Goal: Task Accomplishment & Management: Manage account settings

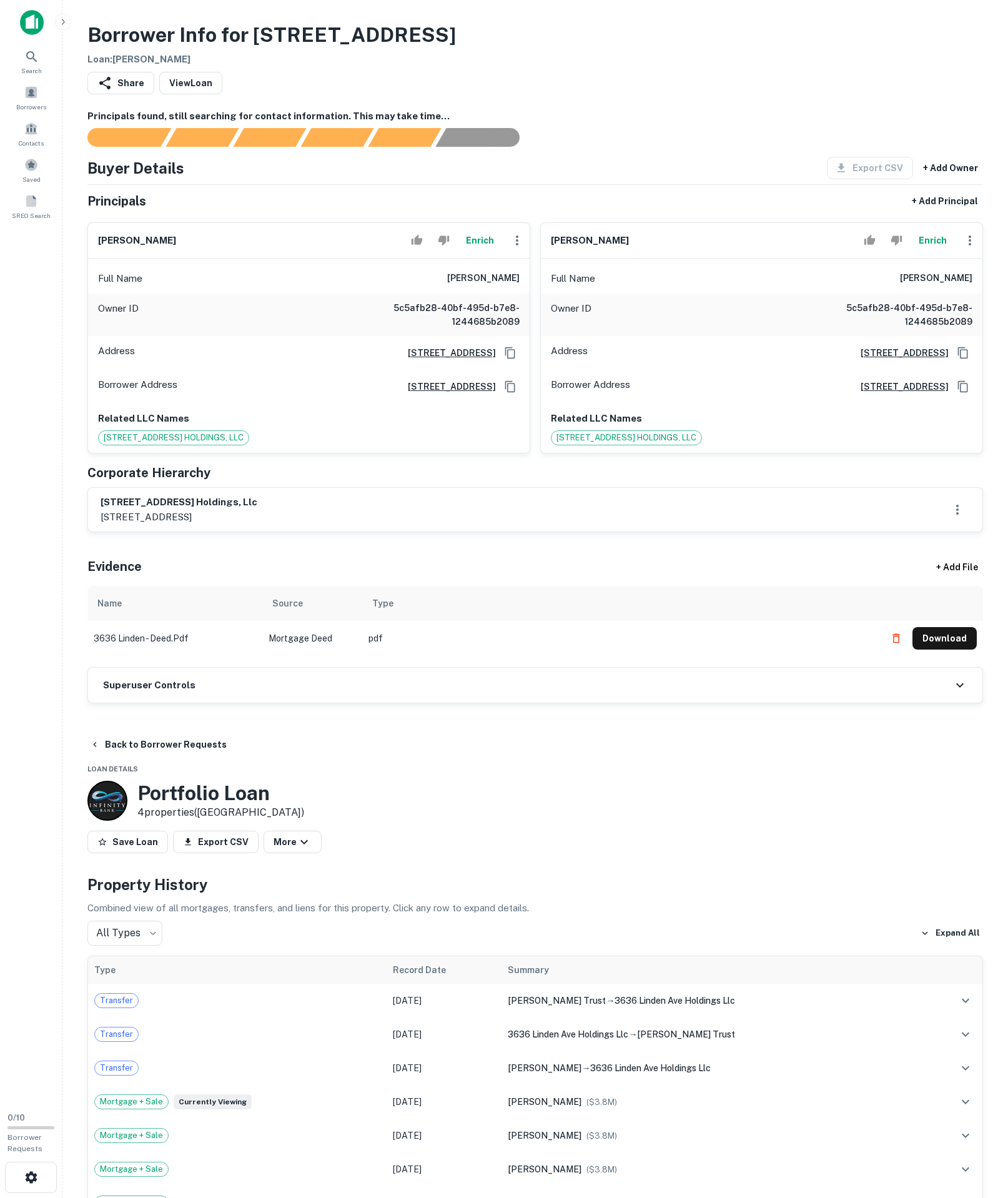
click at [555, 444] on span "3636 LINDEN AVE. HOLDINGS, LLC" at bounding box center [626, 437] width 150 height 13
drag, startPoint x: 842, startPoint y: 322, endPoint x: 779, endPoint y: 324, distance: 63.0
click at [1002, 341] on main "Borrower Info for 3636 Linden Ave Loan : HYDE STEPHEN C Share View Loan Princip…" at bounding box center [536, 599] width 946 height 1198
copy h6 "stephen c. hyde"
drag, startPoint x: 490, startPoint y: 463, endPoint x: 455, endPoint y: 456, distance: 35.7
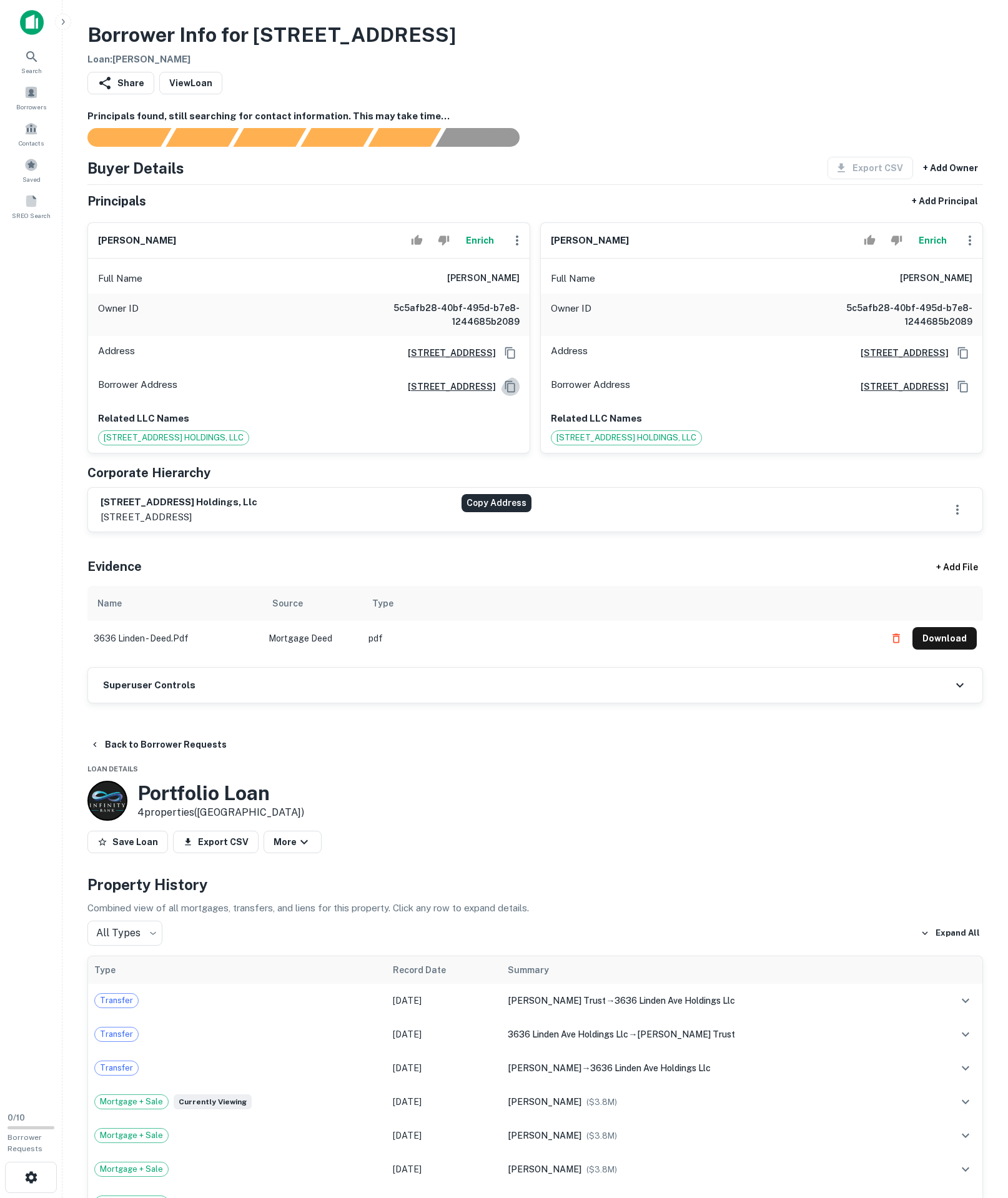
click at [501, 396] on button "Copy Address" at bounding box center [510, 386] width 18 height 18
copy h6 "stephen c. hyde"
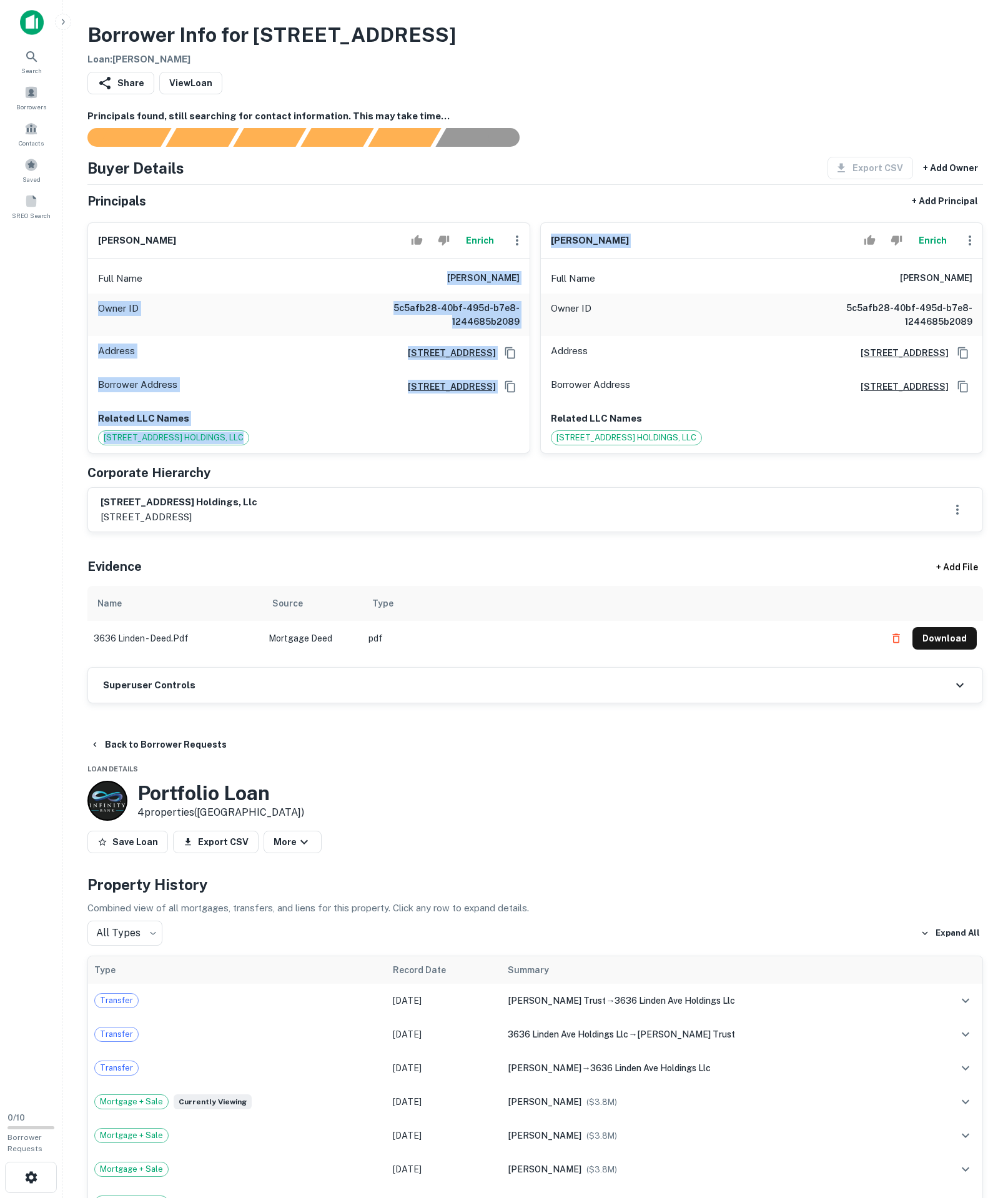
drag, startPoint x: 427, startPoint y: 336, endPoint x: 536, endPoint y: 328, distance: 109.3
click at [536, 328] on div "william larson Enrich Full Name william larson Owner ID 5c5afb28-40bf-495d-b7e8…" at bounding box center [531, 333] width 906 height 241
click at [345, 336] on div "Owner ID 5c5afb28-40bf-495d-b7e8-1244685b2089" at bounding box center [308, 315] width 442 height 43
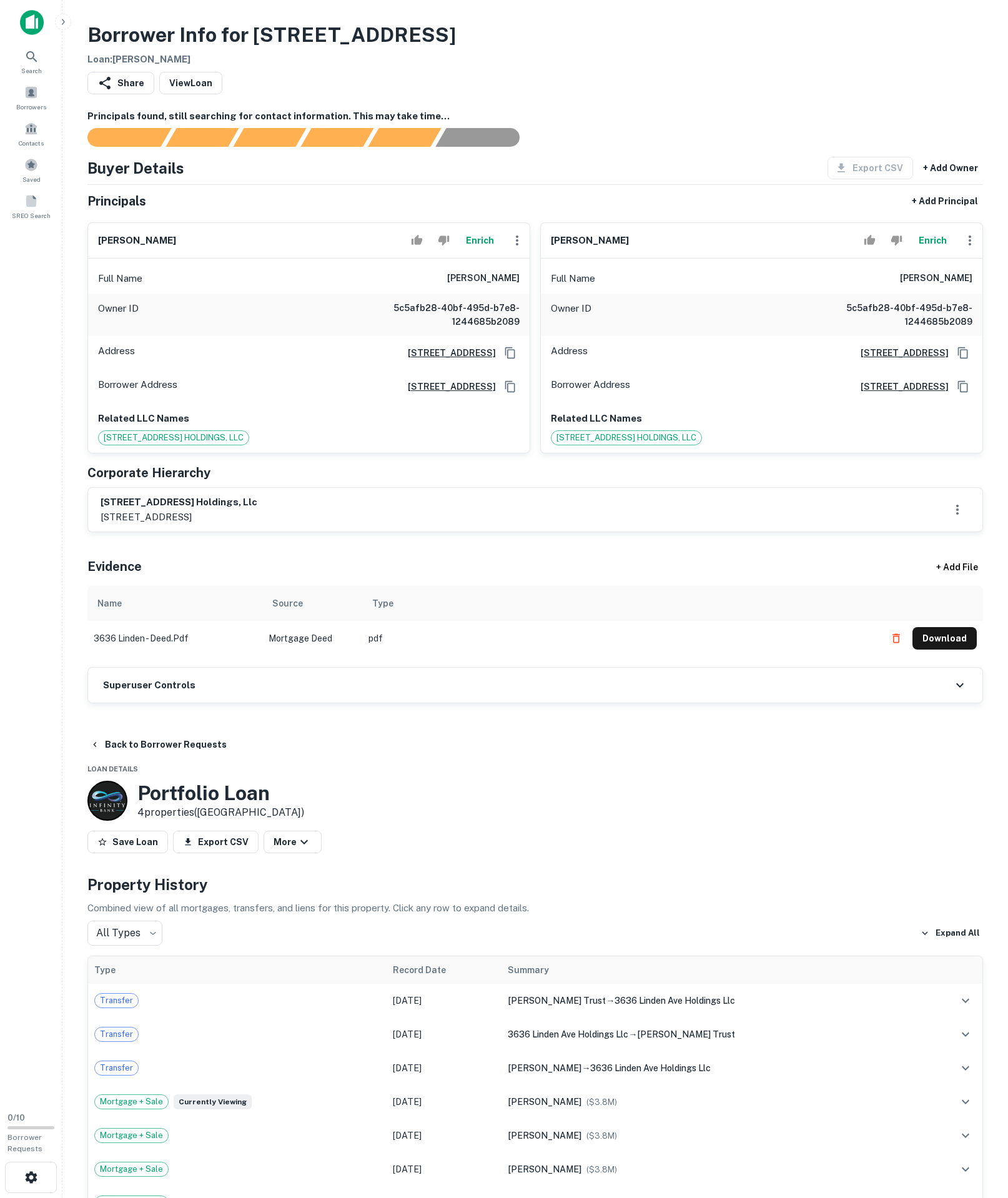
drag, startPoint x: 432, startPoint y: 330, endPoint x: 525, endPoint y: 328, distance: 93.0
click at [525, 294] on div "Full Name william larson" at bounding box center [308, 278] width 442 height 30
copy h6 "william larson"
drag, startPoint x: 874, startPoint y: 328, endPoint x: 1024, endPoint y: 341, distance: 150.6
click at [1008, 341] on html "Search Borrowers Contacts Saved SREO Search 0 / 10 Borrower Requests Borrower I…" at bounding box center [504, 599] width 1008 height 1198
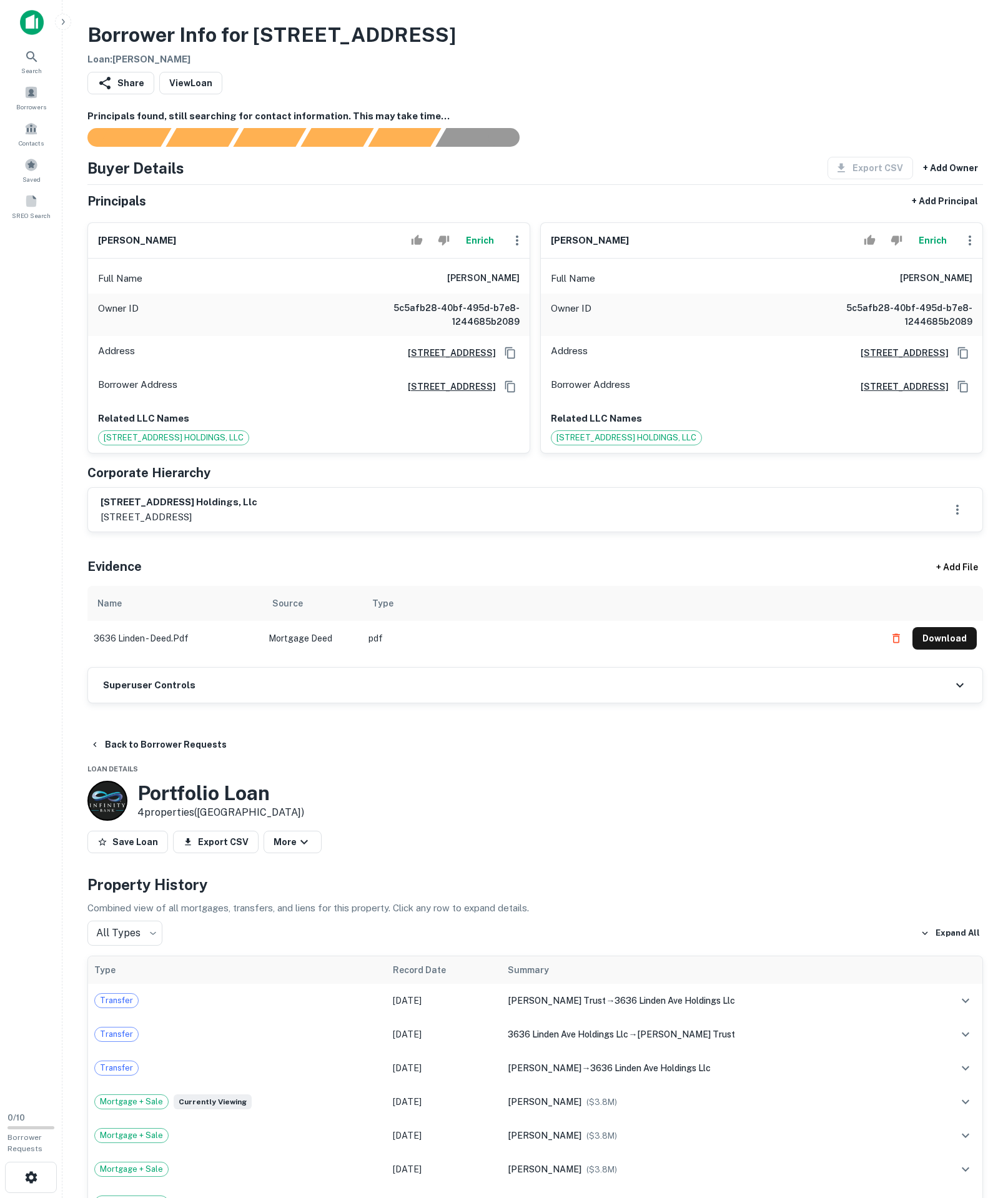
copy h6 "stephen c. hyde"
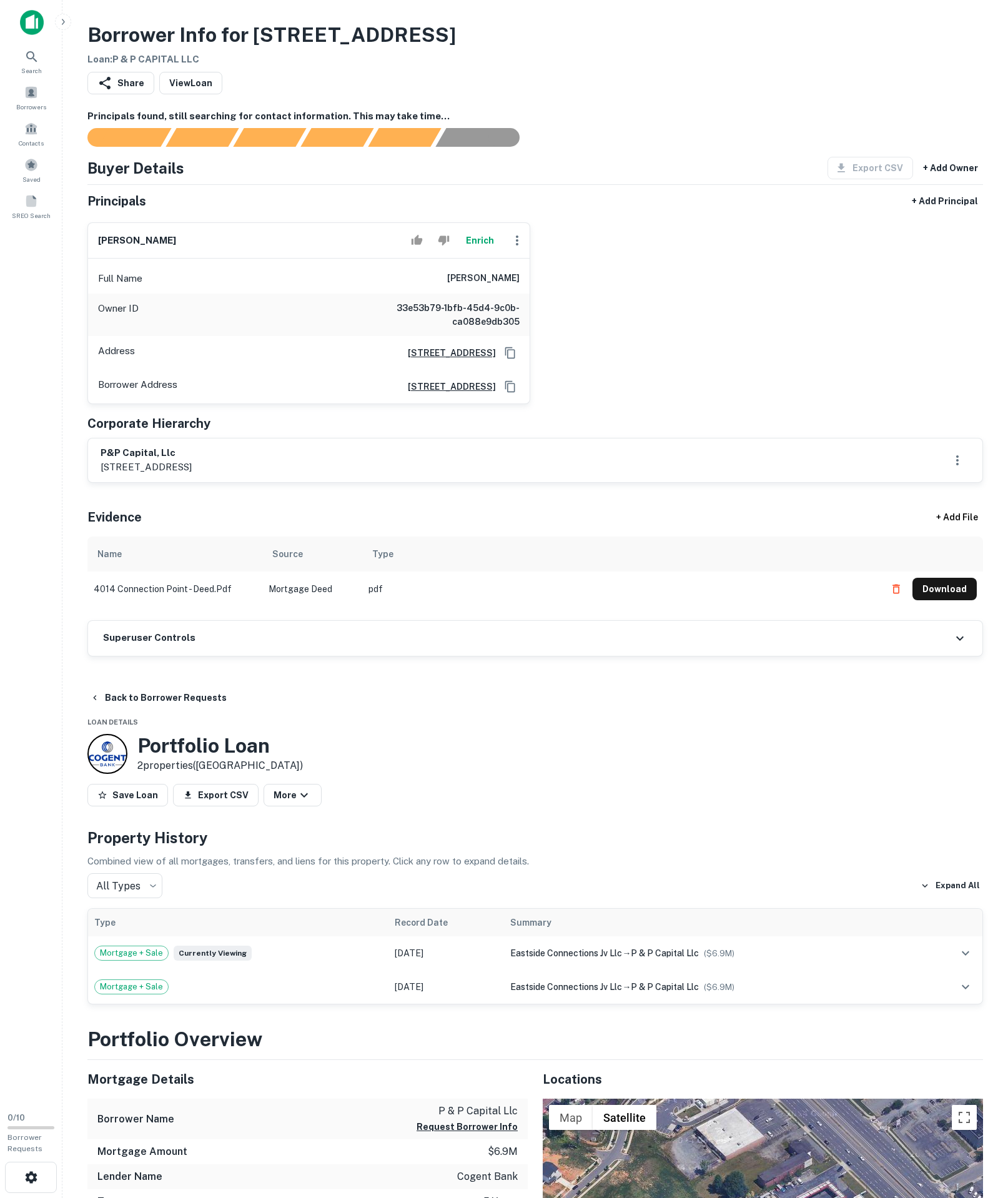
click at [255, 656] on div "Superuser Controls" at bounding box center [535, 638] width 894 height 35
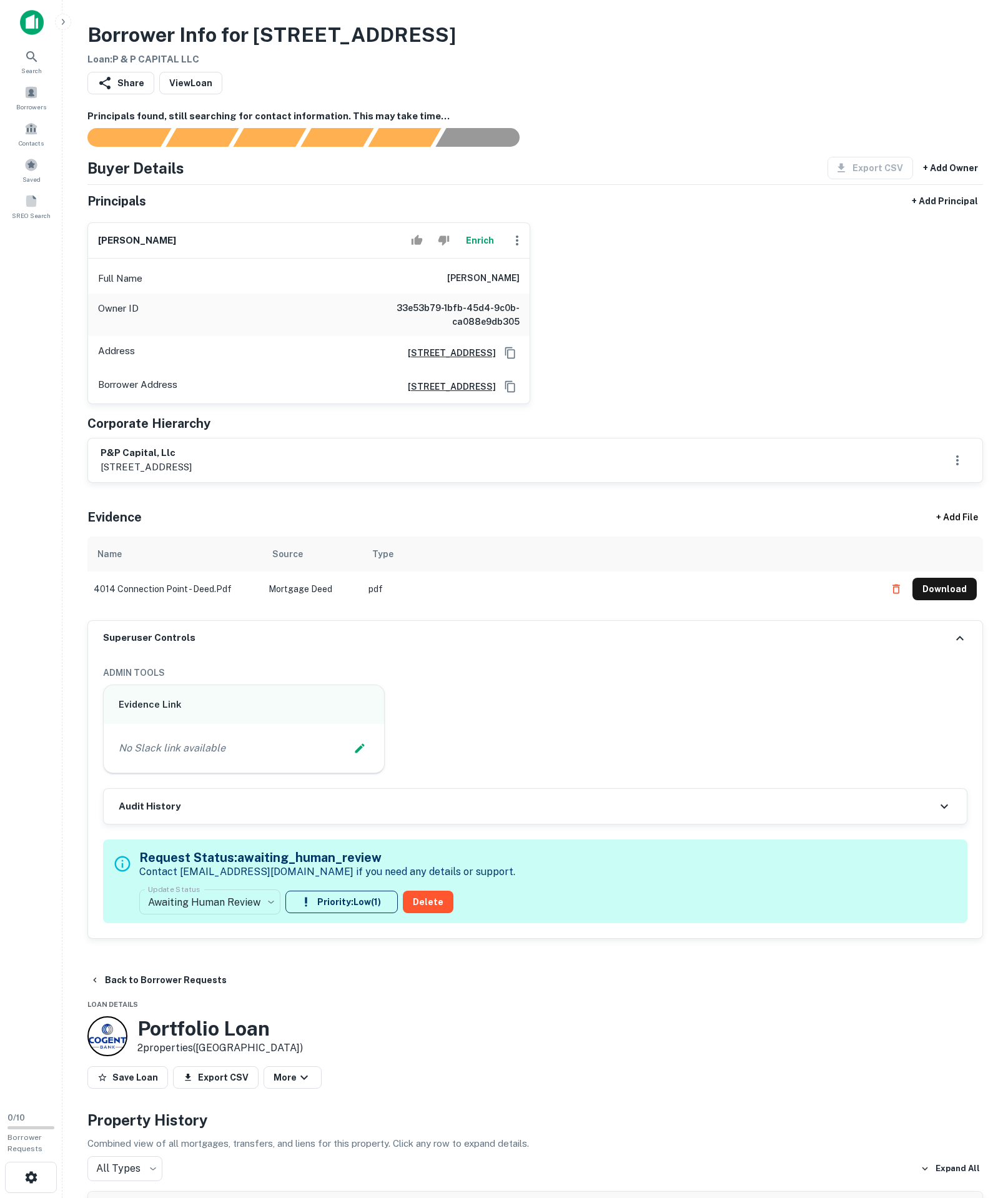
scroll to position [193, 0]
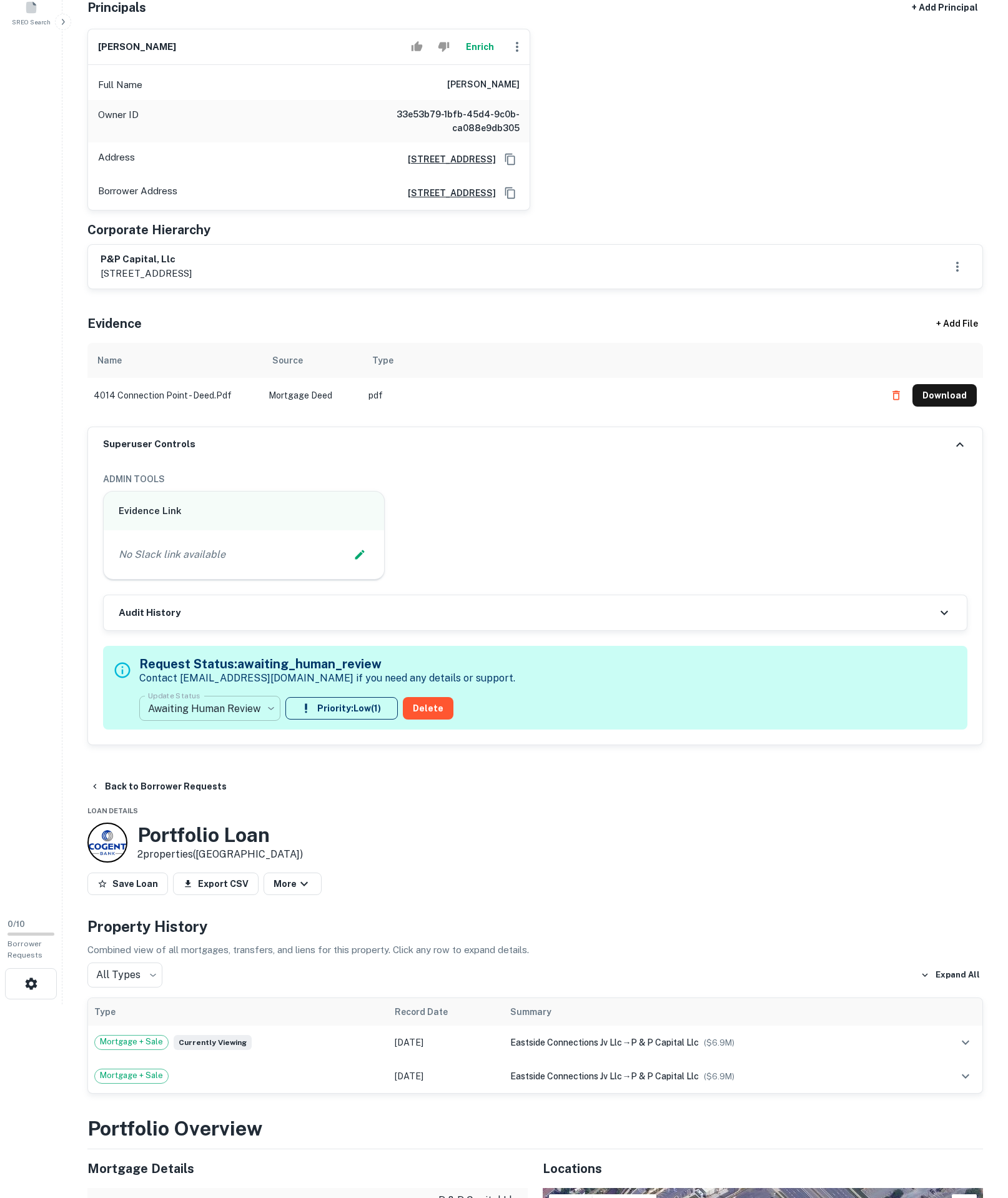
click at [254, 854] on body "**********" at bounding box center [504, 406] width 1008 height 1198
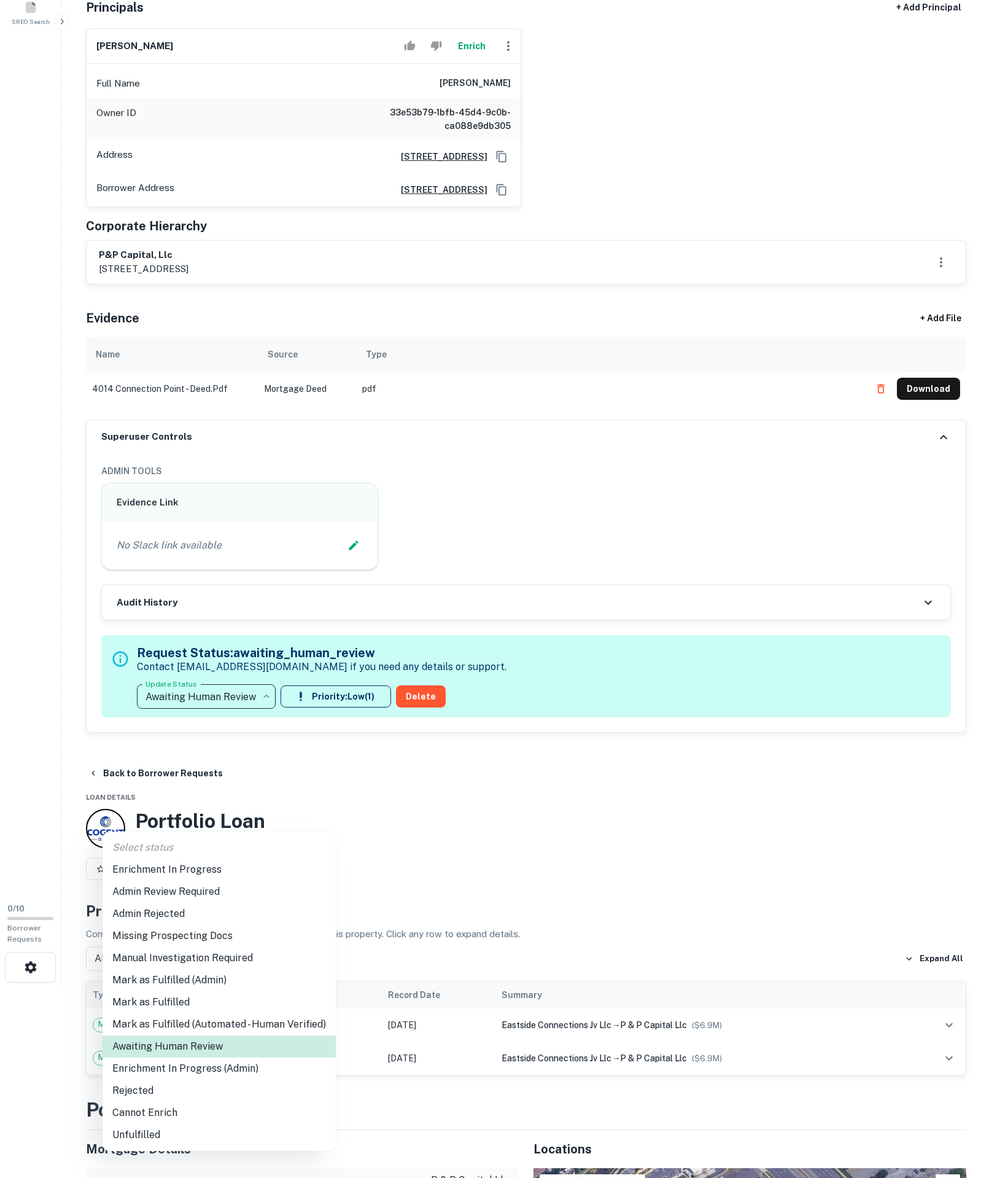
drag, startPoint x: 209, startPoint y: 875, endPoint x: 212, endPoint y: 867, distance: 8.5
click at [210, 875] on li "Enrichment In Progress" at bounding box center [219, 870] width 234 height 22
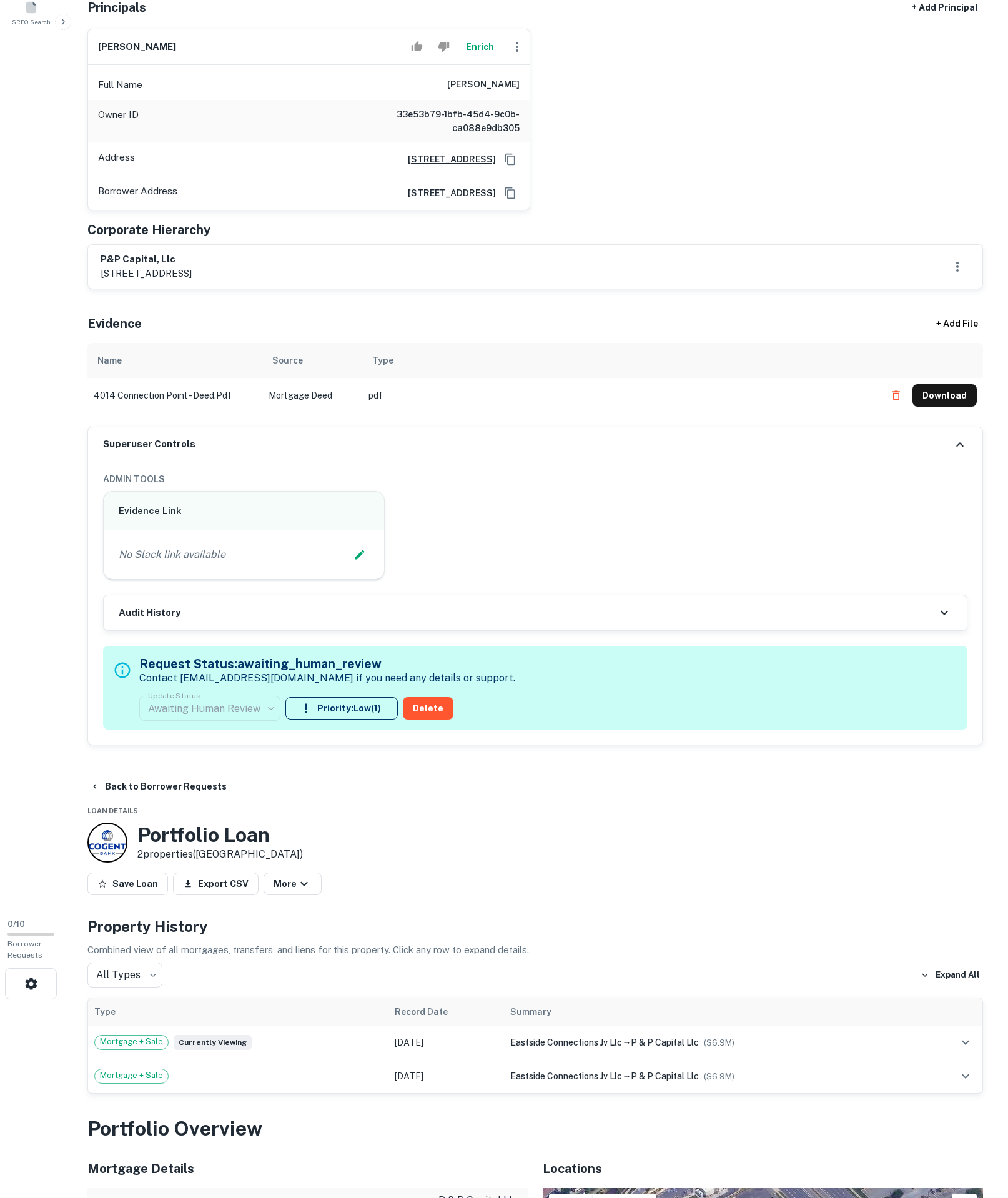
click at [332, 564] on div "No Slack link available" at bounding box center [244, 554] width 251 height 18
click at [353, 561] on icon "Edit Slack Link" at bounding box center [359, 554] width 13 height 13
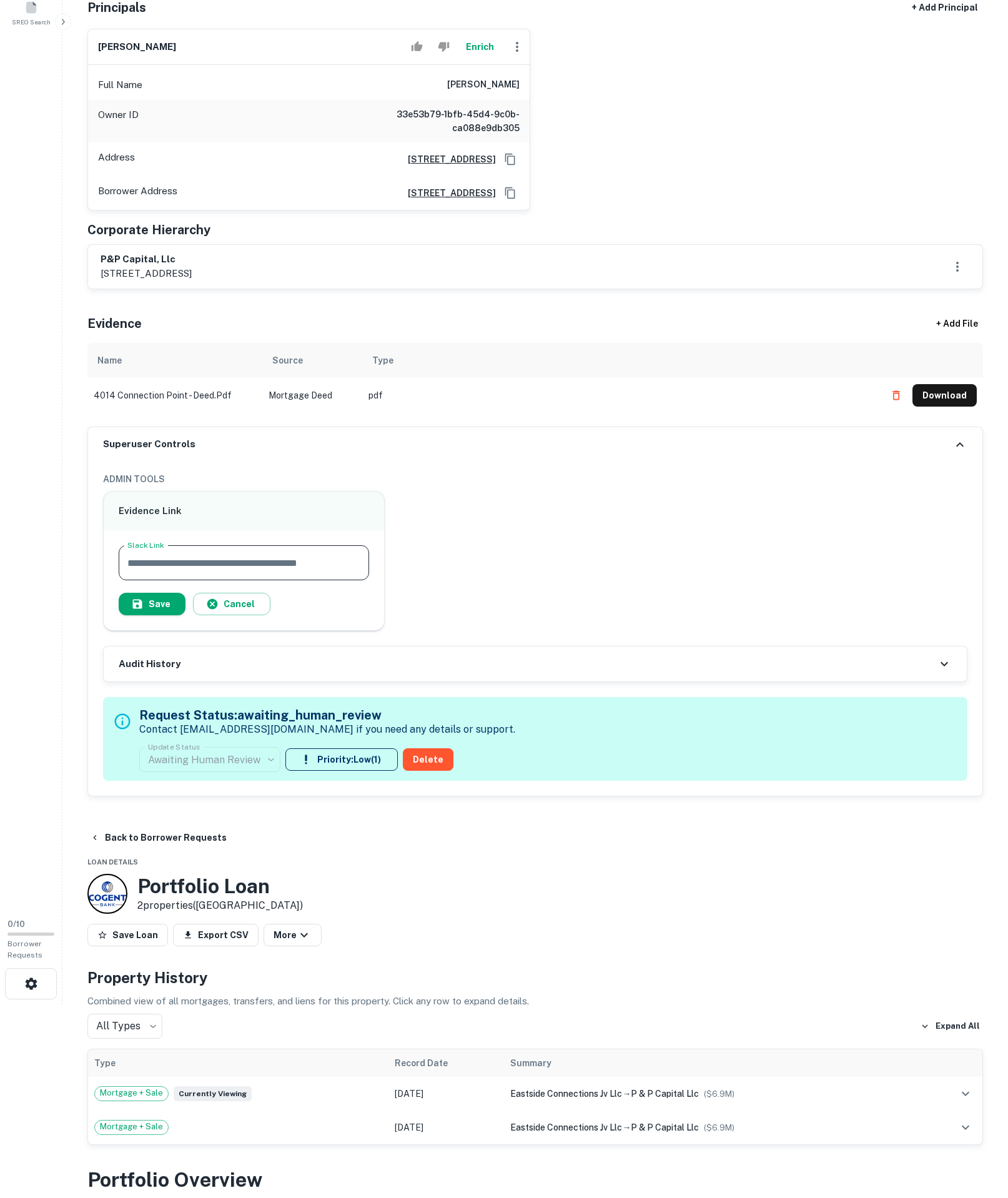
click at [287, 581] on input "Slack Link" at bounding box center [244, 562] width 251 height 35
type input "**********"
click at [179, 615] on button "Save" at bounding box center [152, 603] width 67 height 22
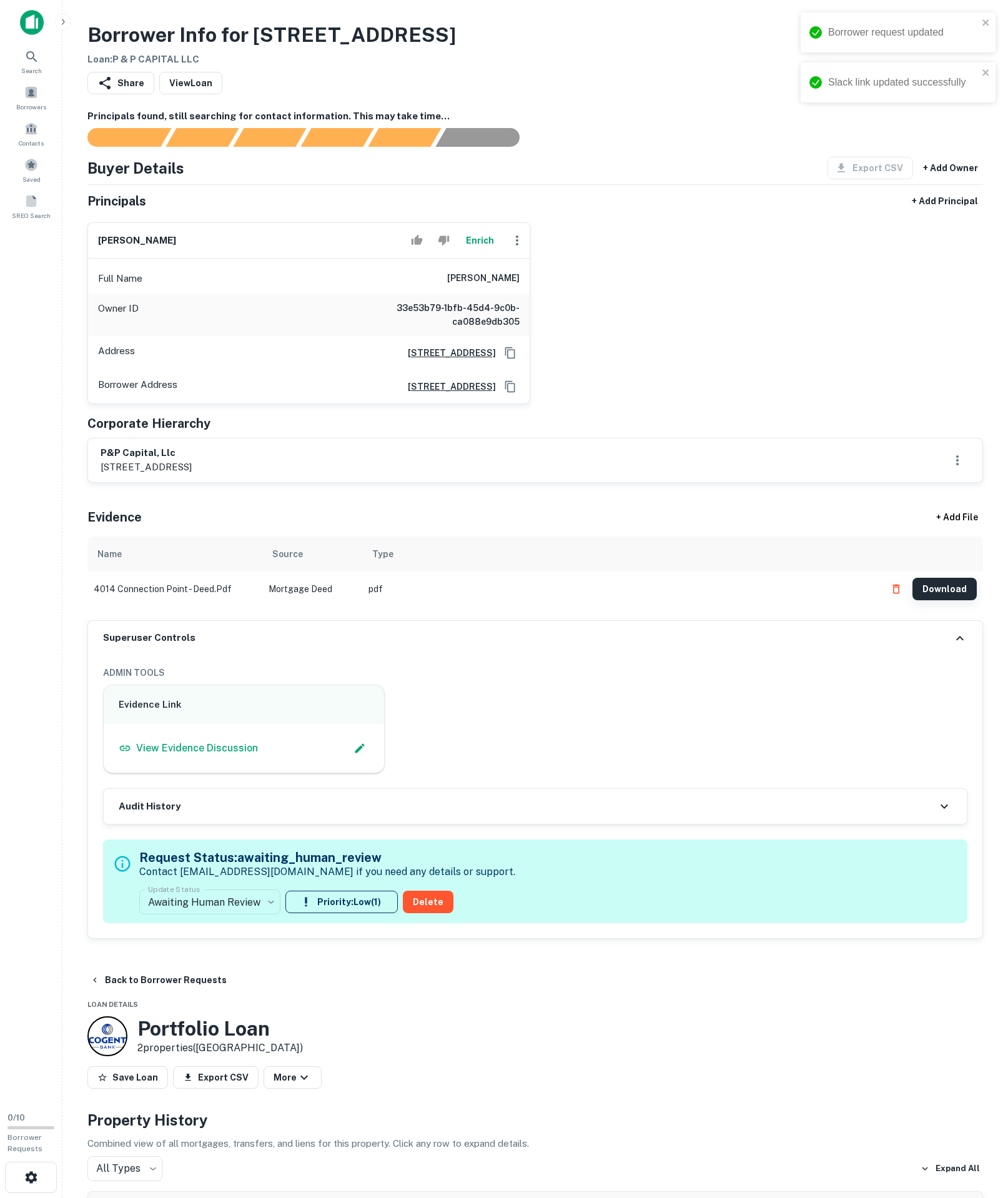
click at [968, 600] on button "Download" at bounding box center [945, 589] width 64 height 22
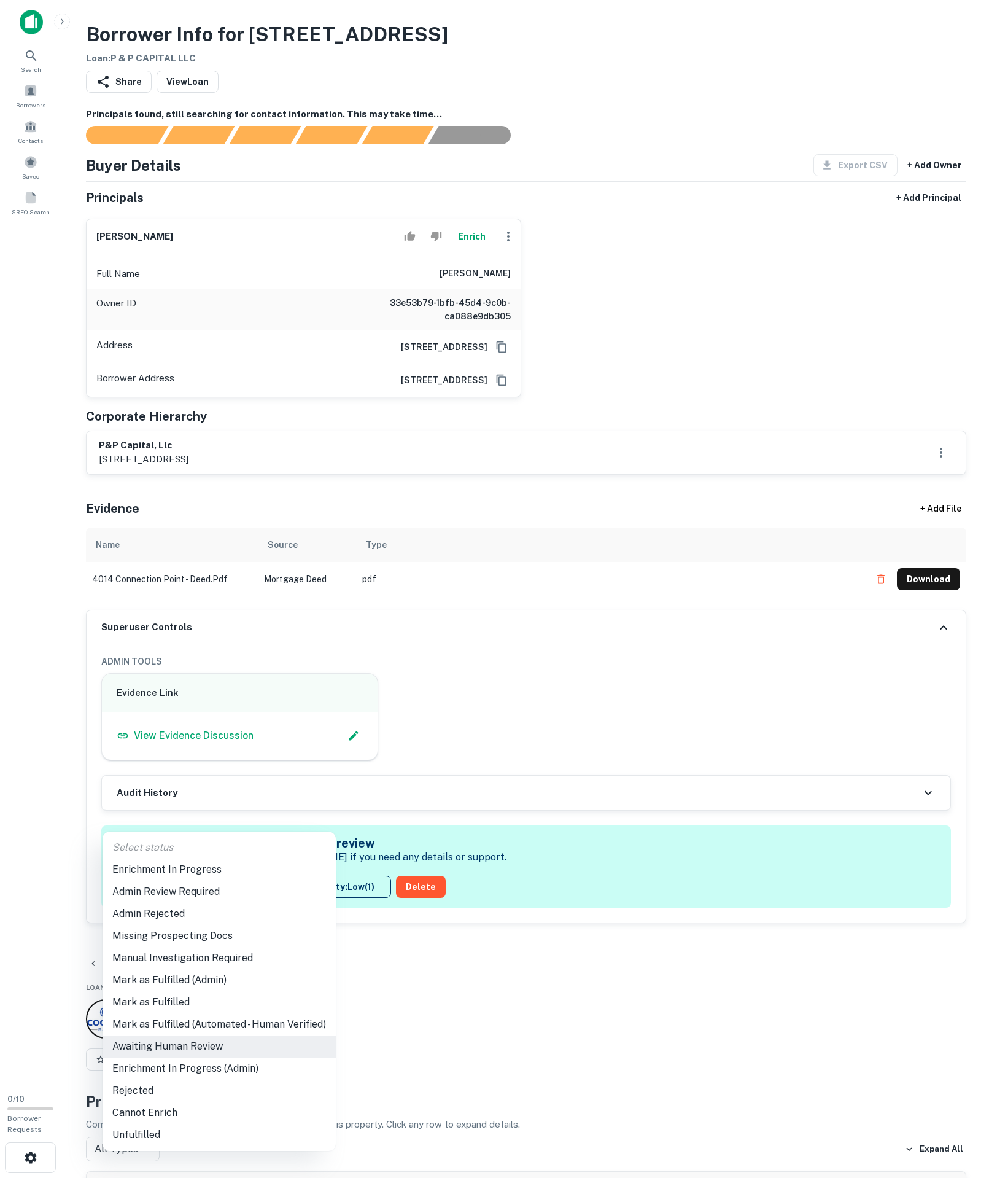
drag, startPoint x: 274, startPoint y: 1044, endPoint x: 263, endPoint y: 1038, distance: 12.5
click at [275, 1044] on body "Borrower request updated Slack link updated successfully Search Borrowers Conta…" at bounding box center [504, 589] width 1008 height 1178
click at [216, 876] on li "Enrichment In Progress" at bounding box center [219, 870] width 234 height 22
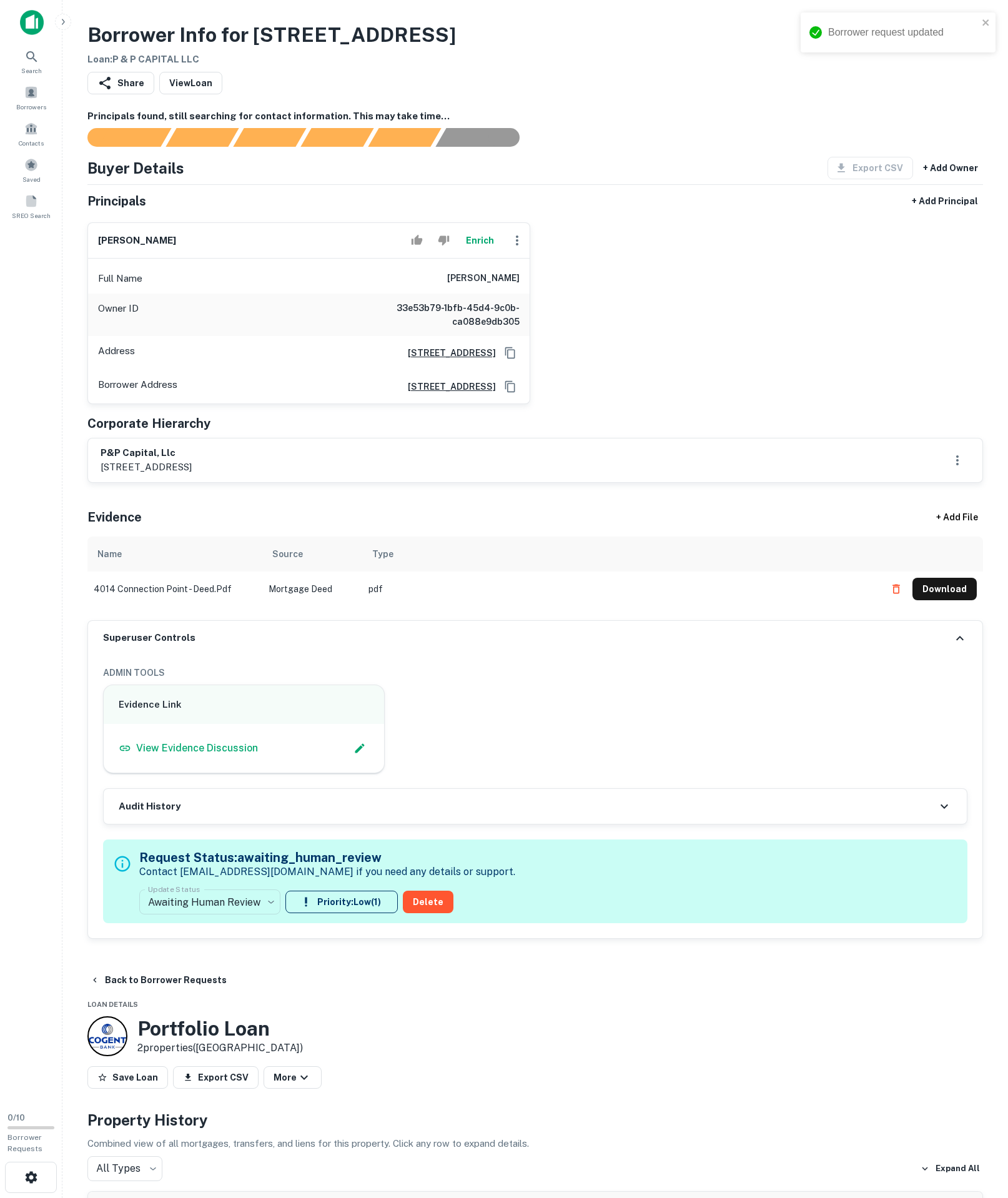
type input "**********"
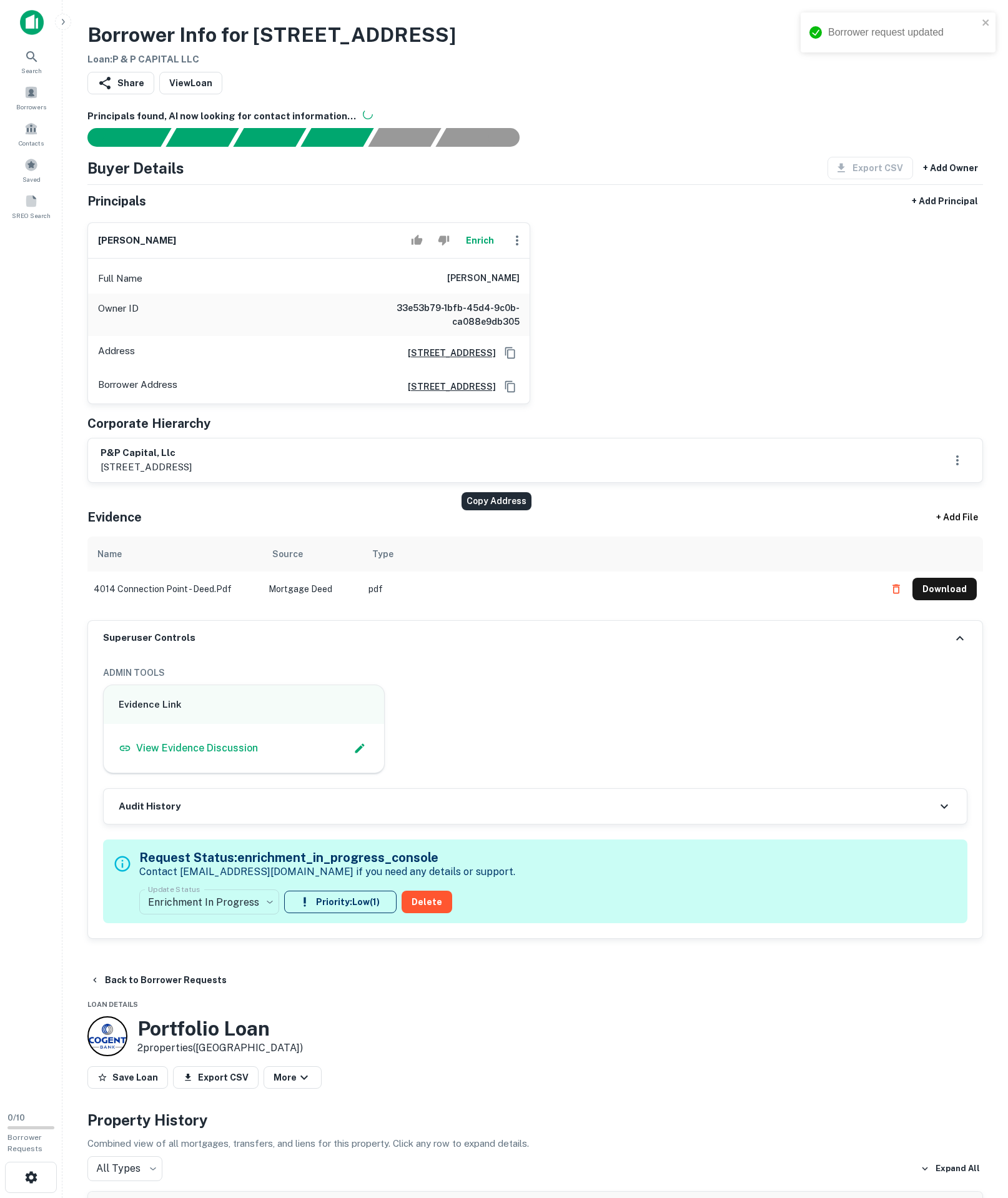
click at [504, 393] on icon "Copy Address" at bounding box center [510, 387] width 13 height 13
drag, startPoint x: 410, startPoint y: 326, endPoint x: 600, endPoint y: 328, distance: 190.0
click at [600, 328] on div "christopher halmy Enrich Full Name christopher halmy Owner ID 33e53b79-1bfb-45d…" at bounding box center [531, 308] width 906 height 192
copy h6 "christopher halmy"
drag, startPoint x: 95, startPoint y: 539, endPoint x: 189, endPoint y: 552, distance: 94.9
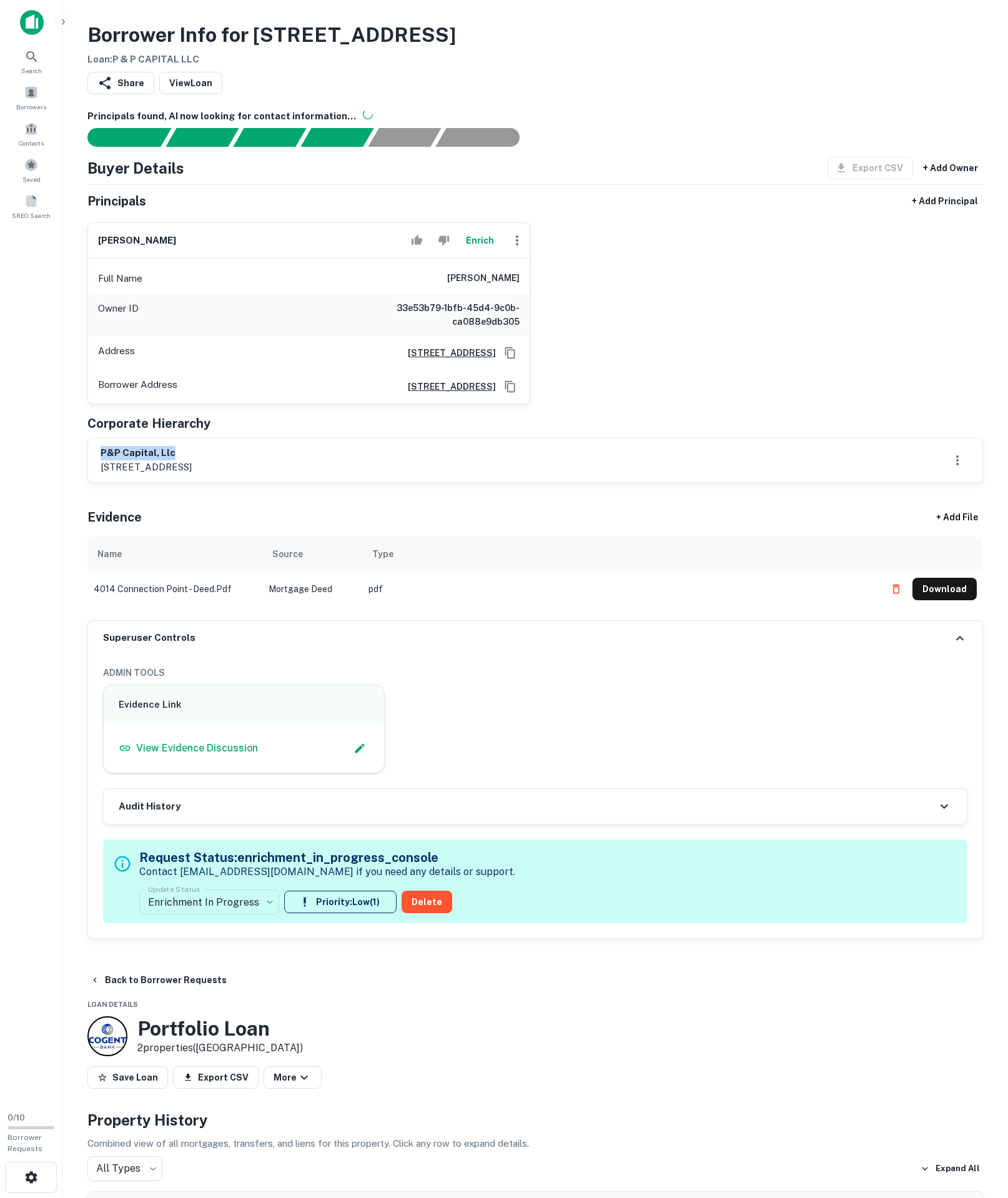
click at [189, 482] on div "p&p capital, llc 7 oakwood street, greenlawn, ny, 11740" at bounding box center [535, 460] width 894 height 44
copy h6 "p&p capital, llc"
drag, startPoint x: 497, startPoint y: 331, endPoint x: 622, endPoint y: 336, distance: 125.1
click at [629, 336] on div "christopher halmy Enrich Full Name christopher halmy Owner ID 33e53b79-1bfb-45d…" at bounding box center [531, 308] width 906 height 192
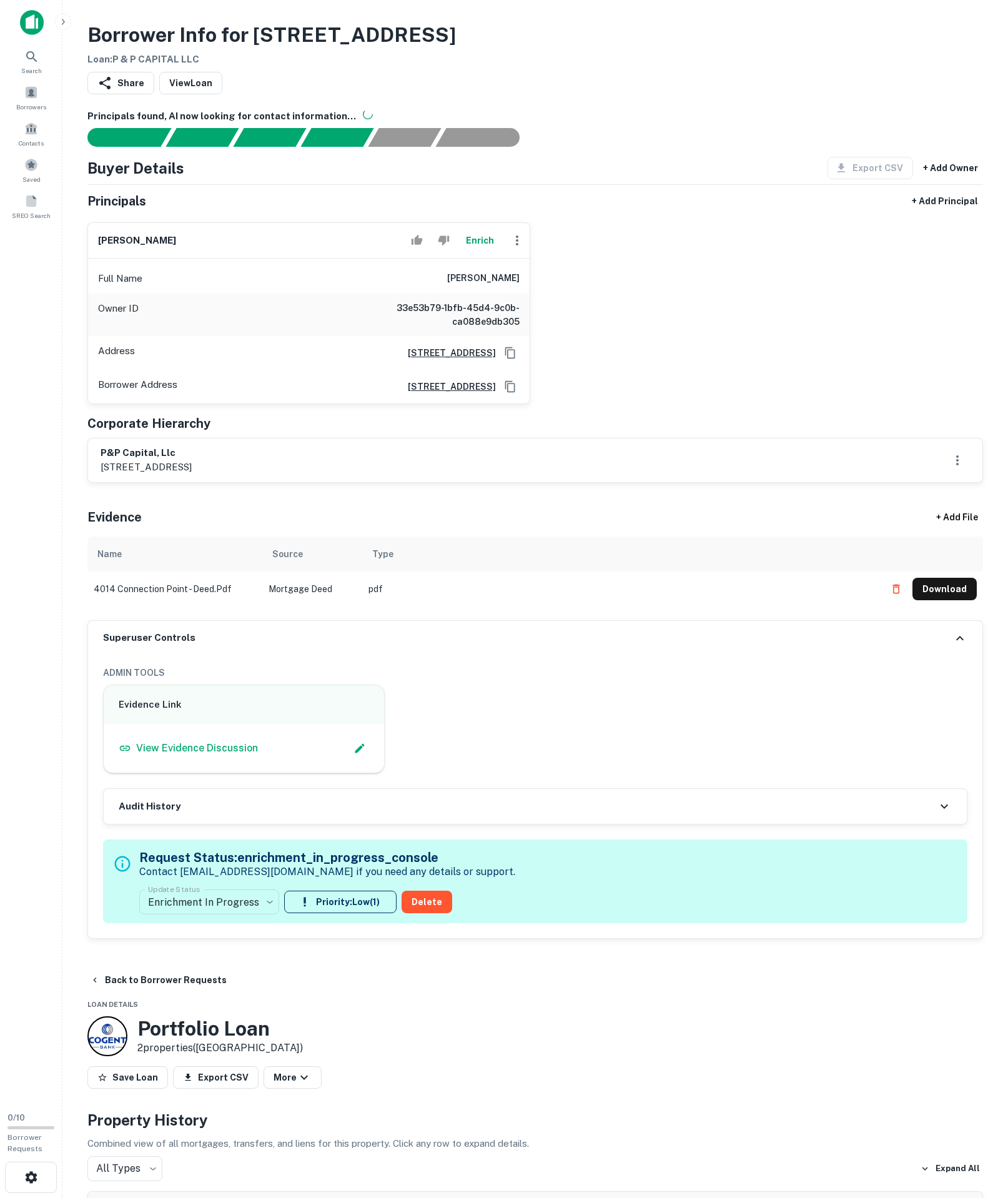
click at [410, 294] on div "Full Name christopher halmy" at bounding box center [308, 278] width 442 height 30
drag, startPoint x: 398, startPoint y: 328, endPoint x: 597, endPoint y: 328, distance: 199.0
click at [597, 328] on div "christopher halmy Enrich Full Name christopher halmy Owner ID 33e53b79-1bfb-45d…" at bounding box center [531, 308] width 906 height 192
copy h6 "christopher halmy"
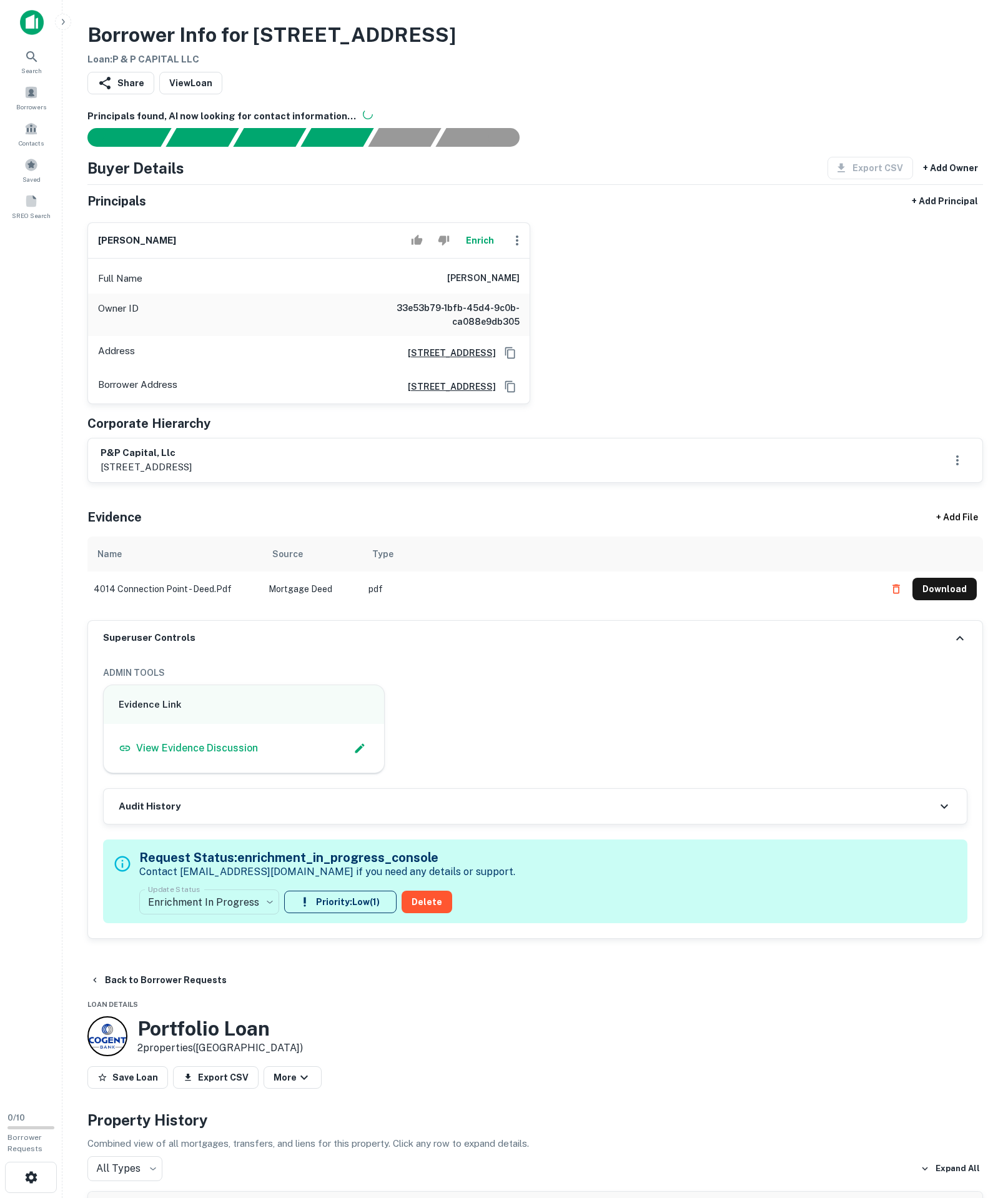
drag, startPoint x: 92, startPoint y: 557, endPoint x: 242, endPoint y: 561, distance: 150.1
click at [242, 482] on div "p&p capital, llc 7 oakwood street, greenlawn, ny, 11740" at bounding box center [535, 460] width 894 height 44
drag, startPoint x: 104, startPoint y: 542, endPoint x: 416, endPoint y: 573, distance: 313.5
click at [416, 482] on div "p&p capital, llc 7 oakwood street, greenlawn, ny, 11740" at bounding box center [535, 460] width 894 height 44
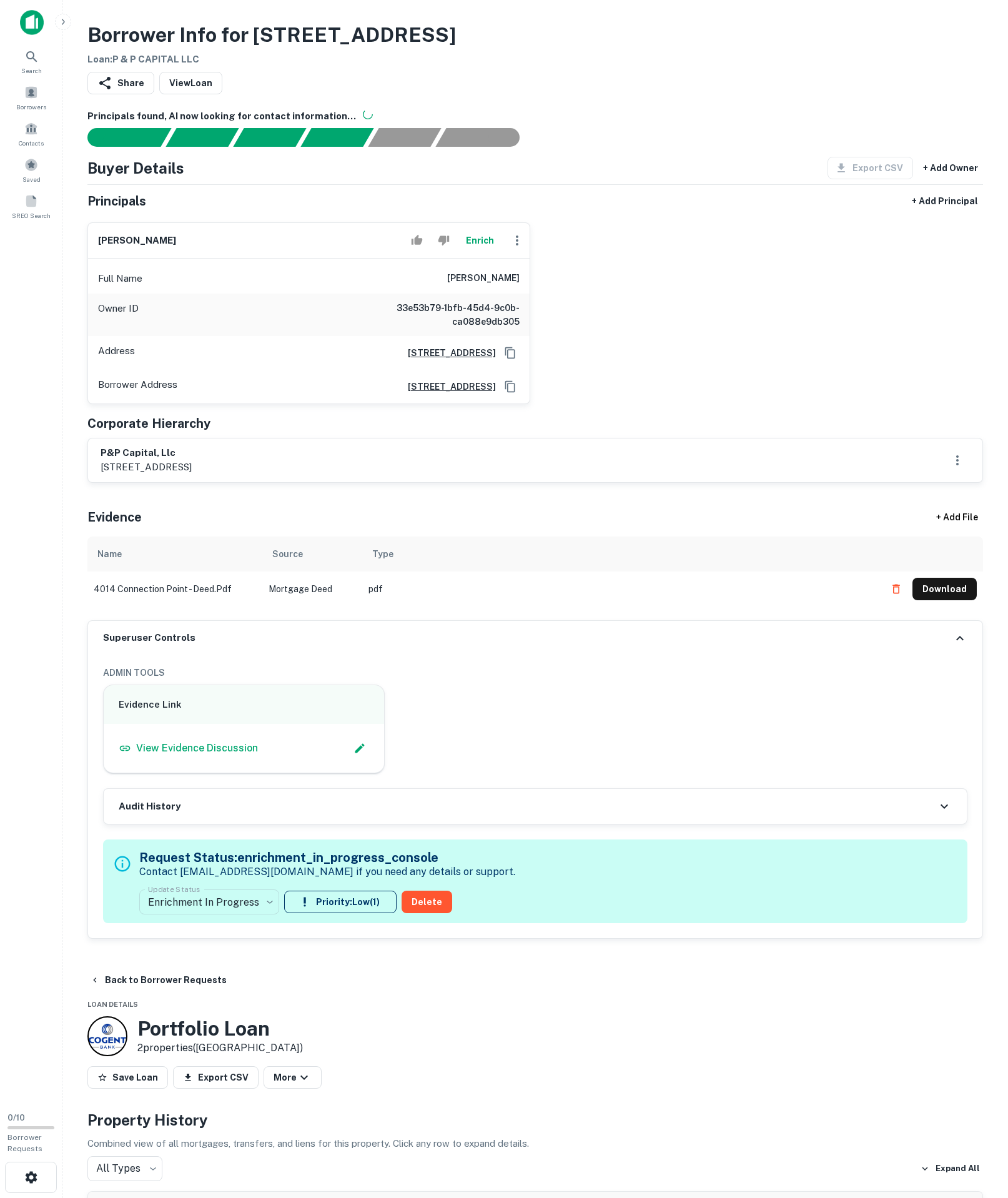
copy div "p&p capital, llc 7 oakwood street, greenlawn, ny, 11740"
drag, startPoint x: 342, startPoint y: 308, endPoint x: 607, endPoint y: 337, distance: 266.6
click at [657, 350] on div "christopher halmy Enrich Full Name christopher halmy Owner ID 33e53b79-1bfb-45d…" at bounding box center [531, 308] width 906 height 192
drag, startPoint x: 607, startPoint y: 337, endPoint x: 415, endPoint y: 322, distance: 192.6
click at [607, 337] on div "christopher halmy Enrich Full Name christopher halmy Owner ID 33e53b79-1bfb-45d…" at bounding box center [531, 308] width 906 height 192
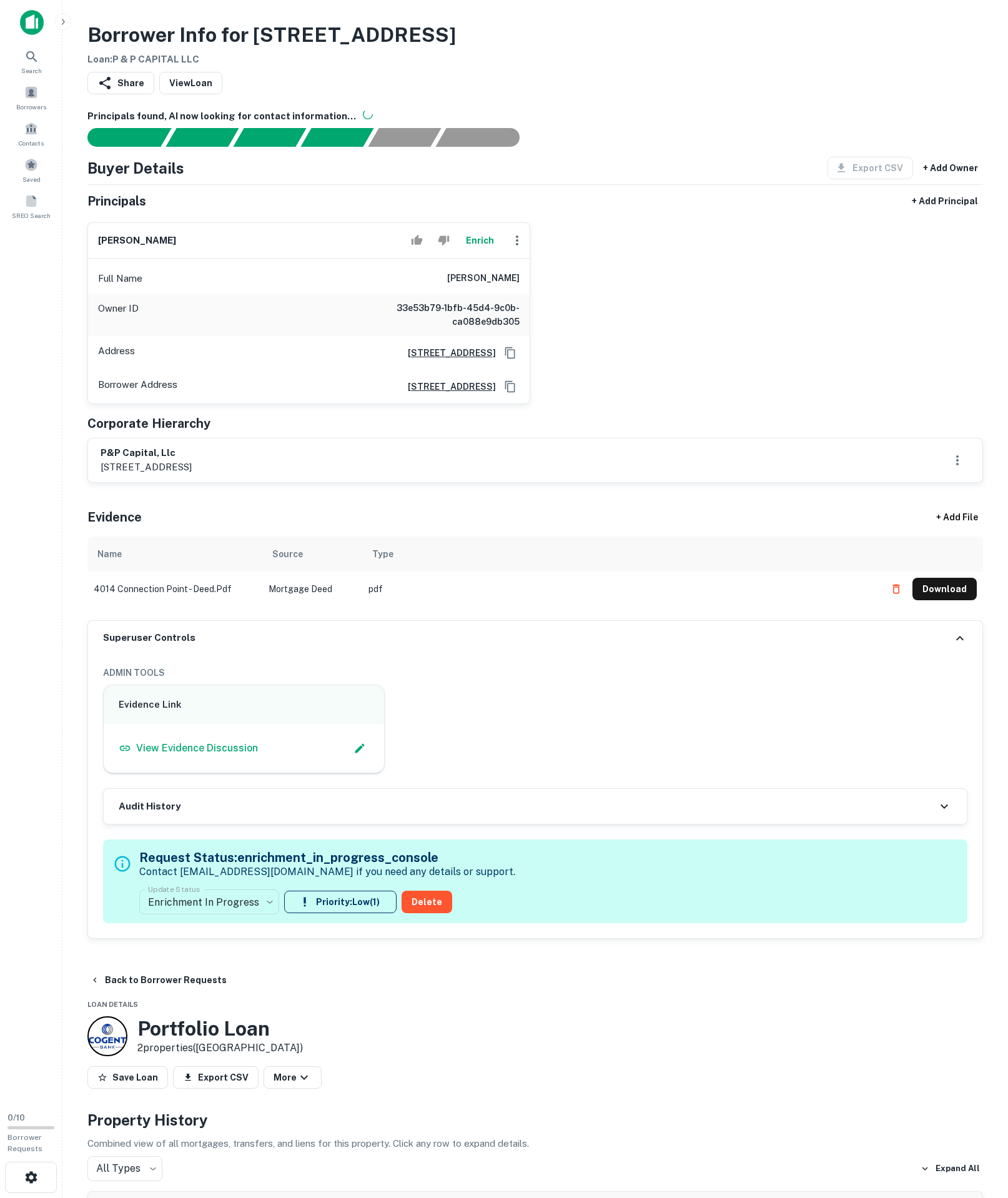
drag, startPoint x: 370, startPoint y: 322, endPoint x: 661, endPoint y: 328, distance: 291.1
click at [661, 328] on div "christopher halmy Enrich Full Name christopher halmy Owner ID 33e53b79-1bfb-45d…" at bounding box center [531, 308] width 906 height 192
copy h6 "christopher halmy"
drag, startPoint x: 511, startPoint y: 425, endPoint x: 474, endPoint y: 400, distance: 44.7
click at [510, 359] on icon "Copy Address" at bounding box center [510, 353] width 13 height 13
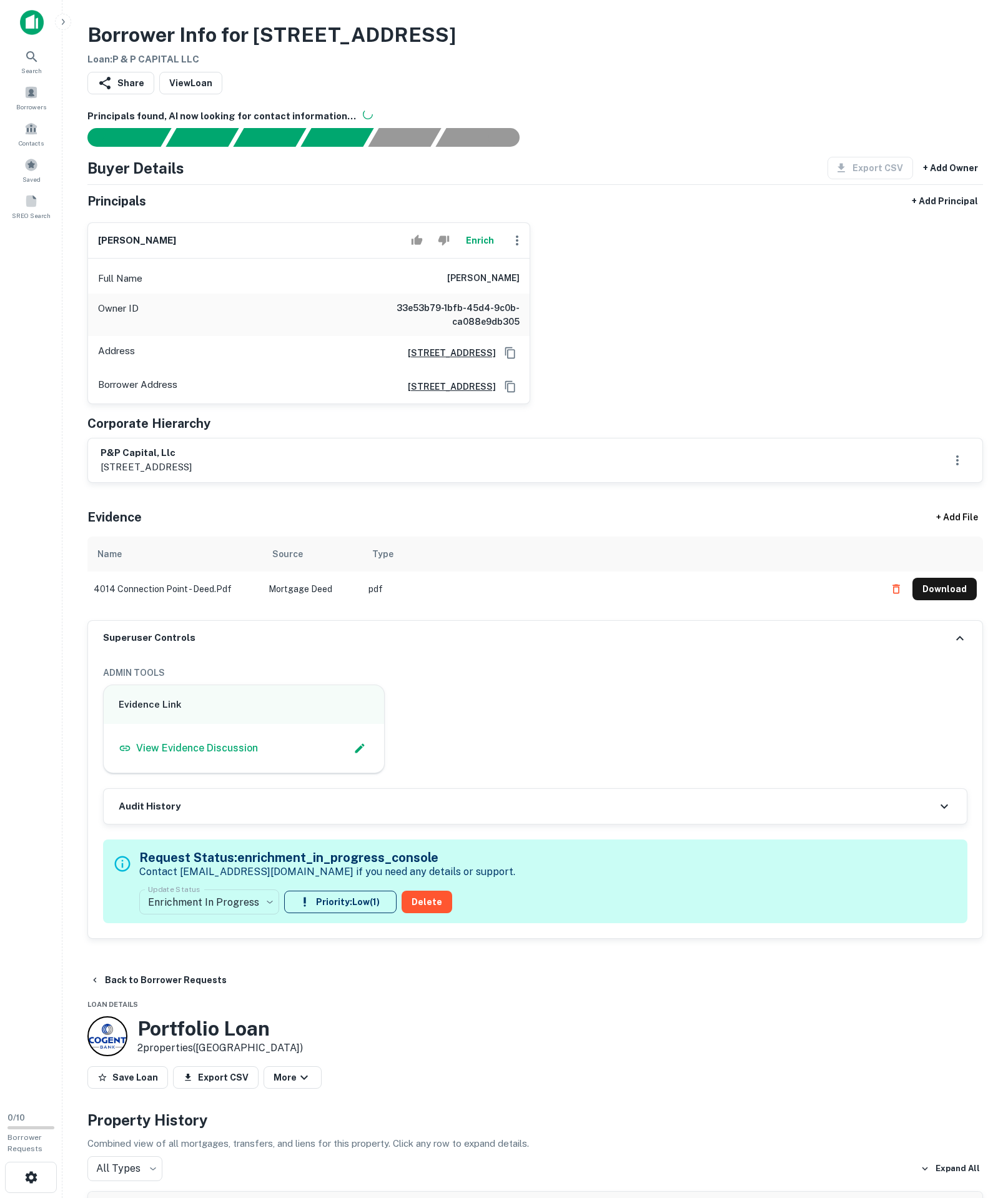
click at [465, 433] on div "Corporate Hierarchy" at bounding box center [536, 423] width 896 height 18
drag, startPoint x: 479, startPoint y: 339, endPoint x: 587, endPoint y: 337, distance: 108.0
click at [587, 337] on div "christopher halmy Enrich Full Name christopher halmy Owner ID 33e53b79-1bfb-45d…" at bounding box center [531, 308] width 906 height 192
copy h6 "christopher halmy"
drag, startPoint x: 201, startPoint y: 553, endPoint x: 276, endPoint y: 550, distance: 75.1
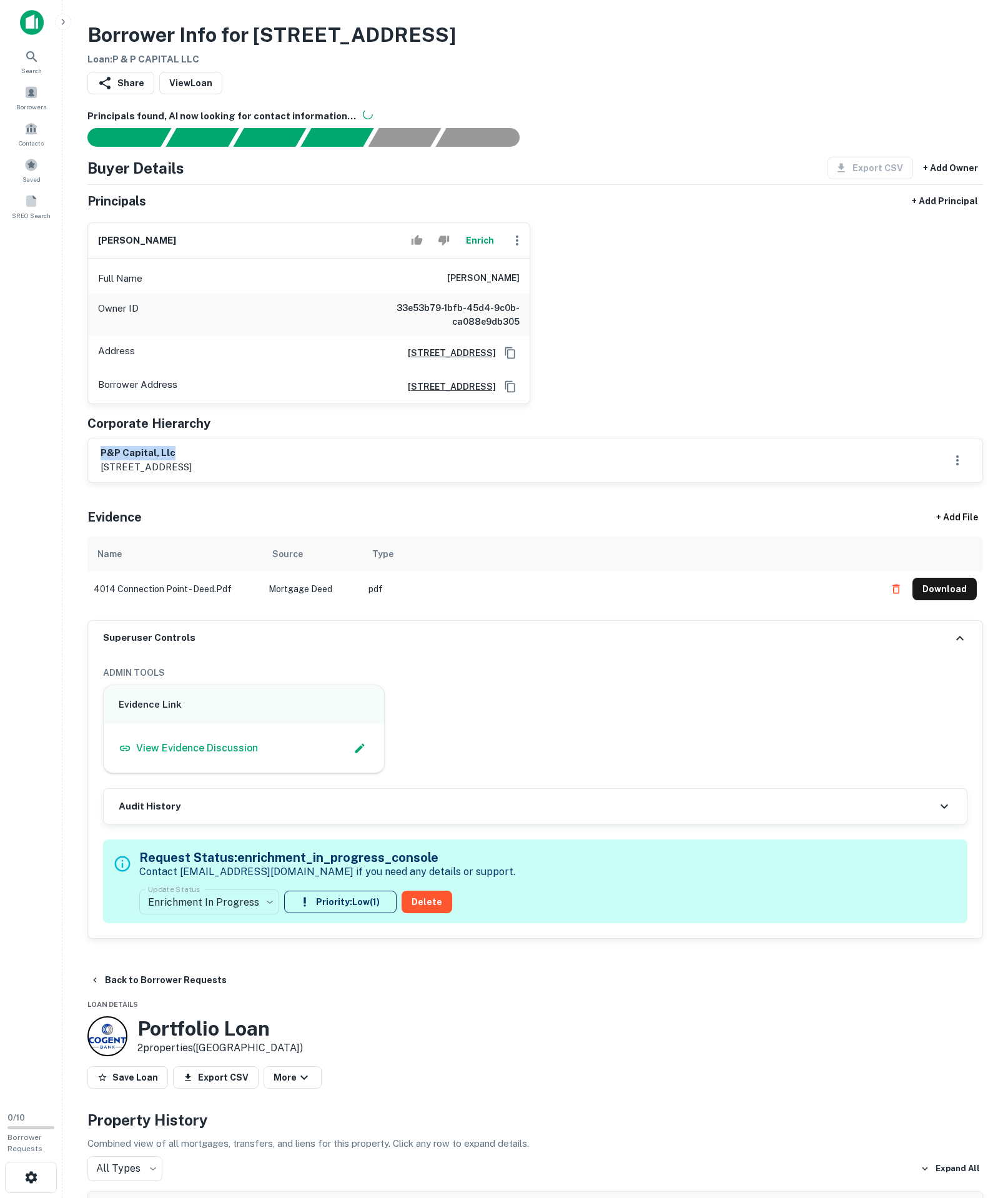
copy h6 "p&p capital, llc"
drag, startPoint x: 365, startPoint y: 337, endPoint x: 748, endPoint y: 335, distance: 383.0
click at [748, 335] on div "christopher halmy Enrich Full Name christopher halmy Owner ID 33e53b79-1bfb-45d…" at bounding box center [531, 308] width 906 height 192
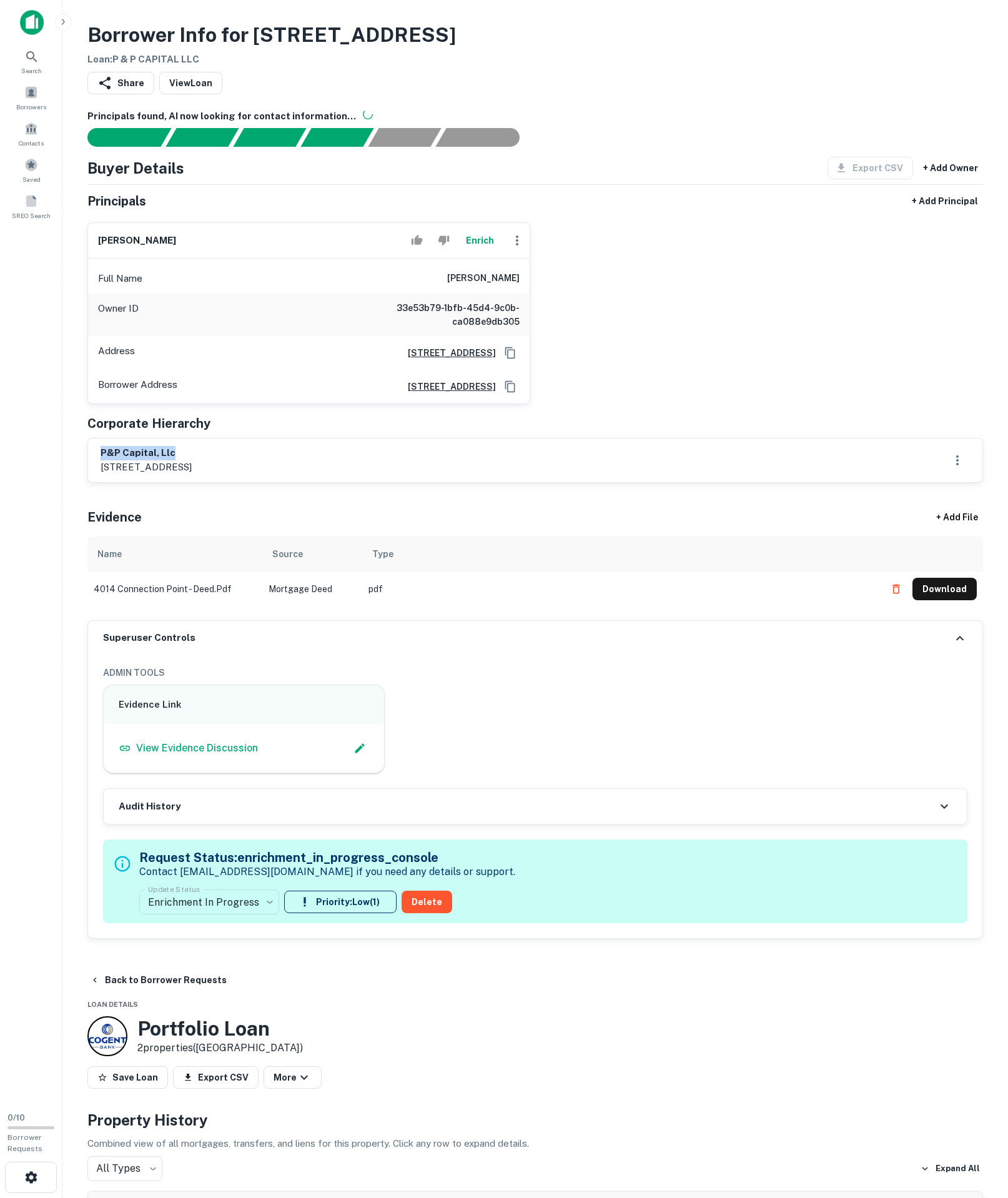
drag, startPoint x: 137, startPoint y: 536, endPoint x: 272, endPoint y: 544, distance: 135.2
click at [275, 1045] on body "**********" at bounding box center [504, 599] width 1008 height 1198
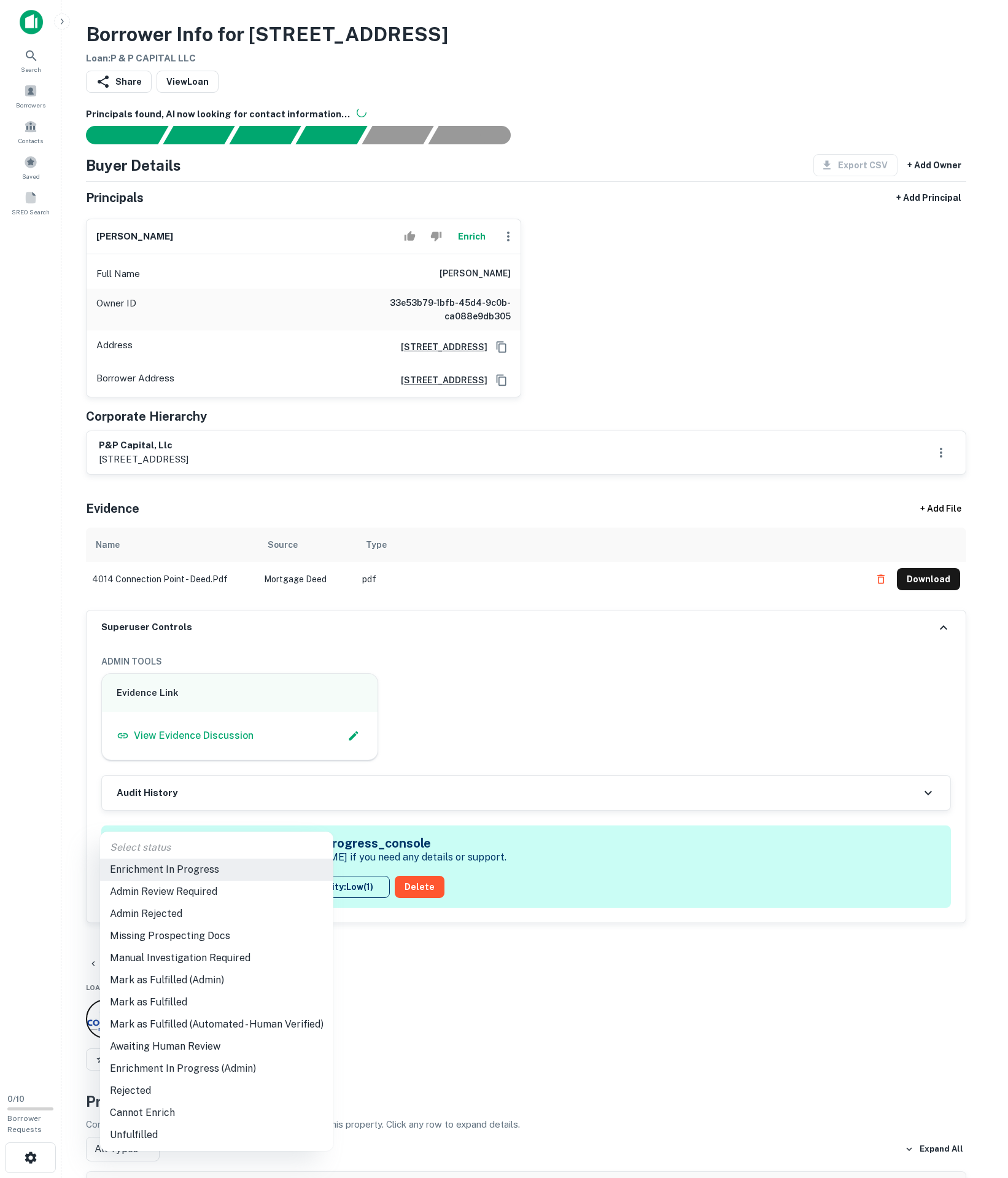
click at [231, 1056] on body "**********" at bounding box center [504, 589] width 1008 height 1178
click at [191, 893] on li "Admin Review Required" at bounding box center [217, 891] width 234 height 22
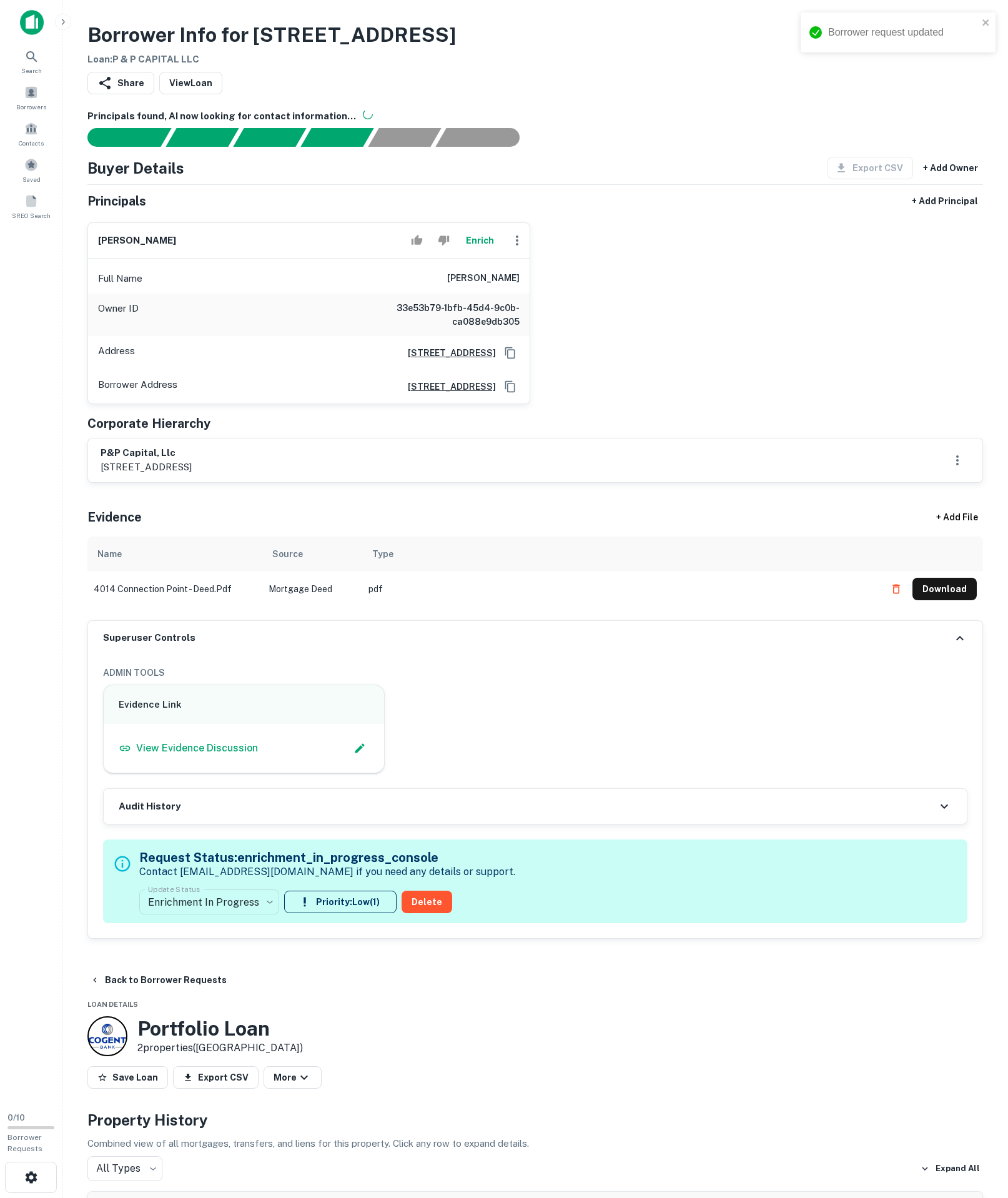
type input "**********"
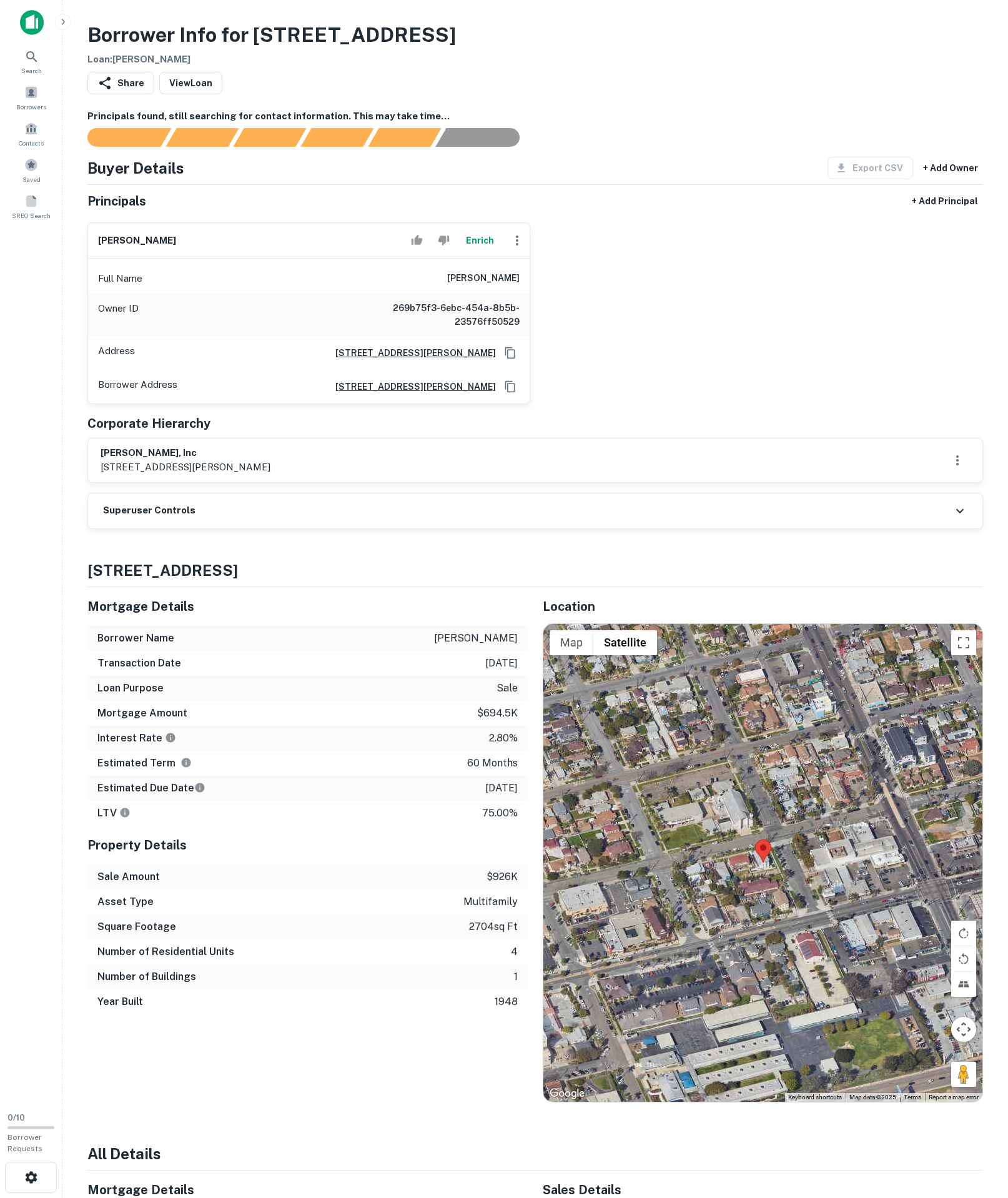
click at [369, 528] on div "Superuser Controls" at bounding box center [535, 510] width 894 height 35
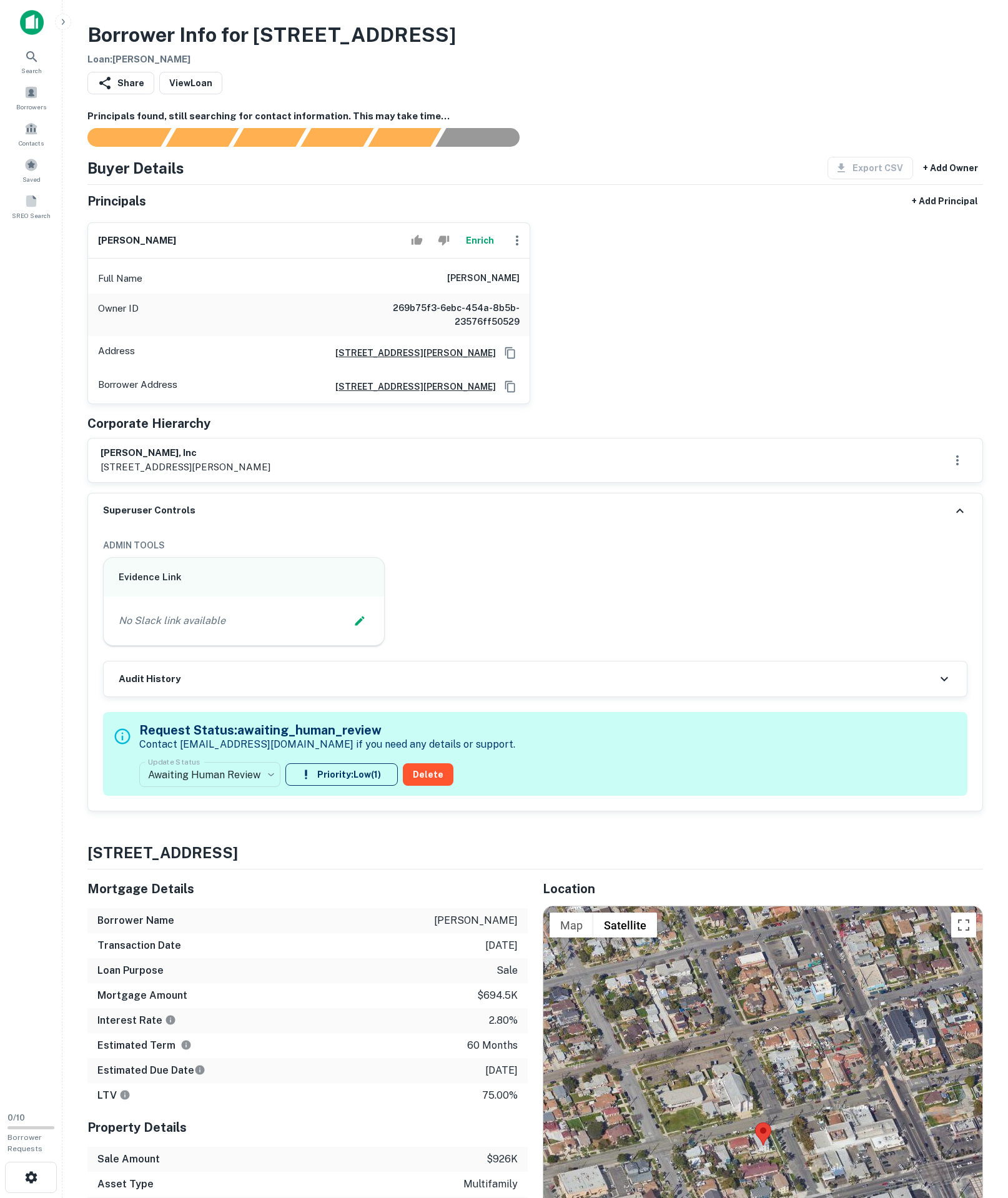
scroll to position [229, 0]
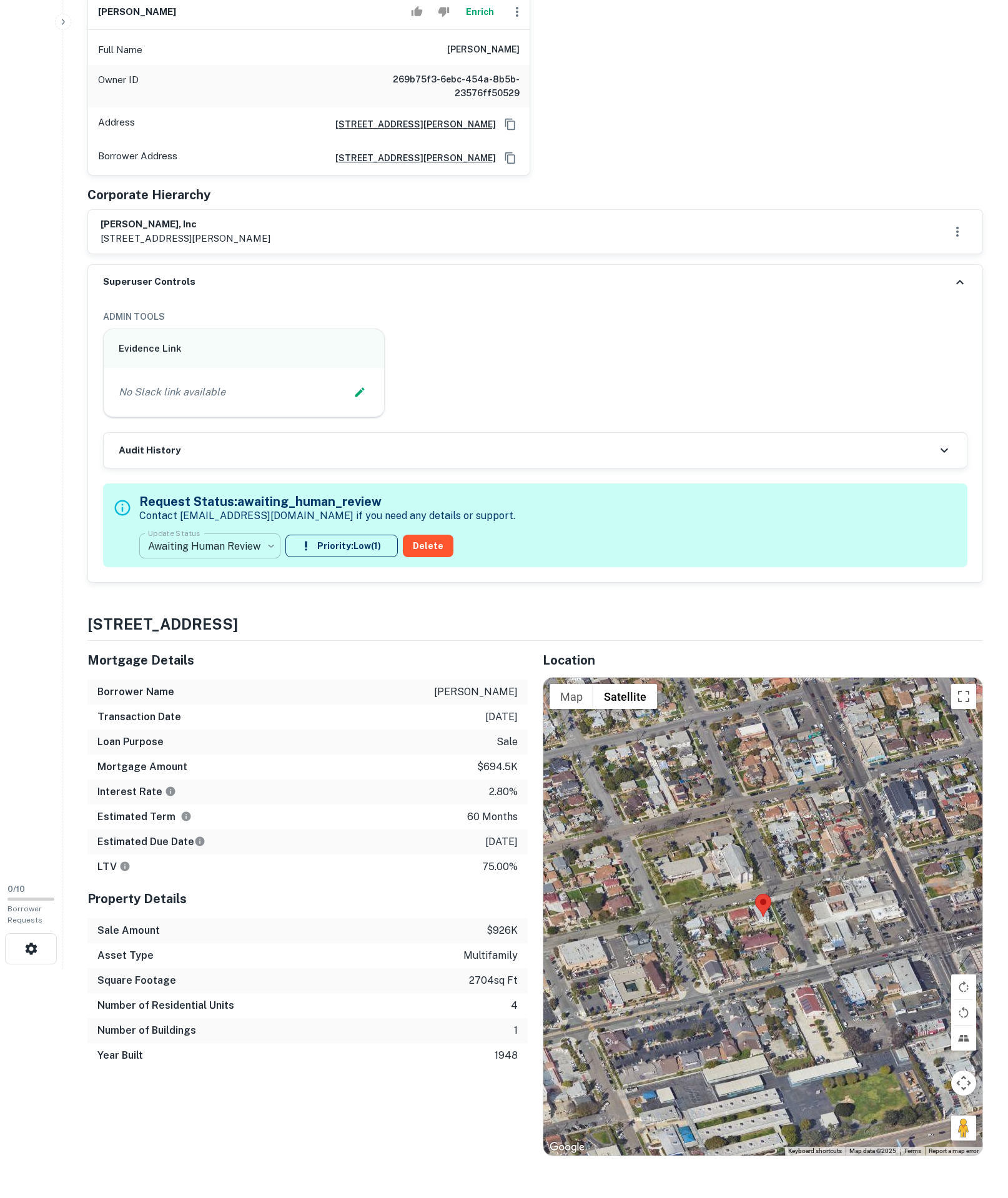
click at [251, 693] on body "**********" at bounding box center [504, 370] width 1008 height 1198
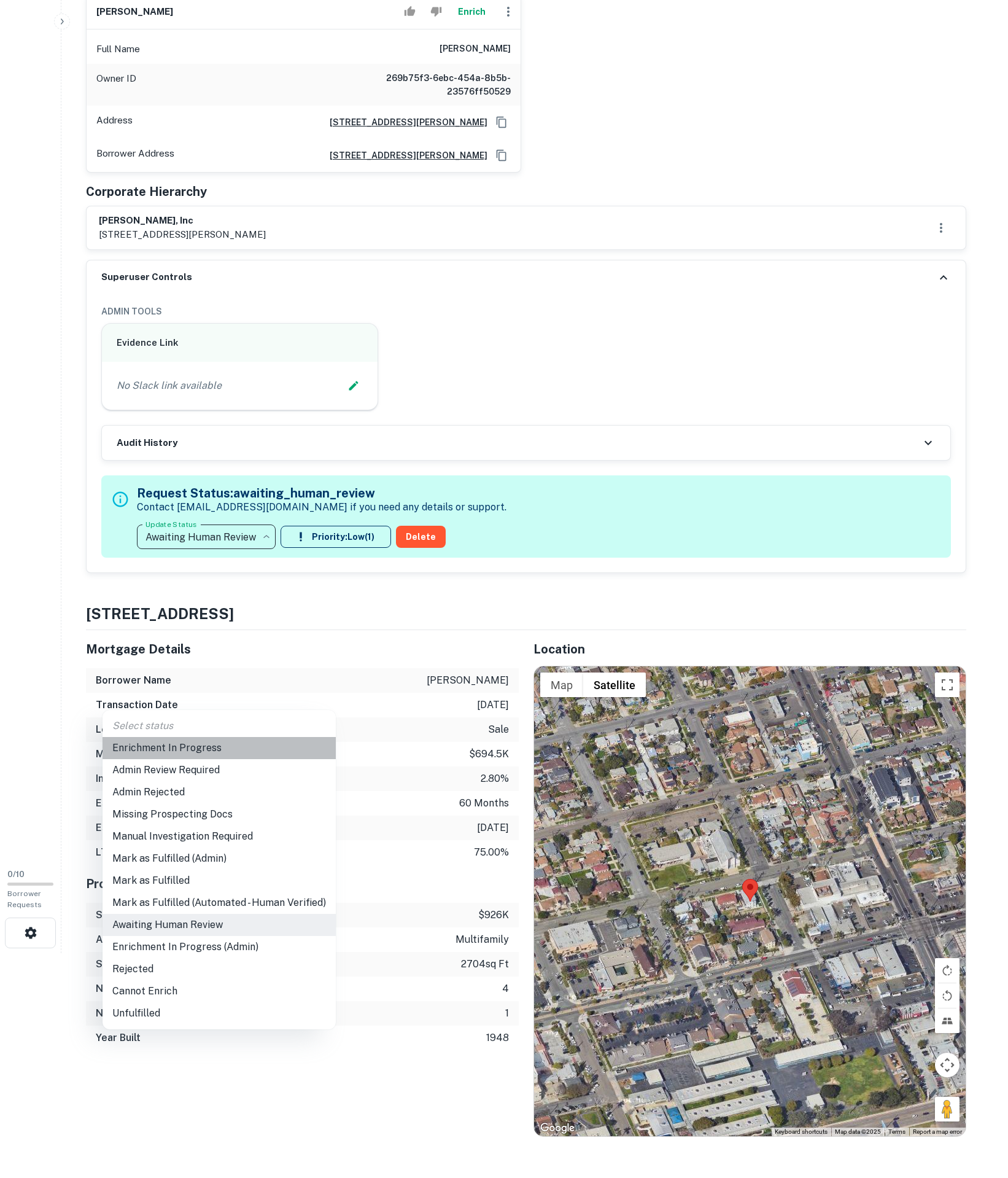
click at [200, 741] on li "Enrichment In Progress" at bounding box center [219, 748] width 234 height 22
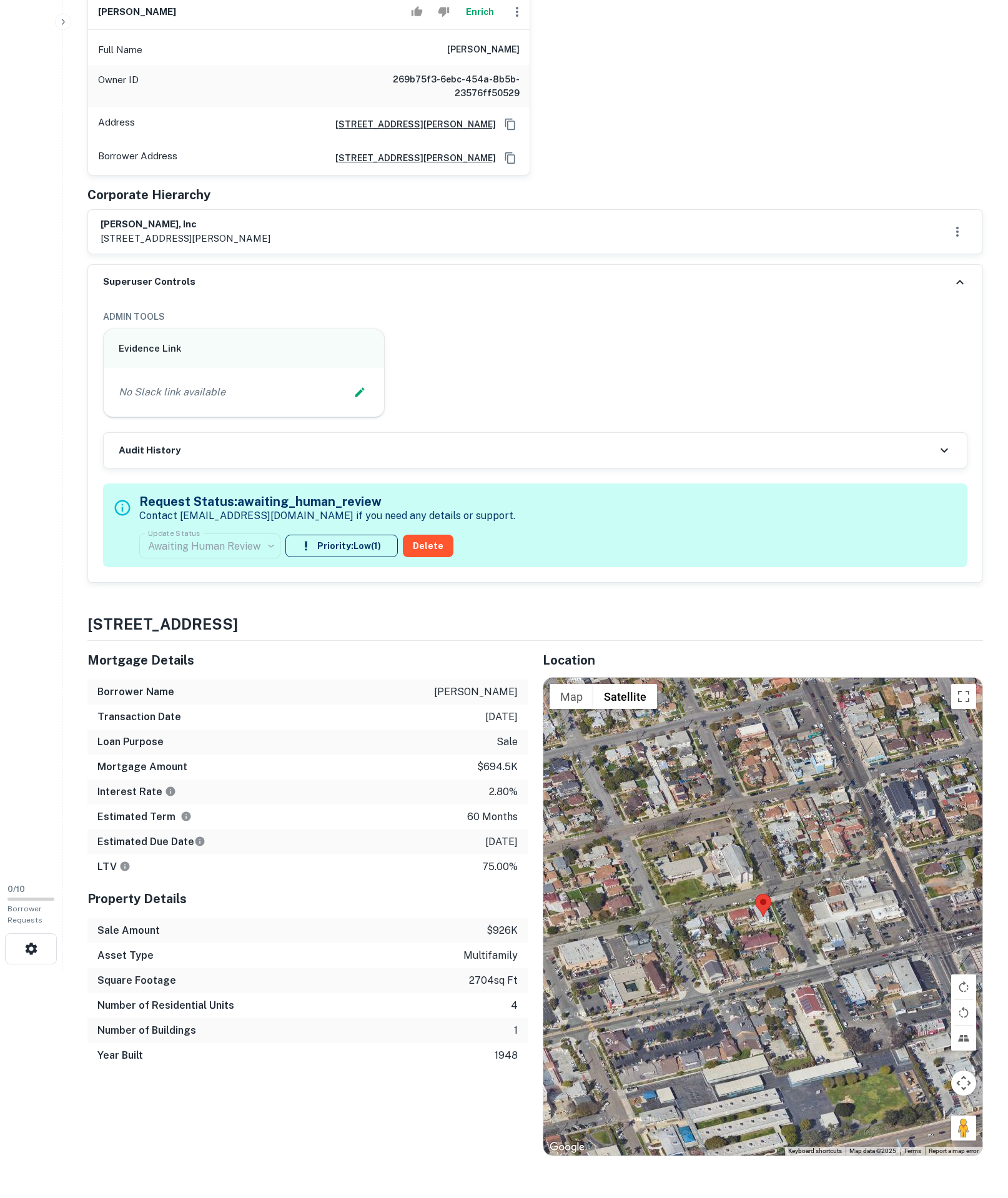
click at [366, 369] on div "Evidence Link" at bounding box center [244, 348] width 280 height 39
click at [353, 398] on icon "Edit Slack Link" at bounding box center [359, 392] width 13 height 13
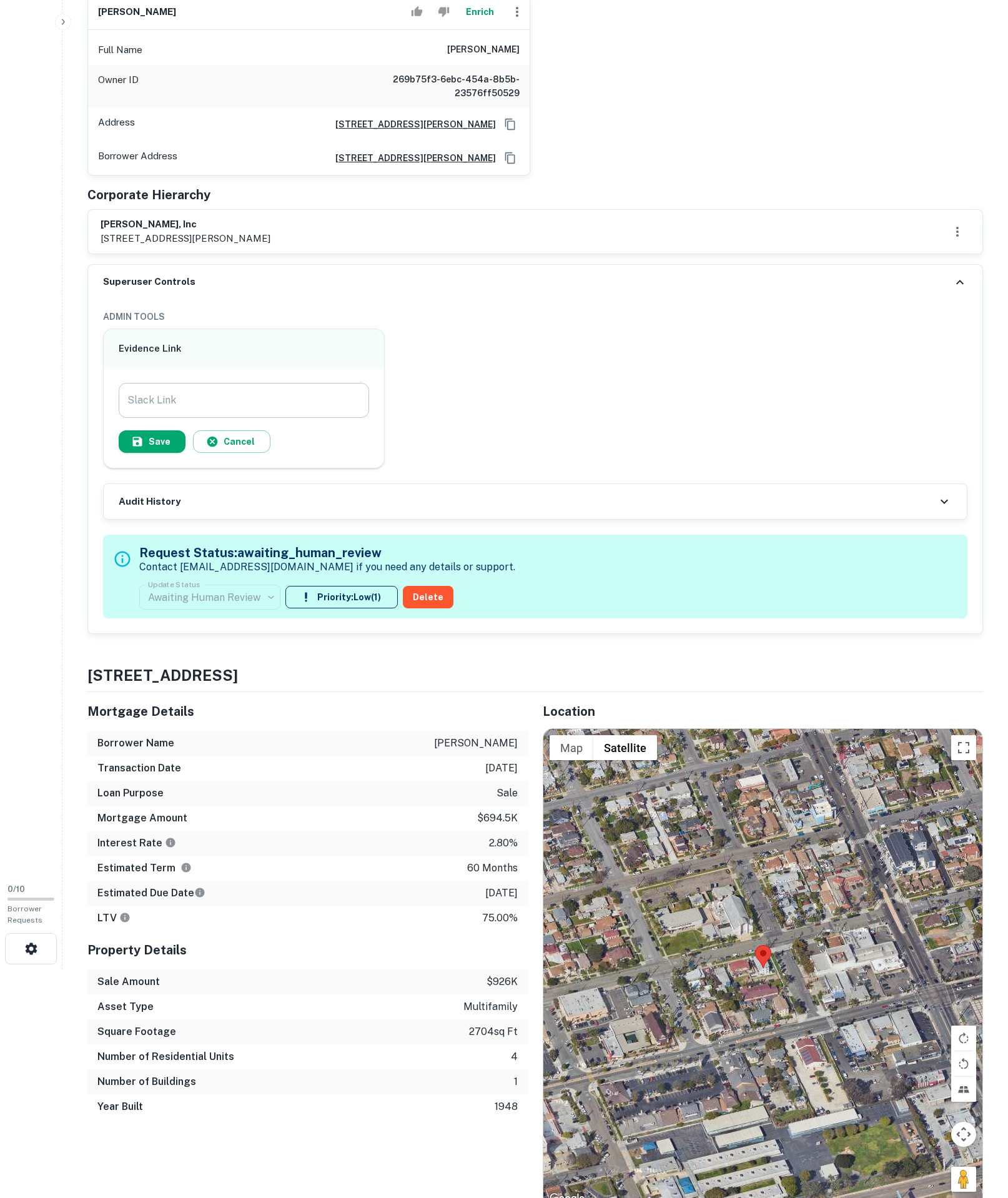
click at [238, 418] on input "Slack Link" at bounding box center [244, 400] width 251 height 35
paste input "**********"
type input "**********"
click at [170, 453] on button "Save" at bounding box center [152, 441] width 67 height 22
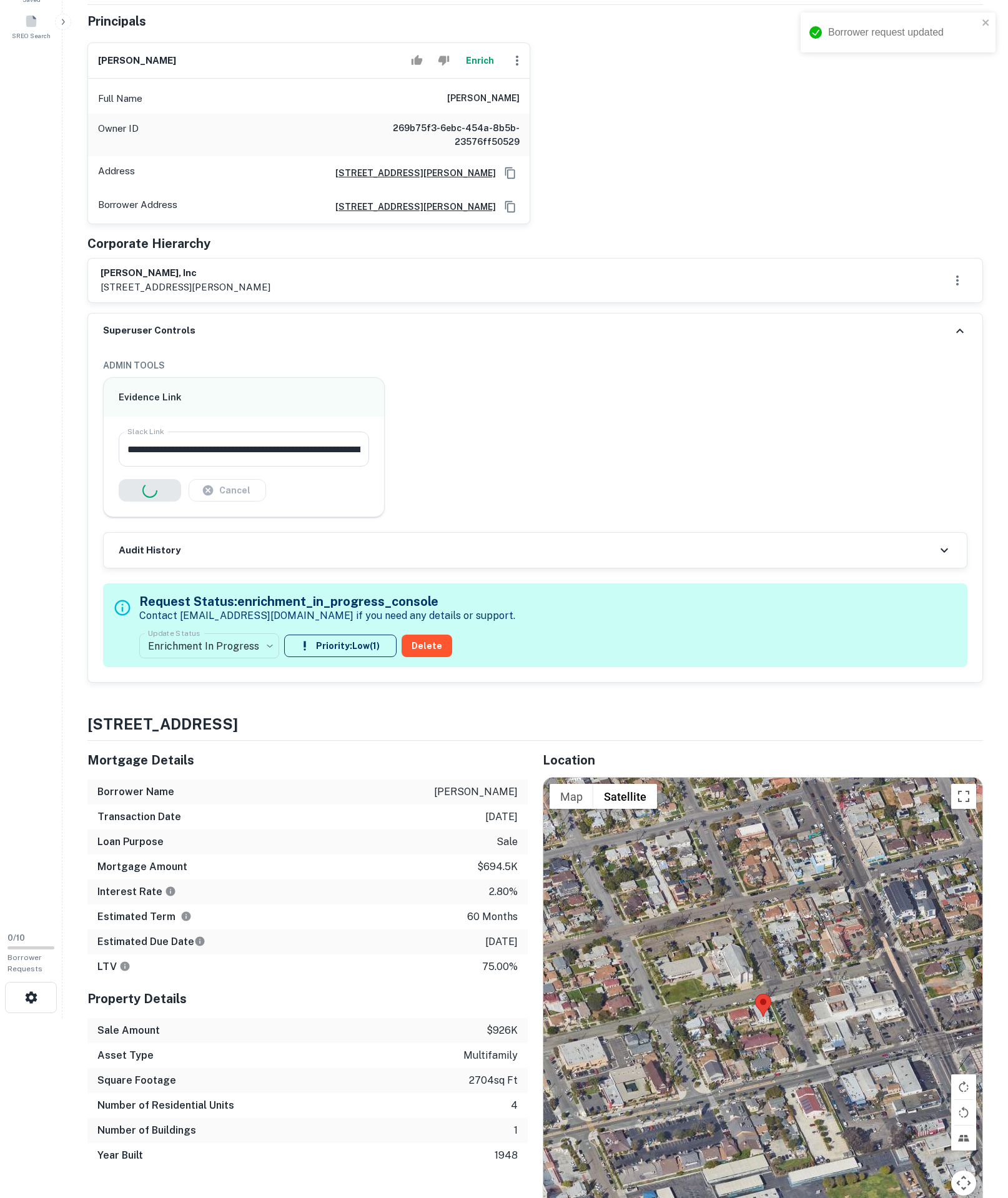
scroll to position [175, 0]
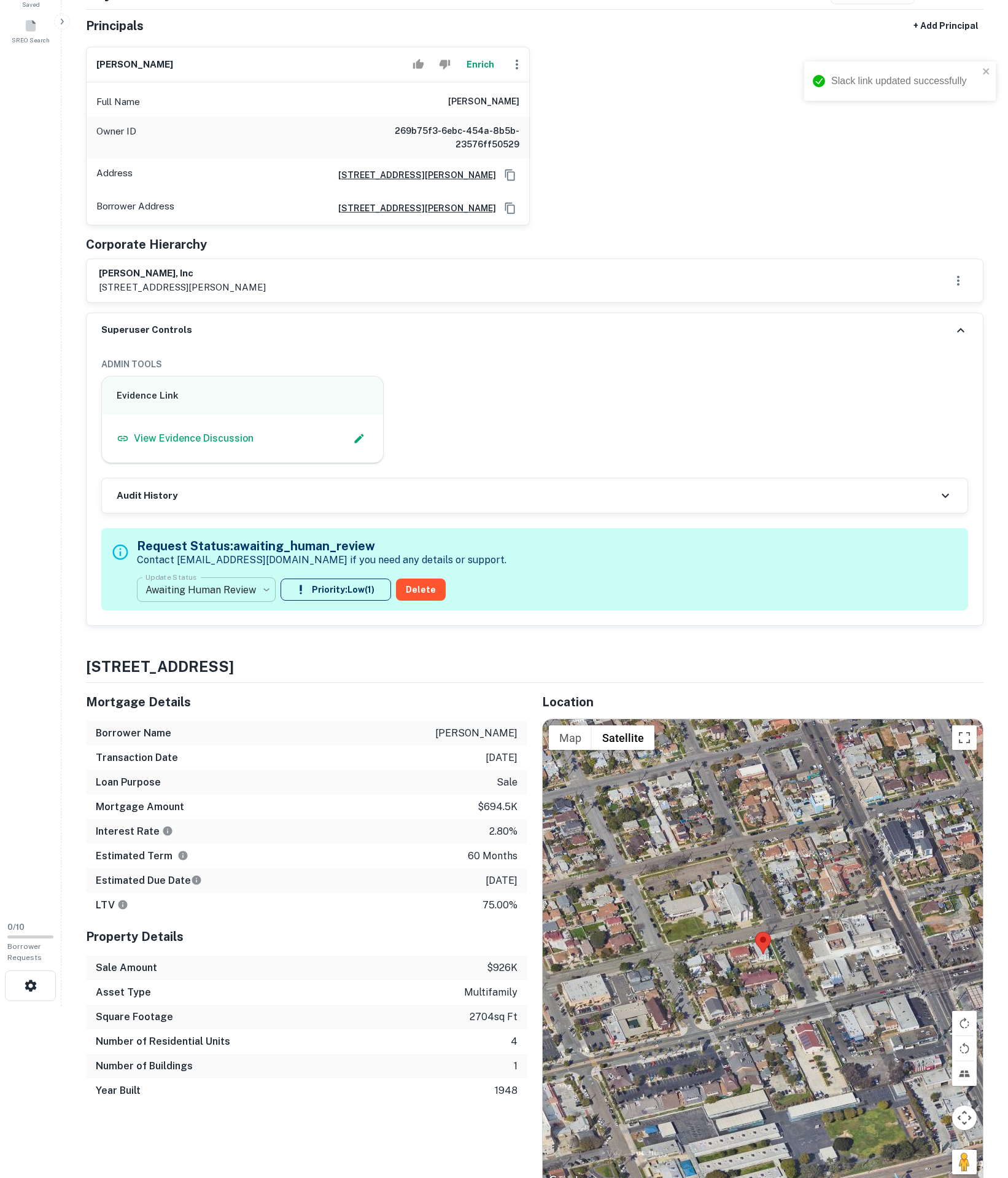
click at [214, 753] on body "**********" at bounding box center [504, 417] width 1008 height 1178
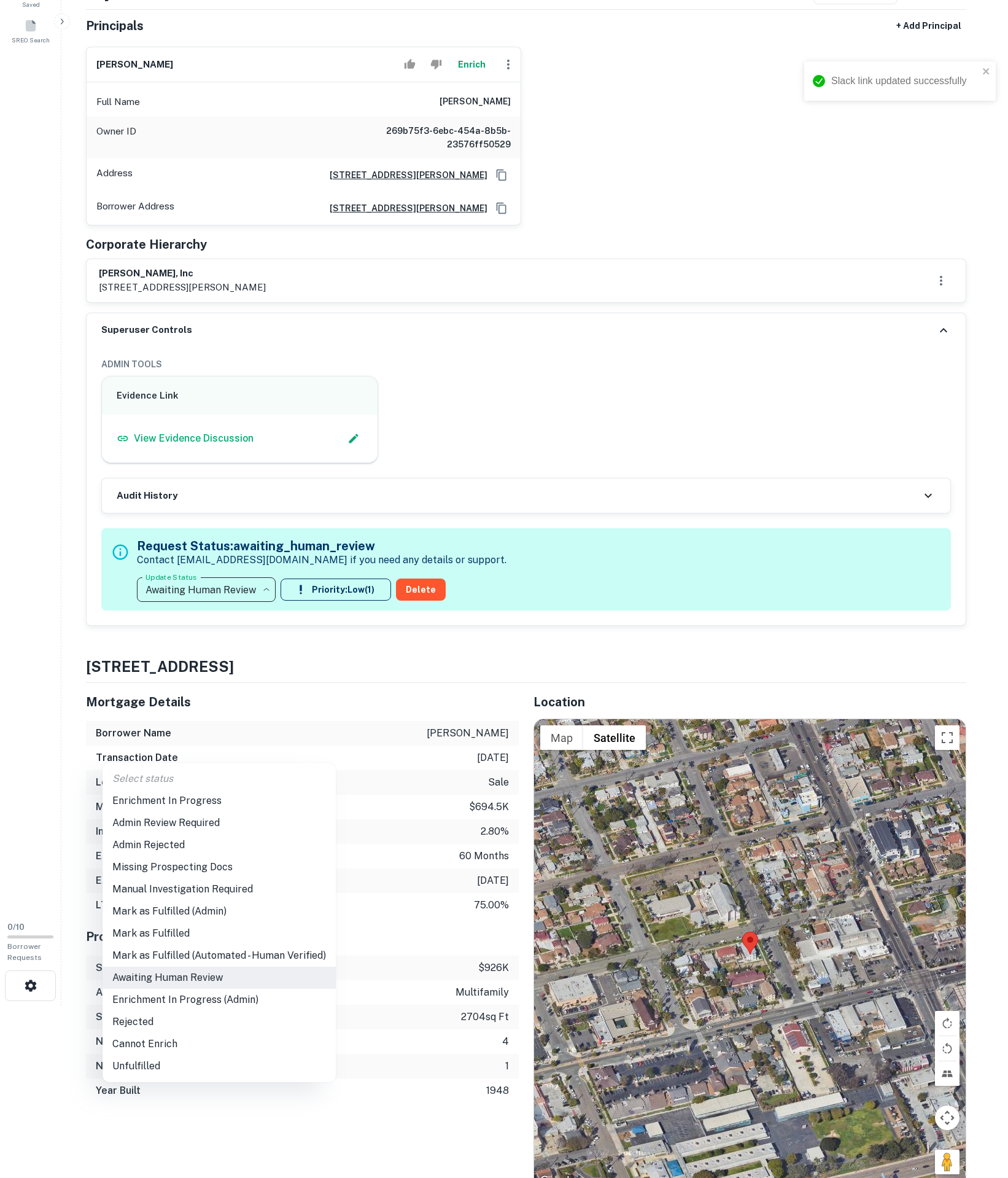
click at [202, 811] on li "Enrichment In Progress" at bounding box center [219, 801] width 234 height 22
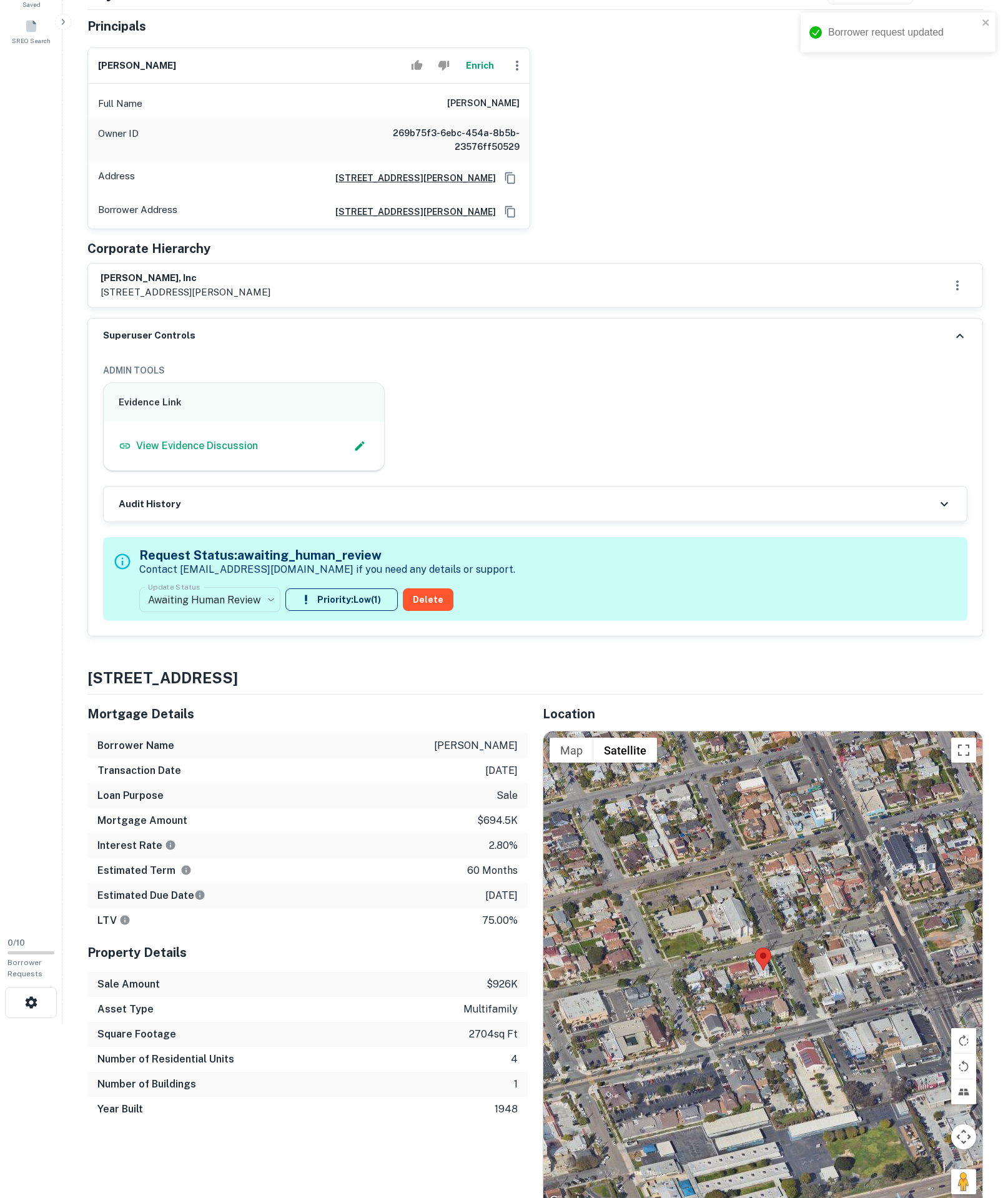
type input "**********"
click at [483, 218] on h6 "2515 n cornelia ave, fresno, CA, 93722" at bounding box center [410, 212] width 170 height 14
drag, startPoint x: 412, startPoint y: 165, endPoint x: 432, endPoint y: 156, distance: 21.9
click at [432, 119] on div "Full Name luis r jimenez" at bounding box center [308, 103] width 442 height 30
copy h6 "luis r jimenez"
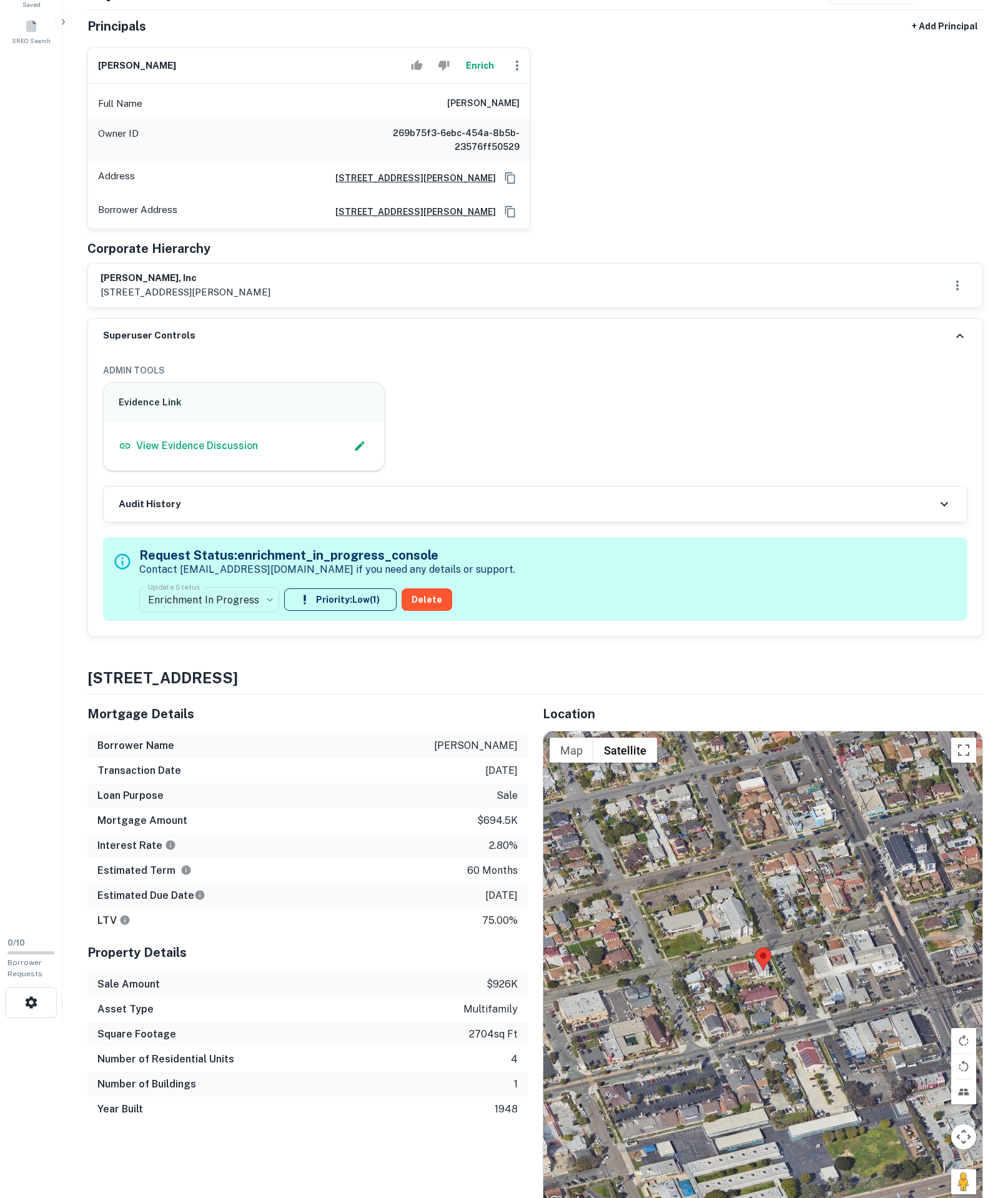
click at [567, 308] on div "Principals + Add Principal luis r jimenez Enrich Full Name luis r jimenez Owner…" at bounding box center [536, 161] width 896 height 293
click at [504, 218] on icon "Copy Address" at bounding box center [510, 212] width 13 height 13
click at [449, 111] on h6 "luis r jimenez" at bounding box center [483, 103] width 72 height 15
copy h6 "uis r jimenez"
drag, startPoint x: 584, startPoint y: 164, endPoint x: 617, endPoint y: 167, distance: 33.1
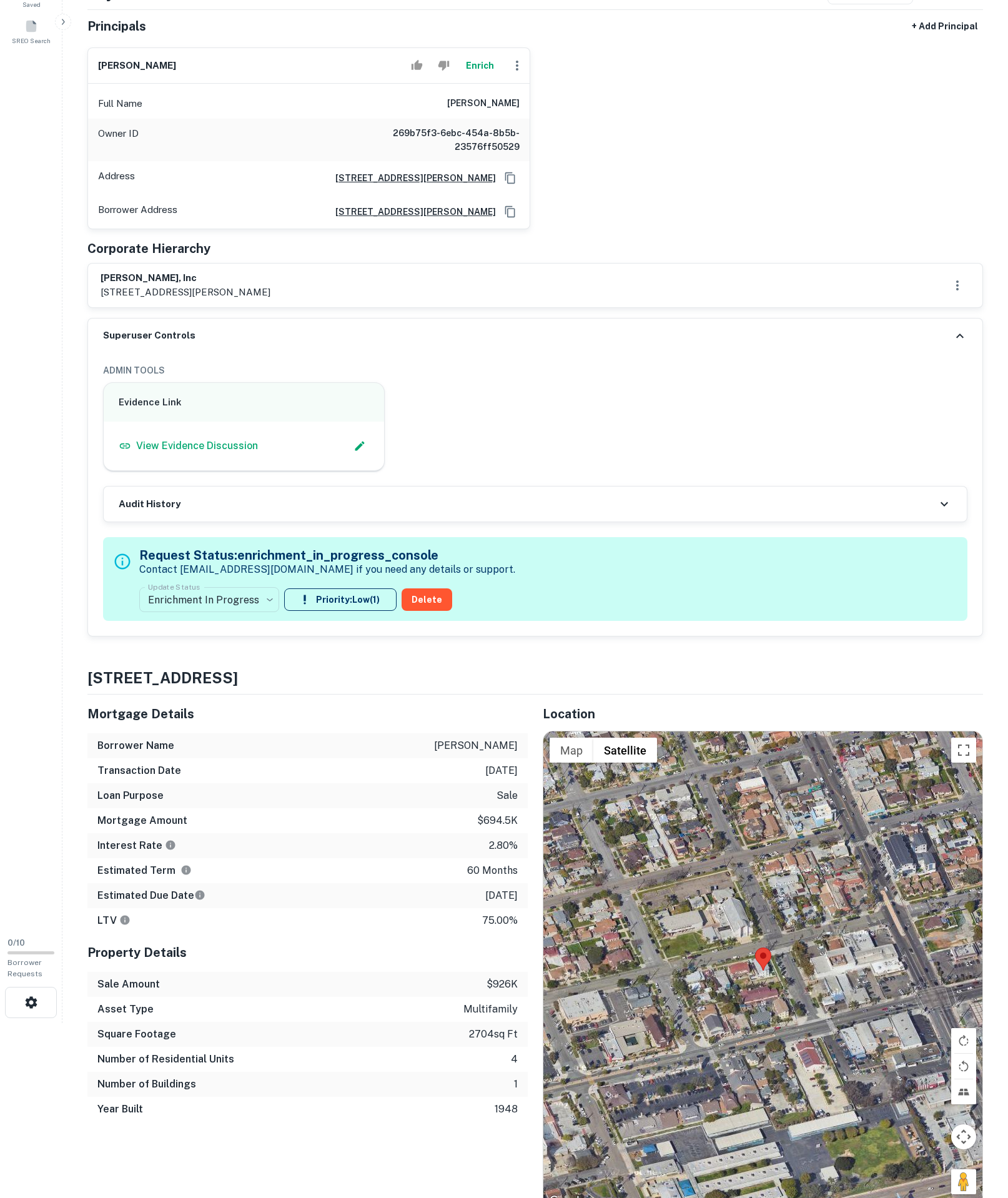
click at [617, 167] on div "luis r jimenez Enrich Full Name luis r jimenez Owner ID 269b75f3-6ebc-454a-8b5b…" at bounding box center [531, 134] width 906 height 192
click at [406, 413] on div "**********" at bounding box center [536, 285] width 896 height 702
drag, startPoint x: 528, startPoint y: 96, endPoint x: 503, endPoint y: 104, distance: 26.2
click at [528, 78] on div "Enrich" at bounding box center [468, 66] width 124 height 25
click at [510, 73] on icon "button" at bounding box center [517, 66] width 15 height 15
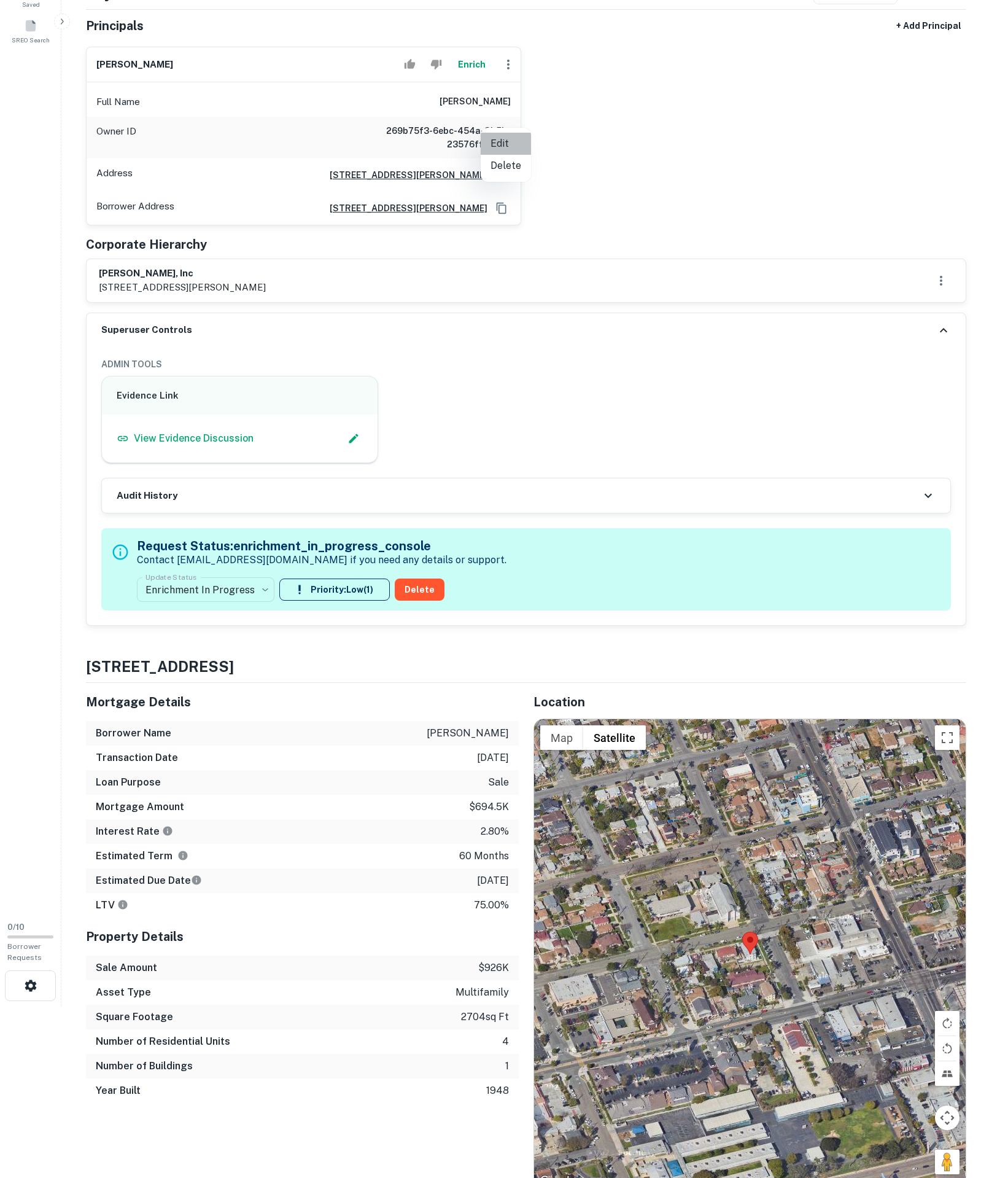
click at [513, 140] on li "Edit" at bounding box center [505, 144] width 50 height 22
select select "**"
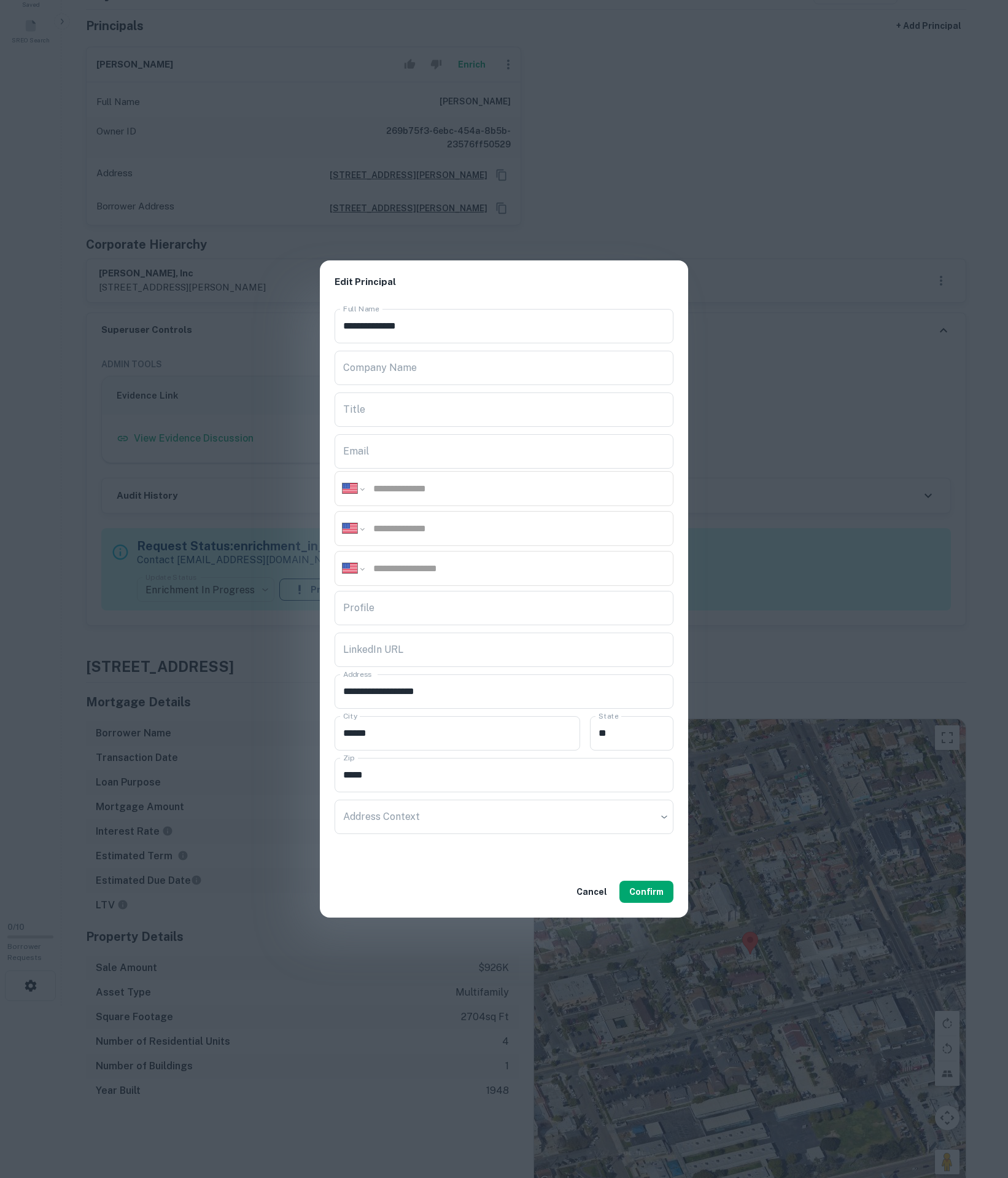
drag, startPoint x: 495, startPoint y: 503, endPoint x: 482, endPoint y: 517, distance: 19.1
click at [495, 503] on div "**********" at bounding box center [504, 585] width 368 height 562
click at [479, 522] on input "tel" at bounding box center [519, 528] width 294 height 14
paste input "**********"
type input "**********"
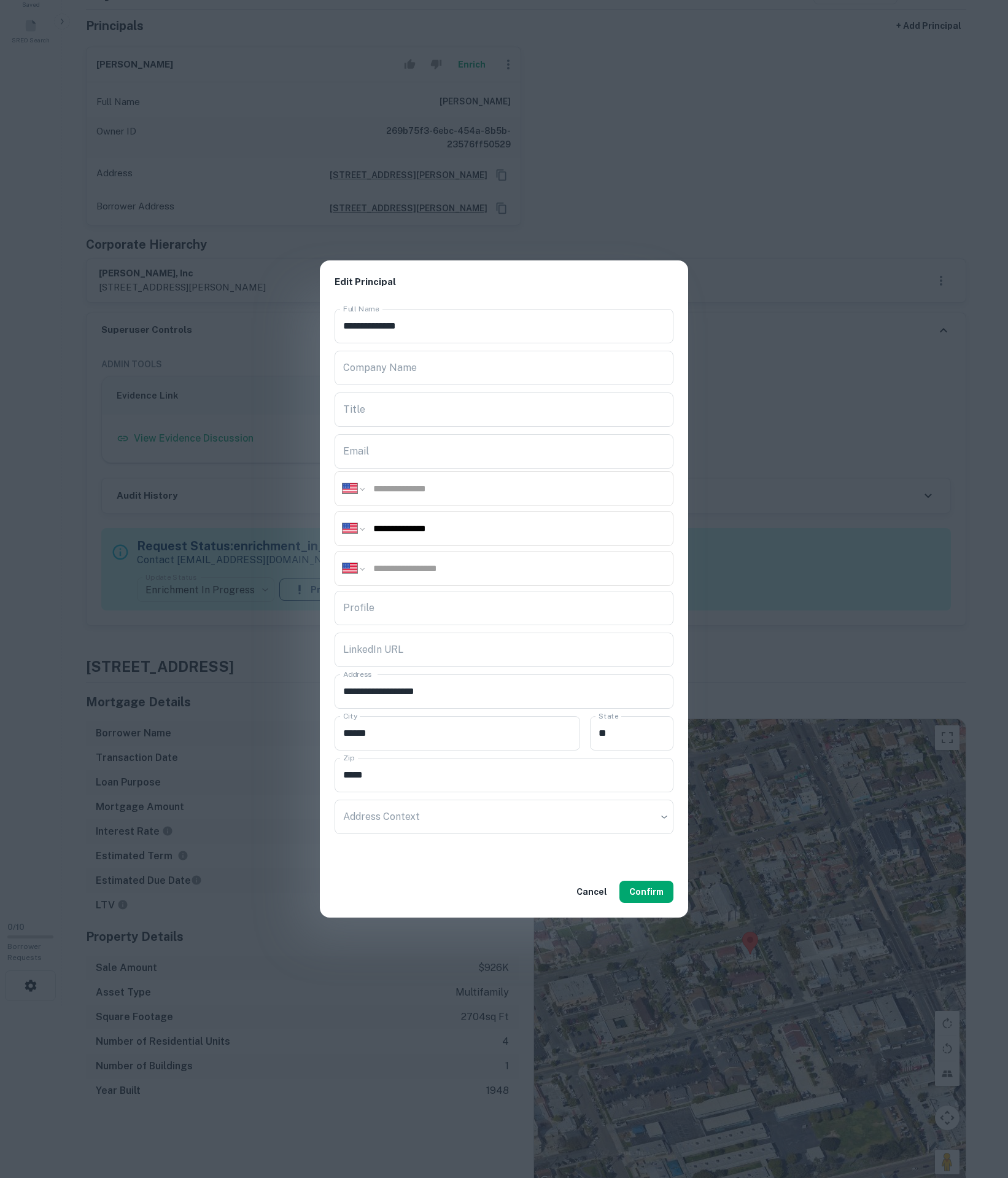
click at [466, 482] on input "tel" at bounding box center [519, 488] width 294 height 14
paste input "**********"
type input "**********"
click at [661, 897] on button "Confirm" at bounding box center [646, 891] width 54 height 22
click at [814, 693] on div "**********" at bounding box center [504, 589] width 1008 height 1178
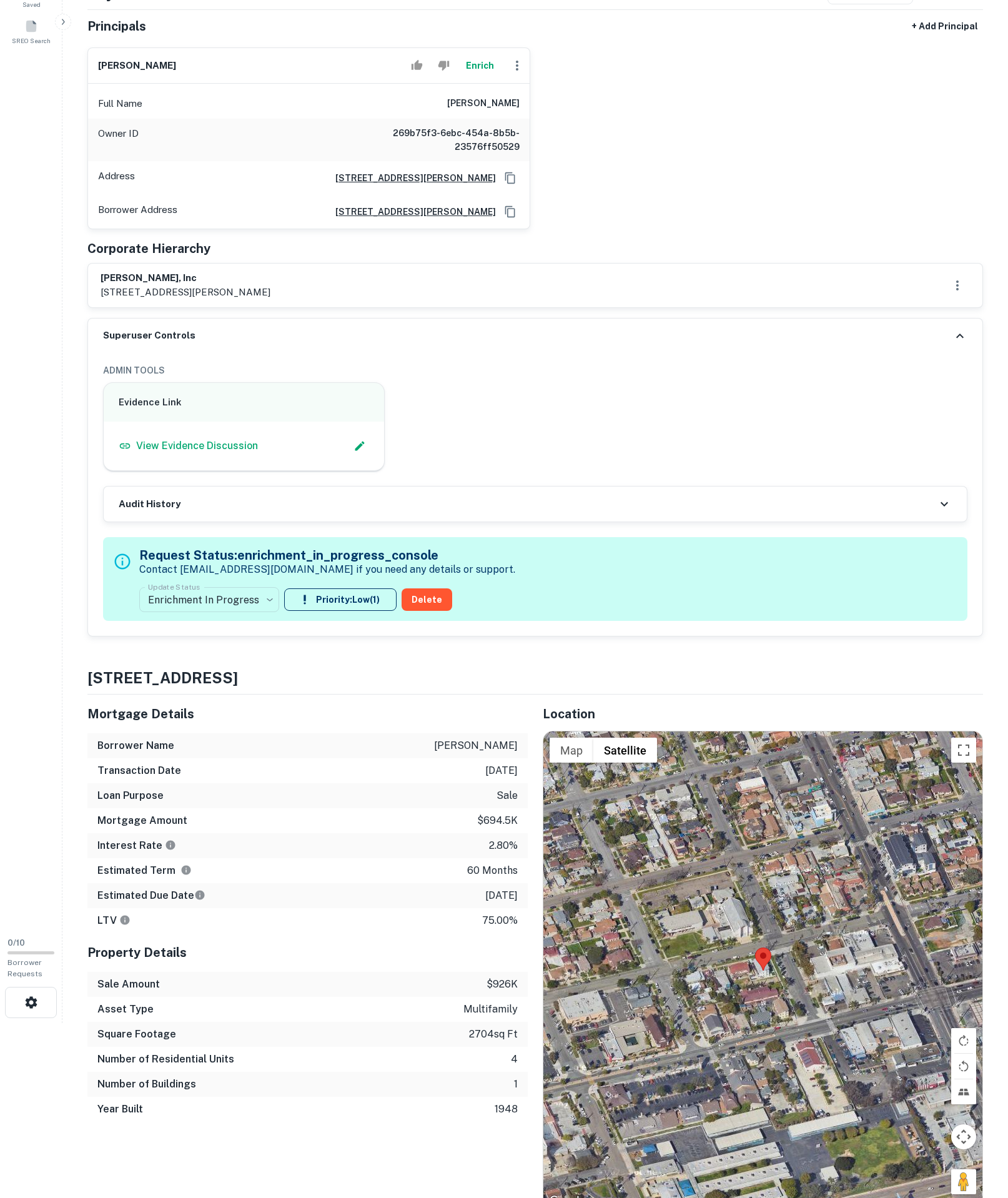
click at [184, 592] on label "Update Status" at bounding box center [174, 586] width 52 height 10
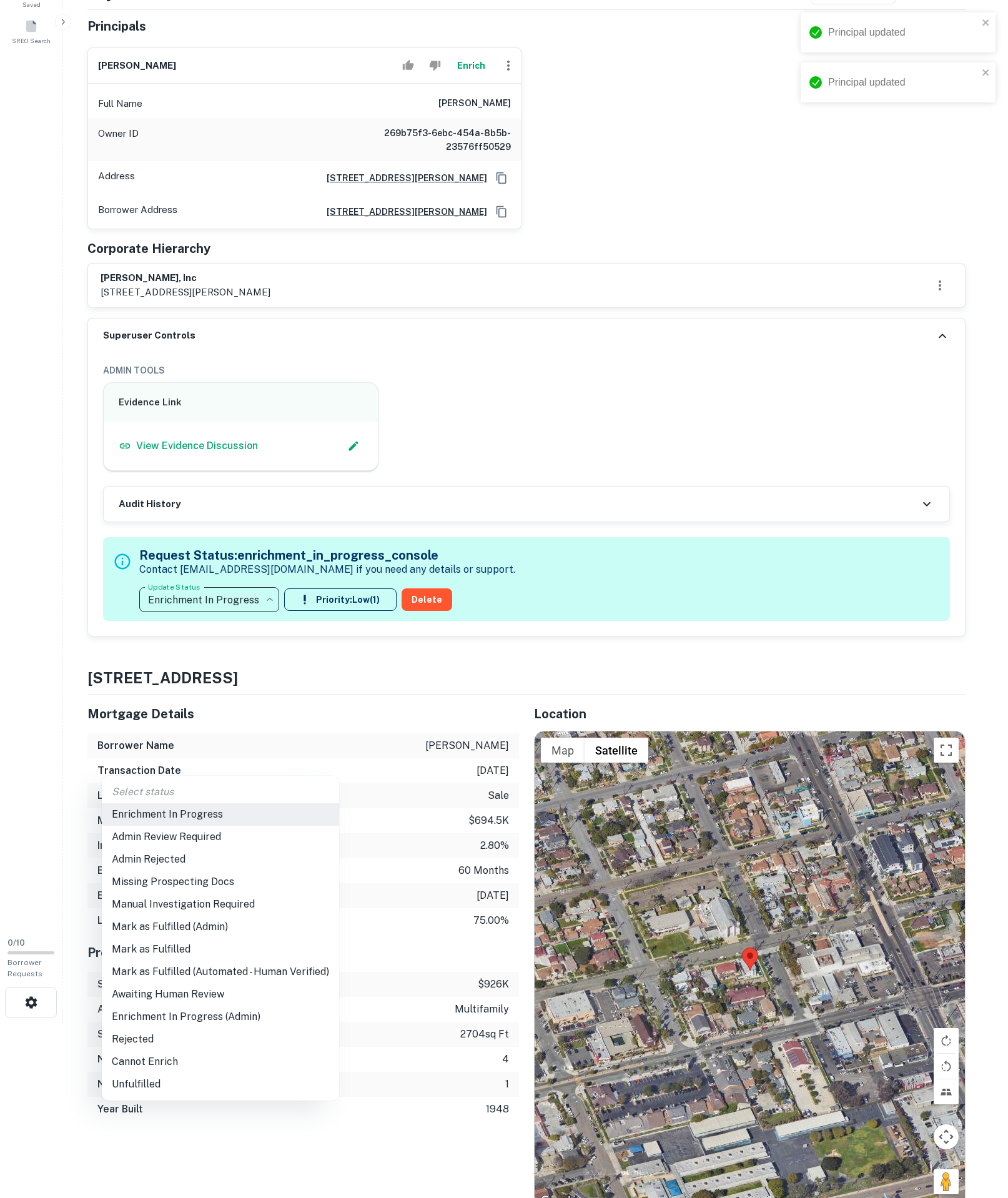
click at [241, 767] on body "**********" at bounding box center [504, 424] width 1008 height 1198
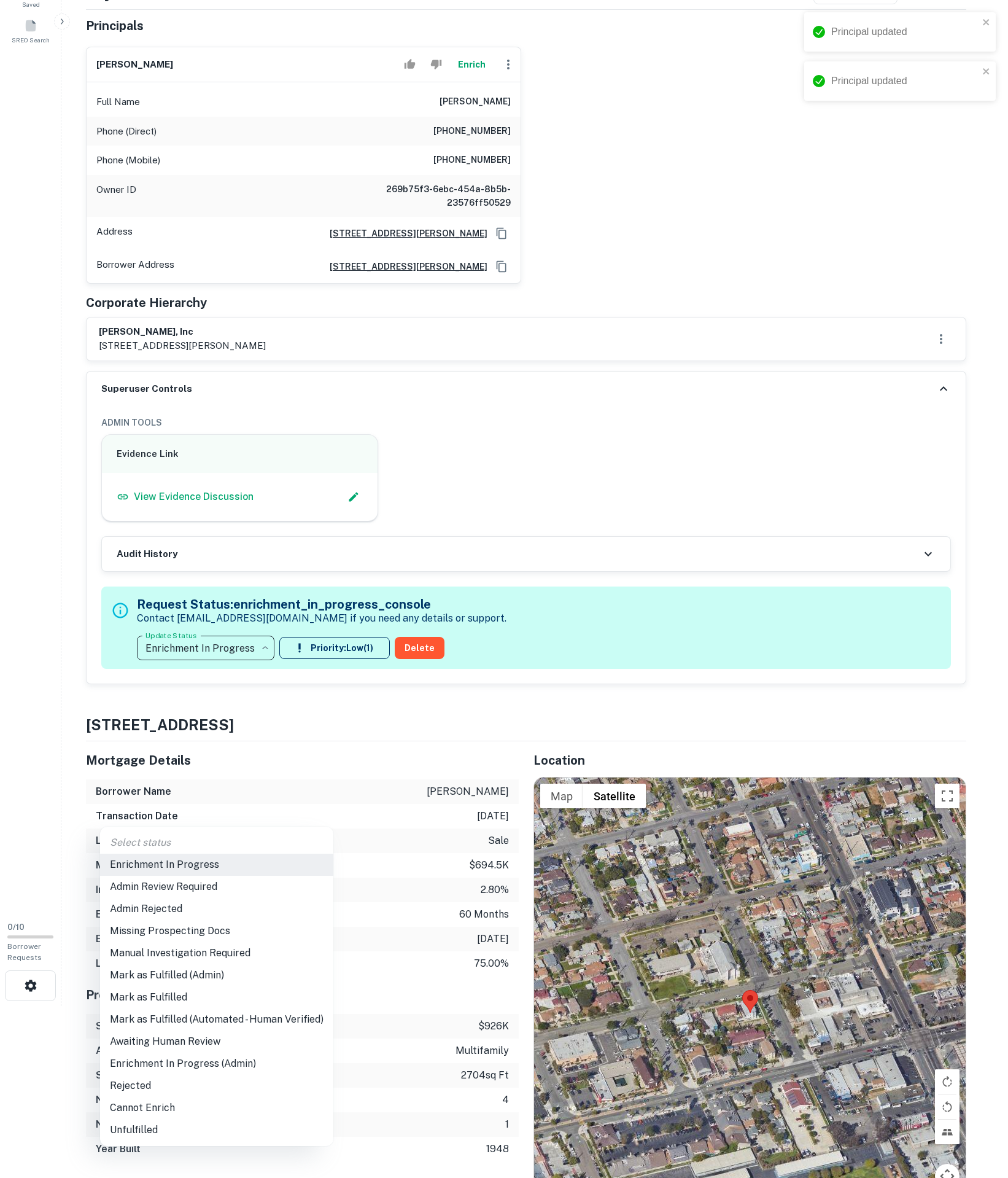
click at [205, 804] on div at bounding box center [504, 589] width 1008 height 1178
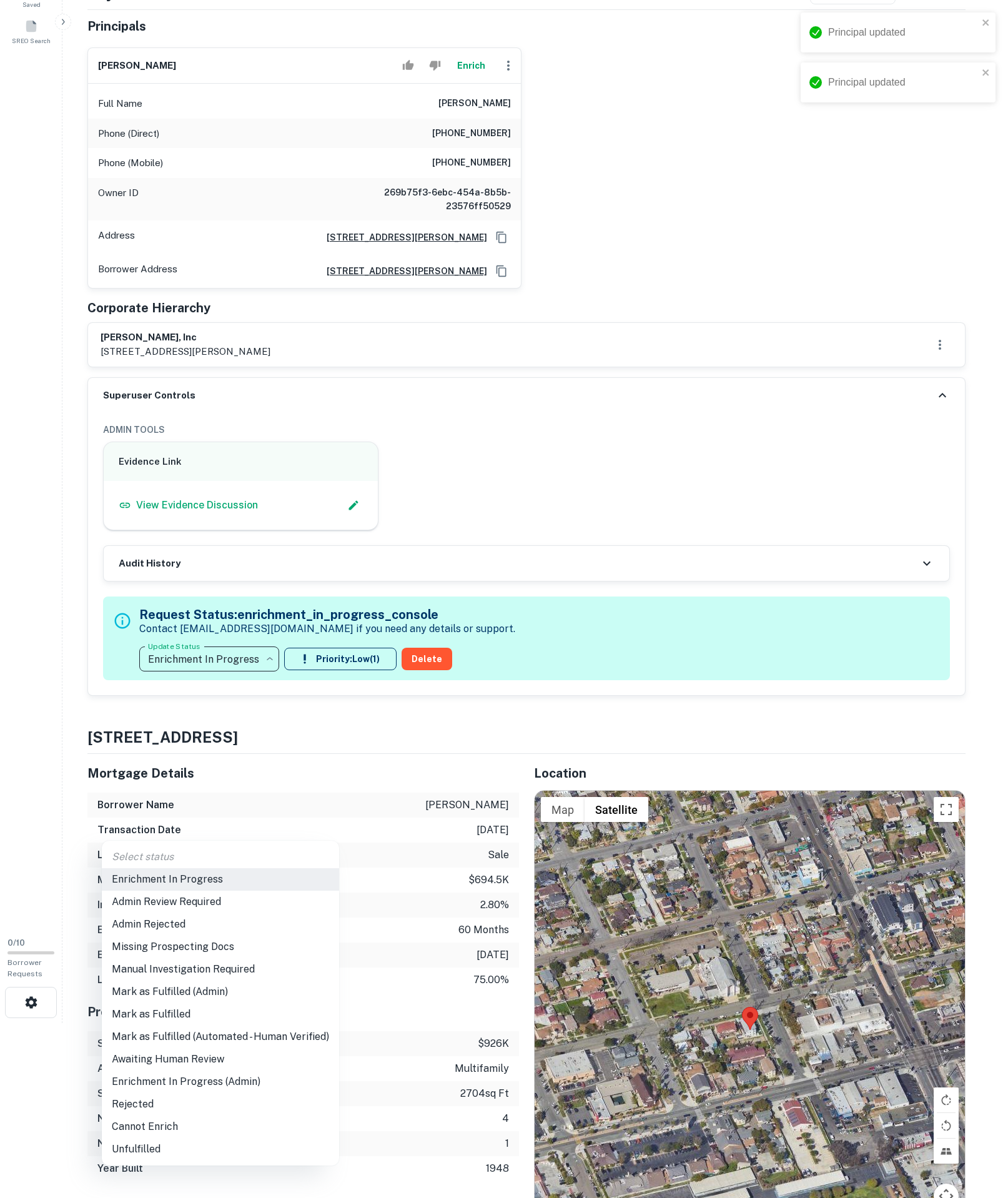
click at [211, 822] on body "**********" at bounding box center [504, 424] width 1008 height 1198
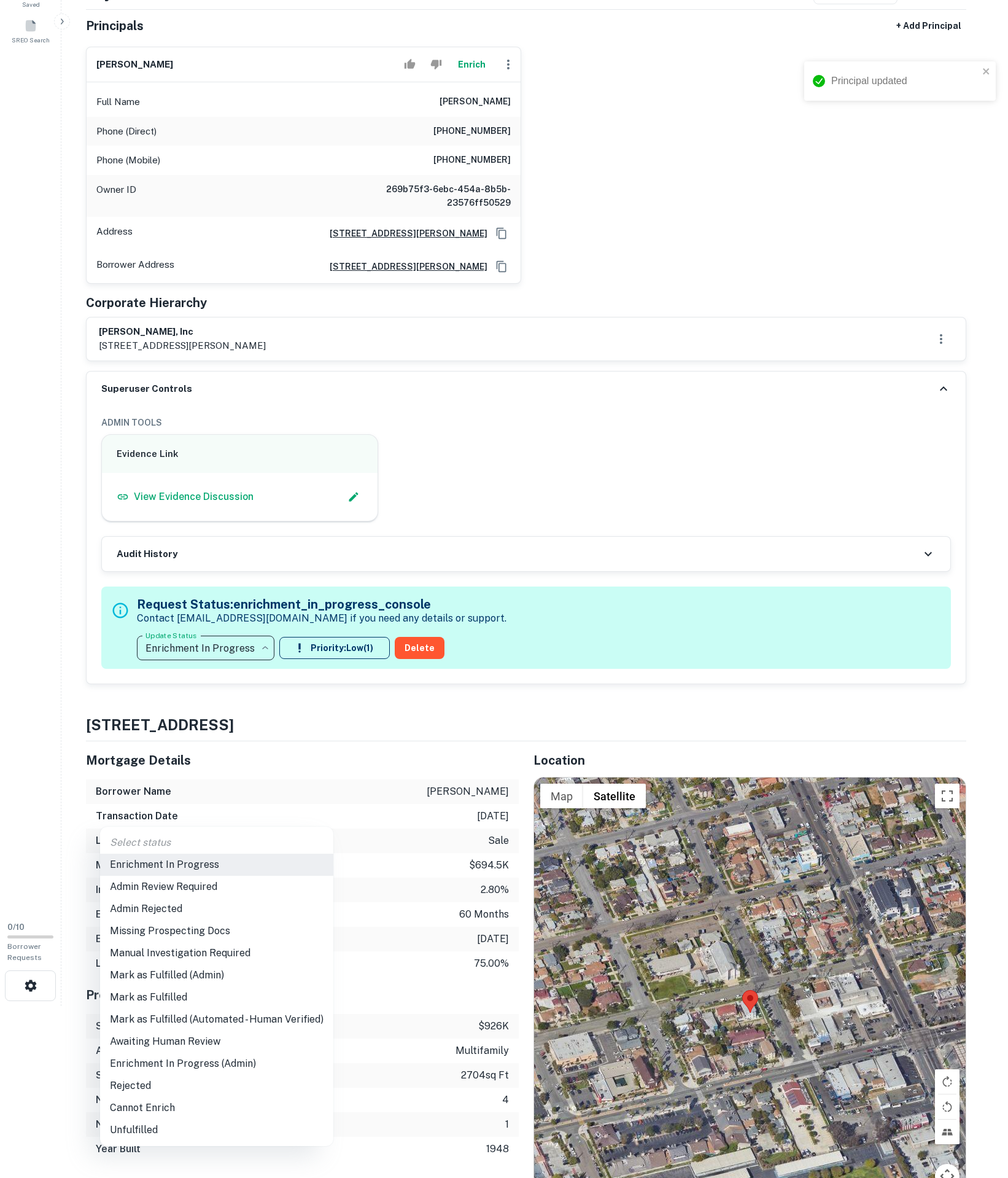
click at [204, 1003] on li "Mark as Fulfilled" at bounding box center [217, 997] width 234 height 22
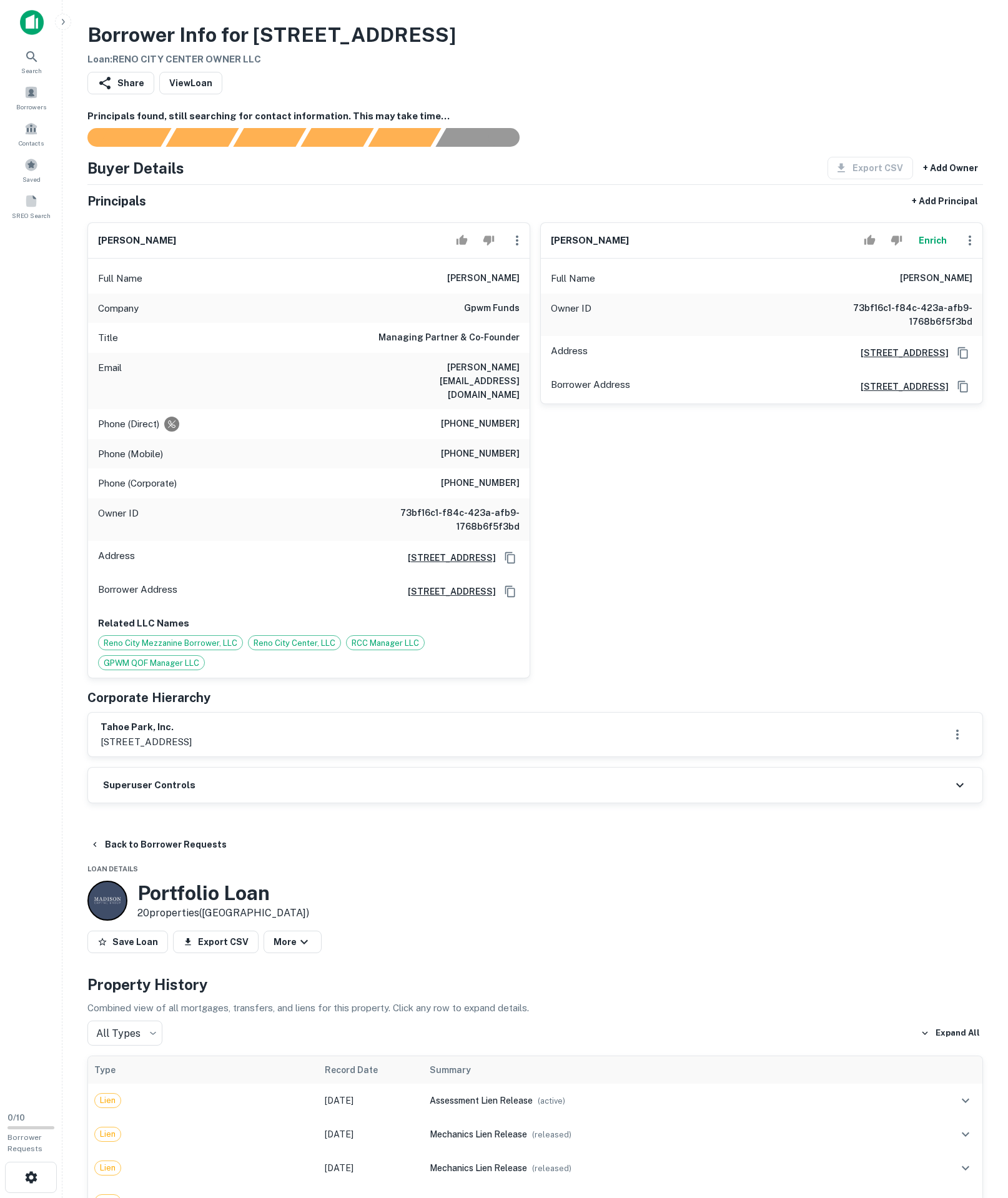
click at [373, 803] on div "Superuser Controls" at bounding box center [535, 785] width 894 height 35
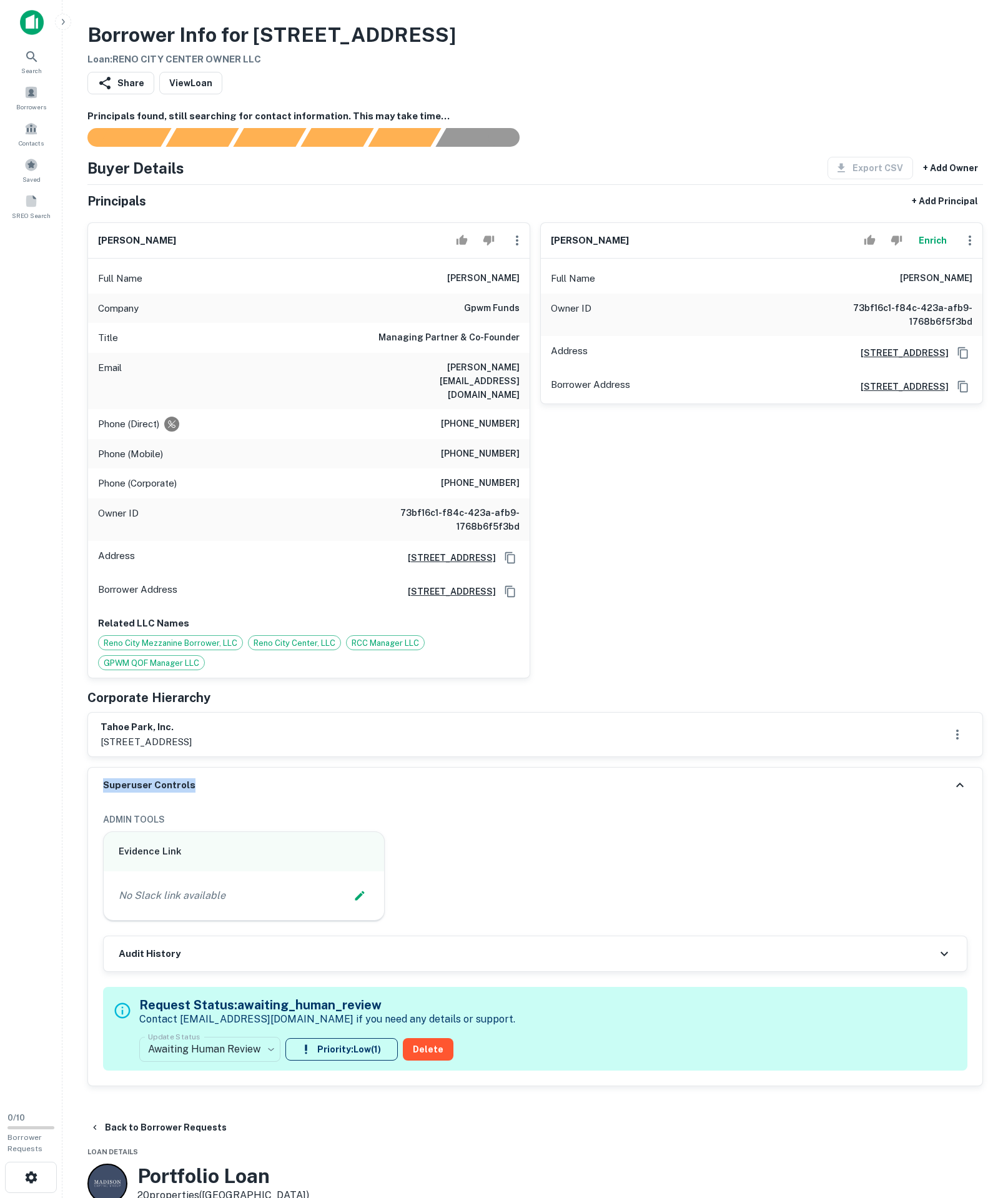
scroll to position [222, 0]
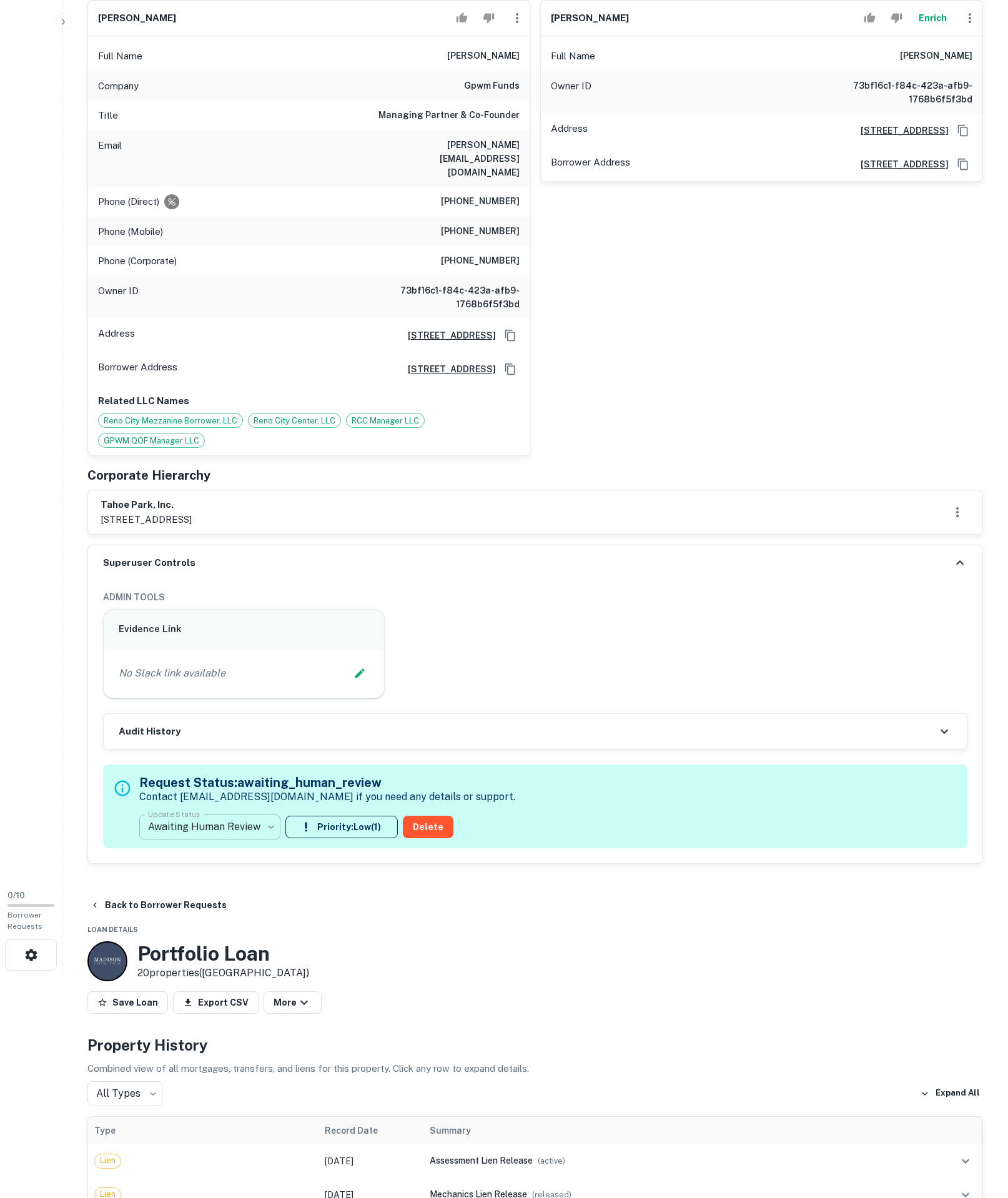
click at [241, 975] on body "Search Borrowers Contacts Saved SREO Search 0 / 10 Borrower Requests Borrower I…" at bounding box center [504, 377] width 1008 height 1198
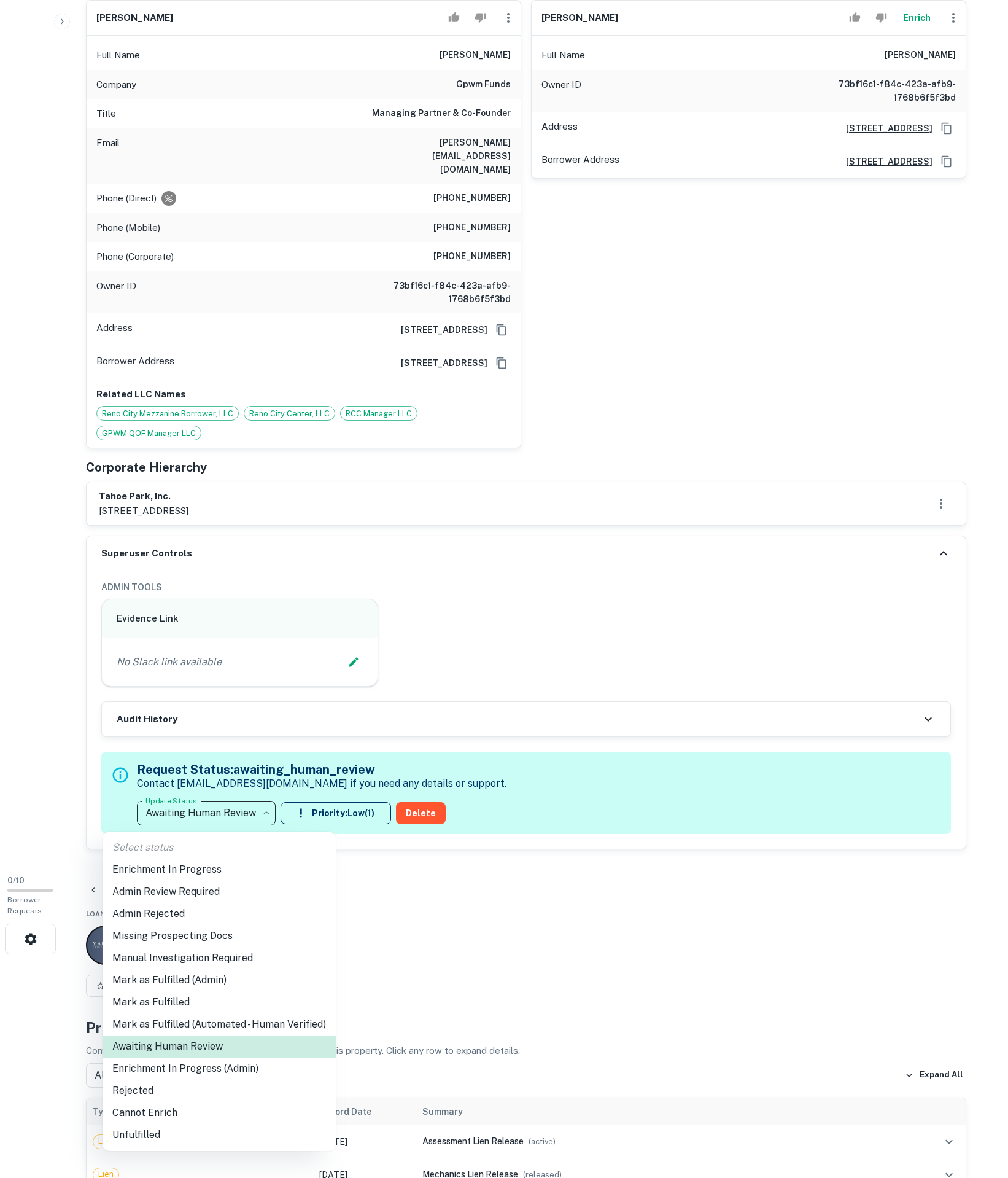
click at [184, 872] on li "Enrichment In Progress" at bounding box center [219, 870] width 234 height 22
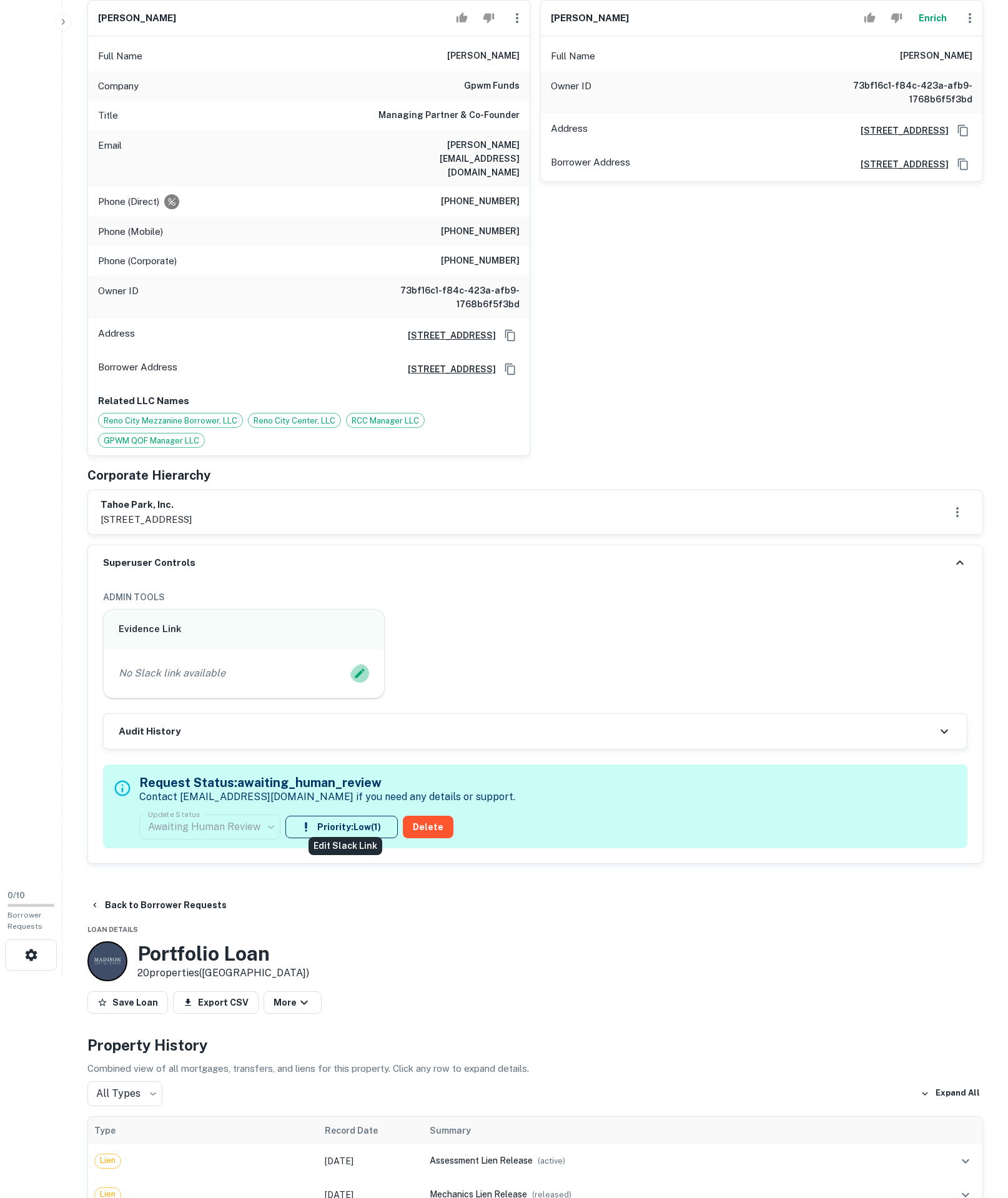
click at [351, 682] on button "Edit Slack Link" at bounding box center [359, 673] width 18 height 18
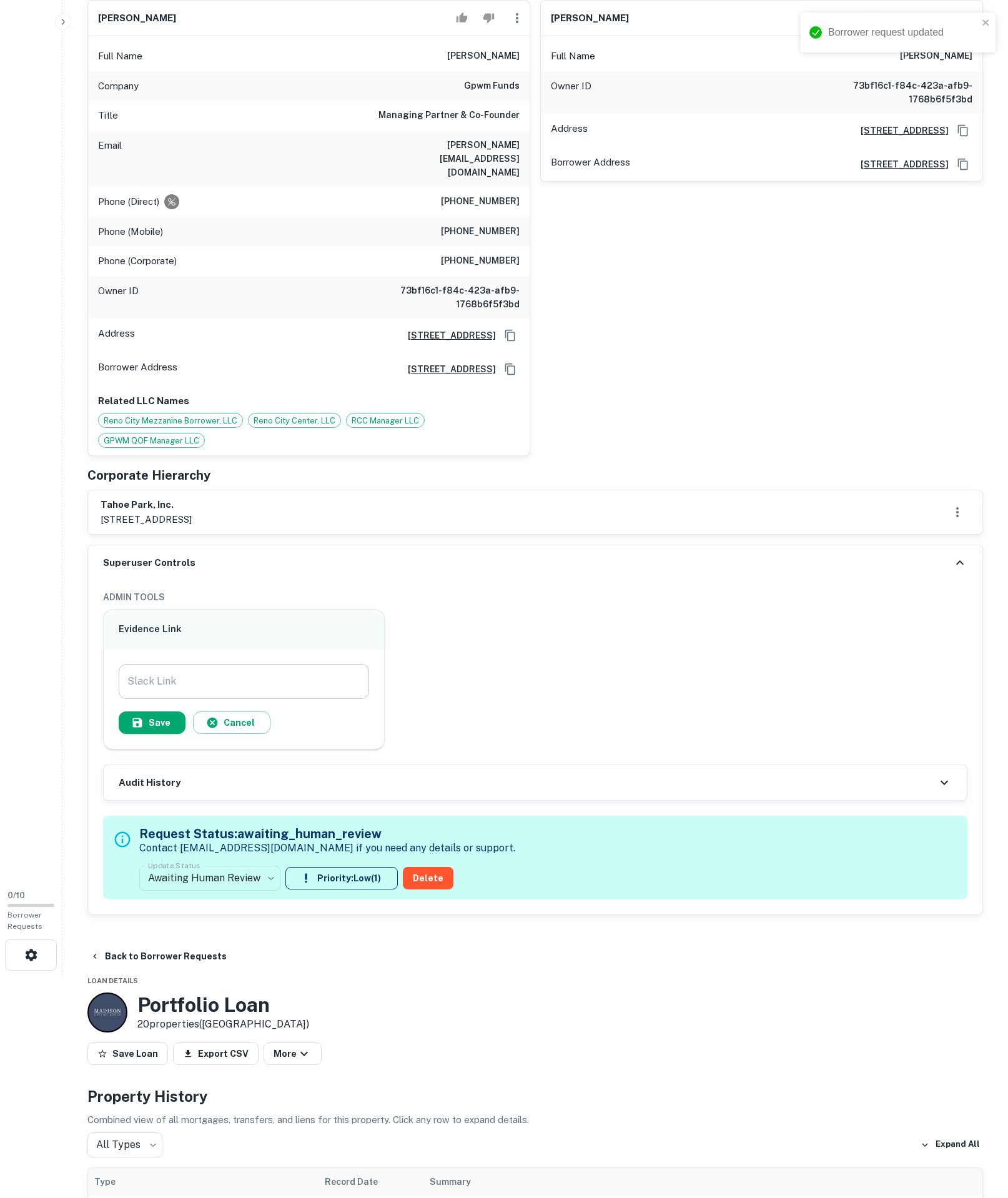
click at [276, 699] on input "Slack Link" at bounding box center [244, 681] width 251 height 35
paste input "**********"
type input "**********"
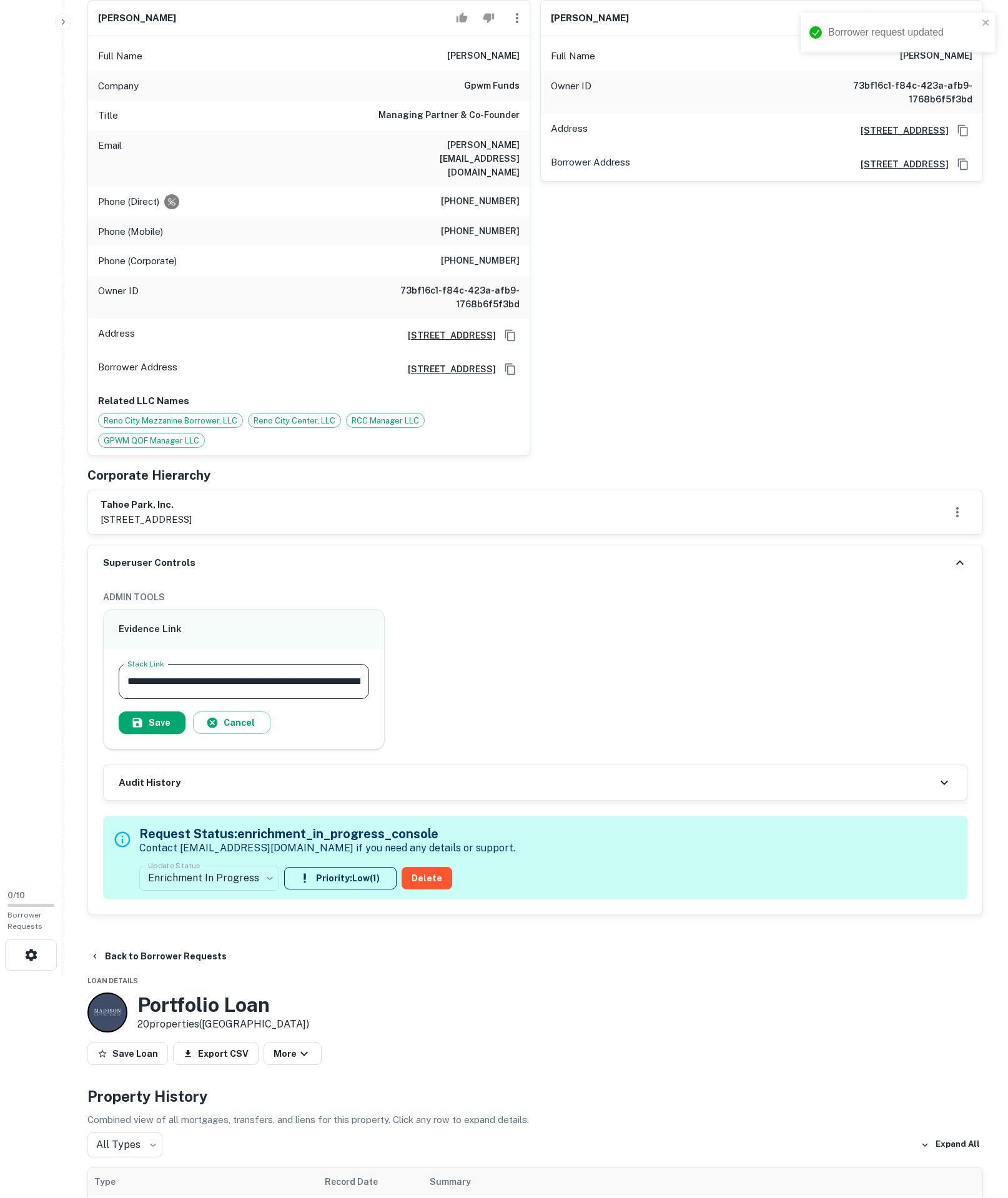
click at [144, 729] on icon "button" at bounding box center [137, 722] width 13 height 13
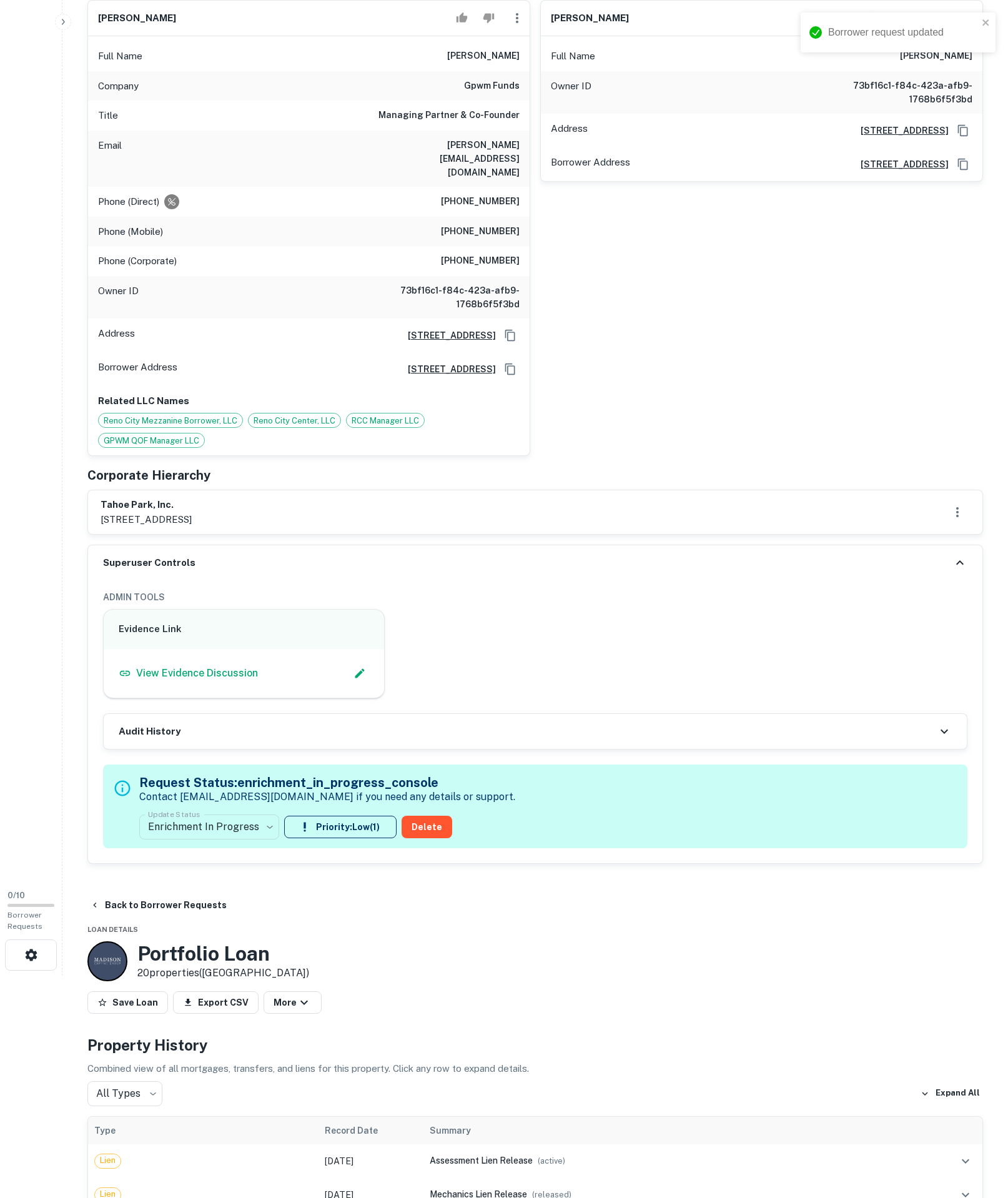
click at [678, 699] on div "Evidence Link View Evidence Discussion" at bounding box center [530, 648] width 874 height 100
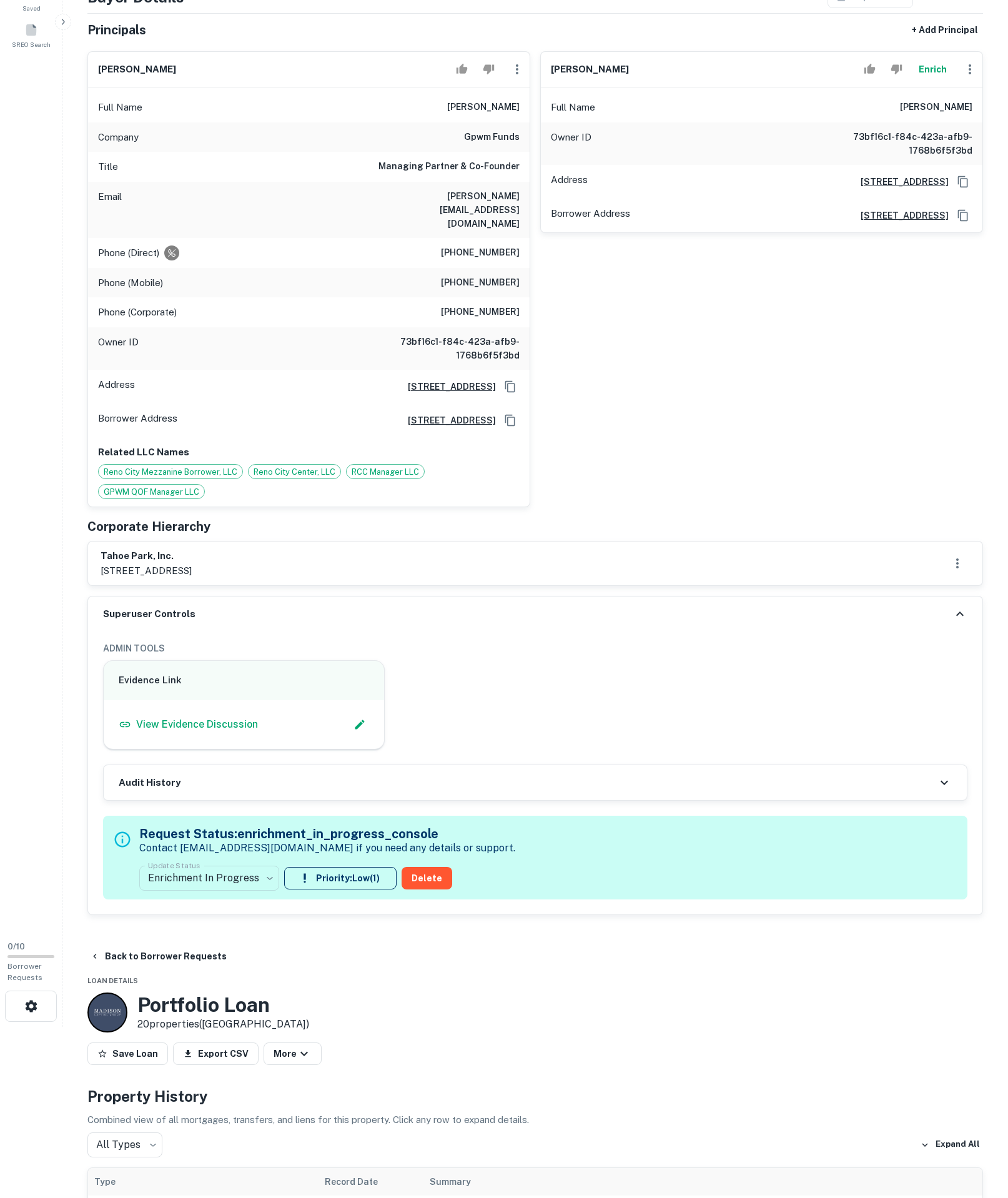
click at [415, 122] on div "Full Name kirk walton" at bounding box center [308, 107] width 442 height 30
drag, startPoint x: 421, startPoint y: 155, endPoint x: 526, endPoint y: 165, distance: 105.5
click at [526, 122] on div "Full Name kirk walton" at bounding box center [308, 107] width 442 height 30
copy h6 "kirk walton"
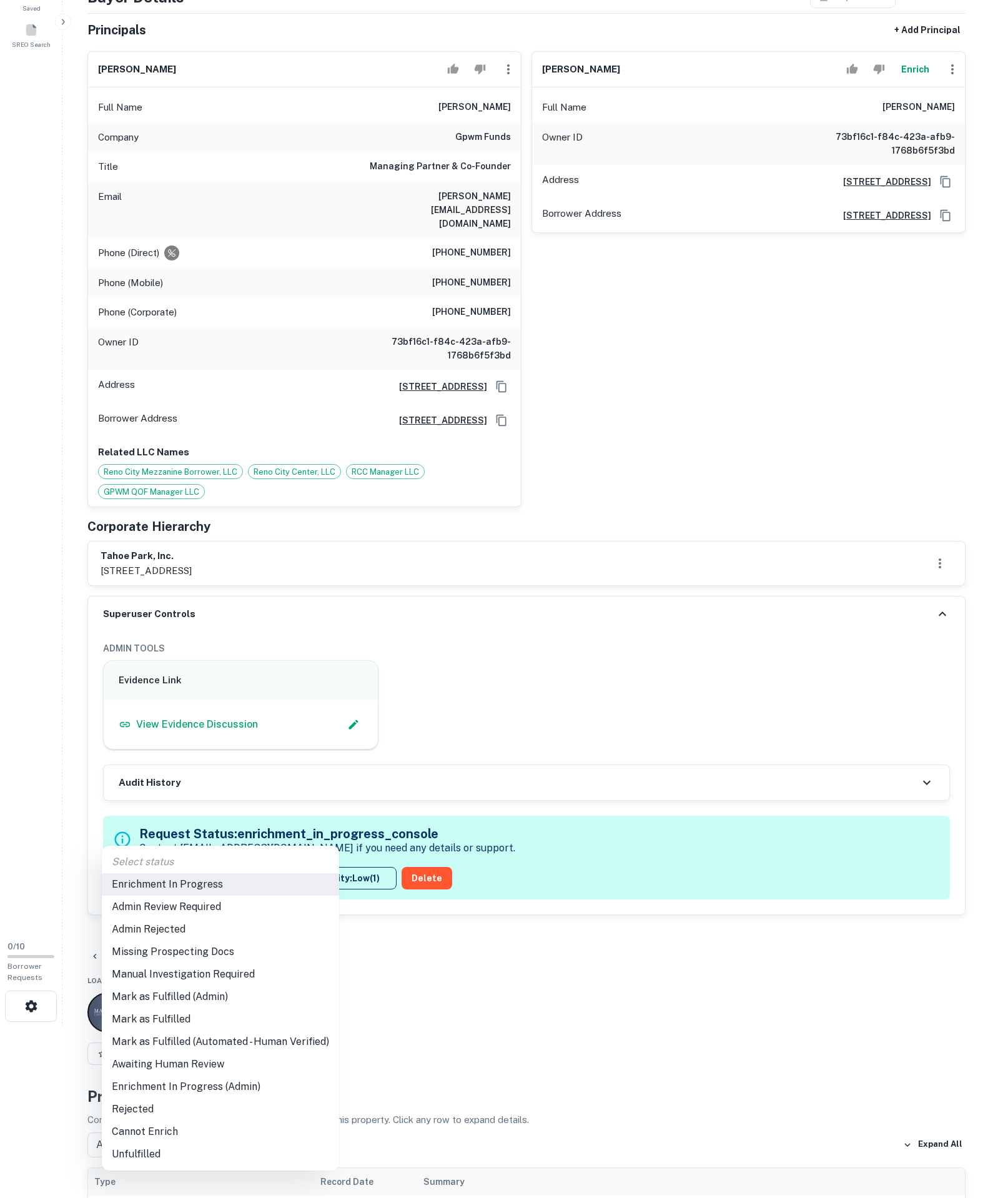
click at [241, 1027] on body "Search Borrowers Contacts Saved SREO Search 0 / 10 Borrower Requests Borrower I…" at bounding box center [504, 428] width 1008 height 1198
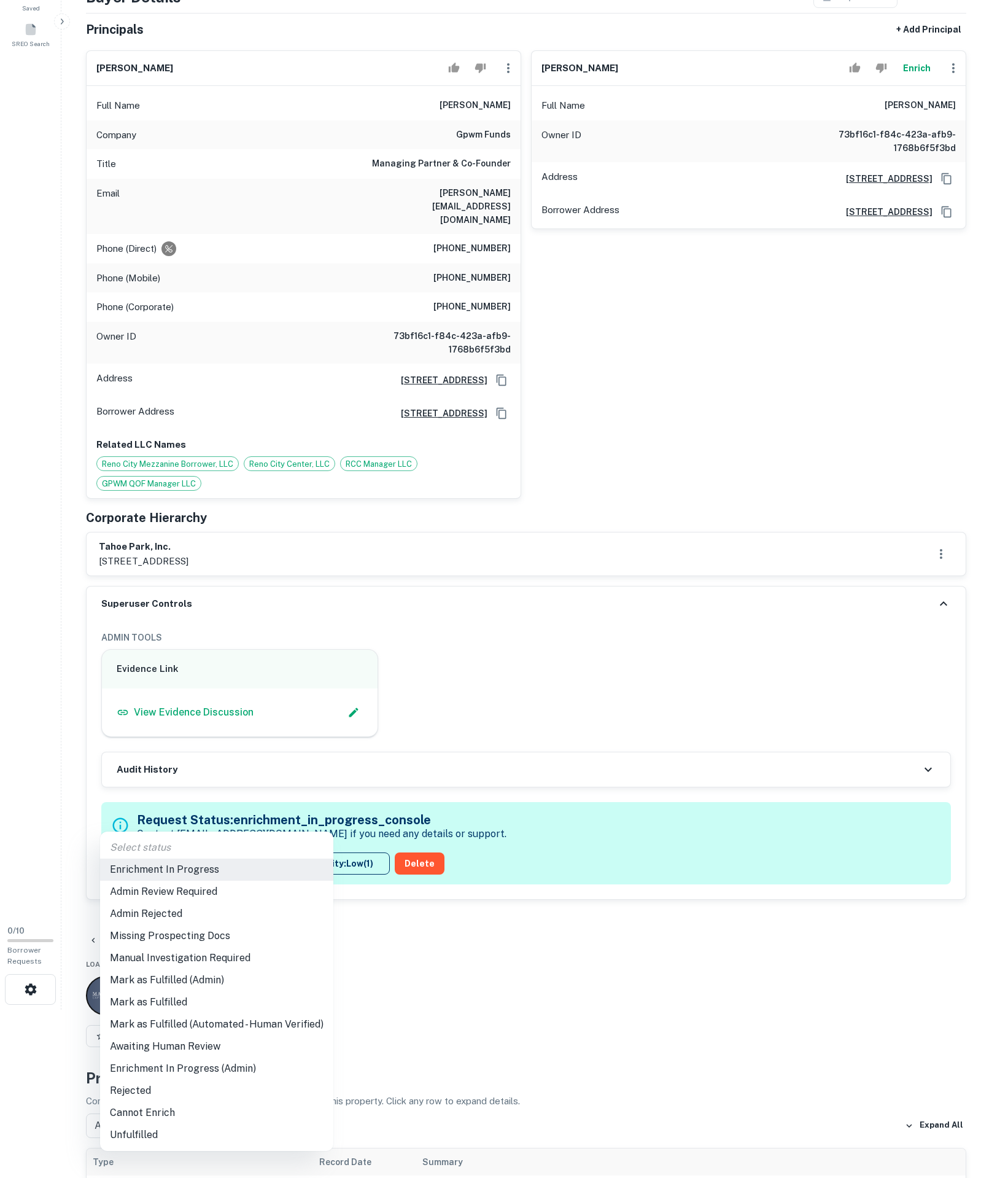
click at [182, 1010] on li "Mark as Fulfilled" at bounding box center [217, 1002] width 234 height 22
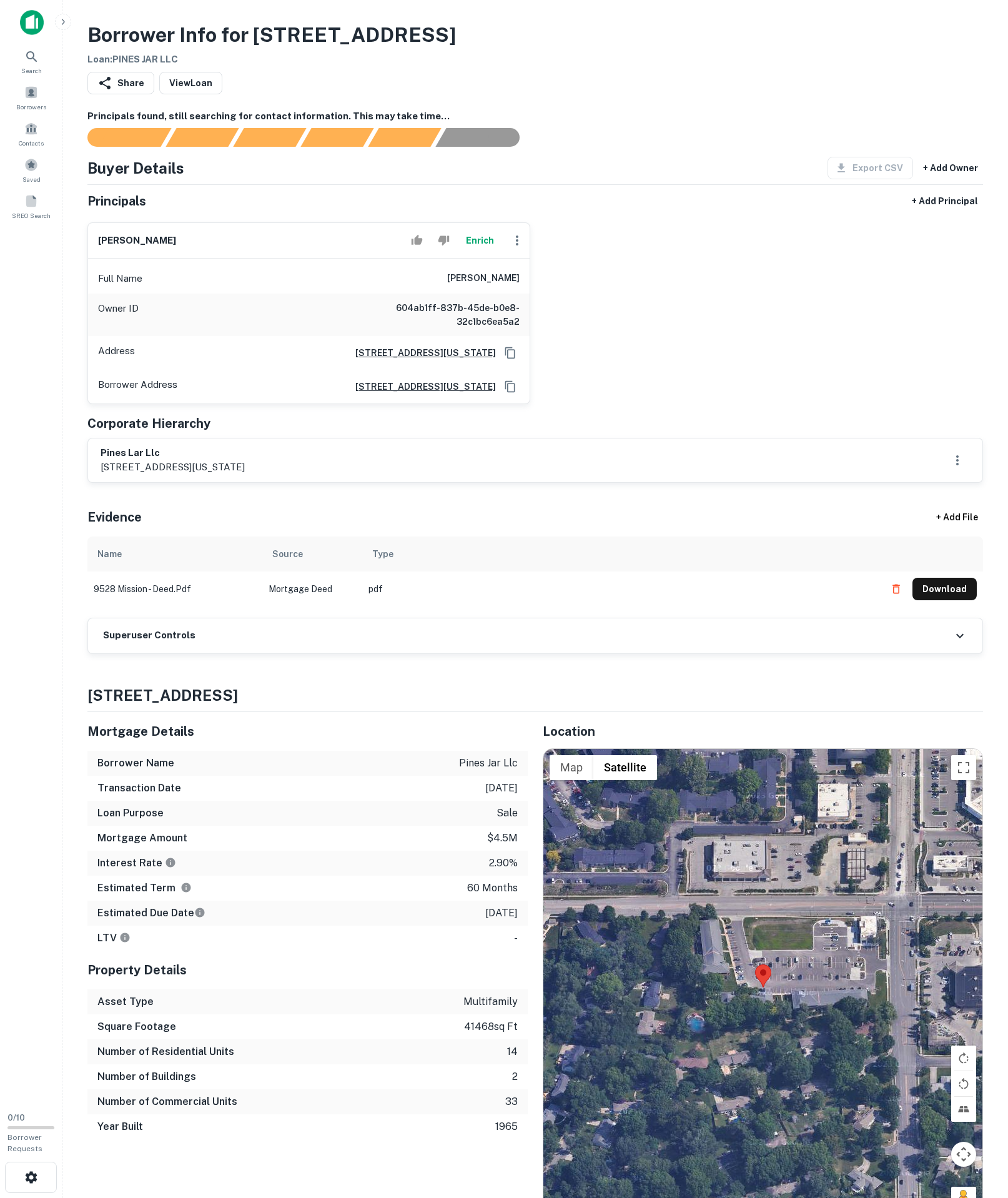
click at [274, 654] on div "Superuser Controls" at bounding box center [535, 635] width 894 height 35
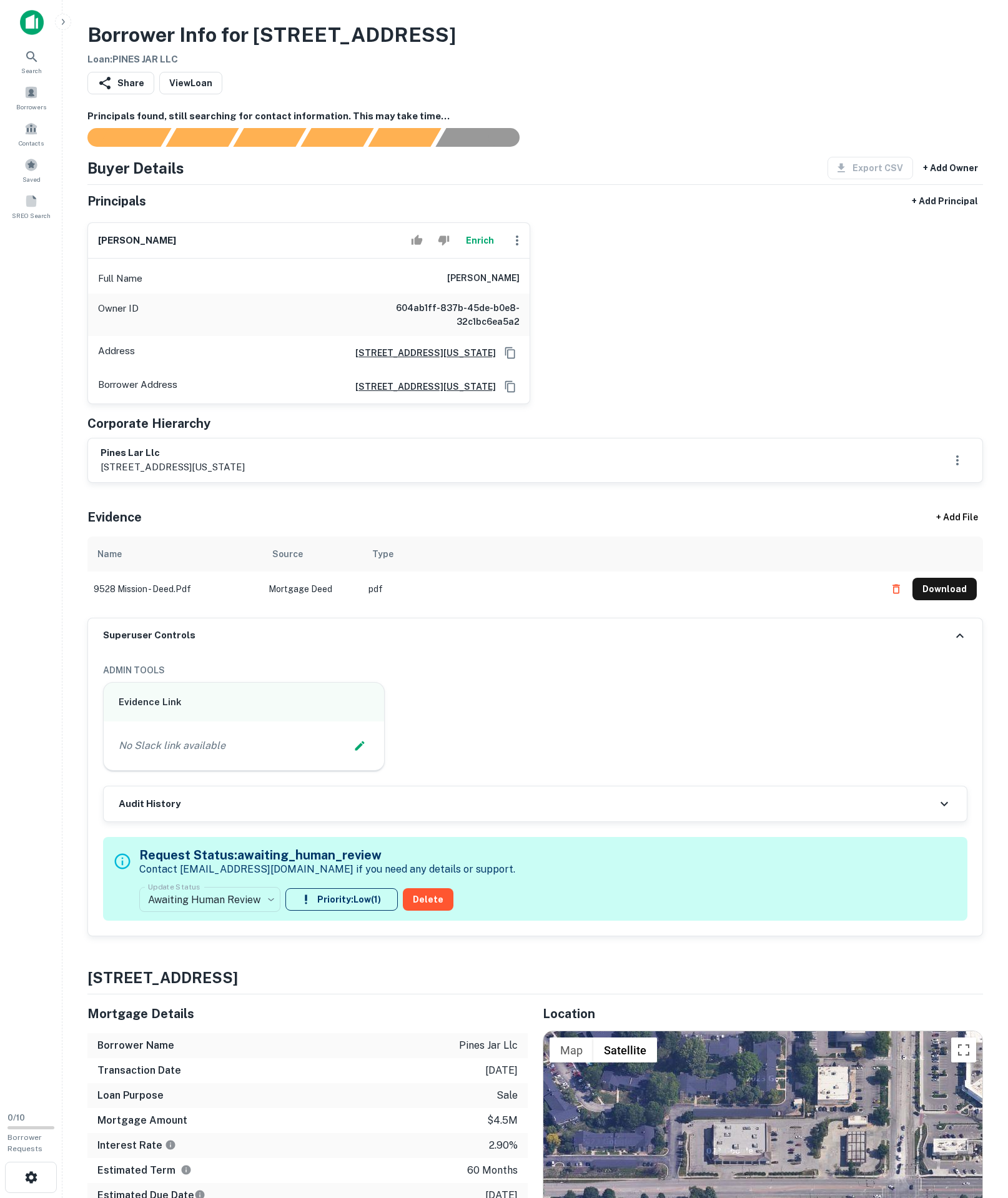
scroll to position [238, 0]
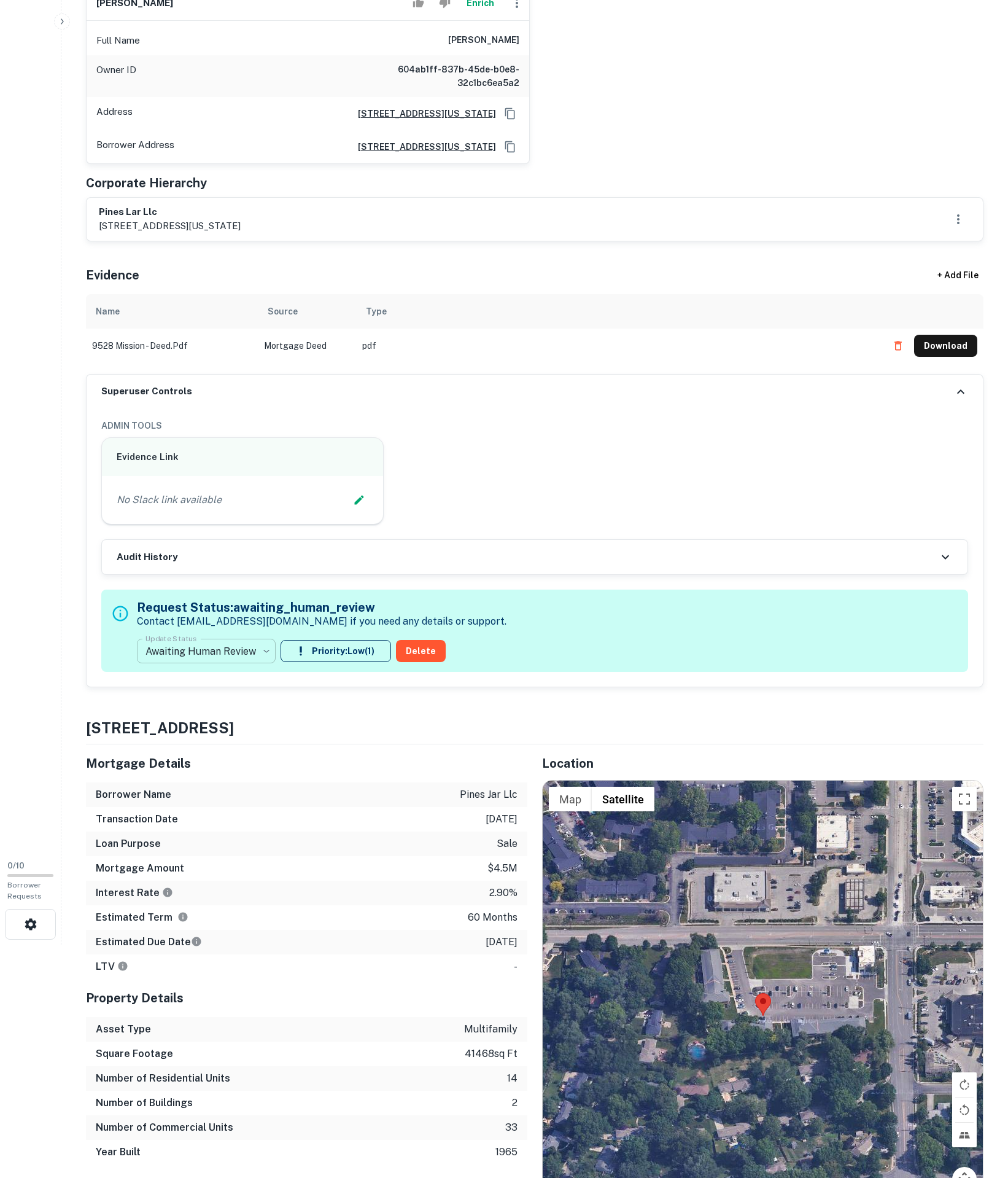
click at [239, 812] on body "**********" at bounding box center [504, 355] width 1008 height 1178
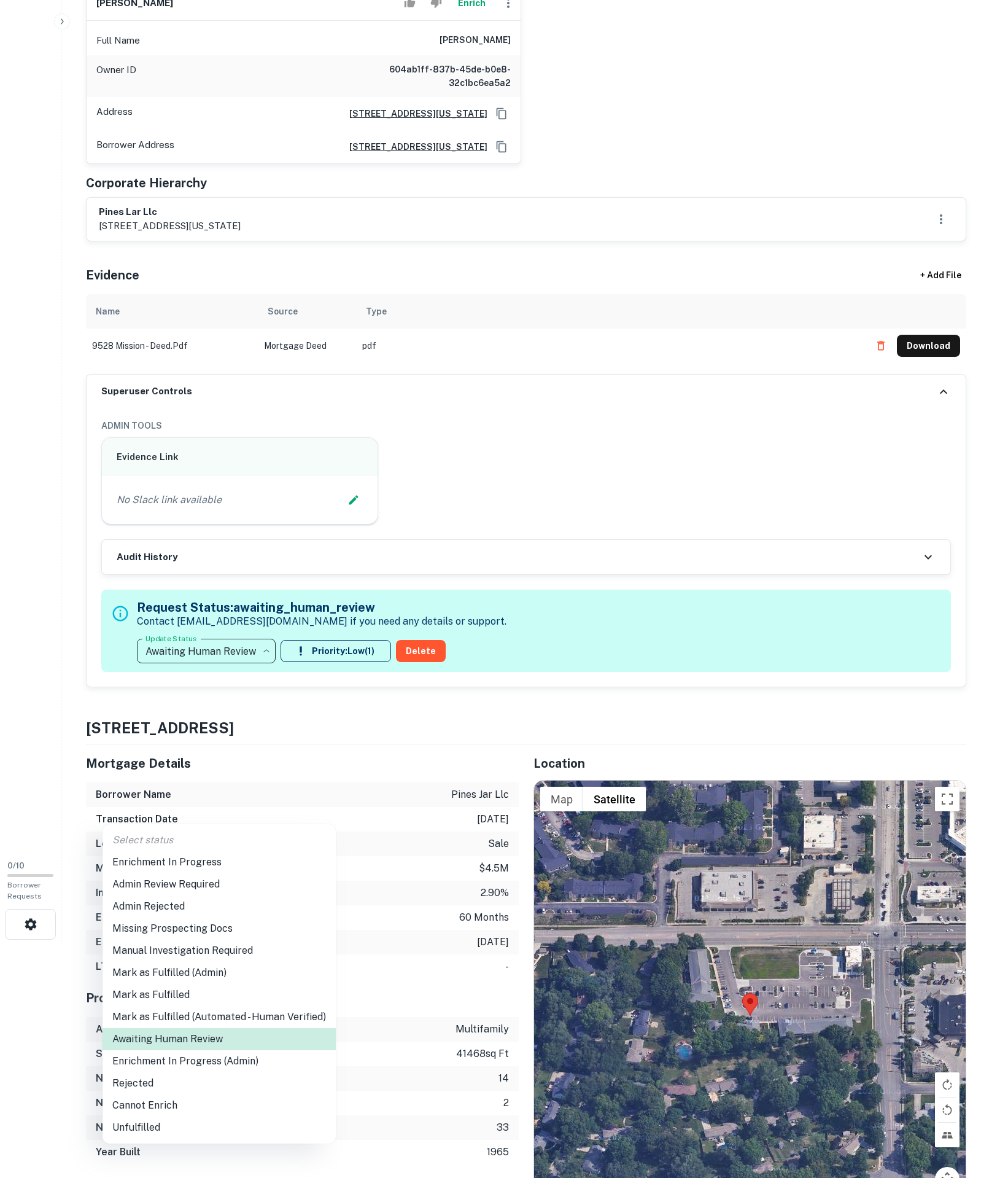
click at [194, 873] on li "Enrichment In Progress" at bounding box center [219, 862] width 234 height 22
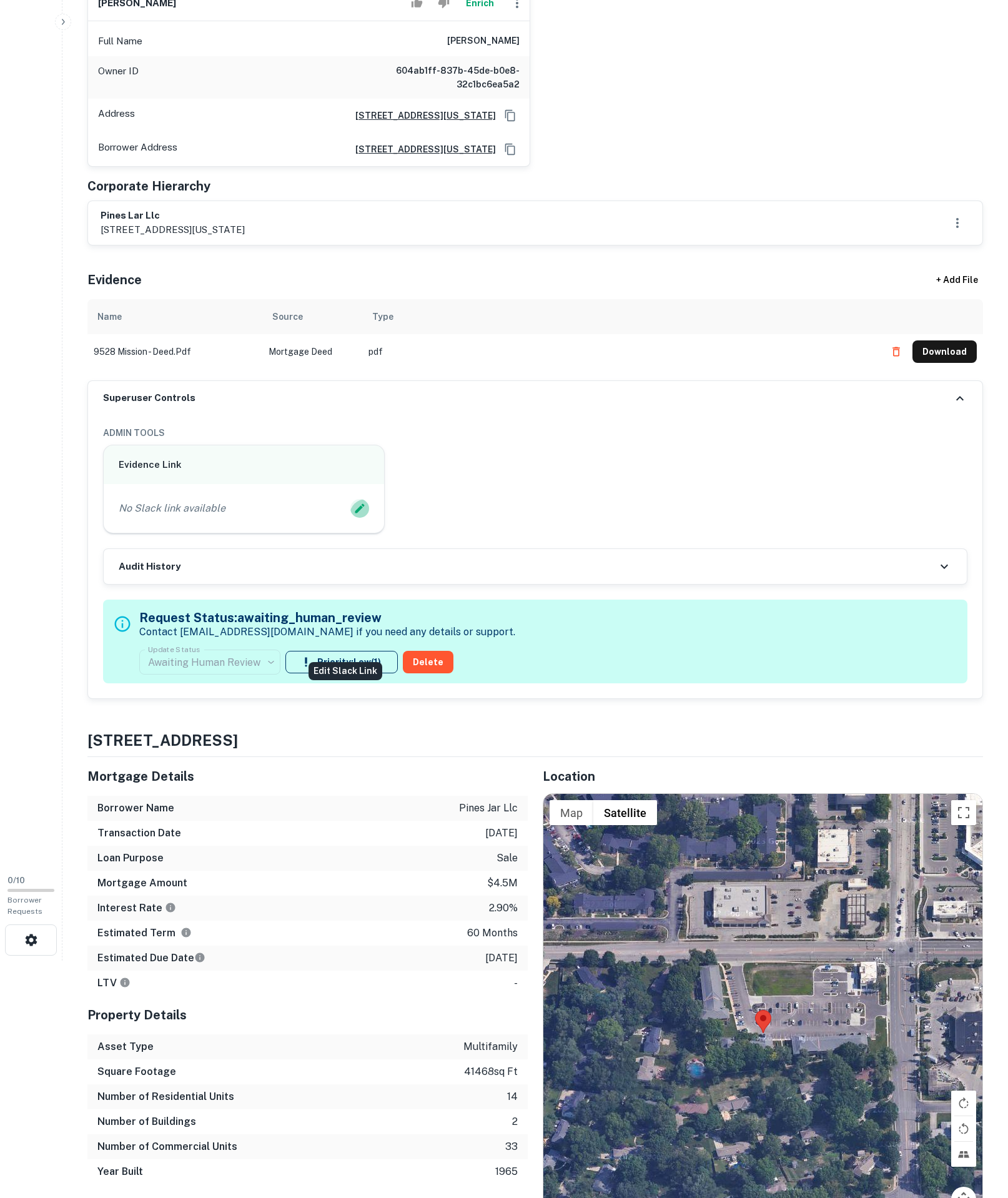
click at [355, 513] on icon "Edit Slack Link" at bounding box center [359, 508] width 10 height 10
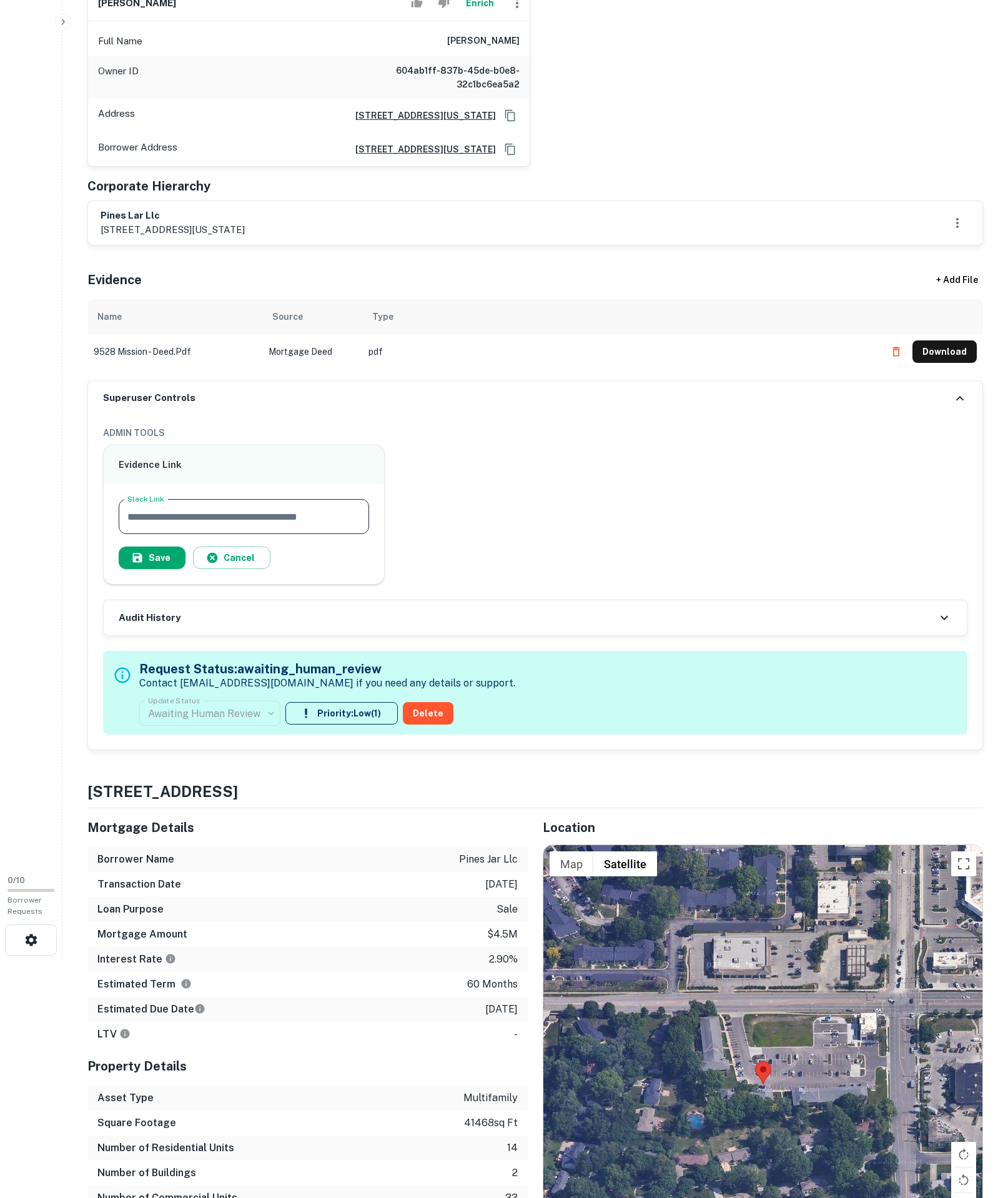
click at [291, 534] on input "Slack Link" at bounding box center [244, 516] width 251 height 35
type input "**********"
click at [185, 569] on button "Save" at bounding box center [152, 558] width 67 height 22
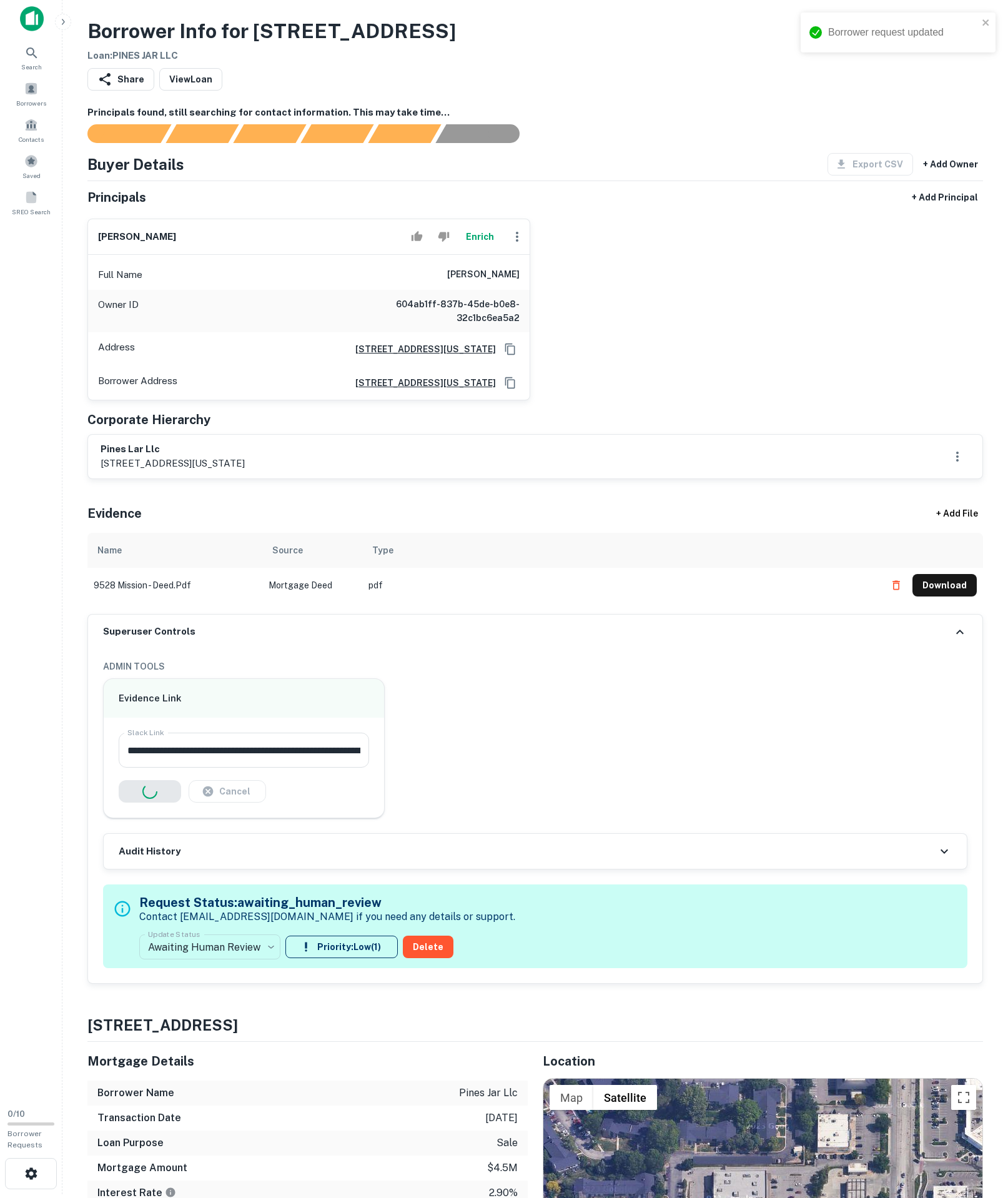
scroll to position [0, 0]
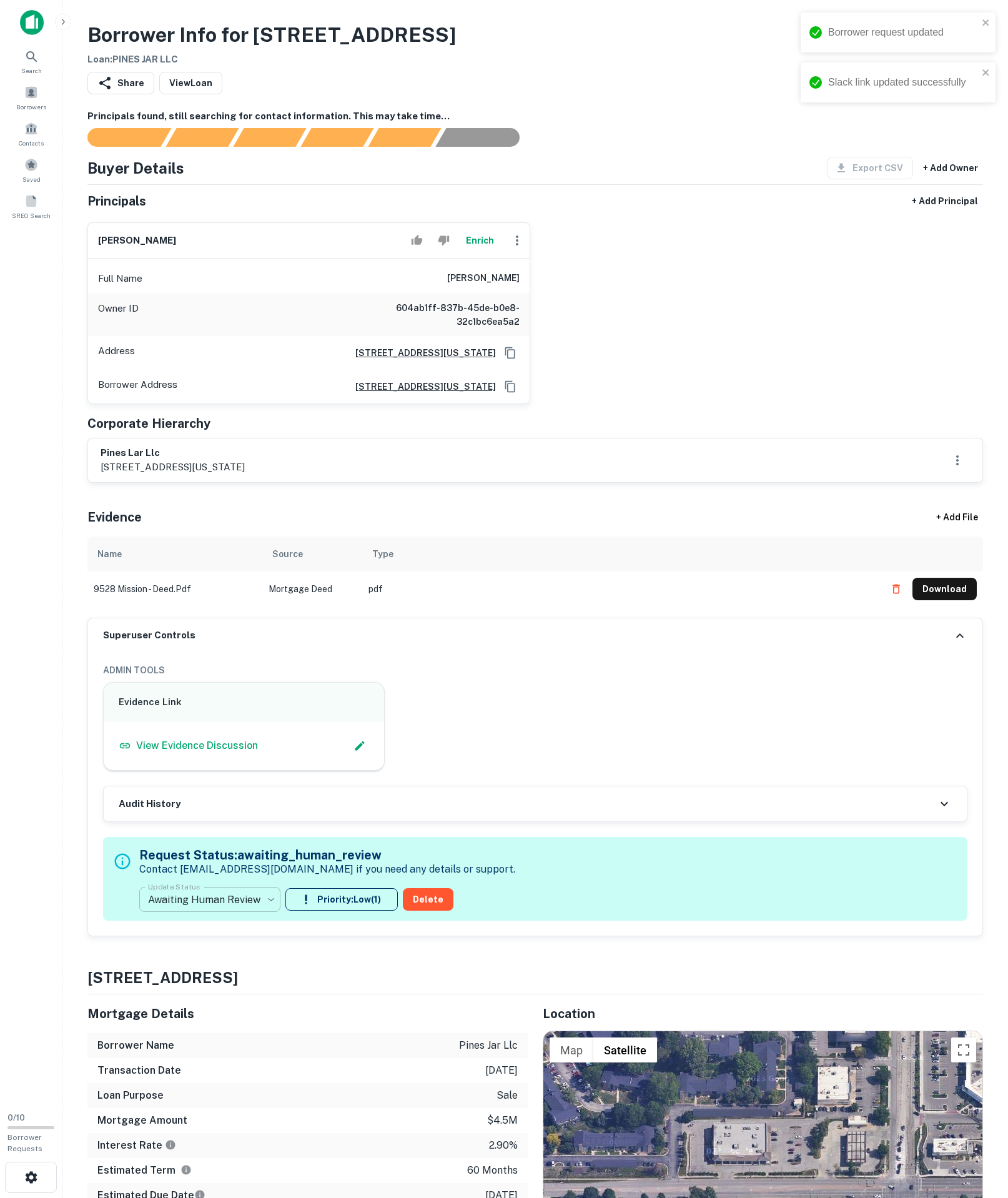
click at [234, 1039] on body "Borrower request updated Slack link updated successfully Search Borrowers Conta…" at bounding box center [504, 599] width 1008 height 1198
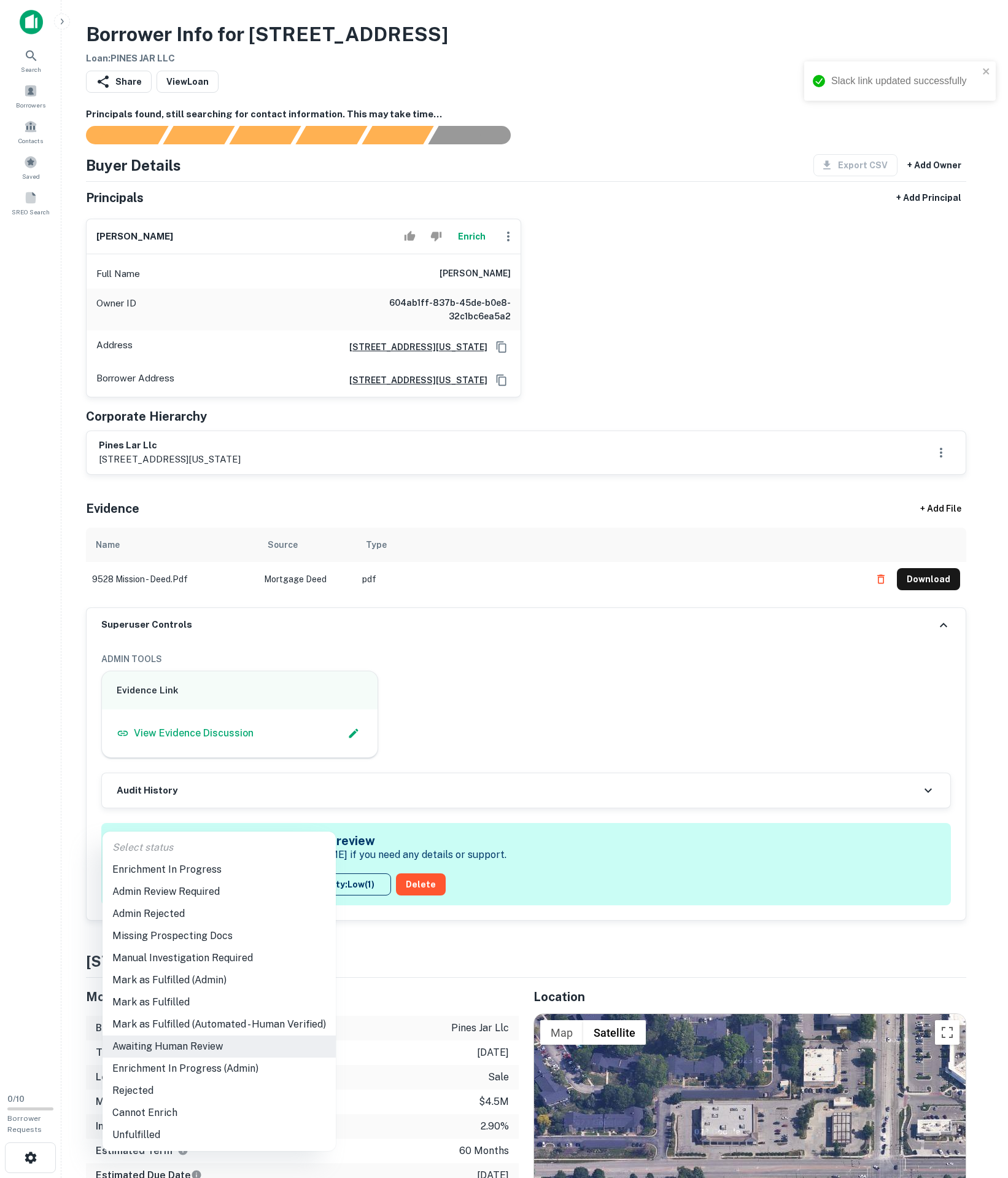
click at [147, 870] on li "Enrichment In Progress" at bounding box center [219, 870] width 234 height 22
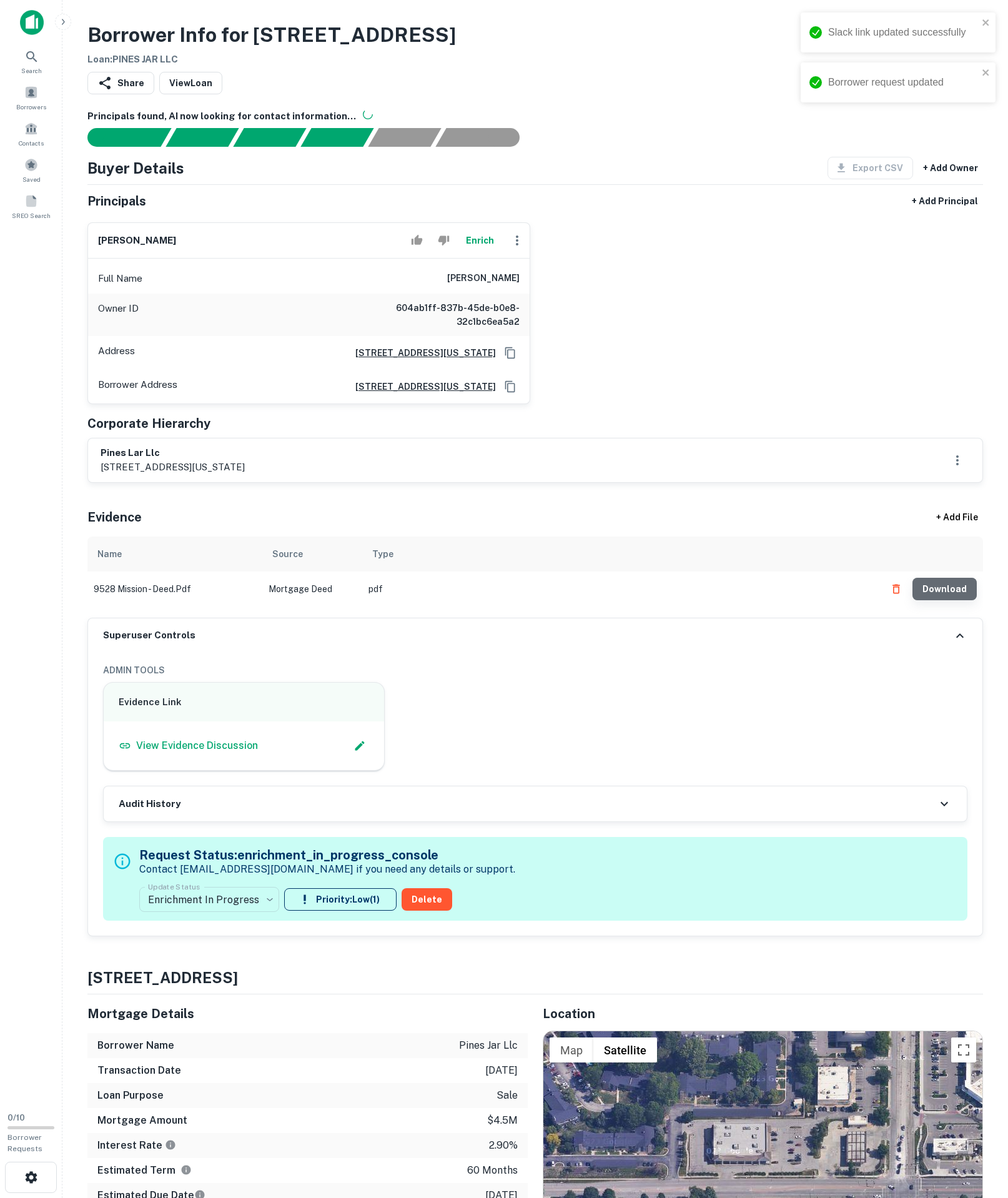
click at [937, 600] on button "Download" at bounding box center [945, 589] width 64 height 22
click at [507, 393] on icon "Copy Address" at bounding box center [510, 387] width 13 height 13
drag, startPoint x: 398, startPoint y: 330, endPoint x: 633, endPoint y: 331, distance: 235.0
click at [633, 331] on div "adam rosenberg Enrich Full Name adam rosenberg Owner ID 604ab1ff-837b-45de-b0e8…" at bounding box center [531, 308] width 906 height 192
copy h6 "[PERSON_NAME]"
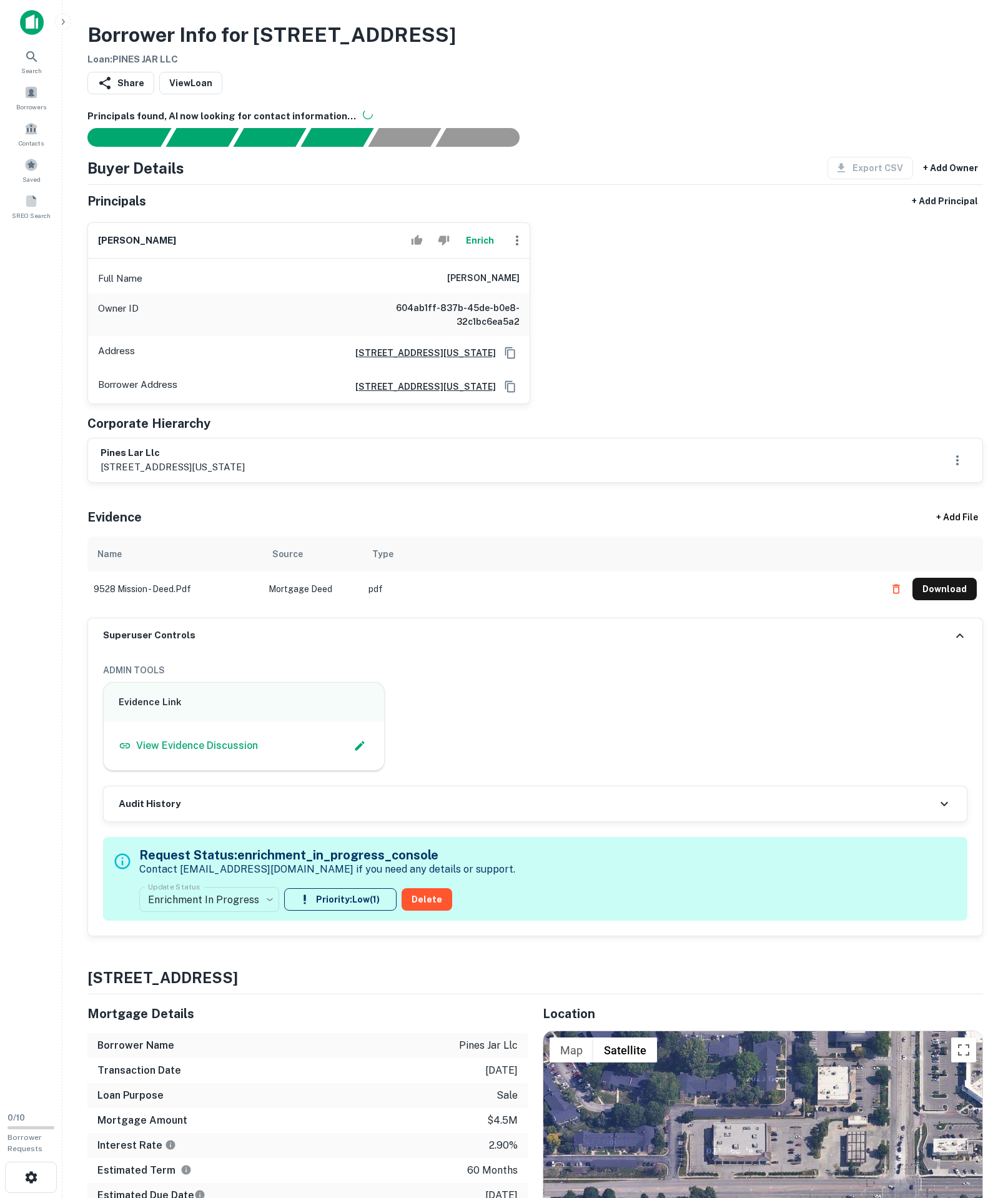
click at [96, 482] on div "pines lar llc 1919 olathe blvd., unit 106, kansas city, ks, 66103" at bounding box center [535, 460] width 894 height 44
drag, startPoint x: 104, startPoint y: 546, endPoint x: 210, endPoint y: 552, distance: 106.2
click at [210, 460] on h6 "pines lar llc" at bounding box center [173, 452] width 145 height 14
copy h6 "pines lar llc"
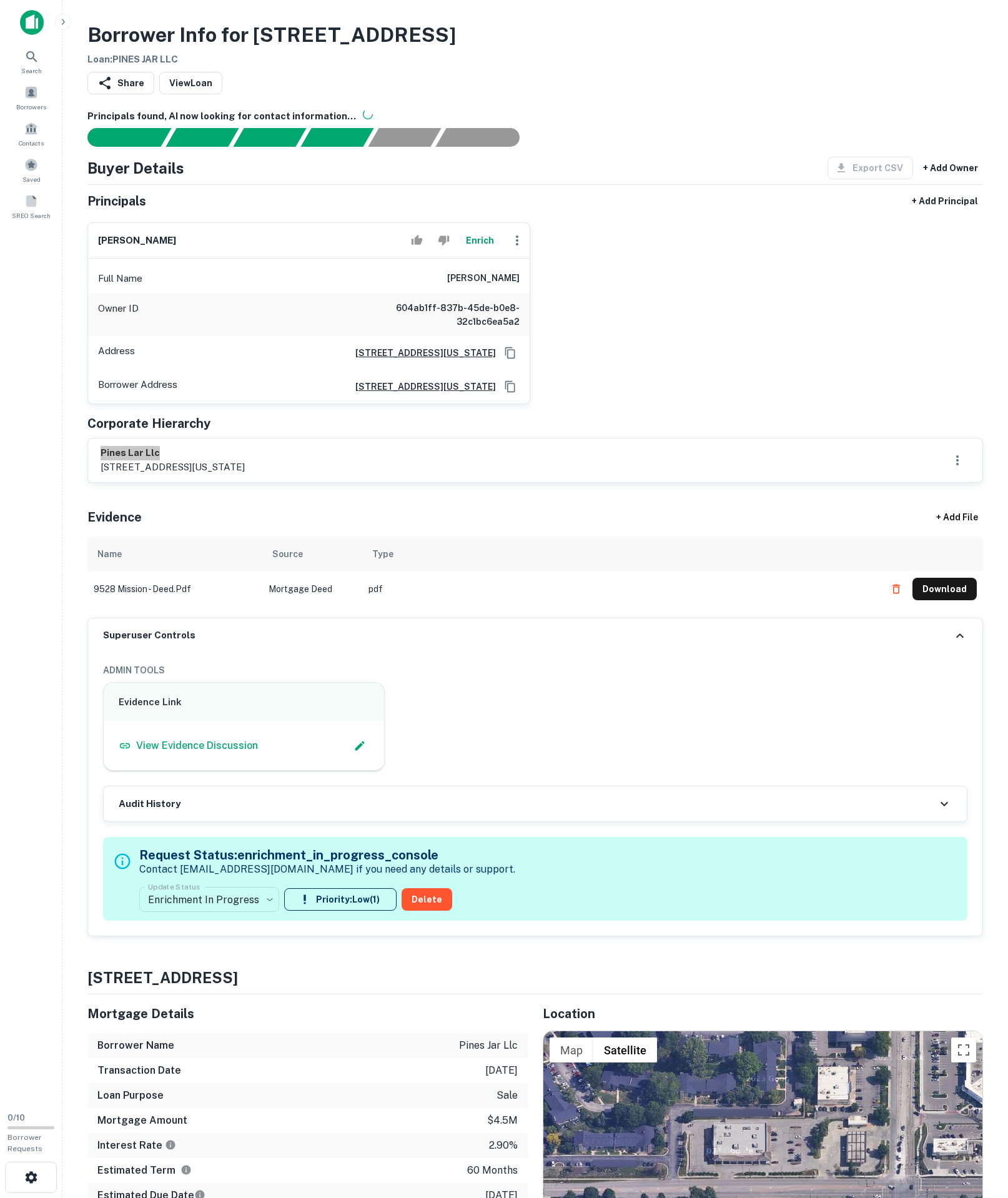
click at [526, 482] on div "pines lar llc 1919 olathe blvd., unit 106, kansas city, ks, 66103" at bounding box center [535, 460] width 894 height 44
copy h6 "pines lar llc"
click at [481, 393] on h6 "1919 olathe blvd., unit 106, kansas city, KS, 66103" at bounding box center [421, 387] width 151 height 14
drag, startPoint x: 507, startPoint y: 503, endPoint x: 511, endPoint y: 474, distance: 29.3
click at [511, 482] on div "Principals + Add Principal adam rosenberg Enrich Full Name adam rosenberg Owner…" at bounding box center [536, 336] width 896 height 293
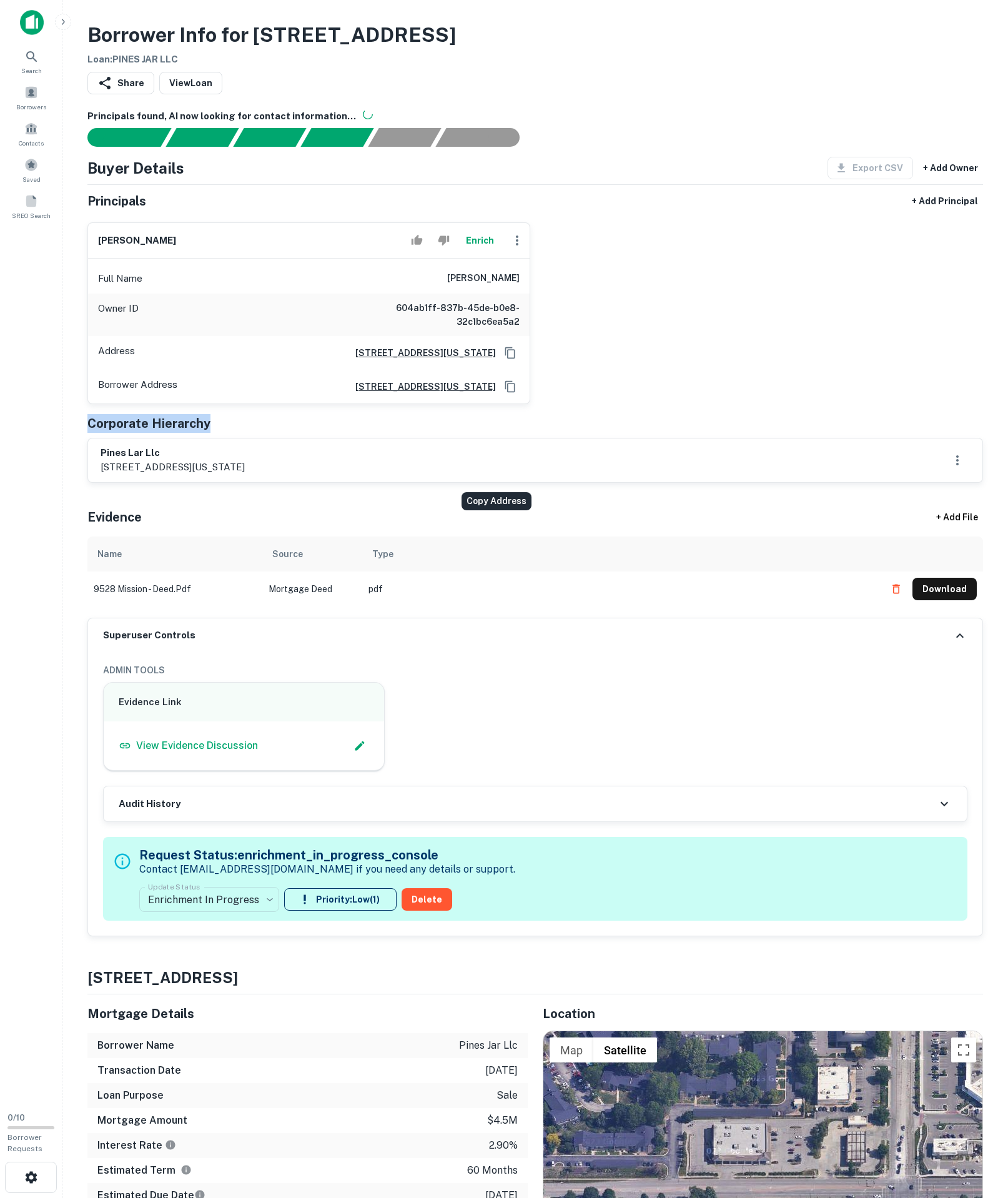
click at [504, 393] on icon "Copy Address" at bounding box center [510, 387] width 13 height 13
drag, startPoint x: 366, startPoint y: 332, endPoint x: 577, endPoint y: 322, distance: 211.2
click at [577, 322] on div "adam rosenberg Enrich Full Name adam rosenberg Owner ID 604ab1ff-837b-45de-b0e8…" at bounding box center [531, 308] width 906 height 192
drag, startPoint x: 427, startPoint y: 332, endPoint x: 658, endPoint y: 332, distance: 231.0
click at [658, 332] on div "adam rosenberg Enrich Full Name adam rosenberg Owner ID 604ab1ff-837b-45de-b0e8…" at bounding box center [531, 308] width 906 height 192
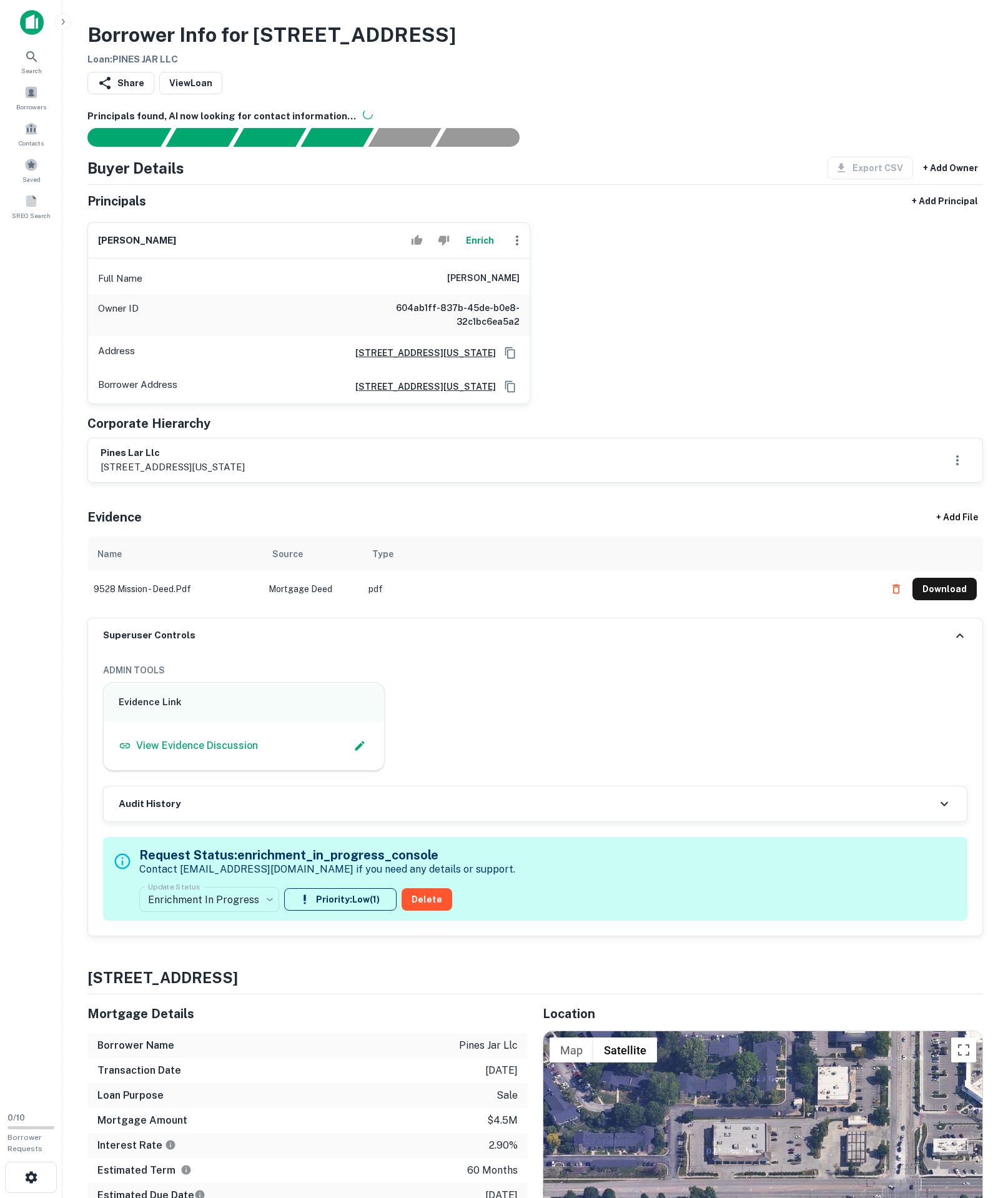
copy h6 "adam rosenberg"
drag, startPoint x: 97, startPoint y: 532, endPoint x: 245, endPoint y: 548, distance: 148.9
click at [245, 482] on div "pines lar llc 1919 olathe blvd., unit 106, kansas city, ks, 66103" at bounding box center [535, 460] width 894 height 44
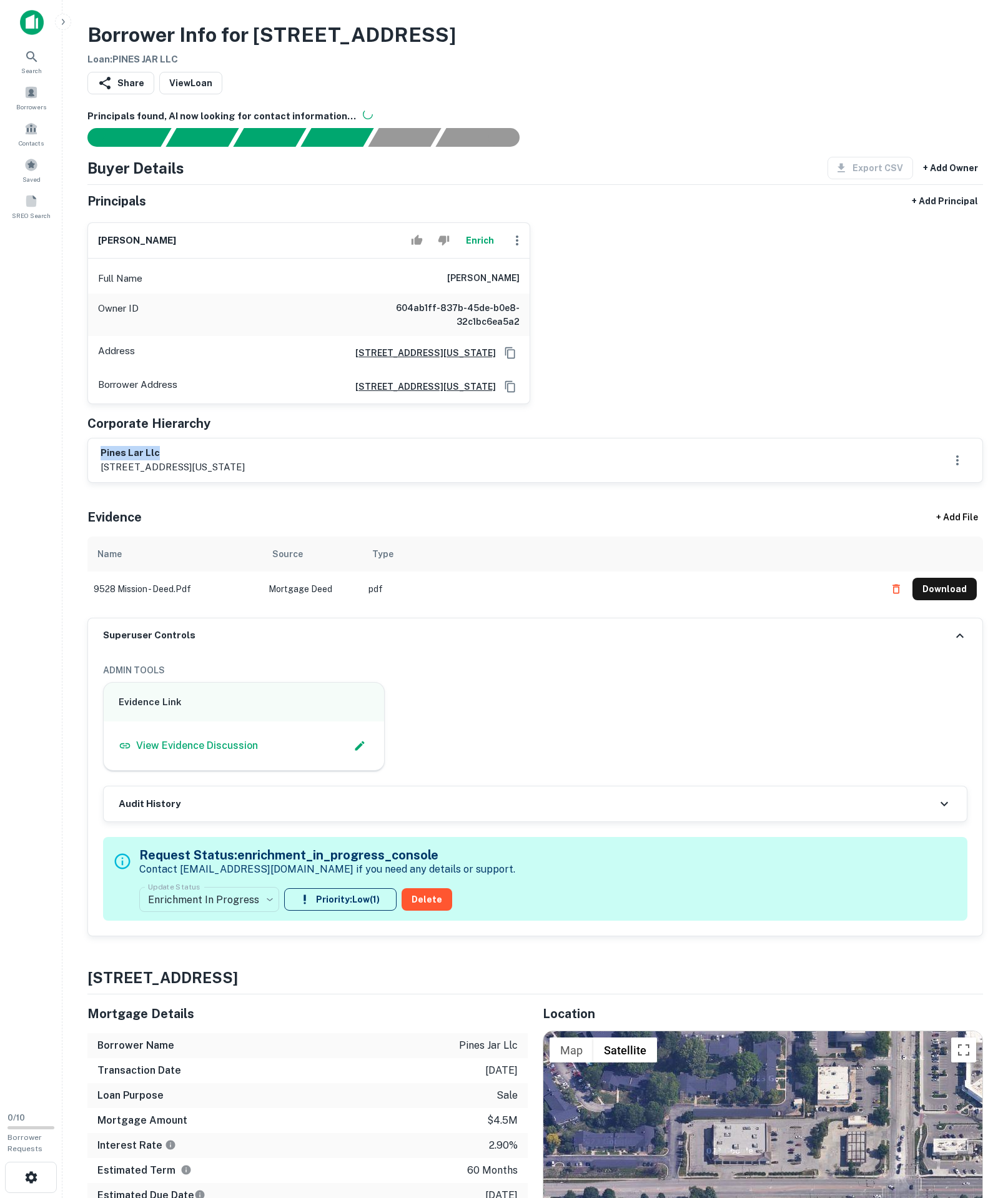
copy h6 "pines lar llc"
drag, startPoint x: 59, startPoint y: 471, endPoint x: 525, endPoint y: 482, distance: 466.1
click at [551, 482] on div "Principals + Add Principal adam rosenberg Enrich Full Name adam rosenberg Owner…" at bounding box center [536, 336] width 896 height 293
click at [521, 404] on div "Borrower Address 1919 olathe blvd., unit 106, kansas city, KS, 66103" at bounding box center [308, 387] width 442 height 34
click at [507, 393] on icon "Copy Address" at bounding box center [510, 387] width 13 height 13
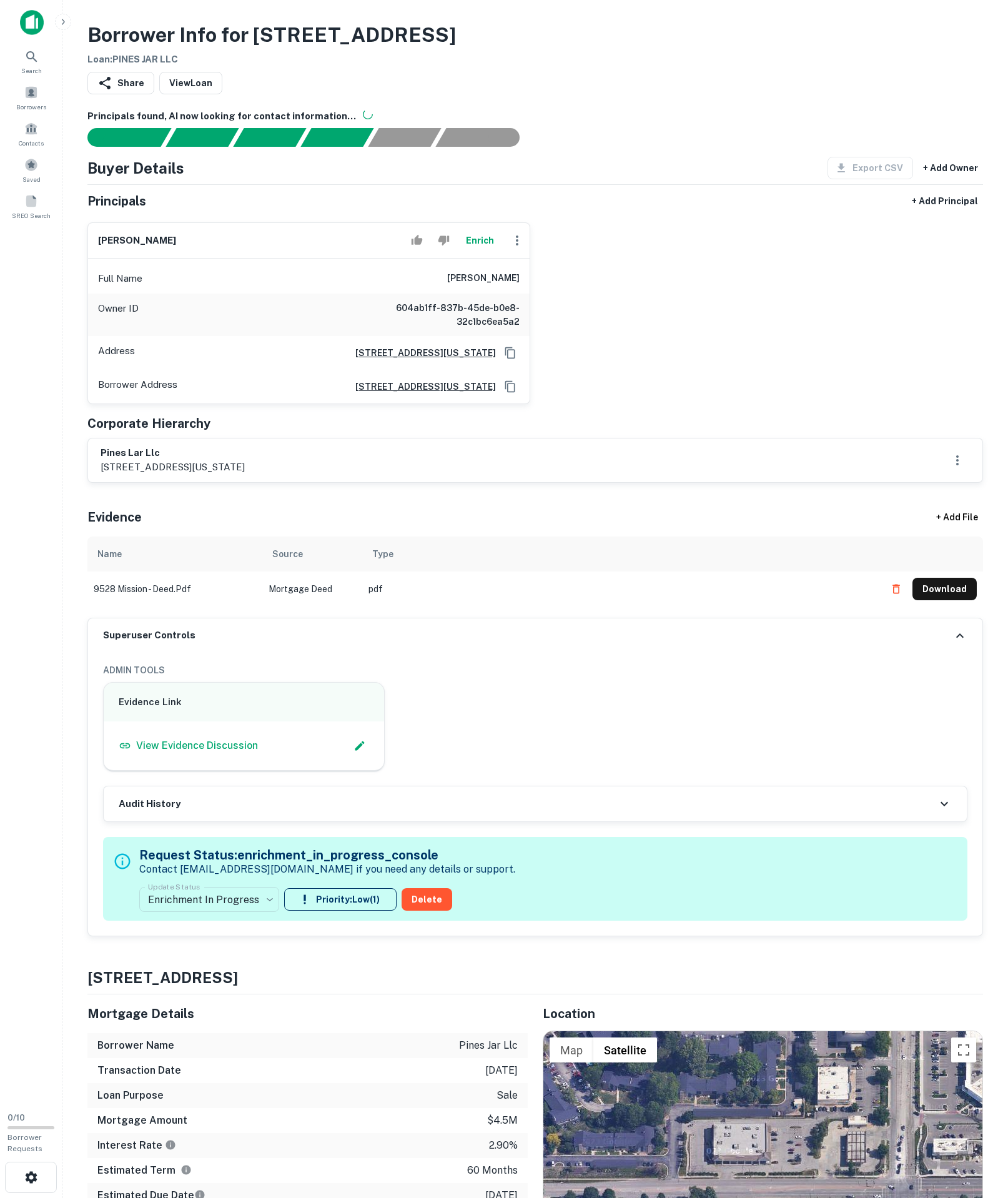
drag, startPoint x: 432, startPoint y: 335, endPoint x: 640, endPoint y: 335, distance: 208.0
click at [640, 335] on div "adam rosenberg Enrich Full Name adam rosenberg Owner ID 604ab1ff-837b-45de-b0e8…" at bounding box center [531, 308] width 906 height 192
click at [345, 294] on div "Full Name adam rosenberg" at bounding box center [308, 278] width 442 height 30
drag, startPoint x: 405, startPoint y: 328, endPoint x: 581, endPoint y: 331, distance: 176.0
click at [581, 331] on div "adam rosenberg Enrich Full Name adam rosenberg Owner ID 604ab1ff-837b-45de-b0e8…" at bounding box center [531, 308] width 906 height 192
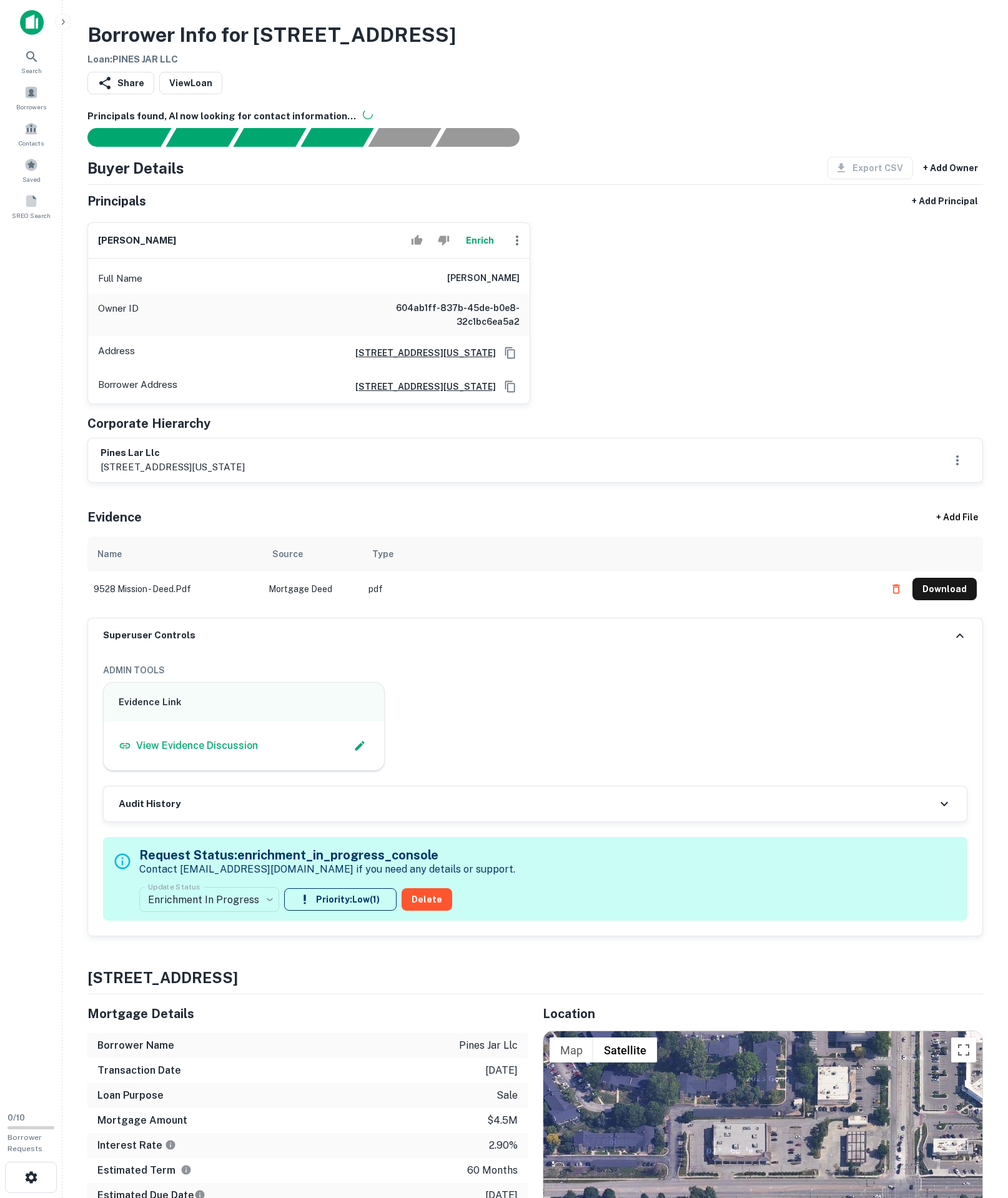
copy h6 "adam rosenberg"
drag, startPoint x: 96, startPoint y: 544, endPoint x: 247, endPoint y: 550, distance: 151.1
click at [247, 482] on div "pines lar llc 1919 olathe blvd., unit 106, kansas city, ks, 66103" at bounding box center [535, 460] width 894 height 44
click at [247, 1045] on body "**********" at bounding box center [504, 599] width 1008 height 1198
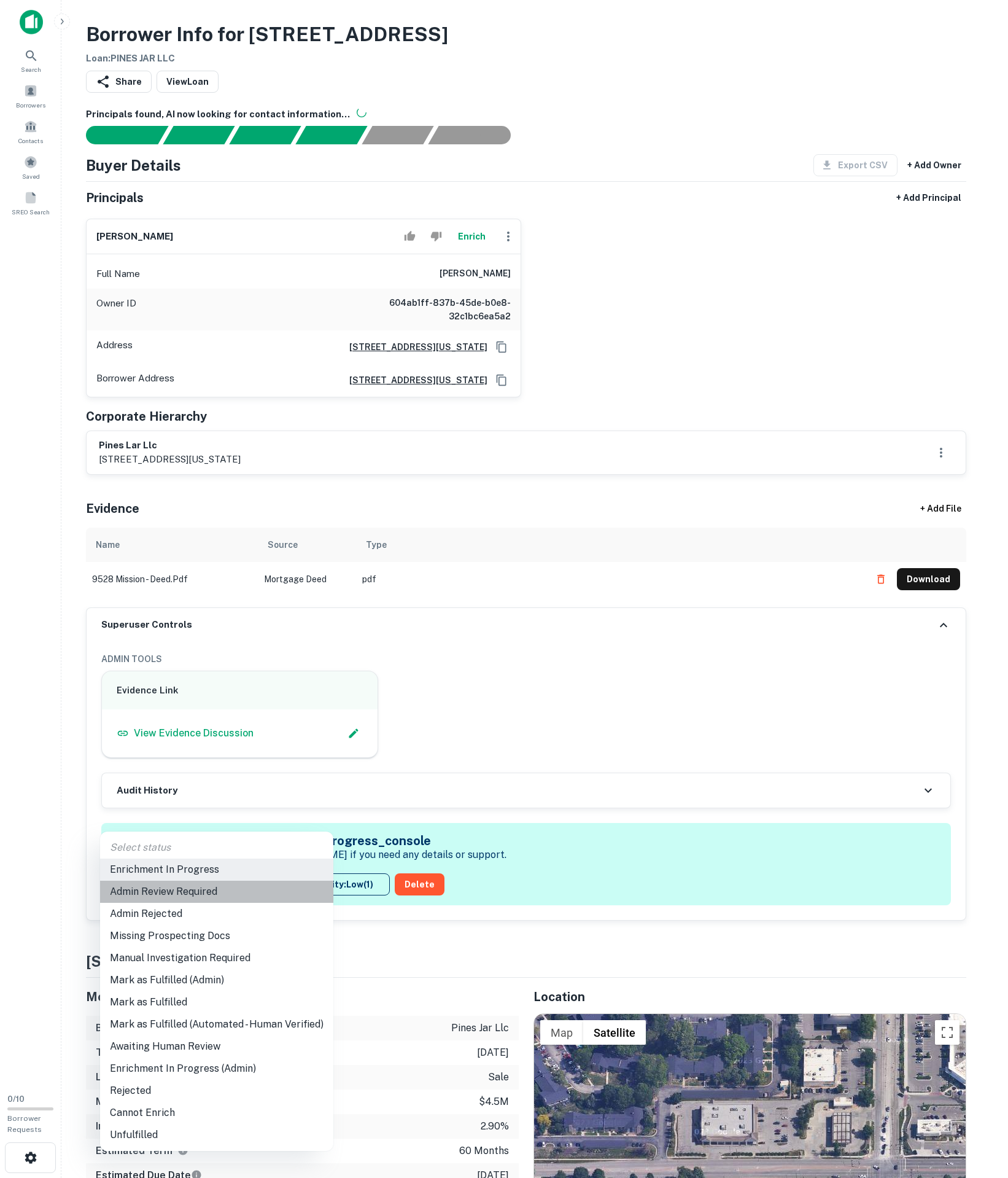
click at [181, 897] on li "Admin Review Required" at bounding box center [217, 891] width 234 height 22
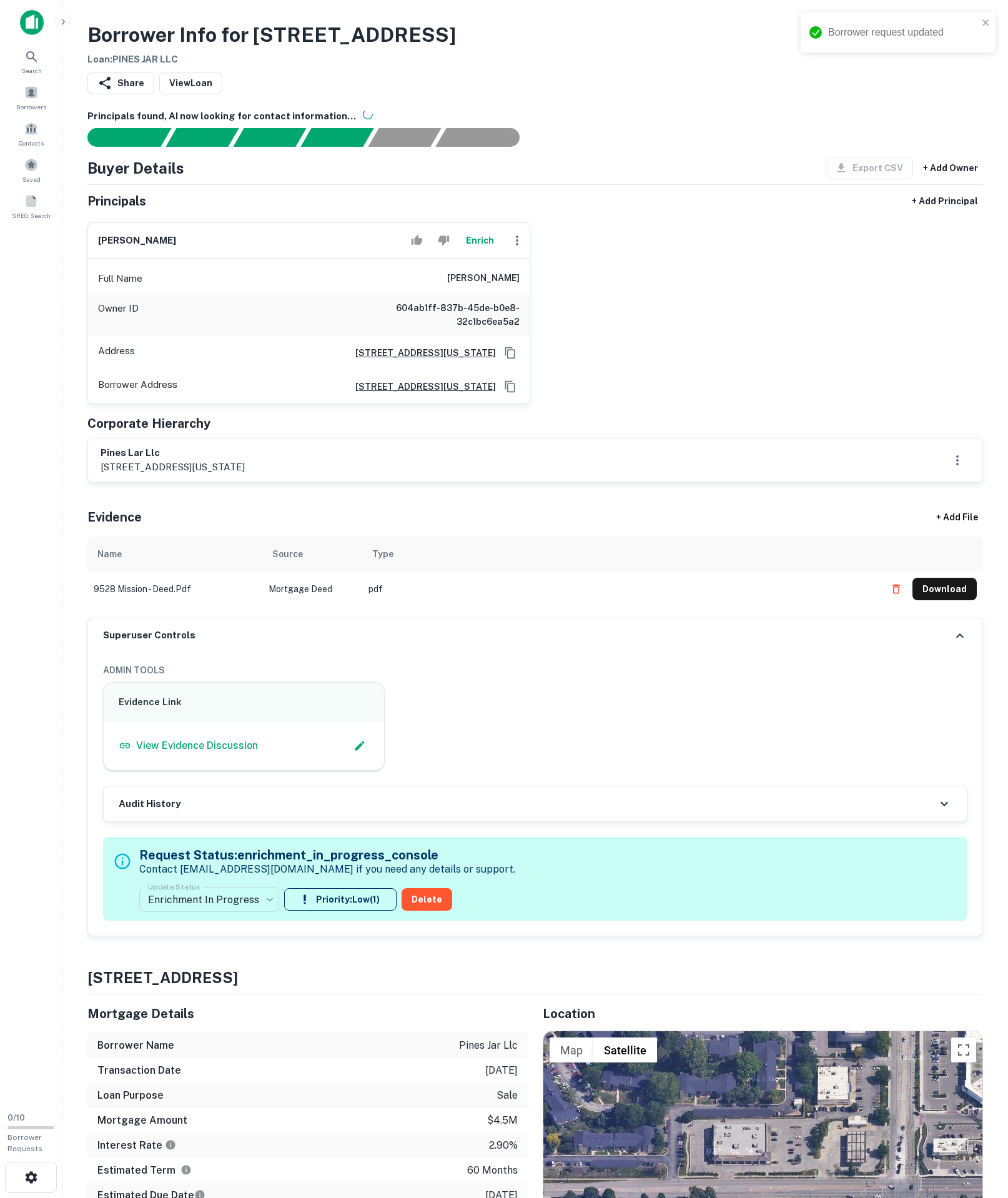
type input "**********"
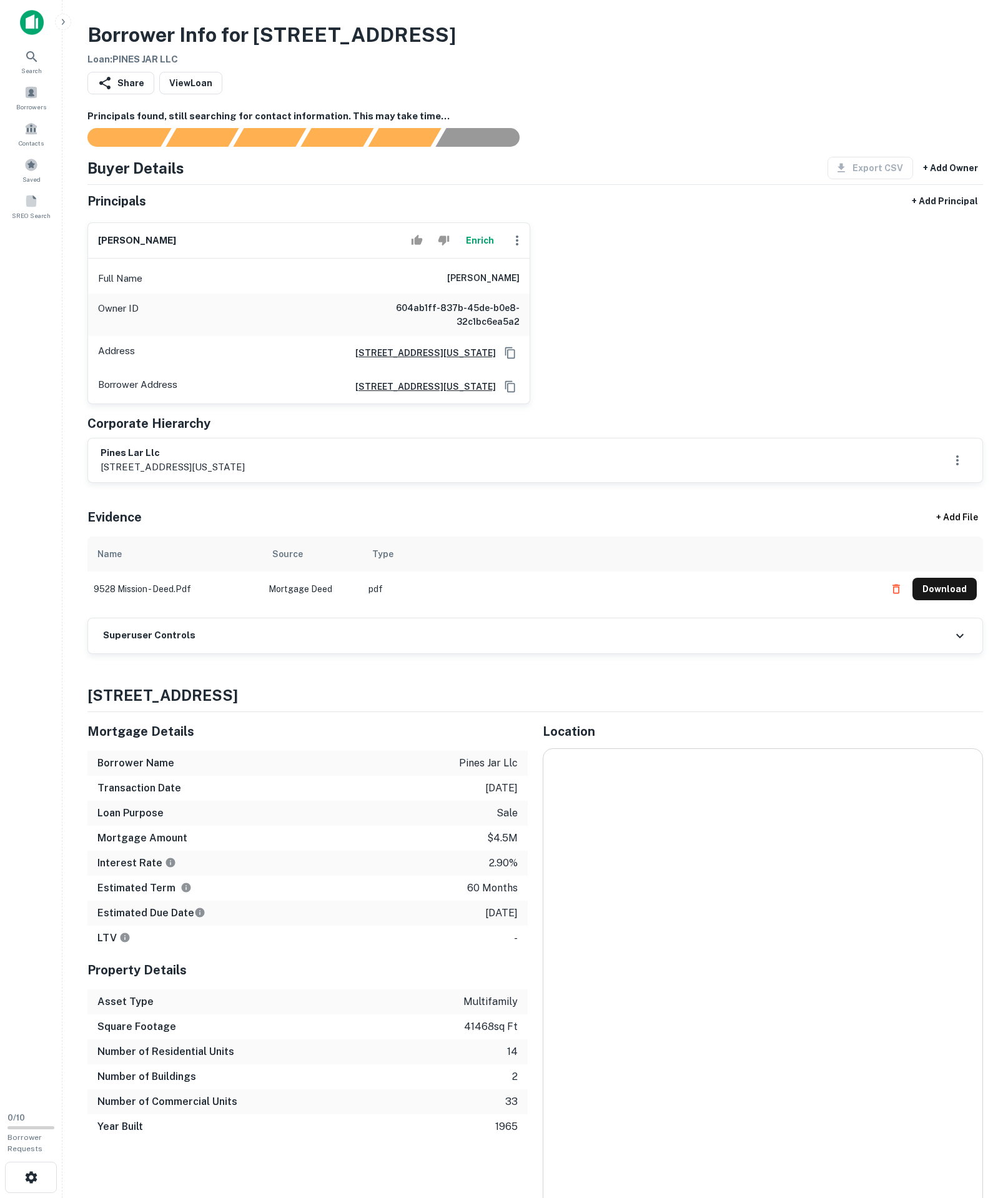
scroll to position [5, 0]
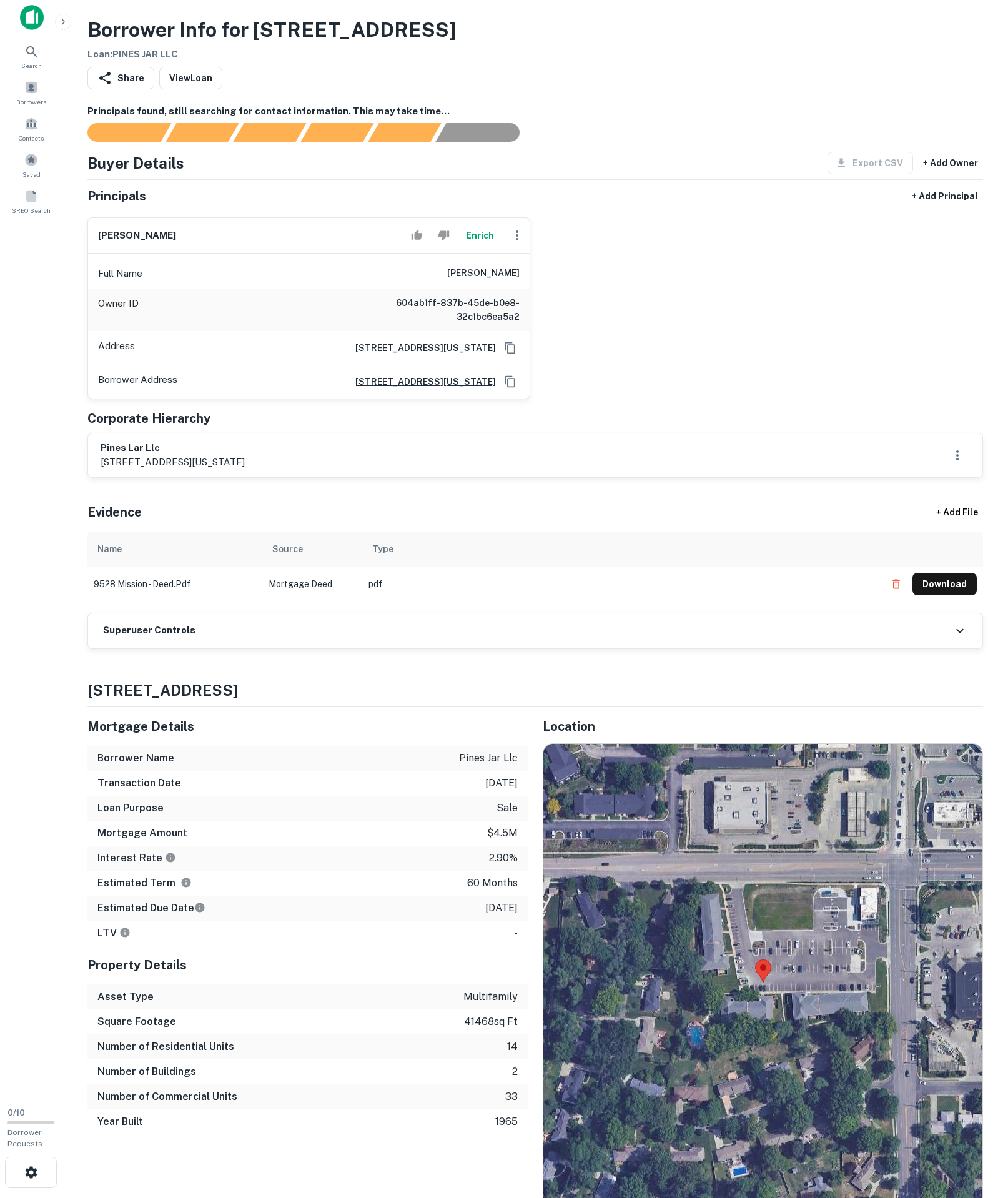
click at [320, 648] on div "Superuser Controls" at bounding box center [535, 630] width 894 height 35
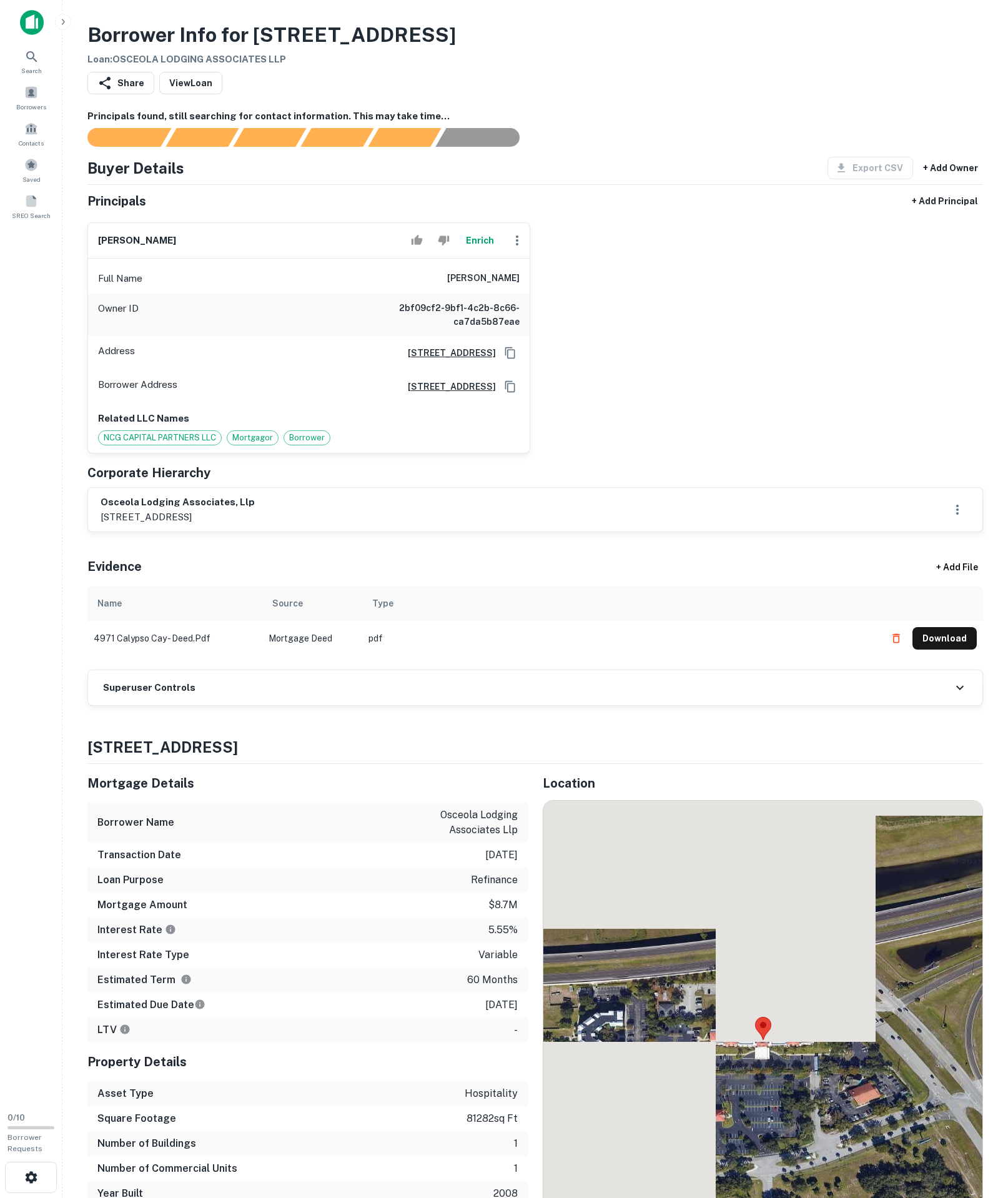
click at [263, 705] on div "Superuser Controls" at bounding box center [535, 687] width 894 height 35
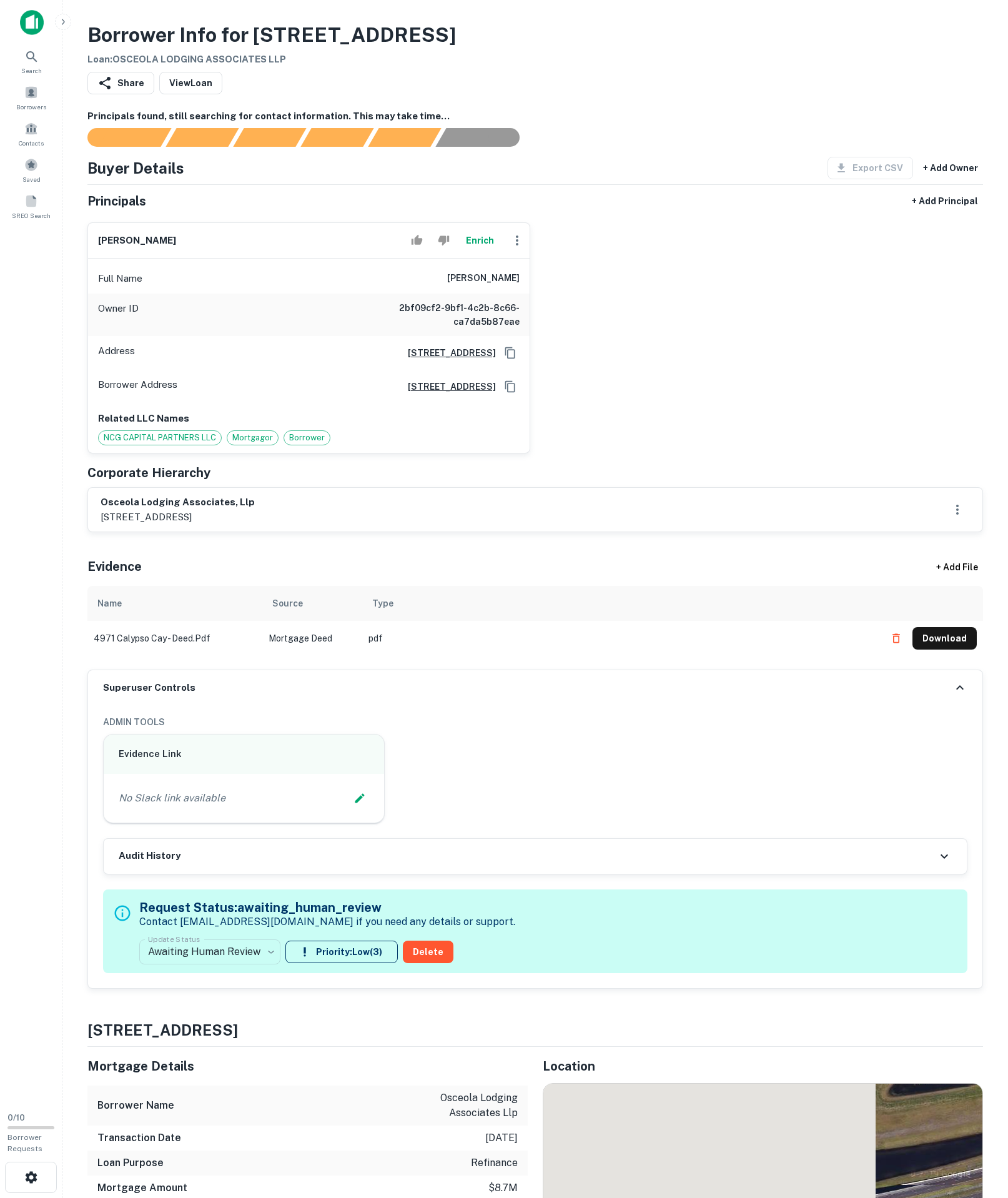
scroll to position [209, 0]
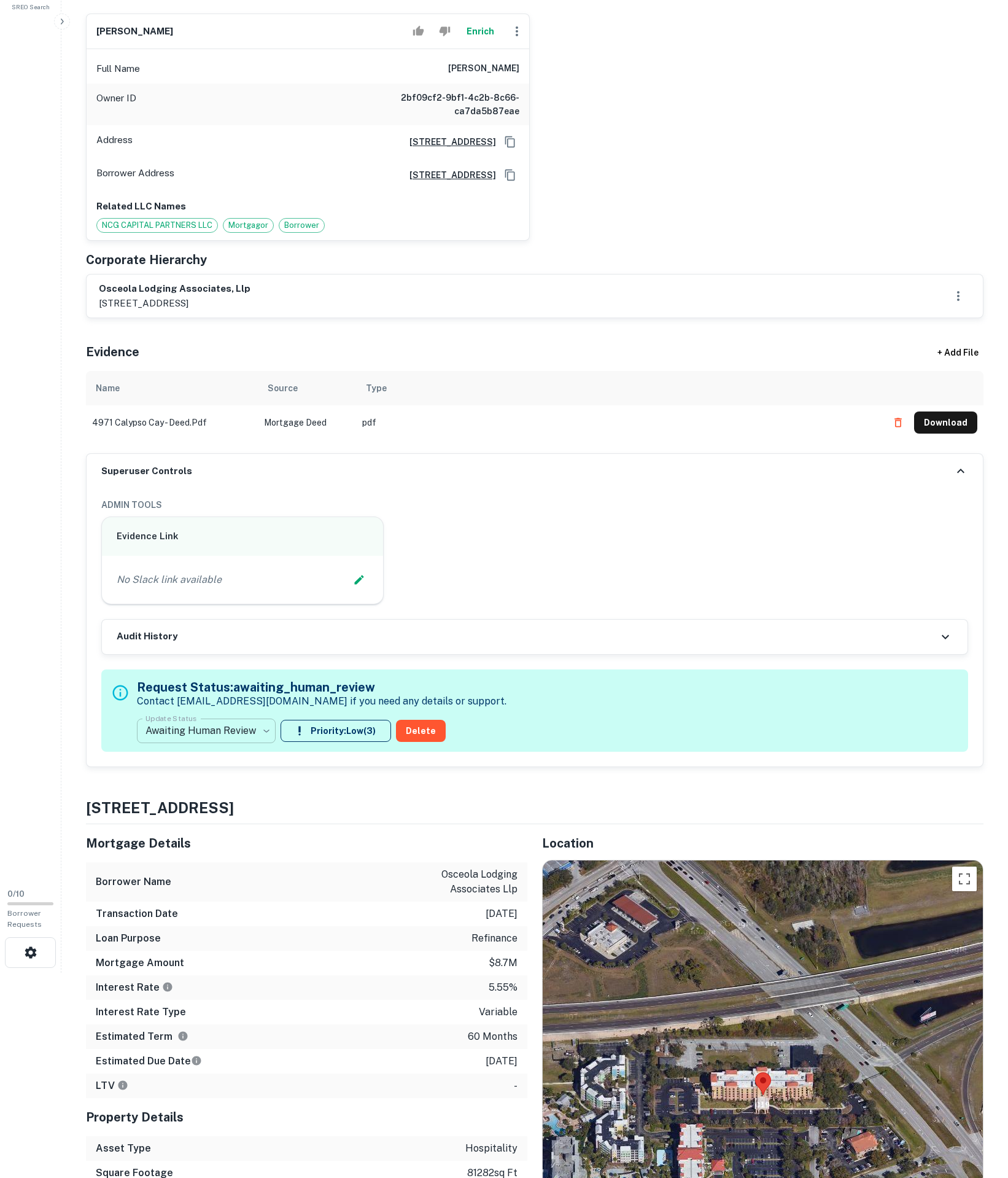
click at [218, 870] on body "Search Borrowers Contacts Saved SREO Search 0 / 10 Borrower Requests Borrower I…" at bounding box center [504, 384] width 1008 height 1178
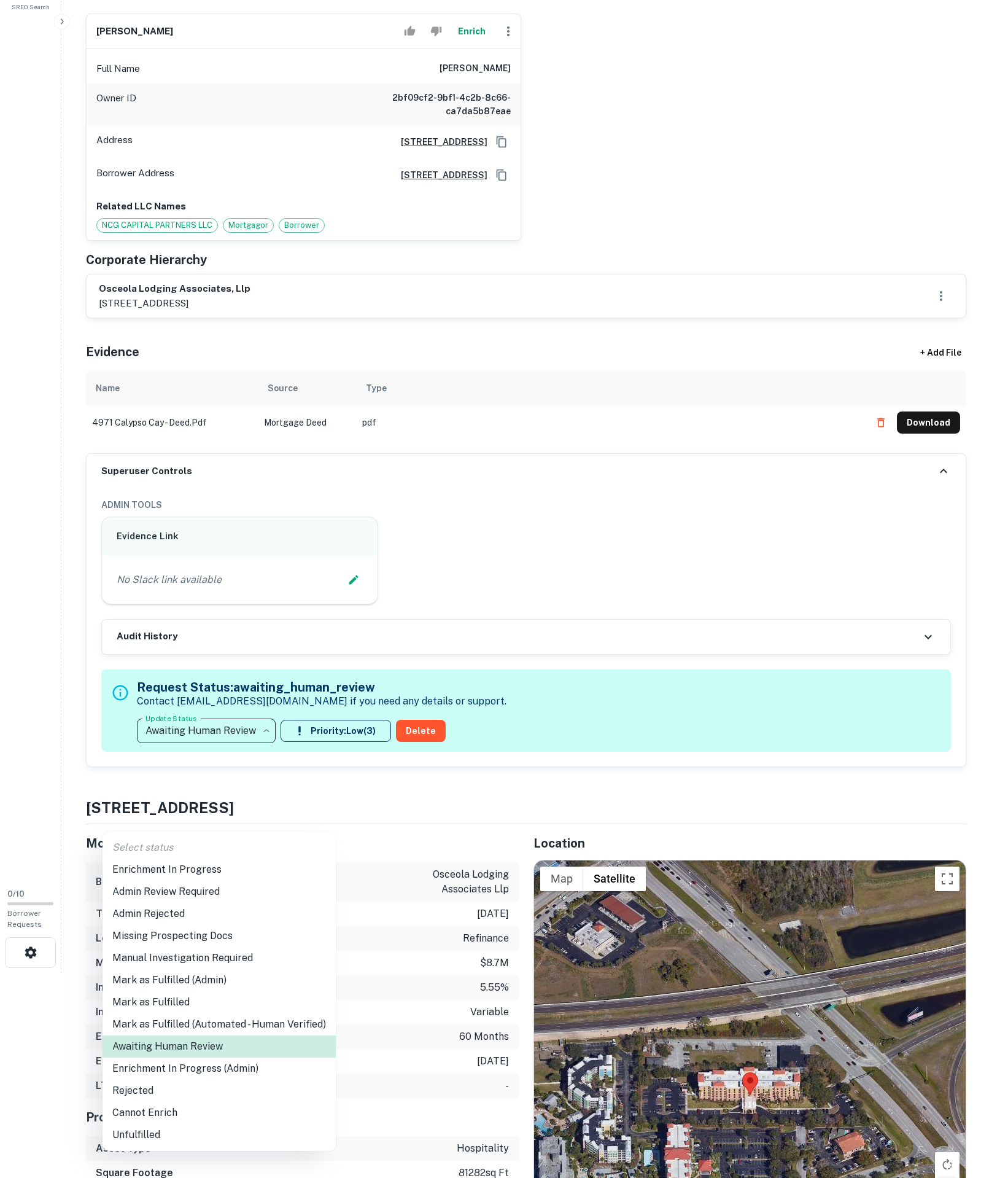
click at [218, 876] on li "Enrichment In Progress" at bounding box center [219, 870] width 234 height 22
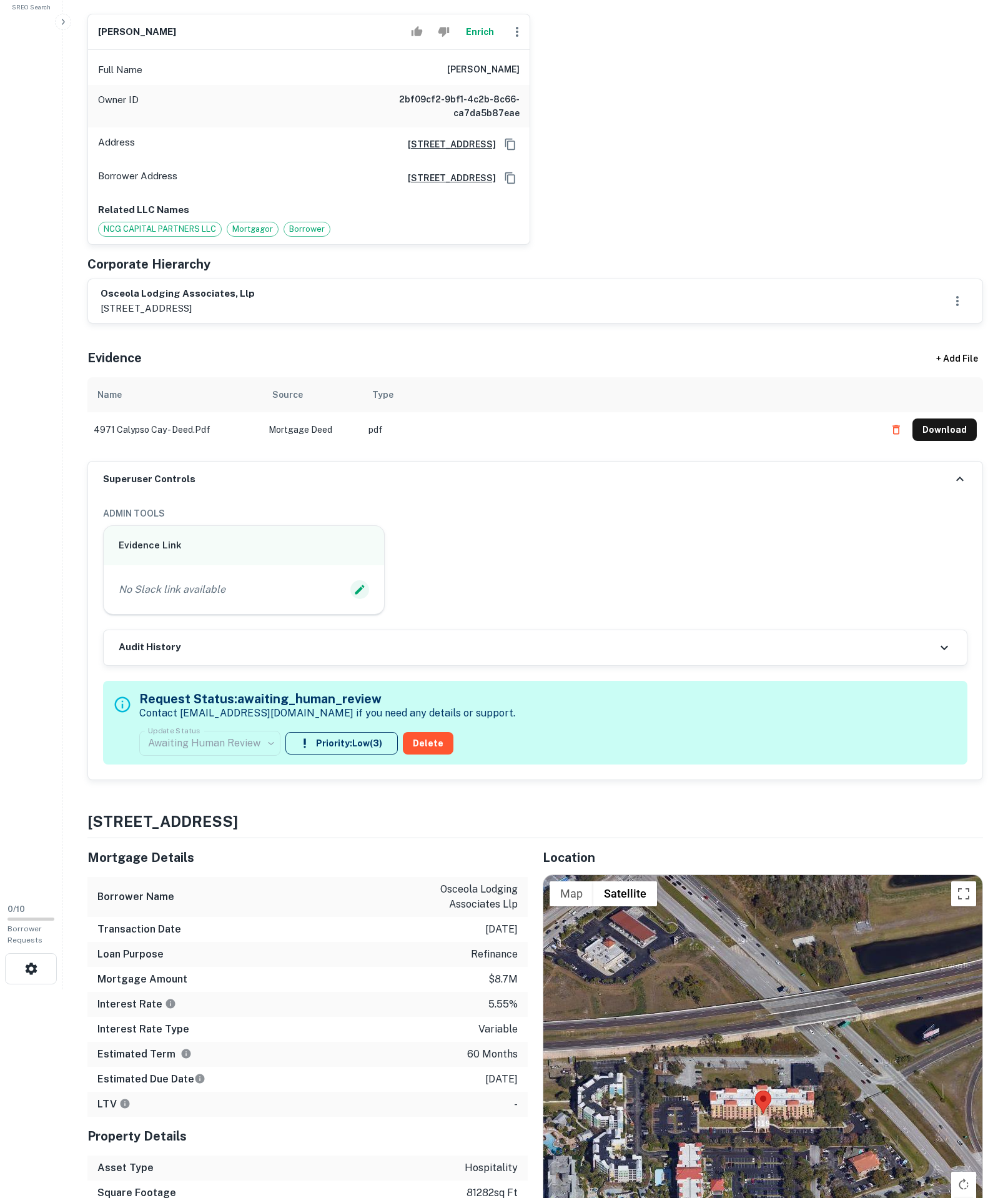
click at [353, 596] on icon "Edit Slack Link" at bounding box center [359, 589] width 13 height 13
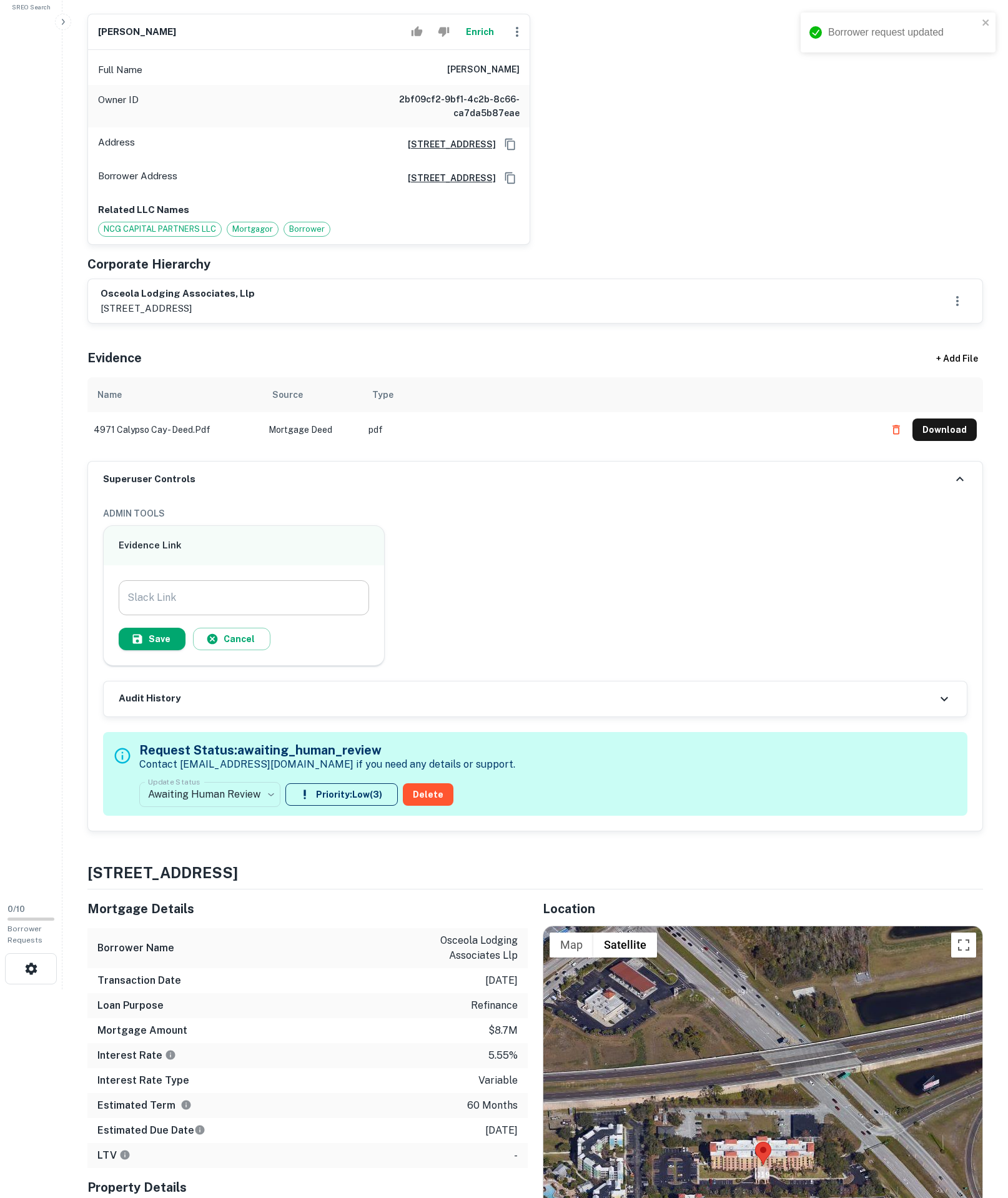
click at [332, 615] on input "Slack Link" at bounding box center [244, 598] width 251 height 35
paste input "**********"
type input "**********"
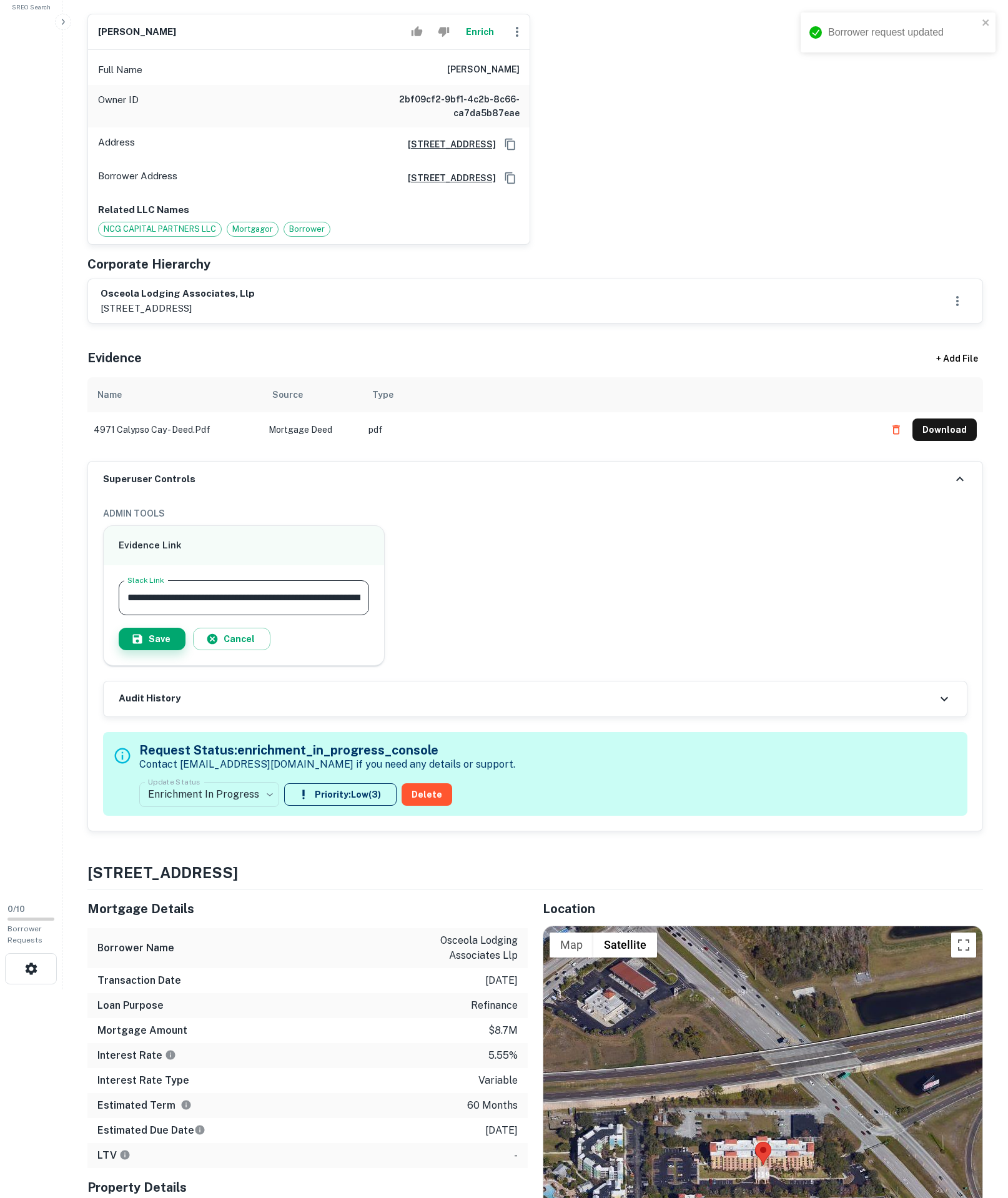
click at [185, 650] on button "Save" at bounding box center [152, 639] width 67 height 22
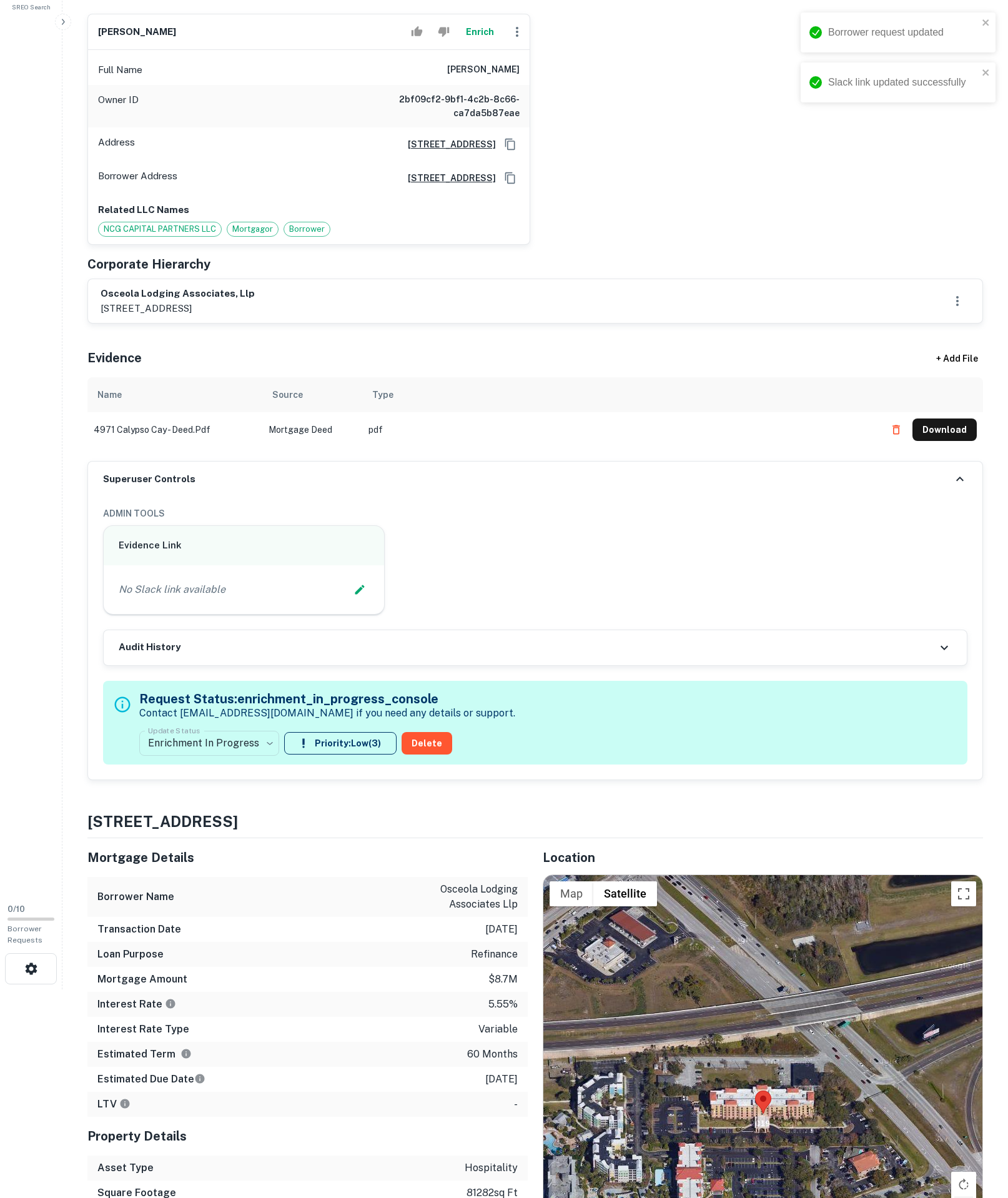
scroll to position [0, 0]
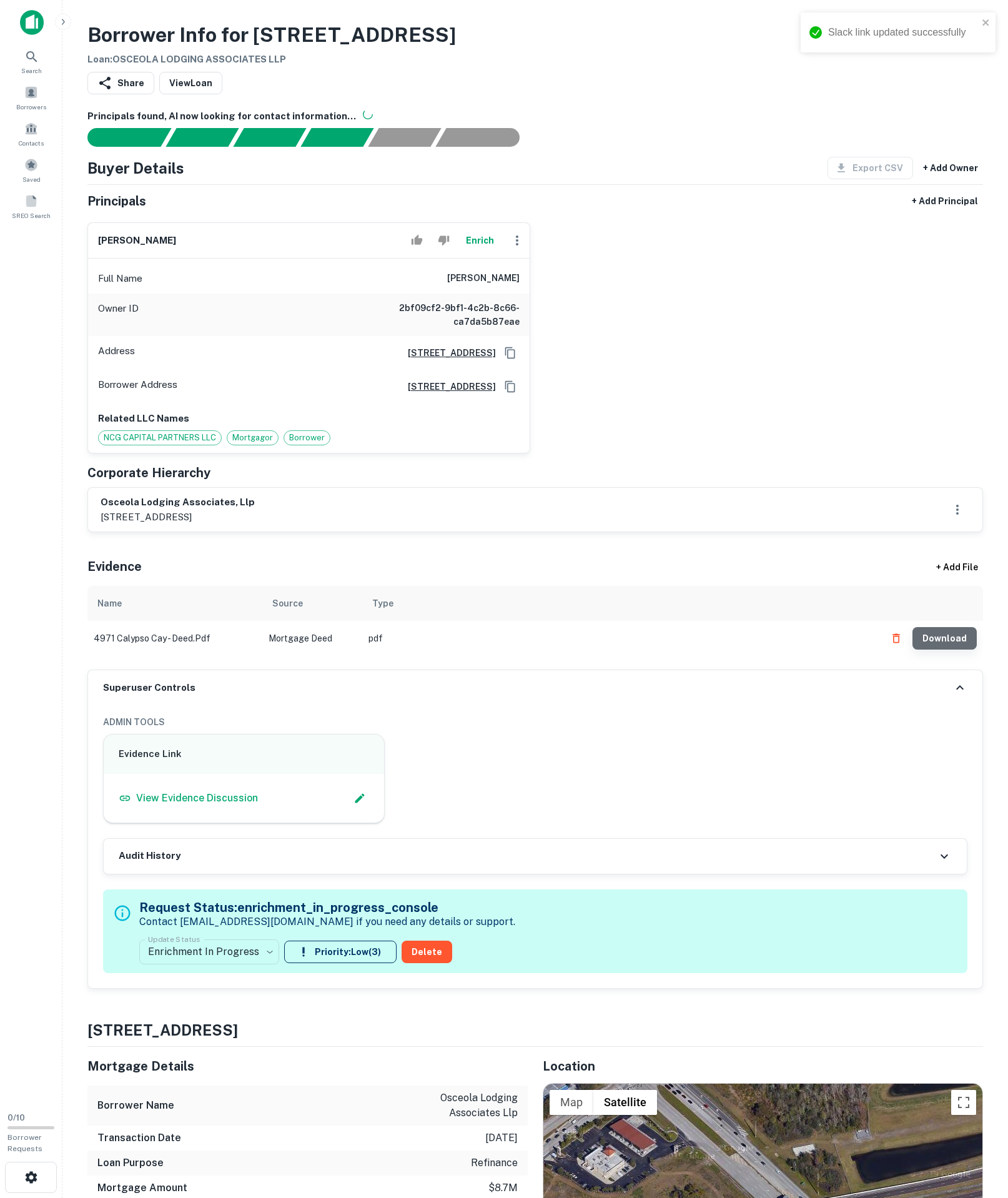
click at [939, 650] on button "Download" at bounding box center [945, 638] width 64 height 22
drag, startPoint x: 67, startPoint y: 605, endPoint x: 285, endPoint y: 605, distance: 218.0
click at [285, 605] on main "**********" at bounding box center [536, 599] width 946 height 1198
copy h6 "osceola lodging associates, llp"
click at [516, 396] on button "Copy Address" at bounding box center [510, 386] width 18 height 18
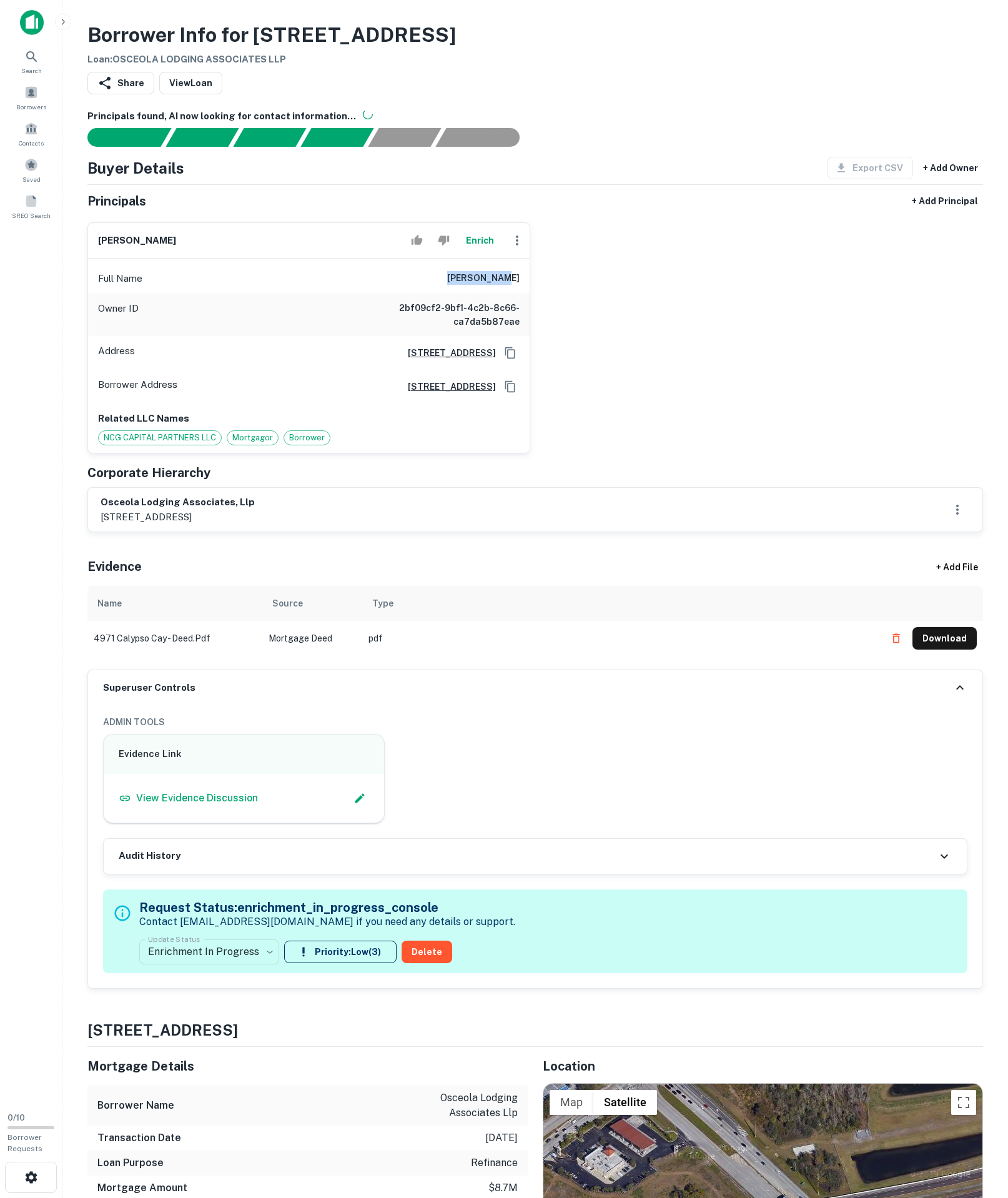
drag, startPoint x: 385, startPoint y: 344, endPoint x: 424, endPoint y: 331, distance: 41.1
click at [424, 294] on div "Full Name naveen shah" at bounding box center [308, 278] width 442 height 30
copy h6 "naveen shah"
click at [425, 294] on div "Full Name naveen shah" at bounding box center [308, 278] width 442 height 30
drag, startPoint x: 474, startPoint y: 317, endPoint x: 560, endPoint y: 344, distance: 90.1
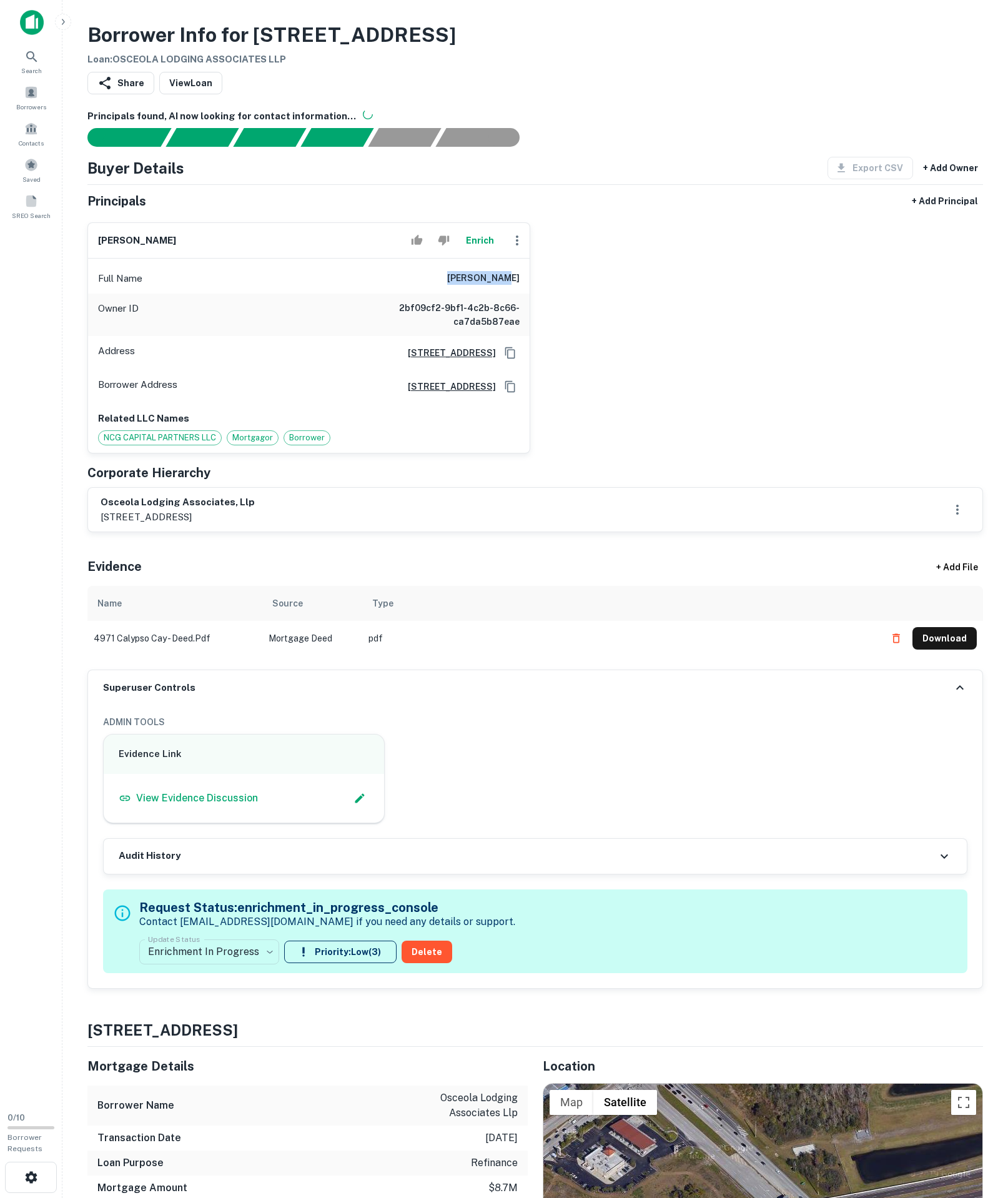
click at [560, 344] on div "naveen shah Enrich Full Name naveen shah Owner ID 2bf09cf2-9bf1-4c2b-8c66-ca7da…" at bounding box center [531, 333] width 906 height 241
copy h6 "naveen shah"
drag, startPoint x: 96, startPoint y: 533, endPoint x: 258, endPoint y: 535, distance: 162.0
click at [258, 454] on div "Related LLC Names NCG CAPITAL PARTNERS LLC Mortgagor Borrower" at bounding box center [308, 429] width 442 height 50
copy span "NCG CAPITAL PARTNERS LL"
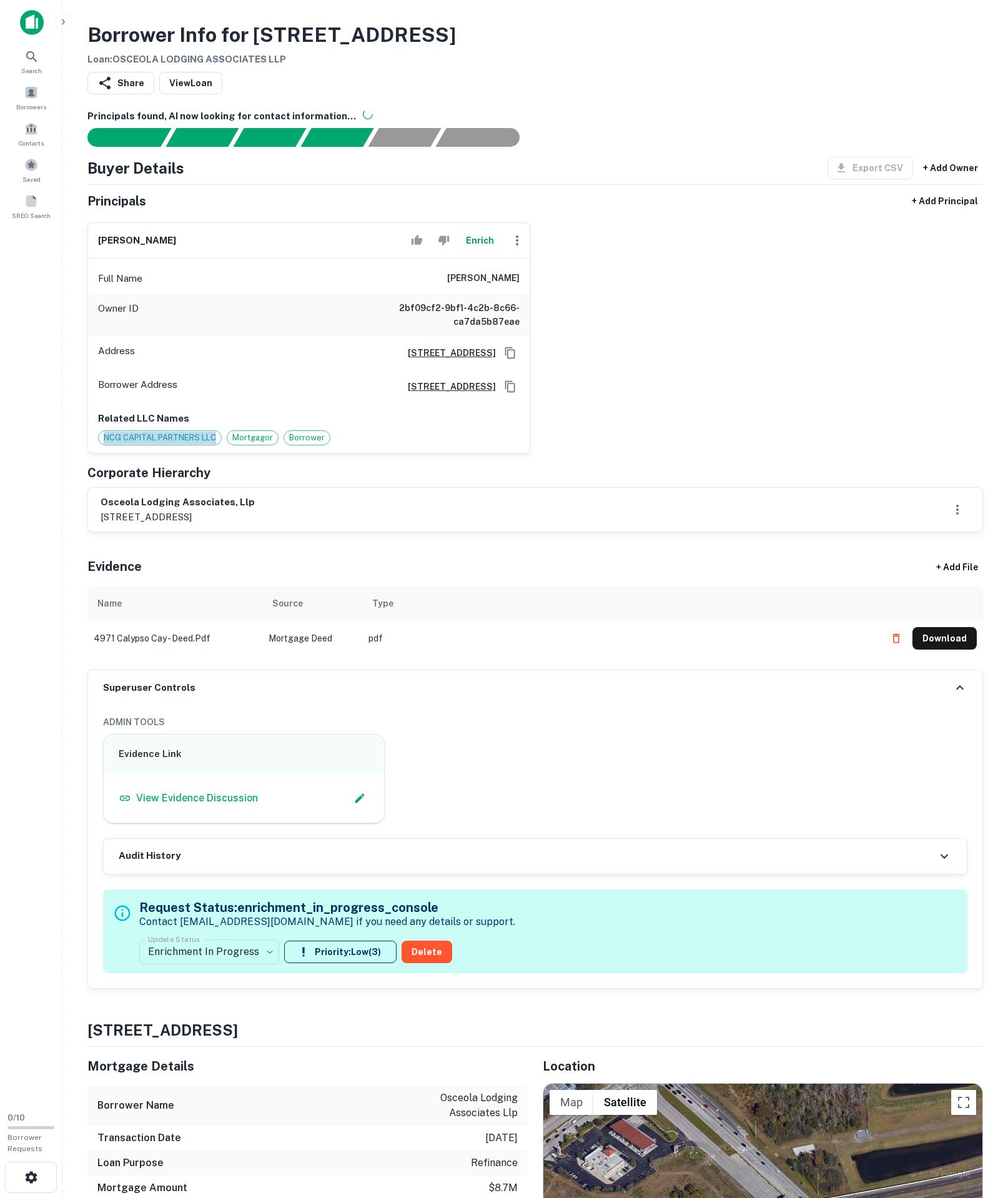
click at [221, 444] on span "NCG CAPITAL PARTNERS LLC" at bounding box center [160, 437] width 122 height 13
copy span "NCG CAPITAL PARTNERS LLC"
click at [530, 276] on div "naveen shah Enrich Full Name naveen shah Owner ID 2bf09cf2-9bf1-4c2b-8c66-ca7da…" at bounding box center [309, 337] width 443 height 231
click at [522, 248] on icon "button" at bounding box center [517, 240] width 15 height 15
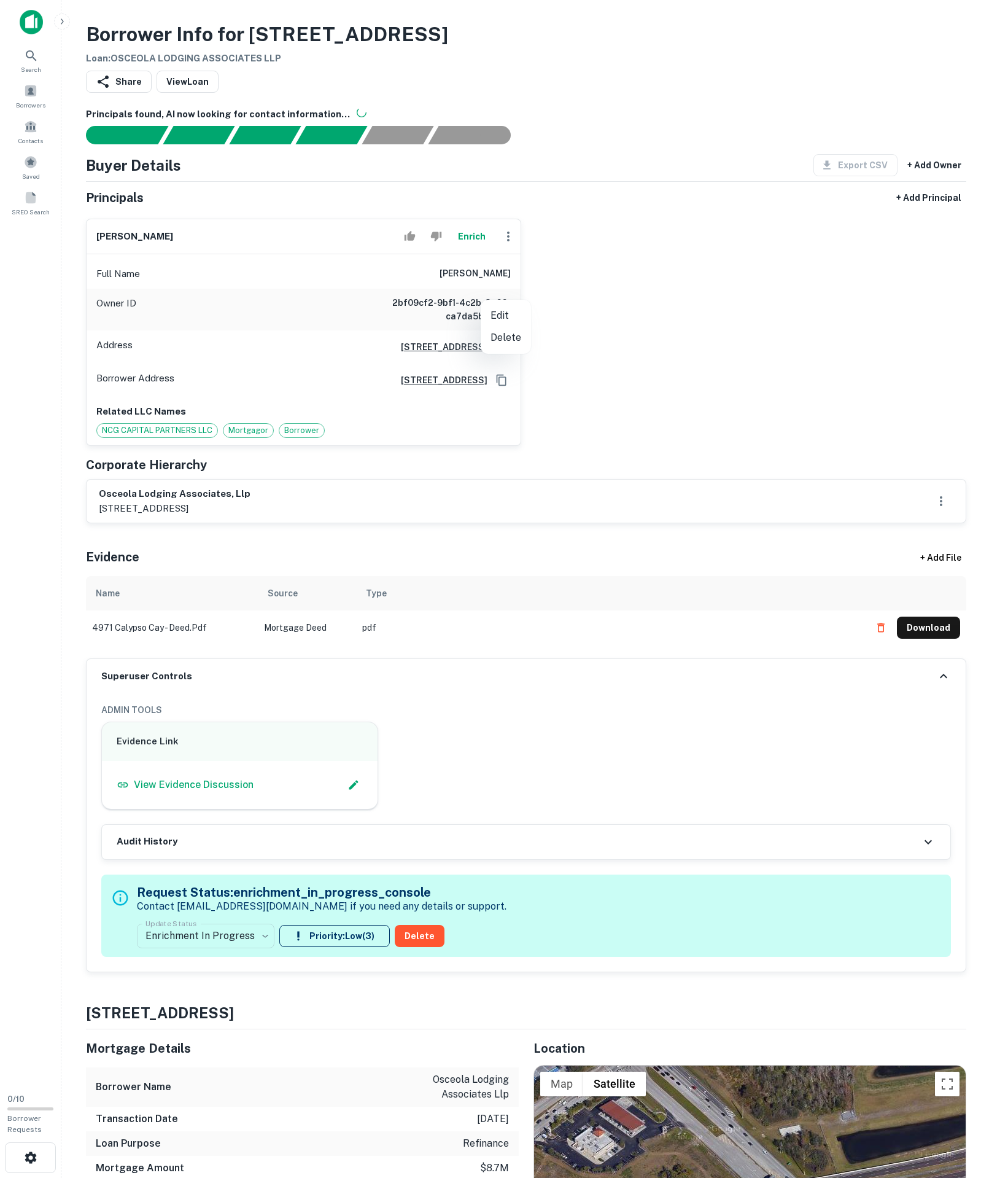
click at [507, 310] on li "Edit" at bounding box center [505, 316] width 50 height 22
select select "**"
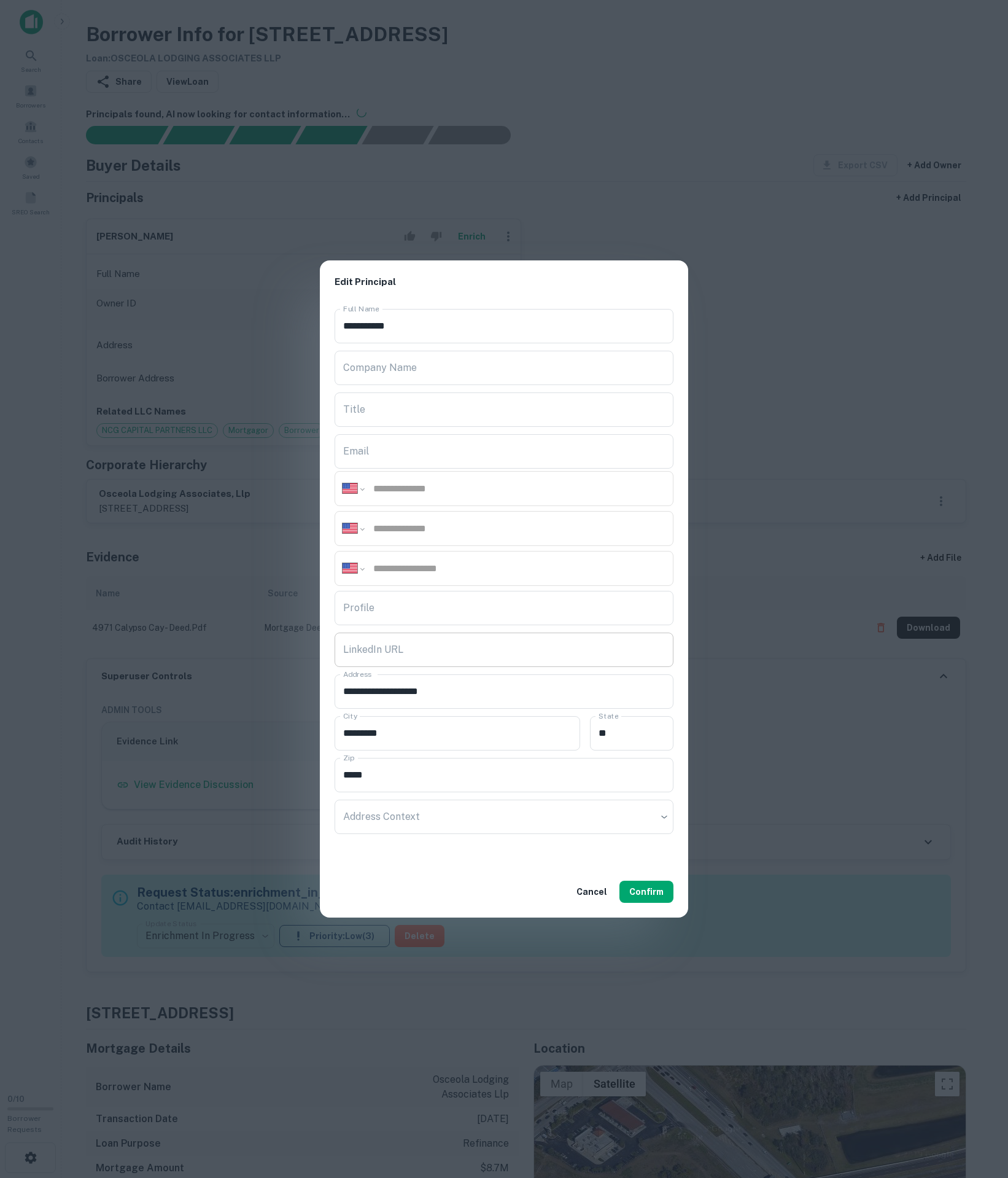
paste input "**********"
type input "**********"
click at [640, 918] on div "Cancel Confirm" at bounding box center [504, 891] width 368 height 52
click at [637, 903] on button "Confirm" at bounding box center [646, 891] width 54 height 22
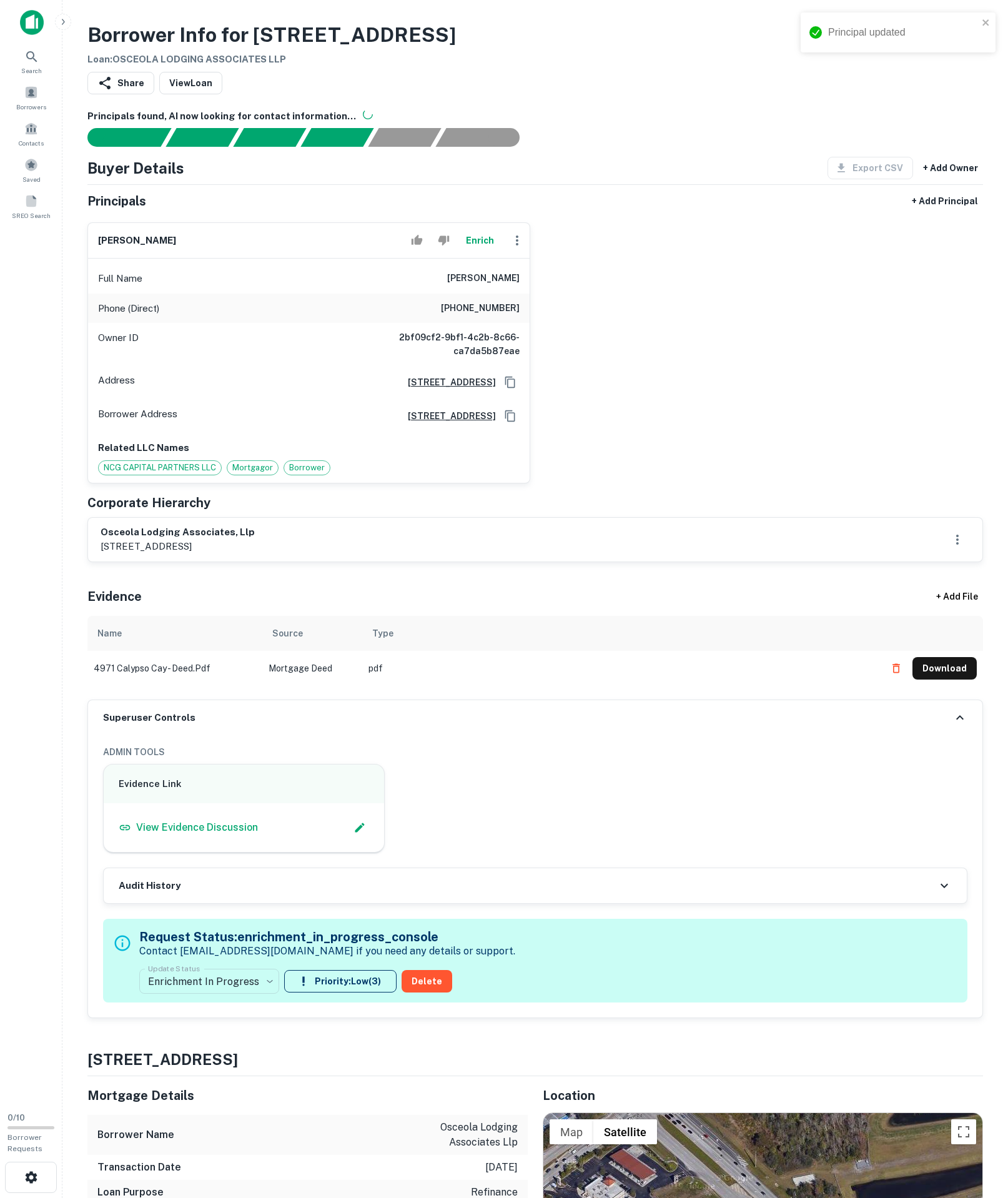
scroll to position [38, 0]
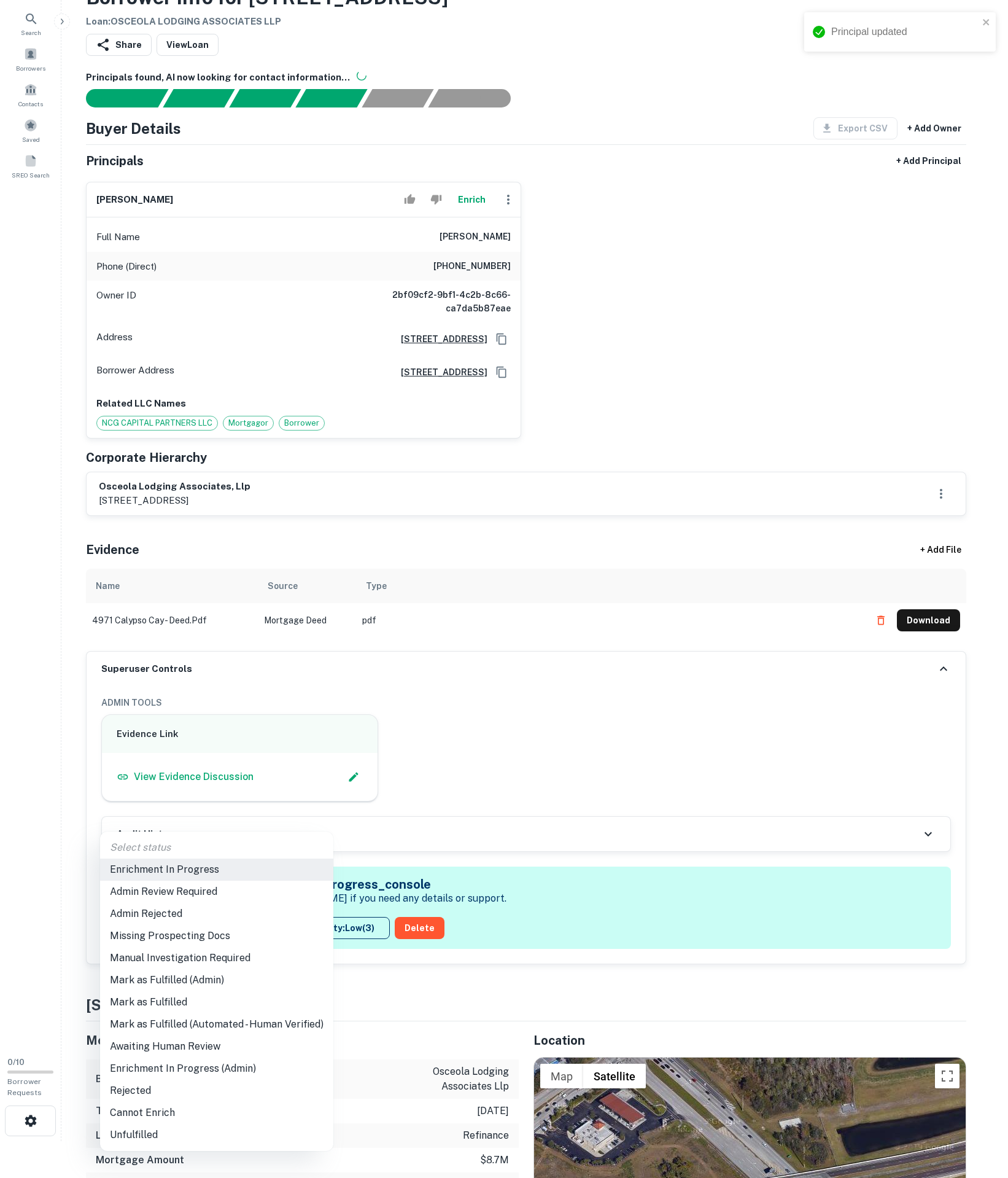
click at [212, 1088] on body "Principal updated Search Borrowers Contacts Saved SREO Search 0 / 10 Borrower R…" at bounding box center [504, 552] width 1008 height 1178
click at [179, 1003] on li "Mark as Fulfilled" at bounding box center [217, 1002] width 234 height 22
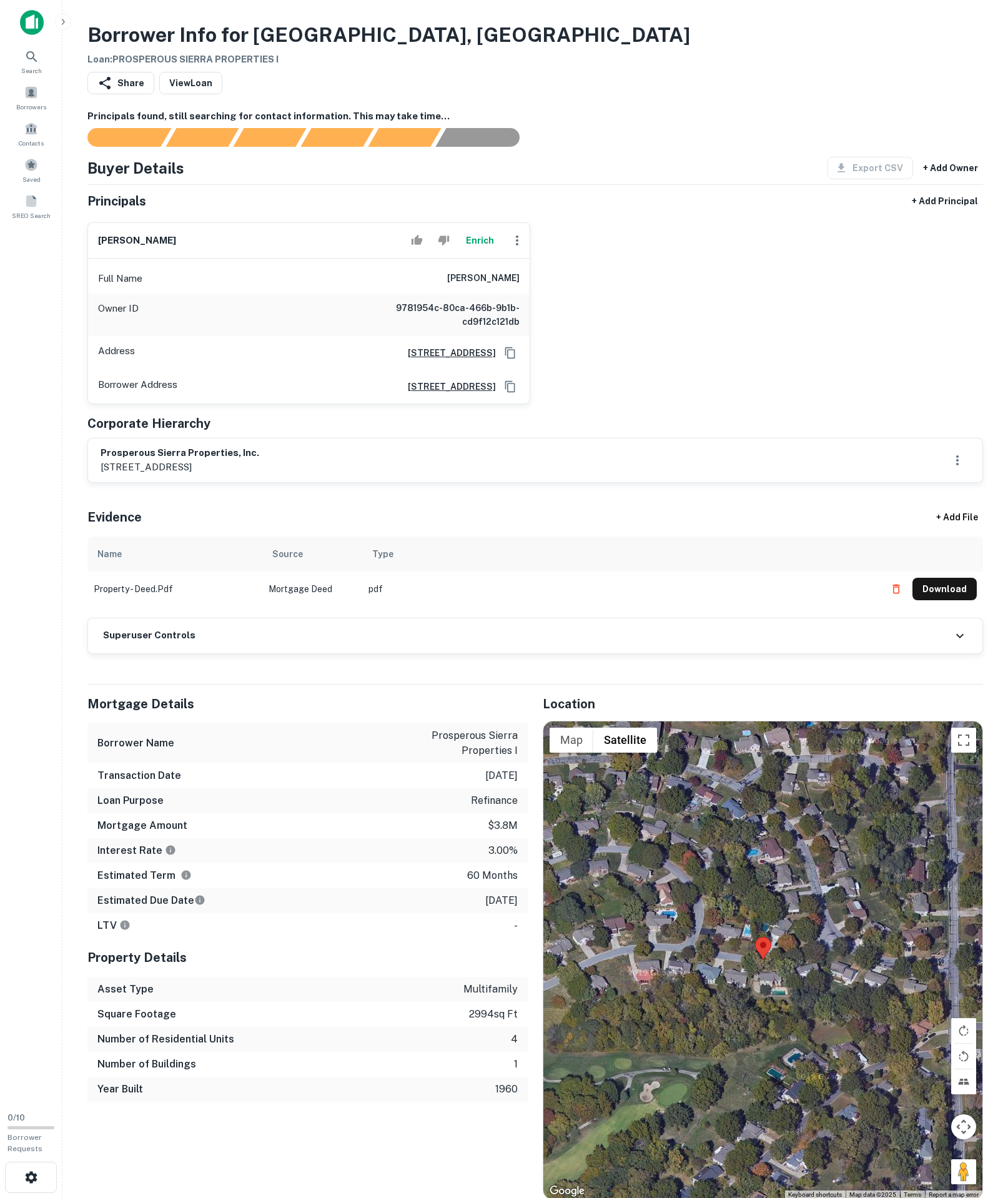
click at [202, 654] on div "Superuser Controls" at bounding box center [535, 635] width 894 height 35
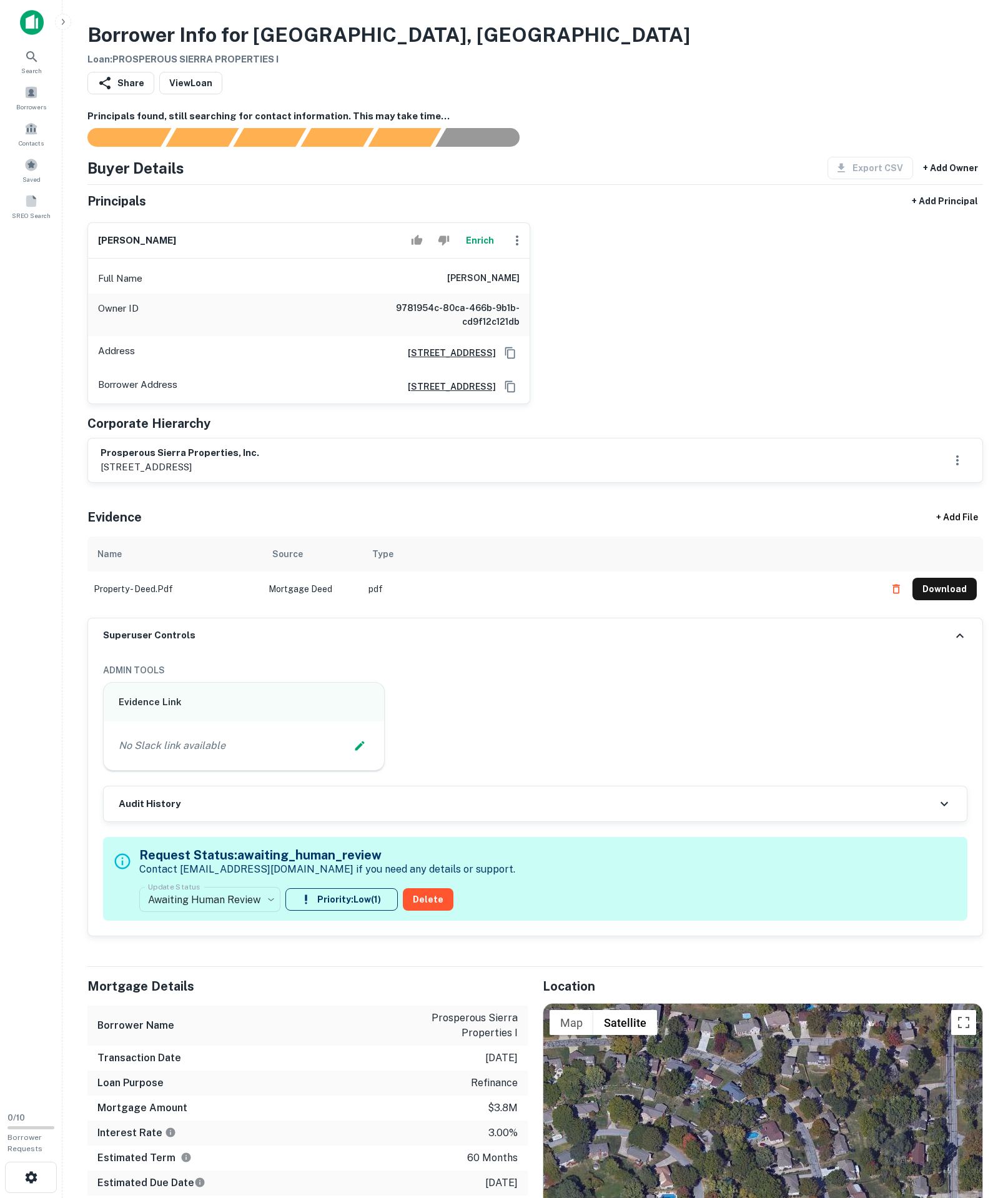
scroll to position [171, 0]
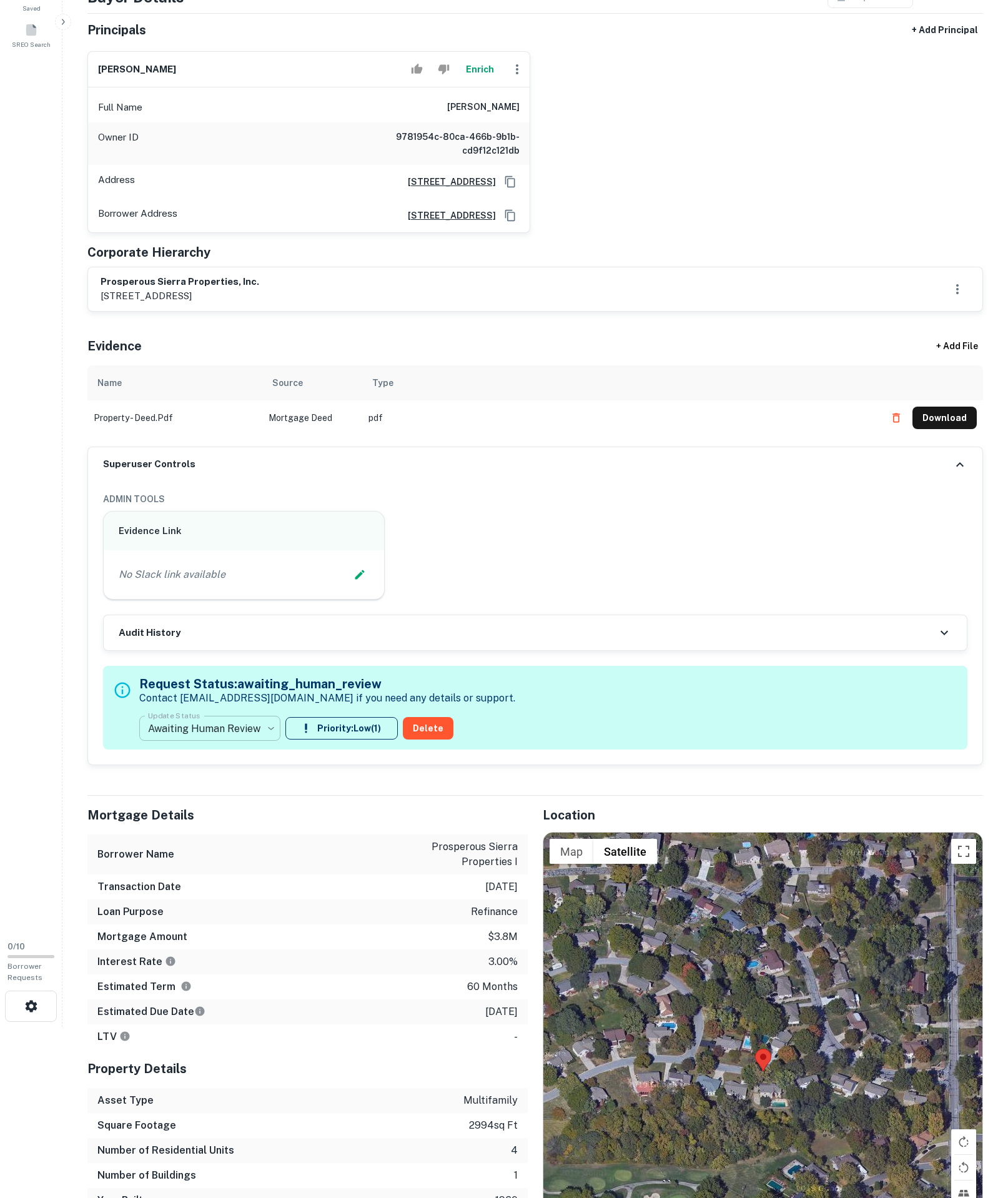
click at [251, 876] on body "**********" at bounding box center [504, 428] width 1008 height 1198
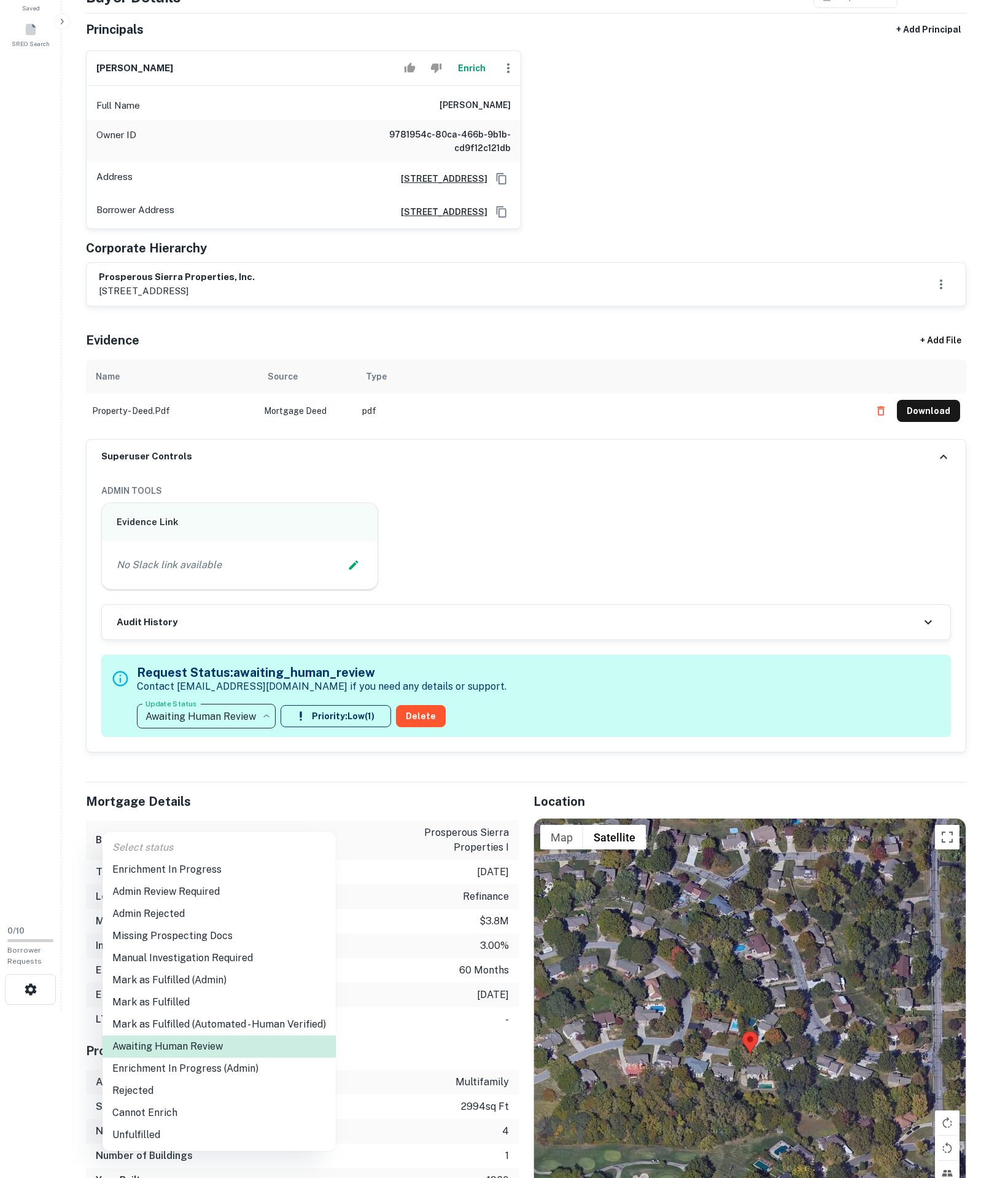
click at [234, 877] on li "Enrichment In Progress" at bounding box center [219, 870] width 234 height 22
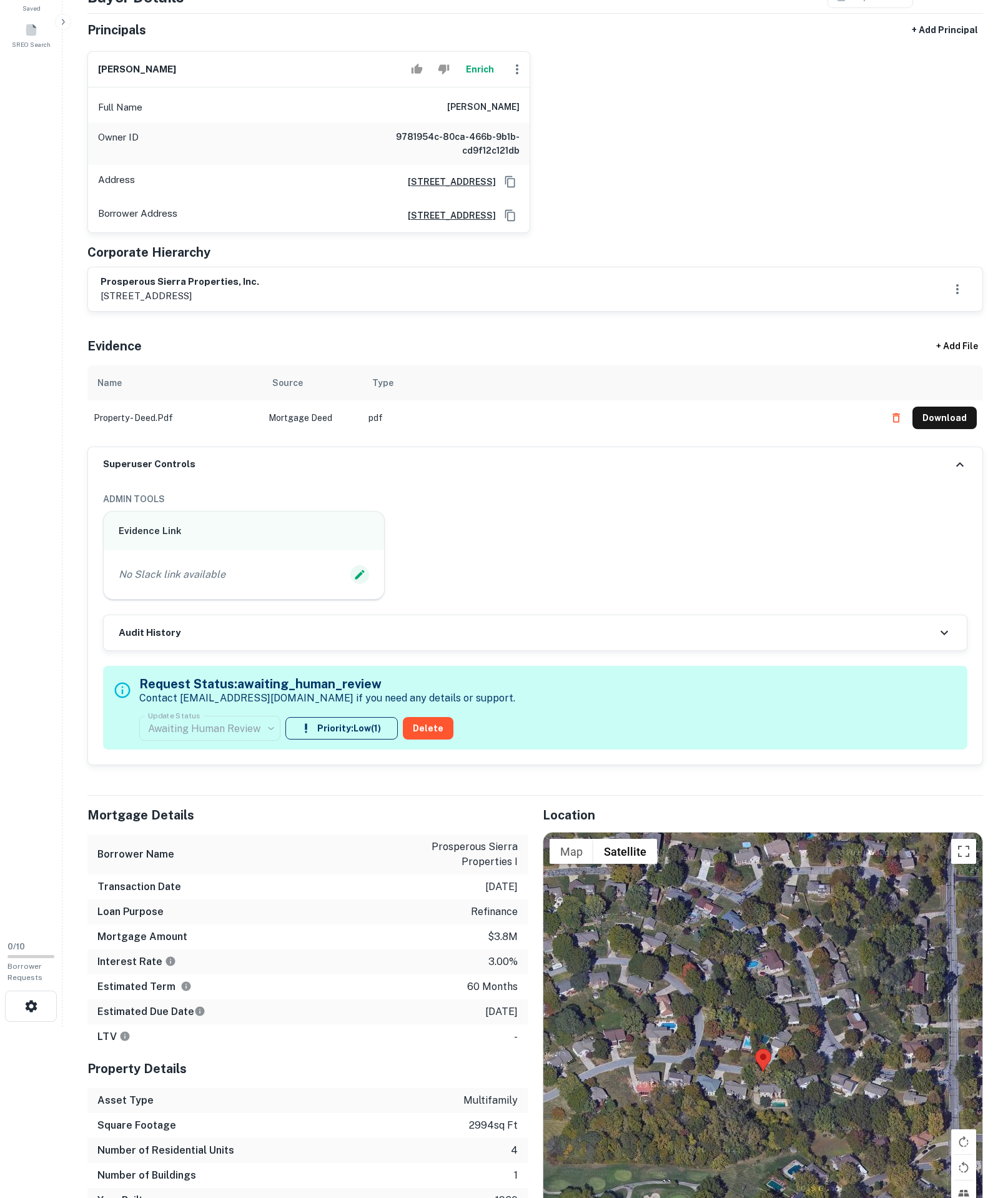
click at [353, 581] on icon "Edit Slack Link" at bounding box center [359, 574] width 13 height 13
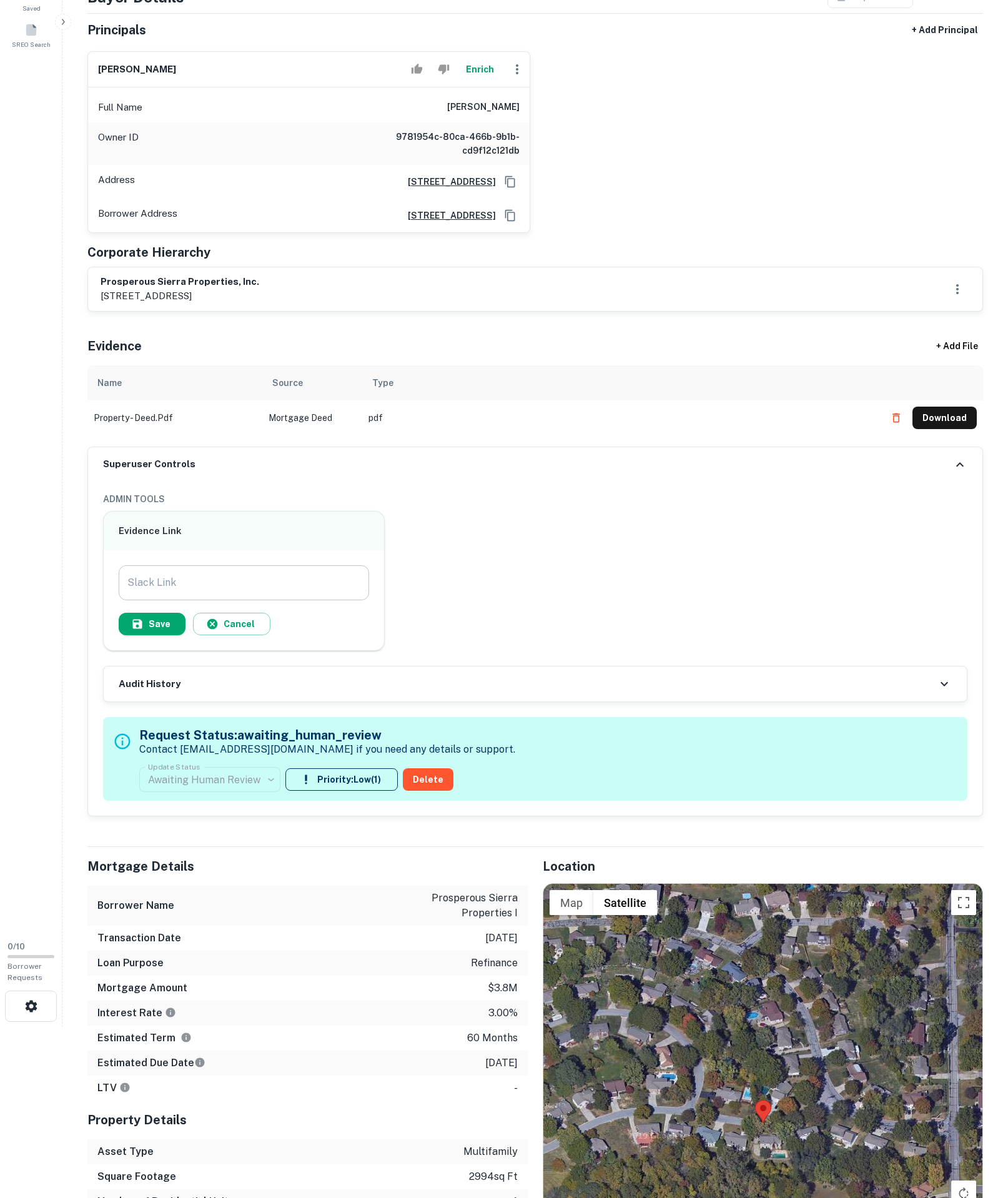
click at [321, 600] on input "Slack Link" at bounding box center [244, 582] width 251 height 35
paste input "**********"
type input "**********"
click at [185, 635] on button "Save" at bounding box center [152, 624] width 67 height 22
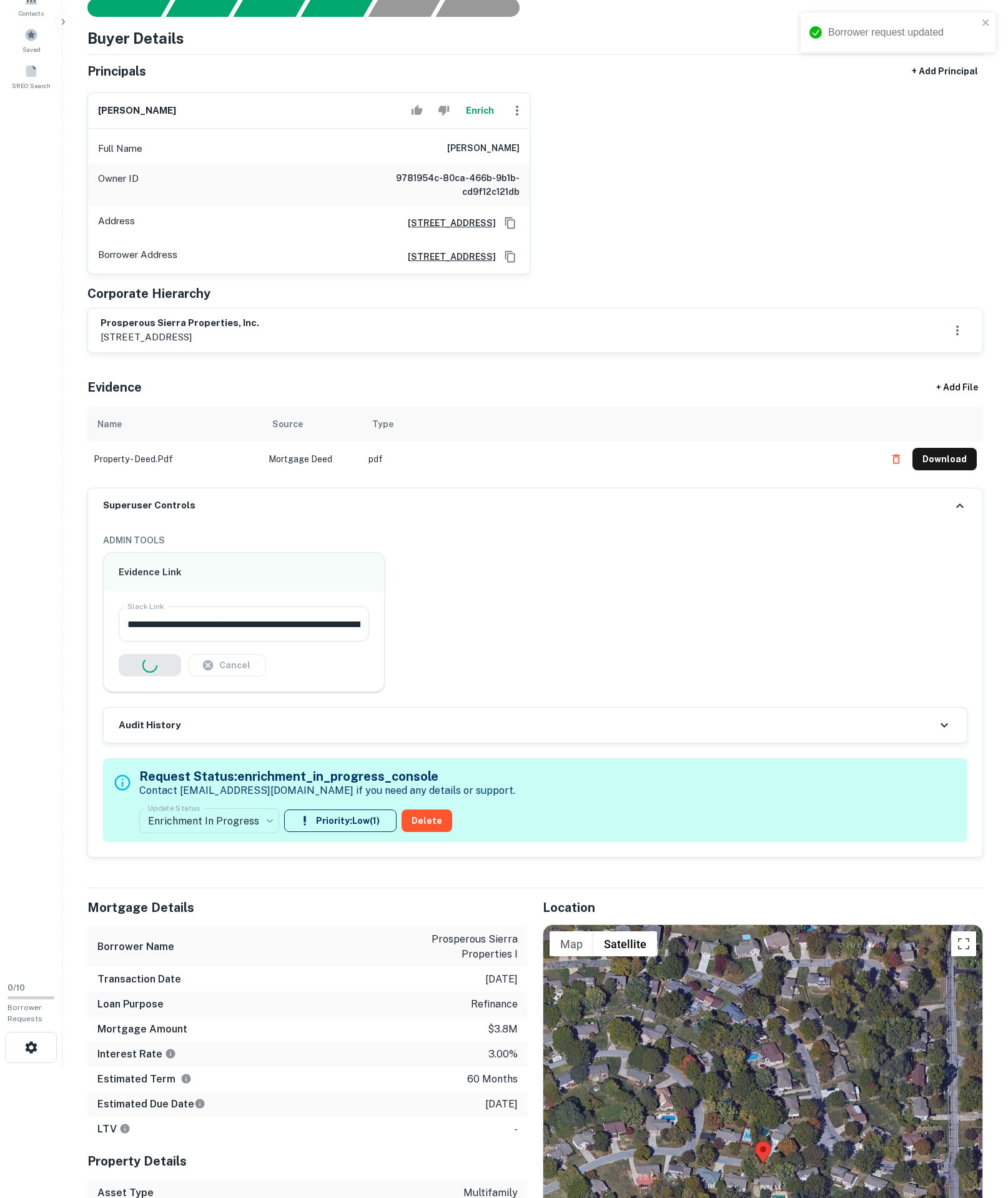
scroll to position [18, 0]
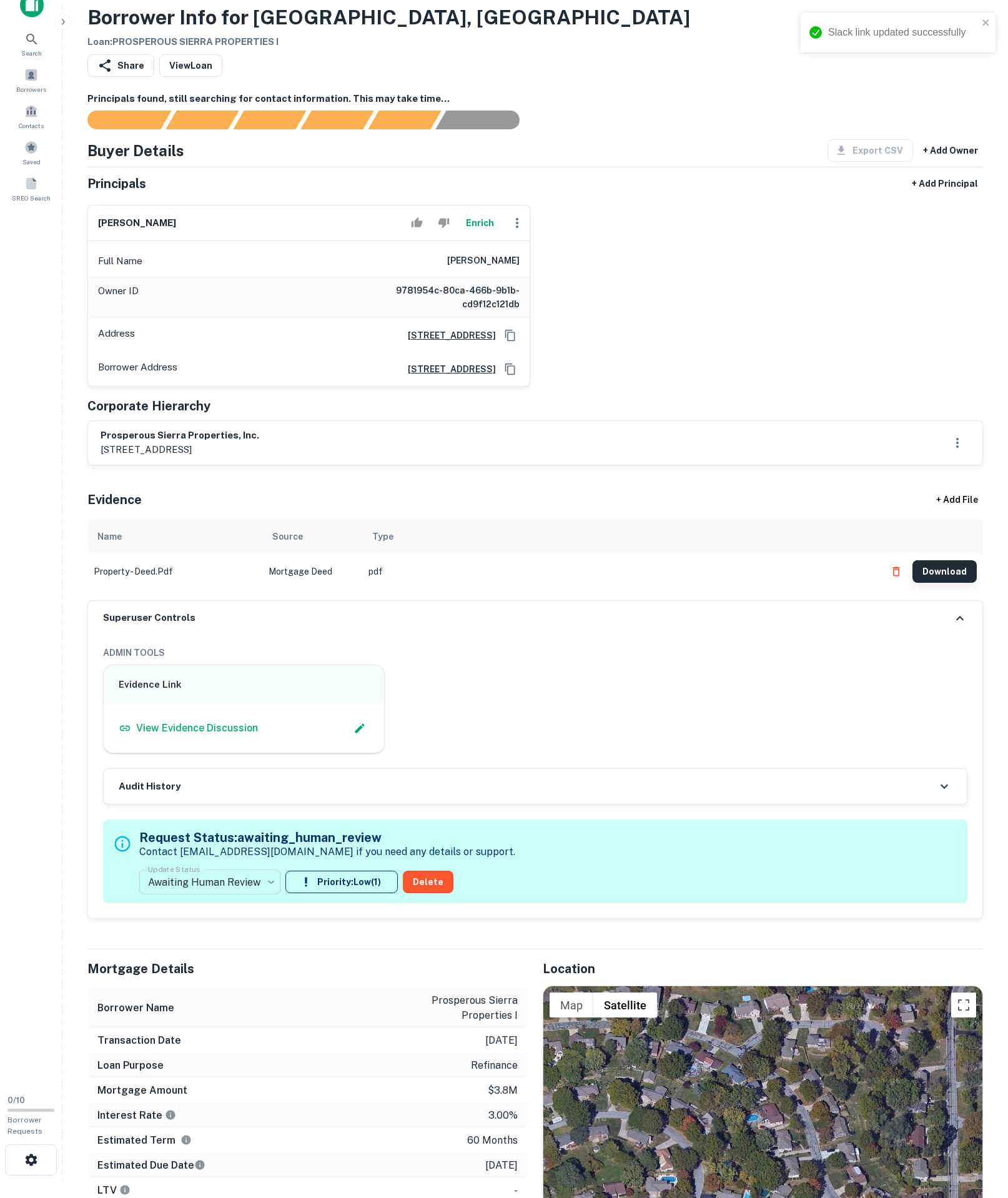
click at [943, 583] on button "Download" at bounding box center [945, 571] width 64 height 22
click at [510, 375] on icon "Copy Address" at bounding box center [510, 369] width 13 height 13
drag, startPoint x: 361, startPoint y: 328, endPoint x: 361, endPoint y: 319, distance: 9.0
click at [361, 276] on div "Full Name robert hsieh" at bounding box center [308, 261] width 442 height 30
copy h6 "robert hsieh"
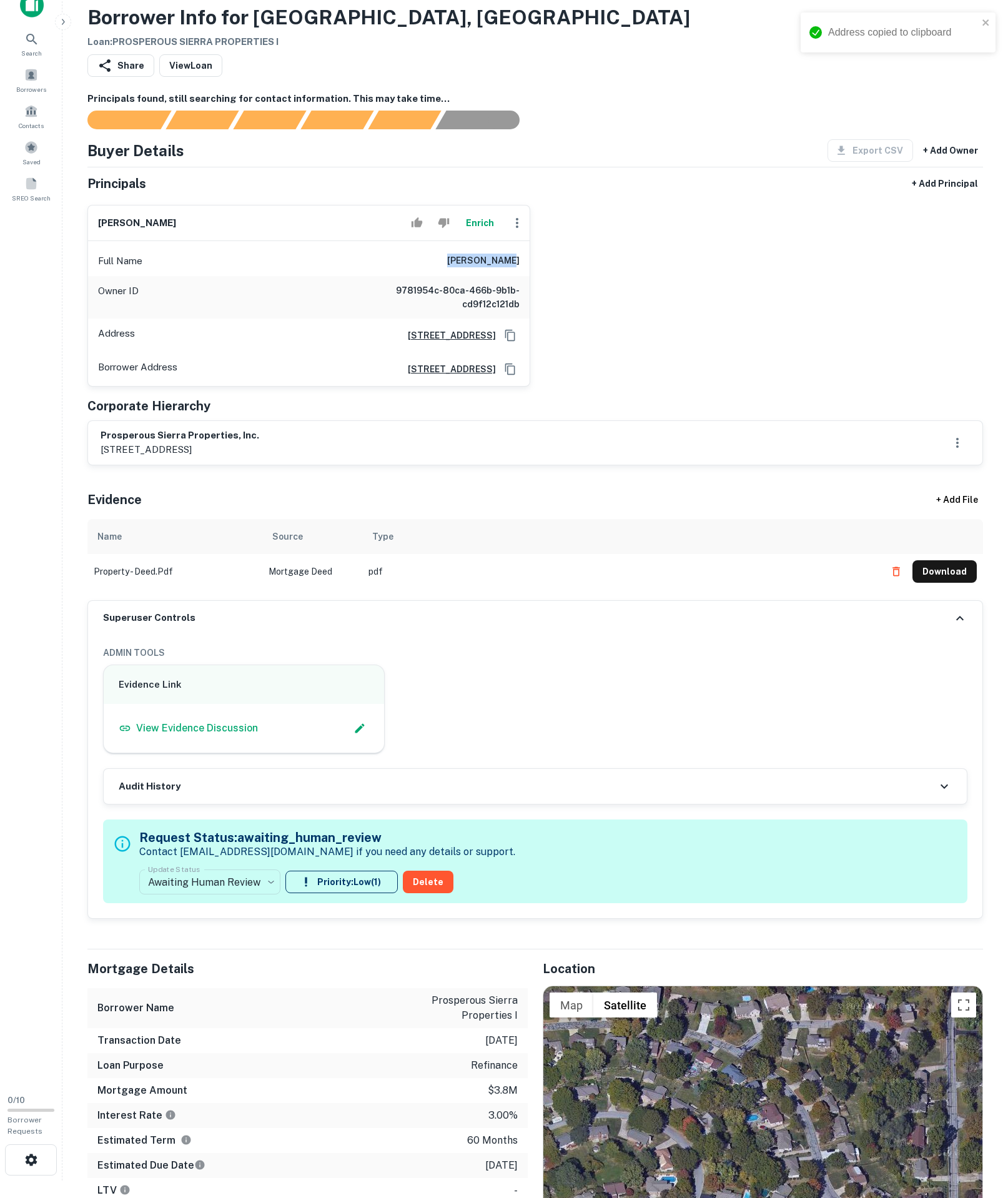
drag, startPoint x: 30, startPoint y: 281, endPoint x: 436, endPoint y: 317, distance: 407.6
click at [436, 276] on div "Full Name robert hsieh" at bounding box center [308, 261] width 442 height 30
copy h6 "robert hsieh"
click at [209, 1043] on body "**********" at bounding box center [504, 581] width 1008 height 1198
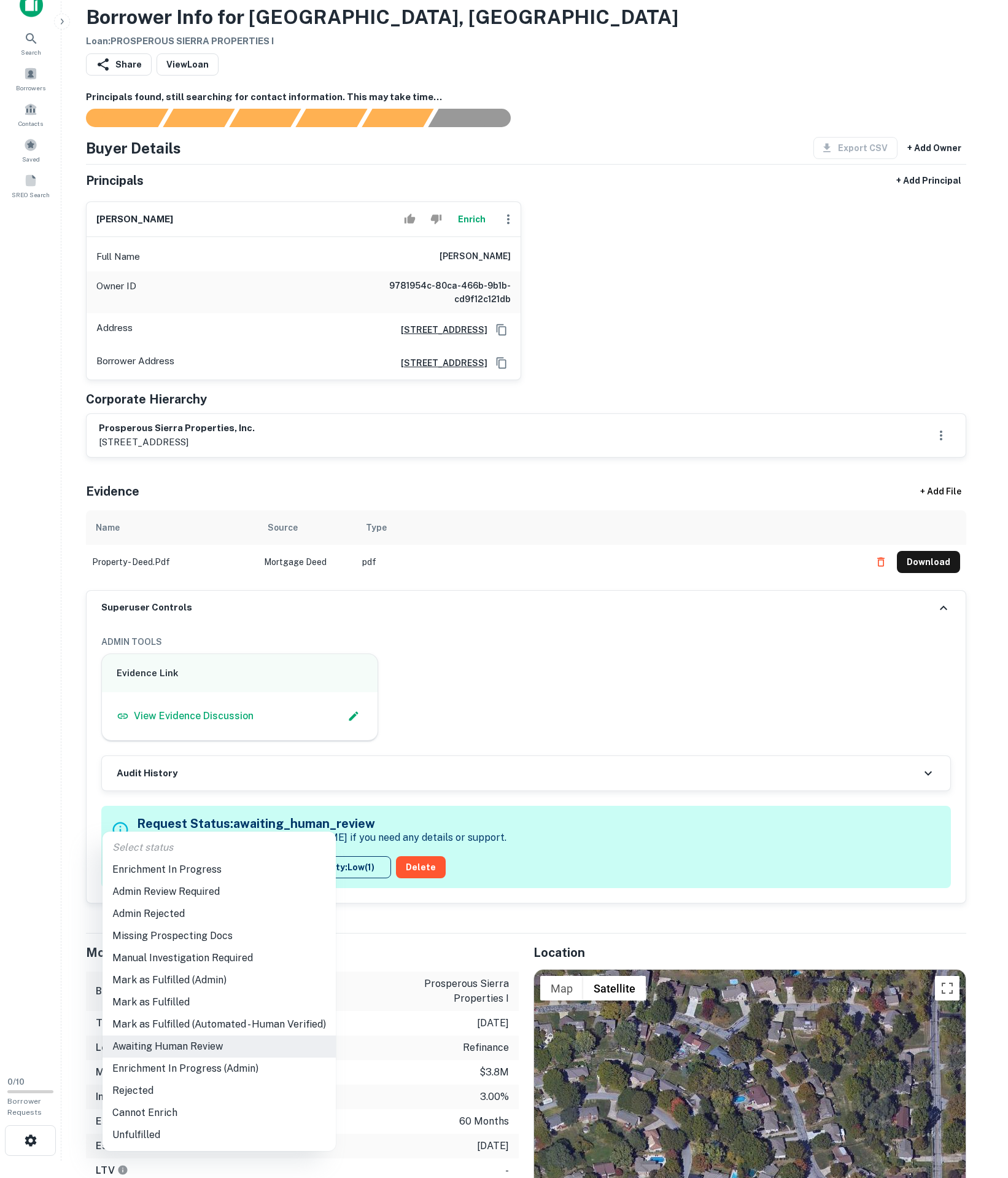
click at [173, 878] on li "Enrichment In Progress" at bounding box center [219, 870] width 234 height 22
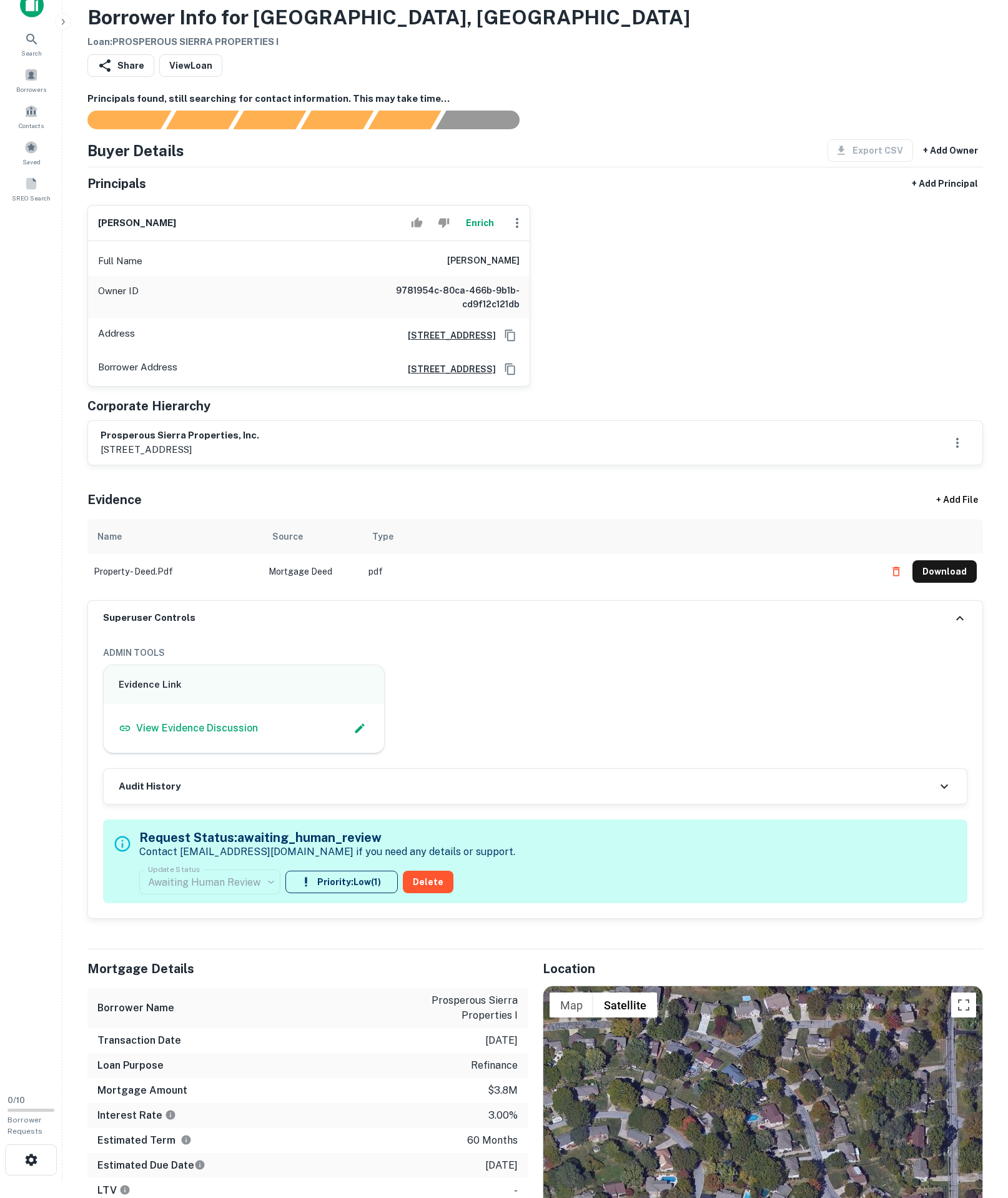
click at [389, 519] on div "Evidence + Add File" at bounding box center [536, 496] width 896 height 44
type input "**********"
drag, startPoint x: 379, startPoint y: 312, endPoint x: 521, endPoint y: 308, distance: 142.1
click at [528, 276] on div "Full Name robert hsieh" at bounding box center [308, 261] width 442 height 30
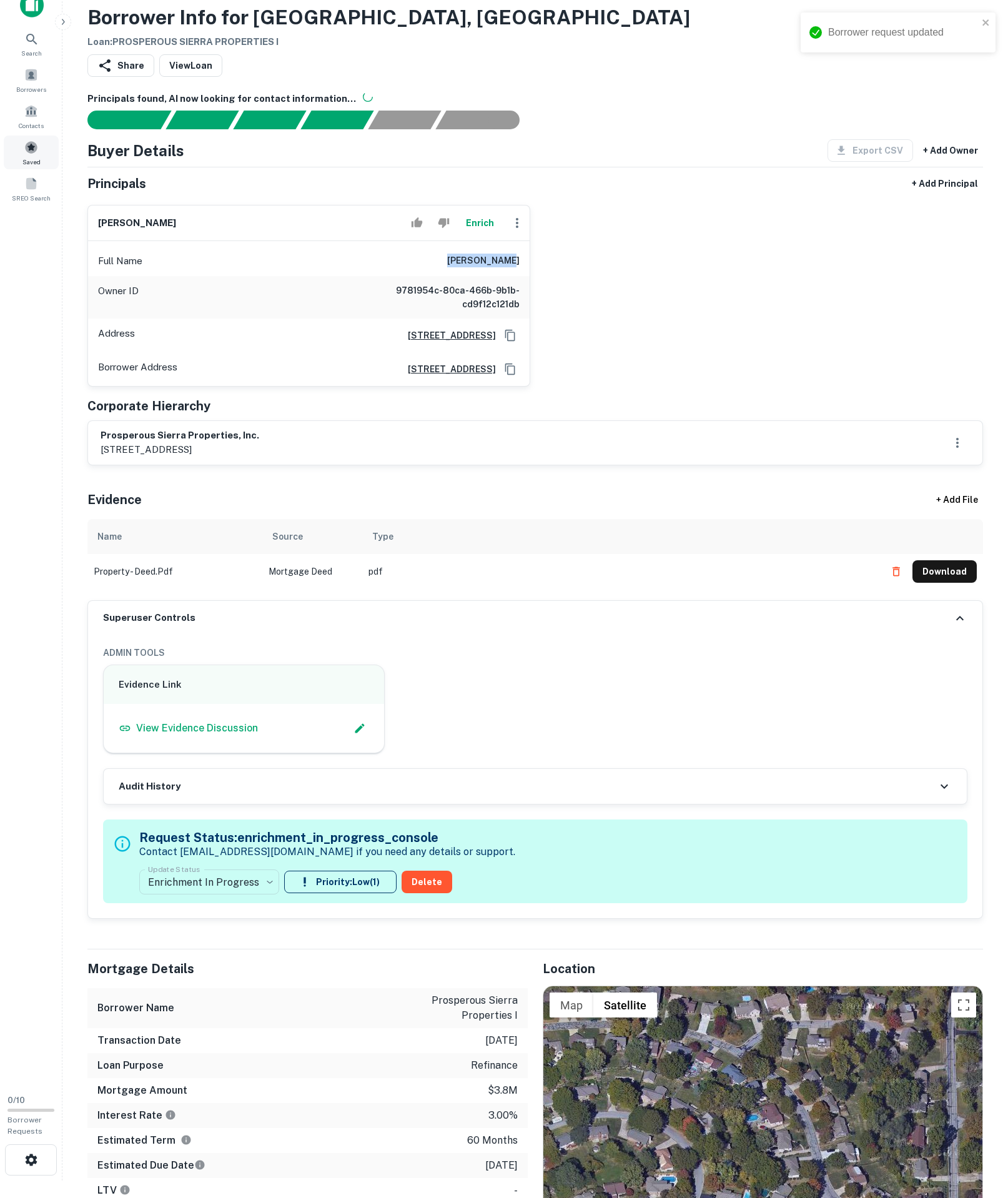
copy h6 "robert hsieh"
drag, startPoint x: 96, startPoint y: 533, endPoint x: 365, endPoint y: 524, distance: 269.2
click at [365, 465] on div "prosperous sierra properties, inc. 9151 nw 57th st, parkville, mo, 64152" at bounding box center [535, 443] width 894 height 44
copy h6 "prosperous sierra properties, inc."
click at [474, 235] on button "Enrich" at bounding box center [480, 223] width 40 height 25
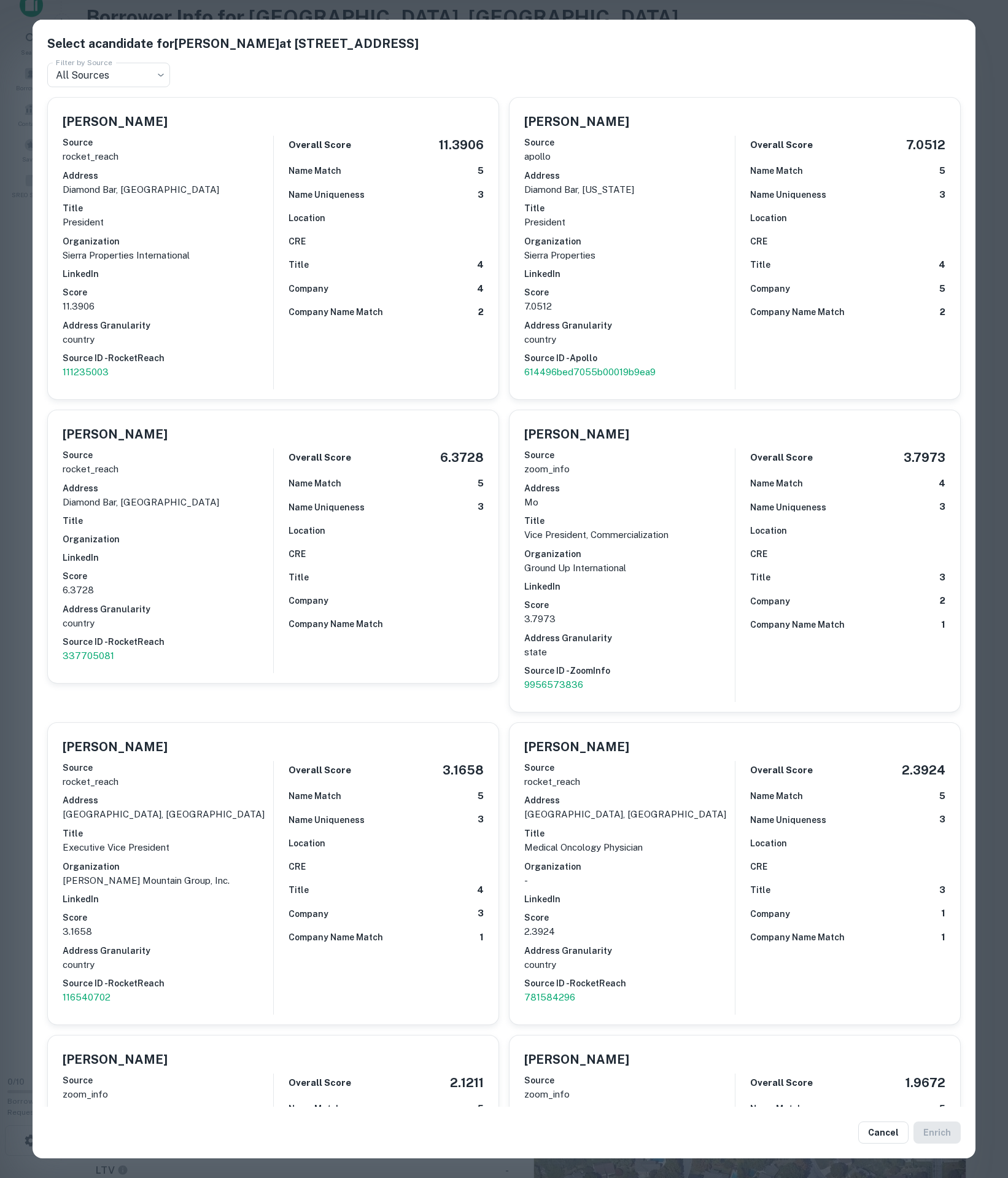
click at [253, 263] on p "Sierra Properties International" at bounding box center [168, 255] width 210 height 15
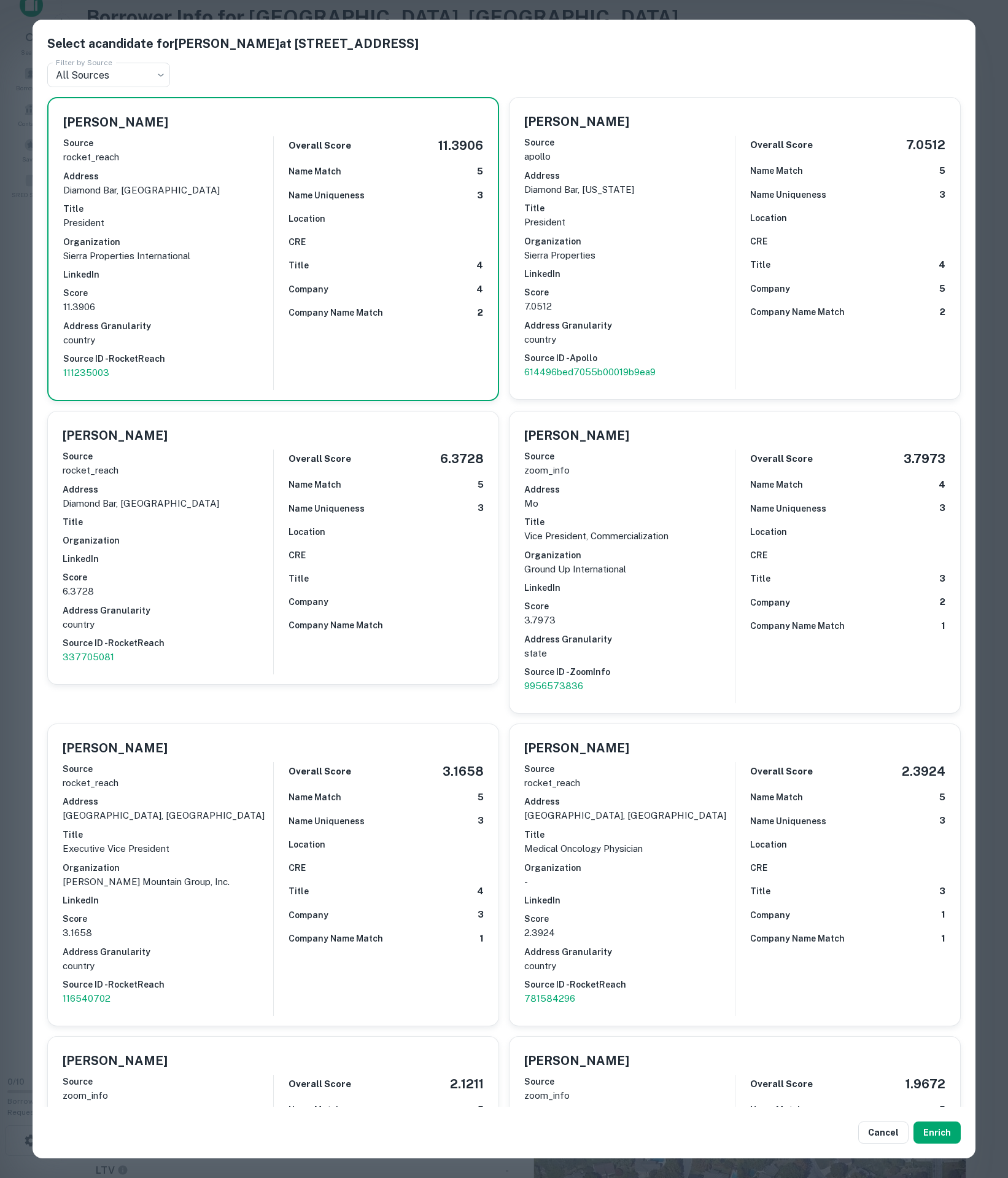
click at [673, 281] on h6 "LinkedIn" at bounding box center [629, 273] width 210 height 14
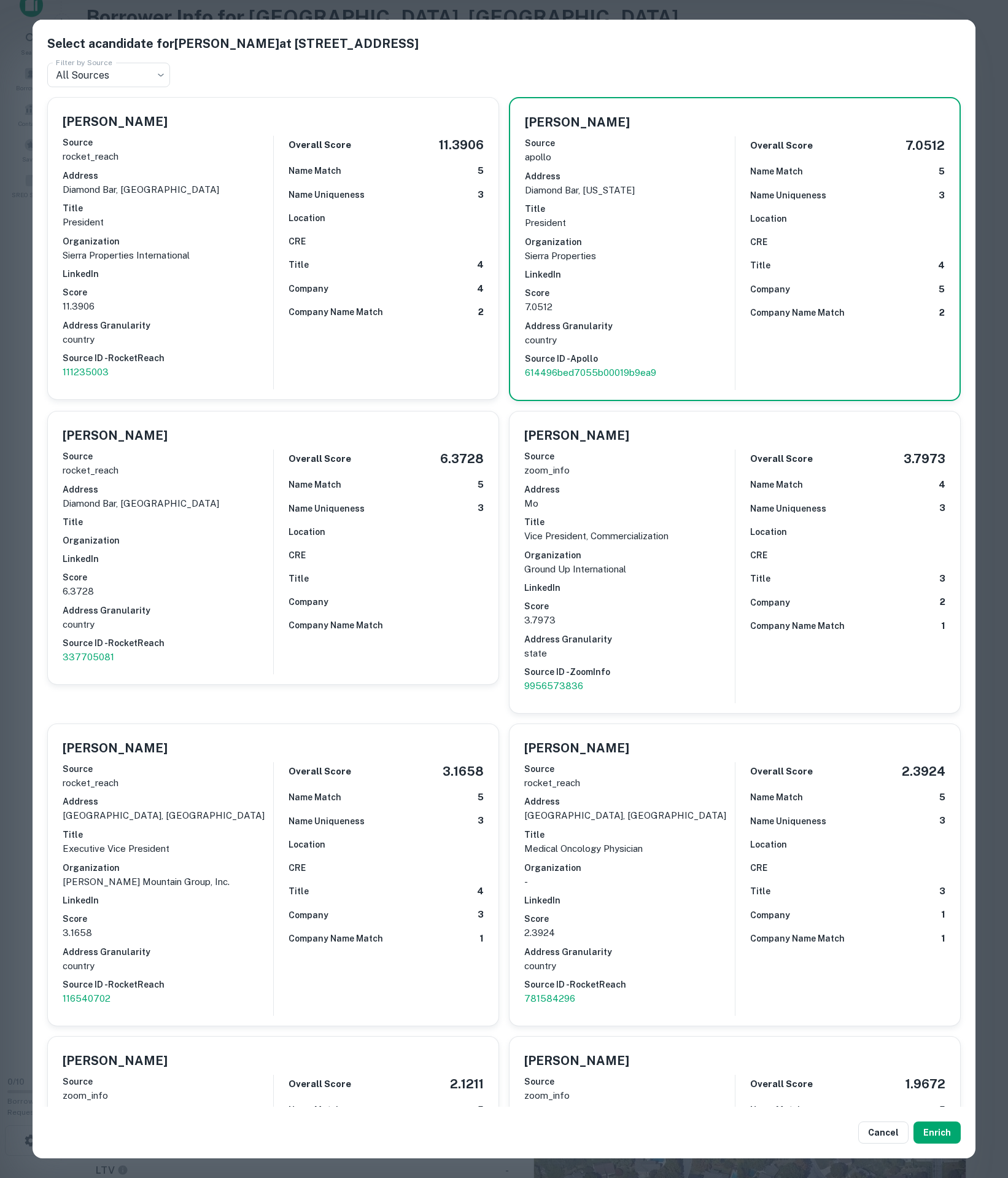
click at [226, 248] on h6 "Organization" at bounding box center [168, 241] width 210 height 14
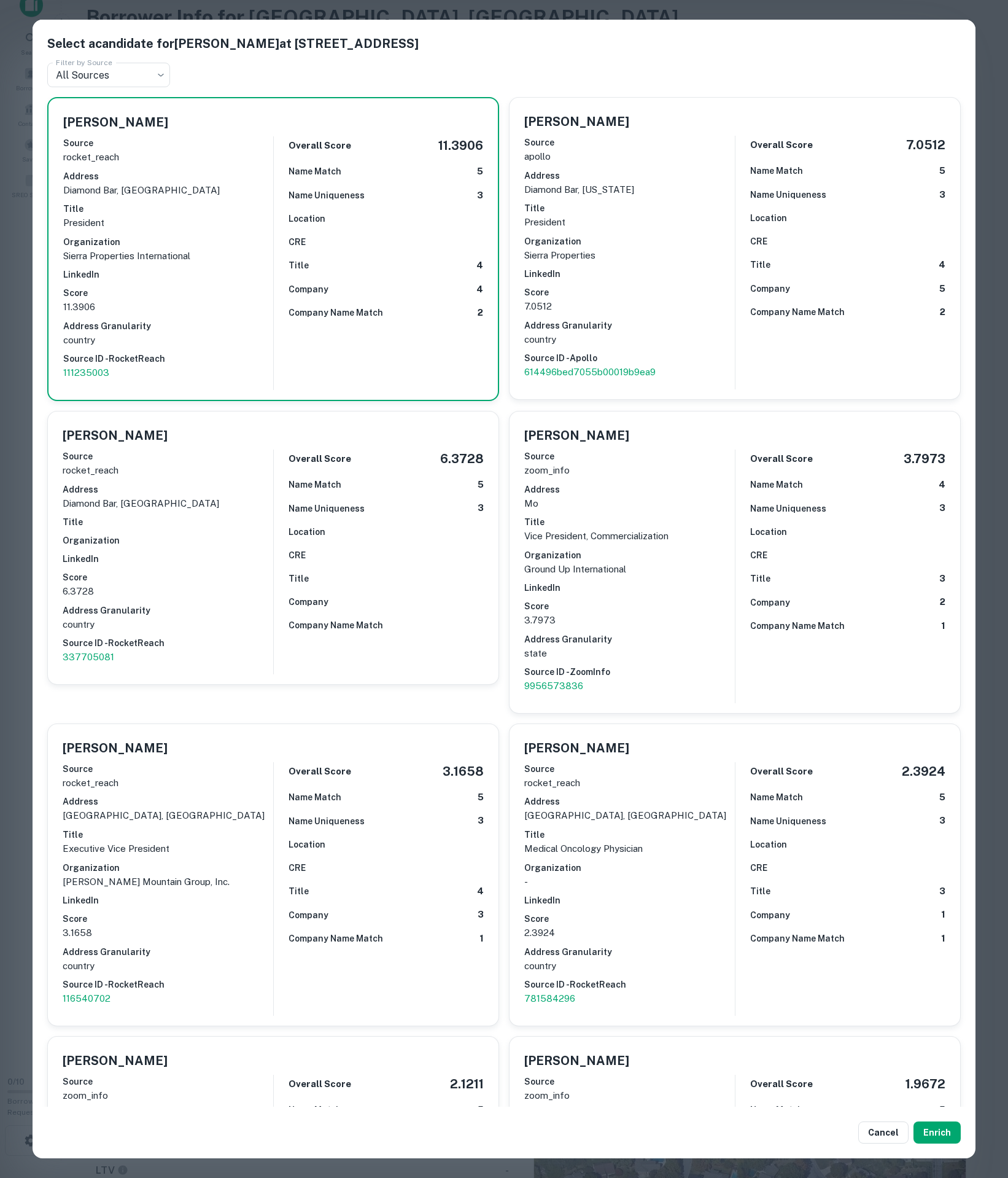
click at [914, 1155] on div "Cancel Enrich" at bounding box center [504, 1132] width 943 height 52
click at [925, 1142] on button "Enrich" at bounding box center [937, 1132] width 47 height 22
click at [216, 5] on div "Select a candidate for ROBERT HSIEH at 9151 nw 57th st Filter by Source All Sou…" at bounding box center [504, 589] width 1008 height 1178
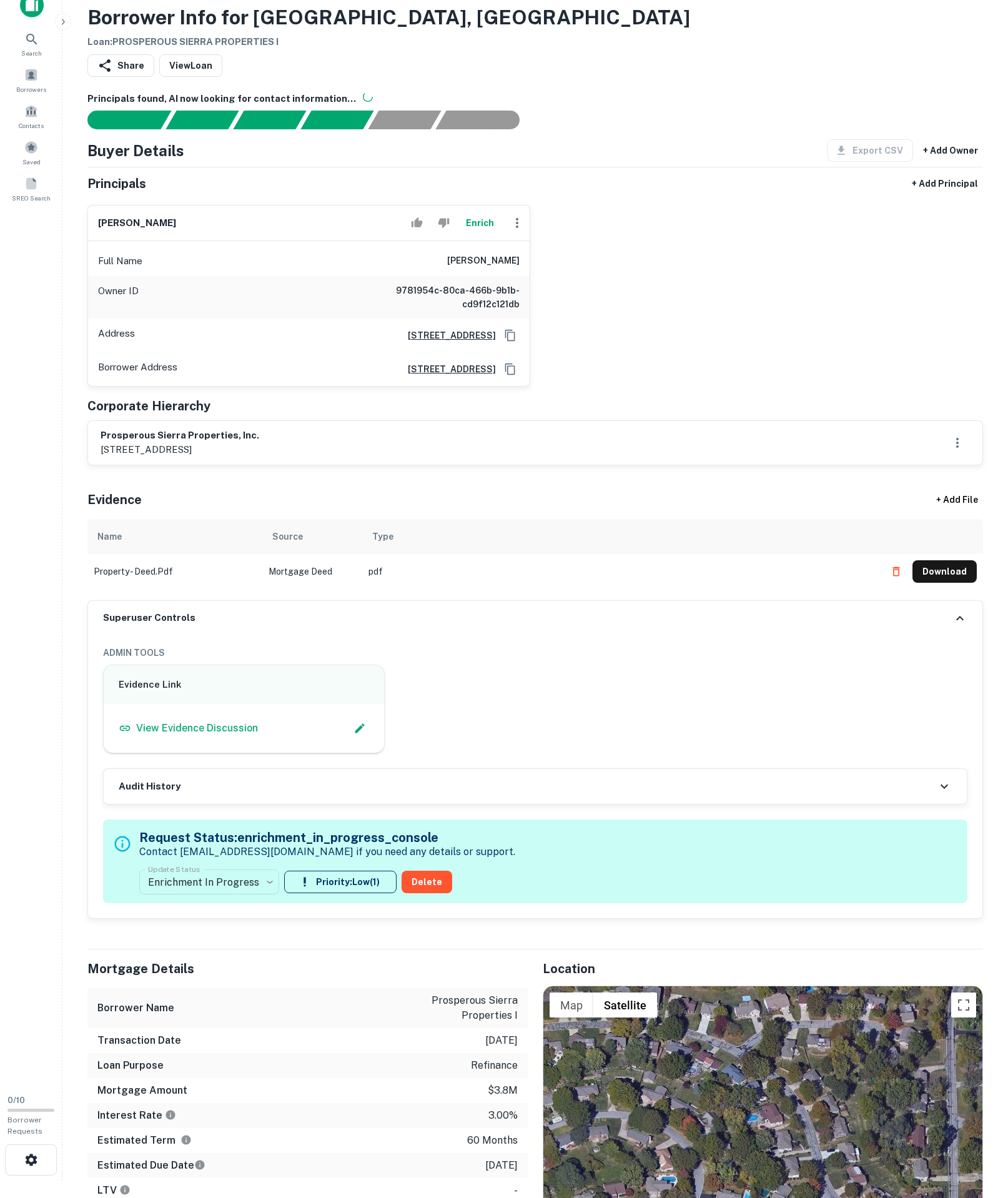
click at [460, 235] on button "Enrich" at bounding box center [480, 223] width 40 height 25
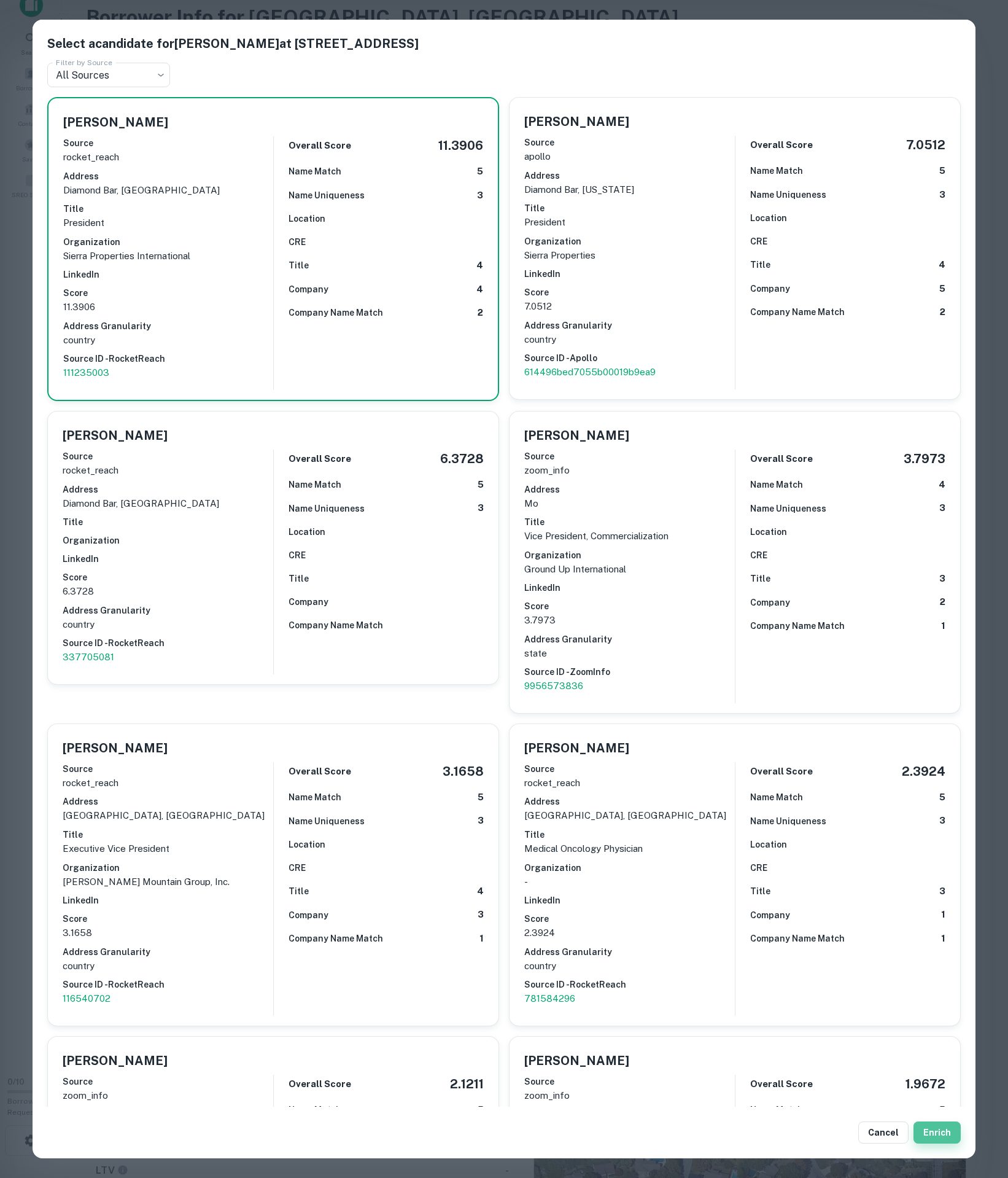
click at [943, 1134] on button "Enrich" at bounding box center [937, 1132] width 47 height 22
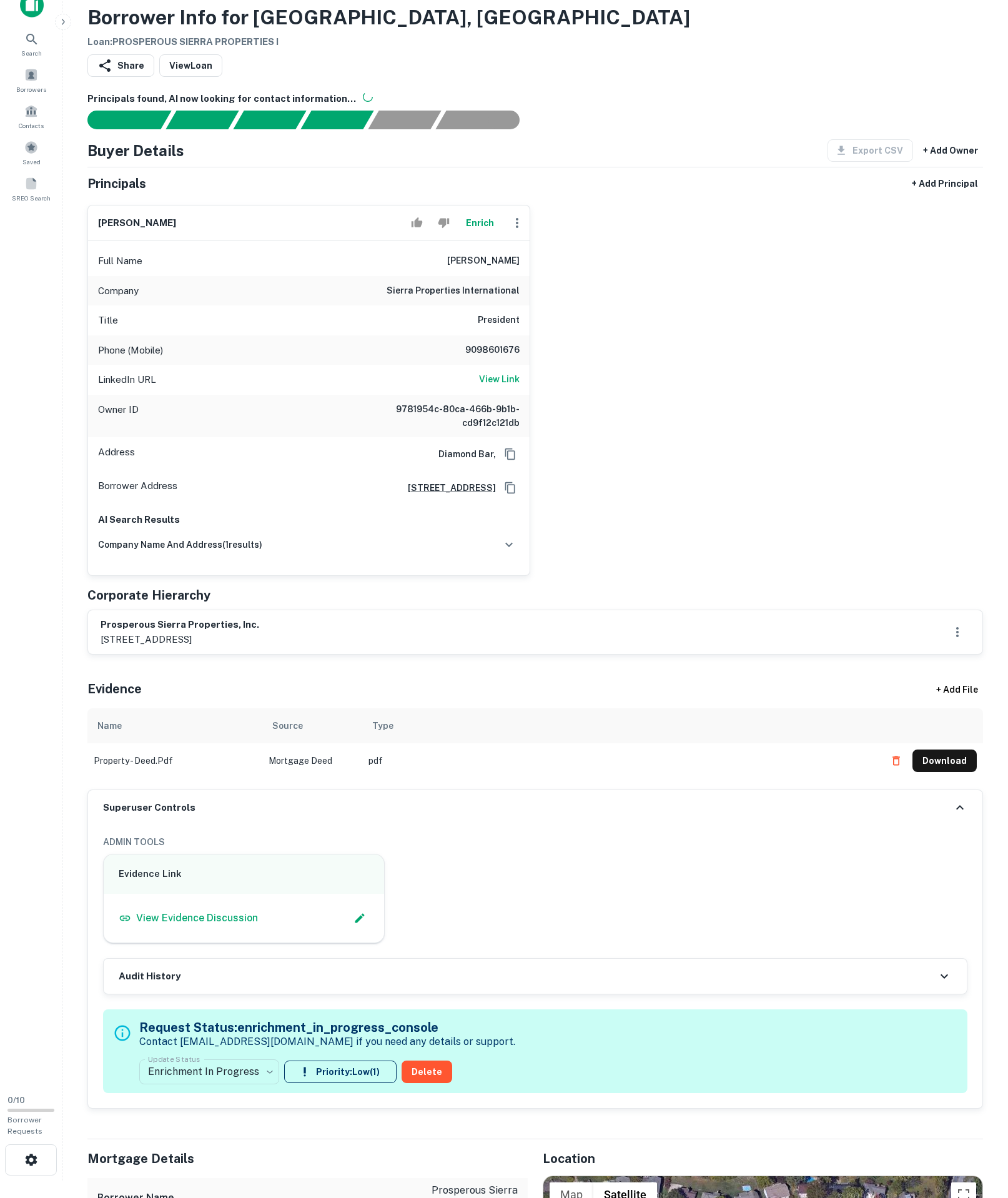
scroll to position [232, 0]
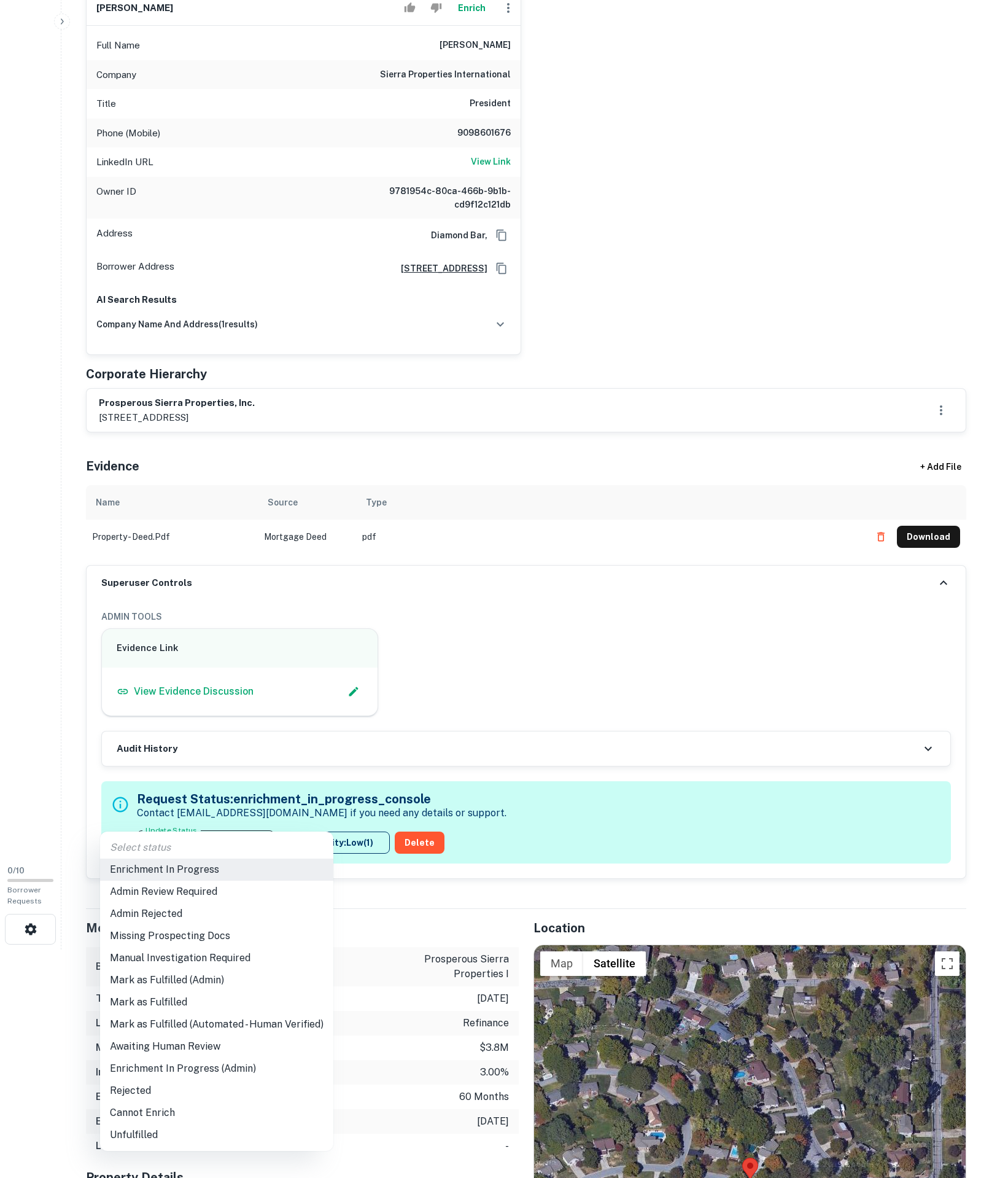
click at [227, 950] on body "Search Borrowers Contacts Saved SREO Search 0 / 10 Borrower Requests Borrower I…" at bounding box center [504, 361] width 1008 height 1178
click at [199, 1005] on li "Mark as Fulfilled" at bounding box center [217, 1002] width 234 height 22
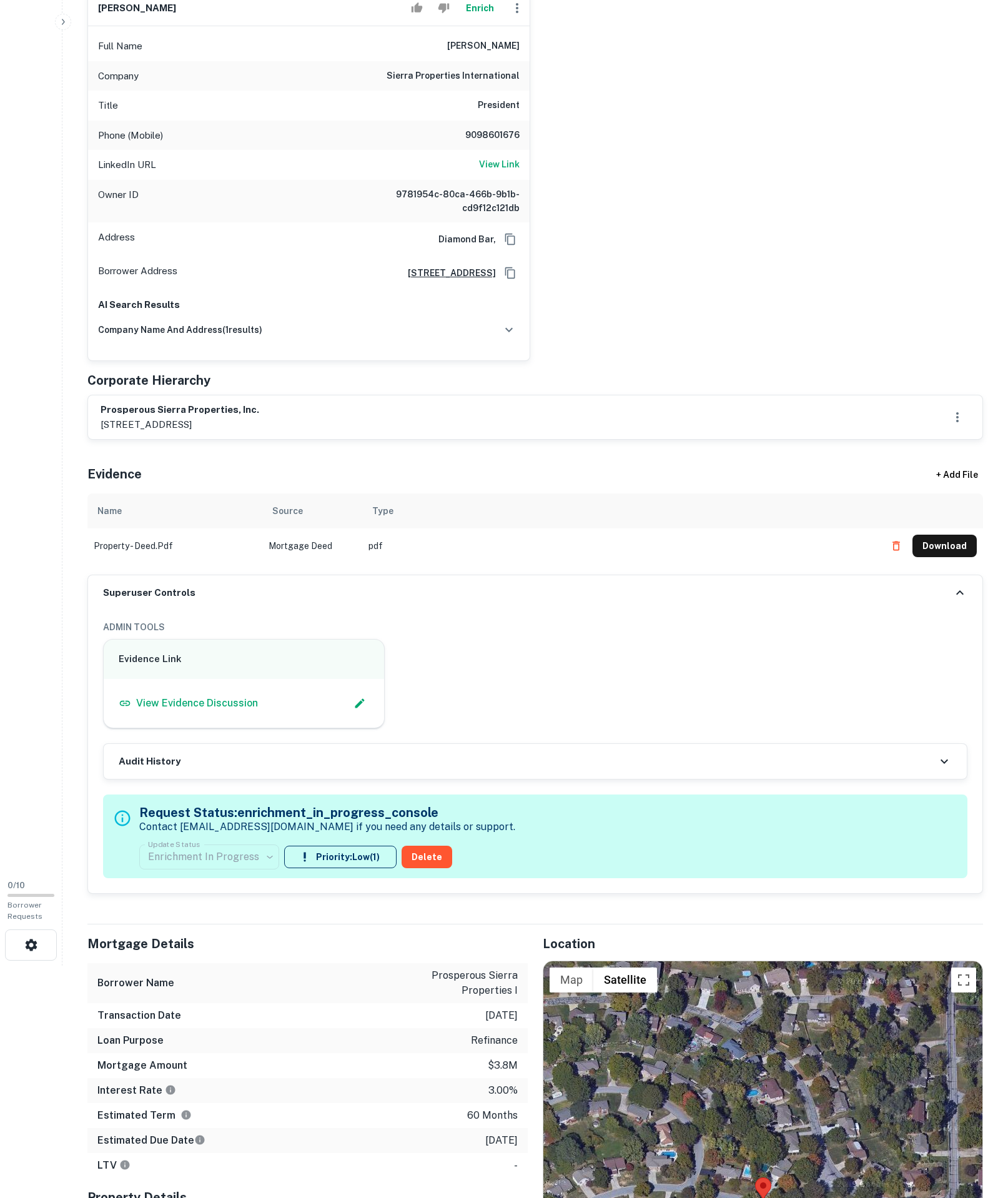
scroll to position [207, 0]
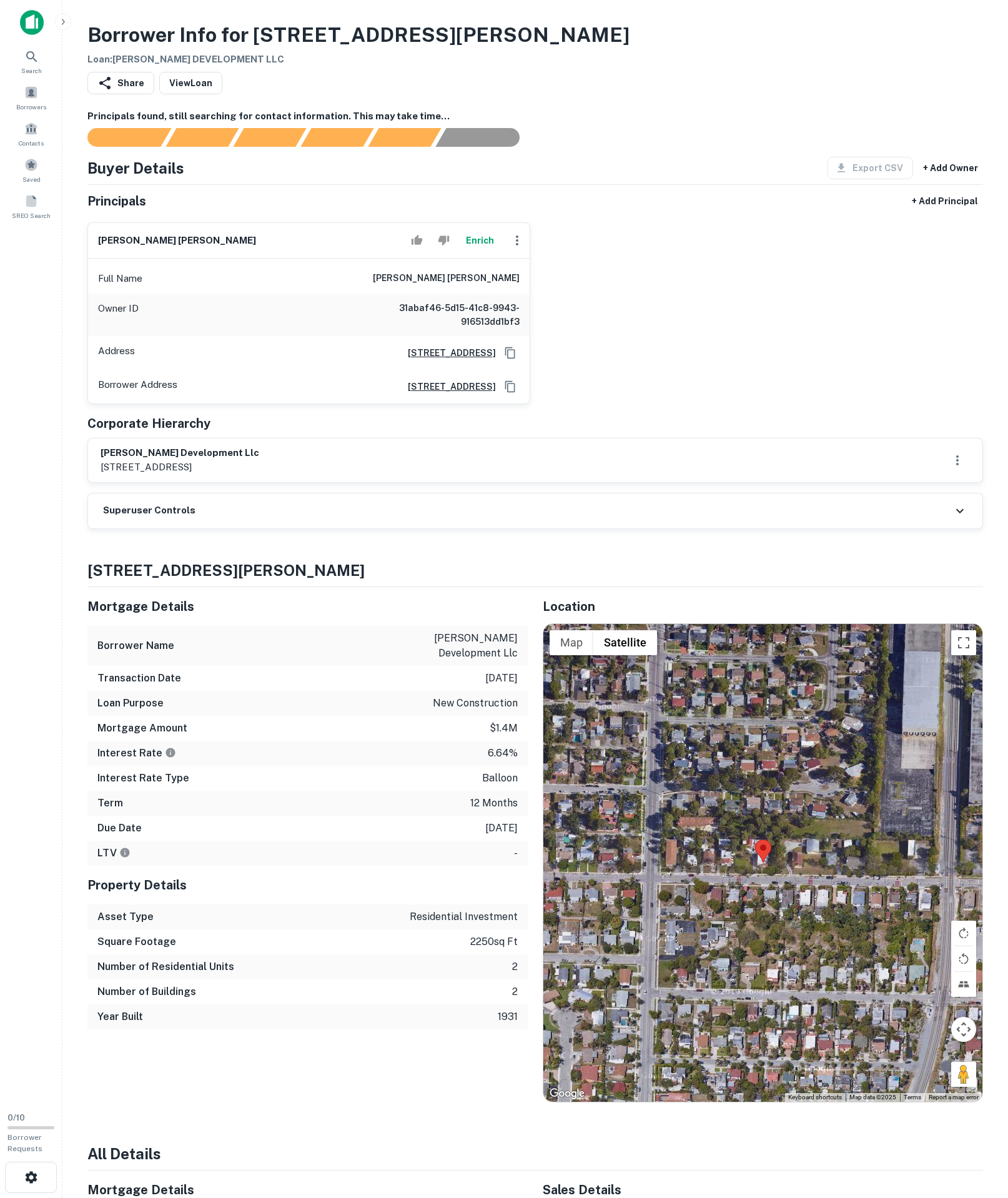
click at [332, 528] on div "Superuser Controls" at bounding box center [535, 510] width 894 height 35
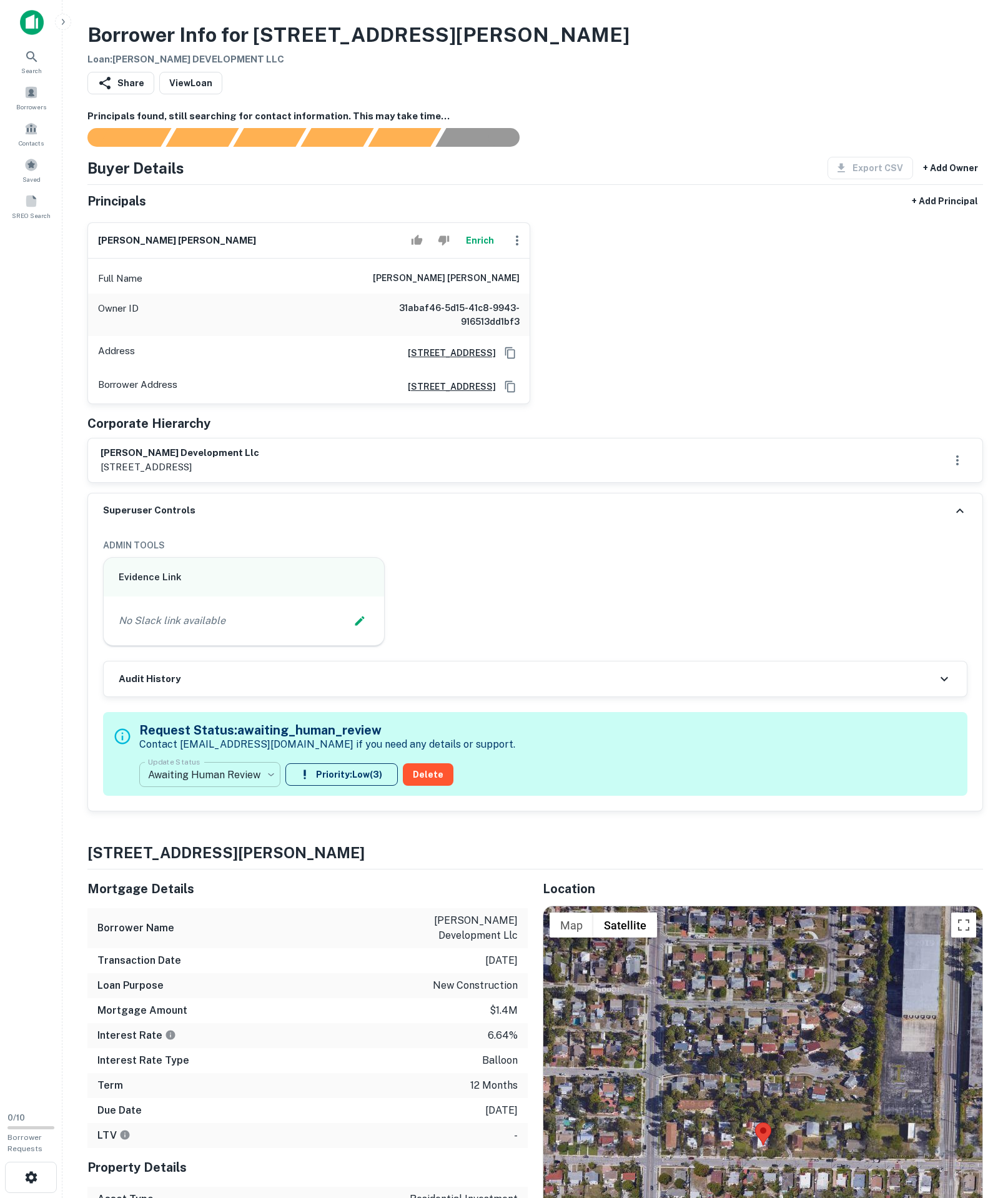
click at [259, 930] on body "**********" at bounding box center [504, 599] width 1008 height 1198
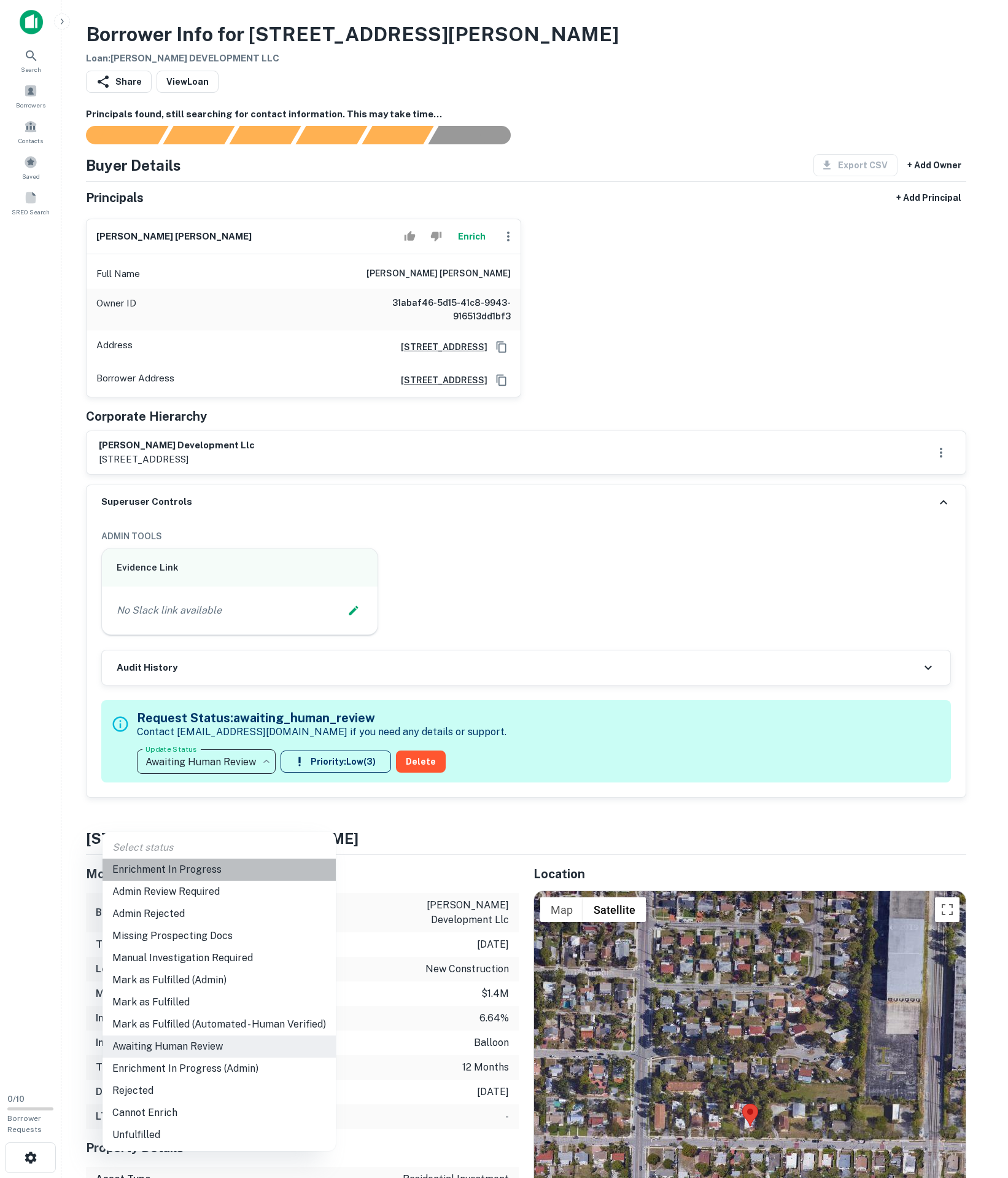
click at [241, 875] on li "Enrichment In Progress" at bounding box center [219, 870] width 234 height 22
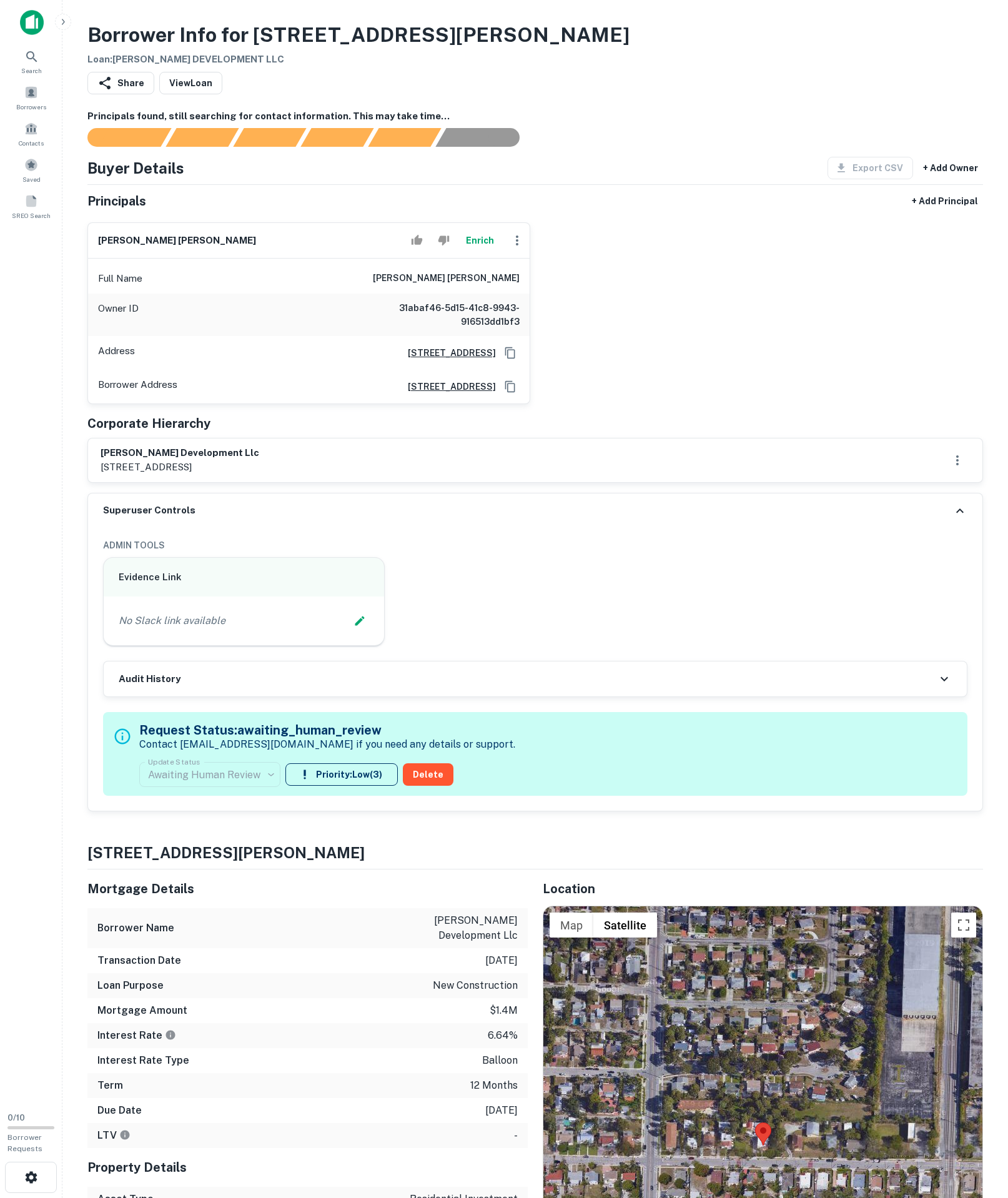
click at [321, 630] on div "No Slack link available" at bounding box center [244, 620] width 251 height 18
click at [355, 626] on icon "Edit Slack Link" at bounding box center [359, 621] width 10 height 10
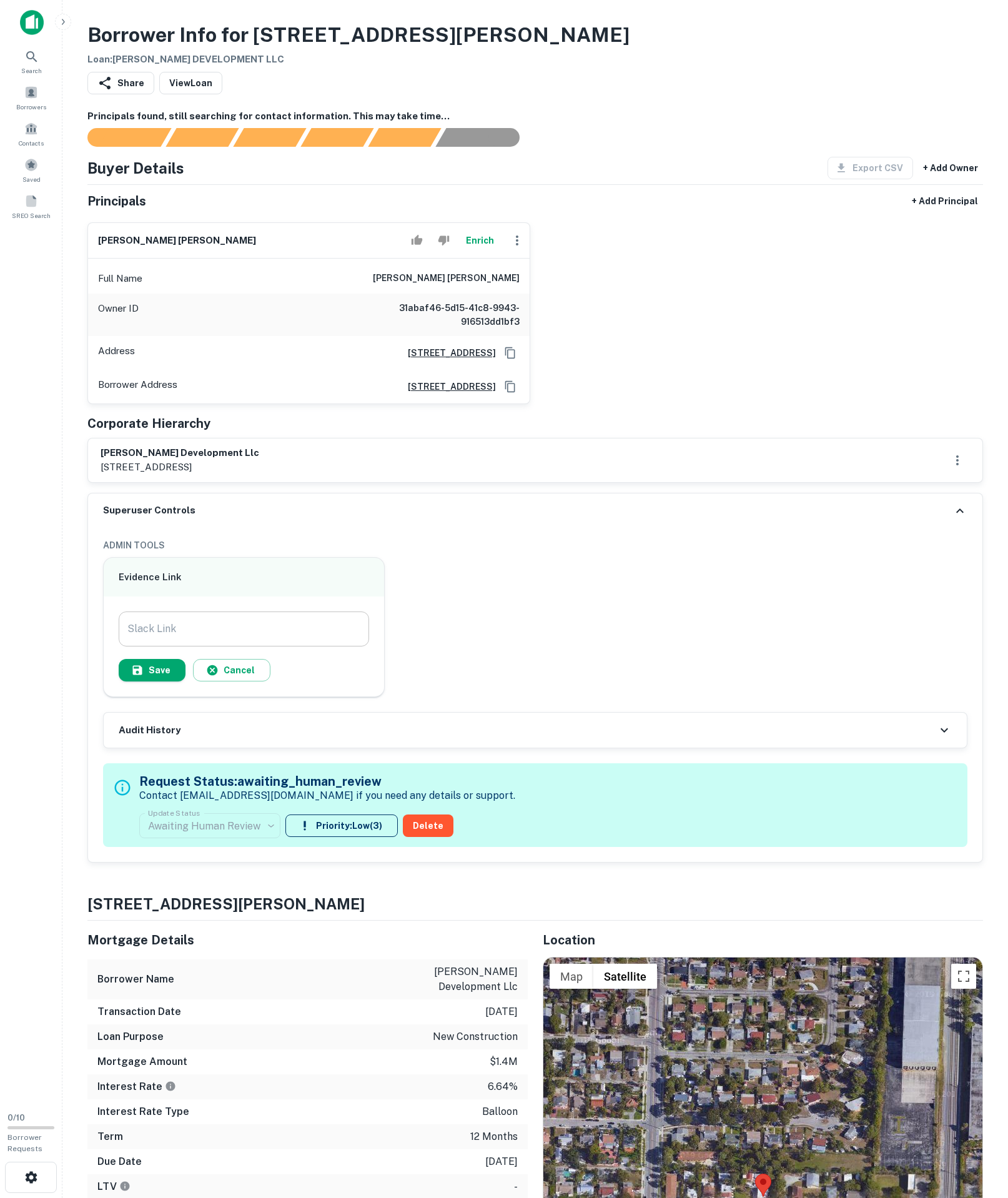
click at [312, 646] on input "Slack Link" at bounding box center [244, 629] width 251 height 35
paste input "**********"
type input "**********"
click at [185, 682] on button "Save" at bounding box center [152, 670] width 67 height 22
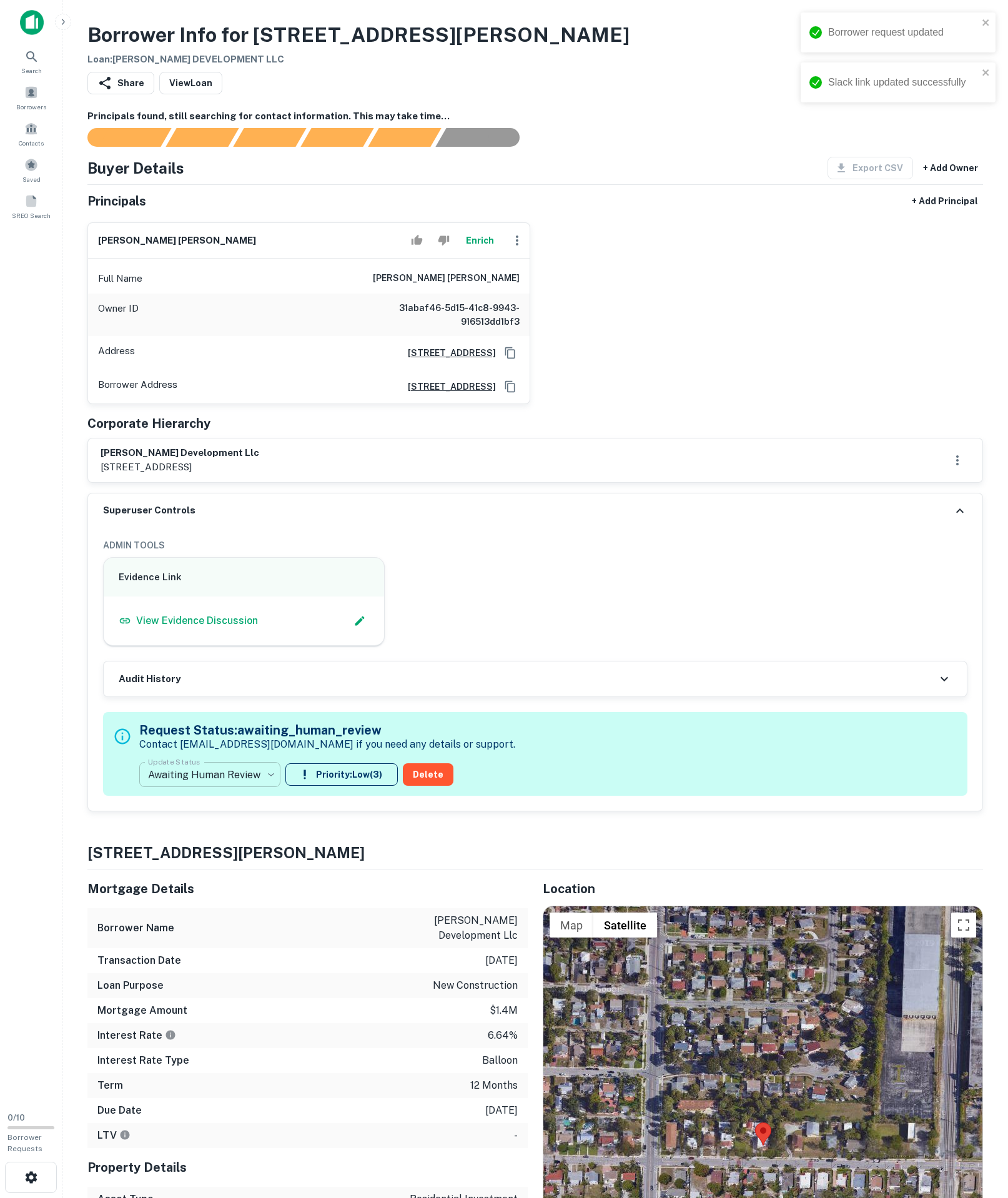
click at [238, 927] on body "**********" at bounding box center [504, 599] width 1008 height 1198
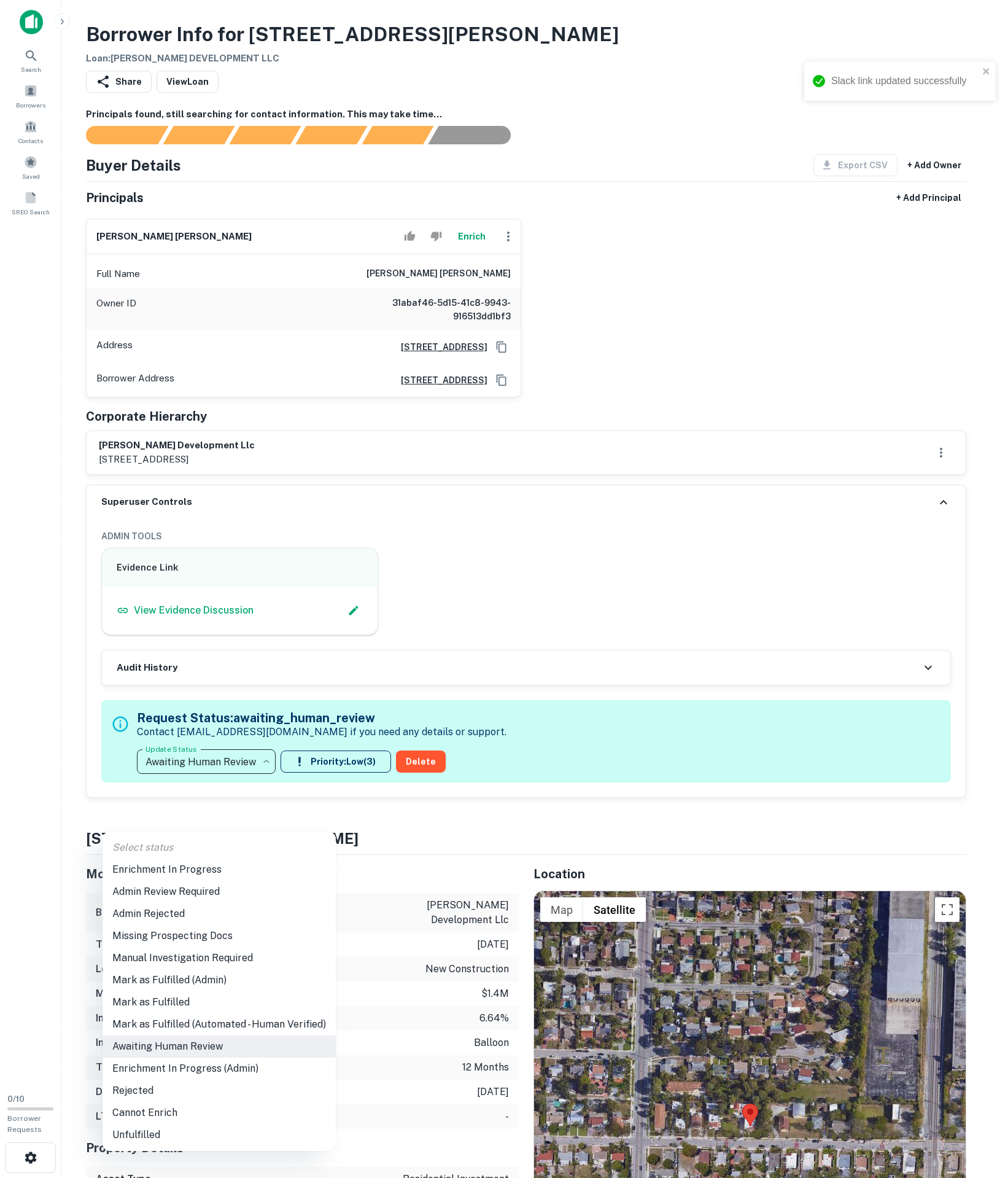
click at [183, 891] on li "Admin Review Required" at bounding box center [219, 891] width 234 height 22
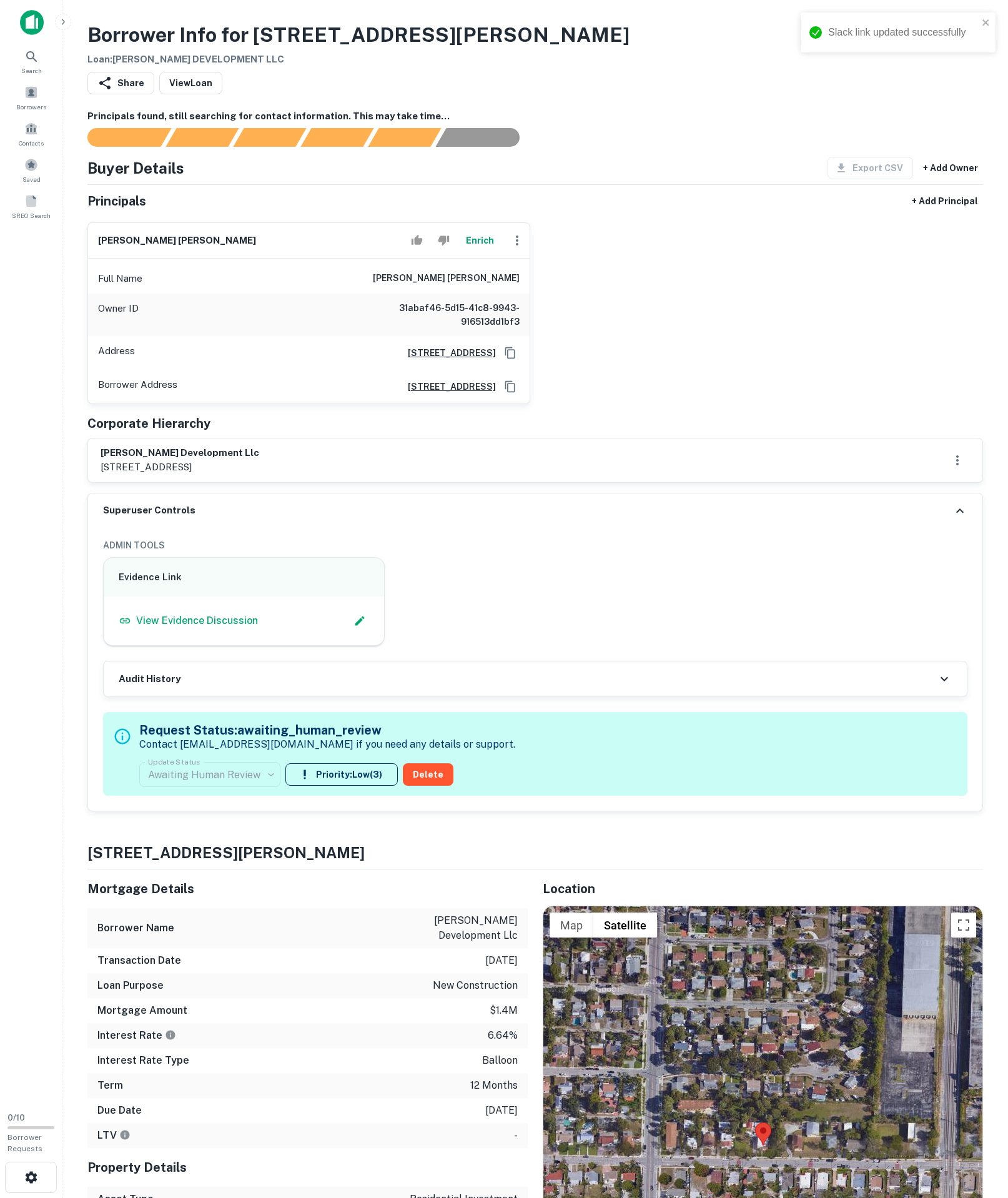
click at [206, 792] on div "Awaiting Human Review" at bounding box center [210, 774] width 141 height 35
click at [205, 930] on body "**********" at bounding box center [504, 599] width 1008 height 1198
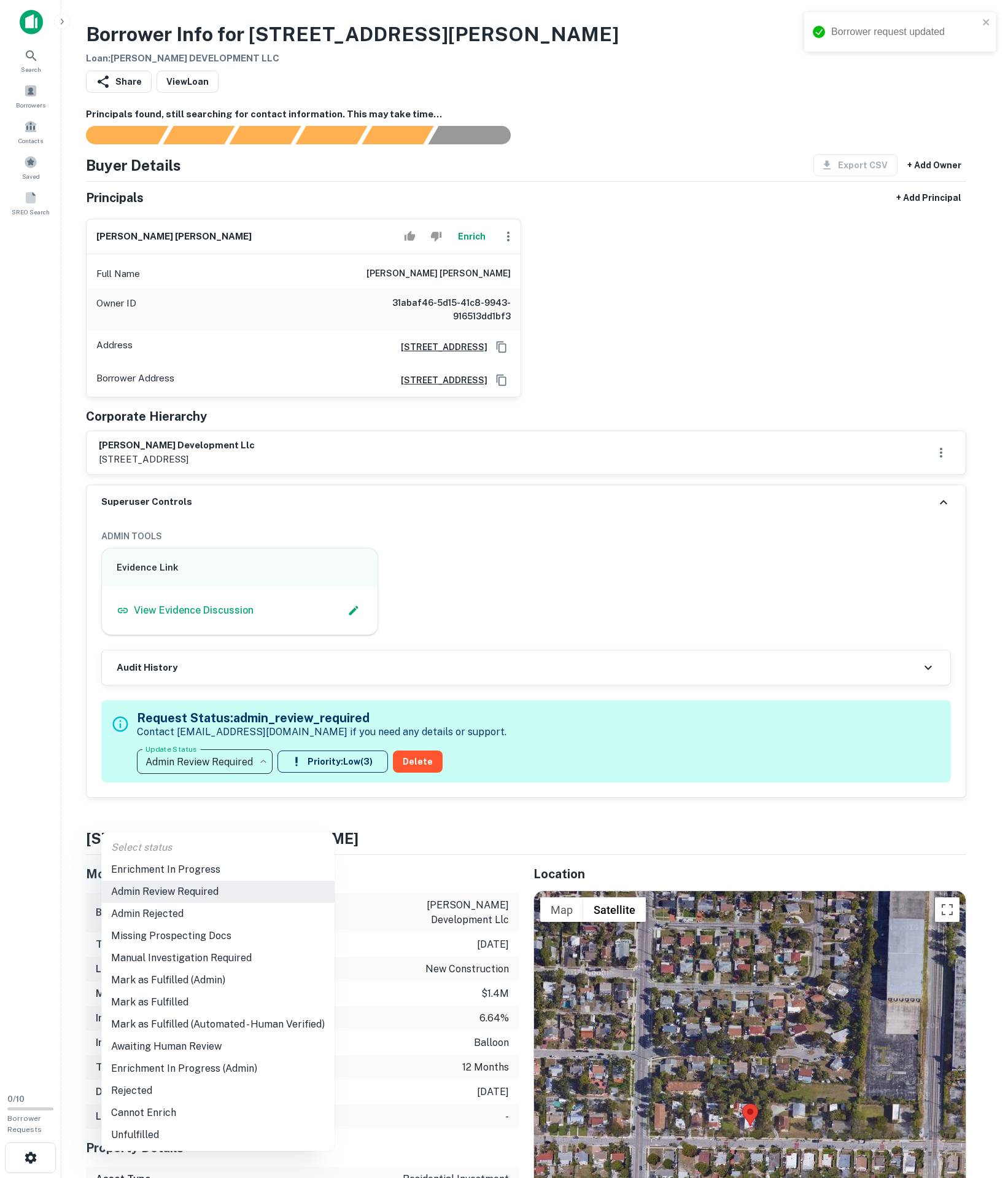
click at [184, 861] on li "Enrichment In Progress" at bounding box center [218, 870] width 234 height 22
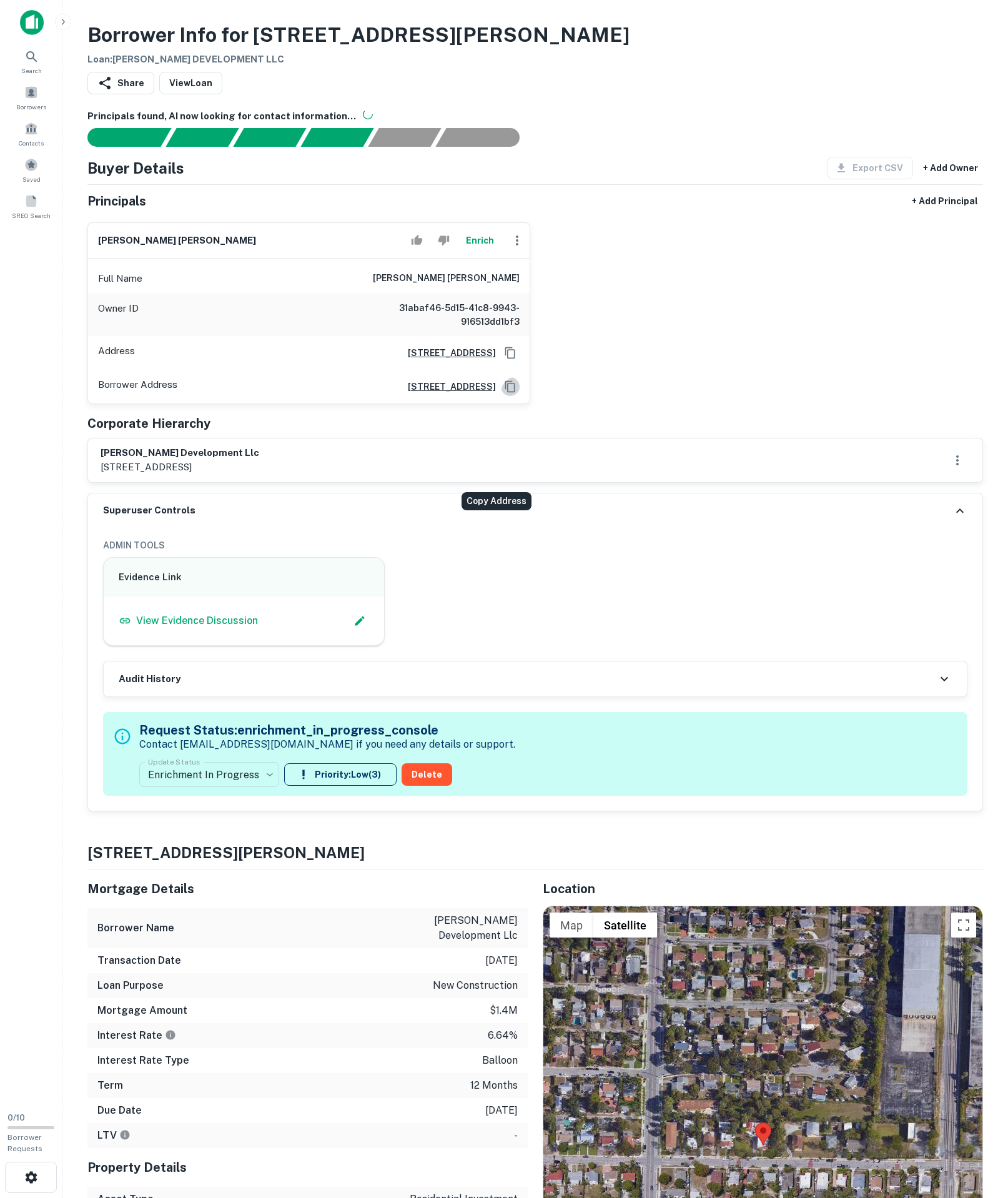
click at [517, 396] on button "Copy Address" at bounding box center [510, 386] width 18 height 18
click at [510, 393] on icon "Copy Address" at bounding box center [510, 387] width 13 height 13
drag, startPoint x: 376, startPoint y: 341, endPoint x: 393, endPoint y: 328, distance: 21.4
click at [393, 294] on div "Full Name [PERSON_NAME] amr [PERSON_NAME]" at bounding box center [308, 278] width 442 height 30
copy h6 "[PERSON_NAME] [PERSON_NAME]"
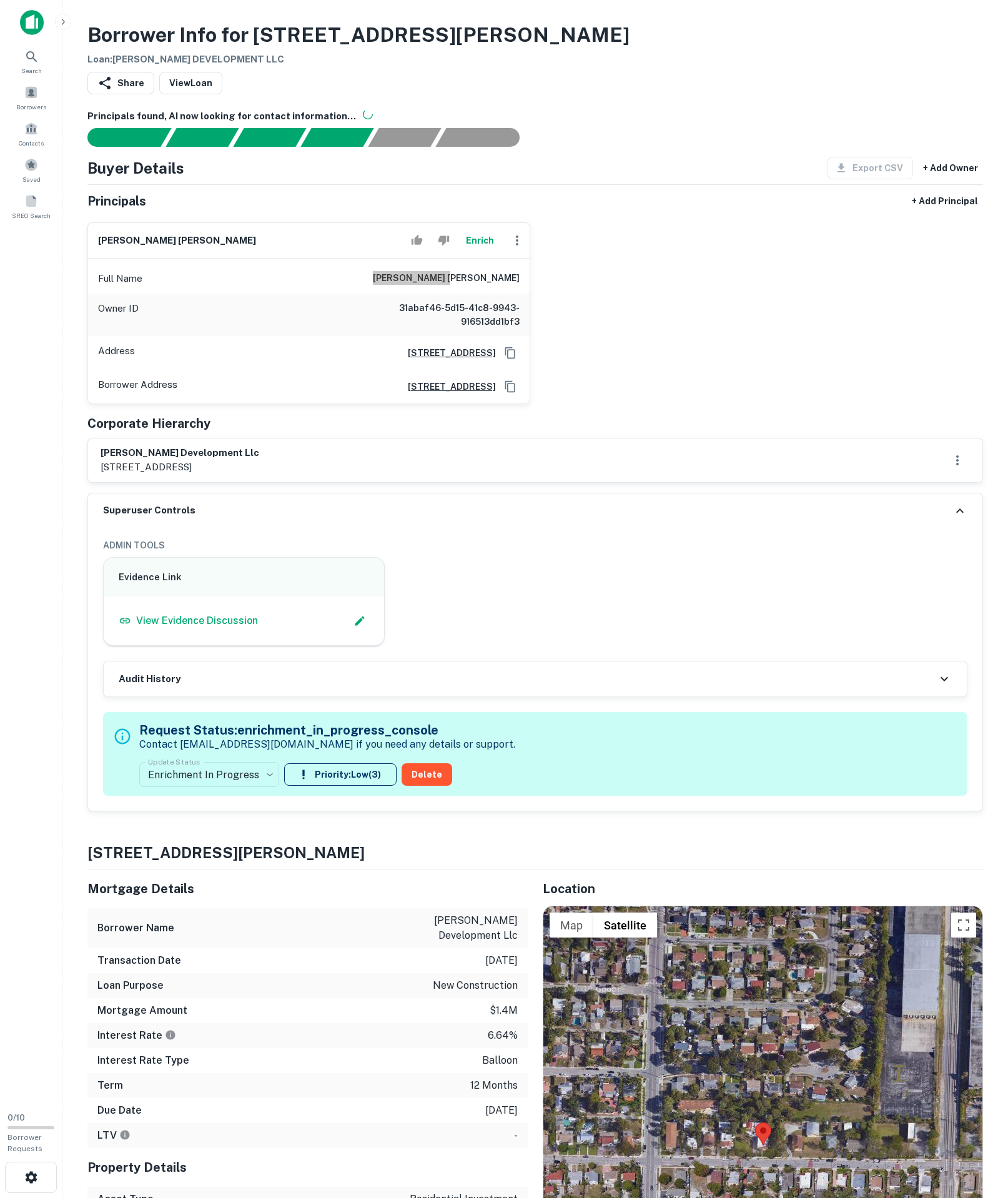
click at [736, 316] on div "[PERSON_NAME] [PERSON_NAME] Enrich Full Name [PERSON_NAME] [PERSON_NAME] Owner …" at bounding box center [531, 308] width 906 height 192
copy h6 "[PERSON_NAME] [PERSON_NAME]"
click at [199, 474] on div "[PERSON_NAME] development llc [STREET_ADDRESS]" at bounding box center [535, 460] width 870 height 29
drag, startPoint x: 88, startPoint y: 532, endPoint x: 405, endPoint y: 548, distance: 317.4
click at [405, 482] on div "[PERSON_NAME] development llc [STREET_ADDRESS]" at bounding box center [536, 460] width 896 height 45
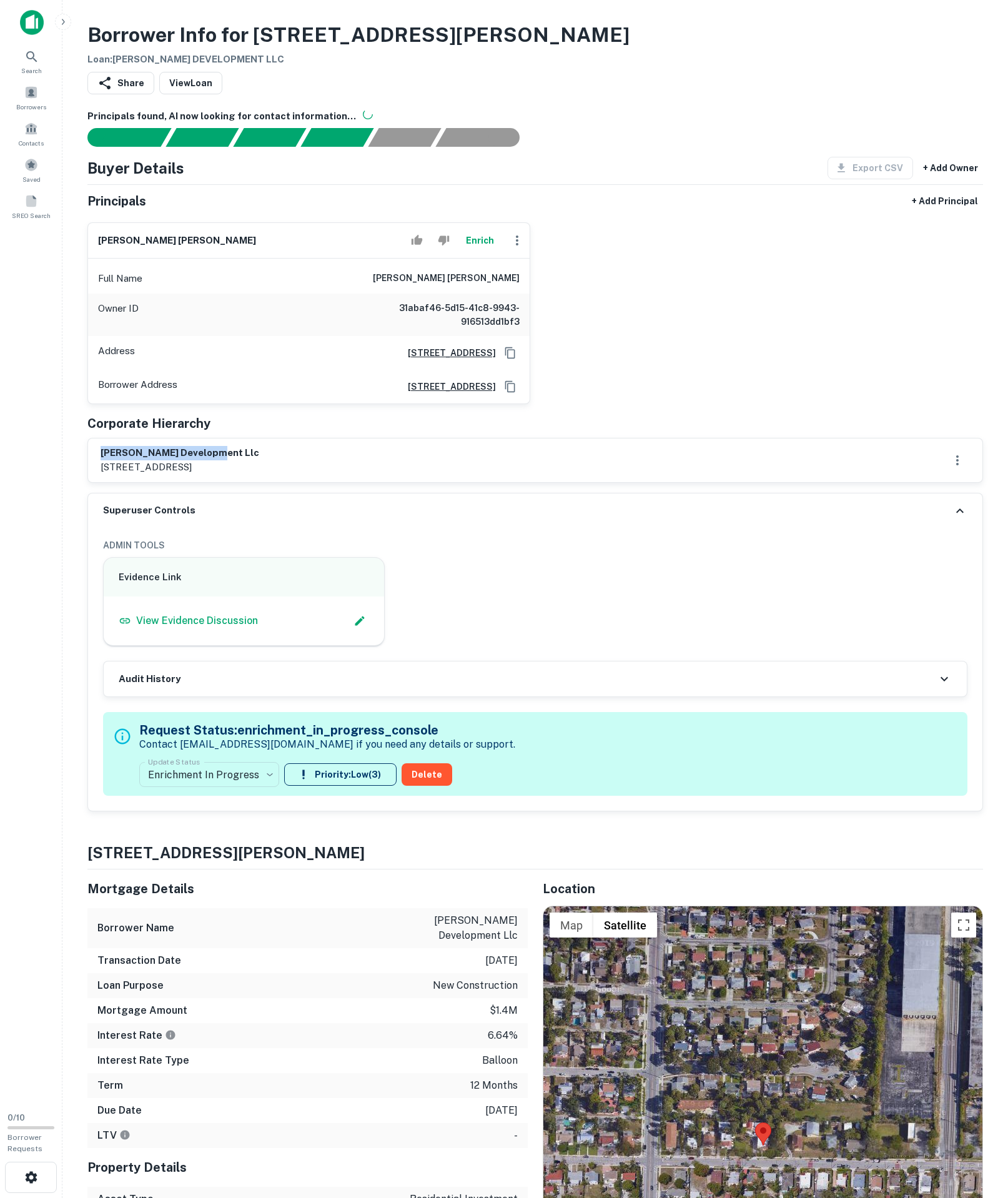
copy h6 "[PERSON_NAME] development llc"
drag, startPoint x: 425, startPoint y: 324, endPoint x: 625, endPoint y: 324, distance: 200.0
click at [625, 324] on div "[PERSON_NAME] [PERSON_NAME] Enrich Full Name [PERSON_NAME] [PERSON_NAME] Owner …" at bounding box center [531, 308] width 906 height 192
copy h6 "[PERSON_NAME] [PERSON_NAME]"
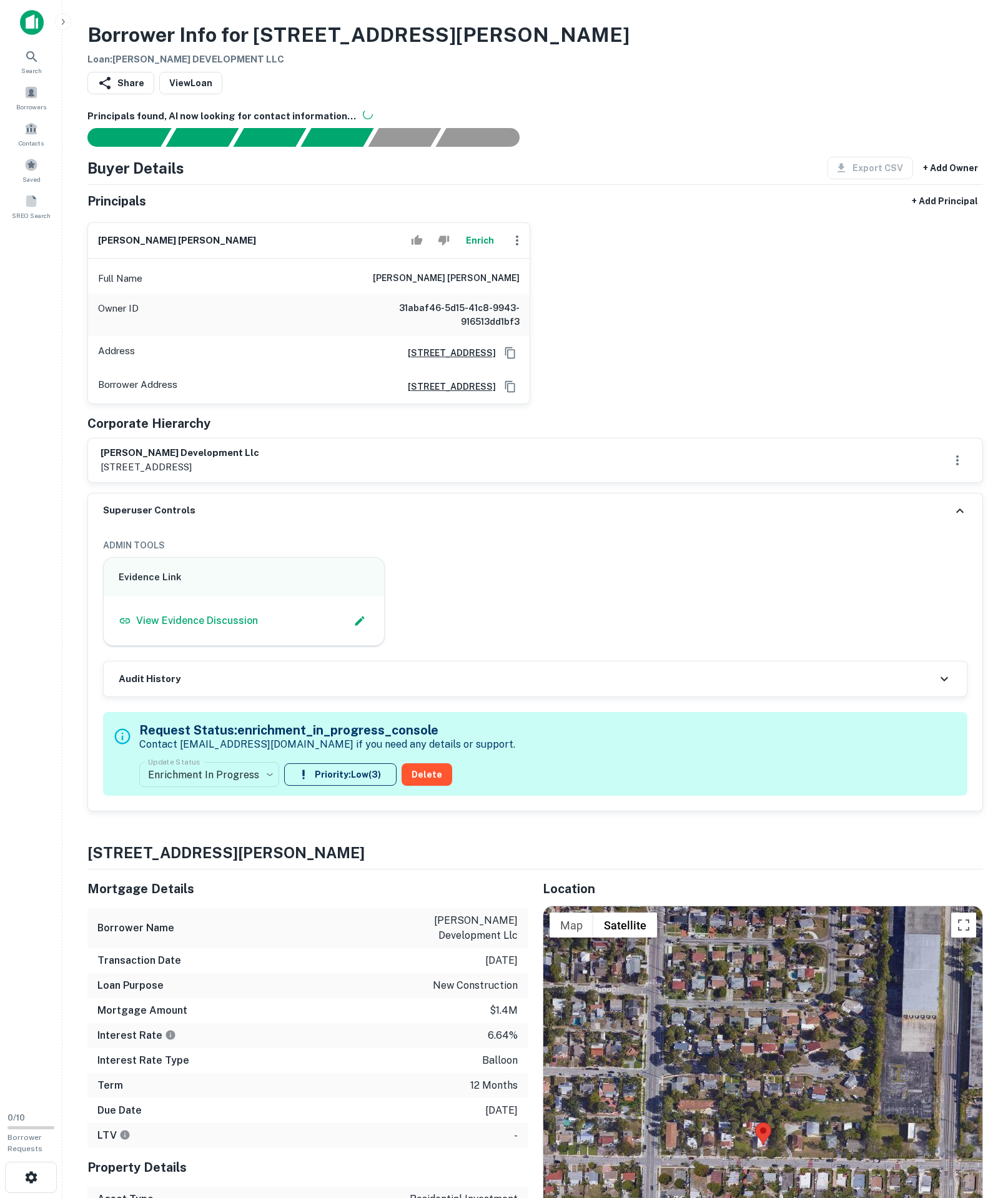
click at [632, 474] on div "[PERSON_NAME] development llc [STREET_ADDRESS]" at bounding box center [535, 460] width 870 height 29
click at [539, 360] on div "[PERSON_NAME] [PERSON_NAME] Enrich Full Name [PERSON_NAME] [PERSON_NAME] Owner …" at bounding box center [531, 308] width 906 height 192
drag, startPoint x: 396, startPoint y: 336, endPoint x: 550, endPoint y: 335, distance: 154.0
click at [550, 335] on div "[PERSON_NAME] [PERSON_NAME] Enrich Full Name [PERSON_NAME] [PERSON_NAME] Owner …" at bounding box center [531, 308] width 906 height 192
copy h6 "[PERSON_NAME] [PERSON_NAME]"
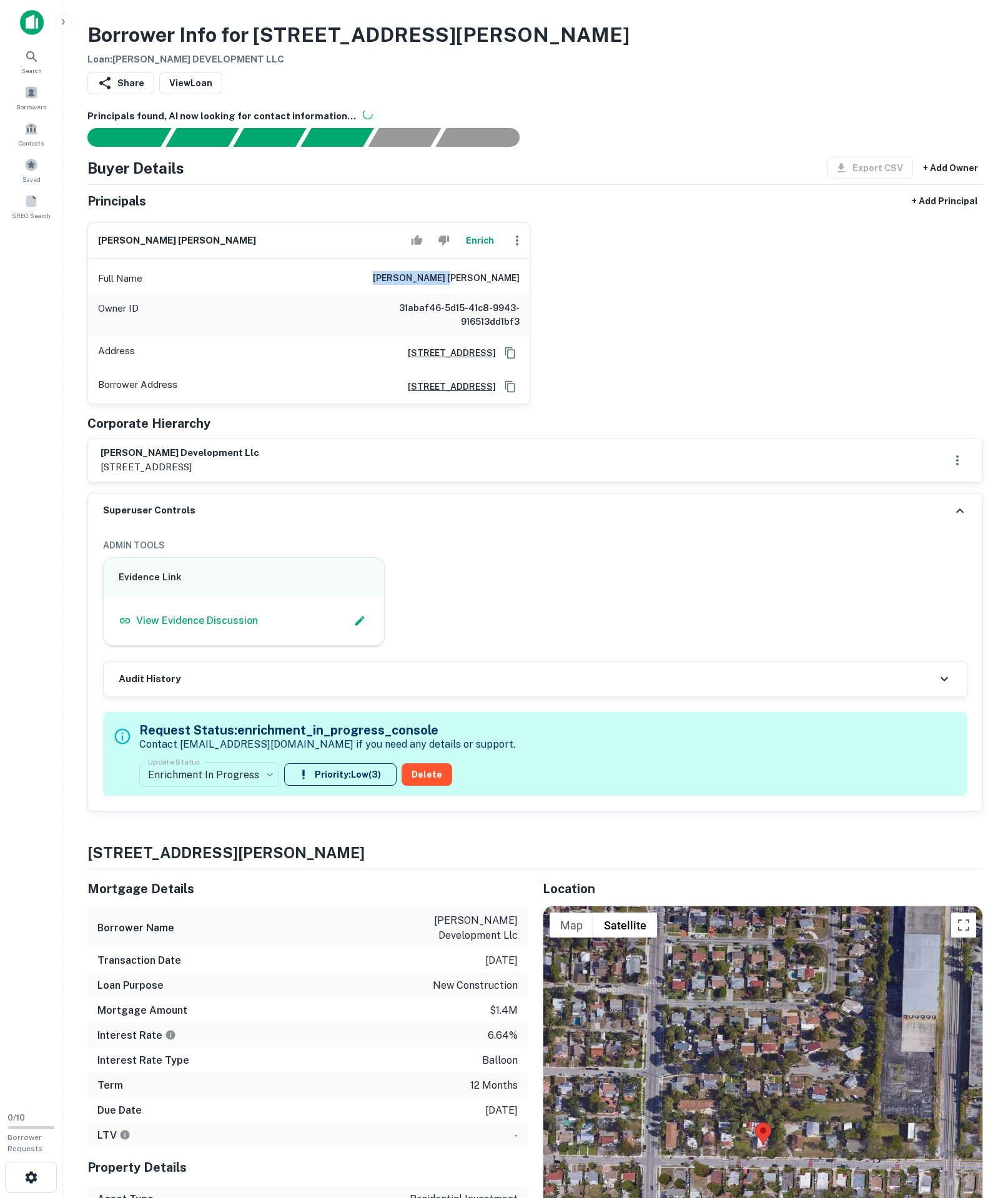
click at [510, 393] on icon "Copy Address" at bounding box center [510, 387] width 13 height 13
click at [230, 939] on body "**********" at bounding box center [504, 599] width 1008 height 1198
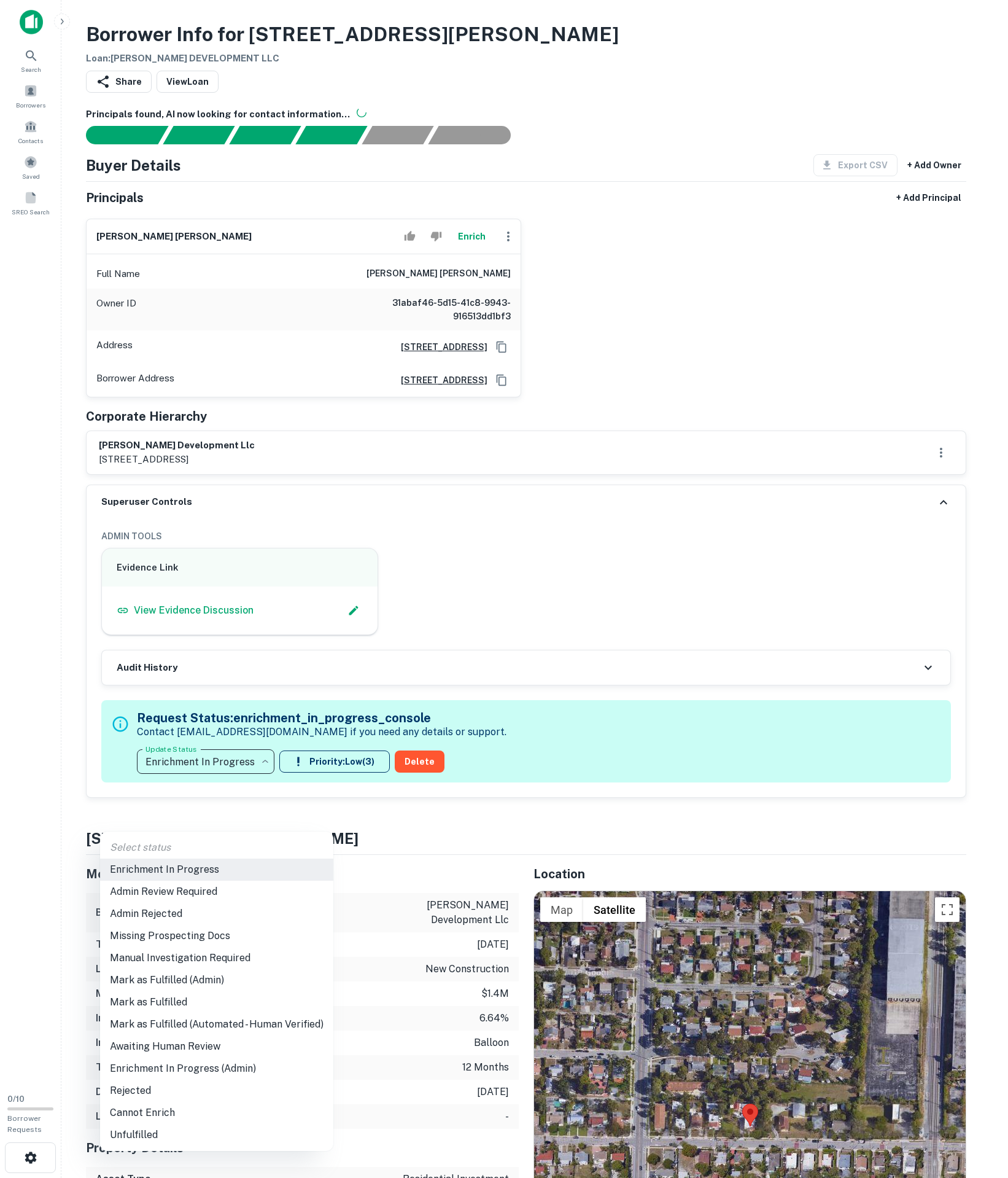
click at [186, 891] on li "Admin Review Required" at bounding box center [217, 891] width 234 height 22
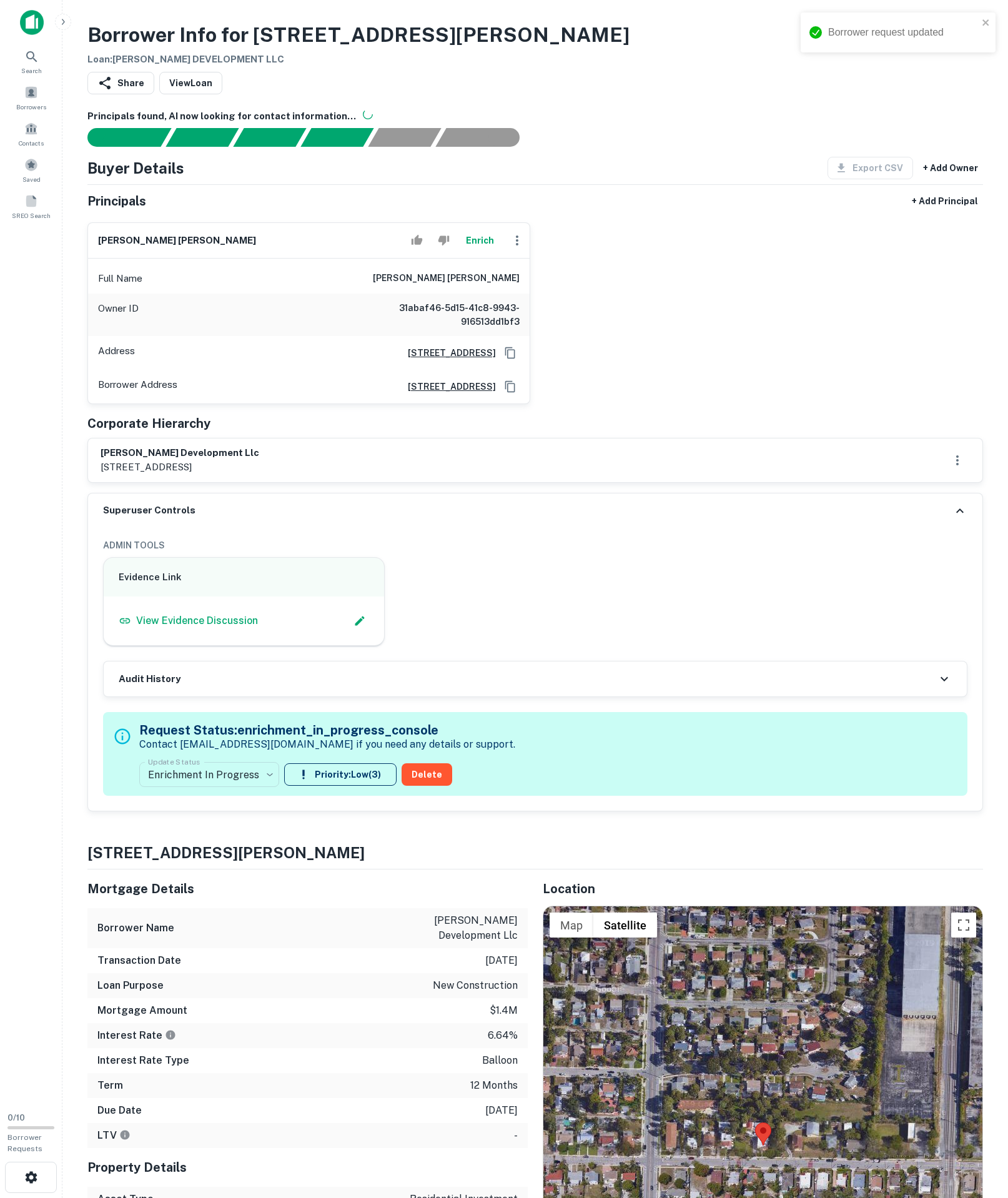
type input "**********"
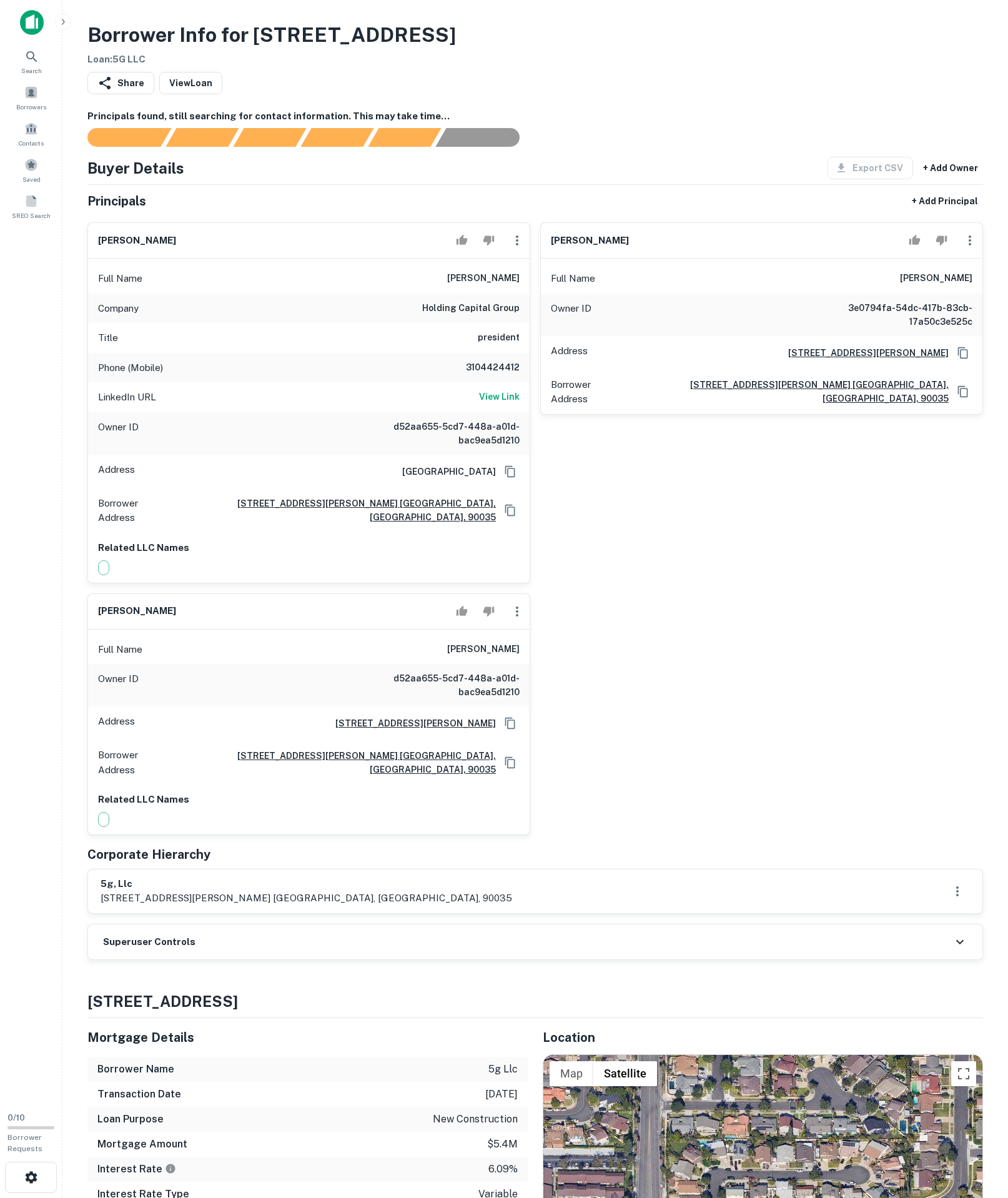
click at [276, 959] on div "Superuser Controls" at bounding box center [535, 941] width 894 height 35
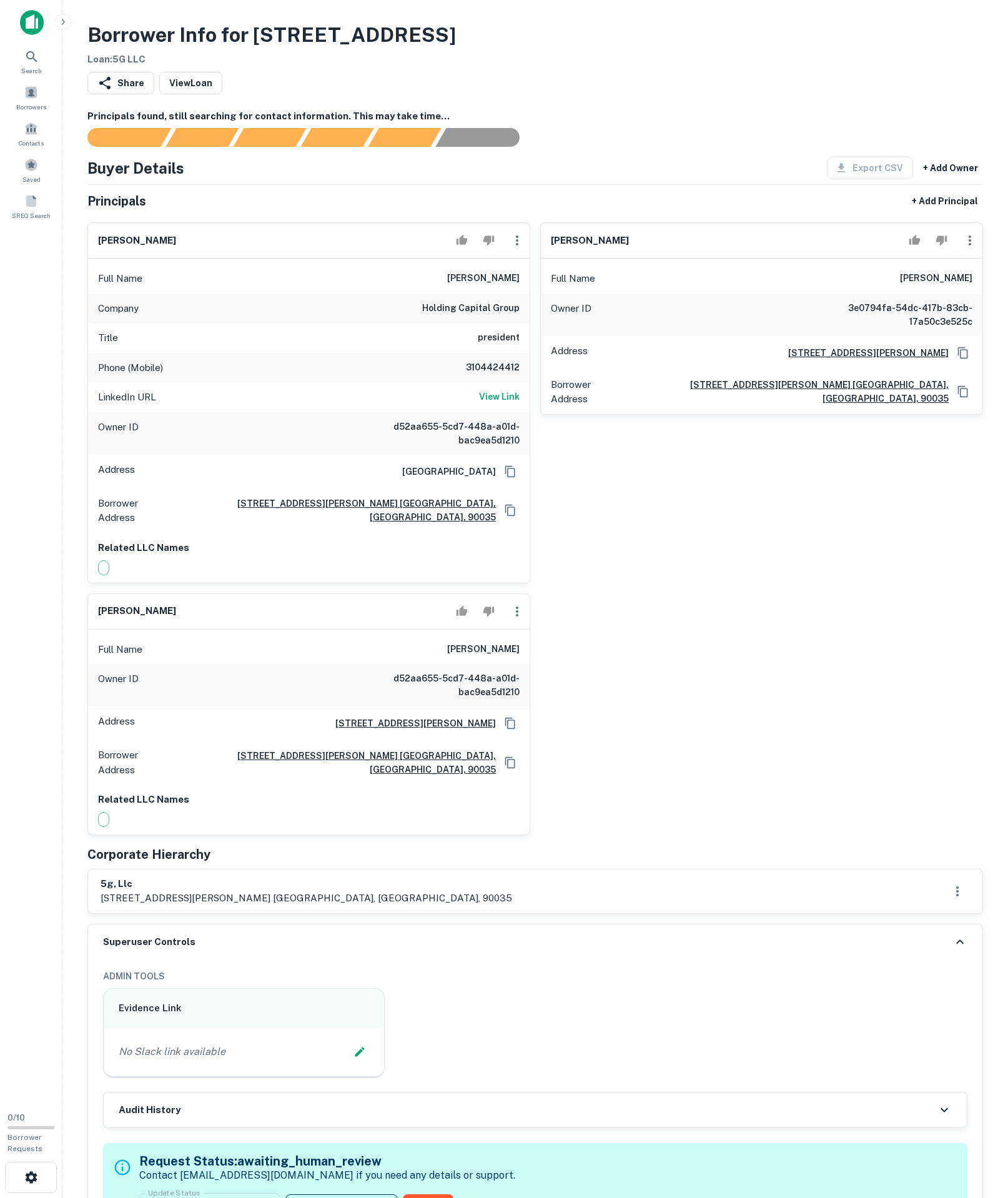
scroll to position [246, 0]
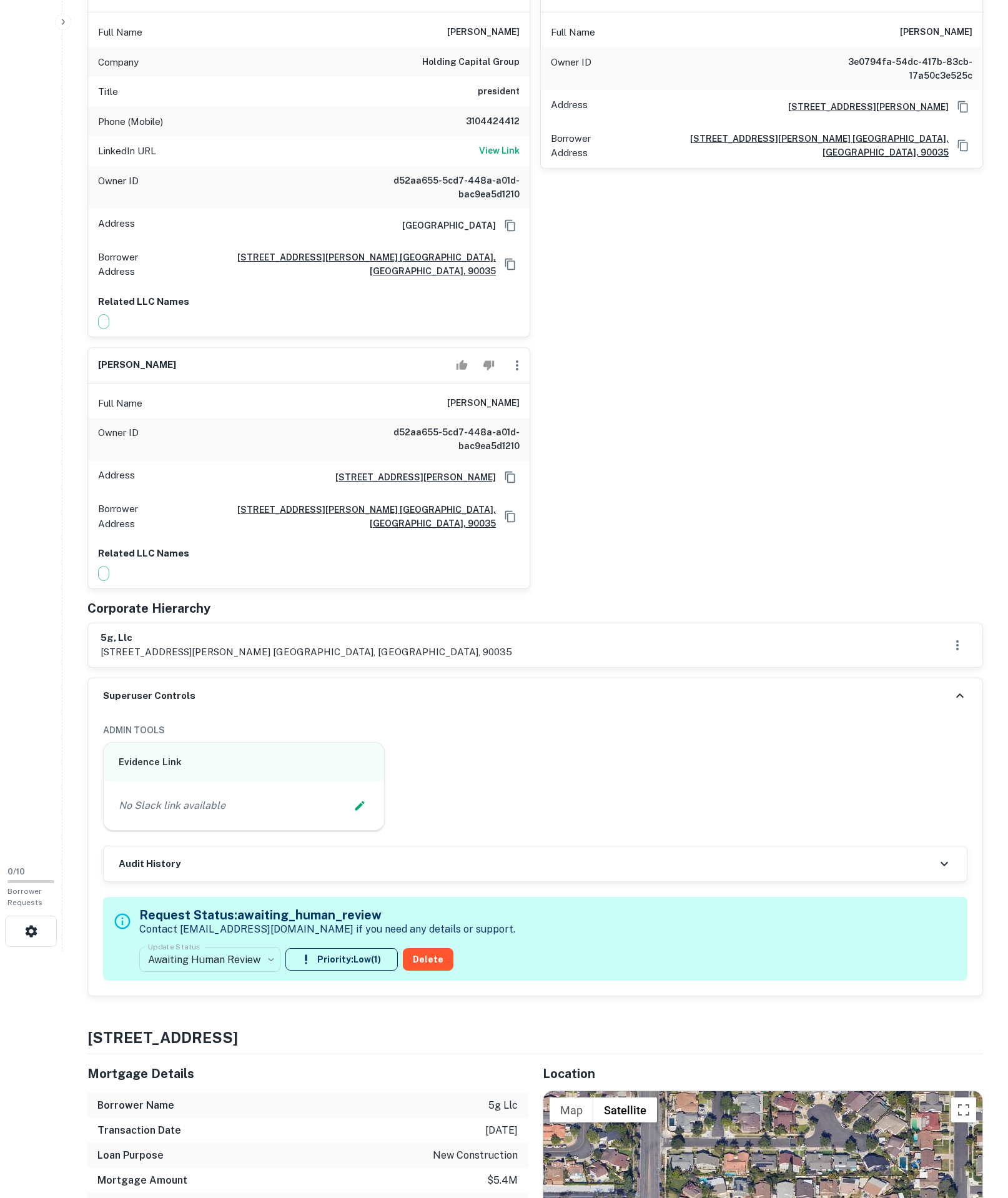
click at [200, 952] on label "Update Status" at bounding box center [174, 946] width 52 height 10
click at [222, 952] on body "Search Borrowers Contacts Saved SREO Search 0 / 10 Borrower Requests Borrower I…" at bounding box center [504, 353] width 1008 height 1198
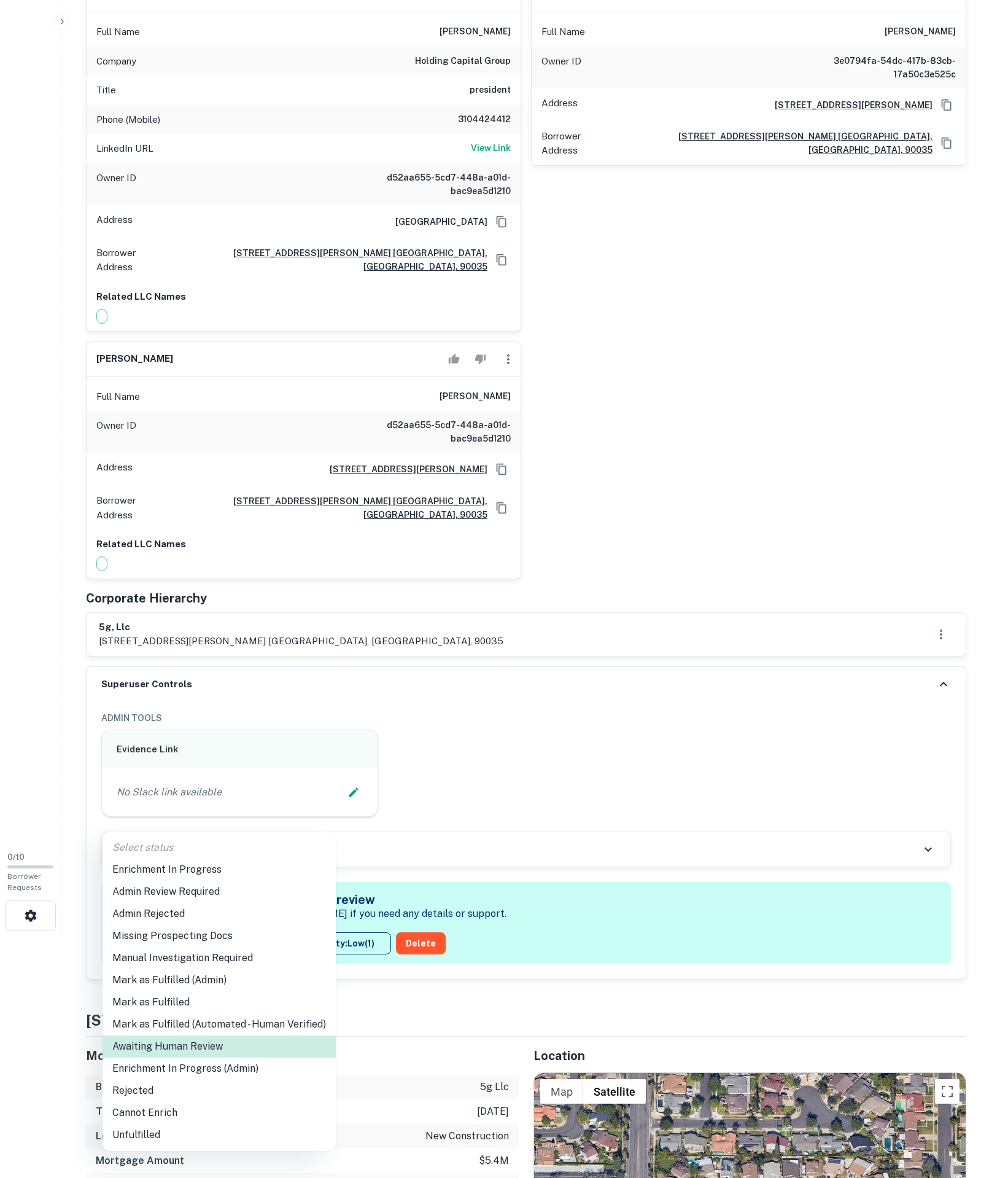
click at [168, 865] on li "Enrichment In Progress" at bounding box center [219, 870] width 234 height 22
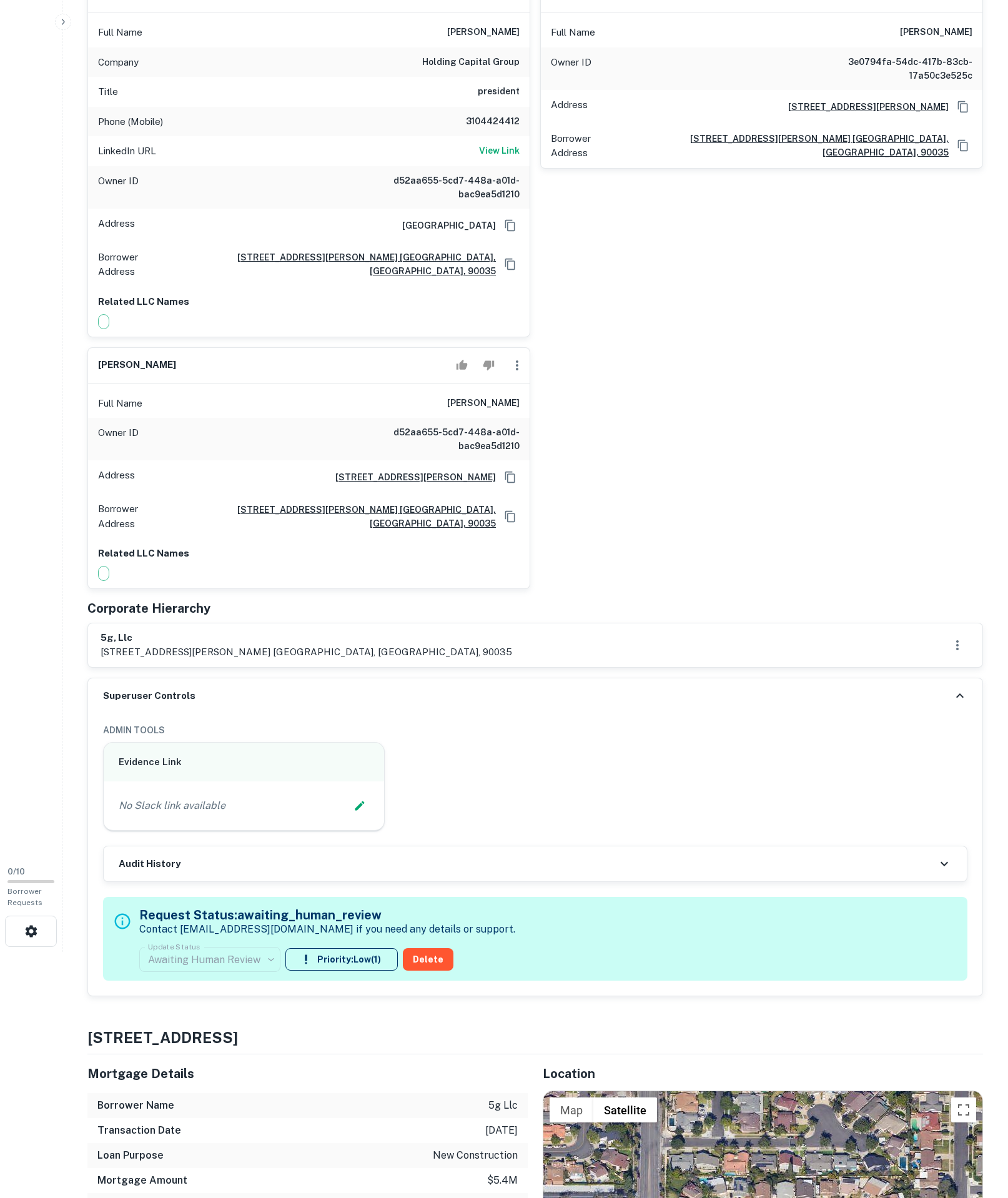
click at [376, 830] on div "No Slack link available" at bounding box center [244, 806] width 280 height 49
click at [334, 815] on div "No Slack link available" at bounding box center [244, 805] width 251 height 18
click at [353, 812] on icon "Edit Slack Link" at bounding box center [359, 806] width 13 height 13
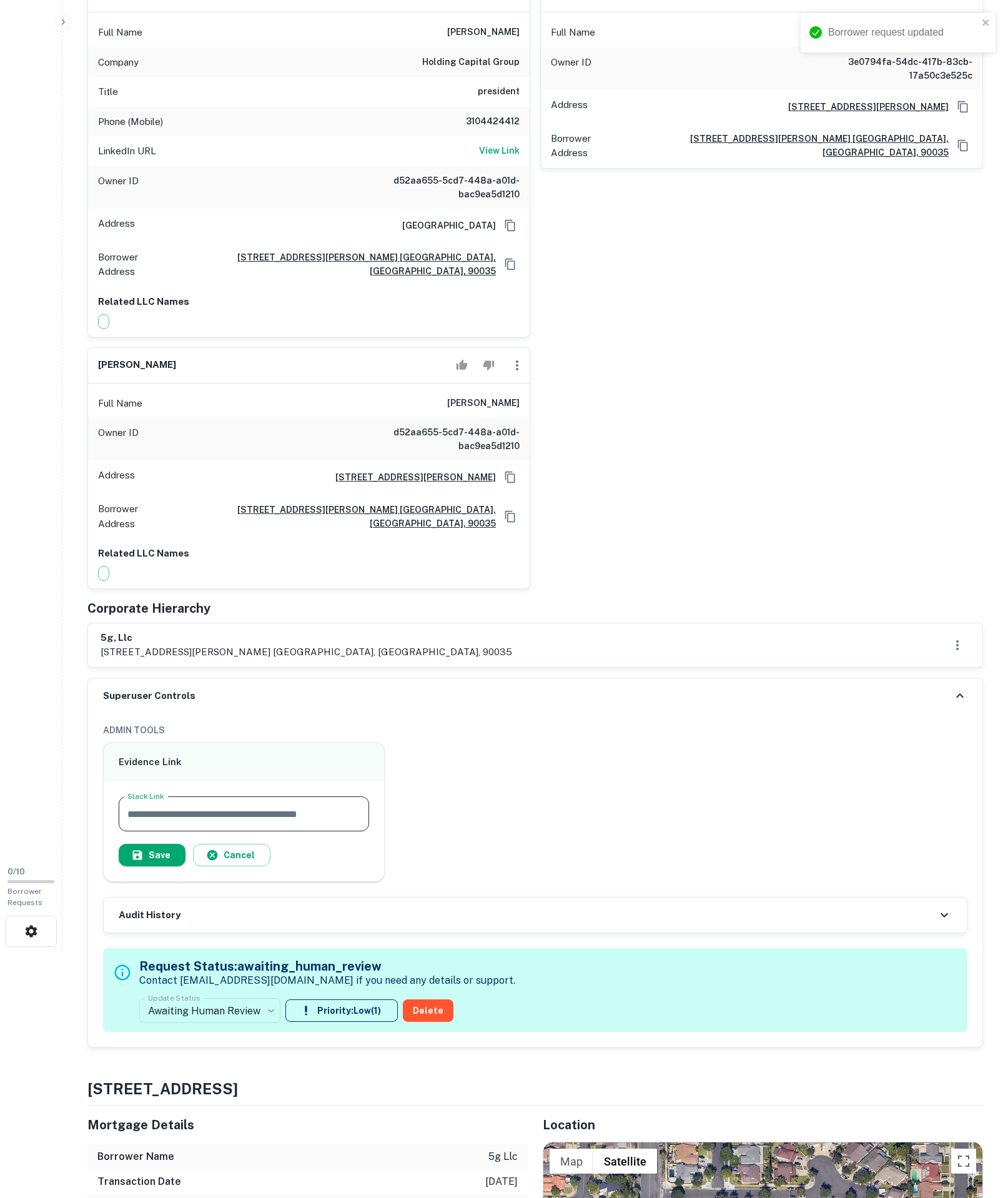
click at [279, 831] on input "Slack Link" at bounding box center [244, 813] width 251 height 35
paste input "**********"
type input "**********"
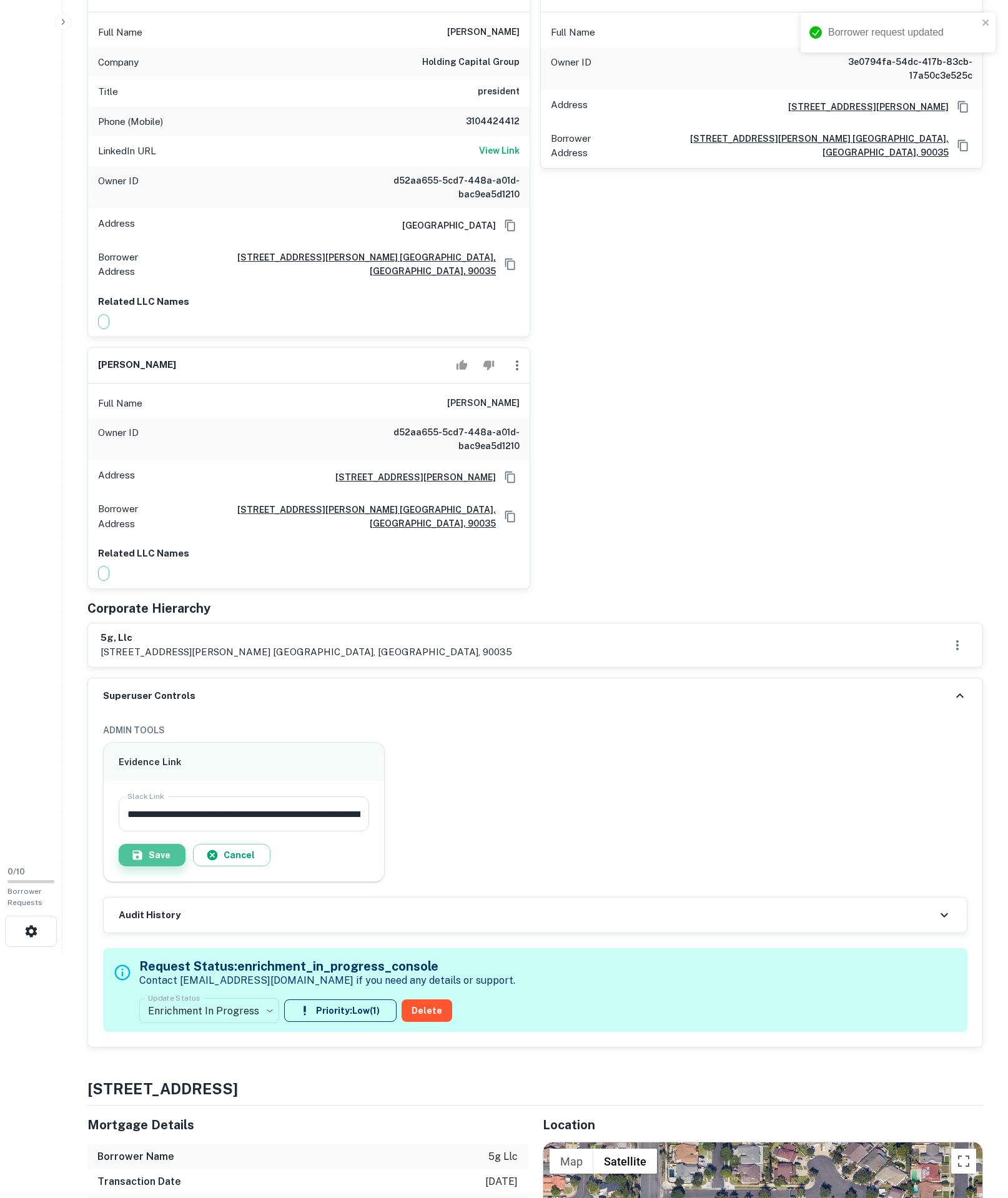
click at [177, 866] on button "Save" at bounding box center [152, 855] width 67 height 22
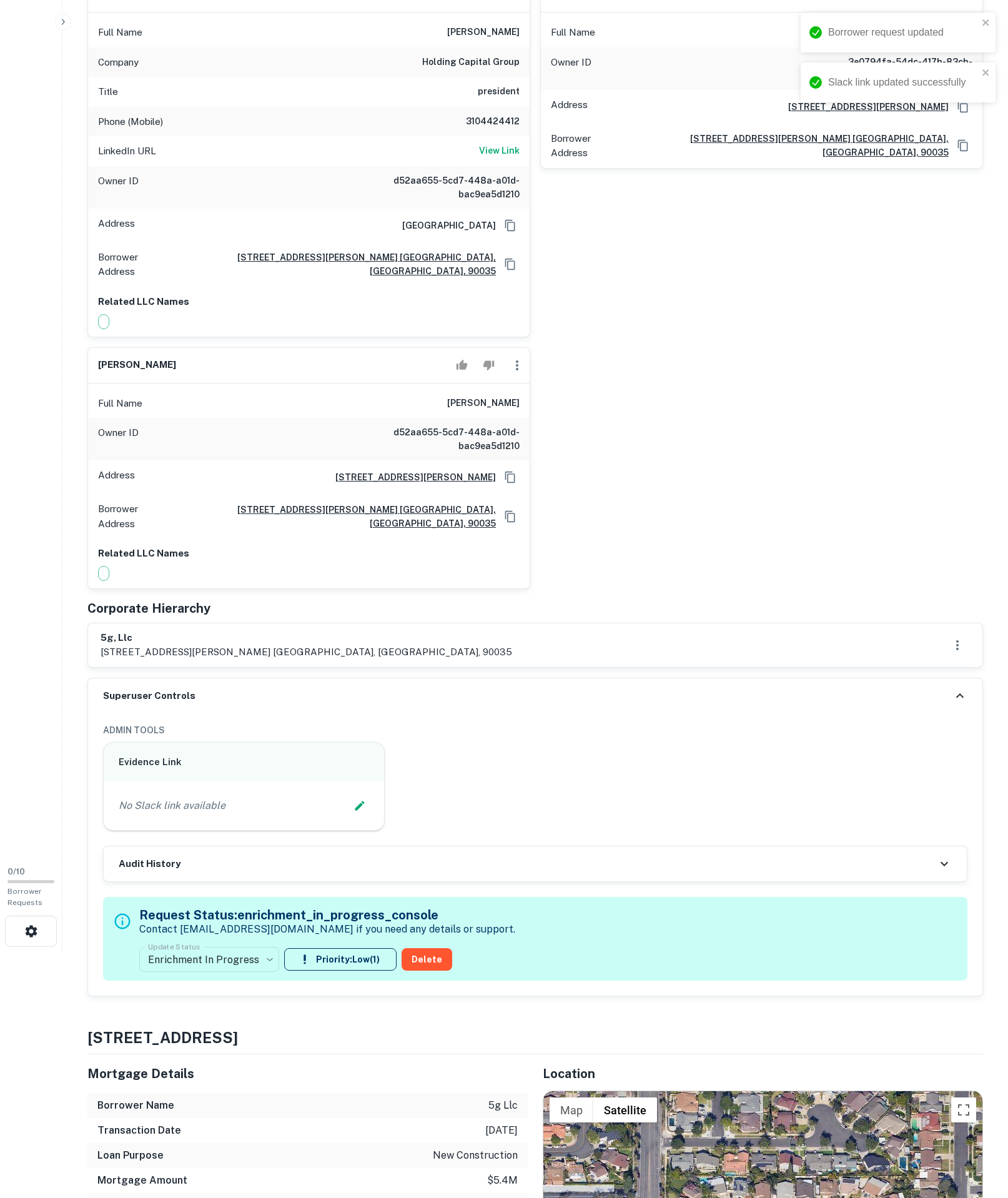
click at [510, 373] on icon "button" at bounding box center [517, 365] width 15 height 15
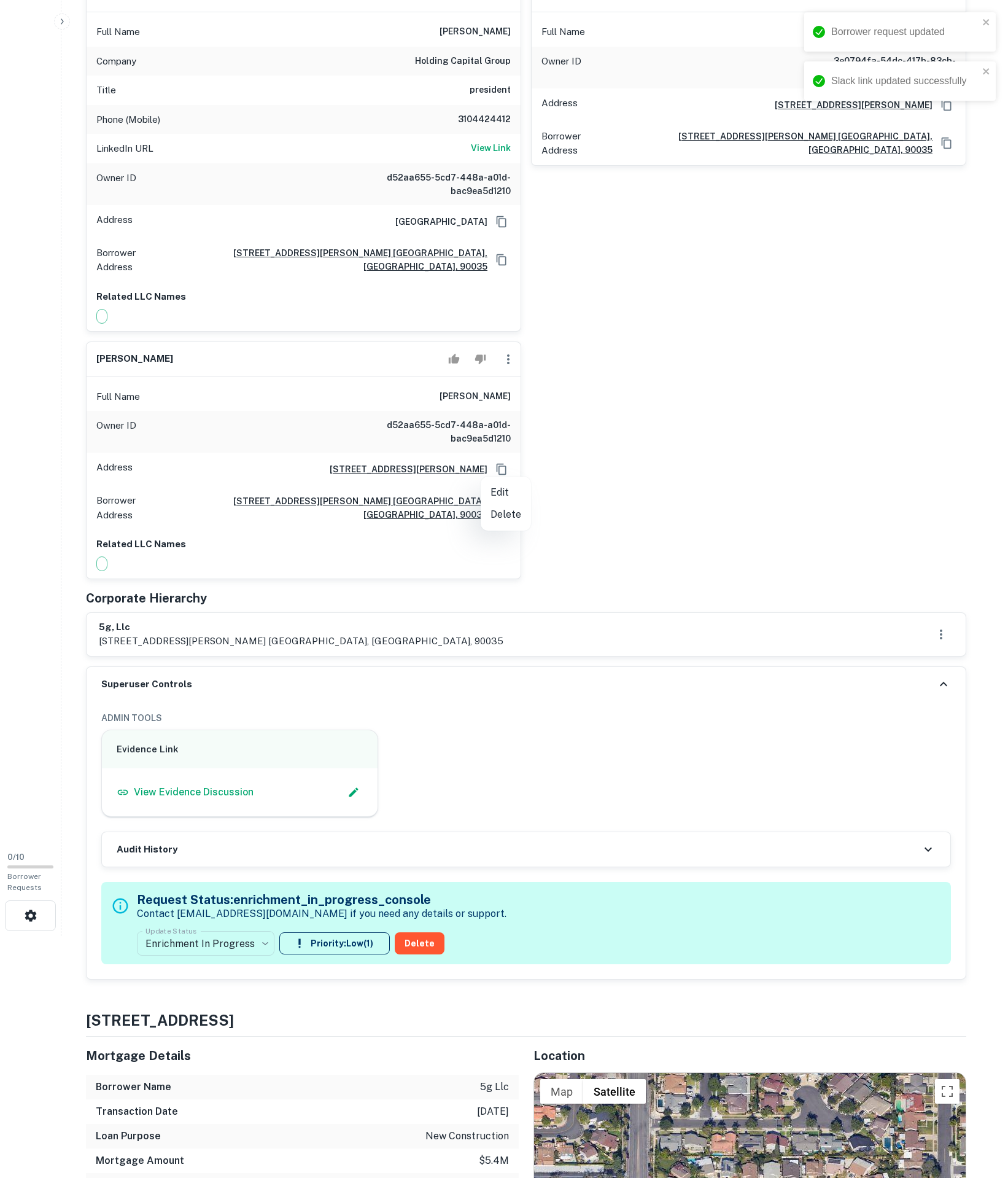
click at [503, 522] on li "Delete" at bounding box center [505, 514] width 50 height 22
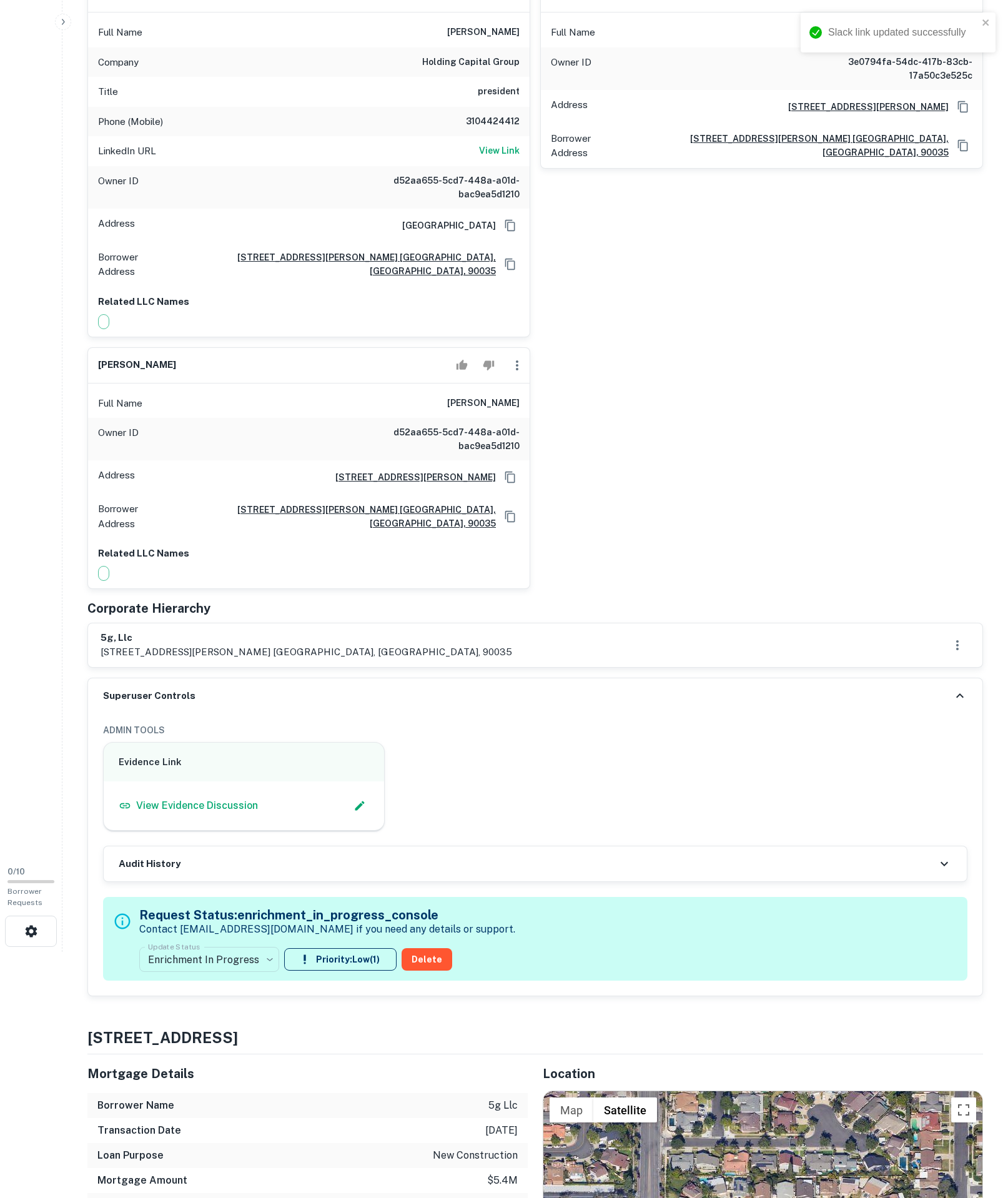
scroll to position [451, 0]
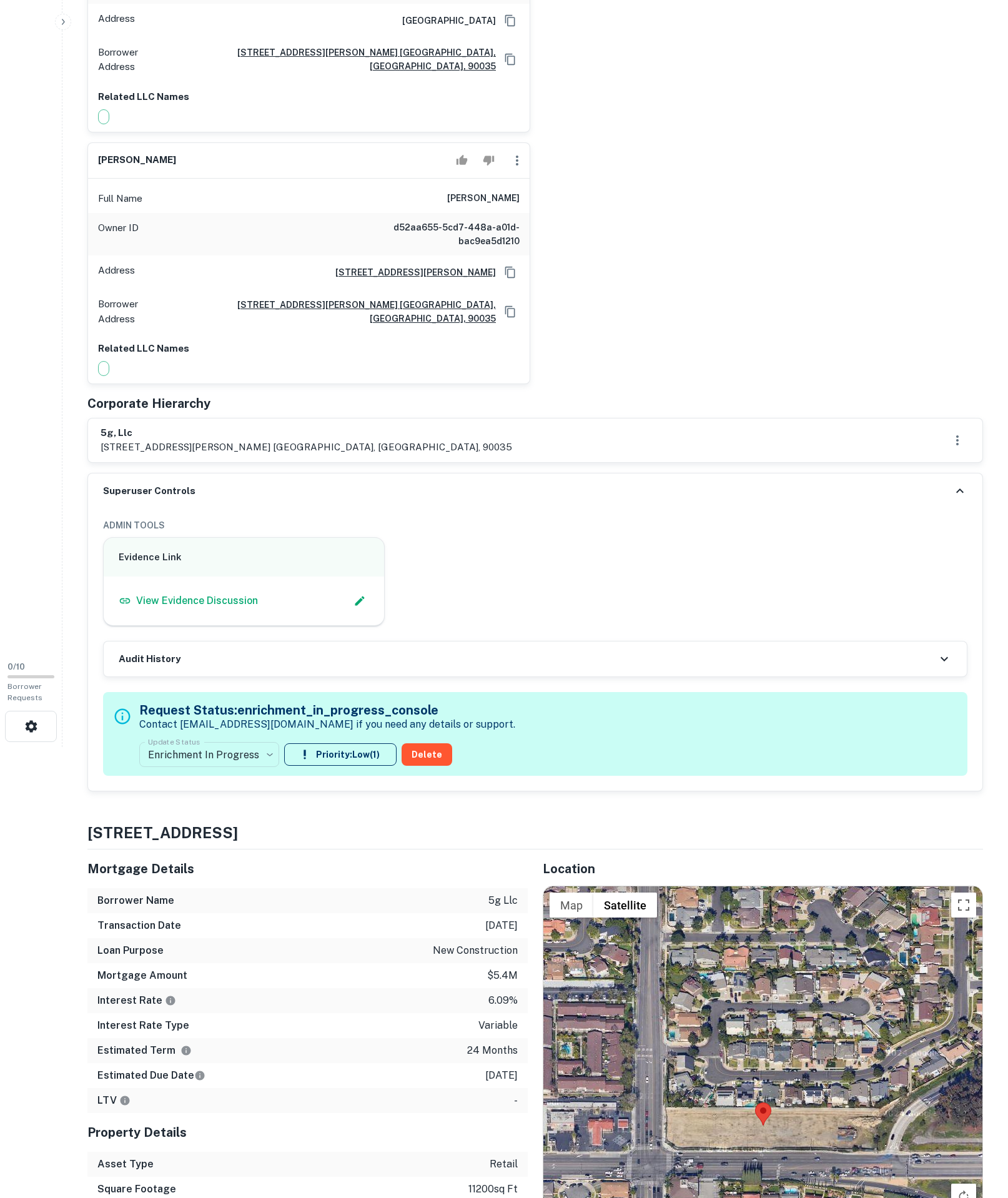
click at [935, 508] on div "Superuser Controls" at bounding box center [535, 491] width 894 height 35
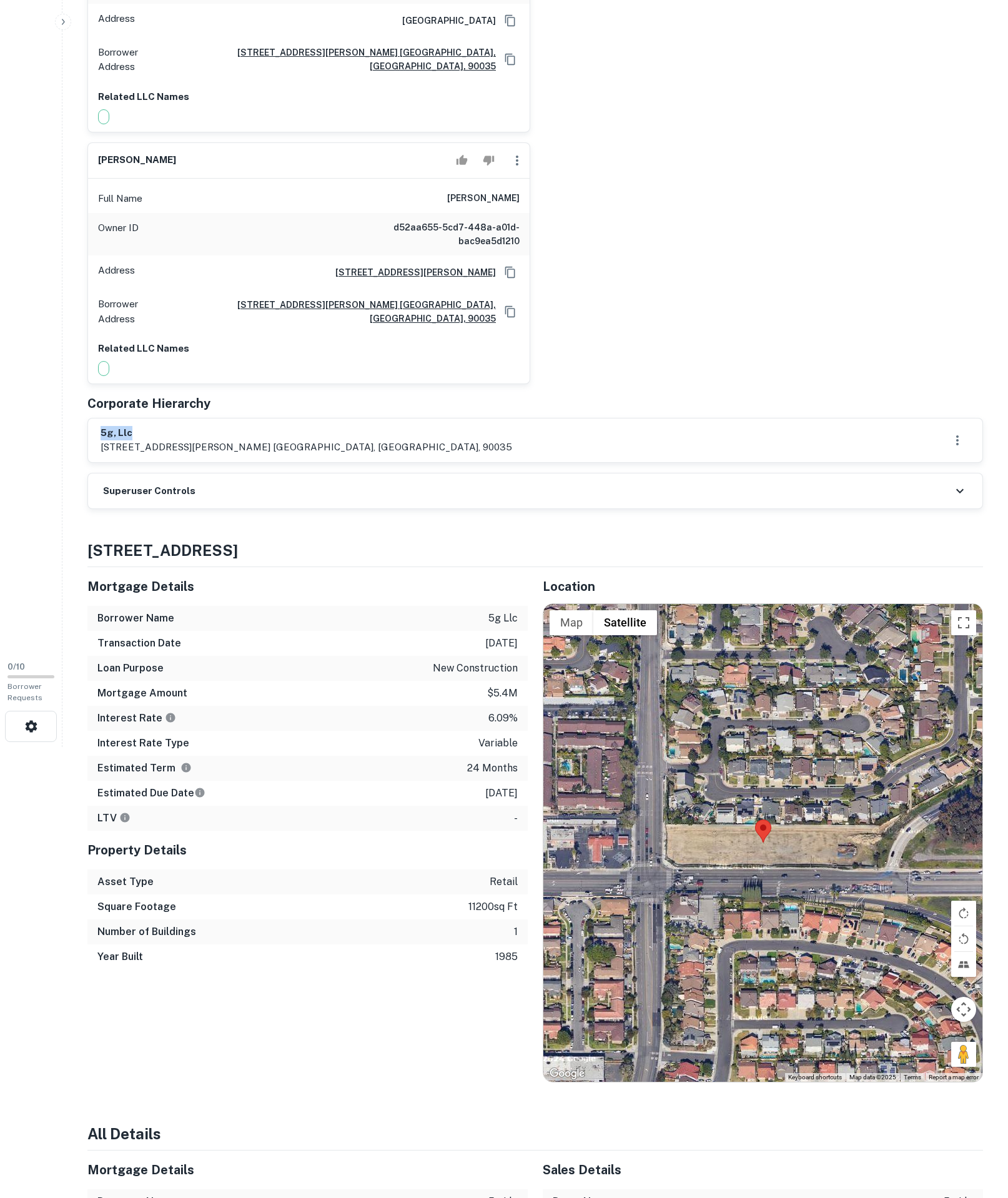
drag, startPoint x: 97, startPoint y: 572, endPoint x: 155, endPoint y: 576, distance: 58.1
click at [155, 463] on div "5g, llc [STREET_ADDRESS][PERSON_NAME] [GEOGRAPHIC_DATA], [GEOGRAPHIC_DATA], 900…" at bounding box center [535, 440] width 894 height 44
copy h6 "5g, llc"
drag, startPoint x: 7, startPoint y: 235, endPoint x: 557, endPoint y: 415, distance: 578.7
click at [416, 463] on div "5g, llc [STREET_ADDRESS][PERSON_NAME] [GEOGRAPHIC_DATA], [GEOGRAPHIC_DATA], 900…" at bounding box center [535, 440] width 894 height 44
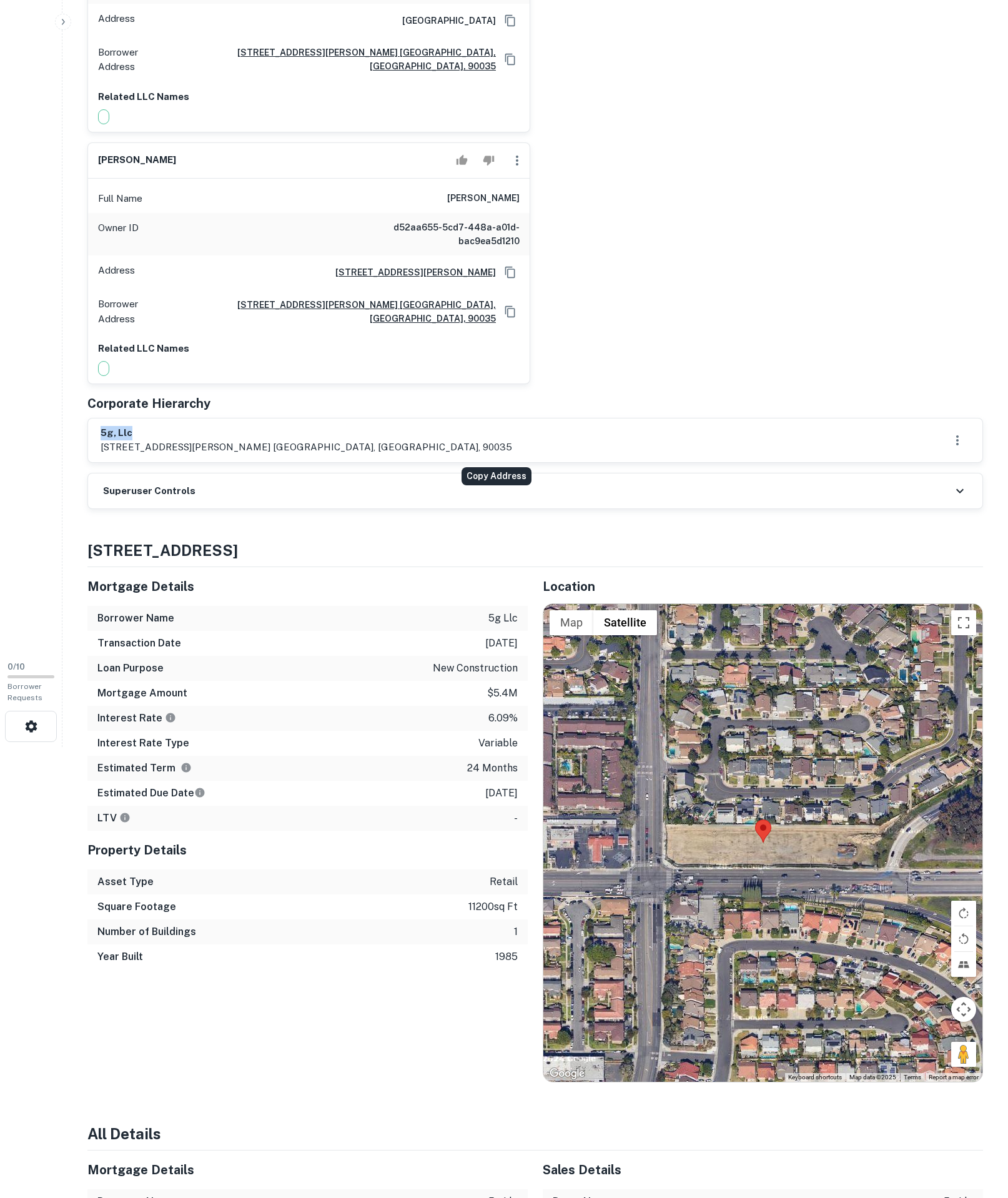
click at [511, 318] on icon "Copy Address" at bounding box center [510, 311] width 13 height 13
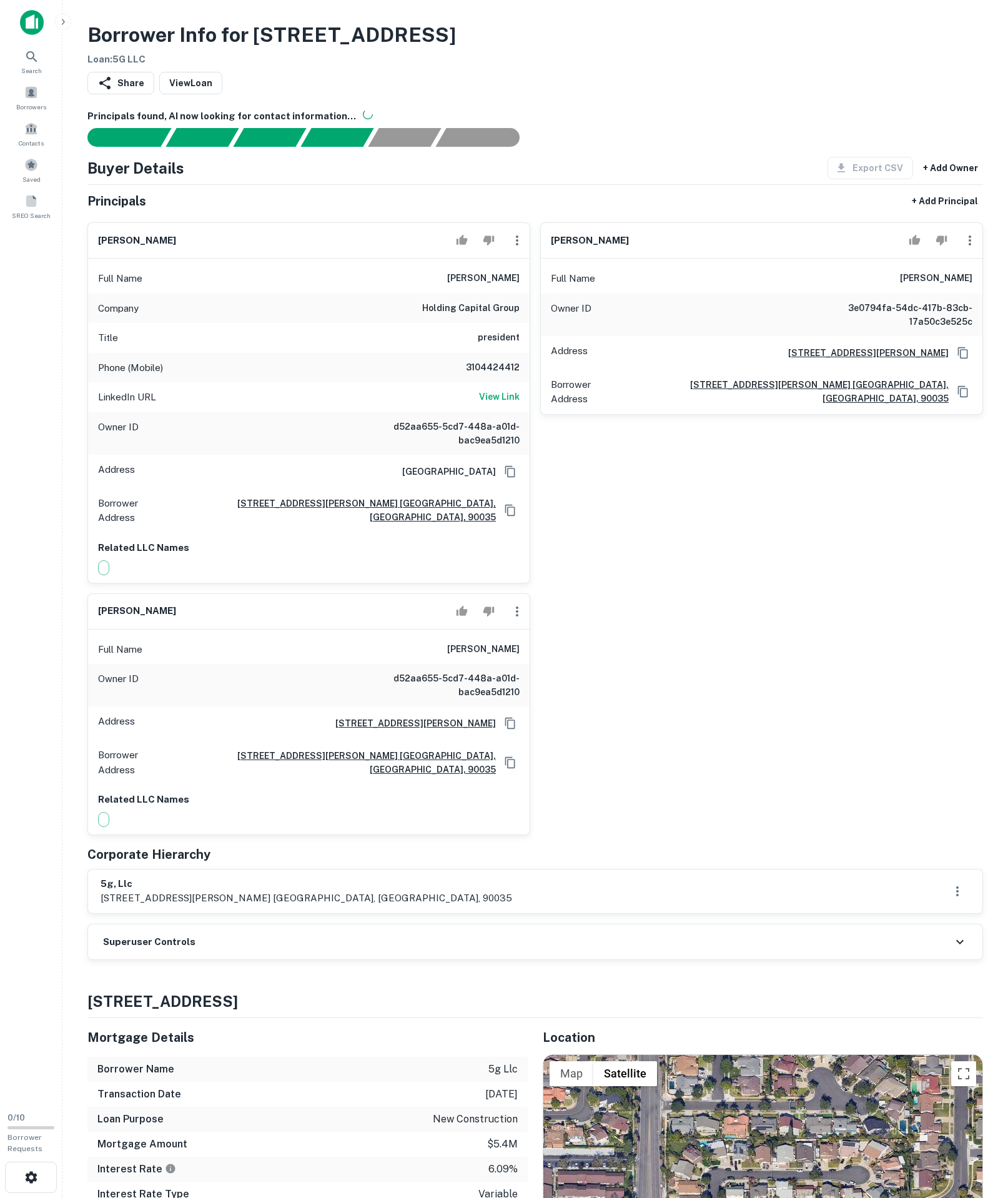
click at [426, 294] on div "Full Name [PERSON_NAME]" at bounding box center [308, 278] width 442 height 30
drag, startPoint x: 353, startPoint y: 330, endPoint x: 393, endPoint y: 564, distance: 237.4
click at [521, 294] on div "Full Name [PERSON_NAME]" at bounding box center [308, 278] width 442 height 30
click at [440, 699] on h6 "d52aa655-5cd7-448a-a01d-bac9ea5d1210" at bounding box center [444, 685] width 150 height 27
drag, startPoint x: 458, startPoint y: 764, endPoint x: 615, endPoint y: 764, distance: 157.0
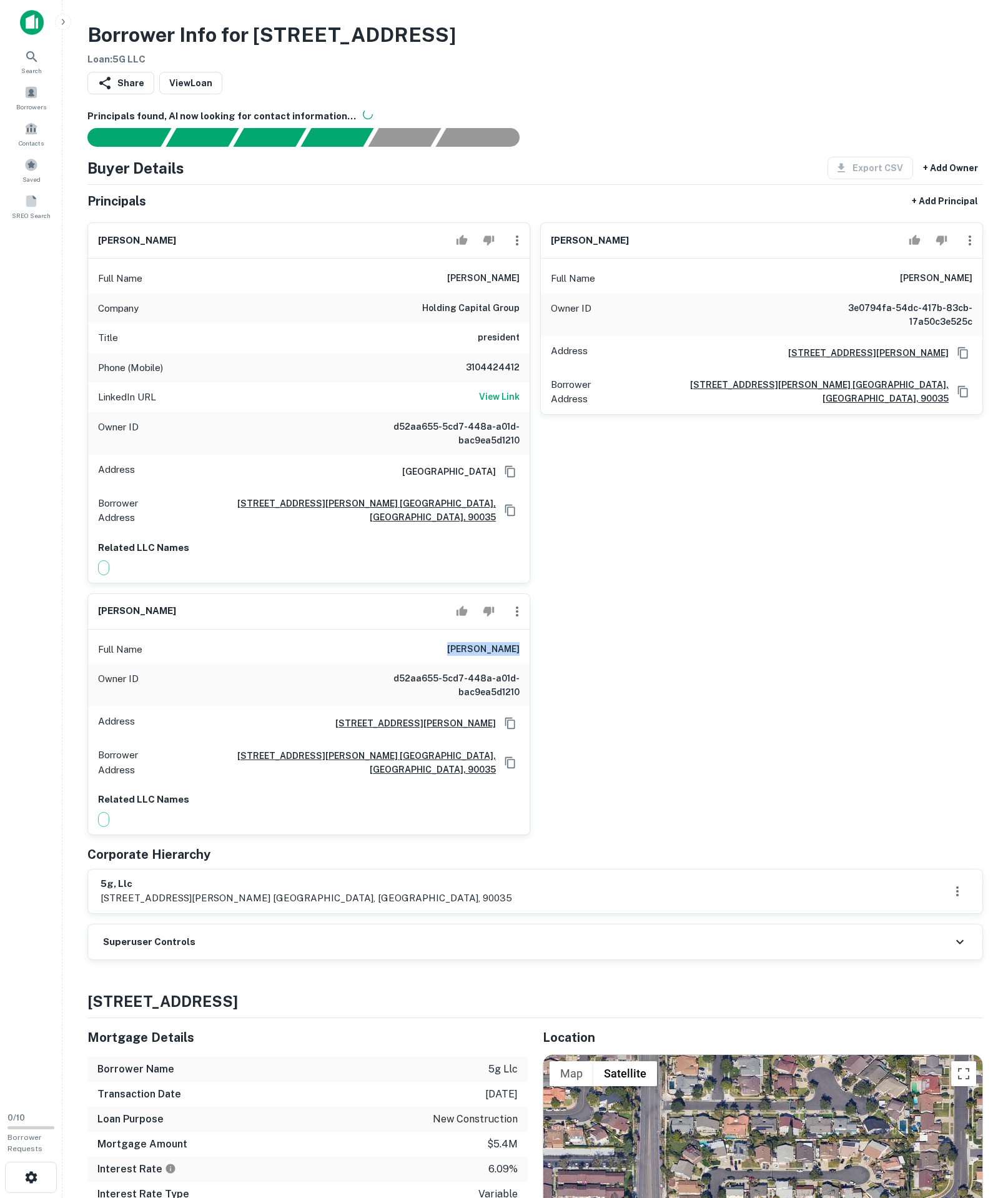
click at [615, 764] on div "[PERSON_NAME] Full Name [PERSON_NAME] Company holding capital group Title presi…" at bounding box center [531, 524] width 906 height 623
copy h6 "[PERSON_NAME]"
drag, startPoint x: 434, startPoint y: 331, endPoint x: 522, endPoint y: 333, distance: 88.0
click at [522, 294] on div "Full Name [PERSON_NAME]" at bounding box center [308, 278] width 442 height 30
copy h6 "[PERSON_NAME]"
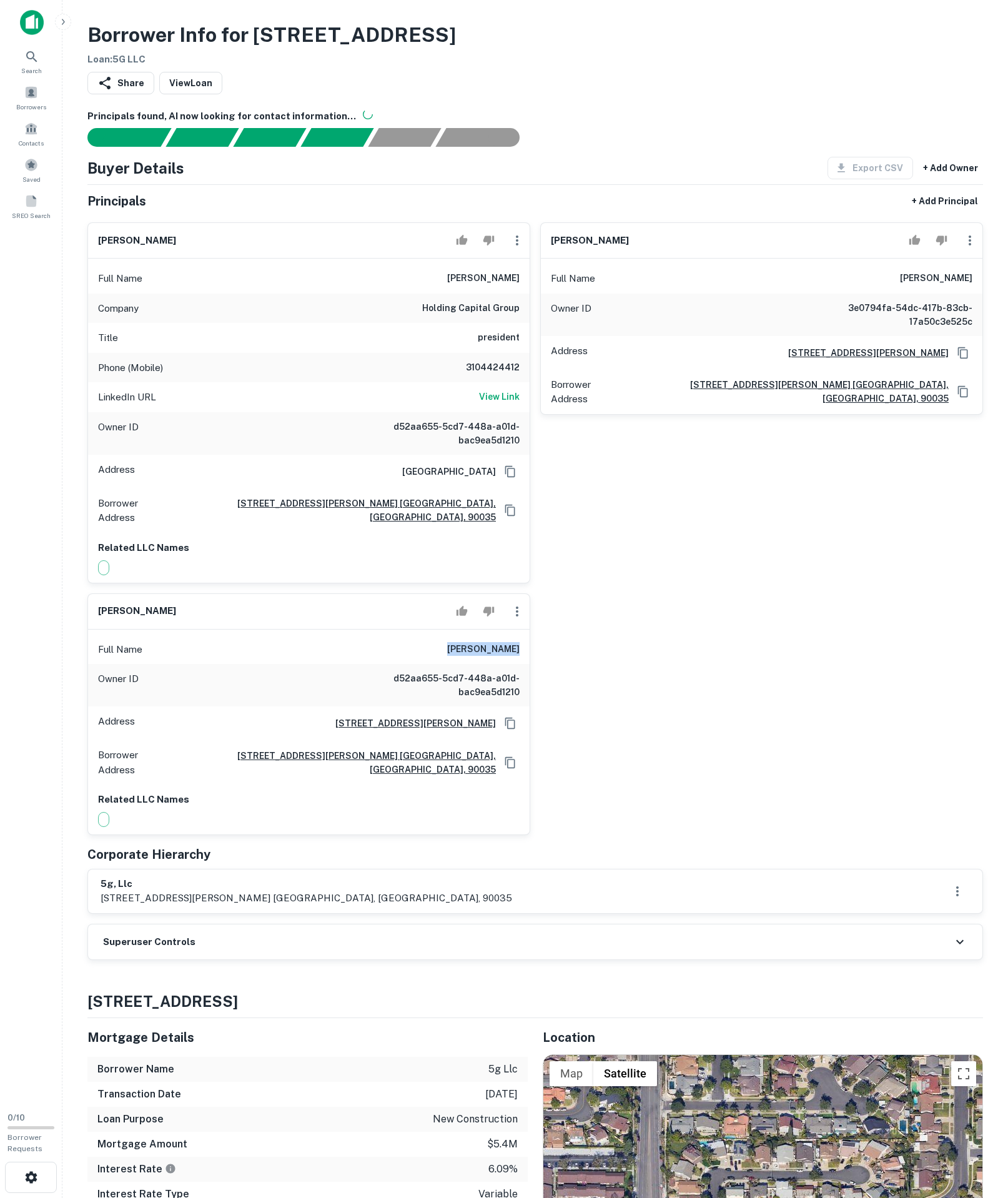
copy h6 "[PERSON_NAME]"
drag, startPoint x: 97, startPoint y: 1019, endPoint x: 182, endPoint y: 1017, distance: 85.0
click at [182, 913] on div "5g, llc [STREET_ADDRESS][PERSON_NAME] [GEOGRAPHIC_DATA], [GEOGRAPHIC_DATA], 900…" at bounding box center [535, 891] width 894 height 44
copy h6 "5g, llc"
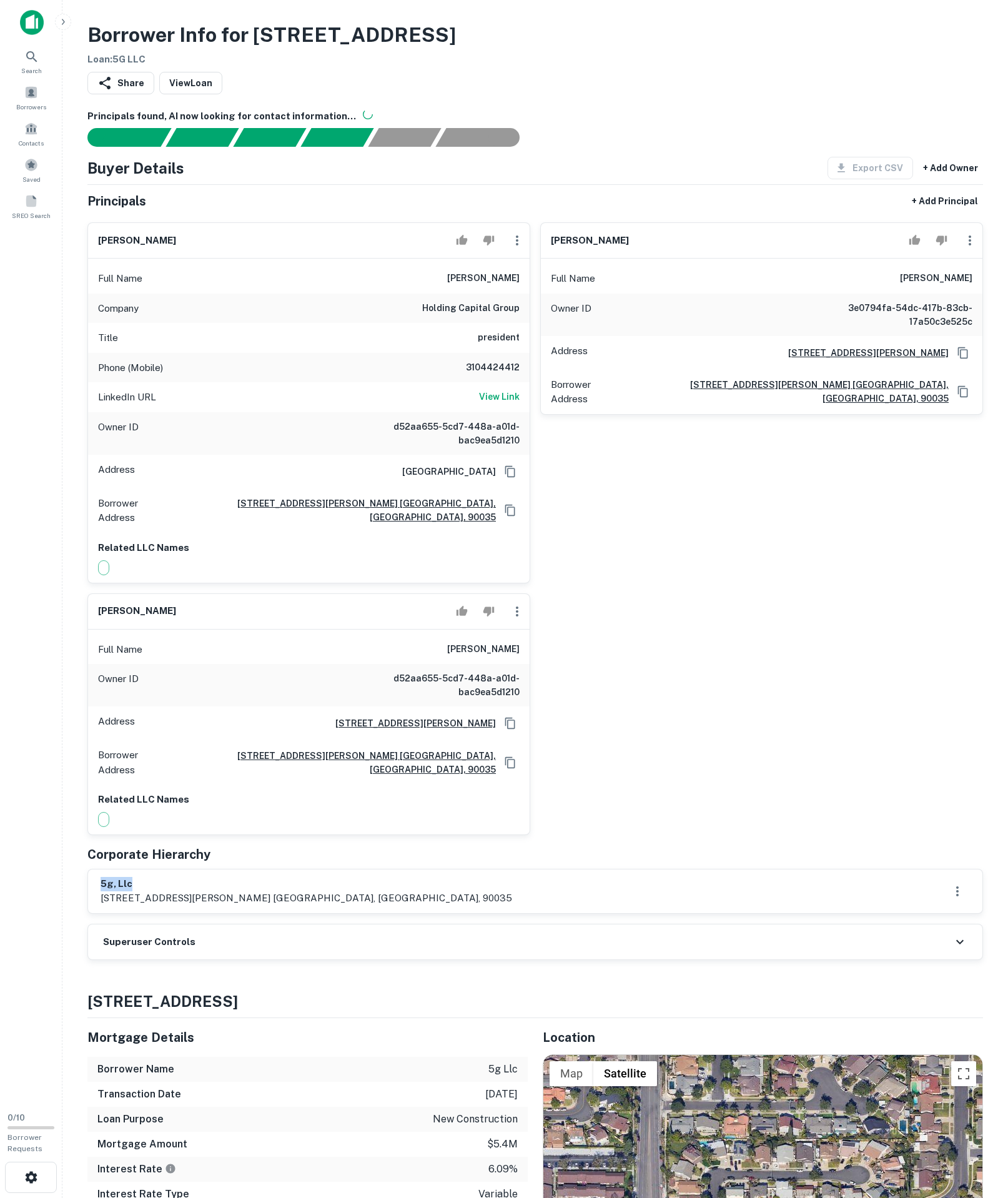
drag, startPoint x: 416, startPoint y: 319, endPoint x: 522, endPoint y: 337, distance: 107.5
click at [522, 294] on div "Full Name [PERSON_NAME]" at bounding box center [308, 278] width 442 height 30
copy h6 "[PERSON_NAME]"
drag, startPoint x: 303, startPoint y: 362, endPoint x: 525, endPoint y: 380, distance: 222.7
click at [525, 324] on div "Company holding capital group" at bounding box center [308, 308] width 442 height 30
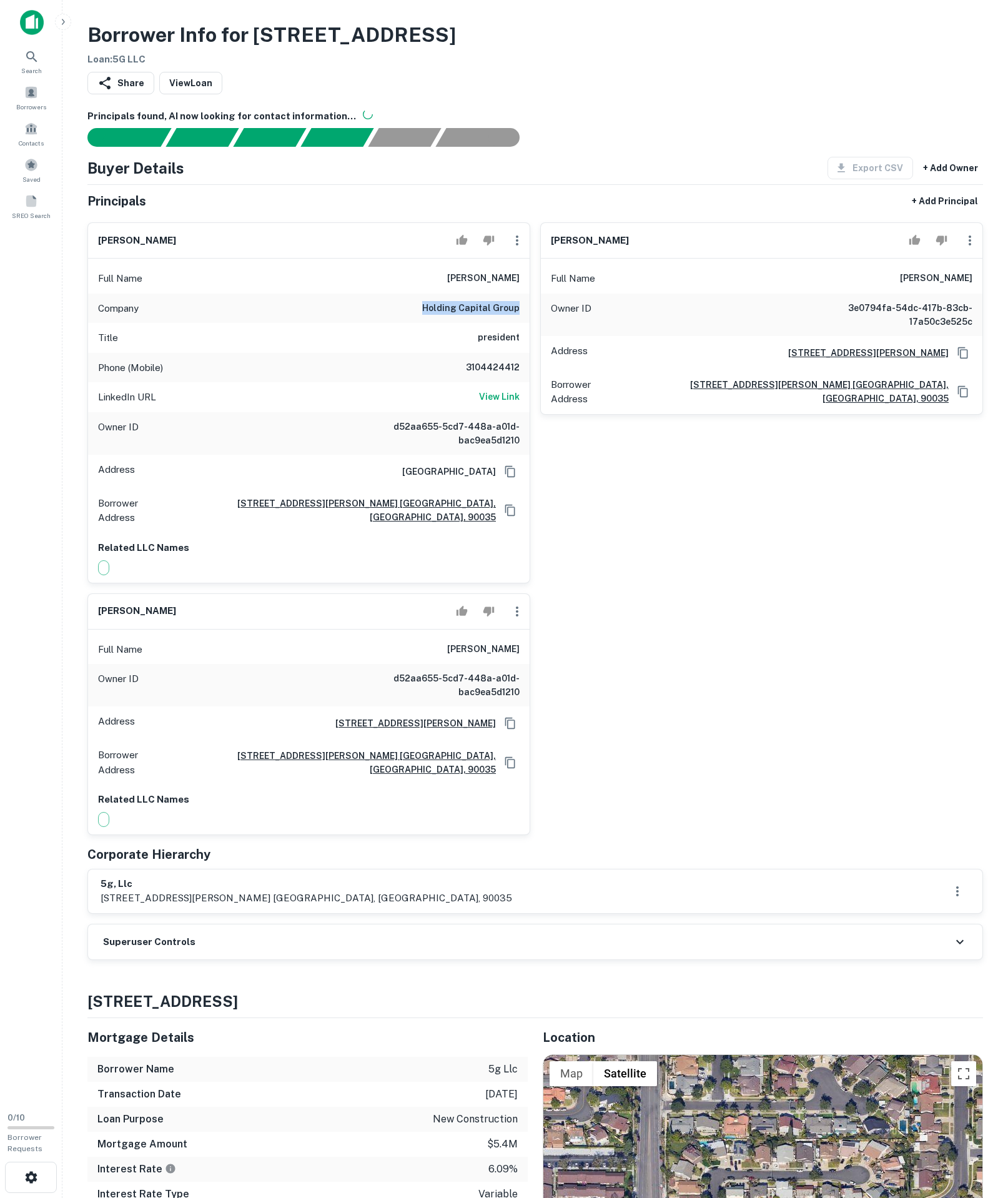
copy h6 "holding capital group"
drag, startPoint x: 99, startPoint y: 1008, endPoint x: 216, endPoint y: 1018, distance: 117.4
click at [216, 913] on div "5g, llc 1180 beverly dr. ste 300, los angeles, ca, 90035" at bounding box center [535, 891] width 894 height 44
copy h6 "5g, llc"
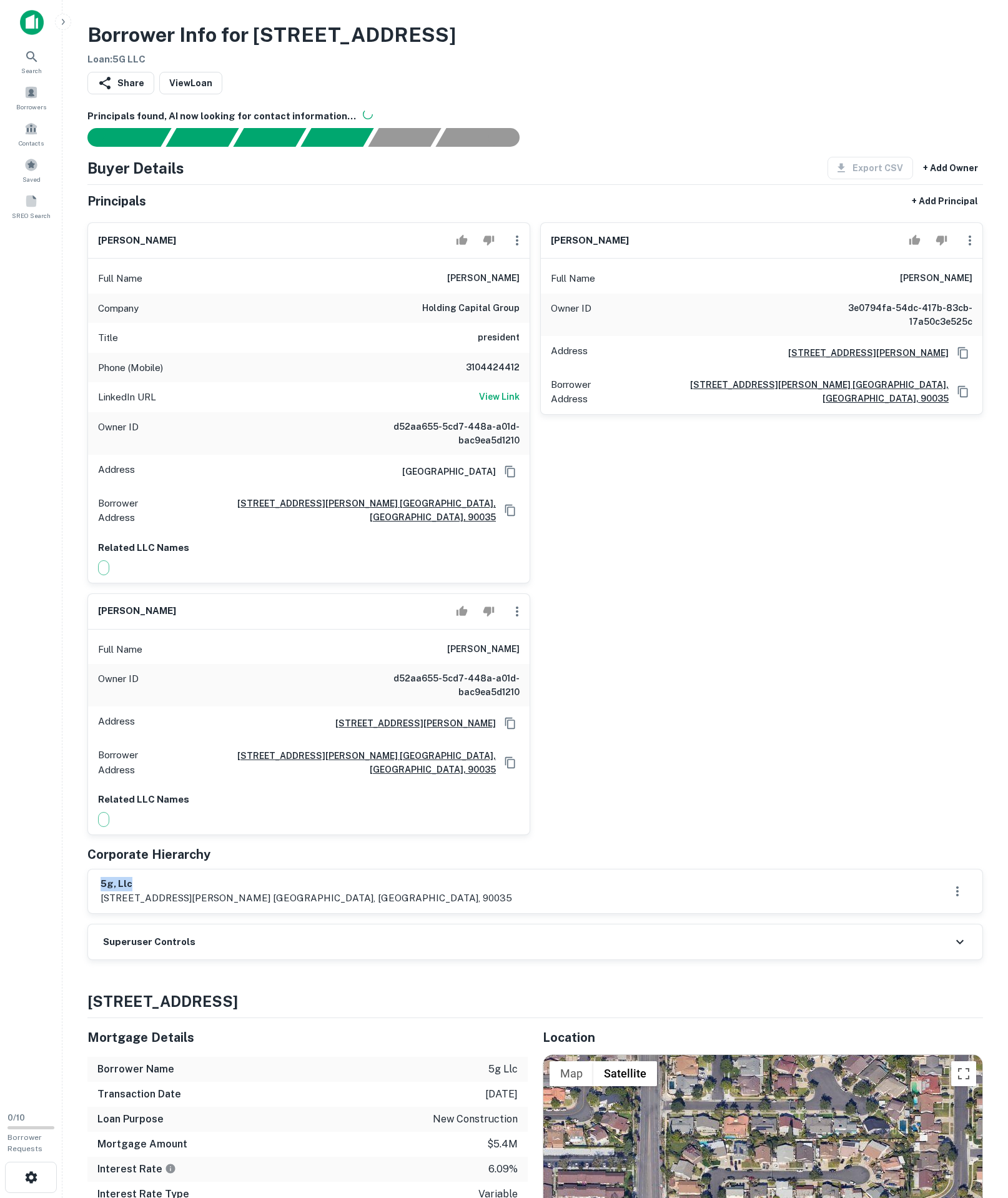
drag, startPoint x: 240, startPoint y: 783, endPoint x: 422, endPoint y: 332, distance: 486.3
click at [422, 294] on div "Full Name mojgan golcheh" at bounding box center [308, 278] width 442 height 30
drag, startPoint x: 397, startPoint y: 359, endPoint x: 505, endPoint y: 375, distance: 109.2
click at [505, 324] on div "Company holding capital group" at bounding box center [308, 308] width 442 height 30
drag, startPoint x: 99, startPoint y: 1024, endPoint x: 201, endPoint y: 1029, distance: 102.1
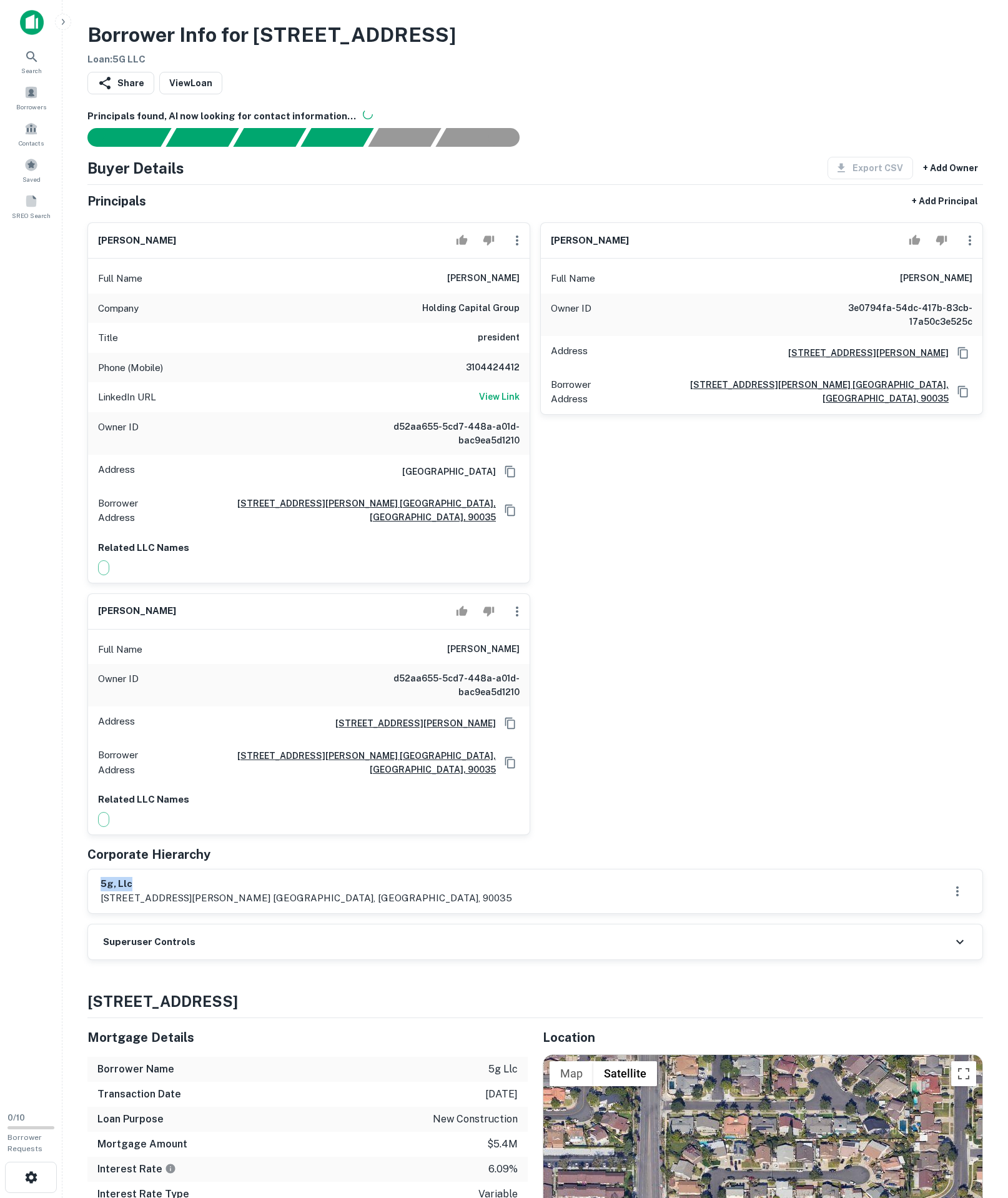
click at [201, 913] on div "5g, llc 1180 beverly dr. ste 300, los angeles, ca, 90035" at bounding box center [535, 891] width 894 height 44
drag, startPoint x: 373, startPoint y: 339, endPoint x: 517, endPoint y: 369, distance: 147.1
click at [517, 369] on div "Full Name mojgan golcheh Company holding capital group Title president Phone (M…" at bounding box center [308, 420] width 442 height 324
drag, startPoint x: 346, startPoint y: 382, endPoint x: 364, endPoint y: 378, distance: 18.4
click at [348, 353] on div "Title president" at bounding box center [308, 338] width 442 height 30
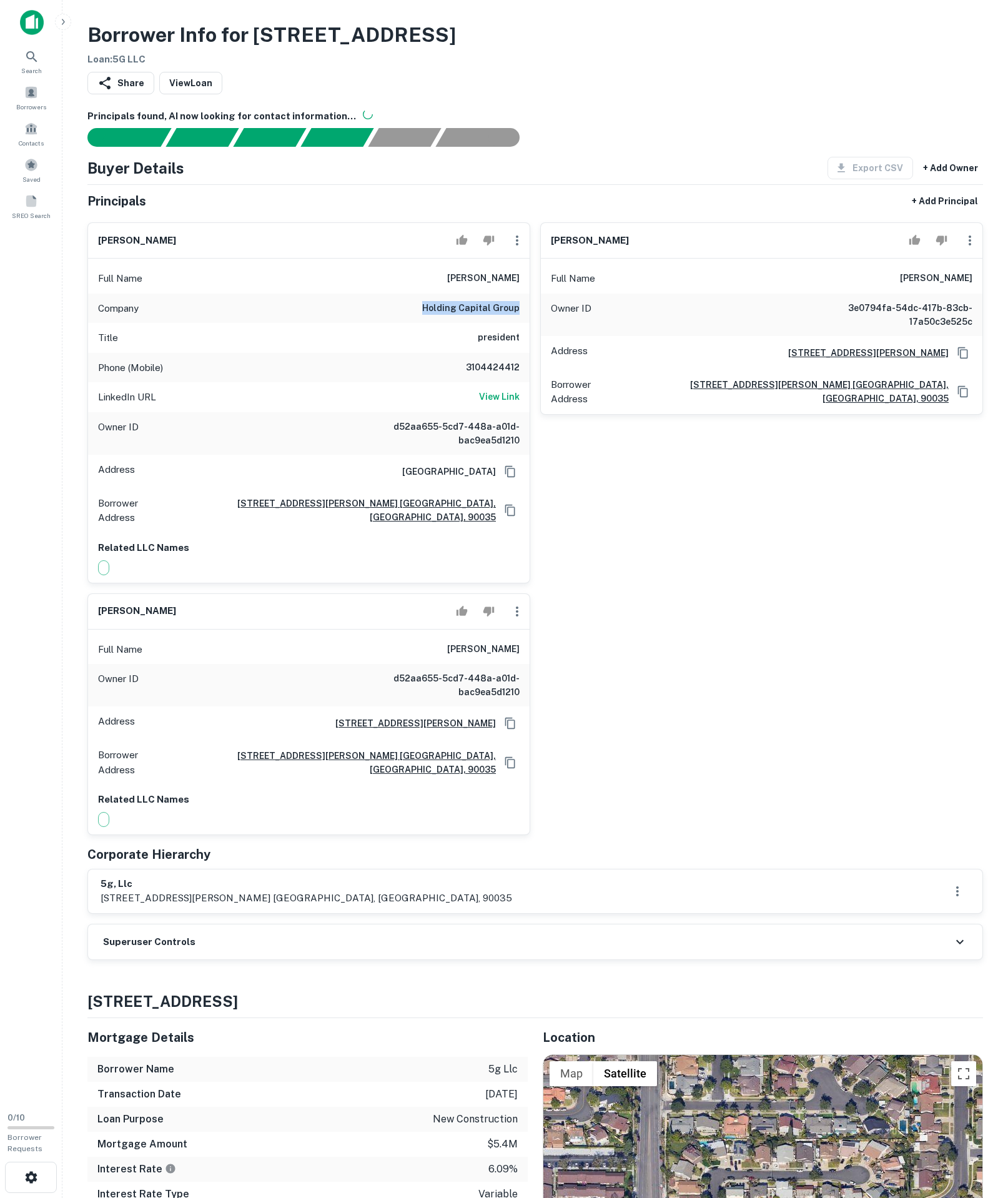
drag, startPoint x: 396, startPoint y: 369, endPoint x: 528, endPoint y: 373, distance: 132.1
click at [528, 324] on div "Company holding capital group" at bounding box center [308, 308] width 442 height 30
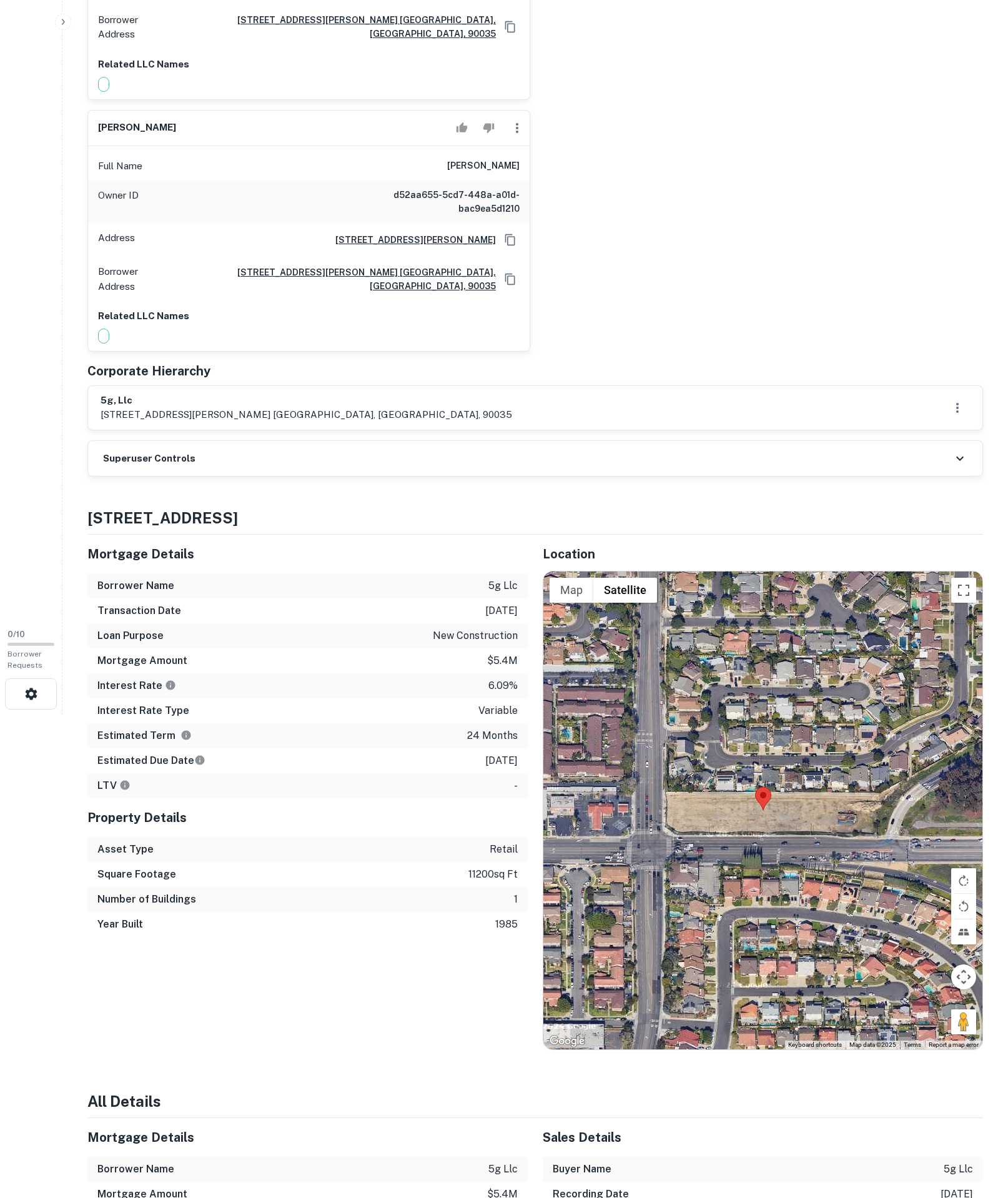
click at [199, 422] on div "5g, llc 1180 beverly dr. ste 300, los angeles, ca, 90035" at bounding box center [535, 407] width 870 height 29
click at [202, 476] on div "Superuser Controls" at bounding box center [535, 458] width 894 height 35
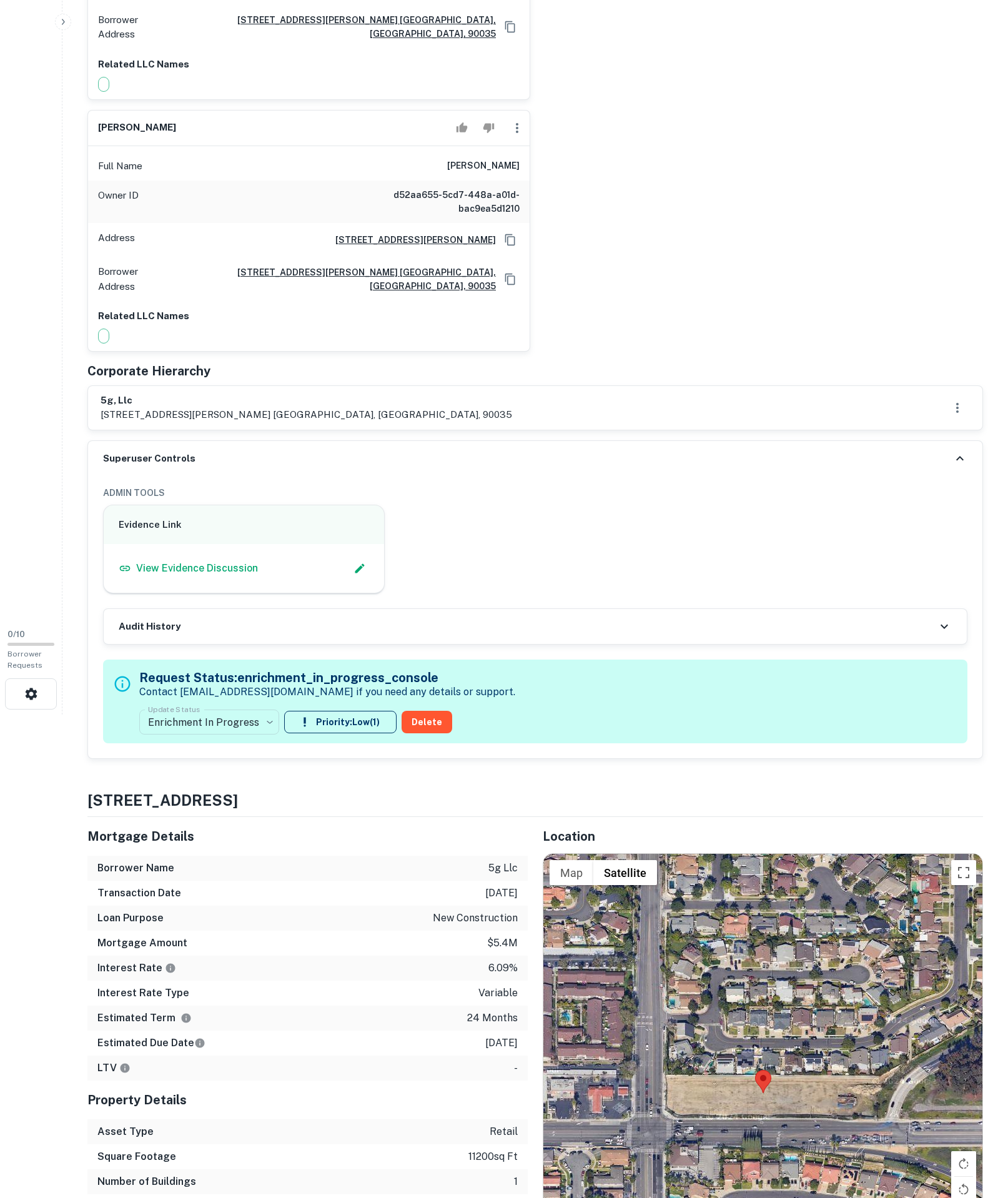
click at [198, 739] on div "**********" at bounding box center [328, 701] width 376 height 76
click at [200, 715] on body "Search Borrowers Contacts Saved SREO Search 0 / 10 Borrower Requests Borrower I…" at bounding box center [504, 116] width 1008 height 1198
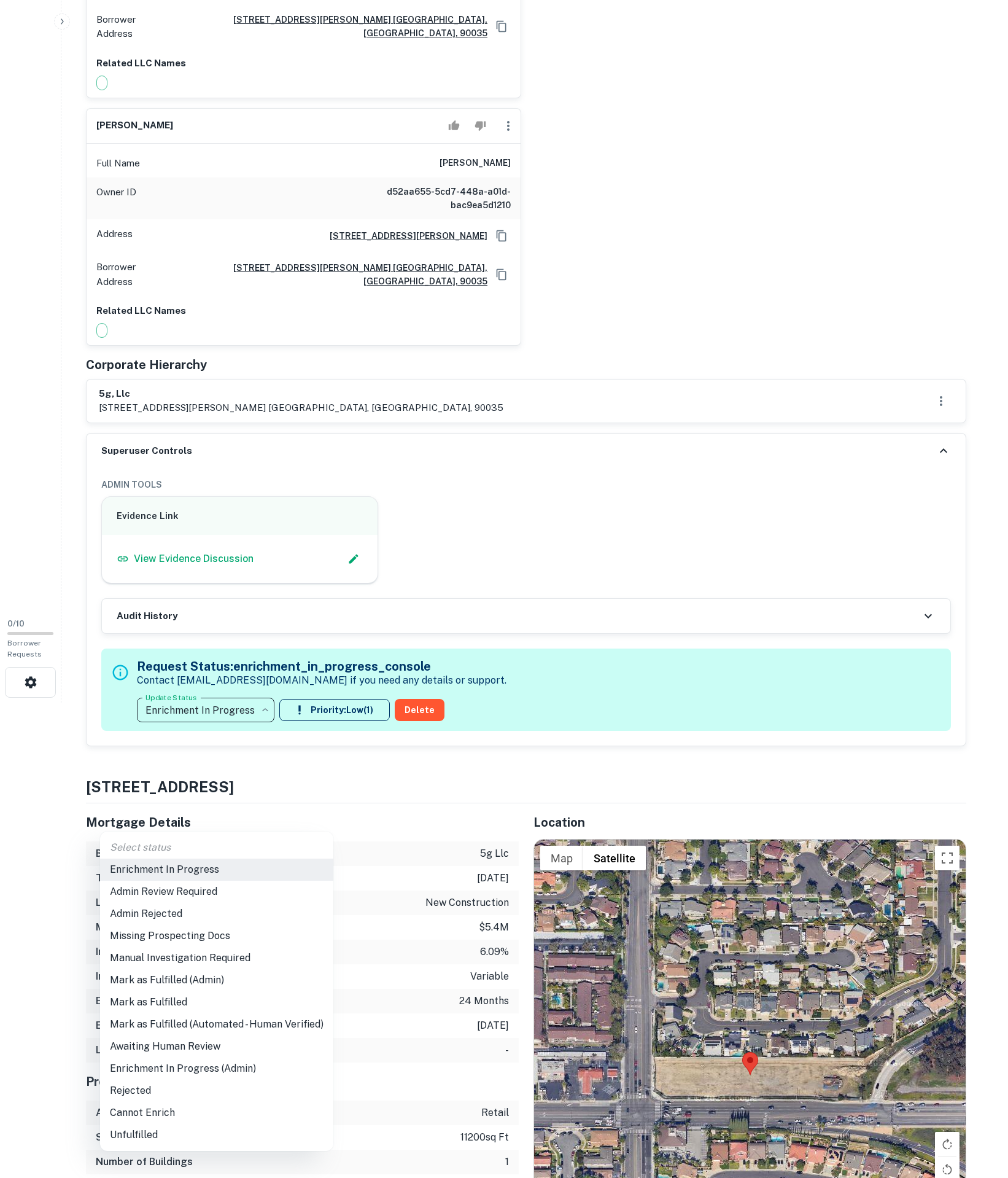
click at [183, 891] on li "Admin Review Required" at bounding box center [217, 891] width 234 height 22
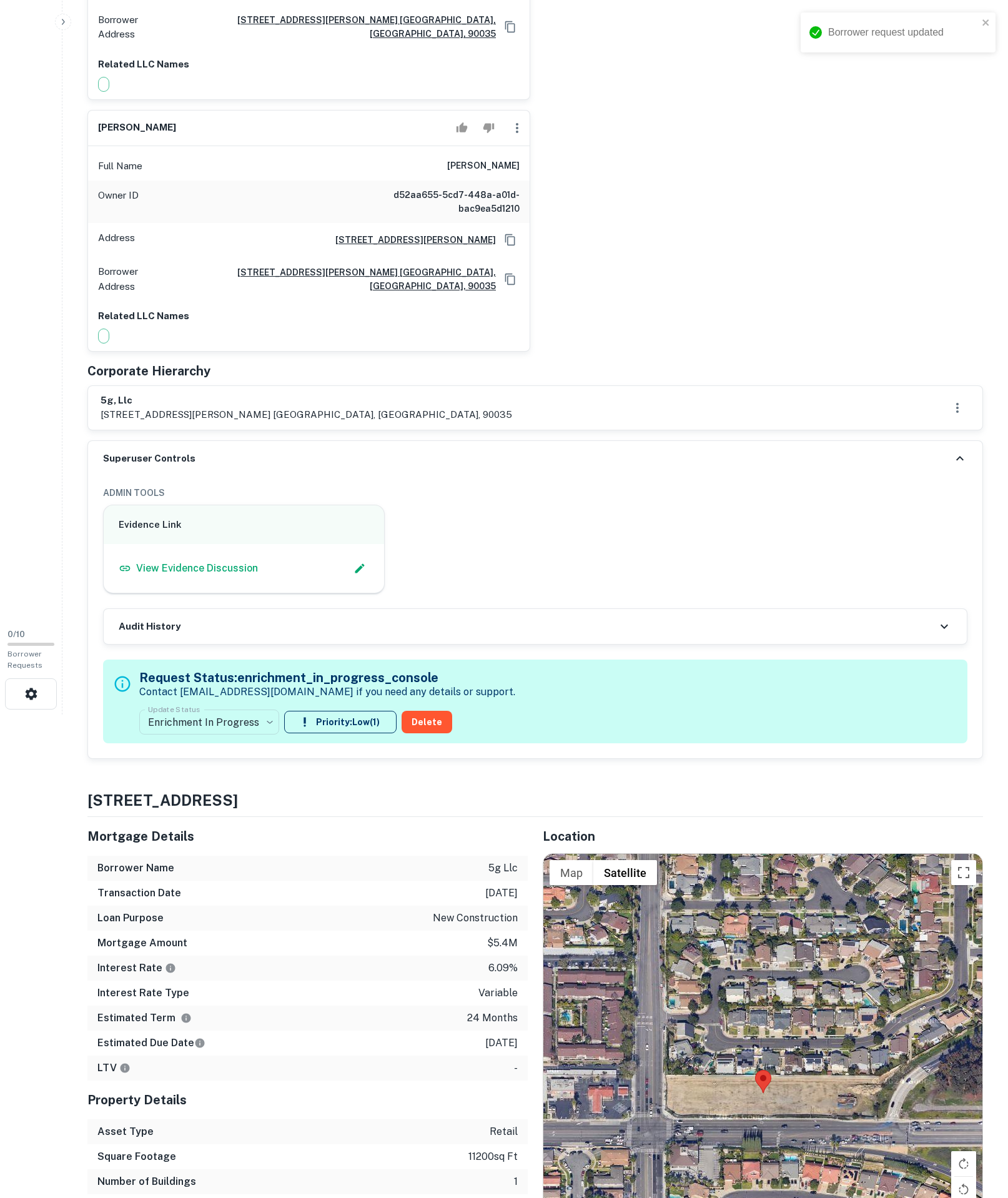
type input "**********"
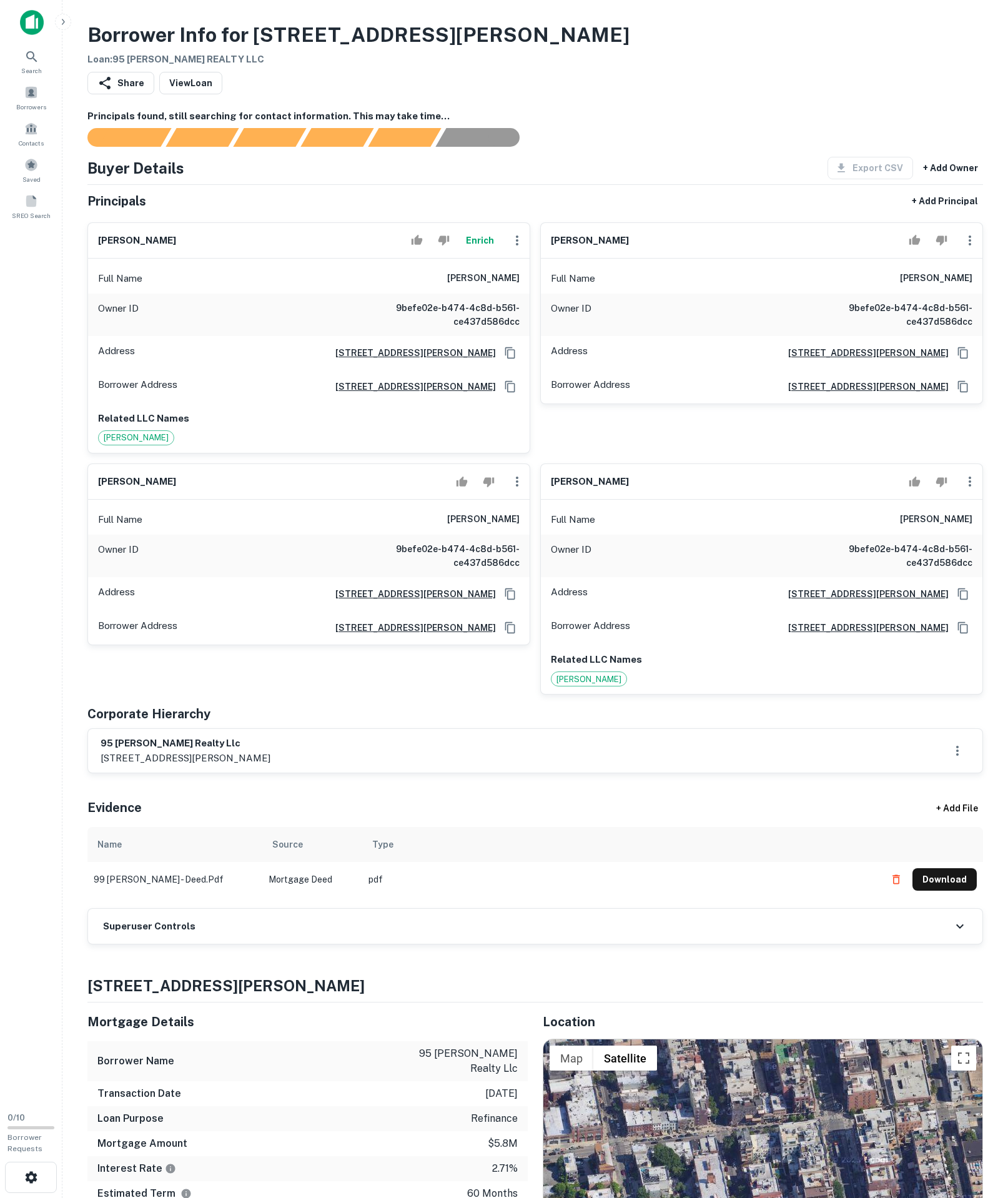
click at [205, 933] on div "Principals found, still searching for contact information. This may take time..…" at bounding box center [536, 527] width 896 height 836
drag, startPoint x: 198, startPoint y: 1119, endPoint x: 195, endPoint y: 1099, distance: 20.2
click at [193, 934] on h6 "Superuser Controls" at bounding box center [149, 926] width 92 height 14
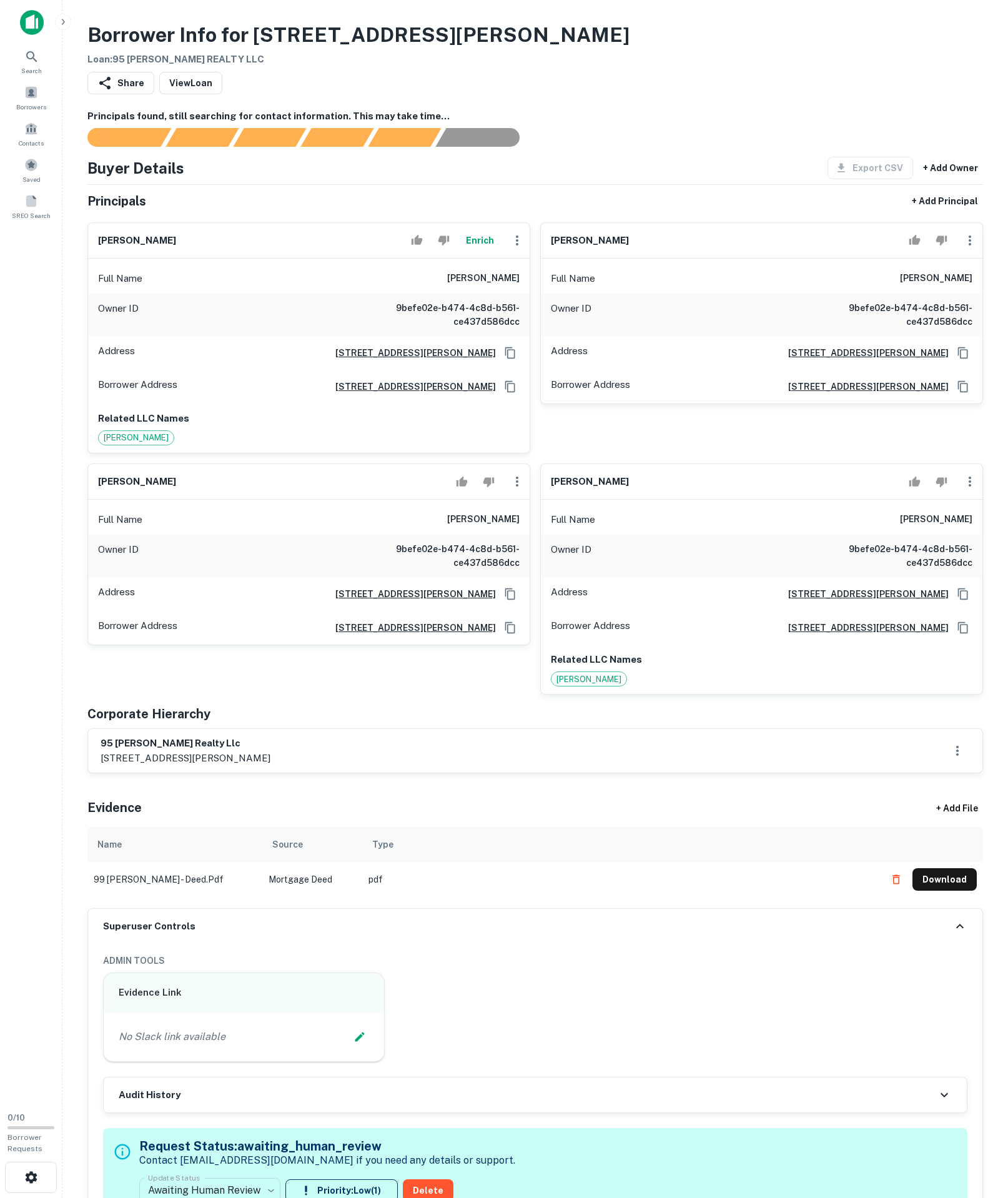
scroll to position [497, 0]
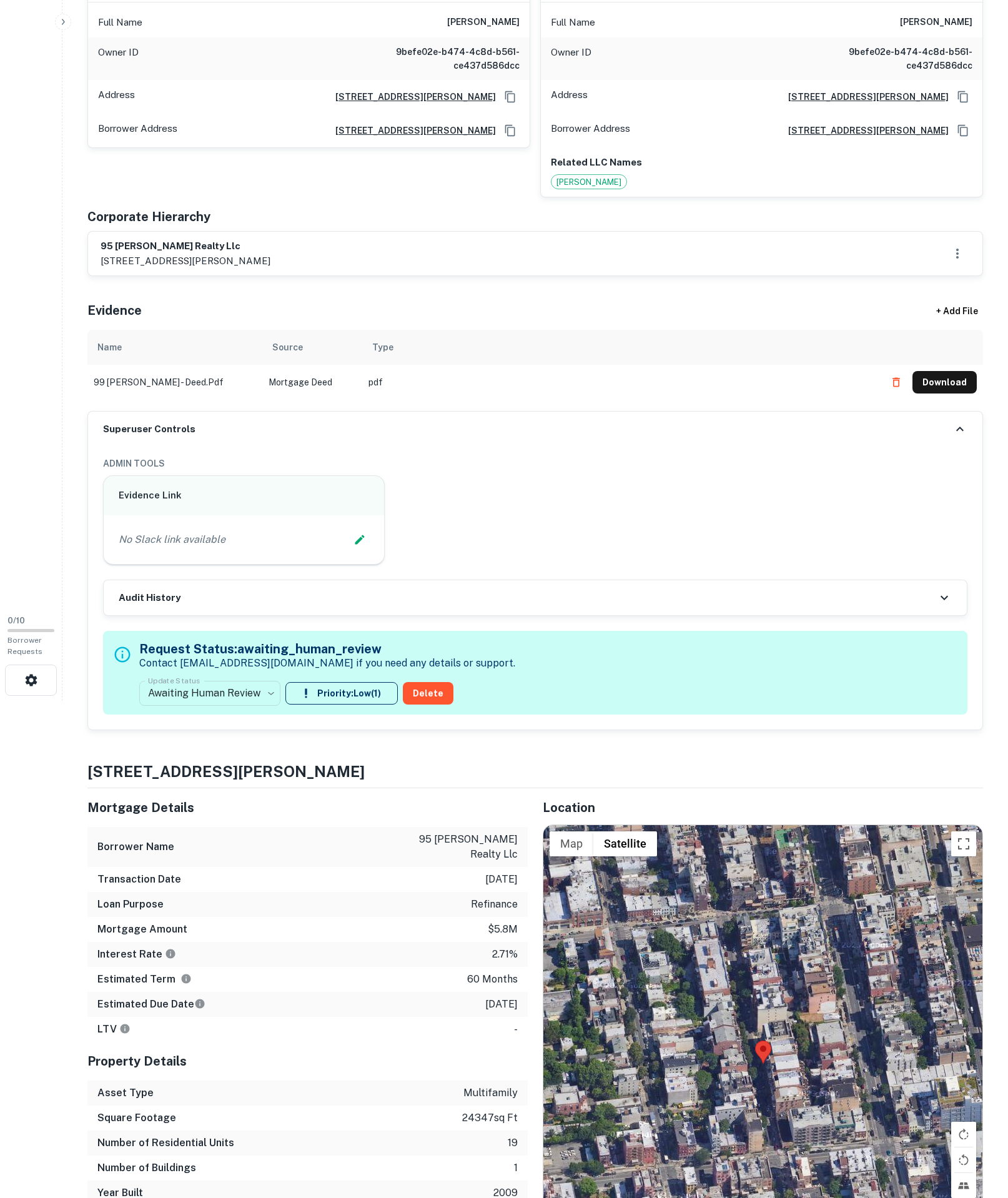
click at [216, 671] on p "Contact [EMAIL_ADDRESS][DOMAIN_NAME] if you need any details or support." at bounding box center [328, 663] width 376 height 15
click at [227, 701] on body "Search Borrowers Contacts Saved SREO Search 0 / 10 Borrower Requests Borrower I…" at bounding box center [504, 102] width 1008 height 1198
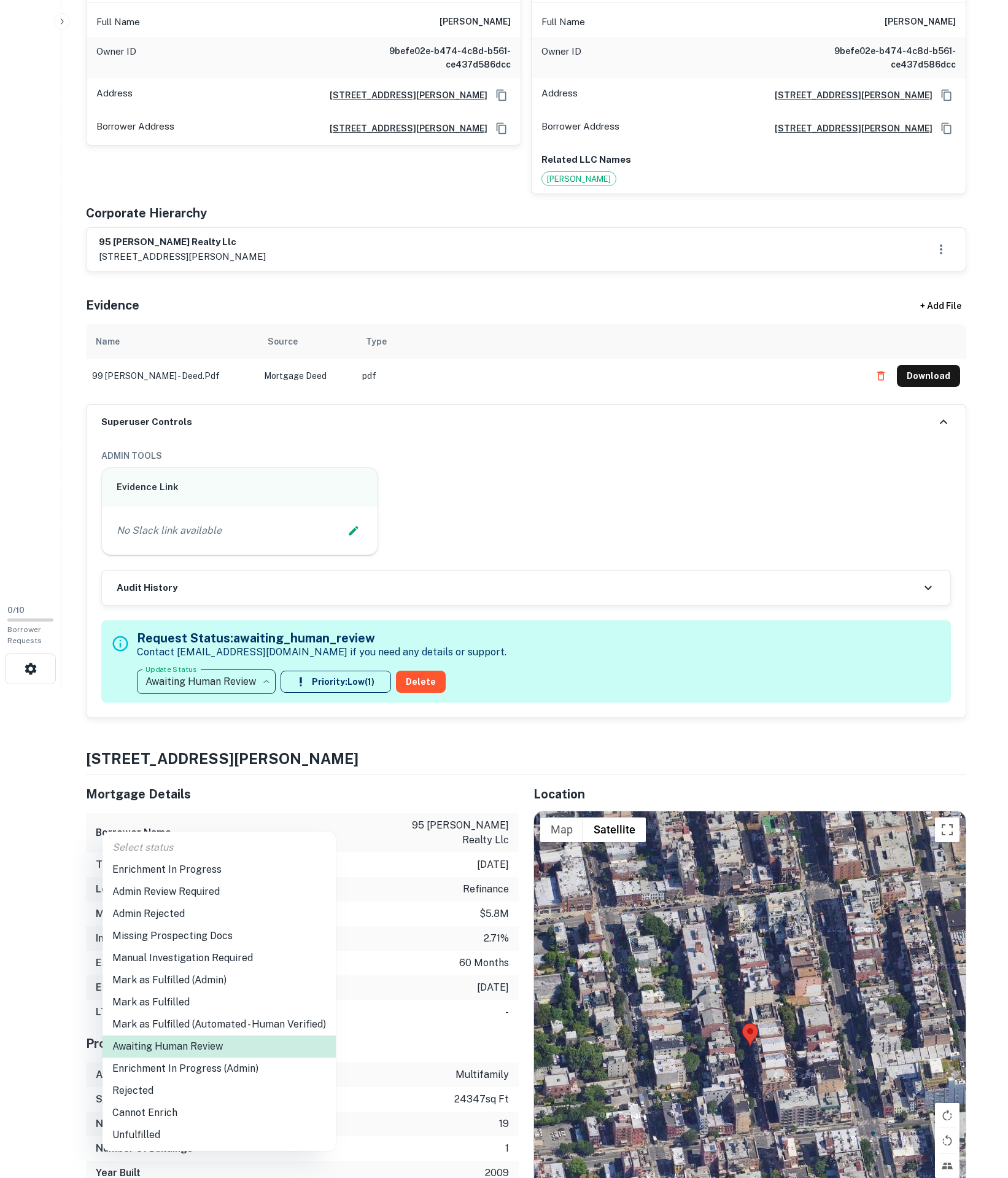
click at [209, 876] on li "Enrichment In Progress" at bounding box center [219, 870] width 234 height 22
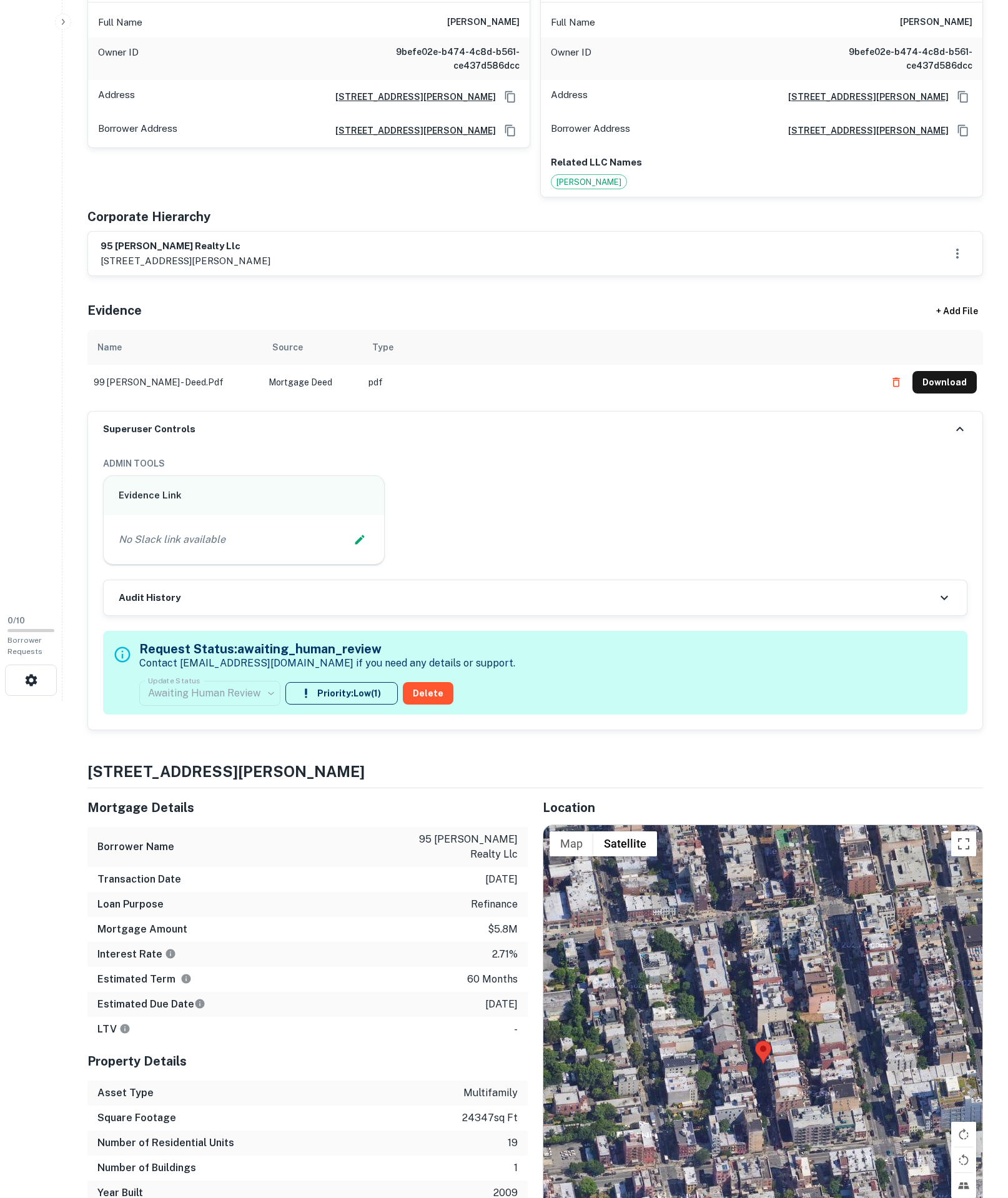
click at [367, 549] on div "No Slack link available" at bounding box center [244, 539] width 251 height 18
click at [353, 546] on icon "Edit Slack Link" at bounding box center [359, 539] width 13 height 13
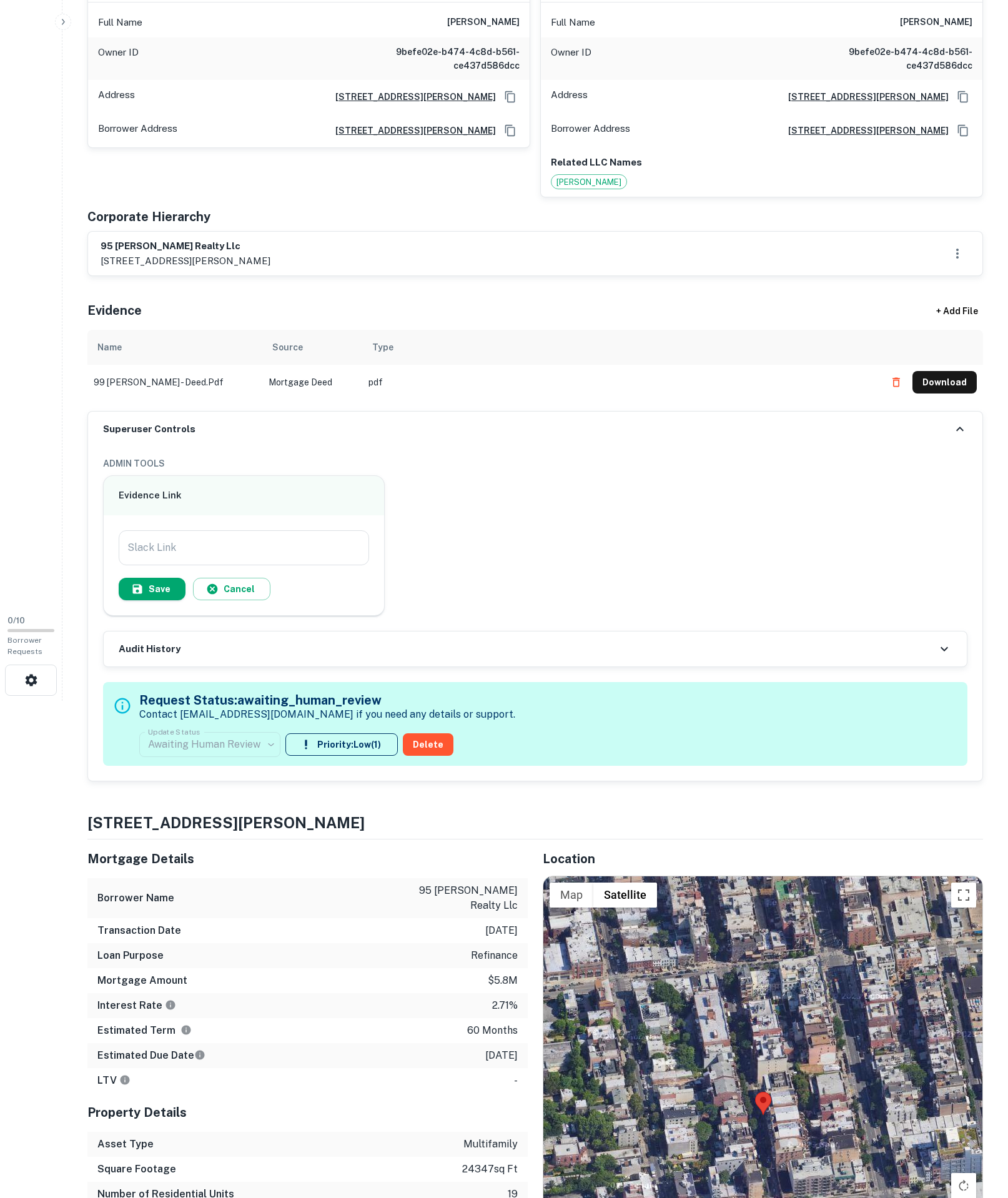
click at [283, 565] on input "Slack Link" at bounding box center [244, 547] width 251 height 35
paste input "**********"
type input "**********"
click at [177, 600] on button "Save" at bounding box center [152, 589] width 67 height 22
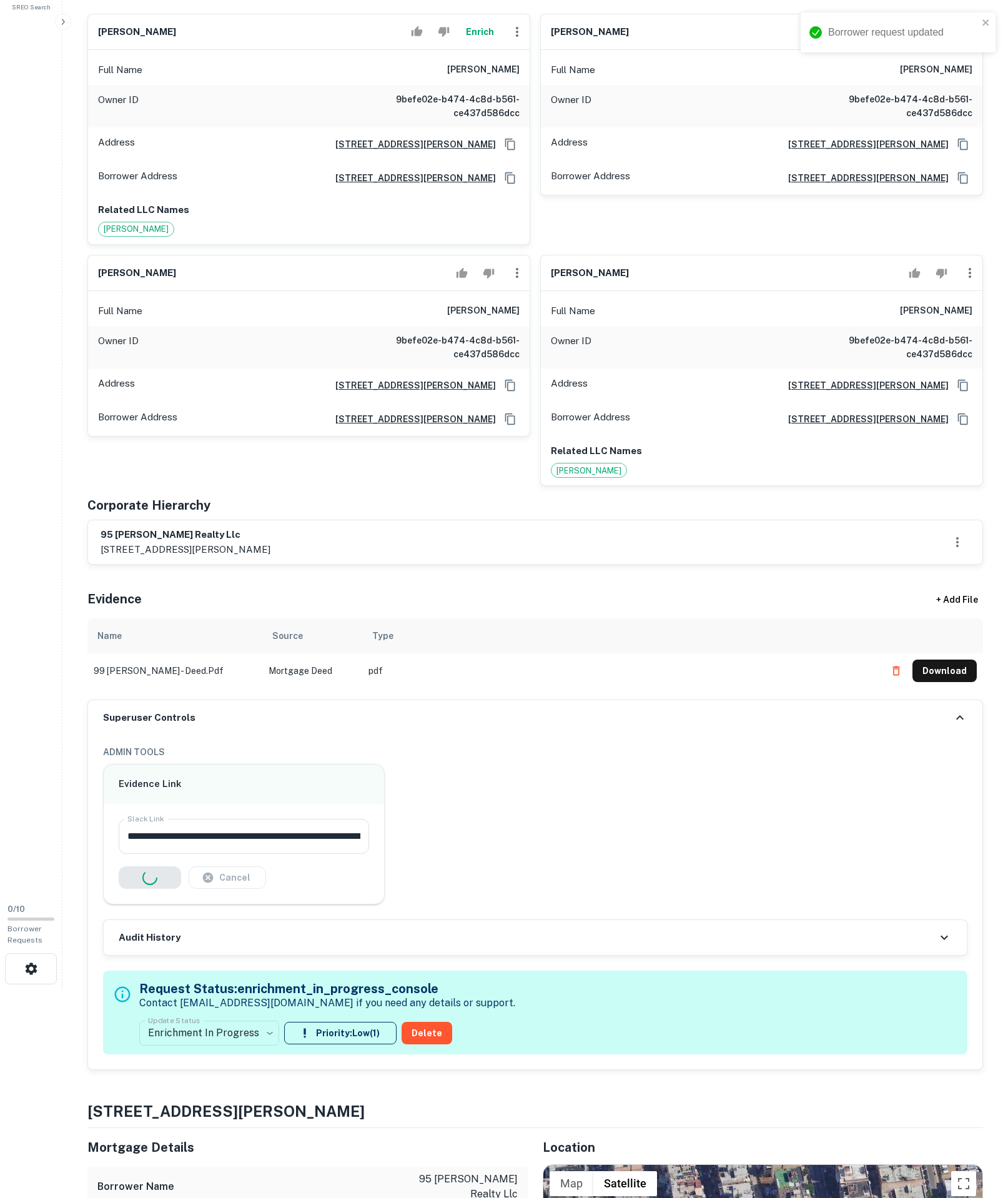
scroll to position [214, 0]
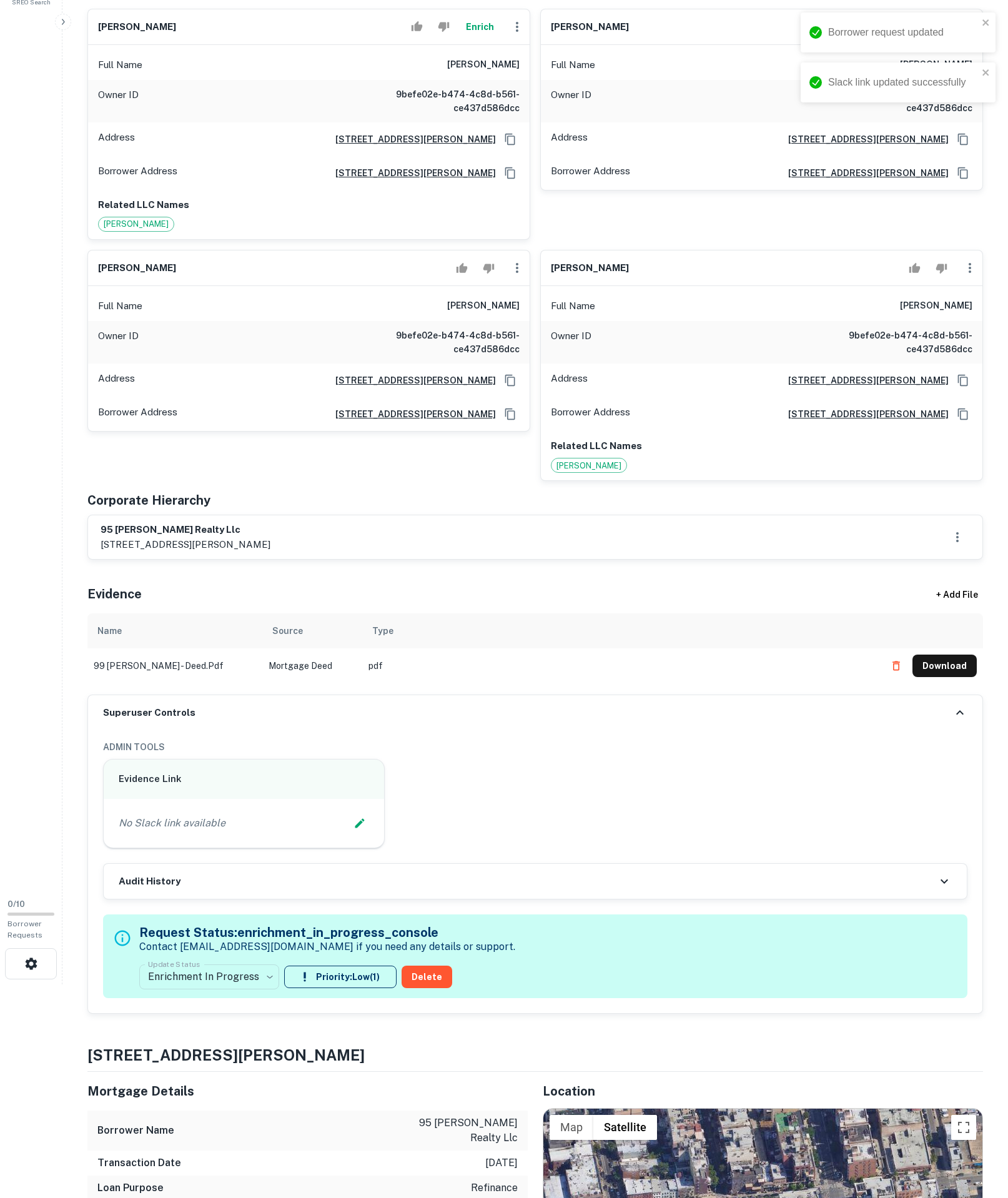
type input "**********"
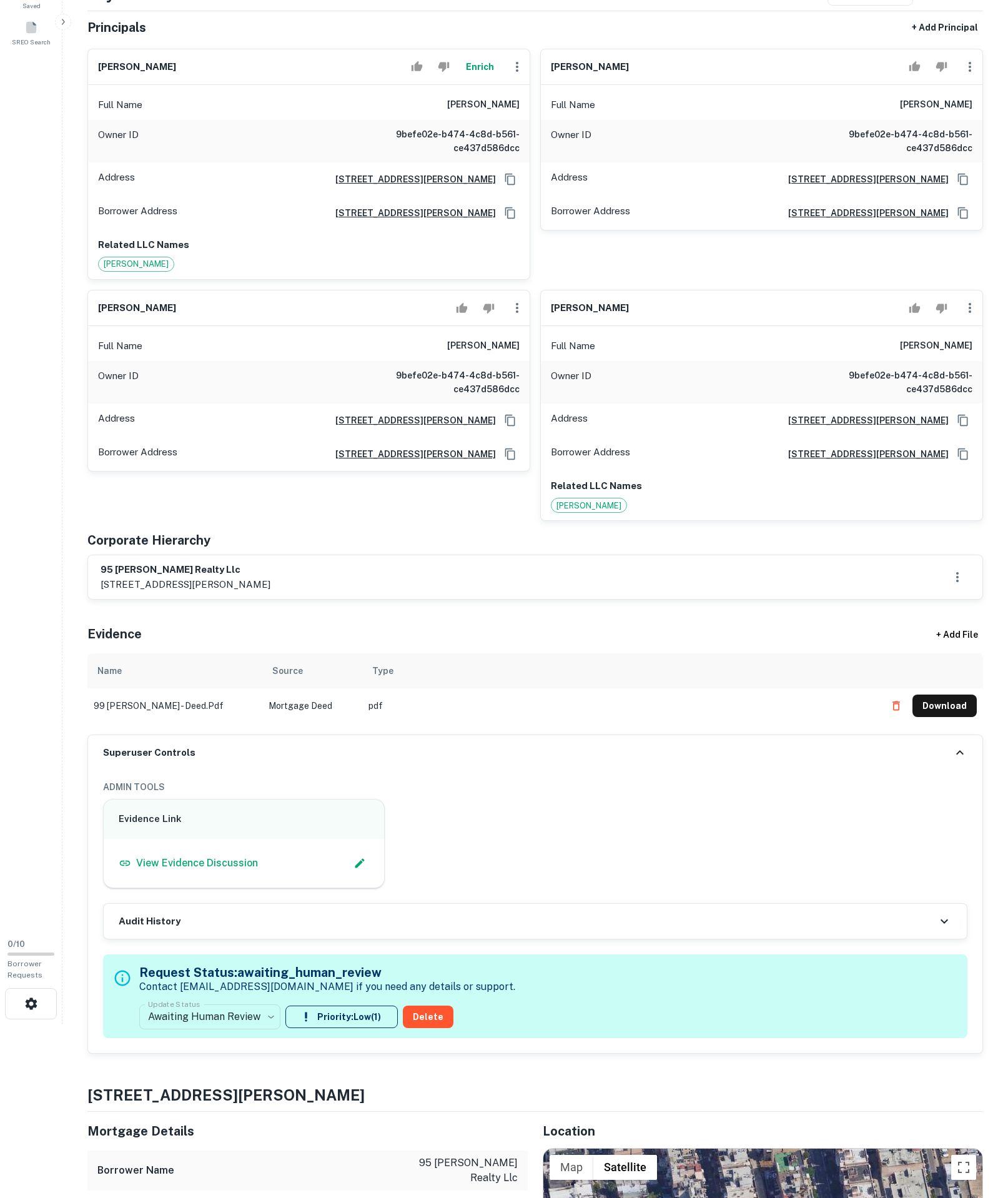
click at [959, 717] on button "Download" at bounding box center [945, 705] width 64 height 22
click at [942, 717] on button "Download" at bounding box center [945, 705] width 64 height 22
click at [510, 316] on icon "button" at bounding box center [517, 308] width 15 height 15
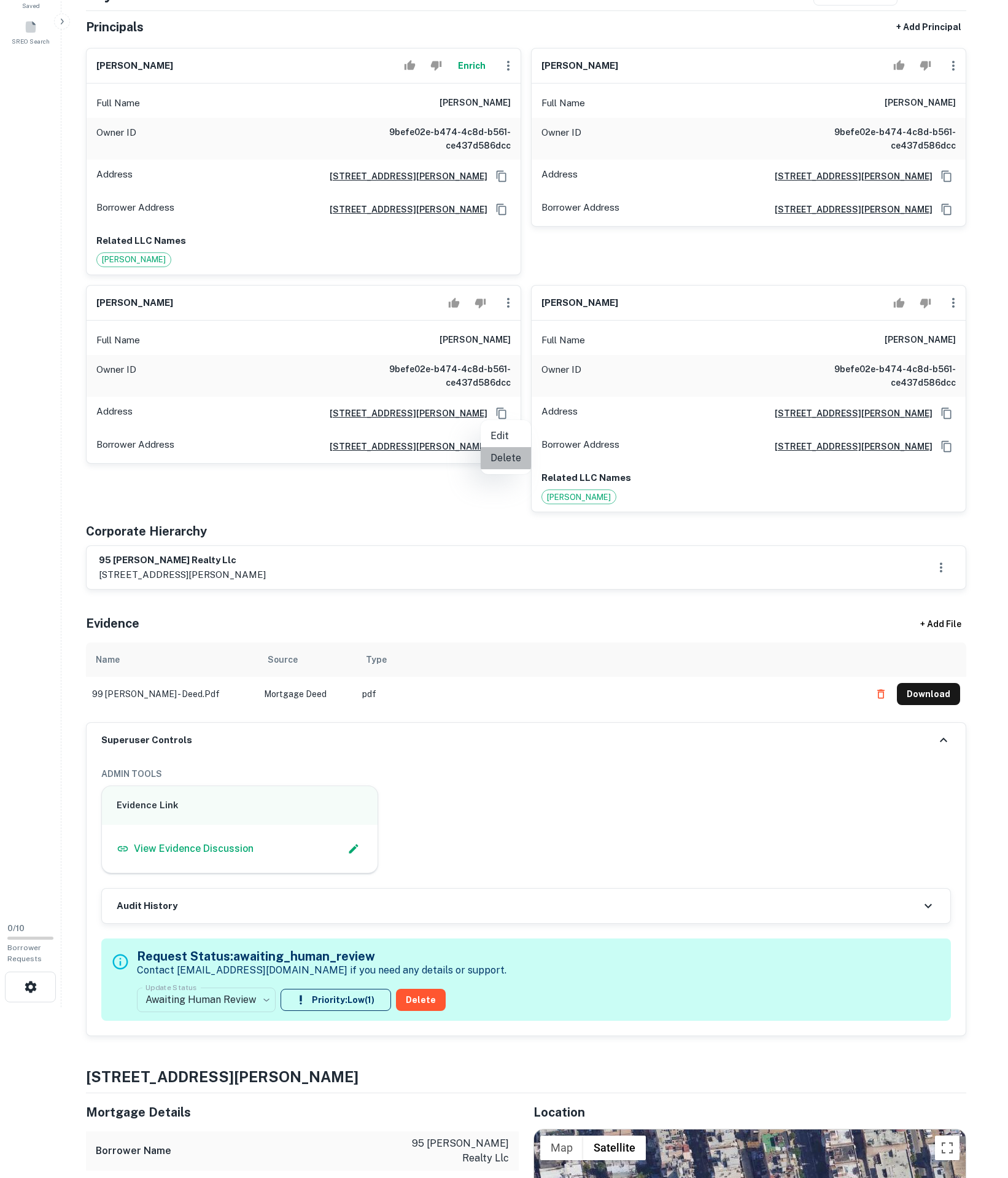
click at [485, 459] on li "Delete" at bounding box center [505, 458] width 50 height 22
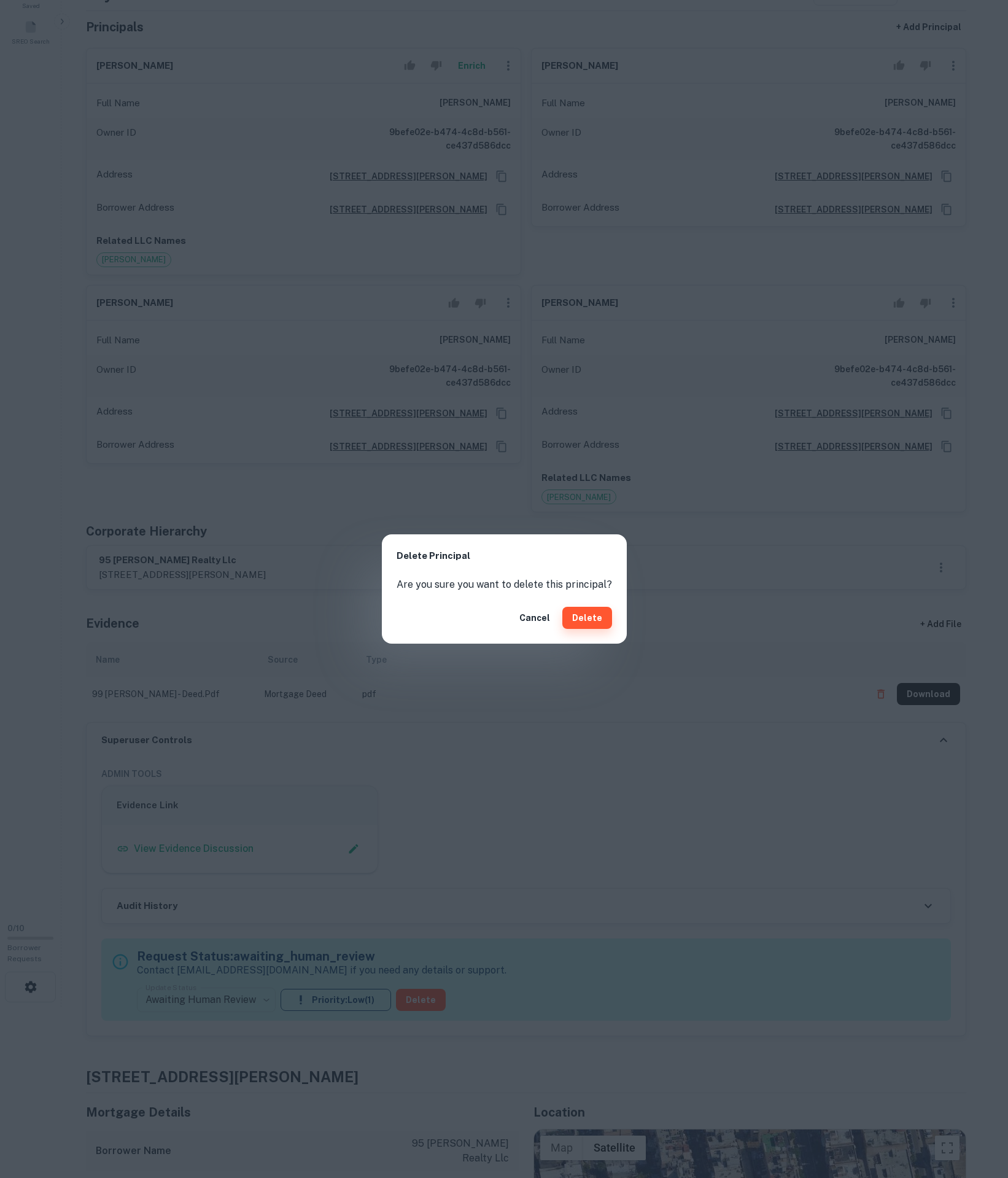
click at [588, 613] on button "Delete" at bounding box center [587, 617] width 50 height 22
click at [947, 413] on div "Delete Principal Are you sure you want to delete this principal? Cancel Delete" at bounding box center [504, 589] width 1008 height 1178
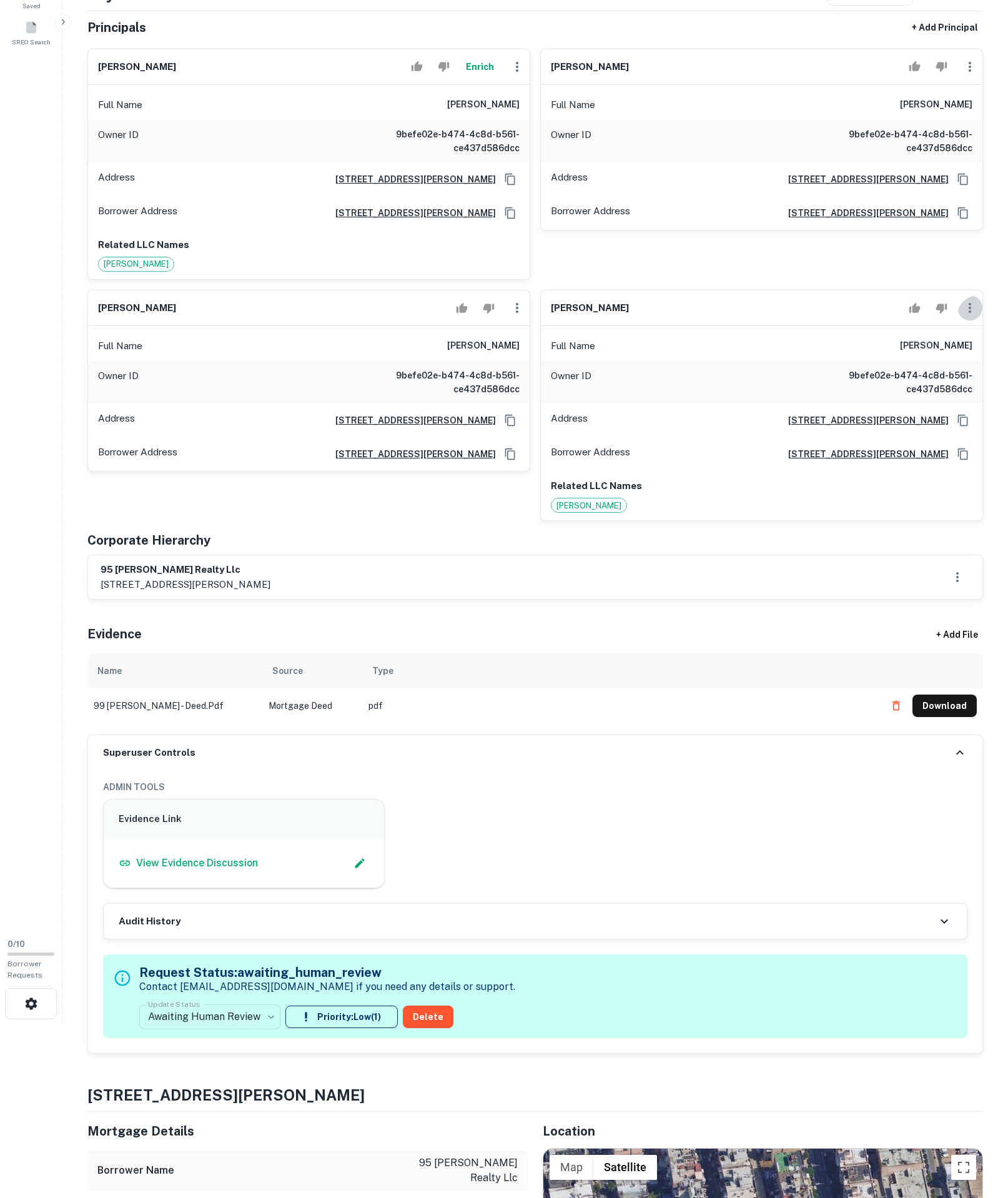
click at [969, 313] on icon "button" at bounding box center [970, 308] width 2 height 10
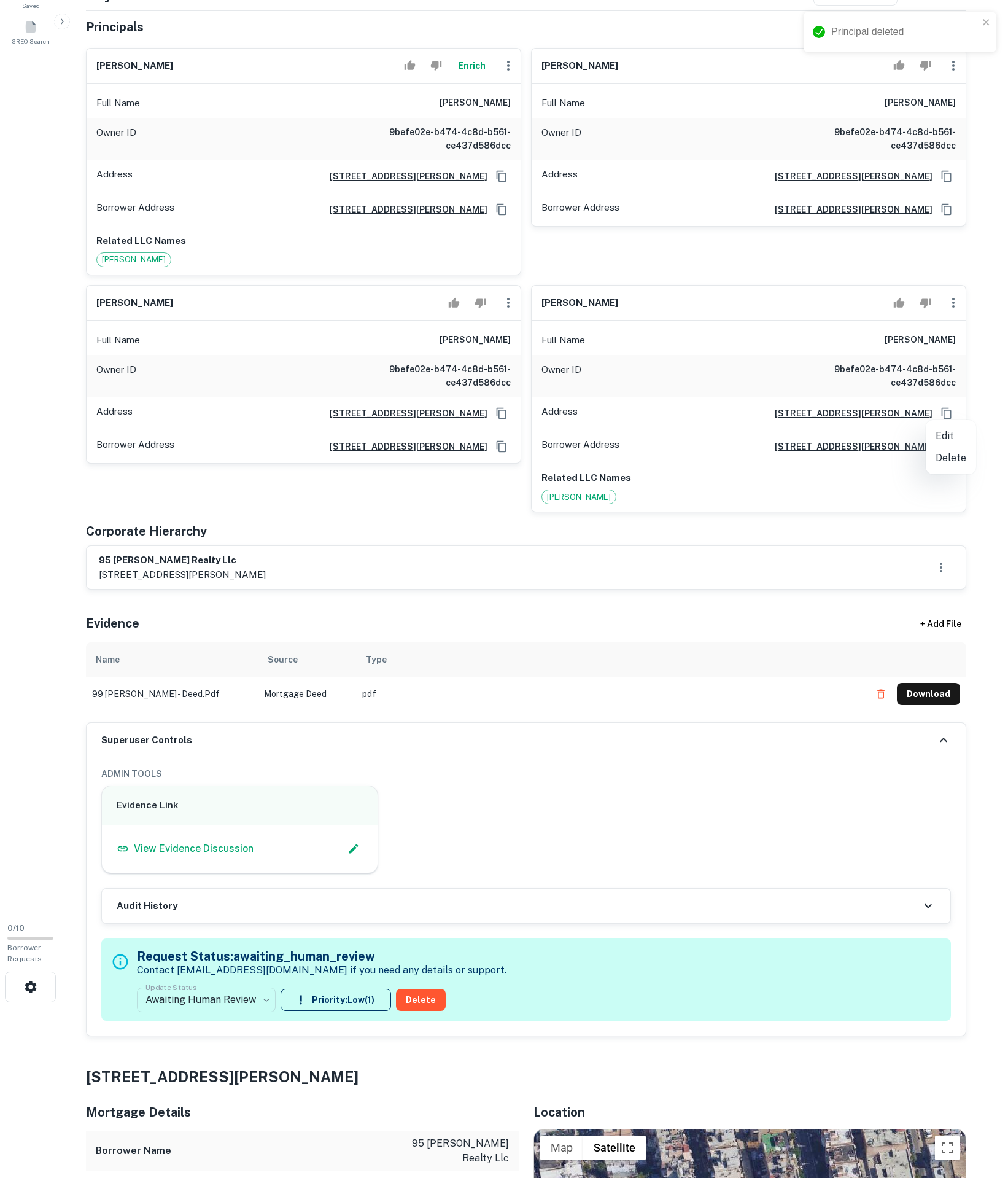
click at [947, 104] on div at bounding box center [504, 589] width 1008 height 1178
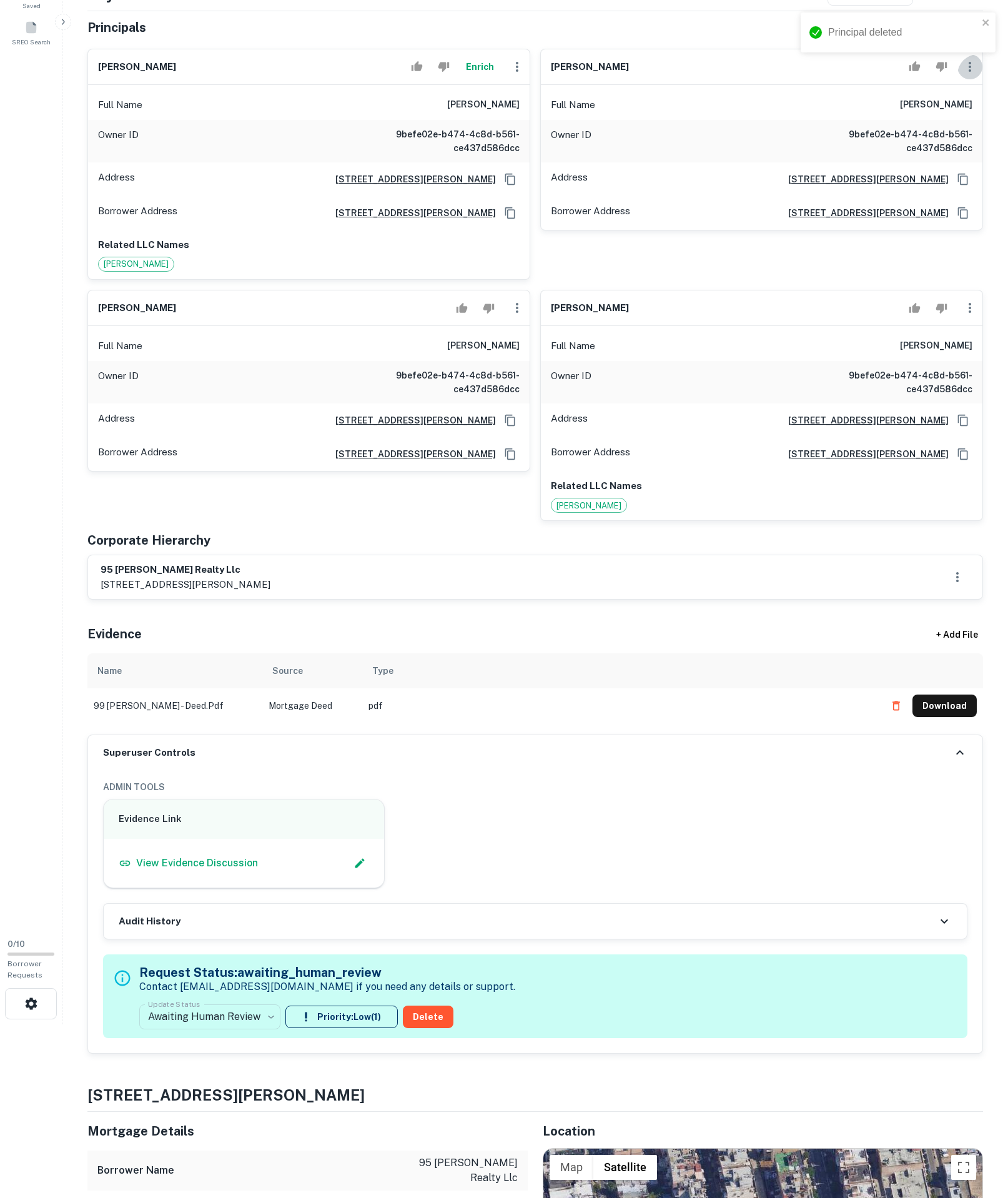
click at [969, 72] on icon "button" at bounding box center [970, 67] width 2 height 10
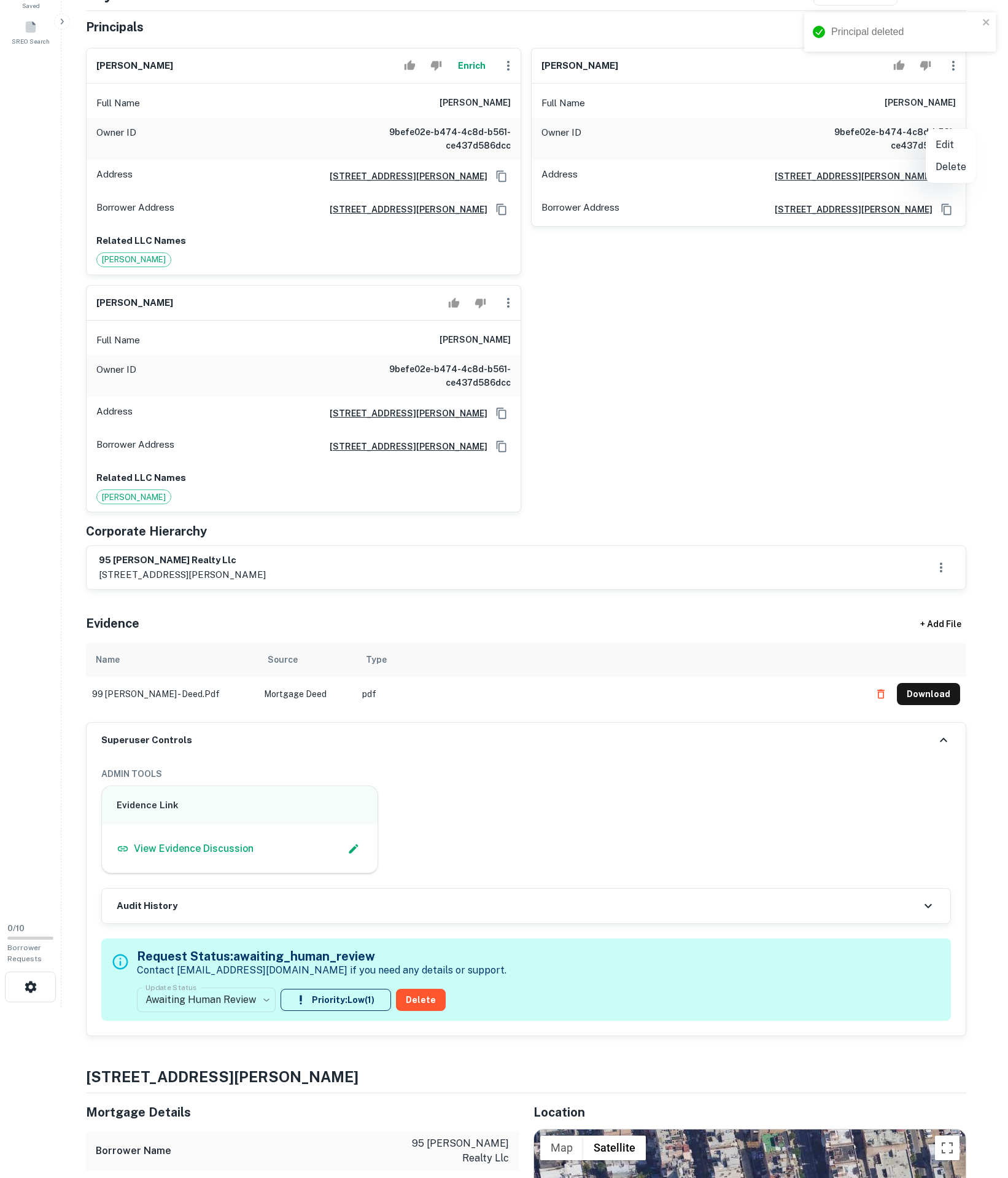
click at [957, 165] on li "Delete" at bounding box center [951, 167] width 50 height 22
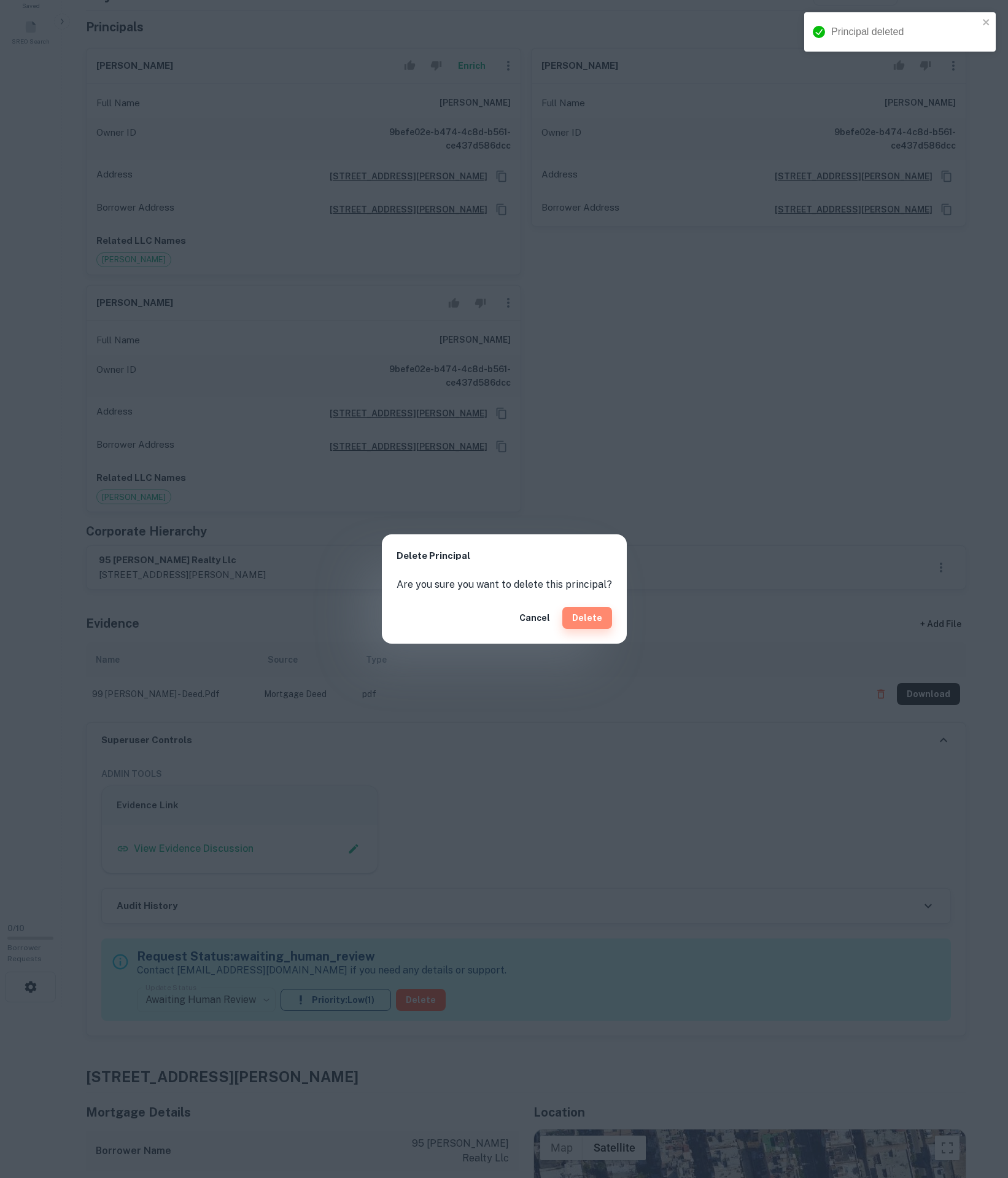
click at [602, 611] on button "Delete" at bounding box center [587, 617] width 50 height 22
click at [799, 516] on div "Delete Principal Are you sure you want to delete this principal? Cancel Delete" at bounding box center [504, 589] width 1008 height 1178
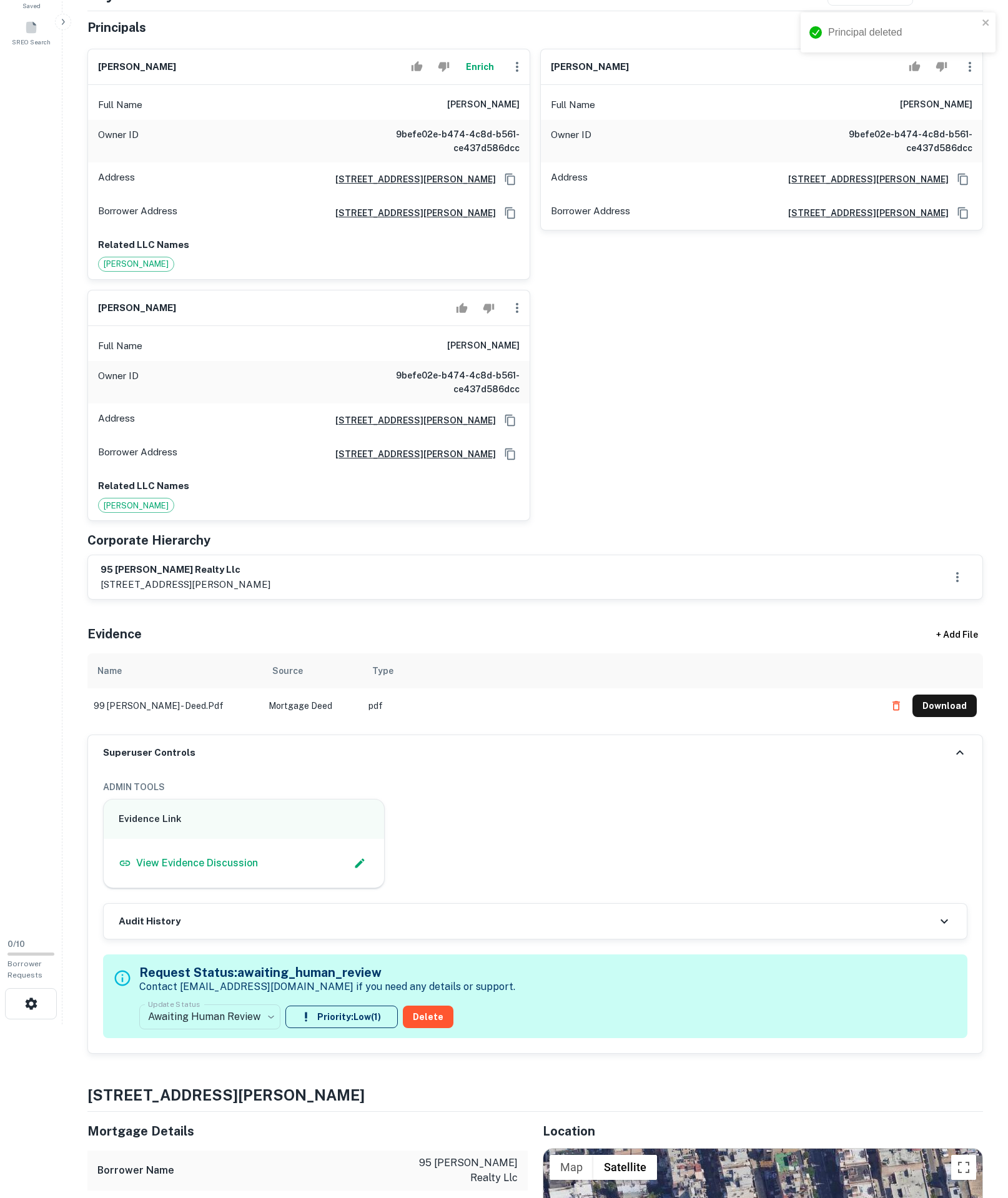
click at [516, 313] on icon "button" at bounding box center [517, 308] width 2 height 10
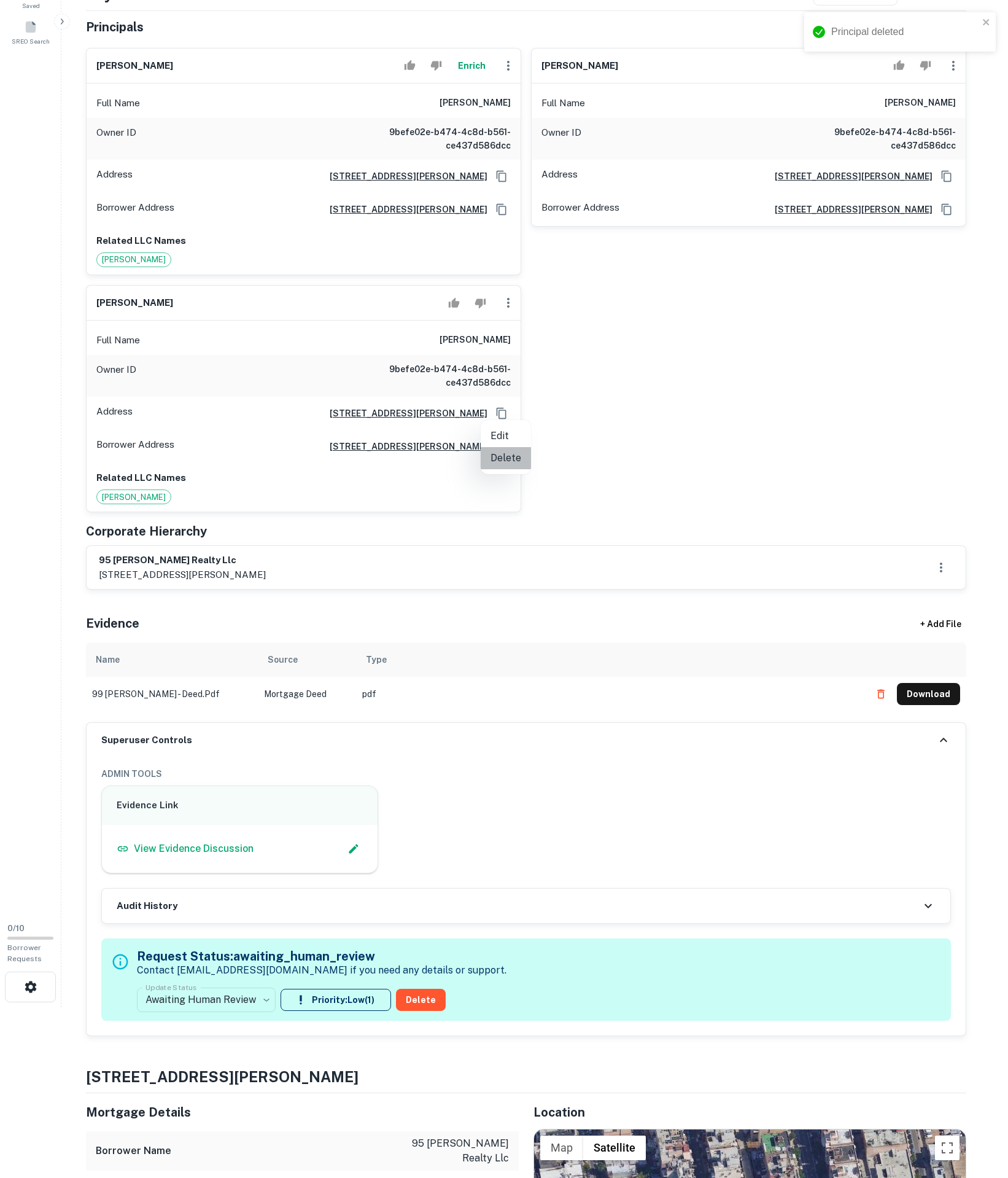
click at [512, 464] on li "Delete" at bounding box center [505, 458] width 50 height 22
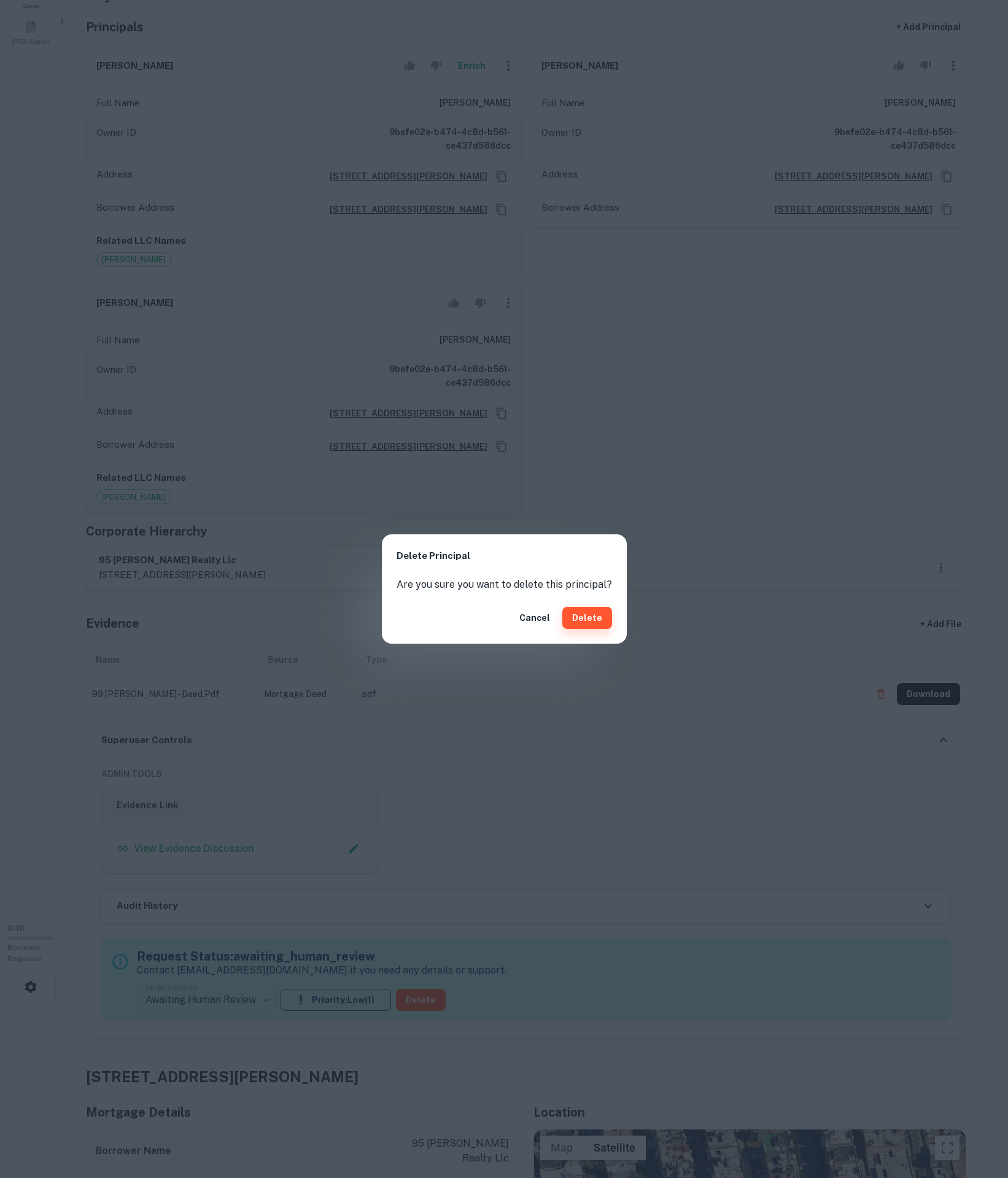
click at [597, 611] on button "Delete" at bounding box center [587, 617] width 50 height 22
click at [831, 493] on div "Delete Principal Are you sure you want to delete this principal? Cancel Delete" at bounding box center [504, 589] width 1008 height 1178
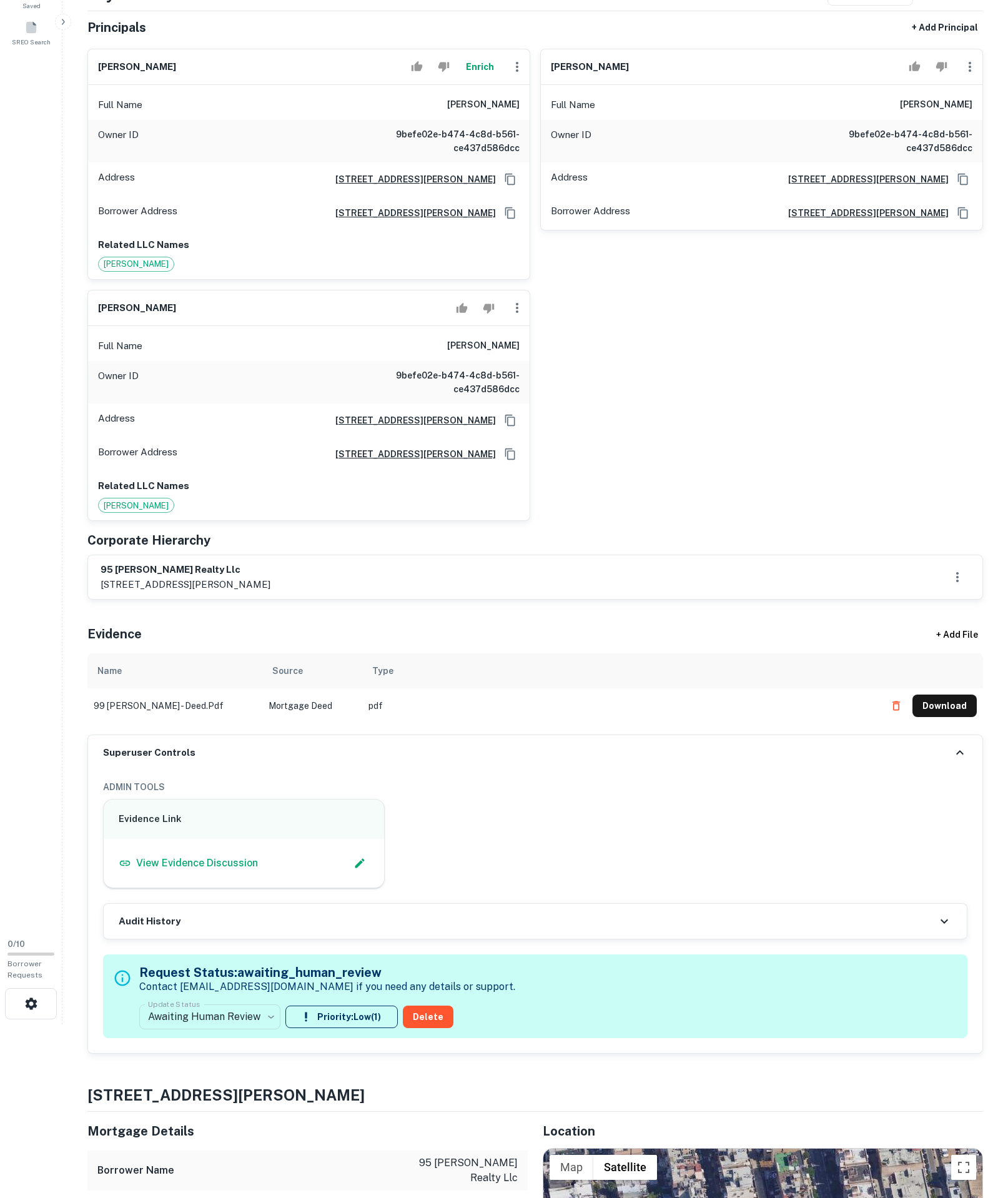
click at [776, 512] on div "jacob rubin Enrich Full Name jacob rubin Owner ID 9befe02e-b474-4c8d-b561-ce437…" at bounding box center [531, 280] width 906 height 482
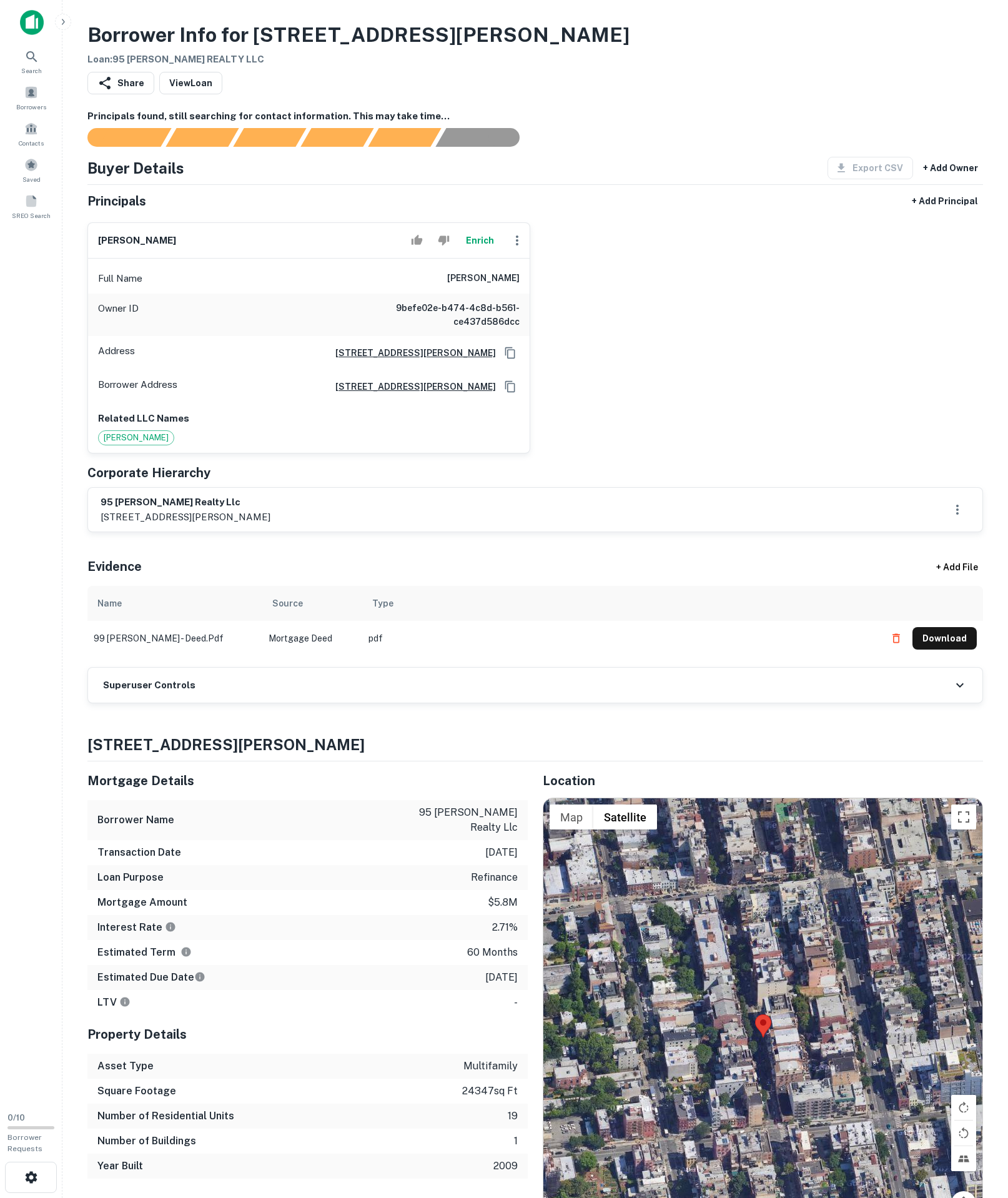
click at [946, 650] on button "Download" at bounding box center [945, 638] width 64 height 22
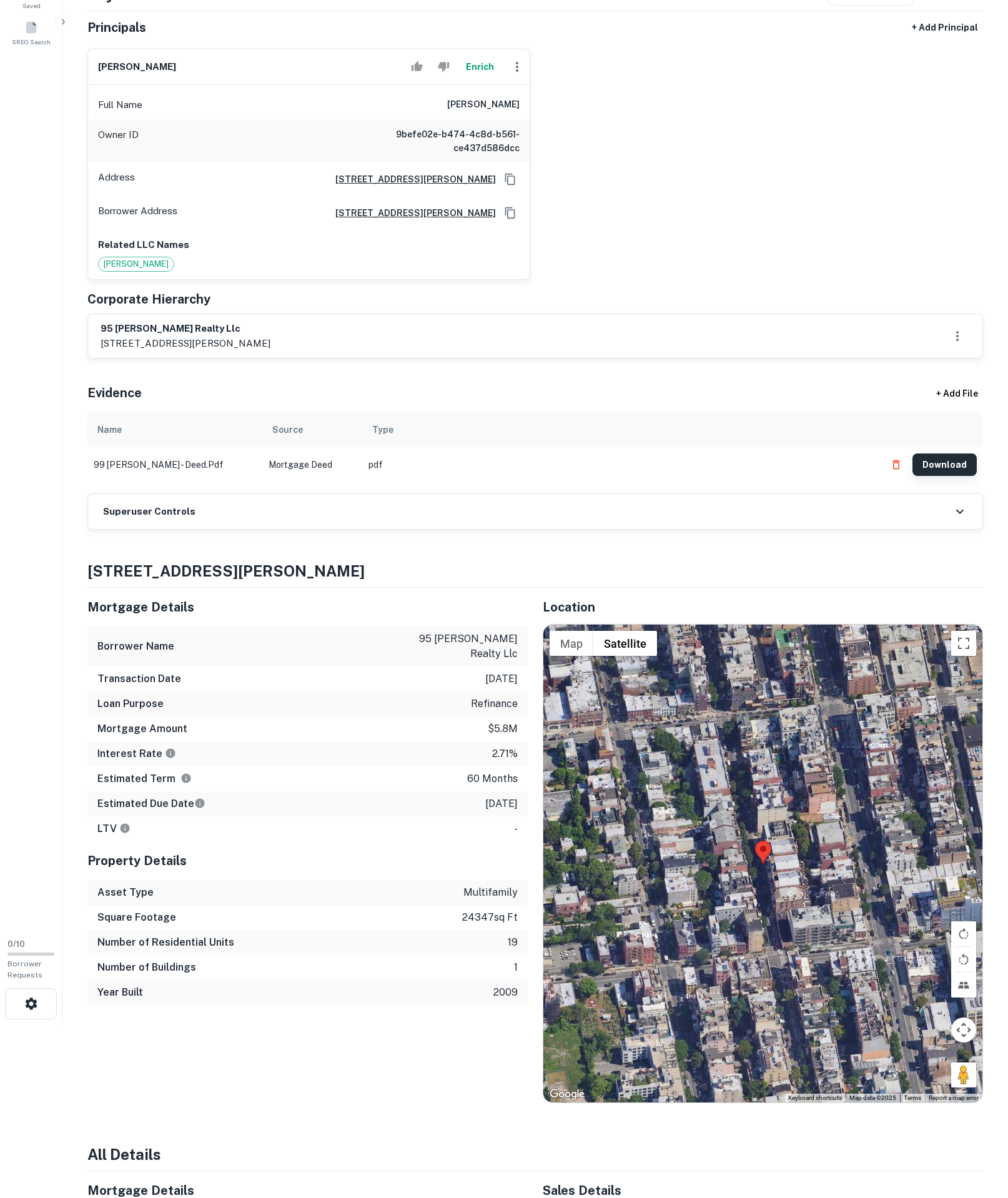
click at [957, 476] on button "Download" at bounding box center [945, 465] width 64 height 22
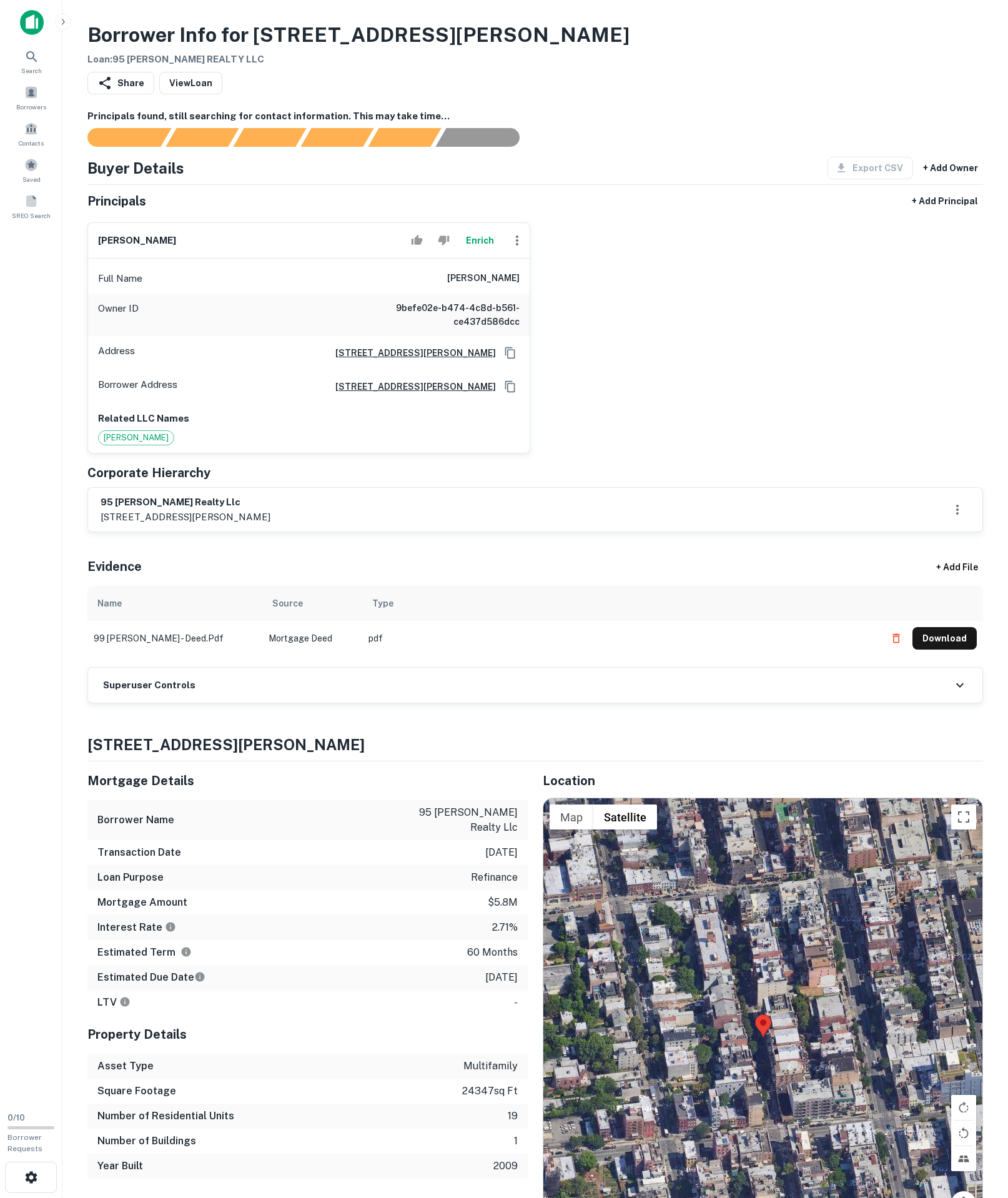
click at [510, 393] on icon "Copy Address" at bounding box center [510, 387] width 13 height 13
drag, startPoint x: 386, startPoint y: 319, endPoint x: 650, endPoint y: 346, distance: 265.4
click at [650, 346] on div "jacob rubin Enrich Full Name jacob rubin Owner ID 9befe02e-b474-4c8d-b561-ce437…" at bounding box center [531, 333] width 906 height 241
copy h6 "jacob rubin"
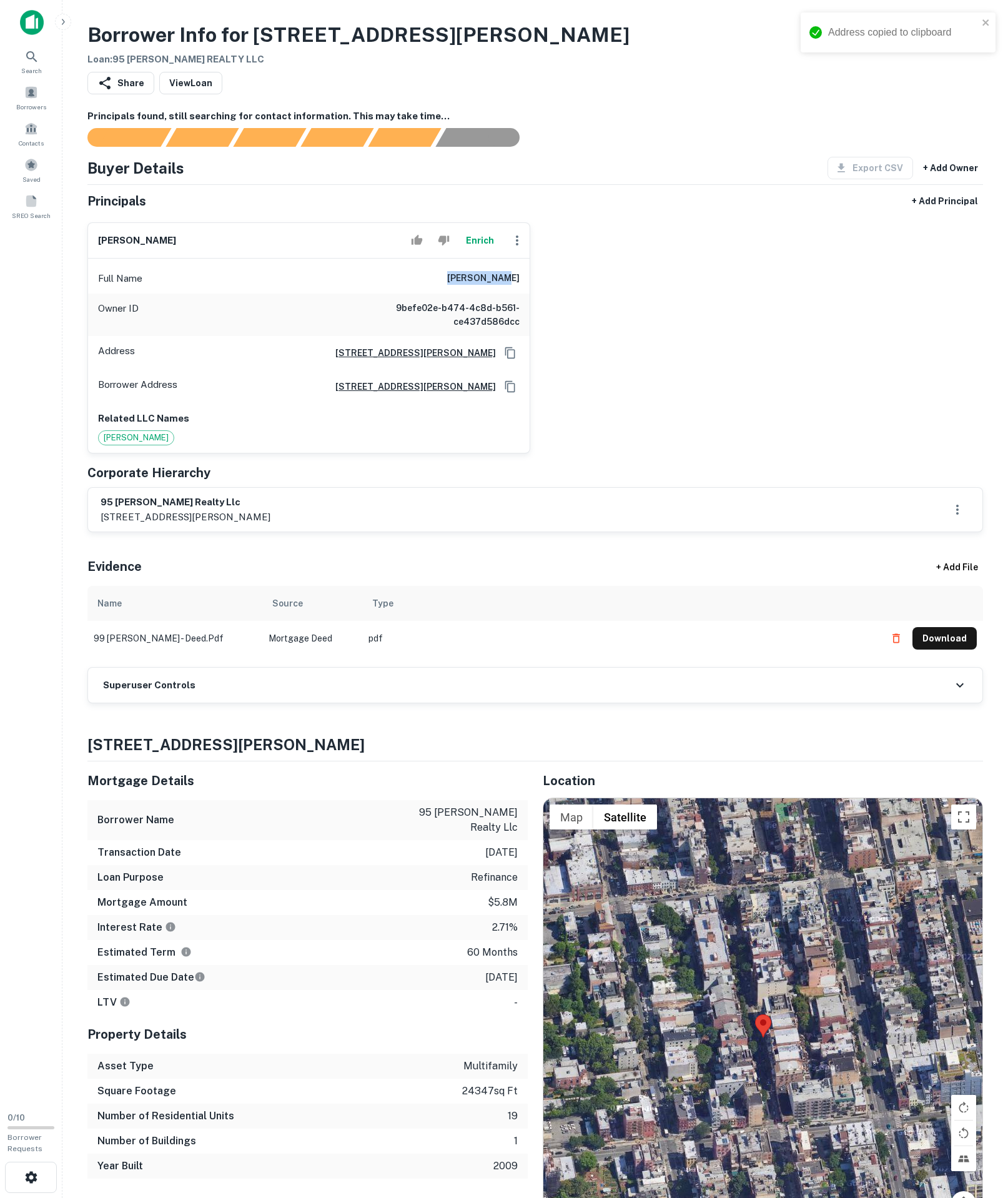
copy h6 "jacob rubin"
drag, startPoint x: 96, startPoint y: 597, endPoint x: 256, endPoint y: 596, distance: 160.0
click at [256, 531] on div "95 skillman realty llc 62 rutledge street, suite 220, brooklyn, ny, 11249" at bounding box center [535, 509] width 894 height 44
copy h6 "95 skillman realty llc"
drag, startPoint x: 438, startPoint y: 332, endPoint x: 72, endPoint y: 252, distance: 374.6
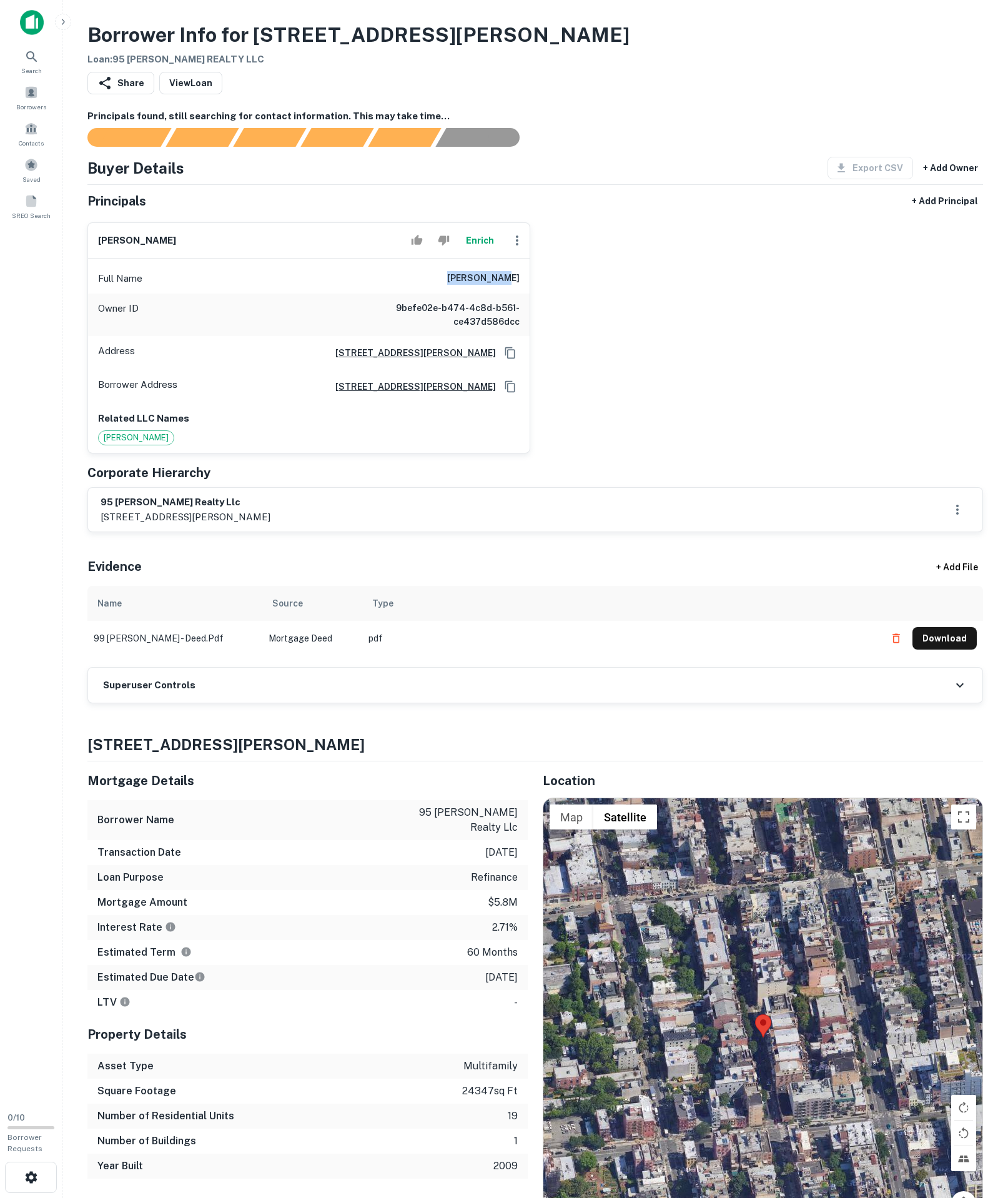
click at [604, 335] on div "jacob rubin Enrich Full Name jacob rubin Owner ID 9befe02e-b474-4c8d-b561-ce437…" at bounding box center [531, 333] width 906 height 241
copy h6 "jacob rubin"
click at [511, 393] on icon "Copy Address" at bounding box center [510, 387] width 13 height 13
copy h6 "jacob rubin"
click at [910, 212] on button "+ Add Principal" at bounding box center [945, 201] width 76 height 22
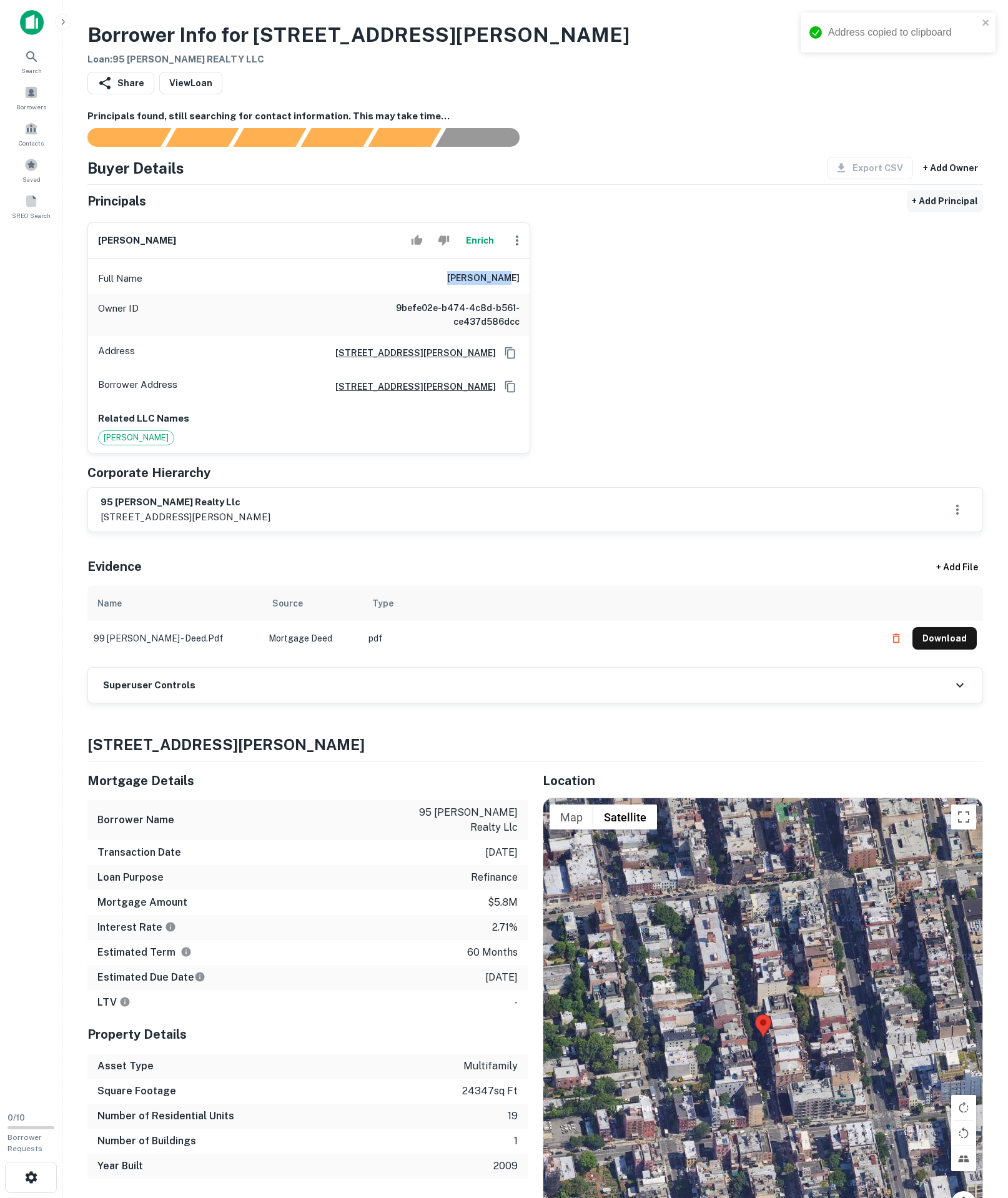
select select "**"
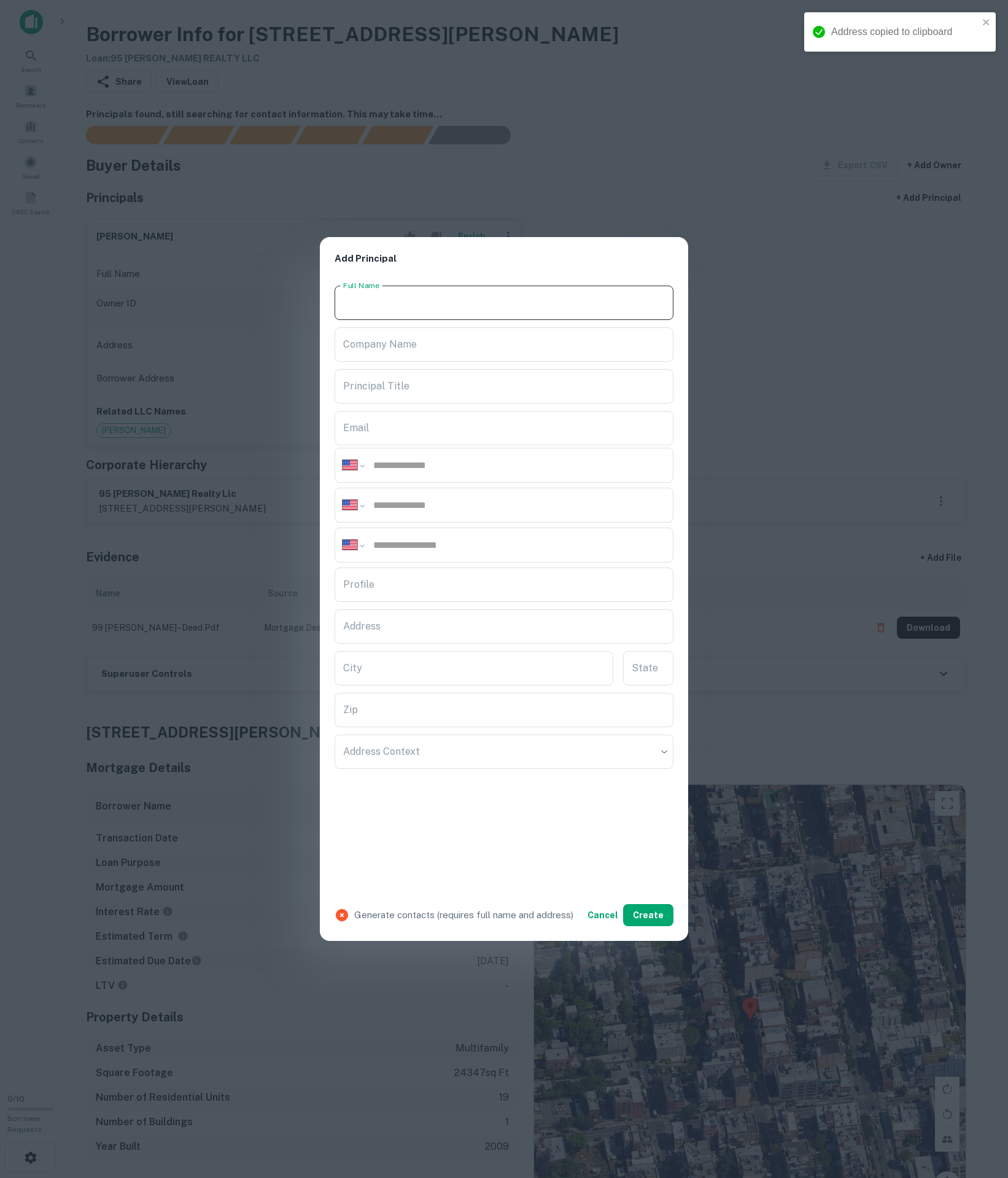
click at [457, 287] on input "Full Name" at bounding box center [503, 302] width 339 height 34
paste input "**********"
type input "**********"
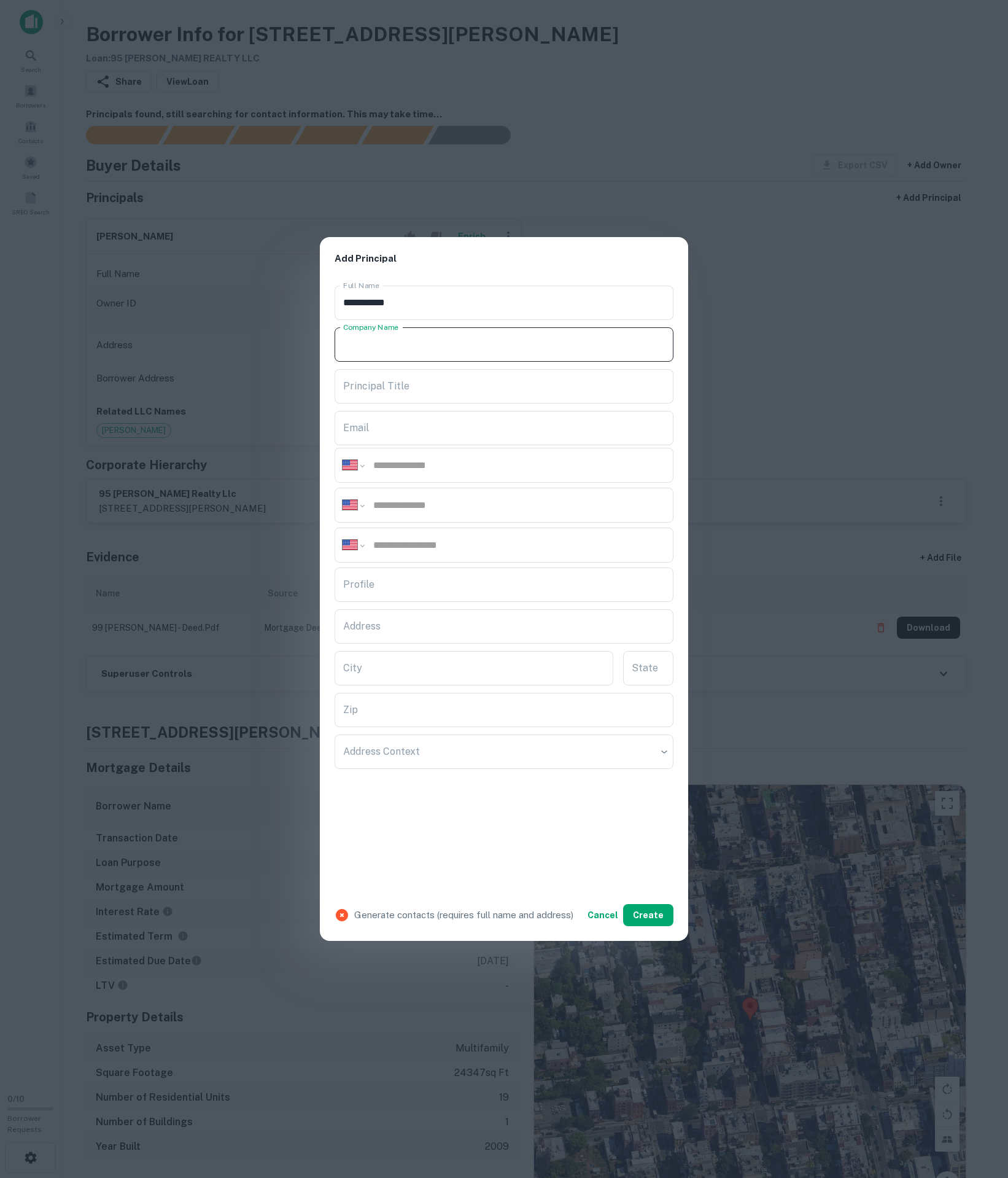
click at [376, 327] on div "Company Name Company Name" at bounding box center [503, 344] width 339 height 34
paste input "**********"
drag, startPoint x: 439, startPoint y: 329, endPoint x: 259, endPoint y: 326, distance: 180.0
click at [259, 326] on div "**********" at bounding box center [504, 589] width 1008 height 1178
type input "**********"
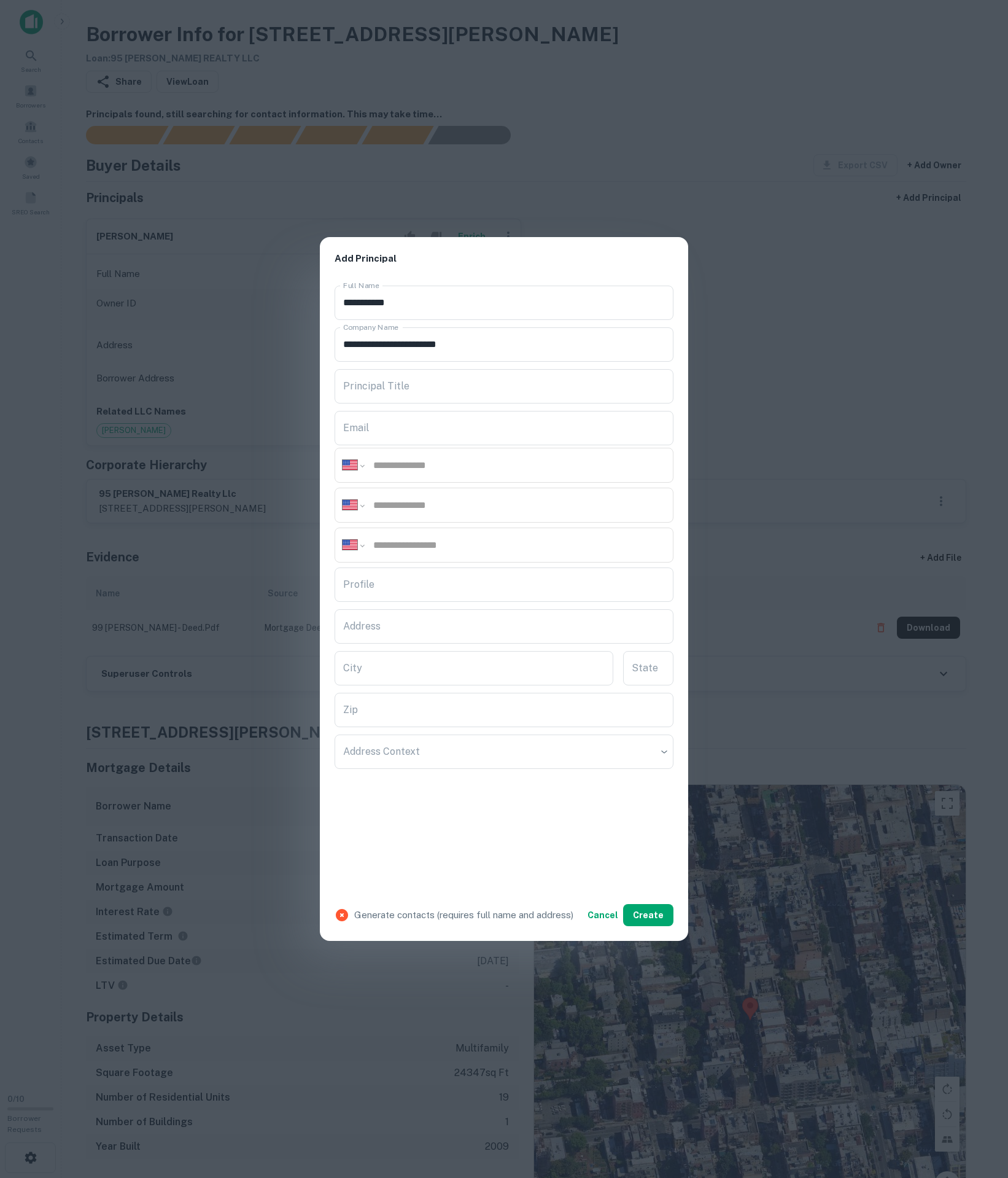
click at [416, 466] on div "**********" at bounding box center [503, 465] width 339 height 35
click at [416, 459] on input "tel" at bounding box center [519, 465] width 294 height 14
paste input "**********"
type input "**********"
click at [482, 418] on input "Email" at bounding box center [503, 427] width 339 height 34
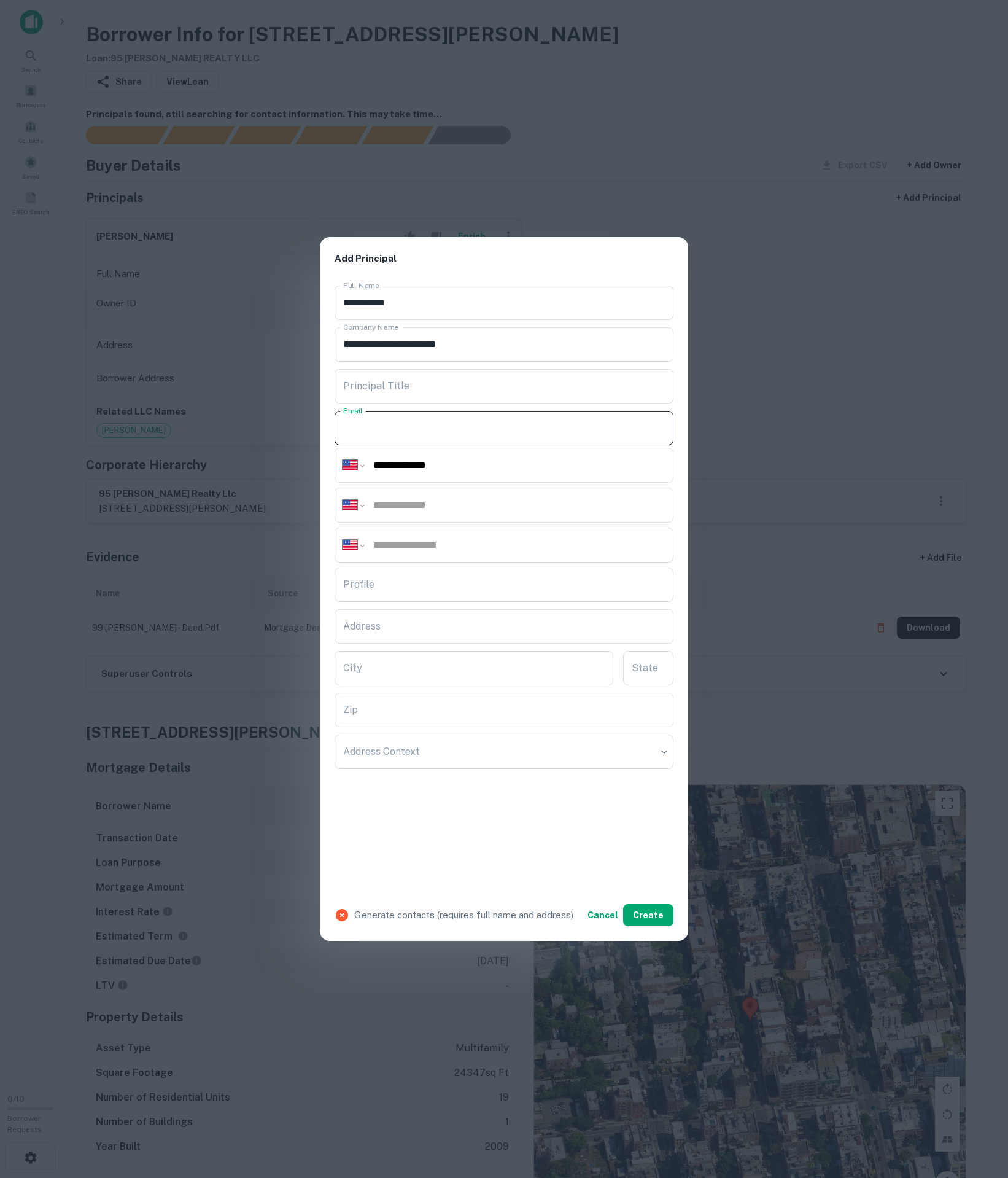
paste input "**********"
type input "**********"
drag, startPoint x: 583, startPoint y: 457, endPoint x: 306, endPoint y: 453, distance: 277.0
click at [306, 453] on div "**********" at bounding box center [504, 589] width 1008 height 1178
click at [482, 545] on input "tel" at bounding box center [519, 545] width 294 height 14
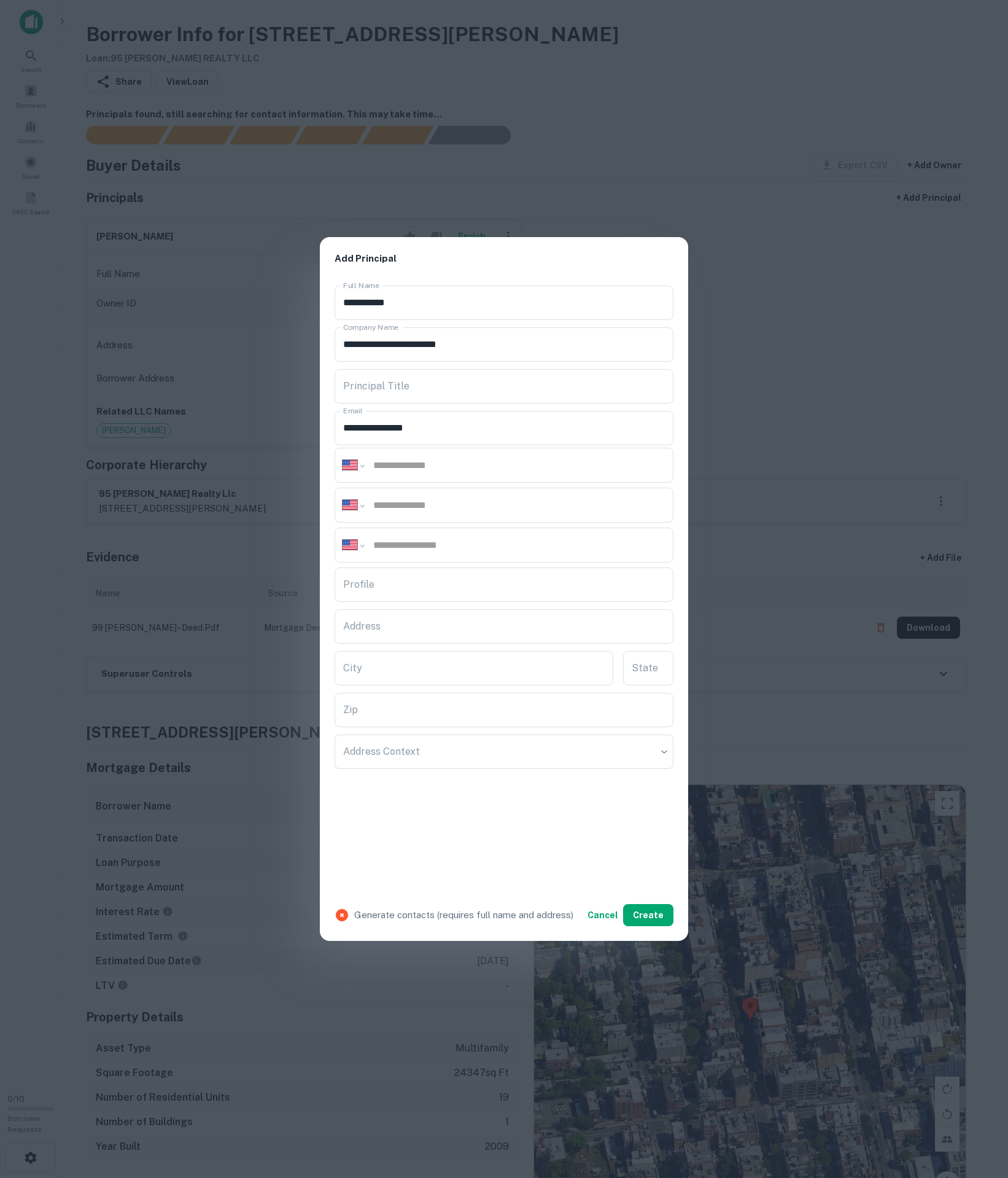
paste input "**********"
type input "**********"
click at [439, 590] on input "Profile" at bounding box center [503, 584] width 339 height 34
paste input "**********"
type input "**********"
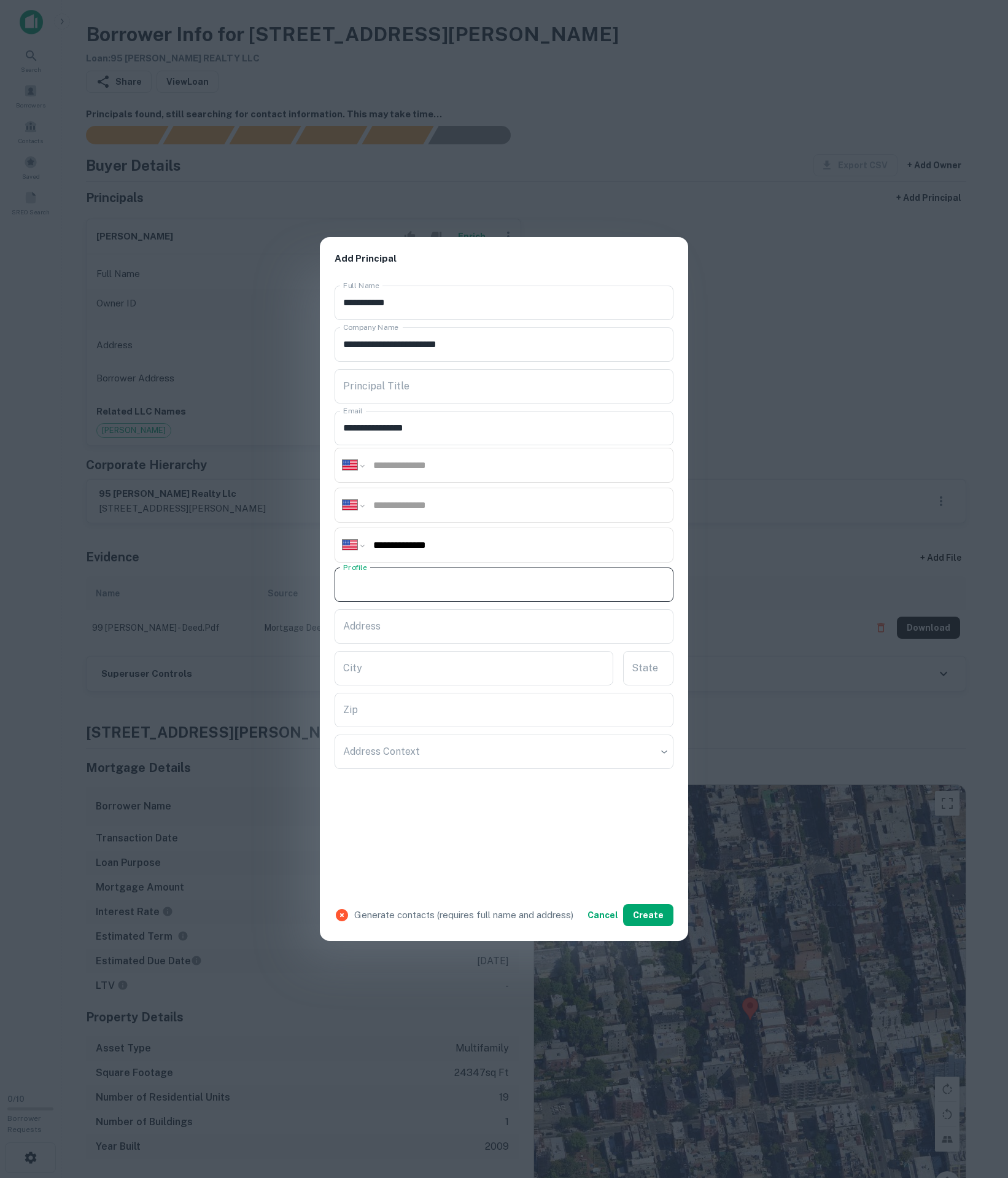
paste input "**********"
type input "**********"
click at [489, 500] on input "tel" at bounding box center [519, 505] width 294 height 14
click at [418, 379] on input "Principal Title" at bounding box center [503, 386] width 339 height 34
paste input "**********"
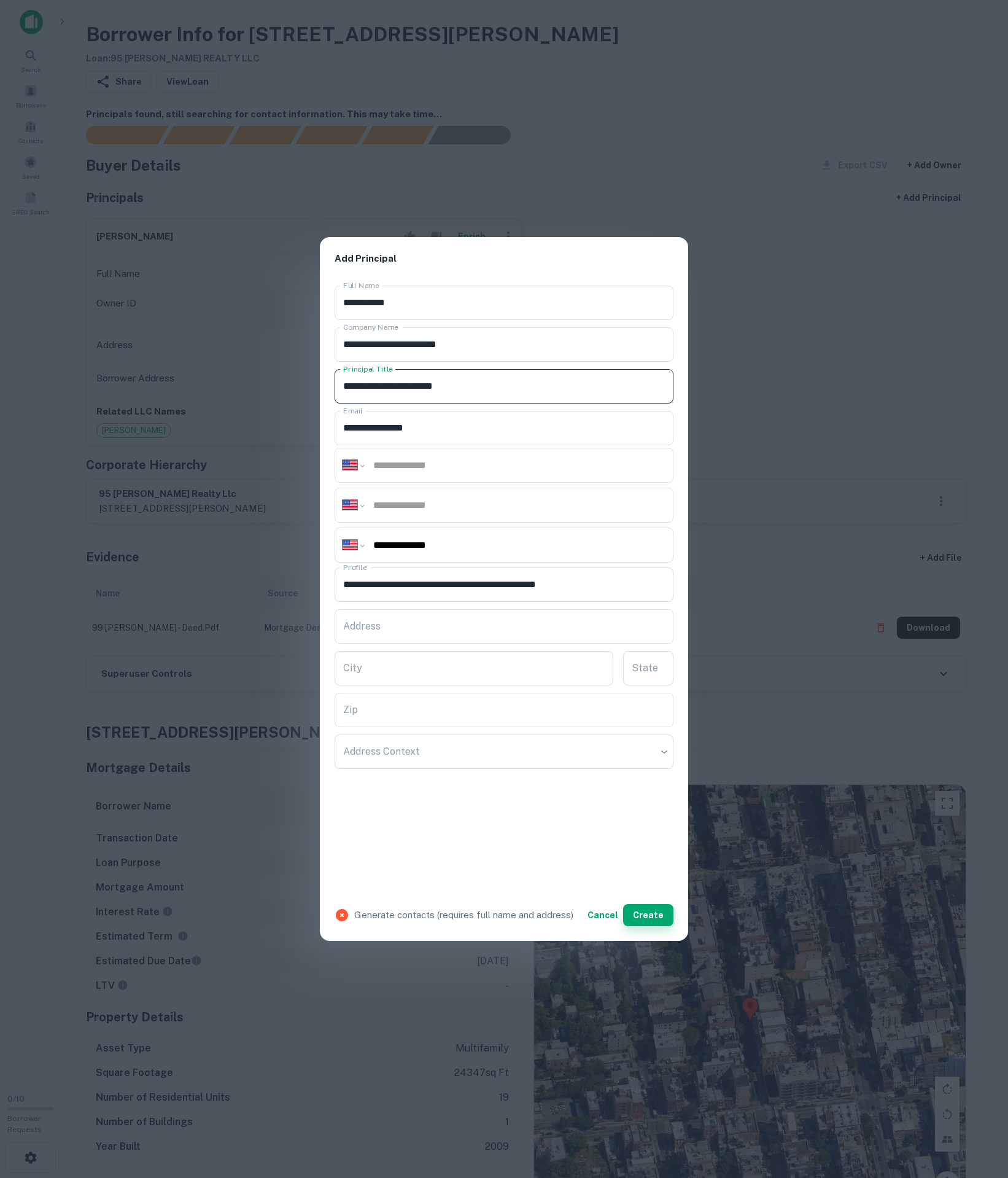
type input "**********"
click at [650, 926] on button "Create" at bounding box center [648, 915] width 50 height 22
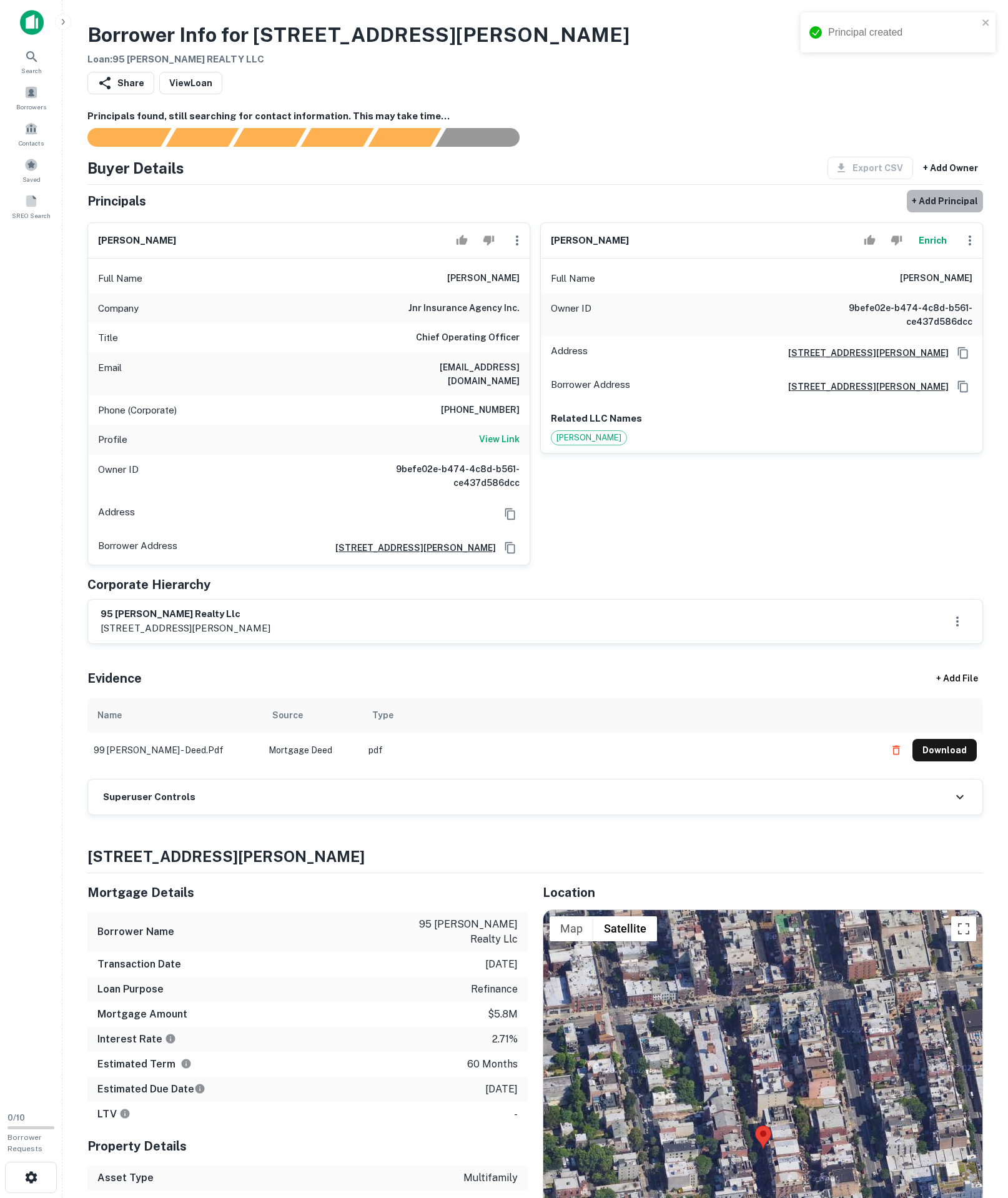
click at [953, 212] on button "+ Add Principal" at bounding box center [945, 201] width 76 height 22
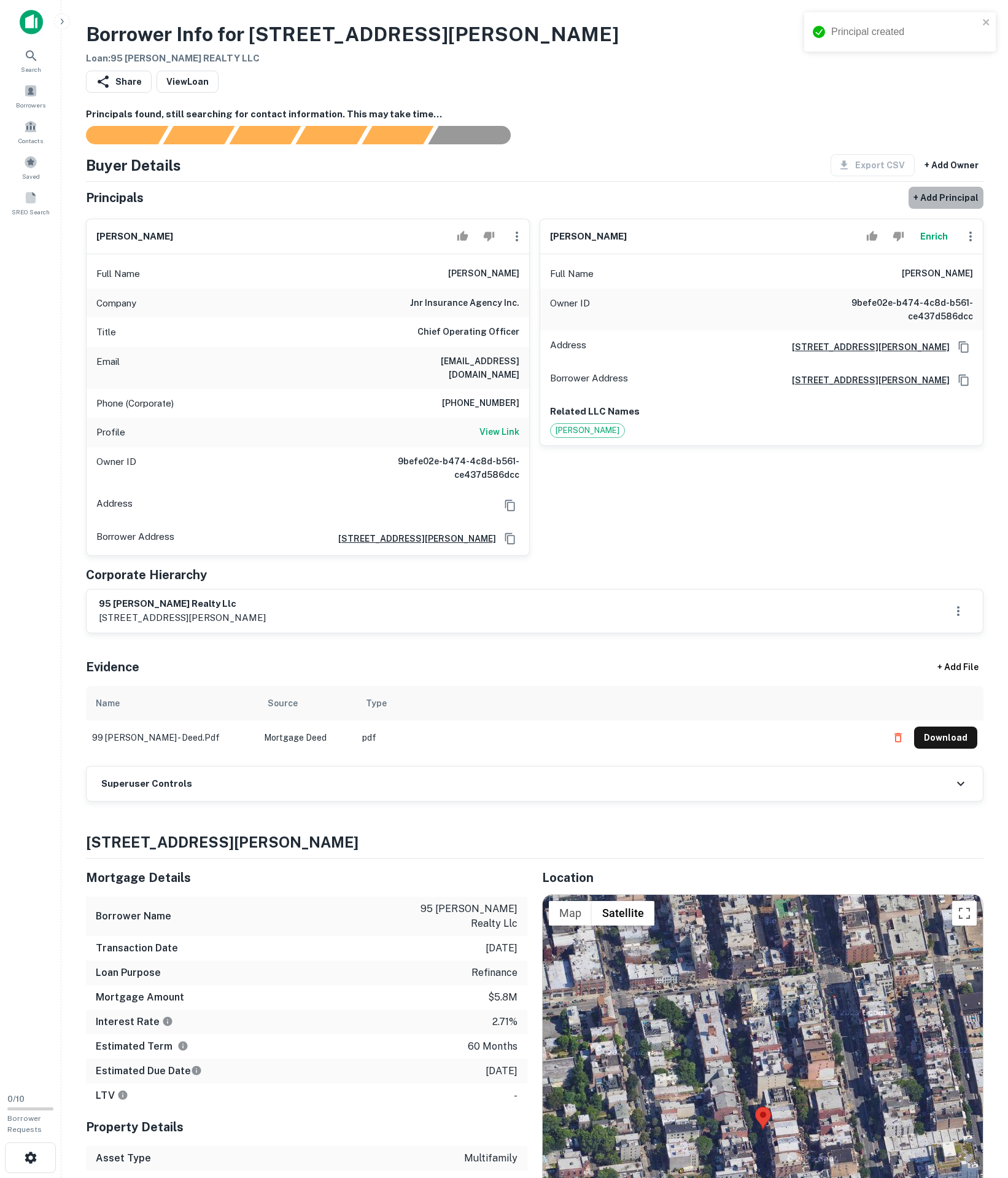
select select "**"
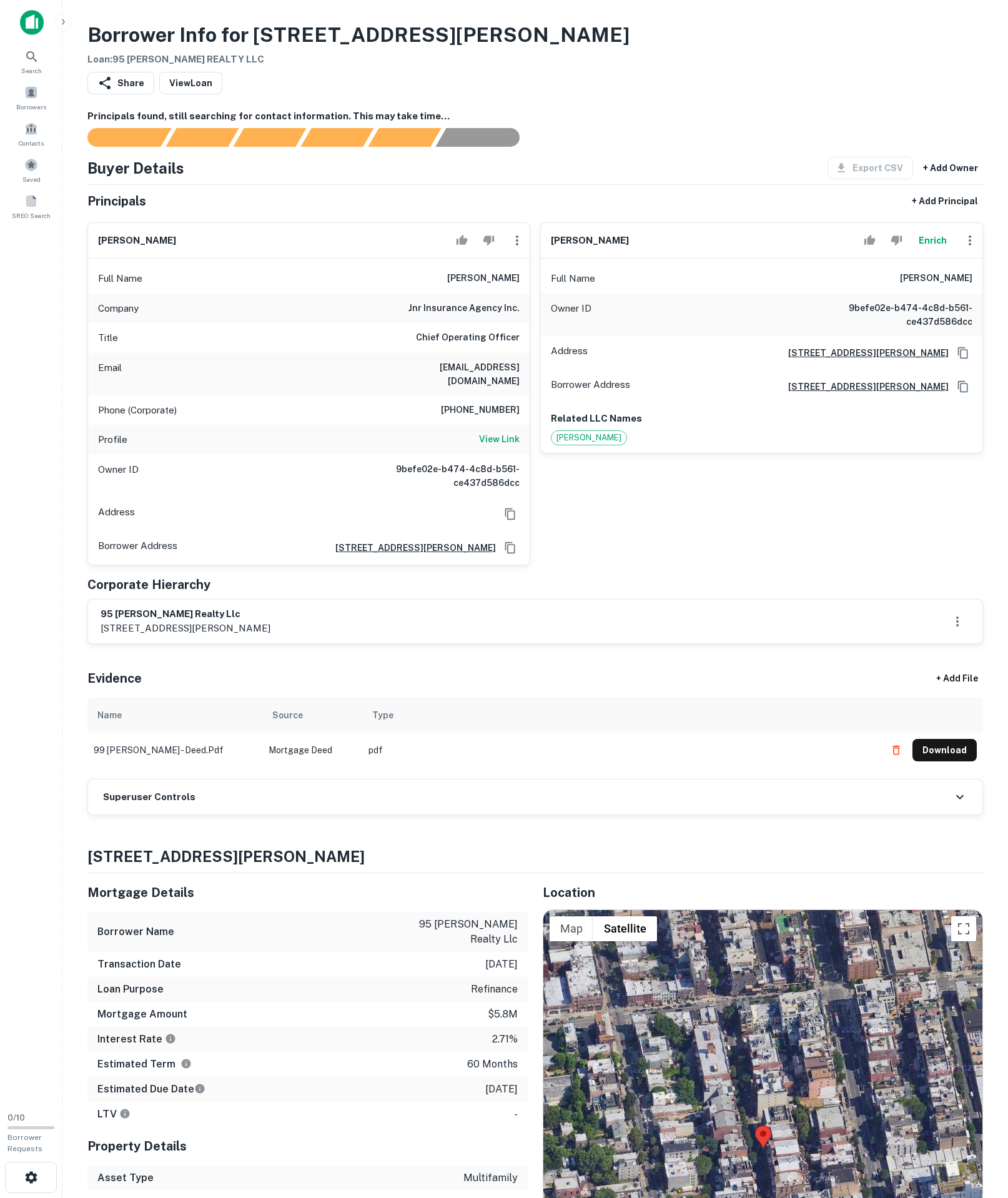
click at [516, 248] on icon "button" at bounding box center [517, 240] width 15 height 15
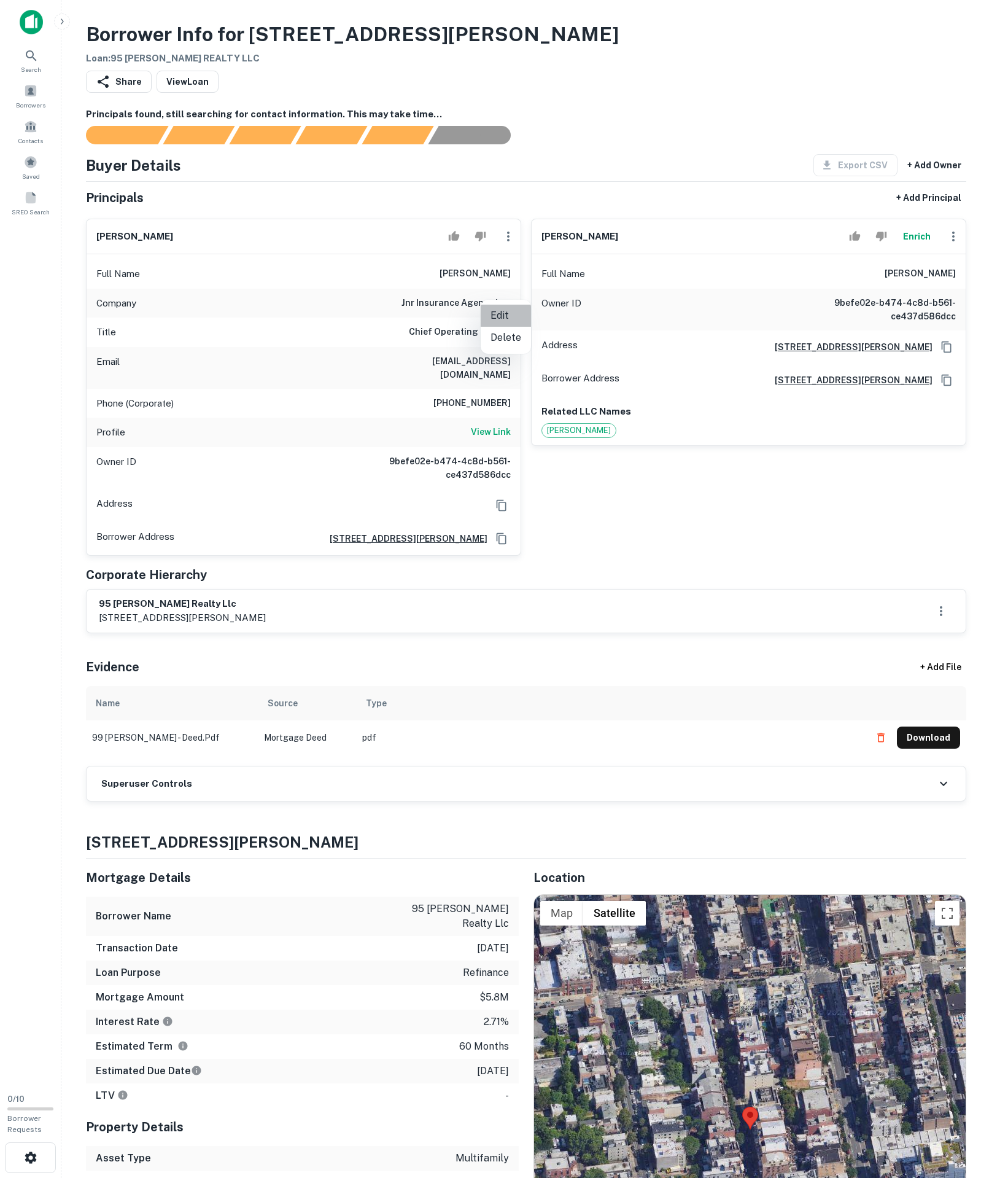
click at [508, 306] on li "Edit" at bounding box center [505, 316] width 50 height 22
select select "**"
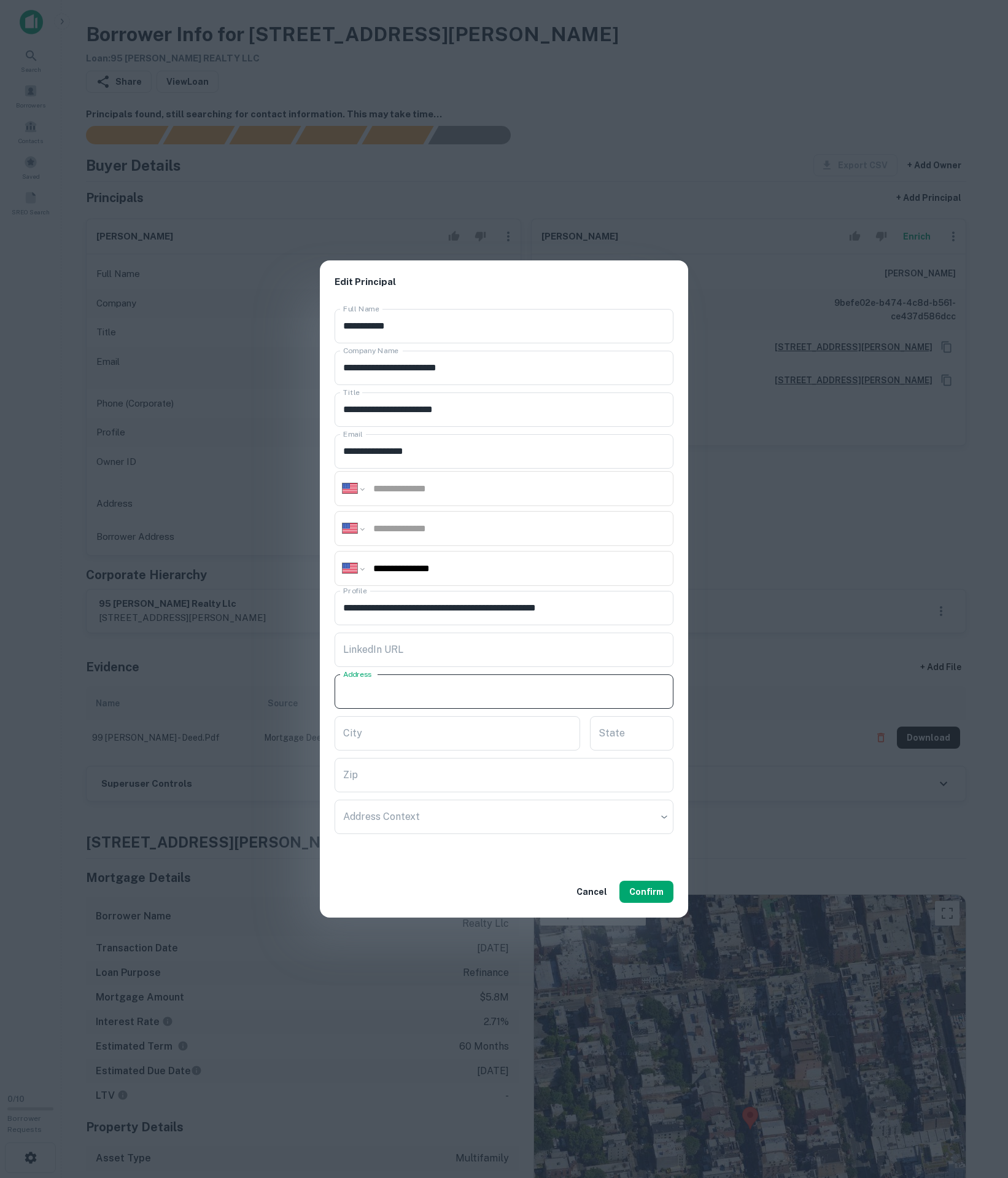
paste input "**********"
type input "**********"
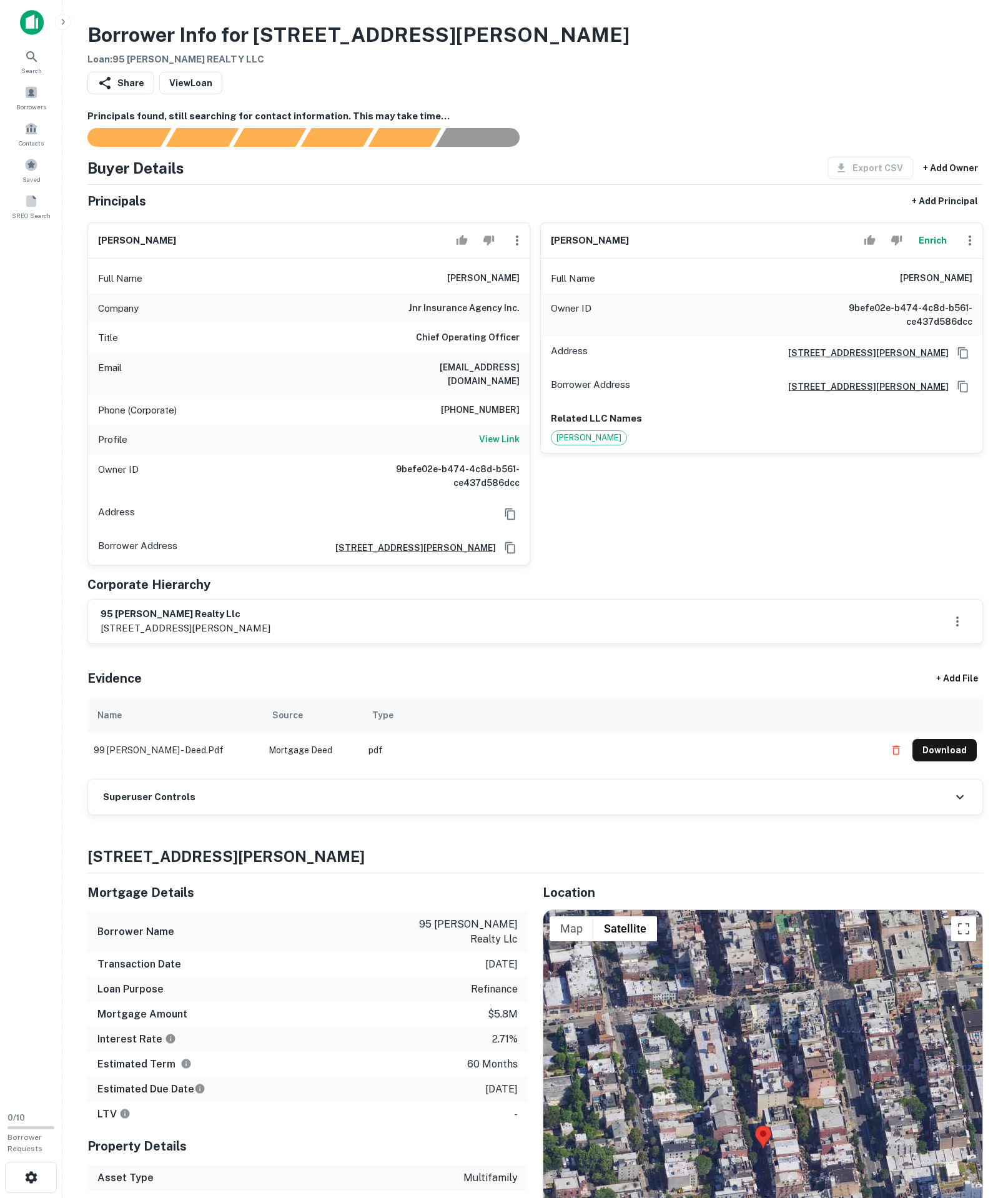
click at [972, 404] on div "Borrower Address 62 rutledge street, suite 220, brooklyn, NY, 11249" at bounding box center [762, 387] width 442 height 34
click at [961, 393] on icon "Copy Address" at bounding box center [963, 387] width 13 height 13
click at [489, 253] on div at bounding box center [490, 240] width 79 height 25
click at [506, 253] on button "button" at bounding box center [517, 240] width 25 height 25
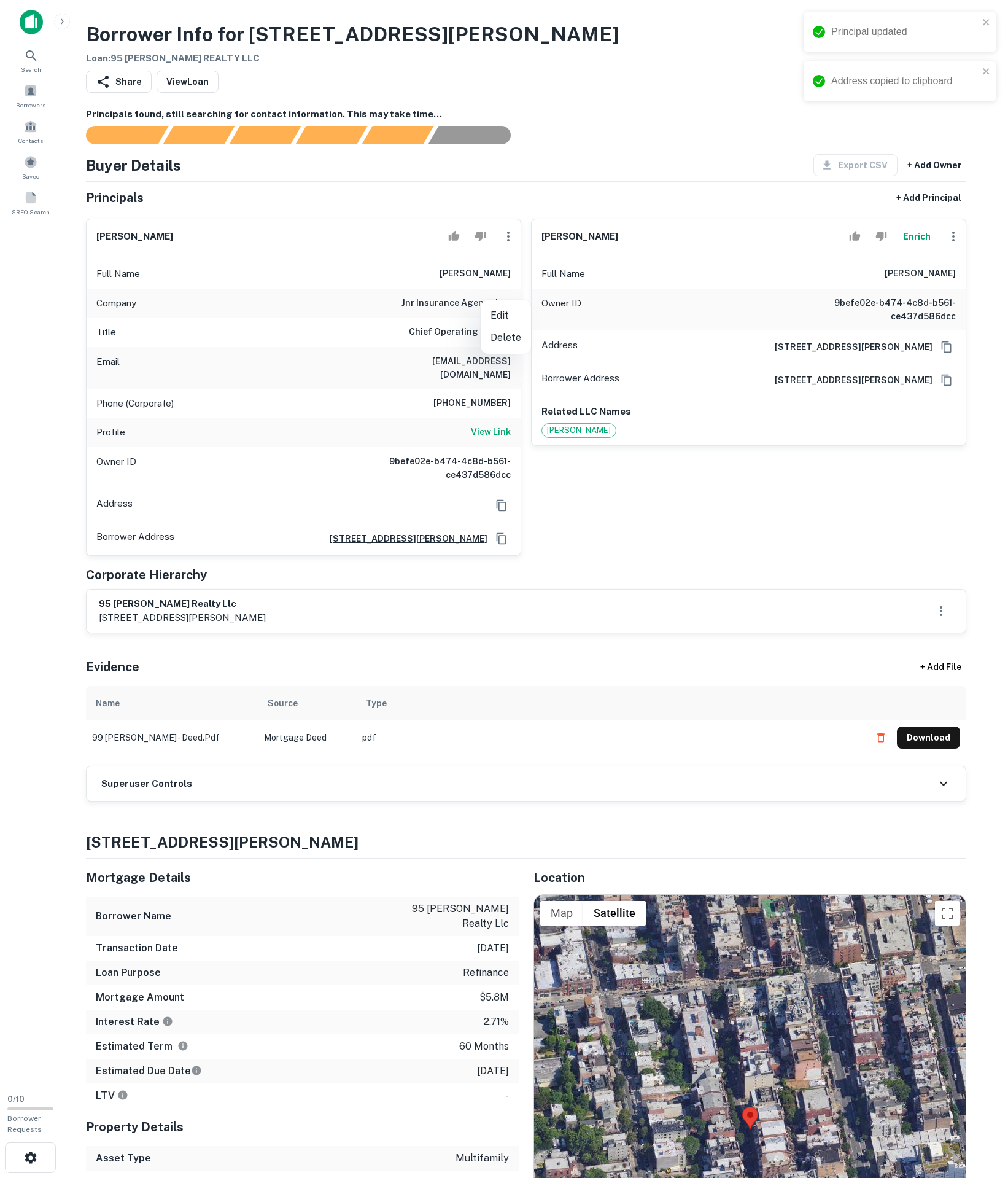
click at [503, 307] on li "Edit" at bounding box center [505, 316] width 50 height 22
select select "**"
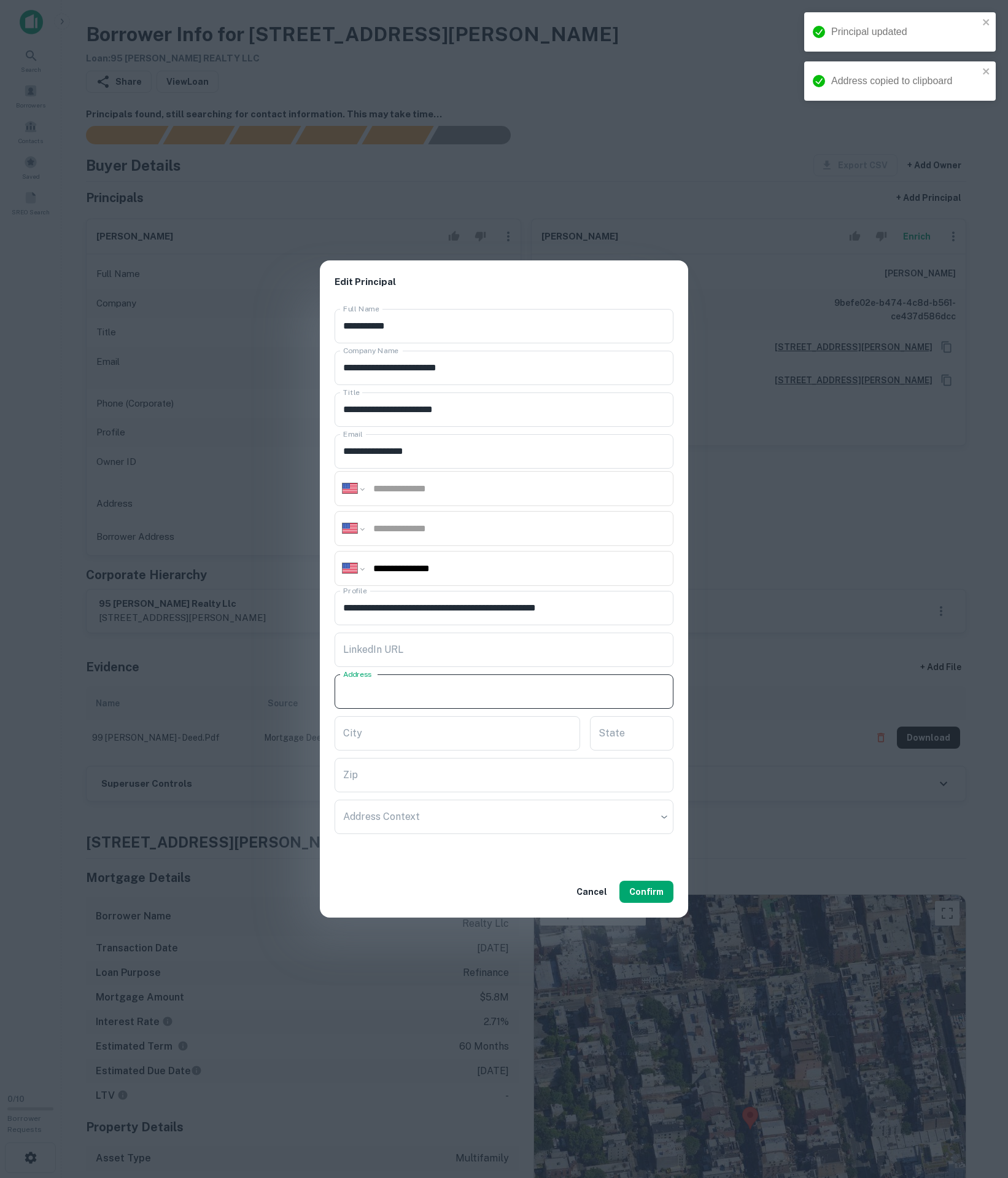
paste input "**********"
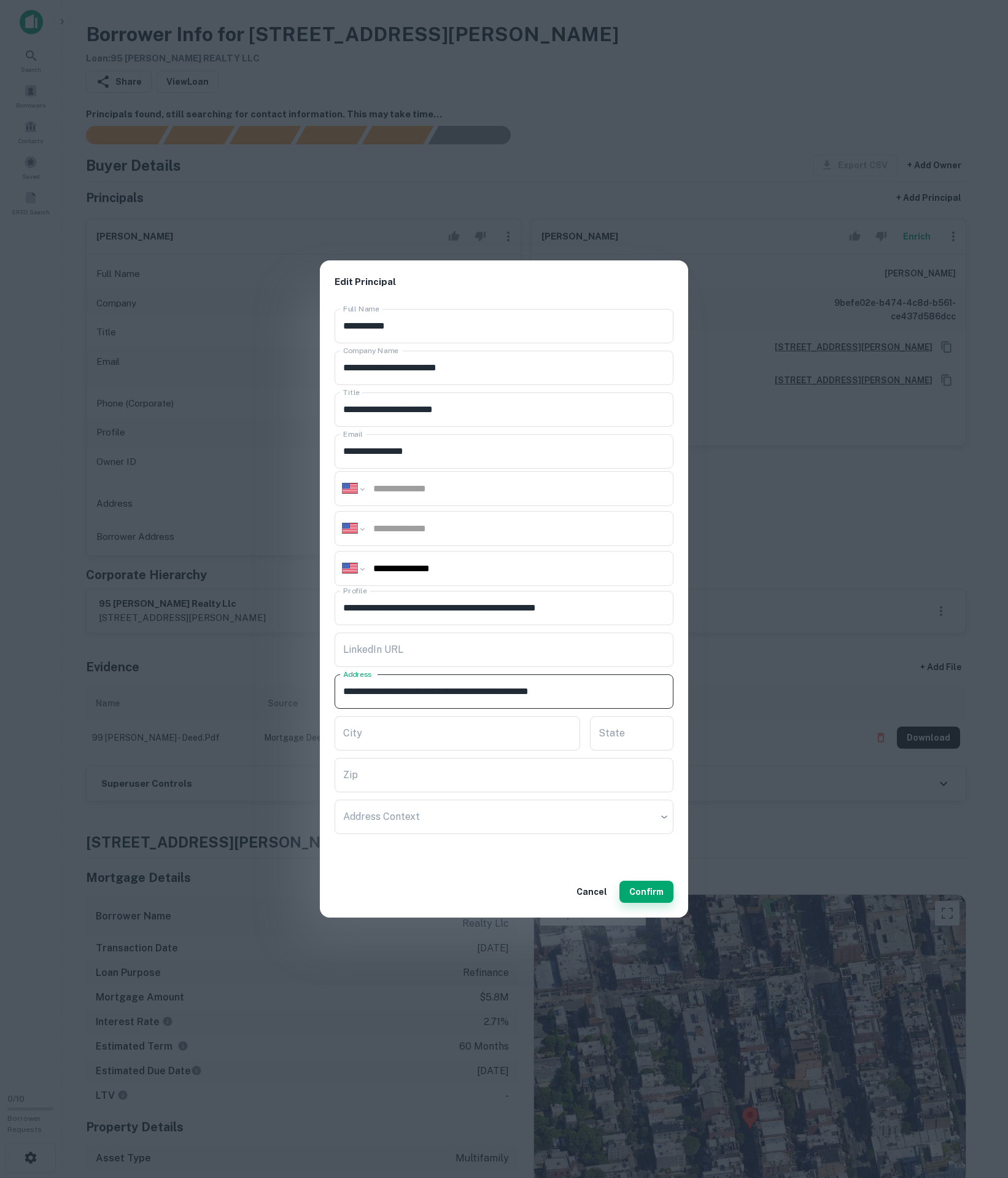
type input "**********"
click at [635, 903] on button "Confirm" at bounding box center [646, 891] width 54 height 22
click at [701, 730] on div "**********" at bounding box center [504, 589] width 1008 height 1178
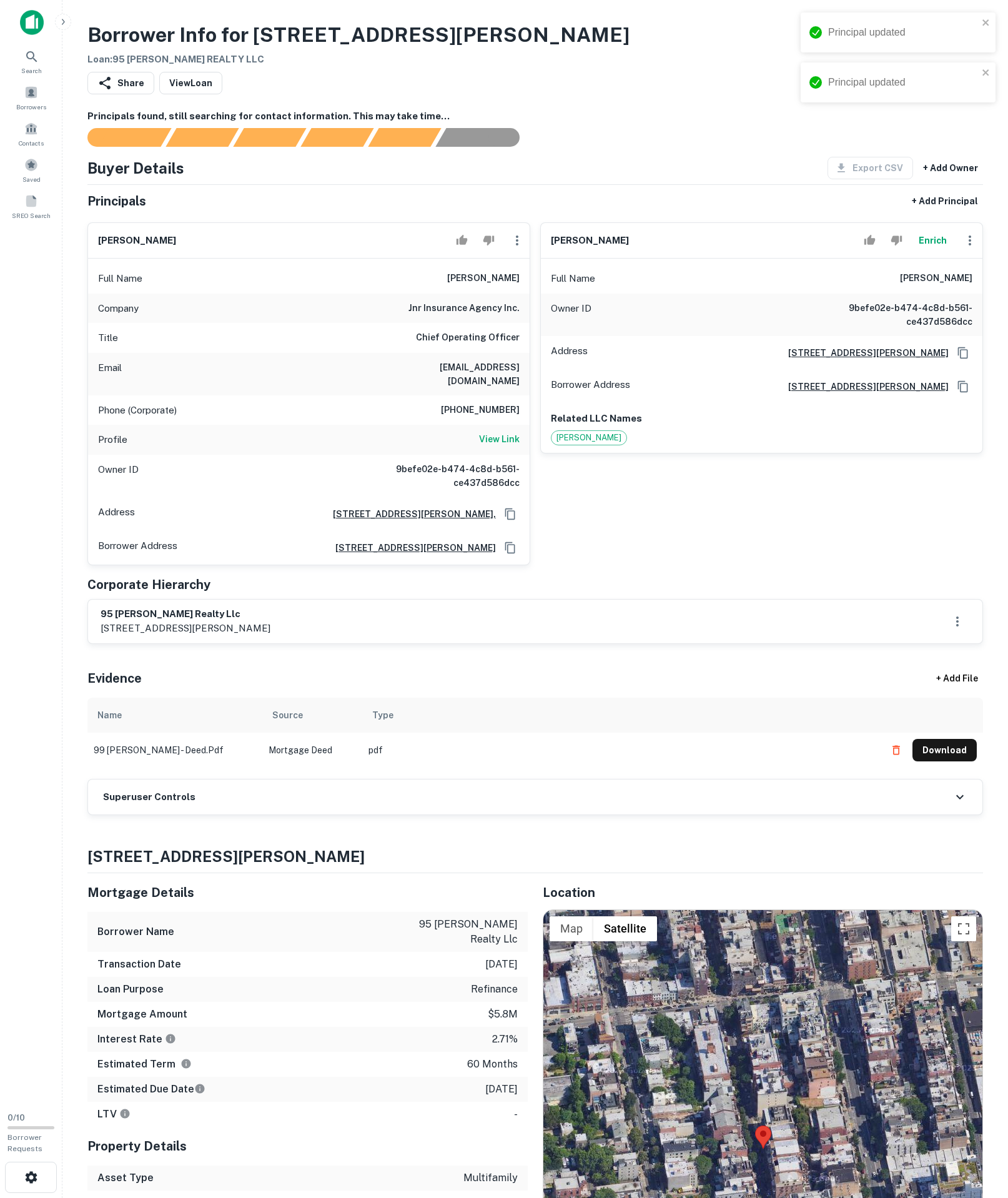
click at [638, 768] on td "pdf" at bounding box center [621, 749] width 517 height 35
click at [636, 814] on div "Superuser Controls" at bounding box center [535, 797] width 894 height 35
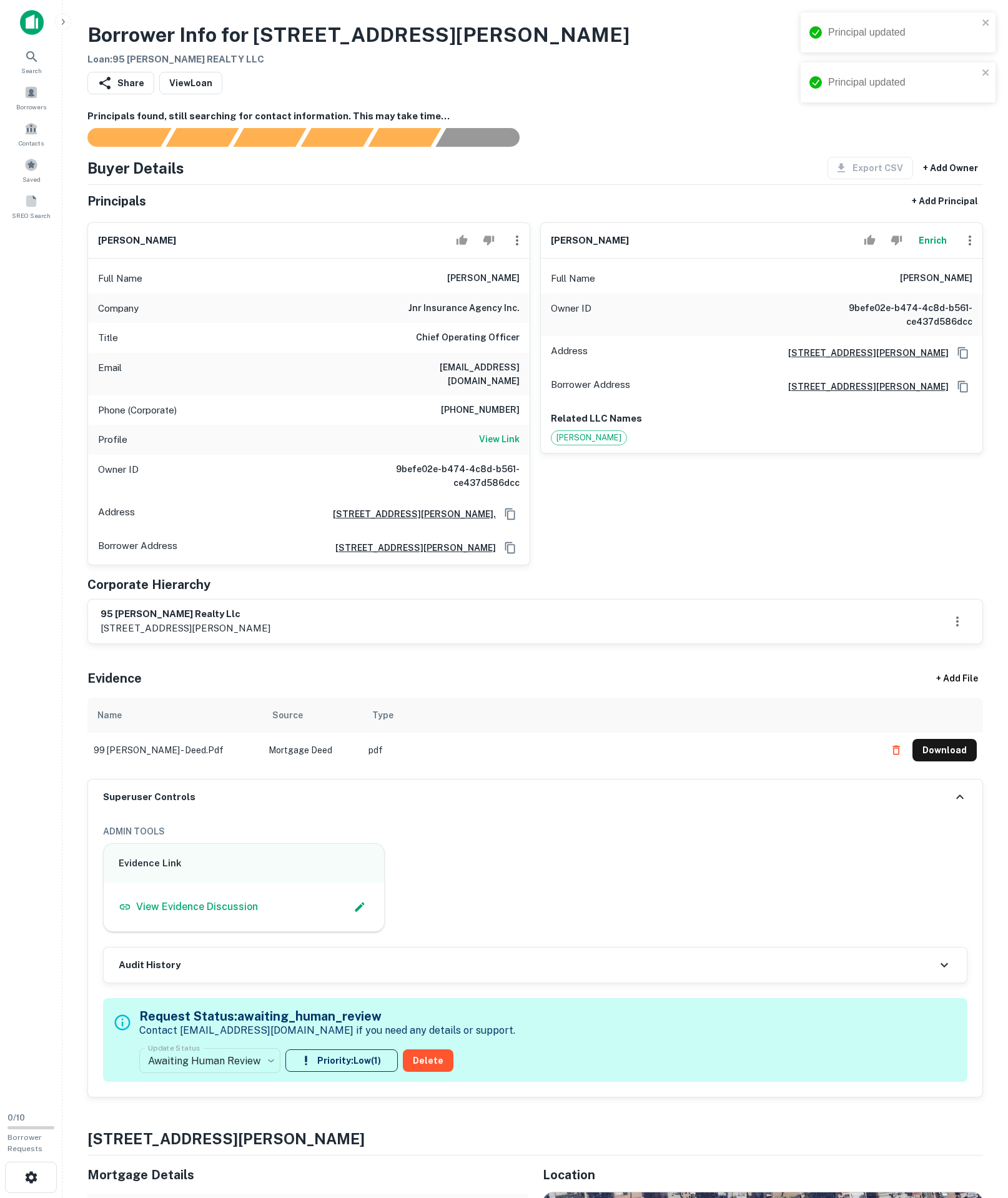
scroll to position [161, 0]
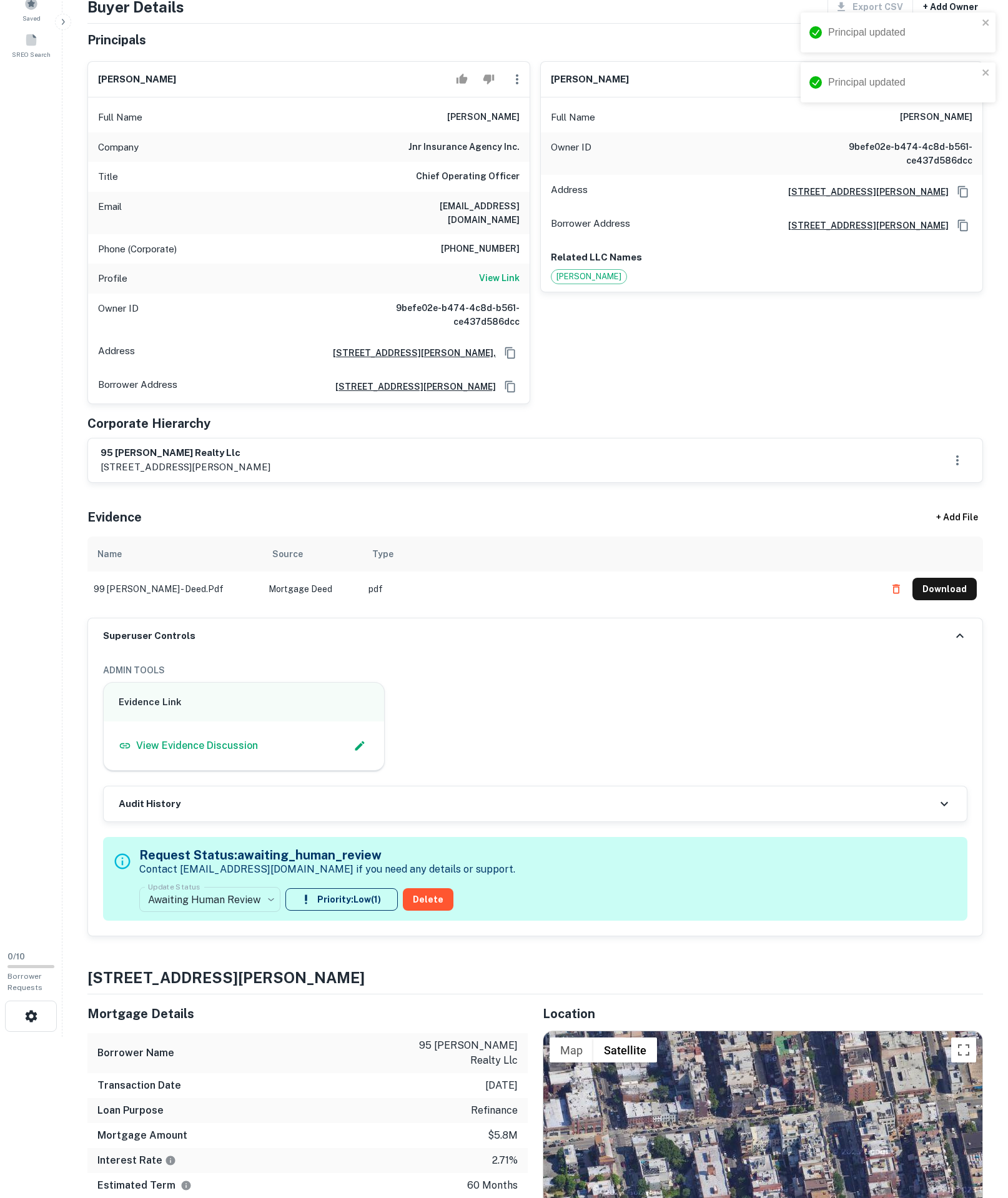
click at [200, 892] on label "Update Status" at bounding box center [174, 887] width 52 height 10
click at [210, 912] on div "**********" at bounding box center [210, 899] width 141 height 25
click at [205, 912] on div "**********" at bounding box center [210, 899] width 141 height 25
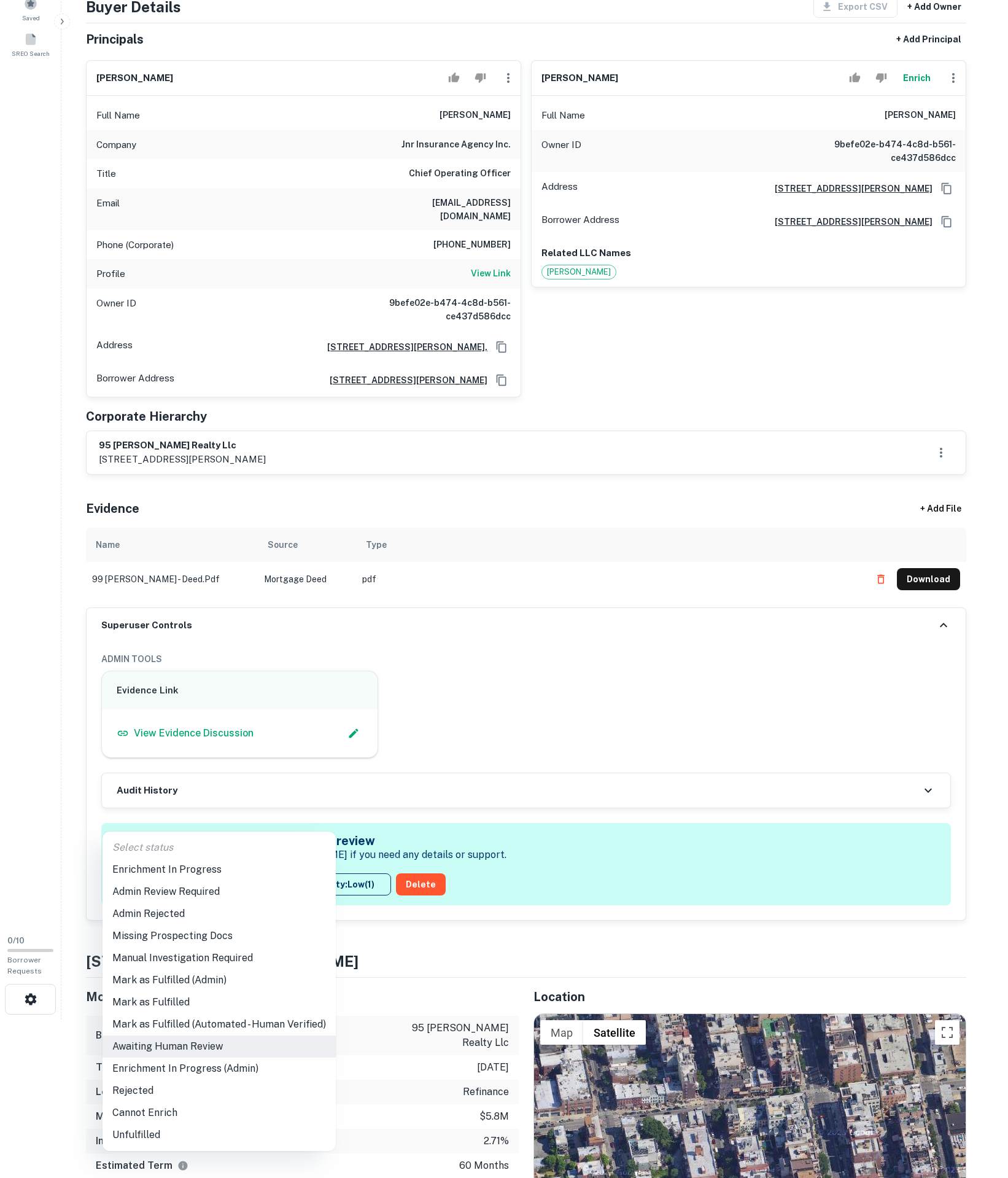
click at [218, 1019] on body "Search Borrowers Contacts Saved SREO Search 0 / 10 Borrower Requests Borrower I…" at bounding box center [504, 431] width 1008 height 1178
click at [202, 1011] on li "Mark as Fulfilled" at bounding box center [219, 1002] width 234 height 22
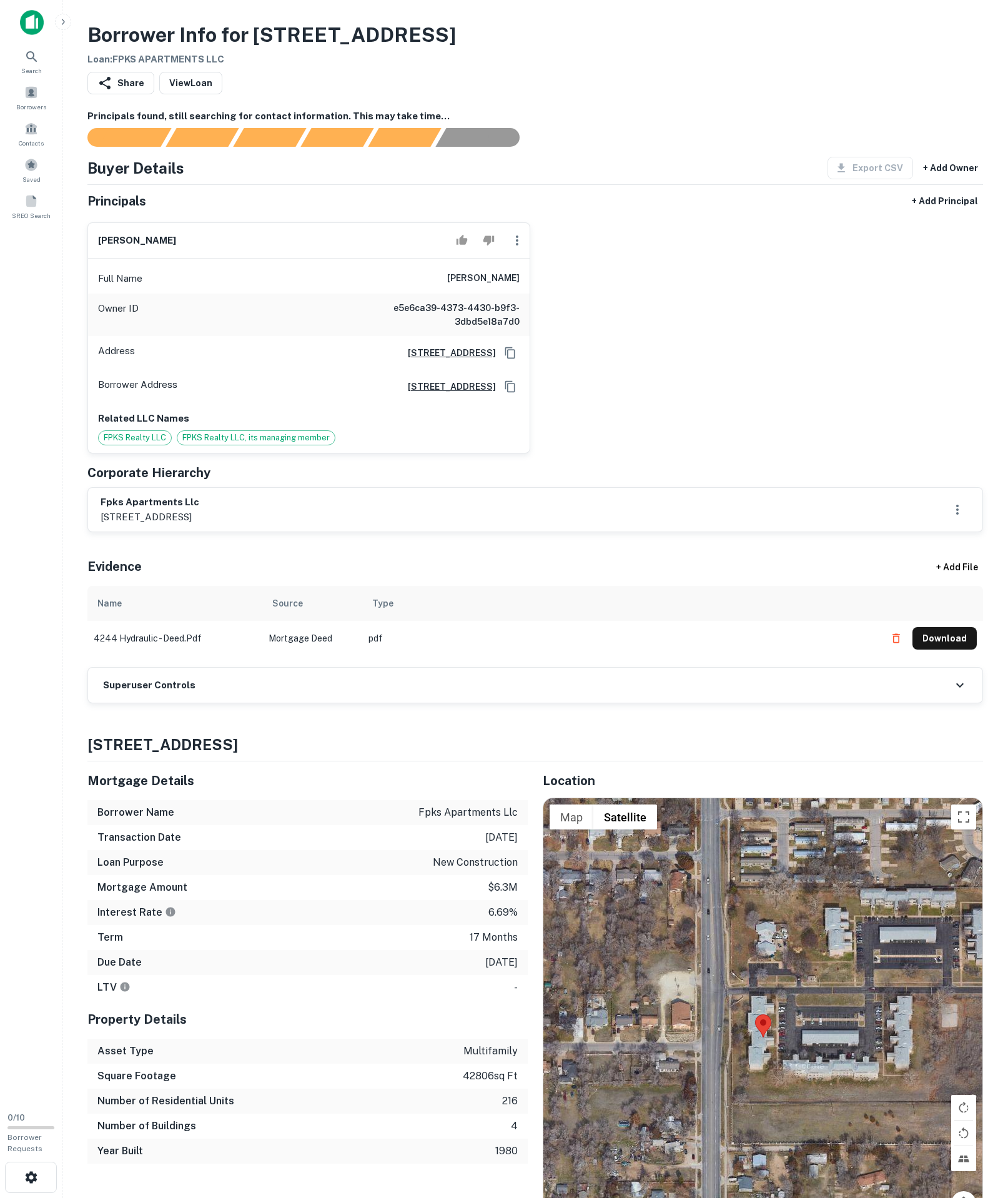
click at [207, 703] on div "Superuser Controls" at bounding box center [536, 685] width 896 height 36
click at [196, 693] on h6 "Superuser Controls" at bounding box center [149, 685] width 92 height 14
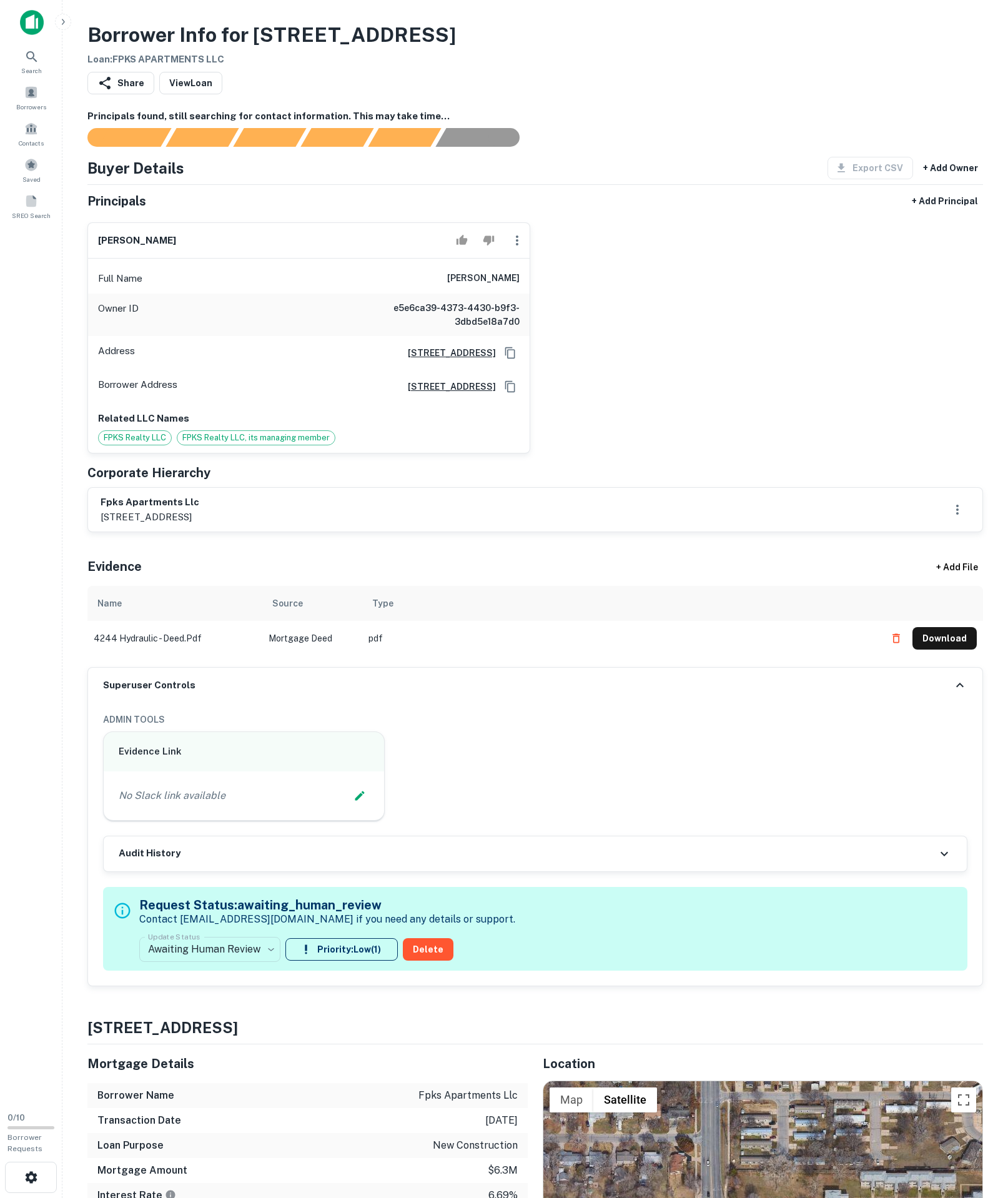
scroll to position [479, 0]
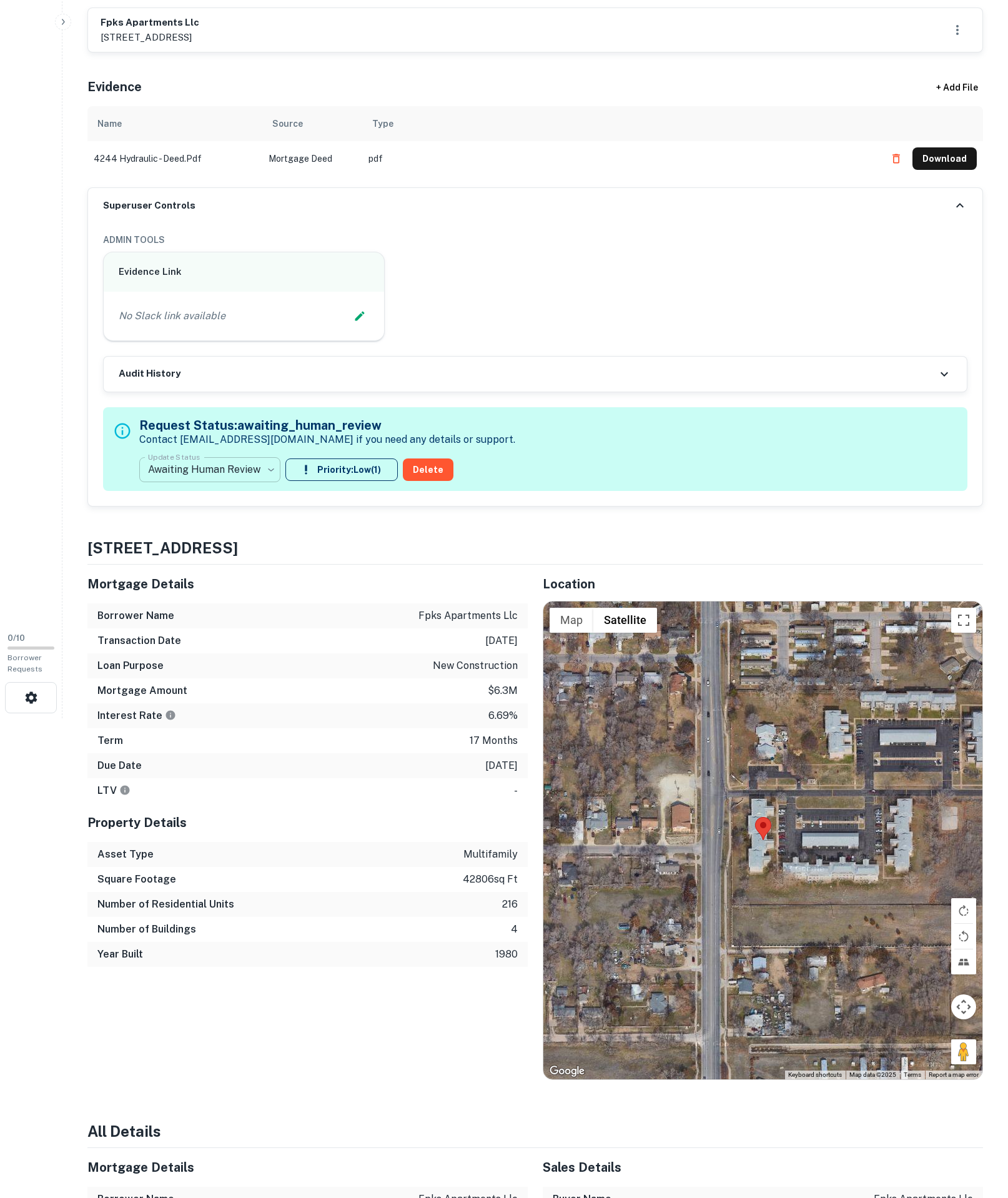
click at [229, 636] on body "Search Borrowers Contacts Saved SREO Search 0 / 10 Borrower Requests Borrower I…" at bounding box center [504, 120] width 1008 height 1198
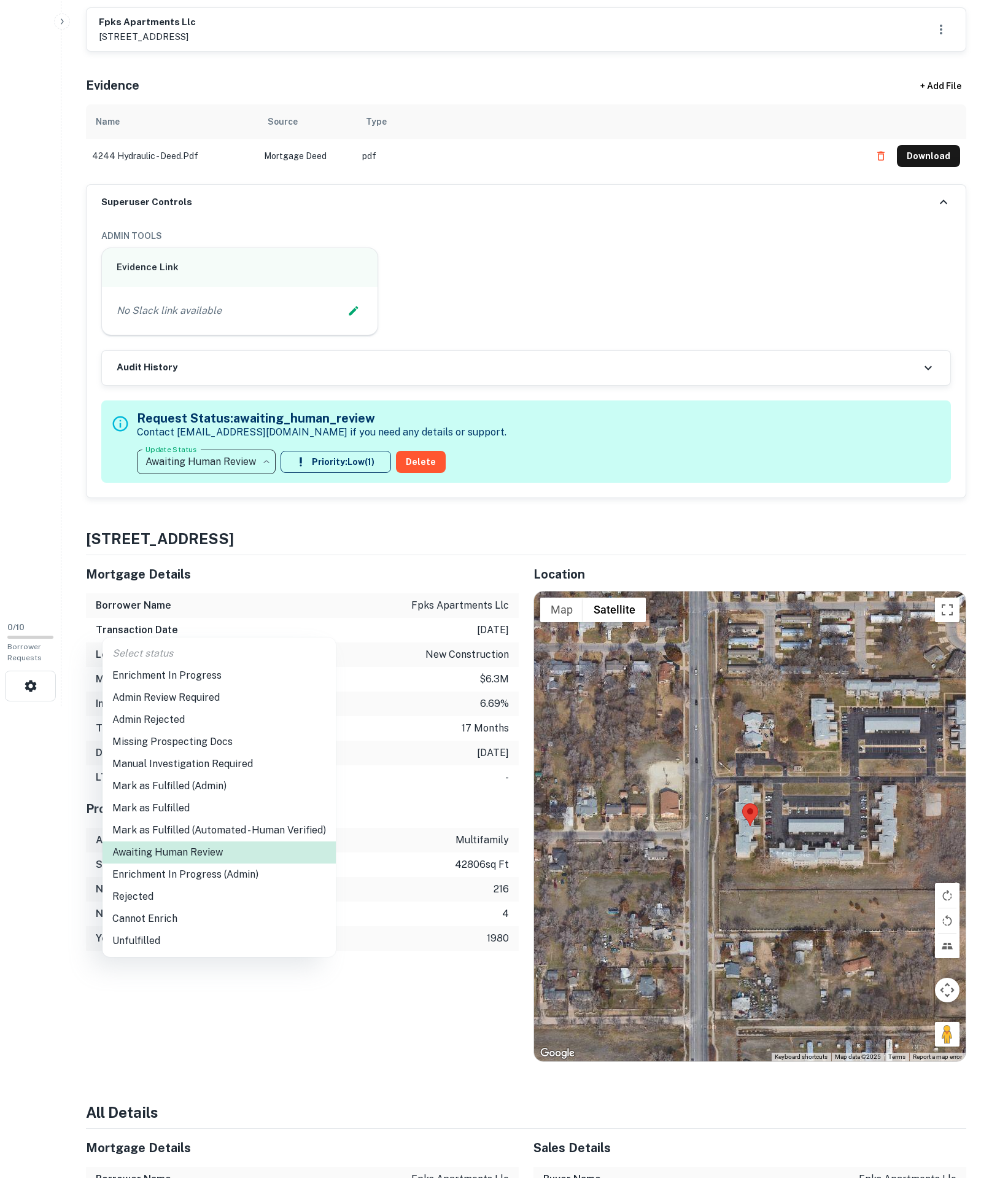
click at [205, 678] on li "Enrichment In Progress" at bounding box center [219, 675] width 234 height 22
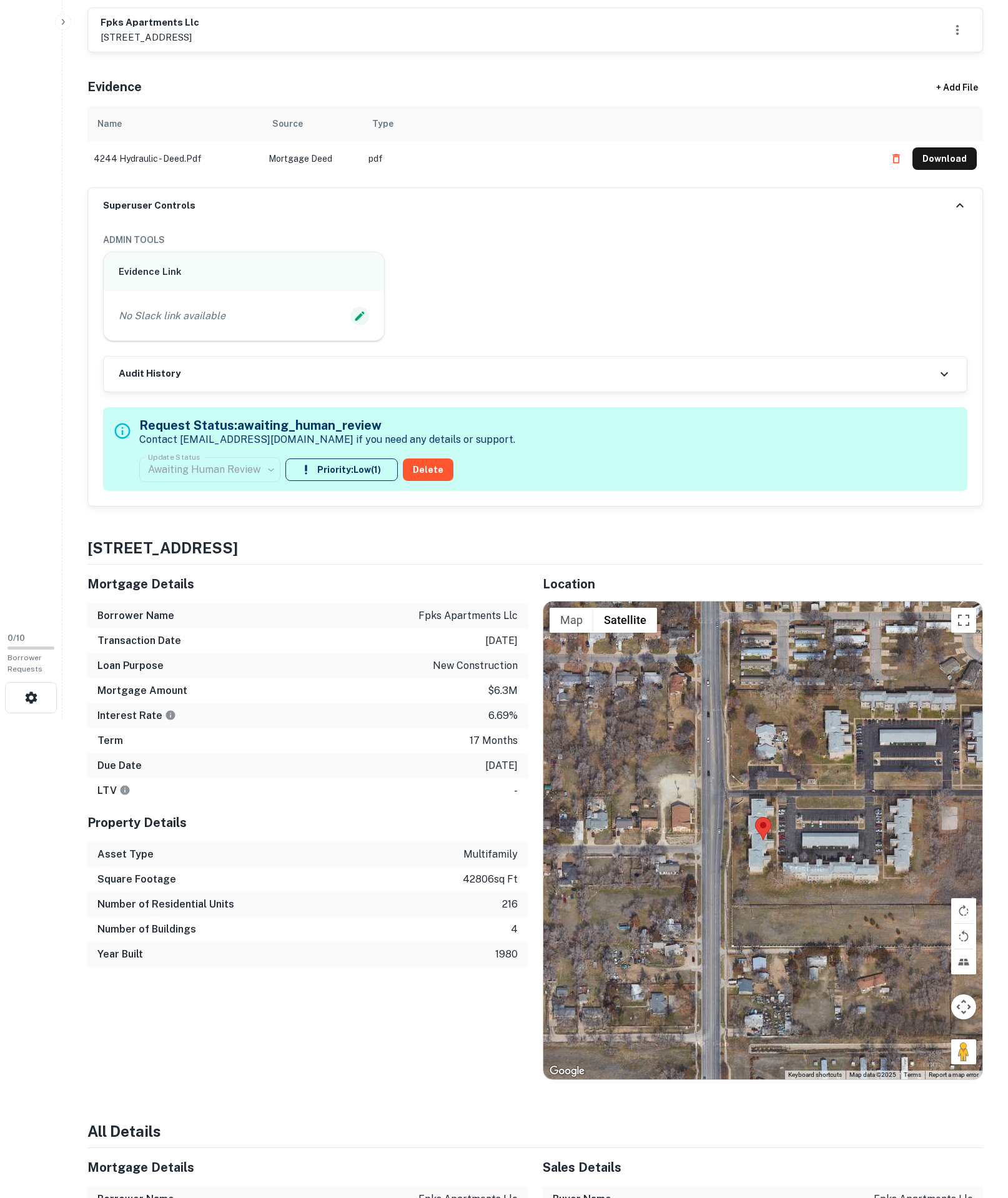
click at [360, 320] on icon "Edit Slack Link" at bounding box center [359, 316] width 10 height 10
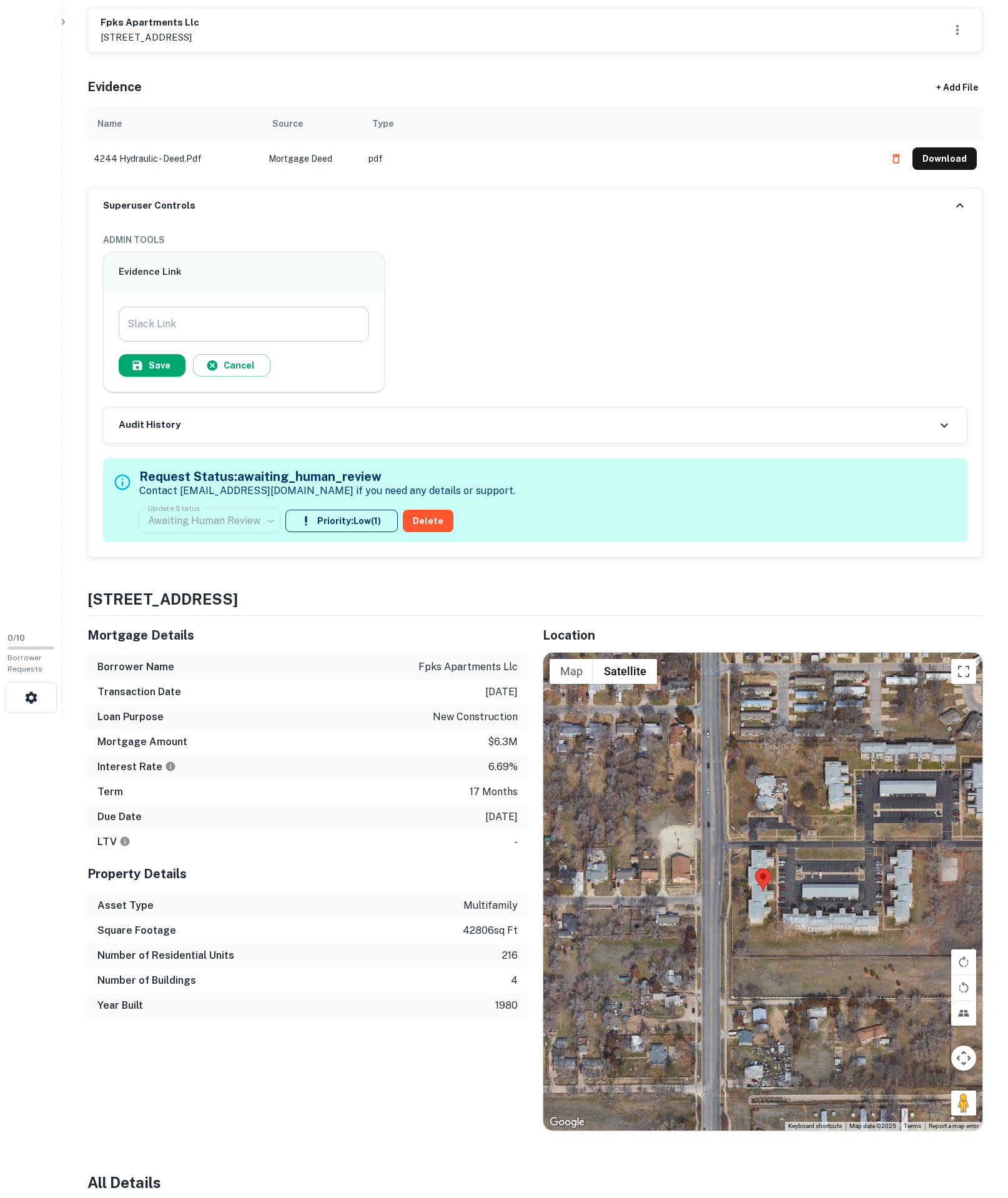
click at [305, 342] on input "Slack Link" at bounding box center [244, 324] width 251 height 35
paste input "**********"
type input "**********"
click at [144, 372] on icon "button" at bounding box center [137, 365] width 13 height 13
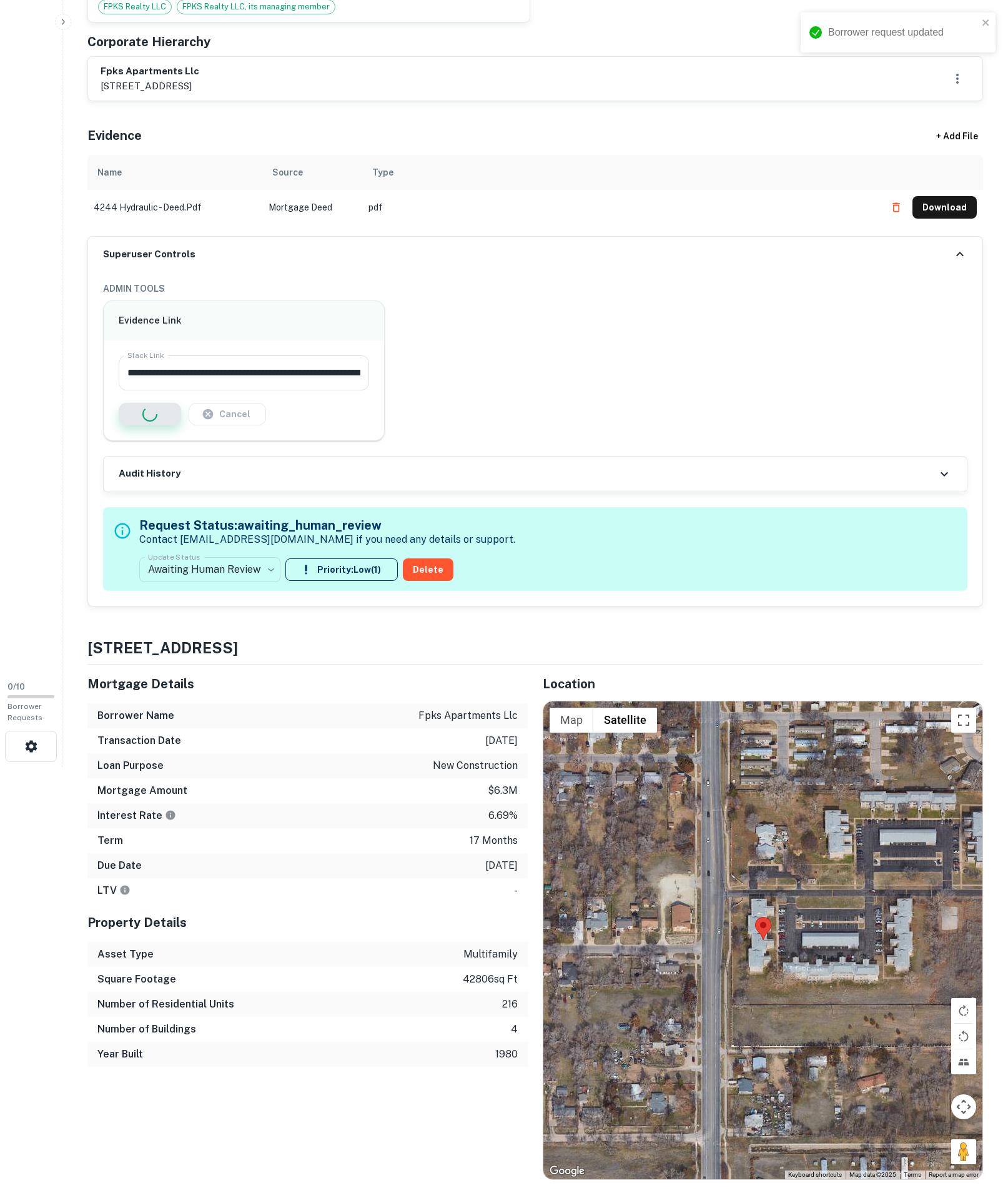
scroll to position [4, 0]
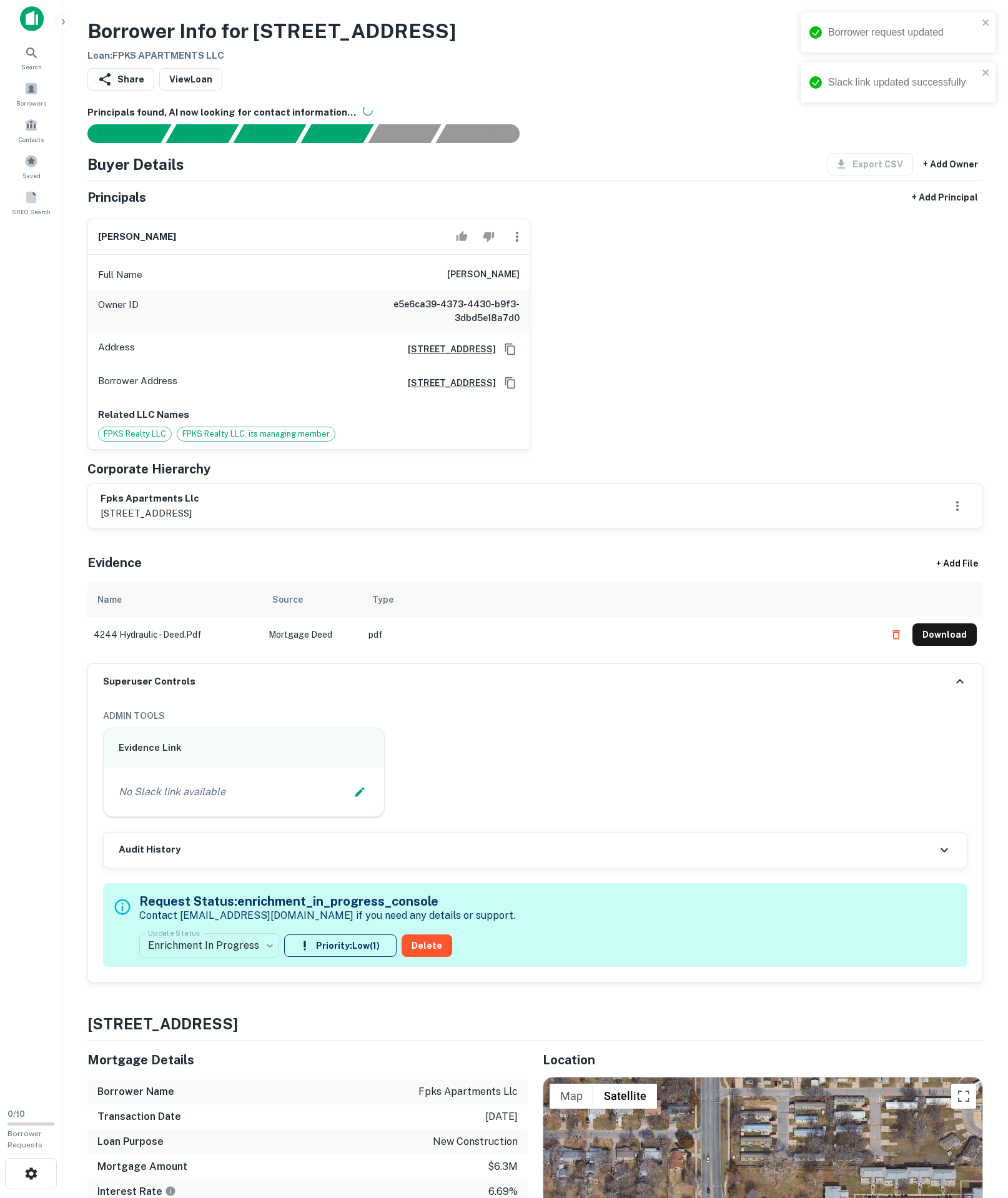
type input "**********"
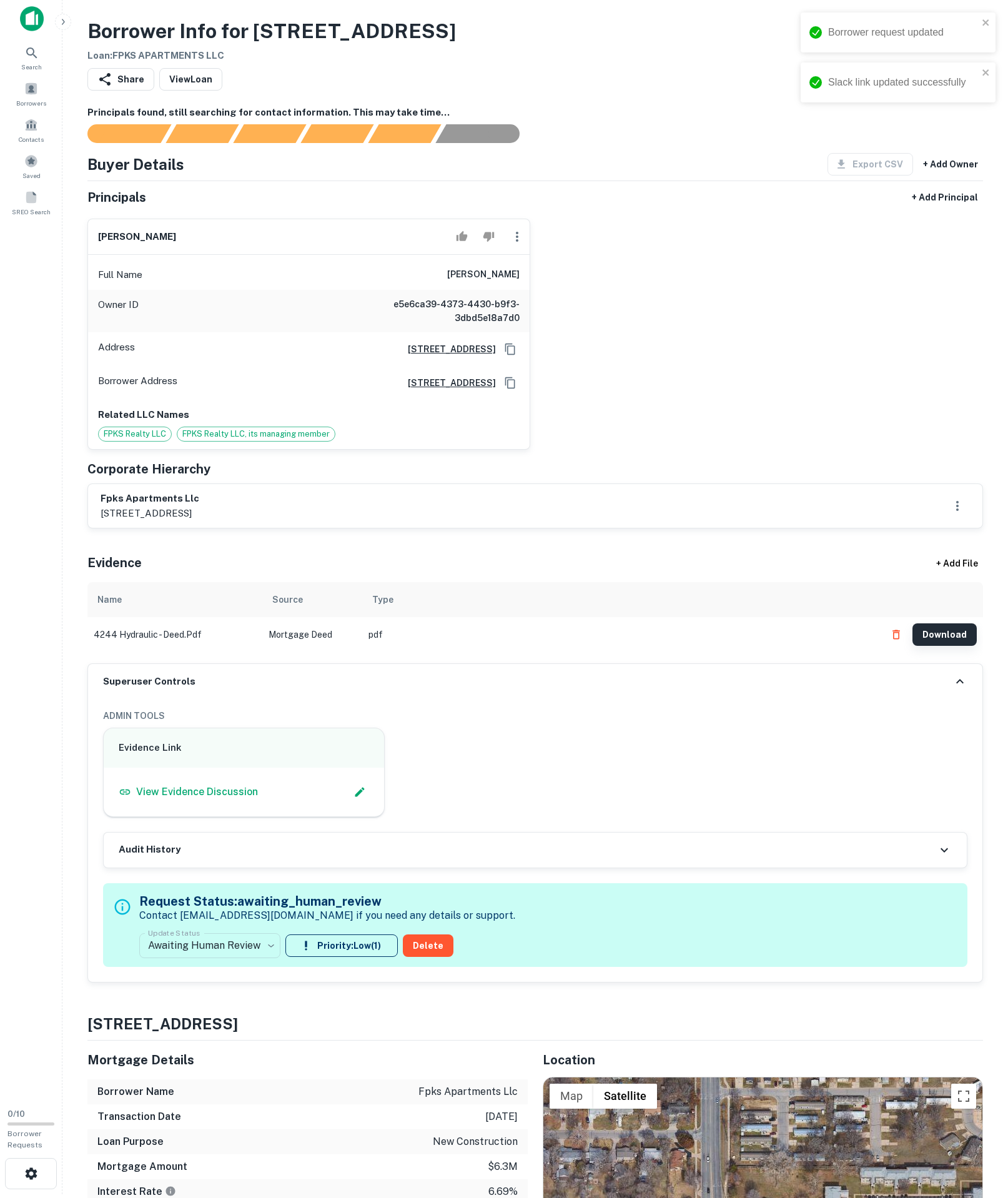
click at [939, 645] on button "Download" at bounding box center [945, 634] width 64 height 22
drag, startPoint x: 387, startPoint y: 319, endPoint x: 570, endPoint y: 337, distance: 183.9
click at [570, 337] on div "[PERSON_NAME] Full Name [PERSON_NAME] Owner ID e5e6ca39-4373-4430-b9f3-3dbd5e18…" at bounding box center [531, 329] width 906 height 241
copy h6 "[PERSON_NAME]"
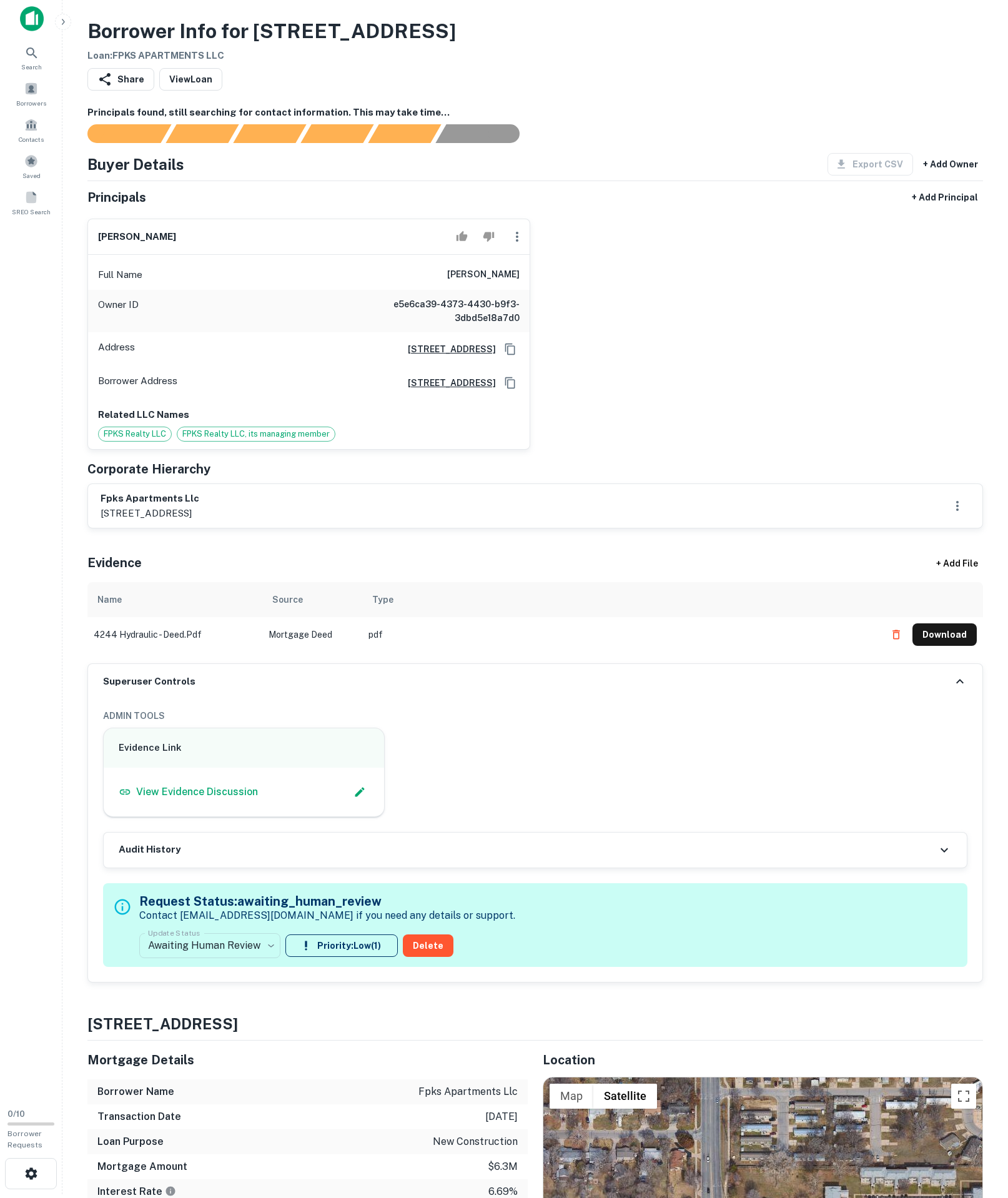
copy h6 "[PERSON_NAME]"
click at [505, 249] on button "button" at bounding box center [517, 237] width 25 height 25
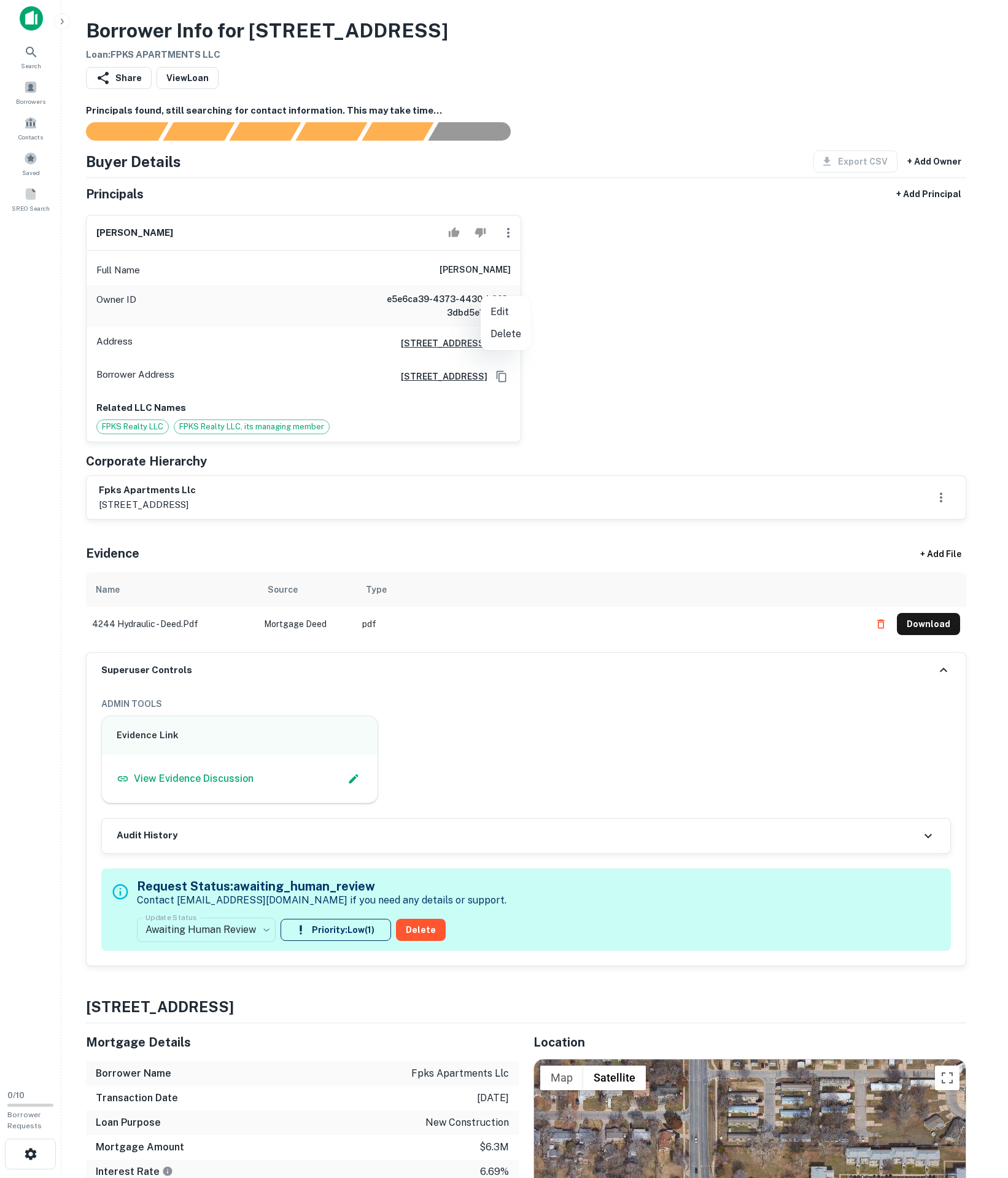
click at [506, 312] on li "Edit" at bounding box center [505, 312] width 50 height 22
select select "**"
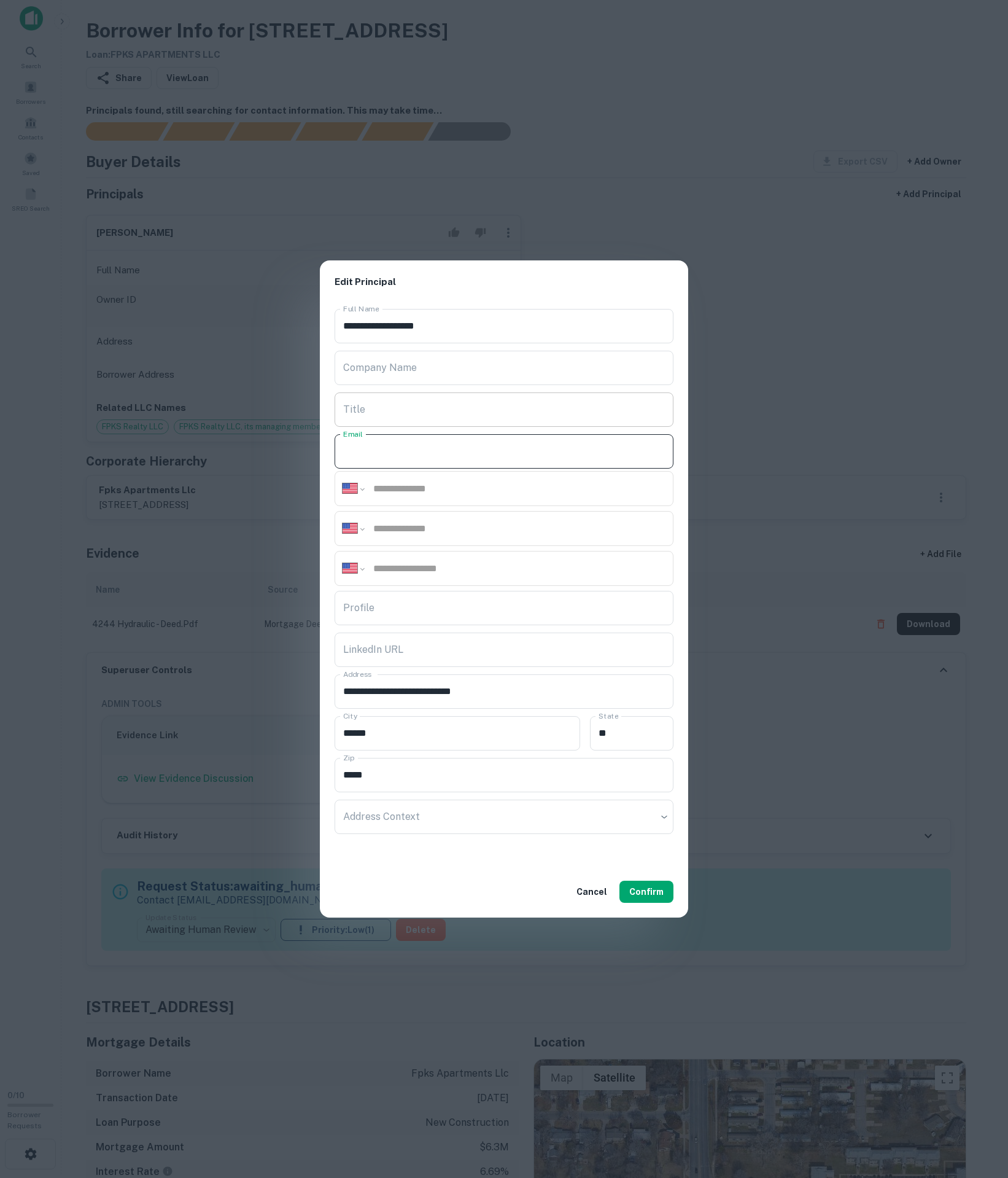
click at [528, 411] on input "Title" at bounding box center [503, 409] width 339 height 34
type input "*********"
click at [389, 608] on input "Profile" at bounding box center [503, 607] width 339 height 34
paste input "**********"
type input "**********"
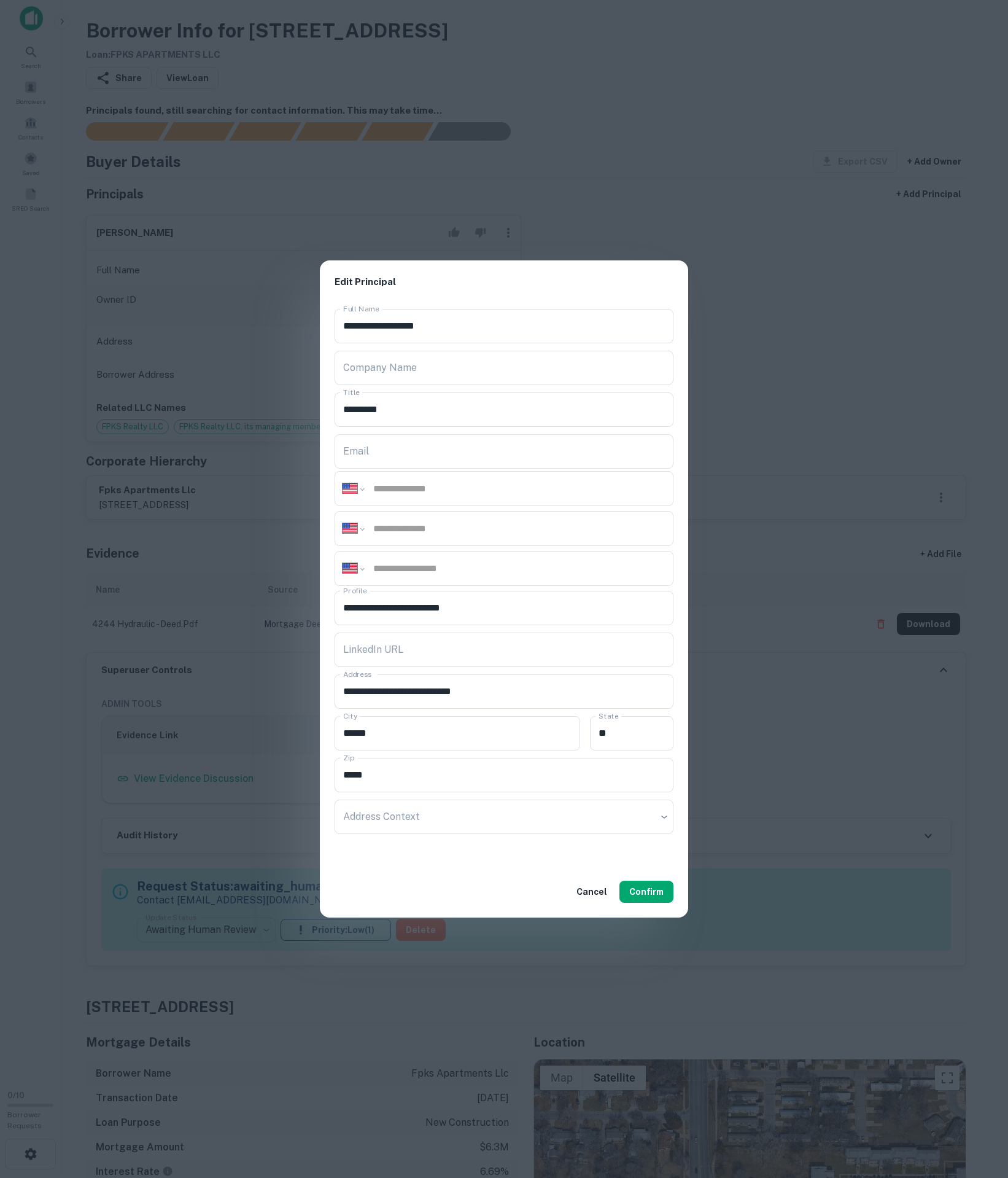
click at [392, 553] on div "**********" at bounding box center [503, 568] width 339 height 35
click at [392, 555] on div "**********" at bounding box center [503, 568] width 339 height 35
click at [394, 561] on div "**********" at bounding box center [503, 568] width 339 height 35
click at [512, 564] on input "tel" at bounding box center [519, 568] width 294 height 14
type input "**********"
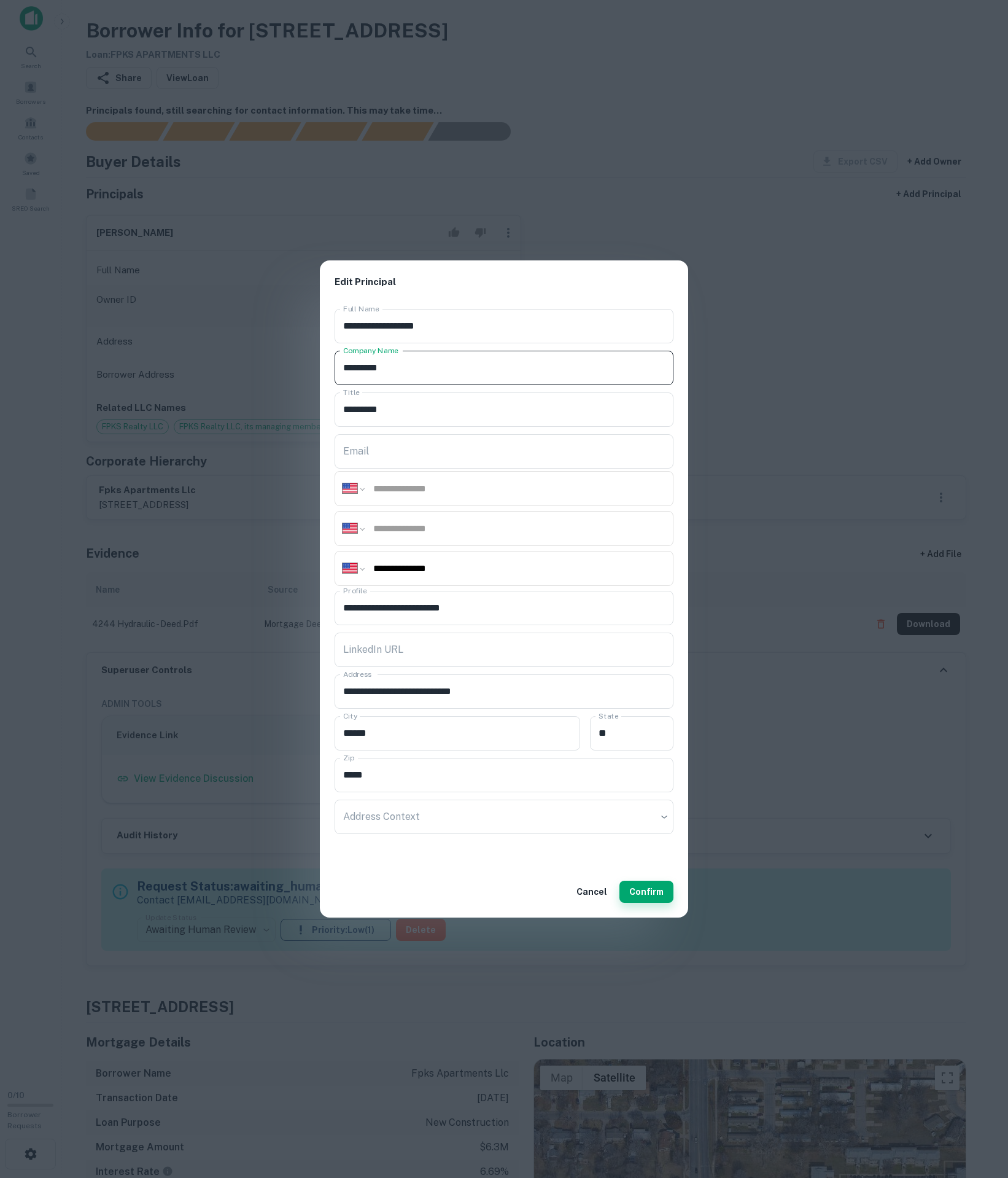
type input "*********"
click at [620, 897] on button "Confirm" at bounding box center [646, 891] width 54 height 22
click at [657, 903] on button "Confirm" at bounding box center [646, 891] width 54 height 22
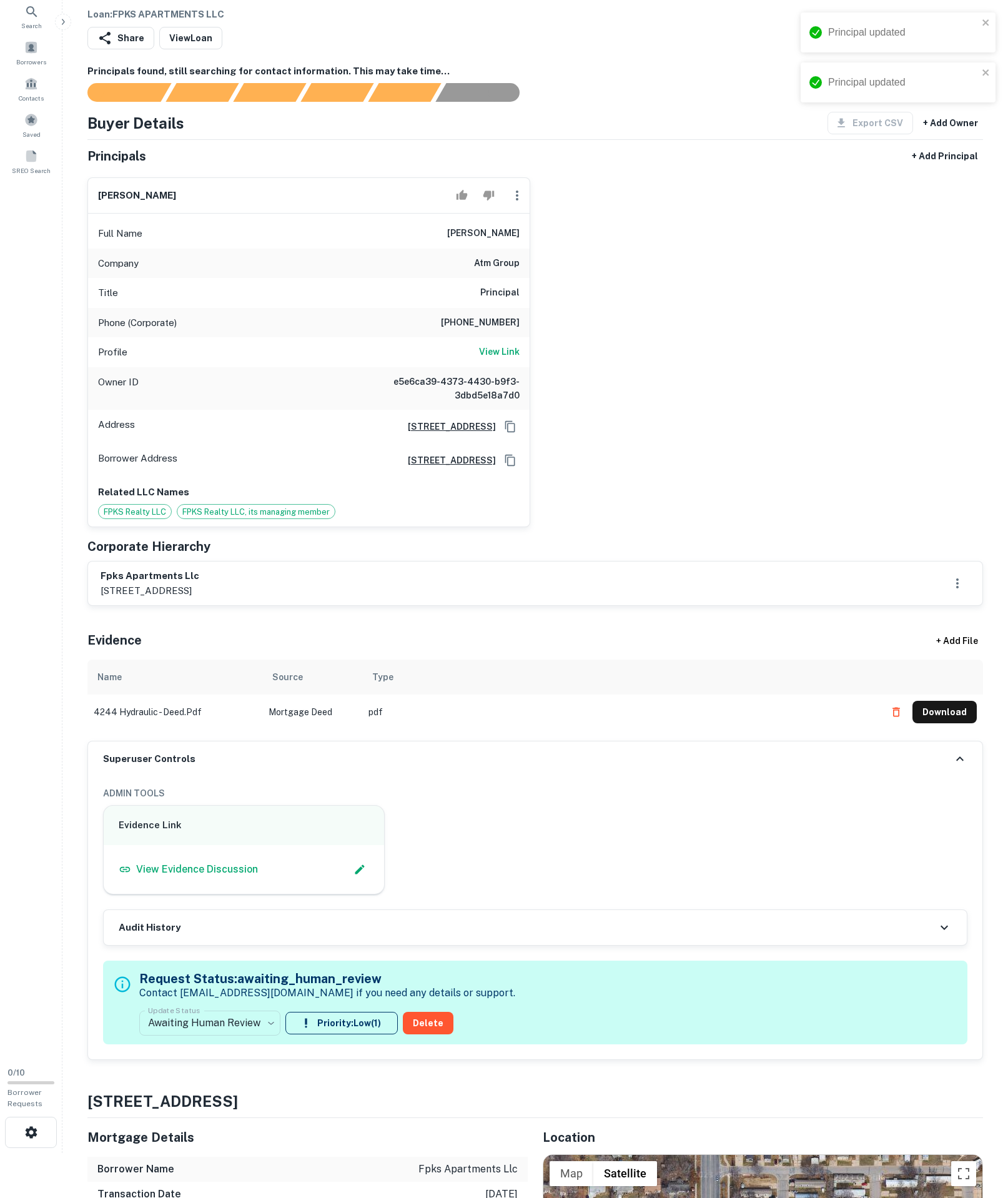
scroll to position [218, 0]
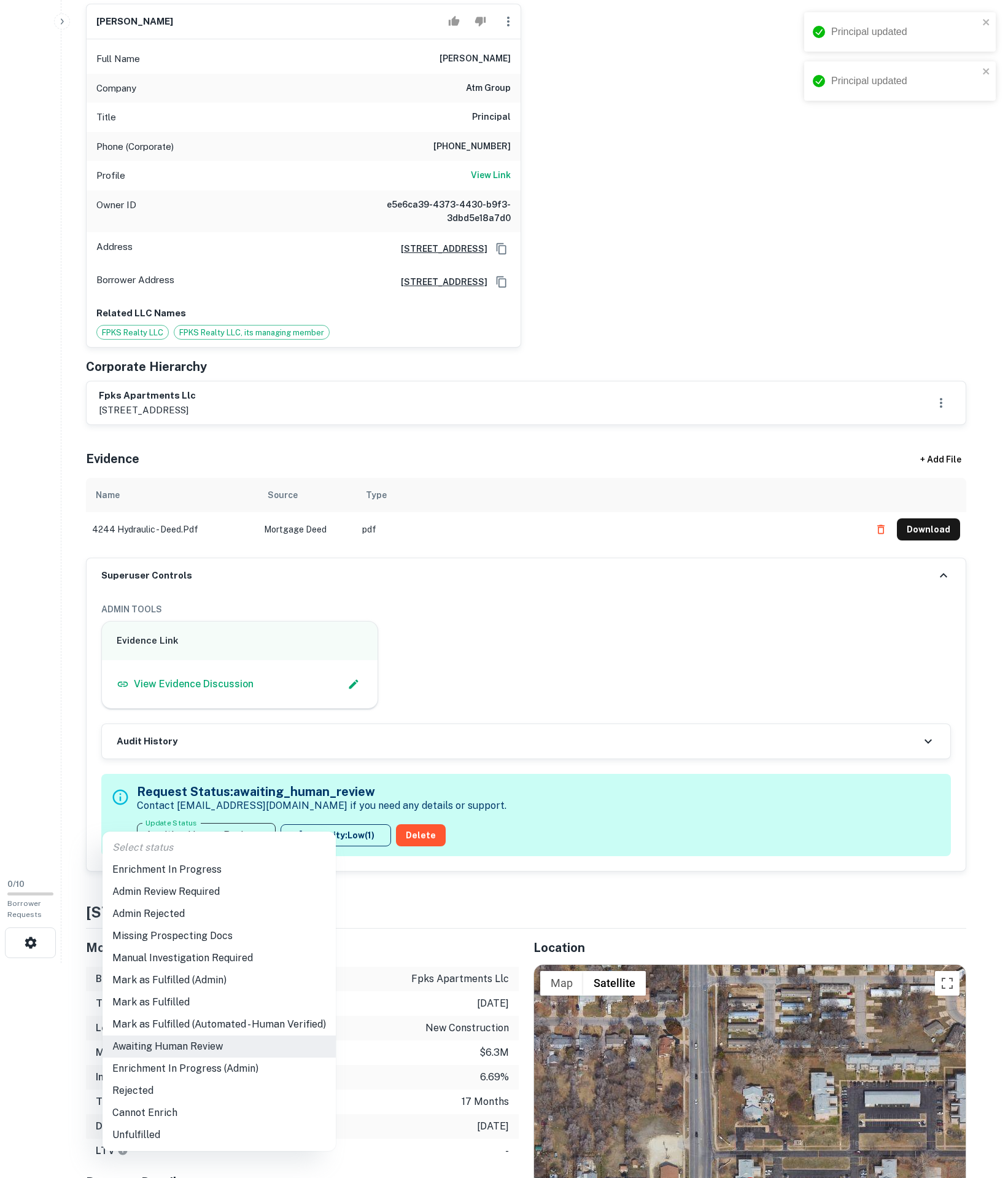
click at [242, 963] on body "Principal updated Principal updated Search Borrowers Contacts Saved SREO Search…" at bounding box center [504, 374] width 1008 height 1178
click at [230, 1013] on li "Mark as Fulfilled" at bounding box center [219, 1002] width 234 height 22
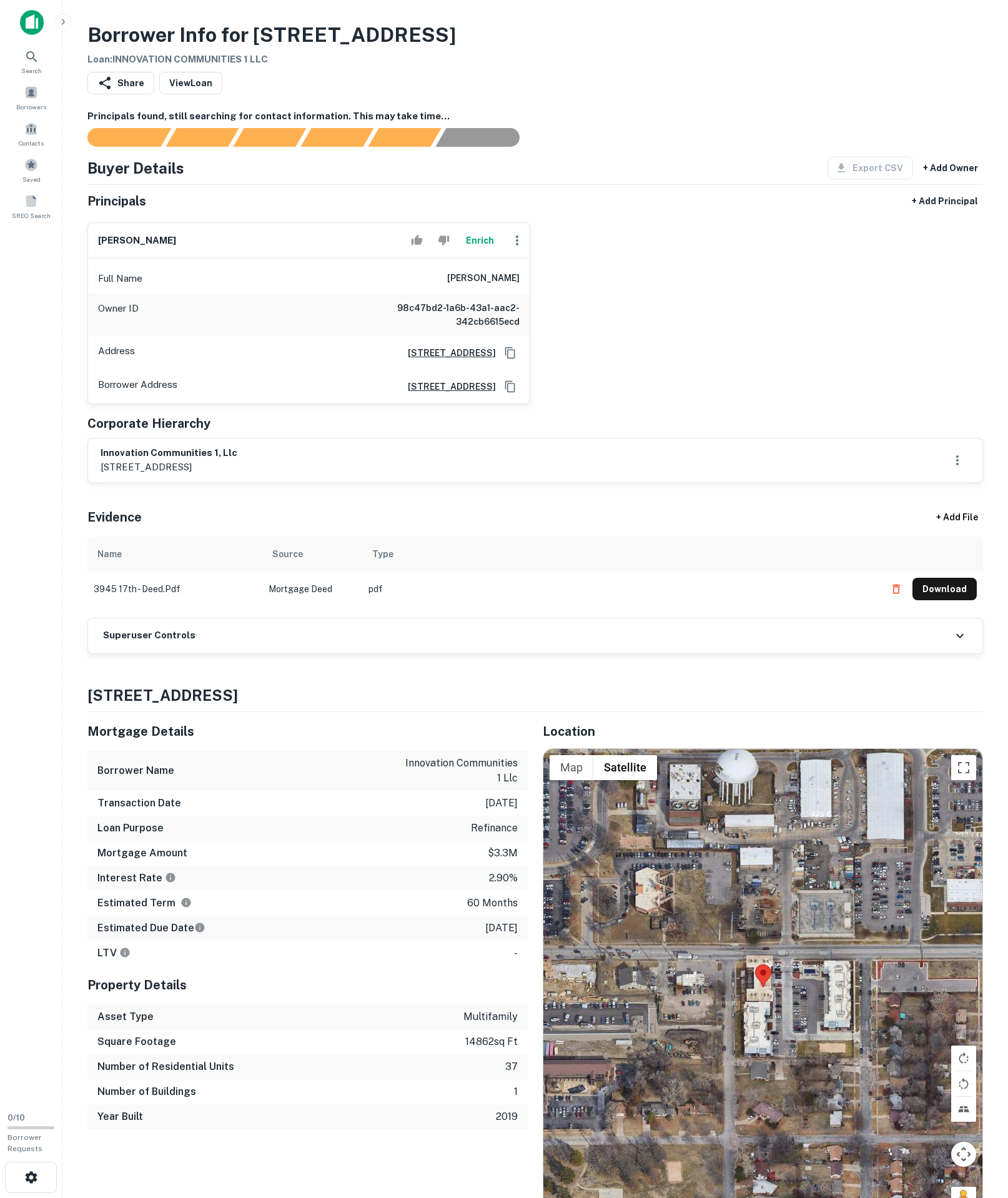
click at [285, 654] on div "Superuser Controls" at bounding box center [536, 635] width 896 height 36
click at [286, 654] on div "Superuser Controls" at bounding box center [535, 635] width 894 height 35
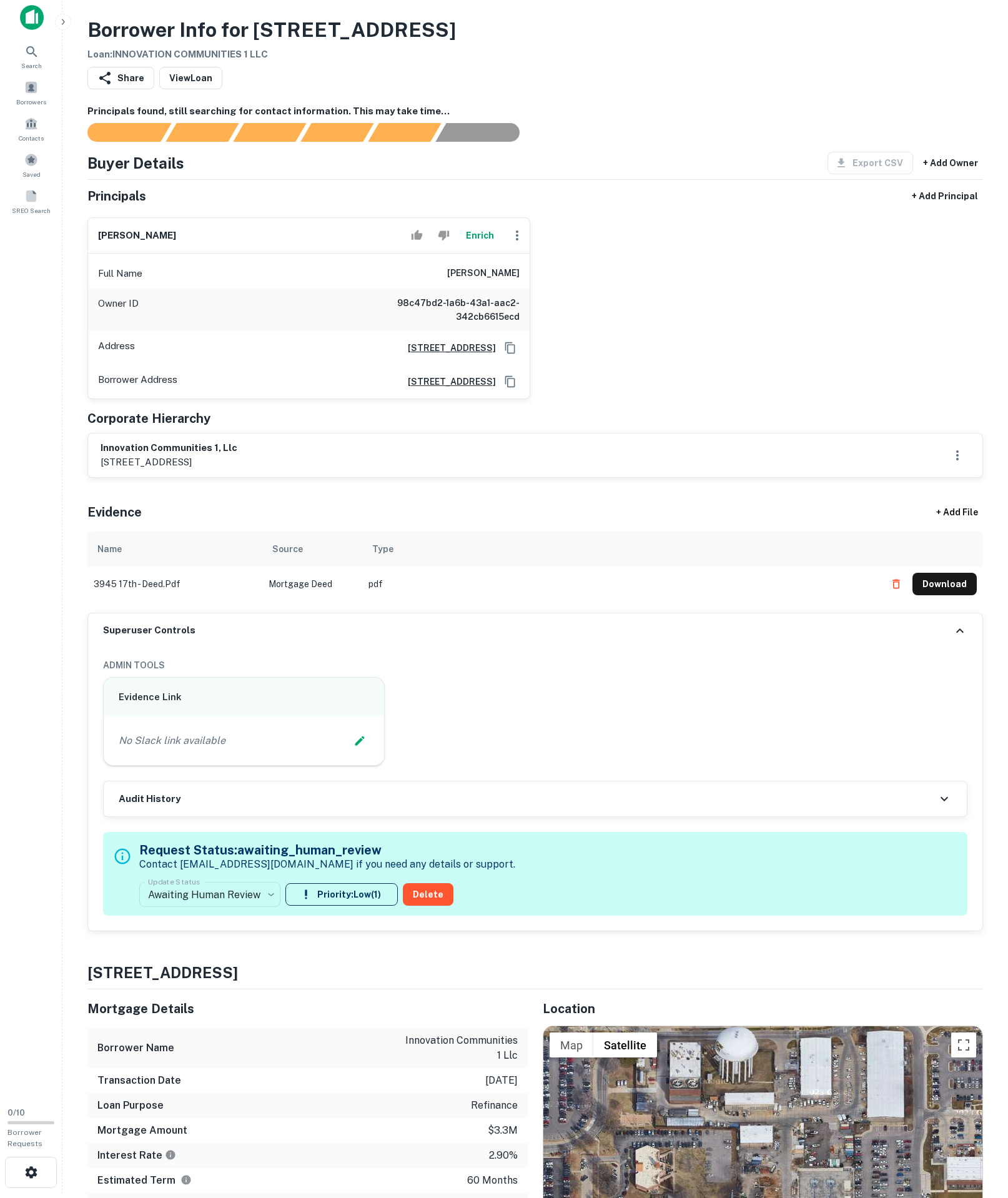
scroll to position [482, 0]
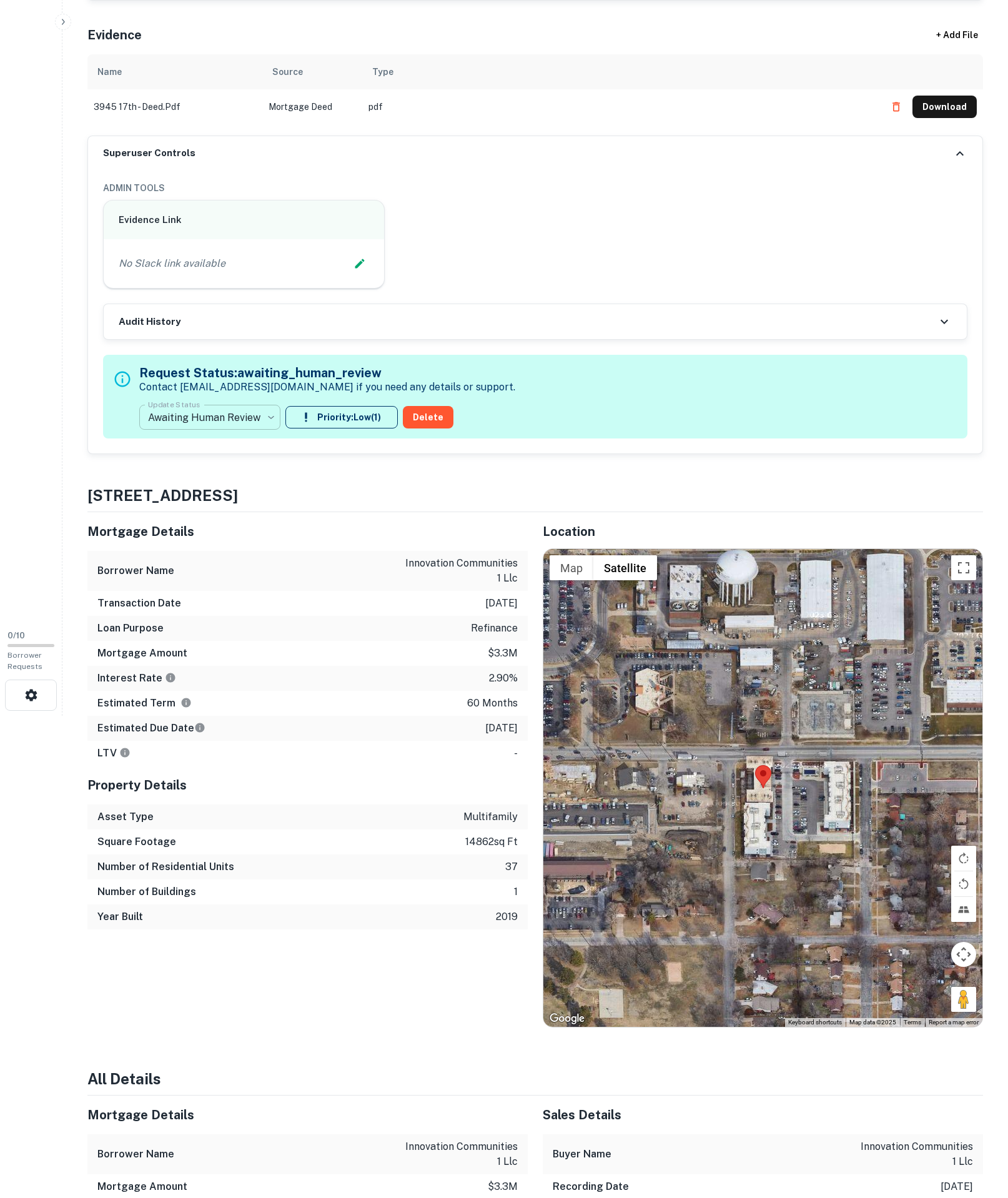
click at [263, 589] on body "Search Borrowers Contacts Saved SREO Search 0 / 10 Borrower Requests Borrower I…" at bounding box center [504, 117] width 1008 height 1198
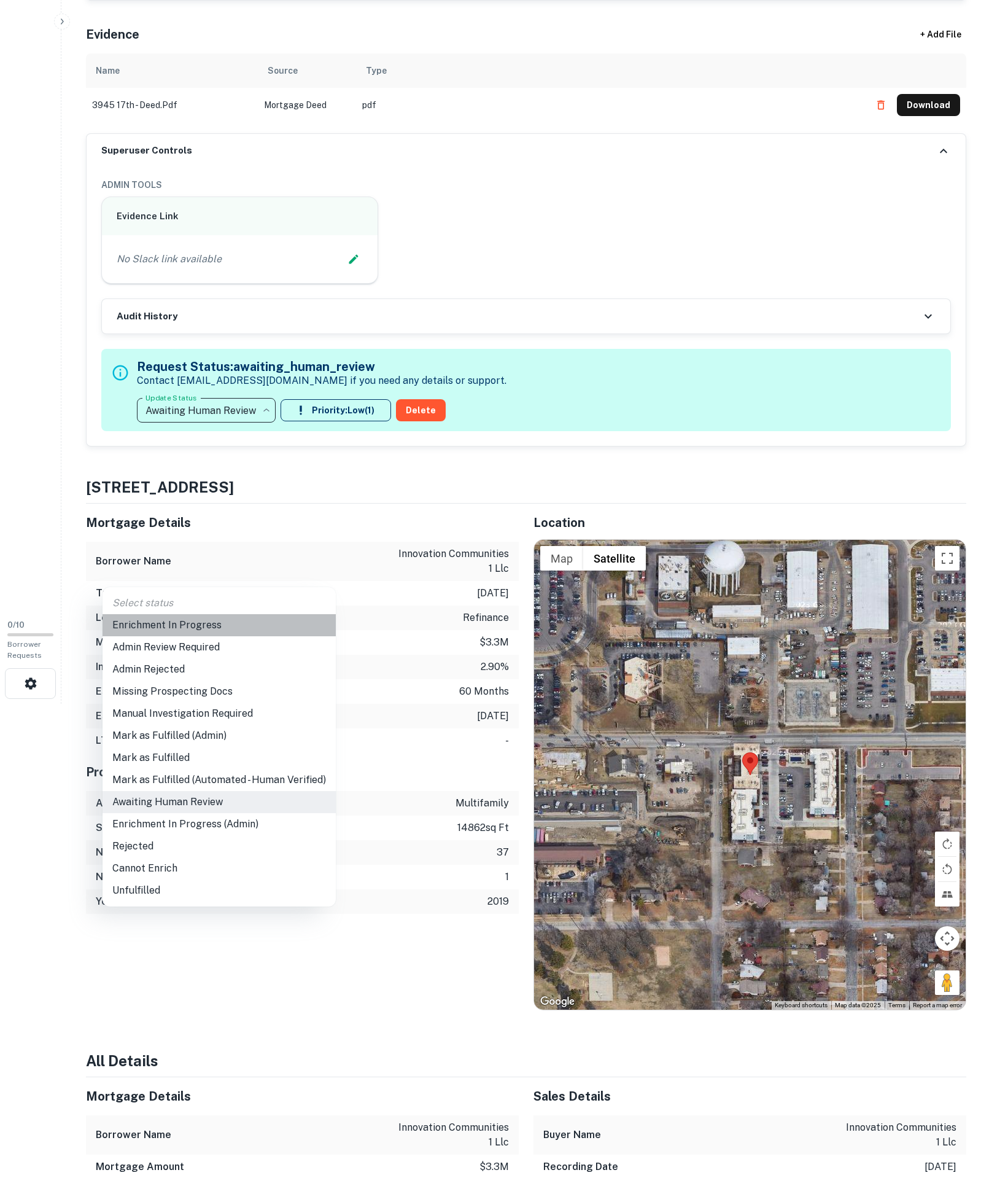
click at [248, 627] on li "Enrichment In Progress" at bounding box center [219, 625] width 234 height 22
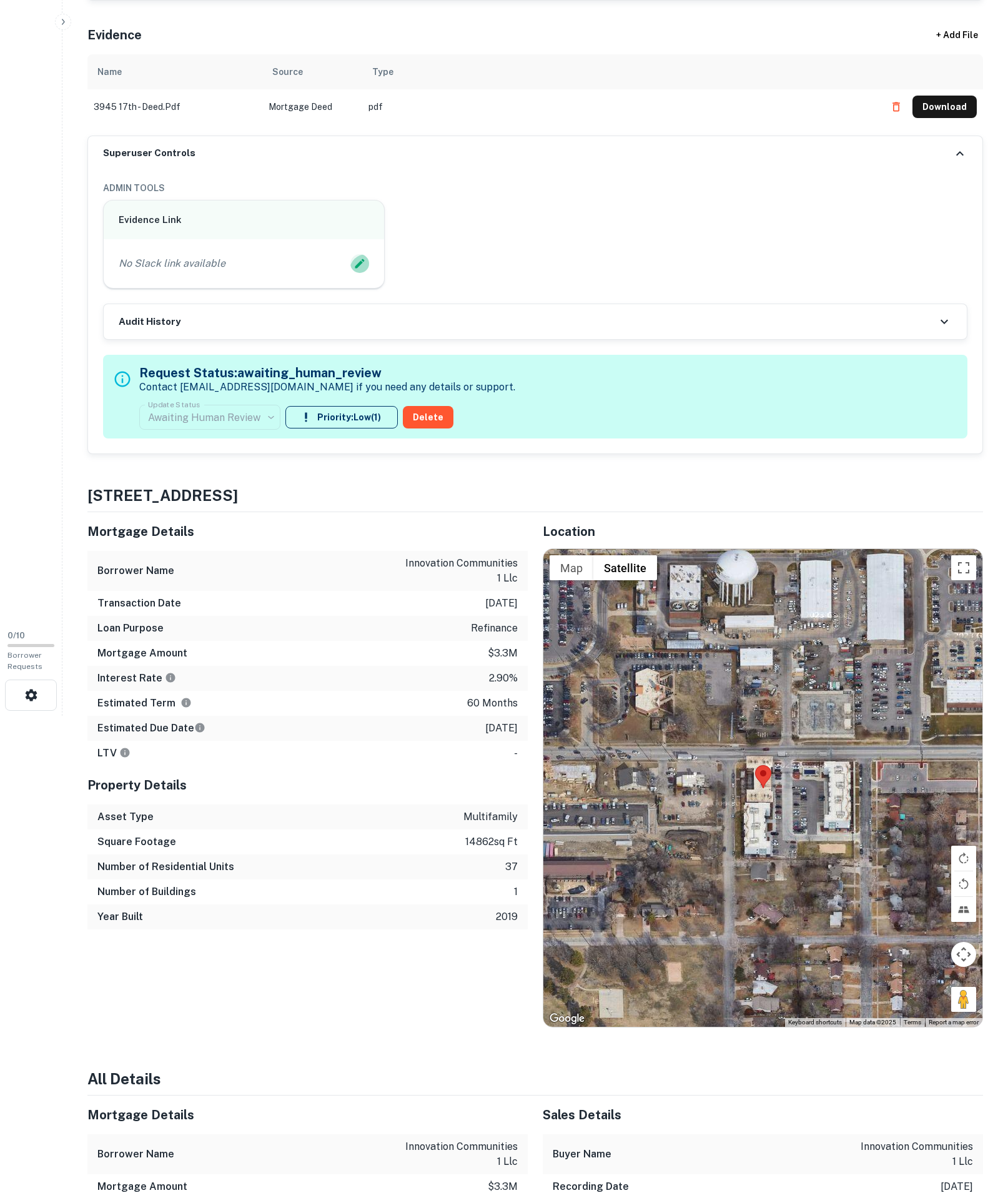
click at [355, 270] on icon "Edit Slack Link" at bounding box center [359, 263] width 13 height 13
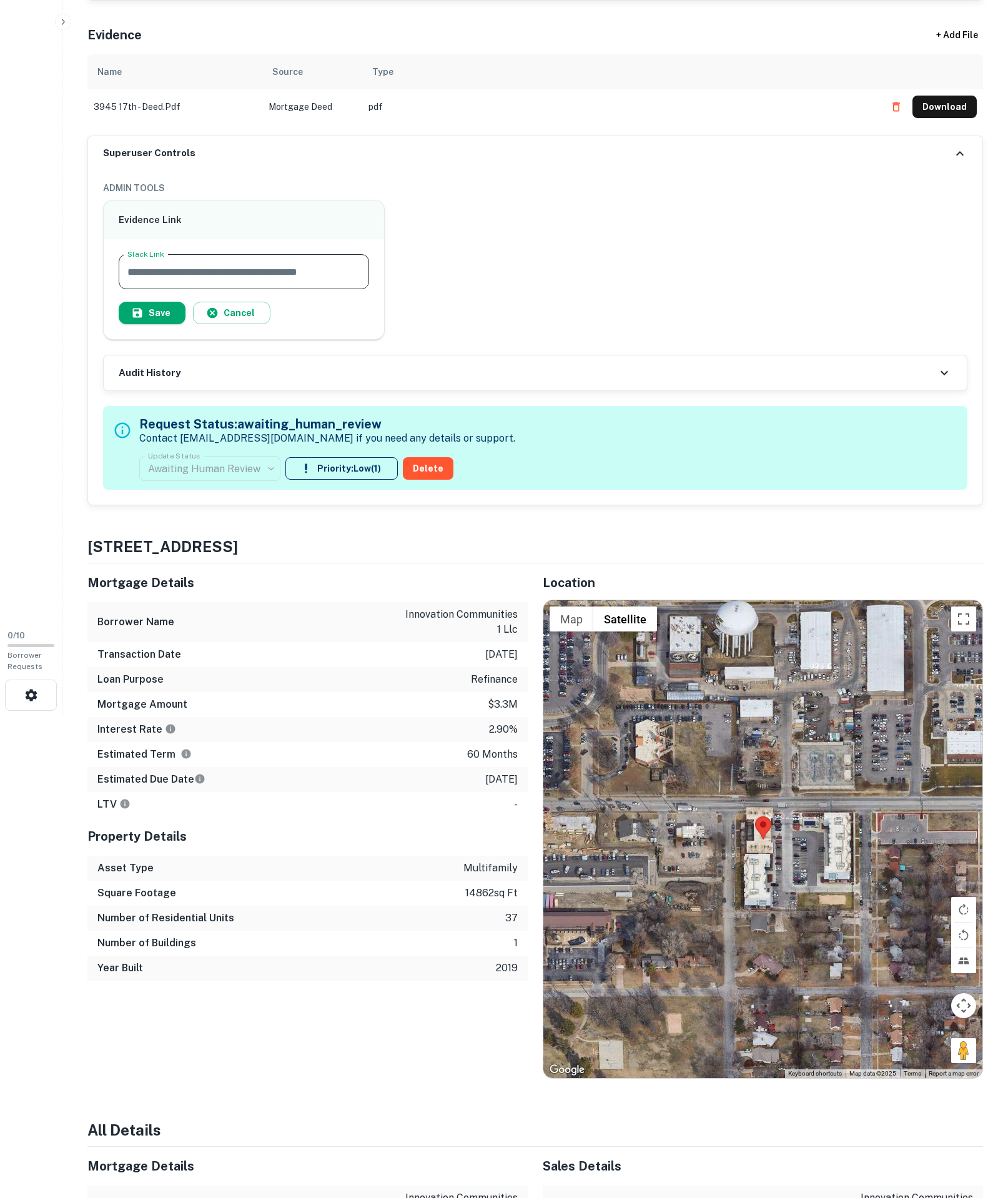
click at [353, 289] on input "Slack Link" at bounding box center [244, 271] width 251 height 35
type input "**********"
click at [144, 319] on icon "button" at bounding box center [137, 313] width 13 height 13
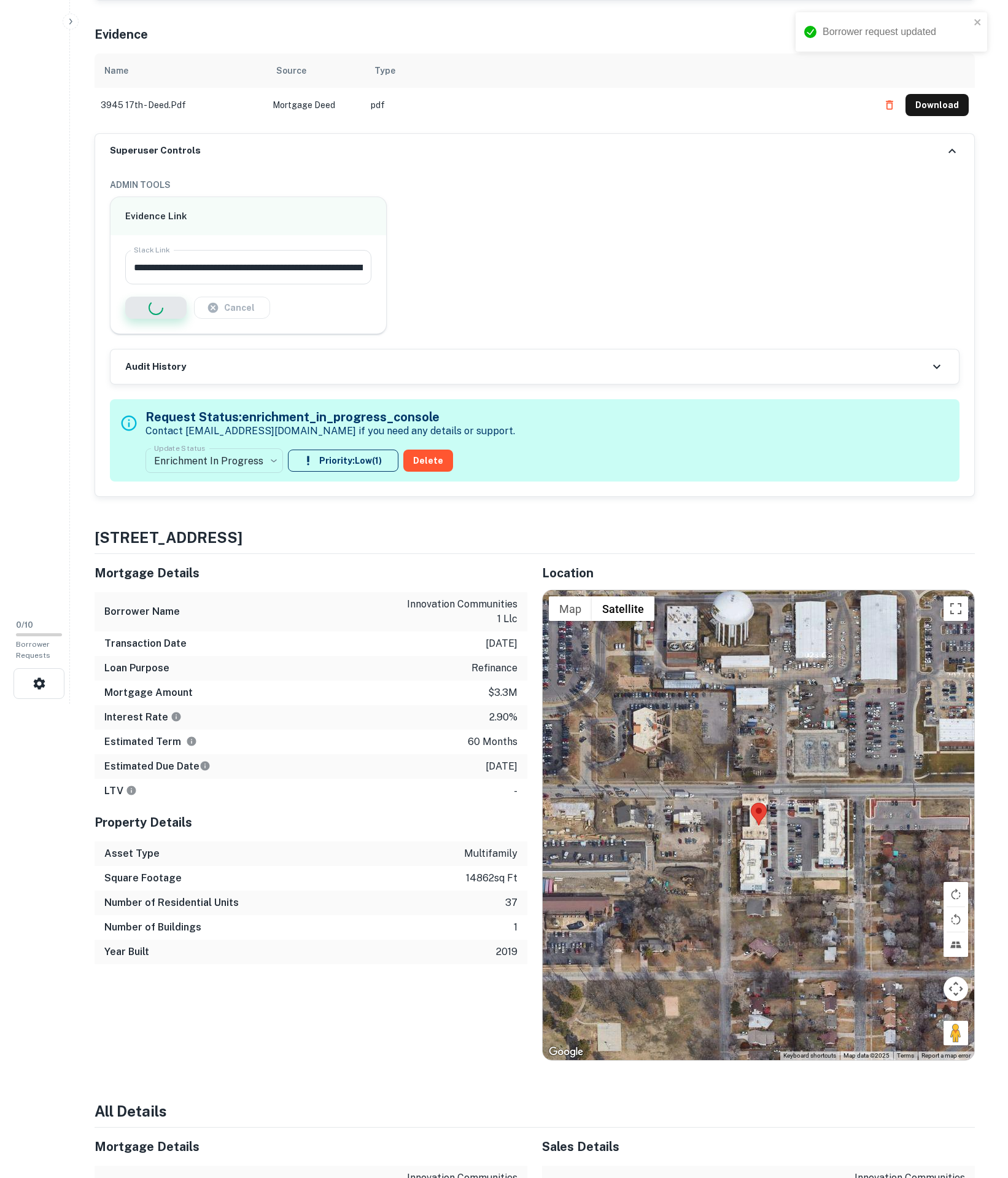
scroll to position [0, 0]
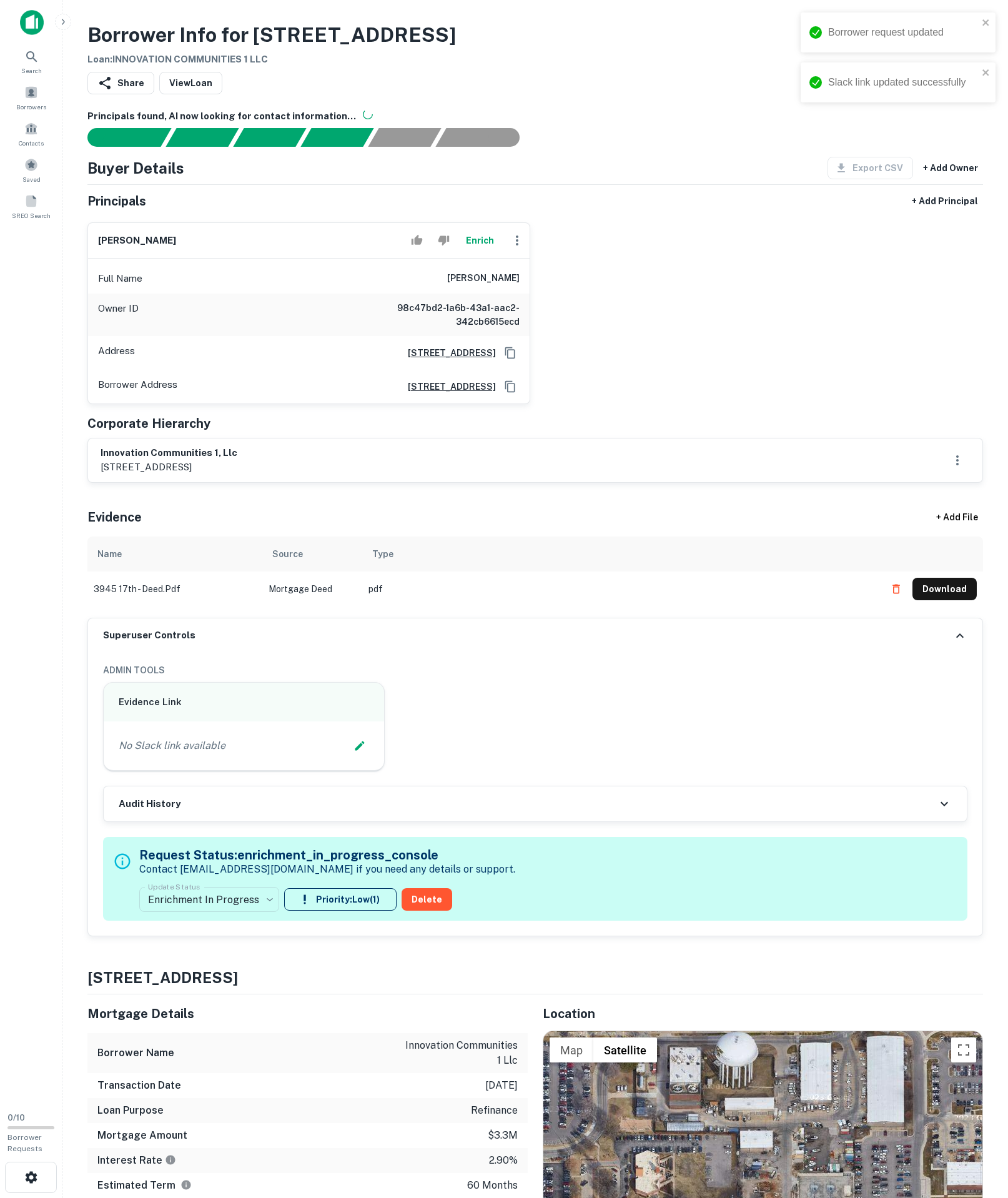
type input "**********"
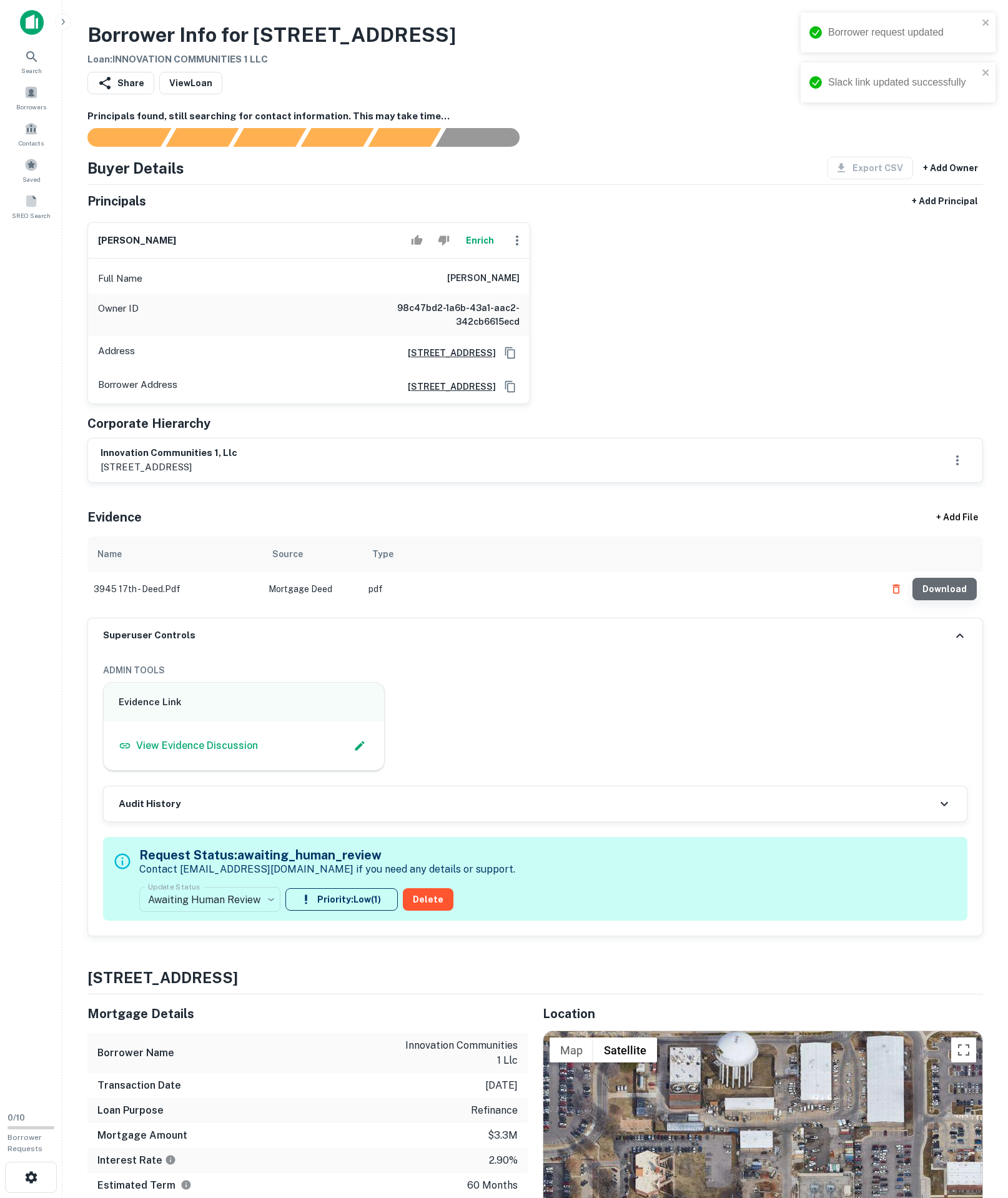
click at [945, 600] on button "Download" at bounding box center [945, 589] width 64 height 22
click at [510, 393] on icon "Copy Address" at bounding box center [510, 387] width 13 height 13
drag, startPoint x: 461, startPoint y: 335, endPoint x: 553, endPoint y: 333, distance: 92.0
click at [553, 333] on div "[PERSON_NAME] Full Name [PERSON_NAME] Owner ID 98c47bd2-1a6b-43a1-aac2-342cb661…" at bounding box center [531, 308] width 906 height 192
drag, startPoint x: 99, startPoint y: 550, endPoint x: 411, endPoint y: 553, distance: 312.0
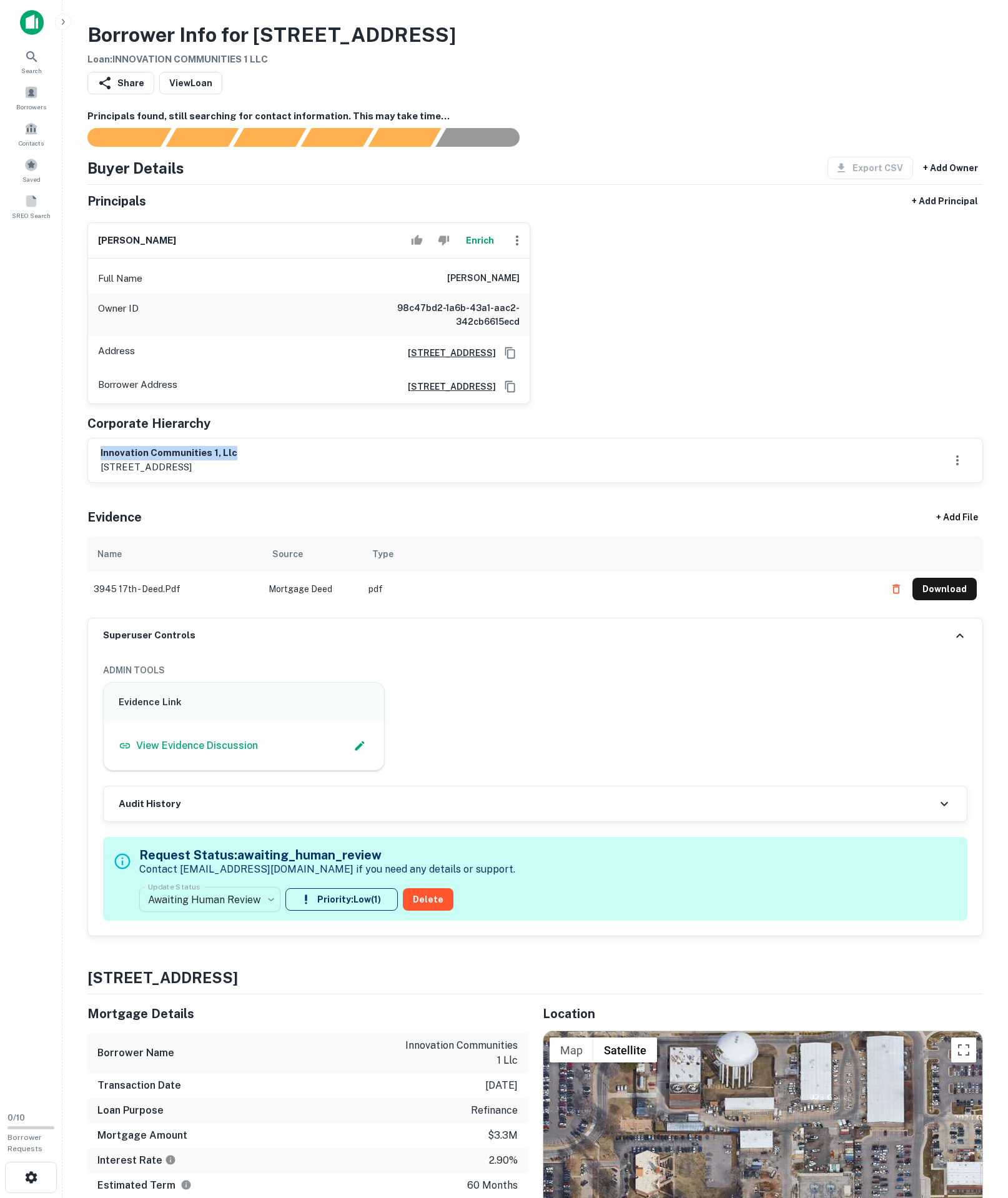
click at [411, 482] on div "innovation communities 1, llc [STREET_ADDRESS]" at bounding box center [535, 460] width 894 height 44
copy h6 "innovation communities 1, llc"
click at [598, 404] on div "[PERSON_NAME] Full Name [PERSON_NAME] Owner ID 98c47bd2-1a6b-43a1-aac2-342cb661…" at bounding box center [531, 308] width 906 height 192
drag, startPoint x: 398, startPoint y: 332, endPoint x: 612, endPoint y: 340, distance: 214.1
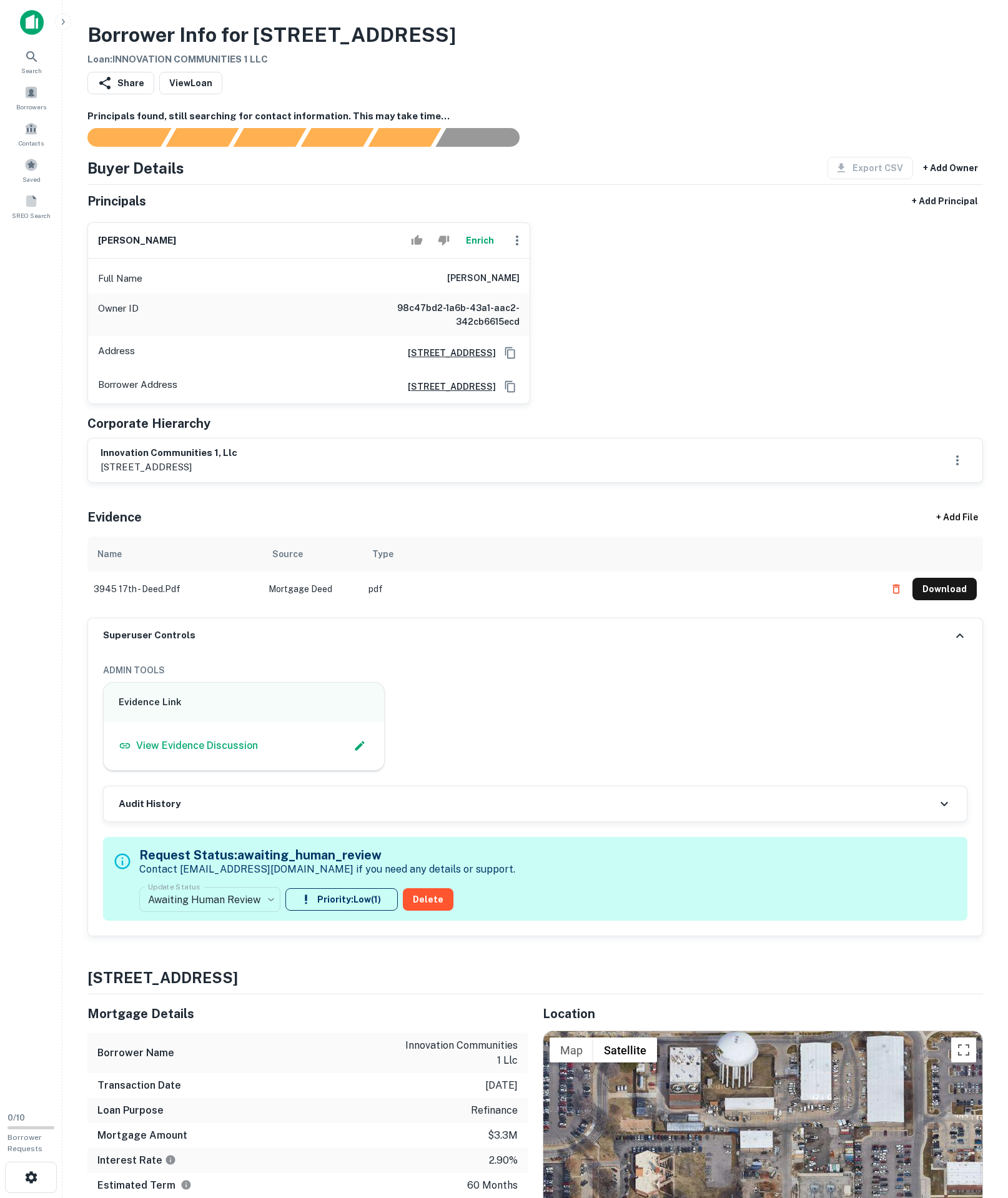
click at [612, 340] on div "[PERSON_NAME] Full Name [PERSON_NAME] Owner ID 98c47bd2-1a6b-43a1-aac2-342cb661…" at bounding box center [531, 308] width 906 height 192
copy h6 "[PERSON_NAME]"
drag, startPoint x: 86, startPoint y: 557, endPoint x: 83, endPoint y: 547, distance: 10.4
copy h6 "innovation communities 1, llc"
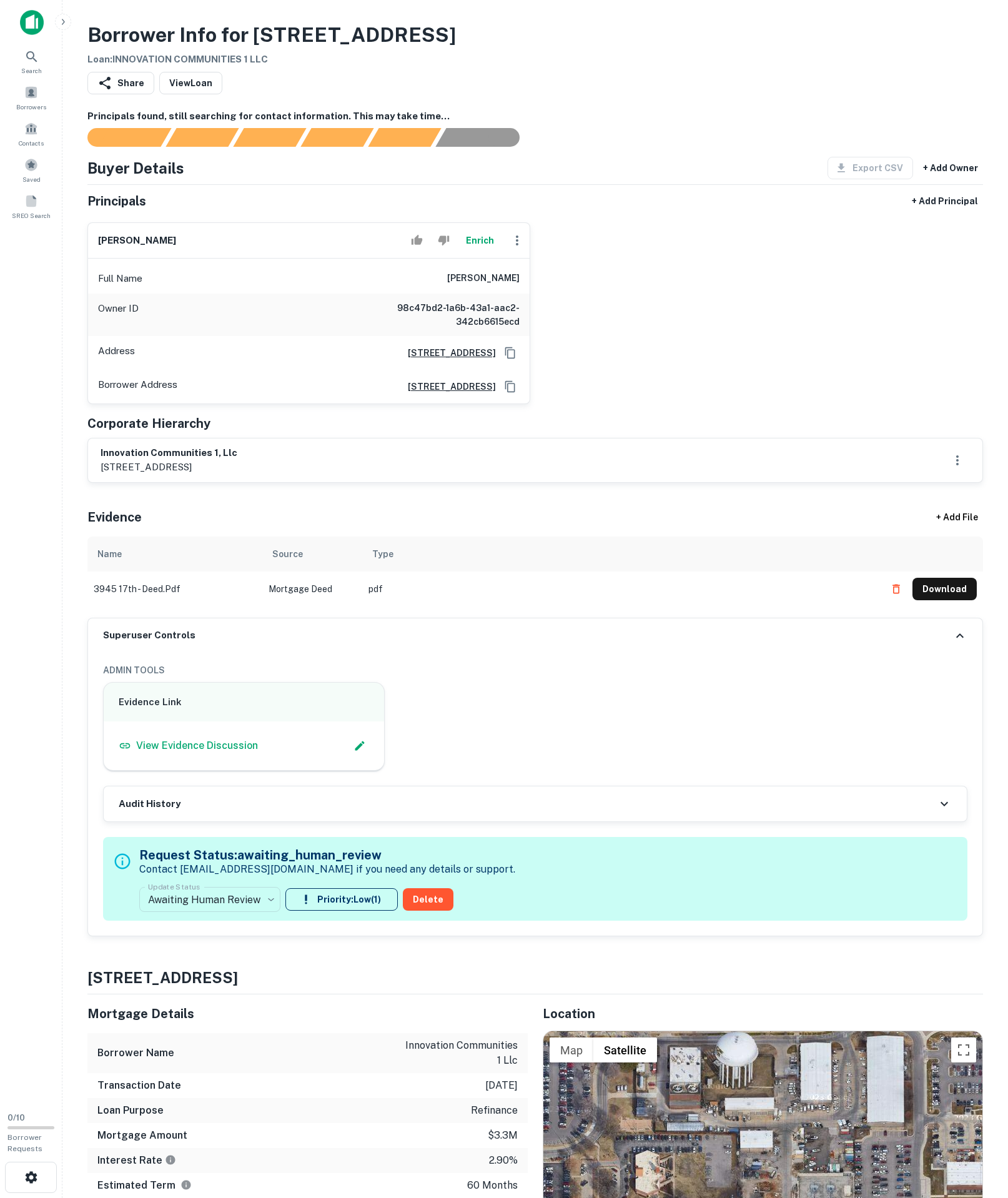
click at [497, 370] on div "Address [STREET_ADDRESS]" at bounding box center [308, 353] width 442 height 34
click at [504, 359] on icon "Copy Address" at bounding box center [510, 353] width 13 height 13
drag, startPoint x: 342, startPoint y: 326, endPoint x: 665, endPoint y: 332, distance: 323.1
click at [665, 332] on div "[PERSON_NAME] Full Name [PERSON_NAME] Owner ID 98c47bd2-1a6b-43a1-aac2-342cb661…" at bounding box center [531, 308] width 906 height 192
copy h6 "[PERSON_NAME]"
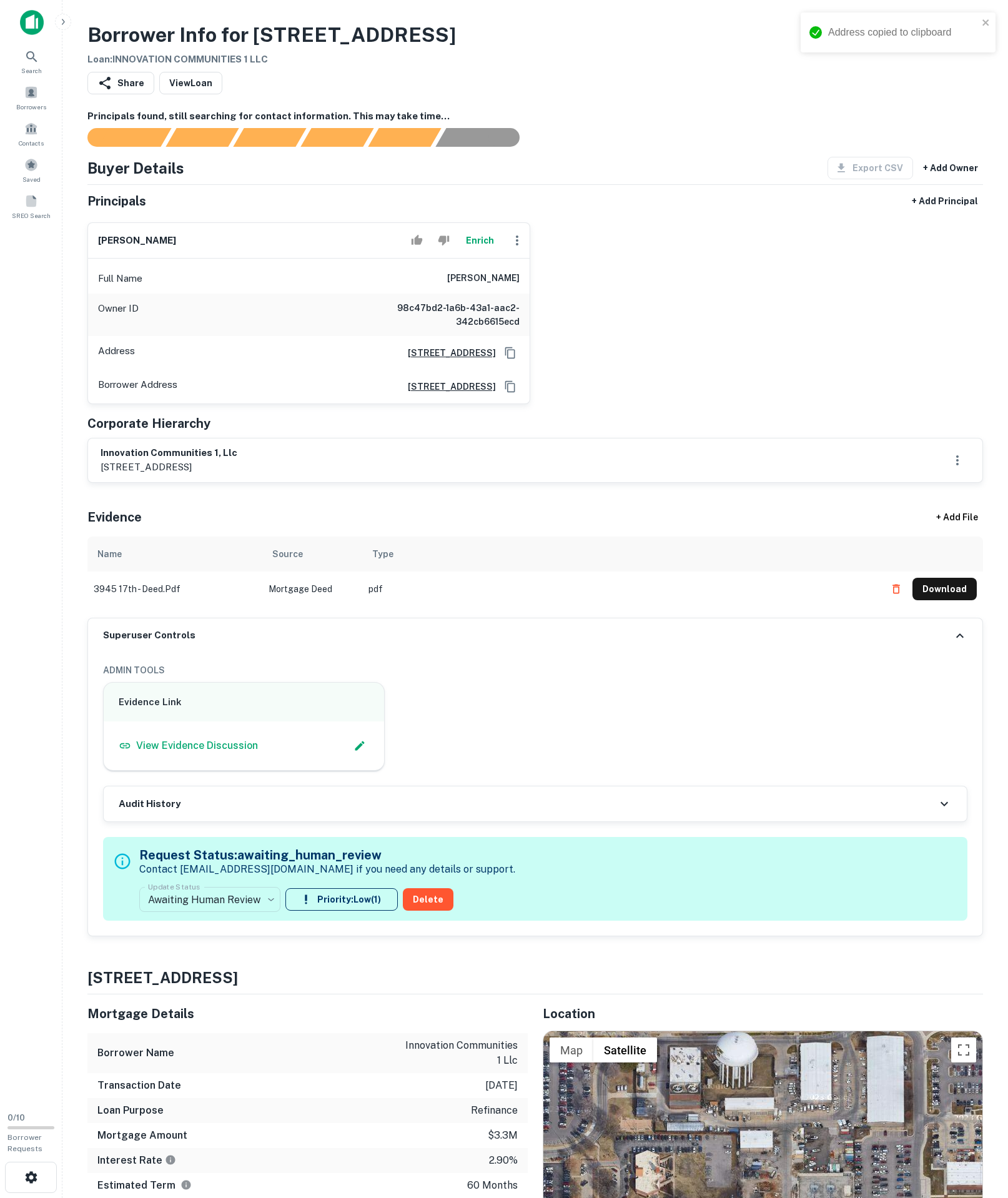
copy h6 "[PERSON_NAME]"
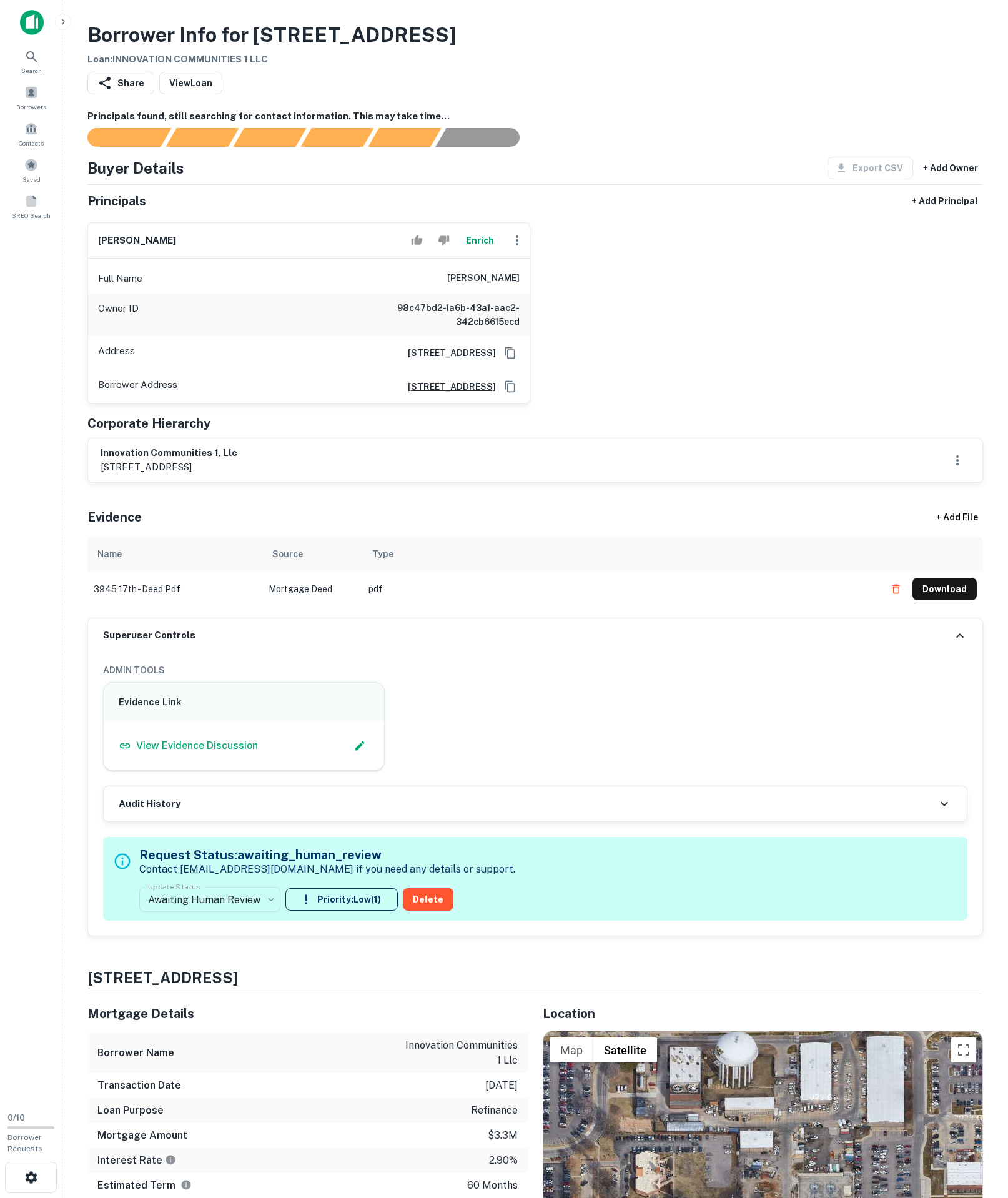
click at [511, 362] on button "Copy Address" at bounding box center [510, 353] width 18 height 18
click at [504, 359] on icon "Copy Address" at bounding box center [510, 353] width 13 height 13
click at [690, 339] on div "[PERSON_NAME] Full Name [PERSON_NAME] Owner ID 98c47bd2-1a6b-43a1-aac2-342cb661…" at bounding box center [531, 308] width 906 height 192
drag, startPoint x: 324, startPoint y: 339, endPoint x: 359, endPoint y: 328, distance: 36.7
click at [359, 294] on div "Full Name [PERSON_NAME]" at bounding box center [308, 278] width 442 height 30
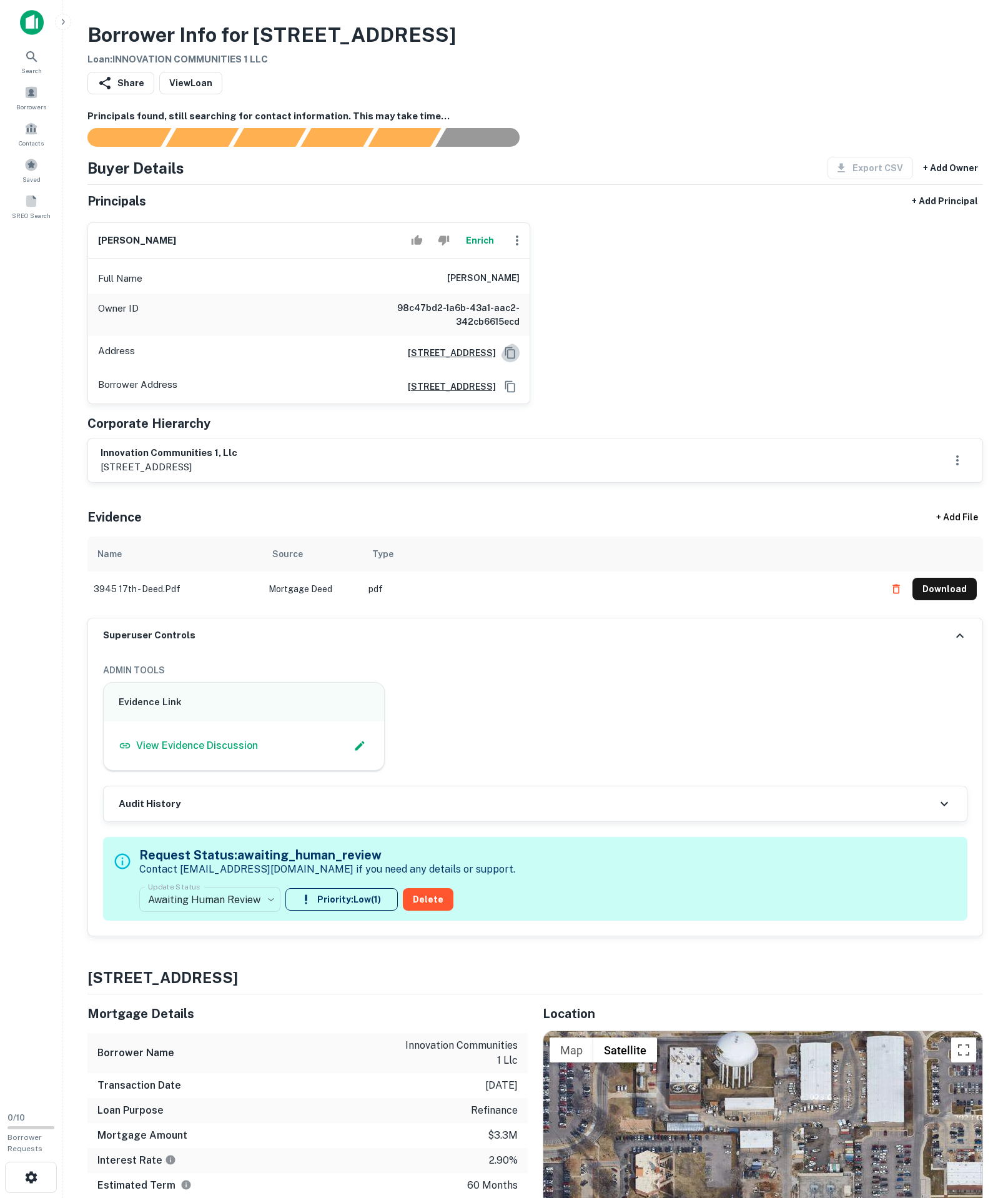
click at [506, 362] on button "Copy Address" at bounding box center [510, 353] width 18 height 18
drag, startPoint x: 101, startPoint y: 544, endPoint x: 337, endPoint y: 552, distance: 236.1
click at [238, 460] on h6 "innovation communities 1, llc" at bounding box center [168, 452] width 137 height 14
click at [504, 359] on icon "Copy Address" at bounding box center [510, 353] width 13 height 13
click at [470, 253] on button "Enrich" at bounding box center [480, 240] width 40 height 25
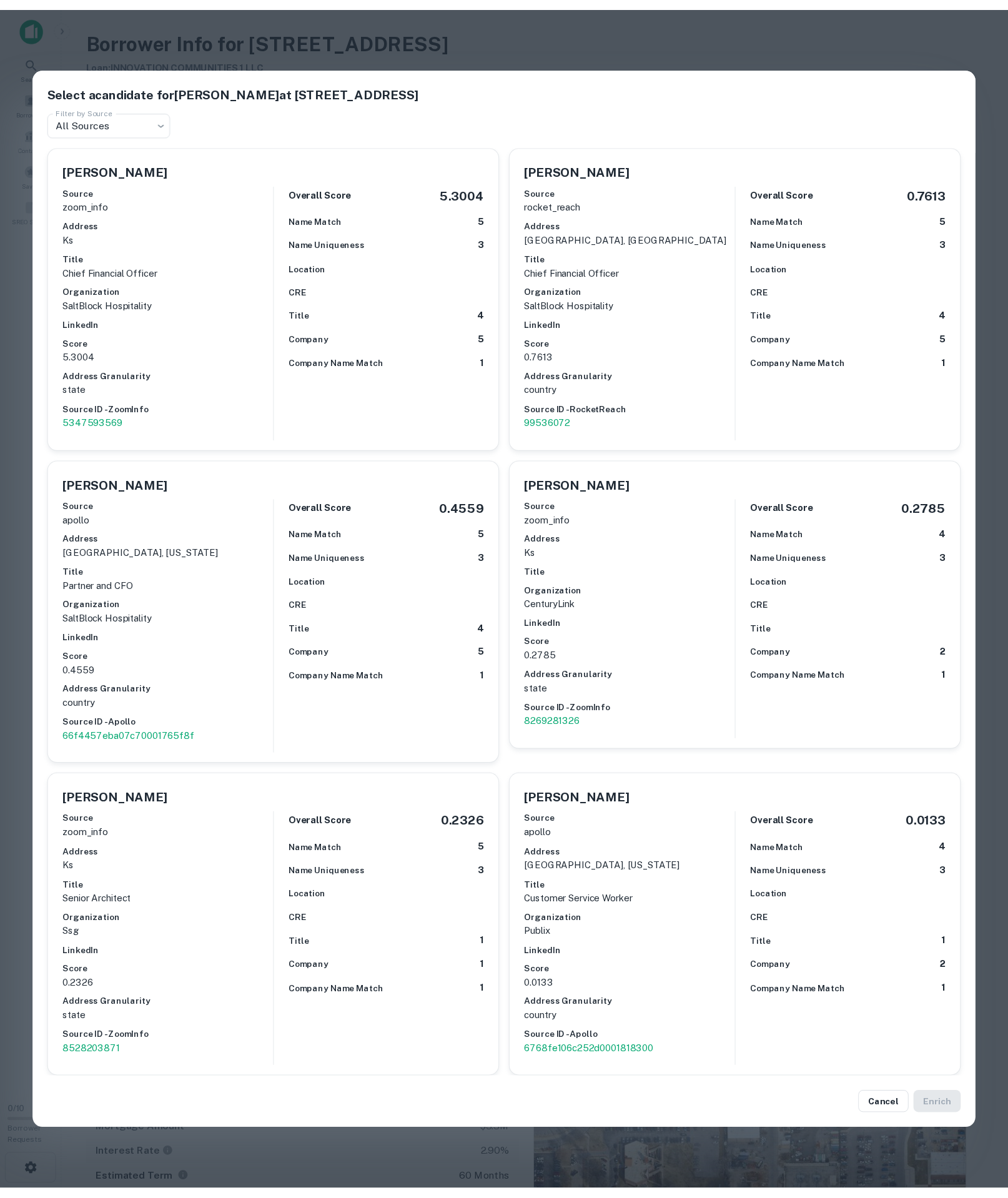
scroll to position [75, 0]
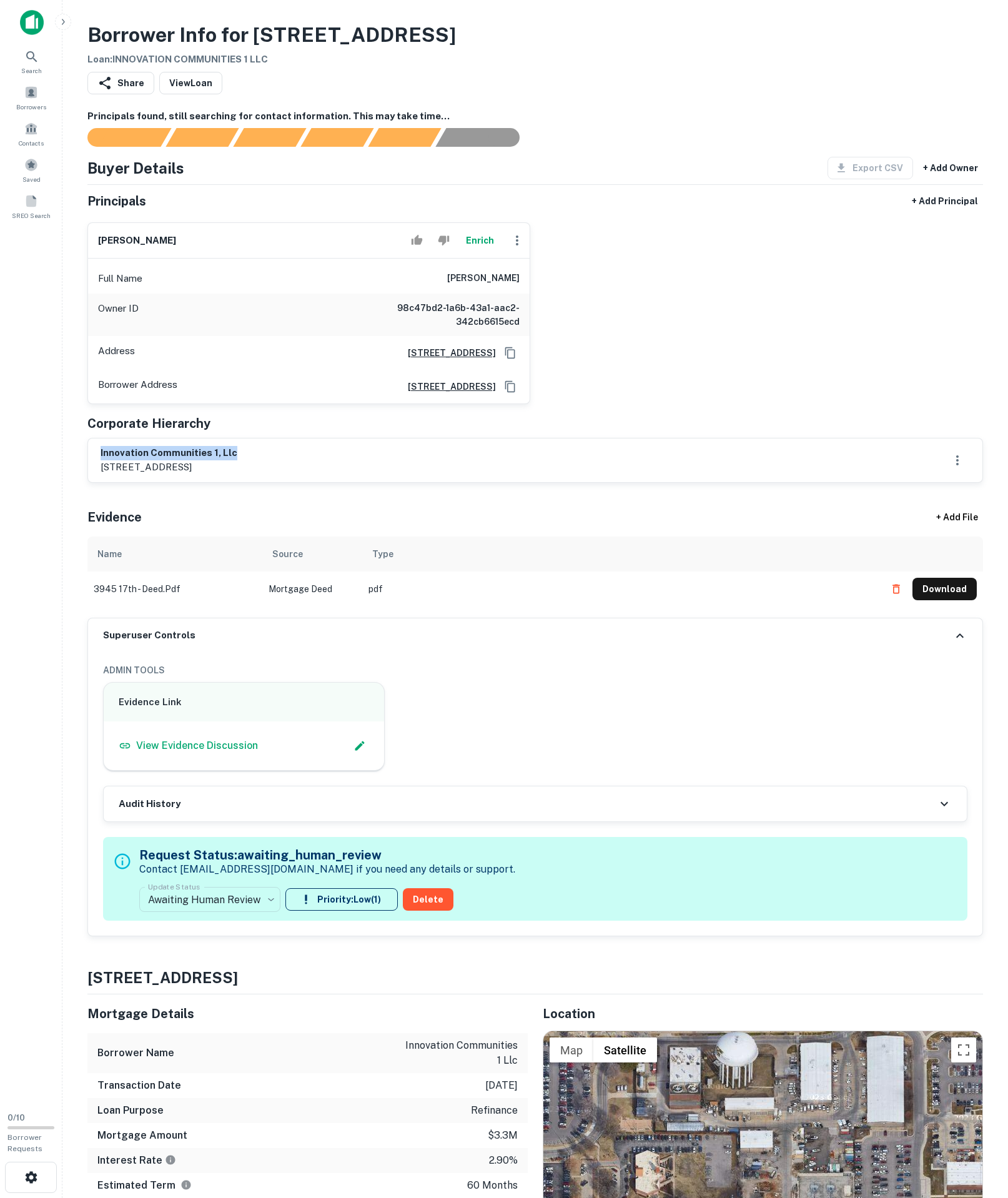
drag, startPoint x: 350, startPoint y: 328, endPoint x: 633, endPoint y: 346, distance: 283.6
click at [633, 346] on div "[PERSON_NAME] Full Name [PERSON_NAME] Owner ID 98c47bd2-1a6b-43a1-aac2-342cb661…" at bounding box center [531, 308] width 906 height 192
drag, startPoint x: 96, startPoint y: 544, endPoint x: 357, endPoint y: 550, distance: 261.1
click at [357, 482] on div "innovation communities 1, llc [STREET_ADDRESS]" at bounding box center [535, 460] width 894 height 44
click at [225, 1052] on body "Search Borrowers Contacts Saved SREO Search 0 / 10 Borrower Requests Borrower I…" at bounding box center [504, 599] width 1008 height 1198
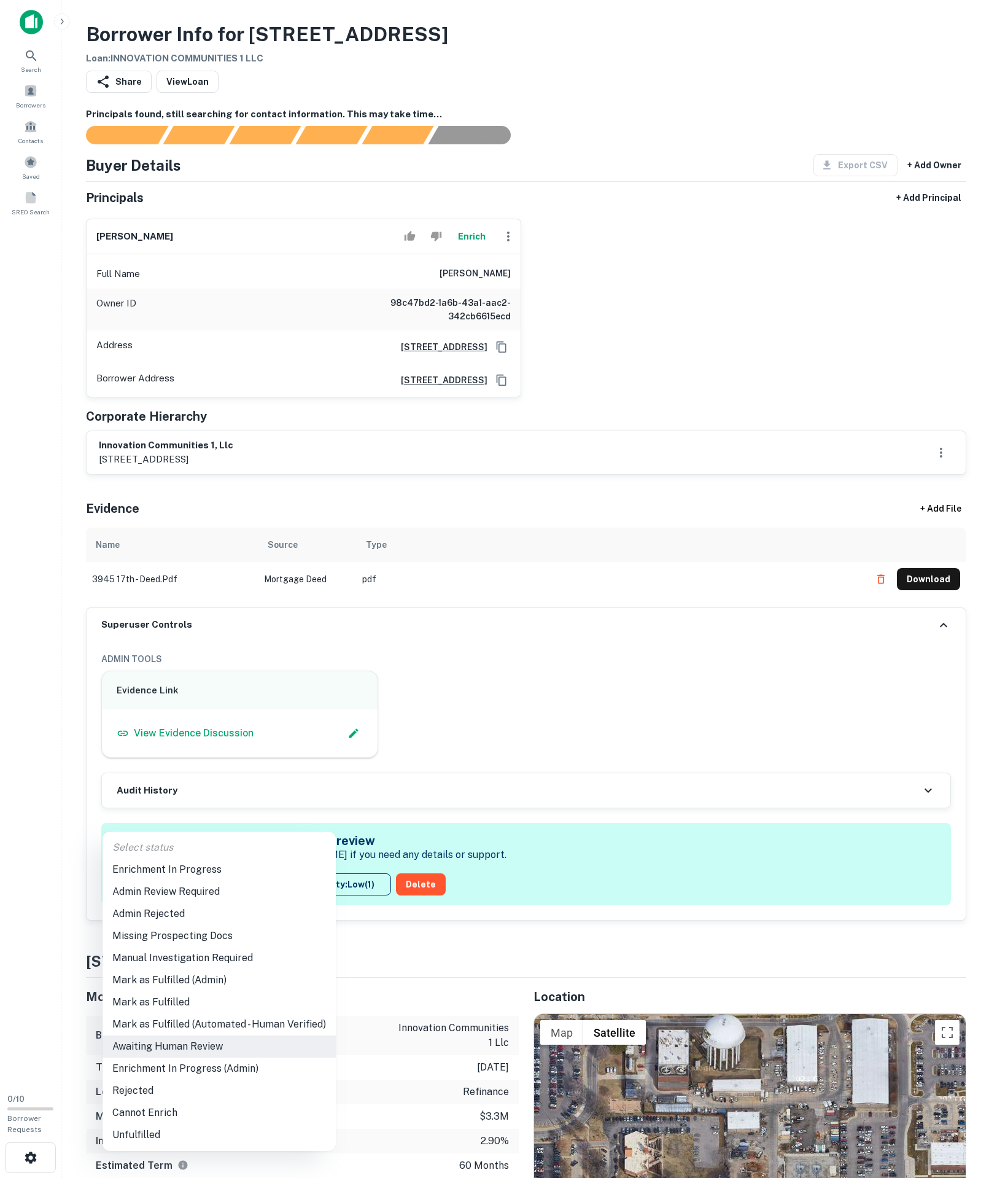
click at [209, 893] on li "Admin Review Required" at bounding box center [219, 891] width 234 height 22
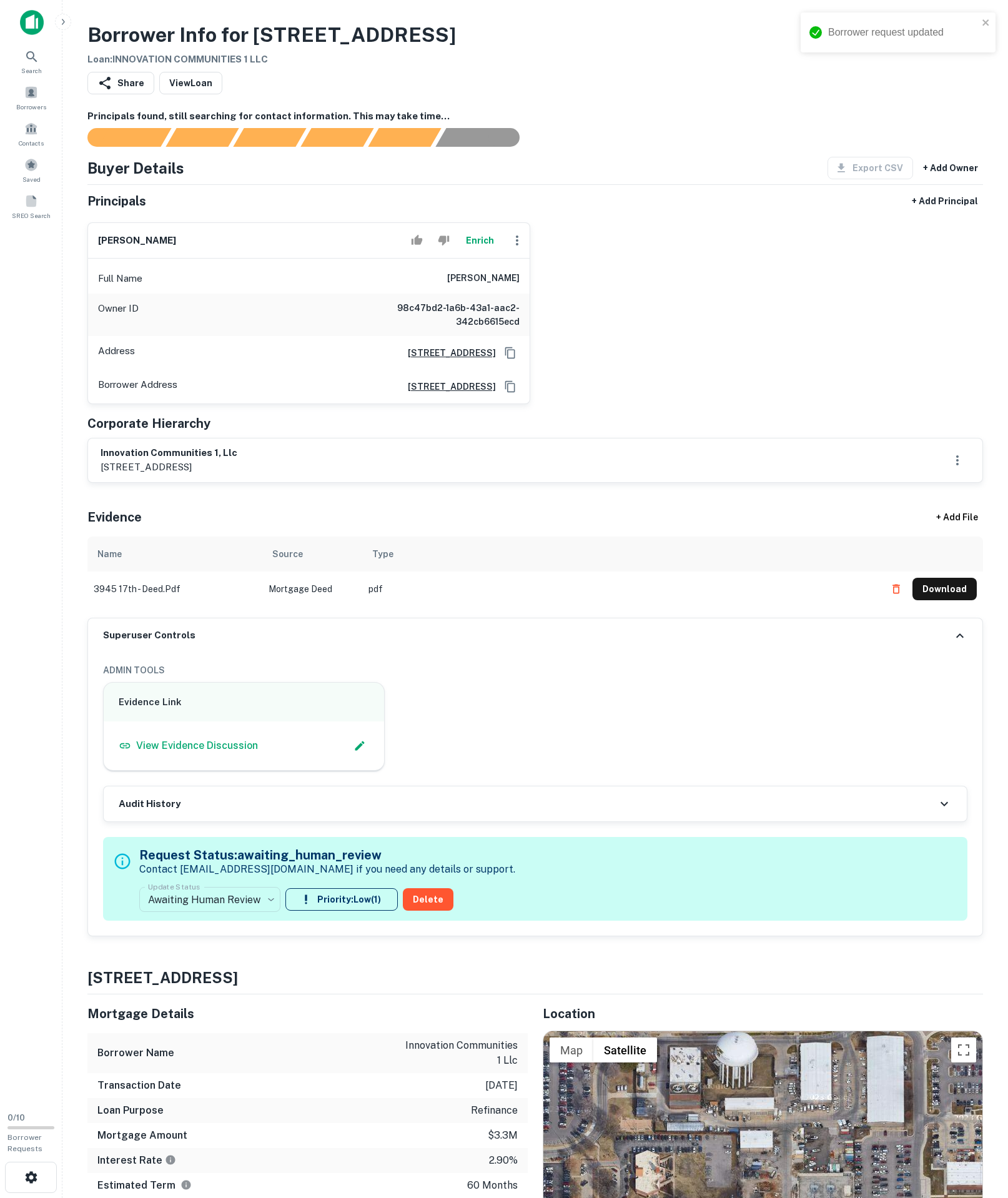
type input "**********"
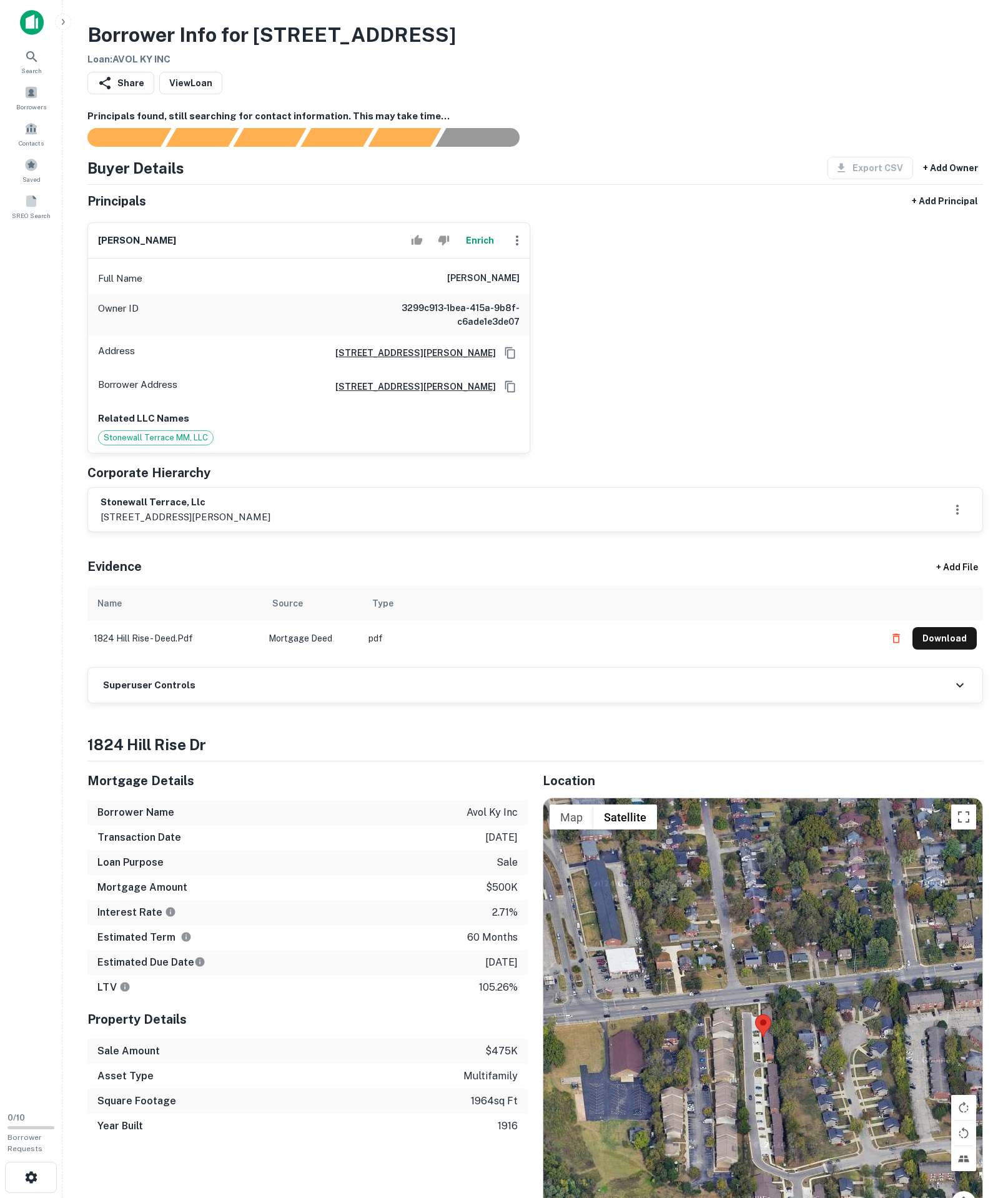
click at [218, 702] on div "Superuser Controls" at bounding box center [535, 685] width 894 height 35
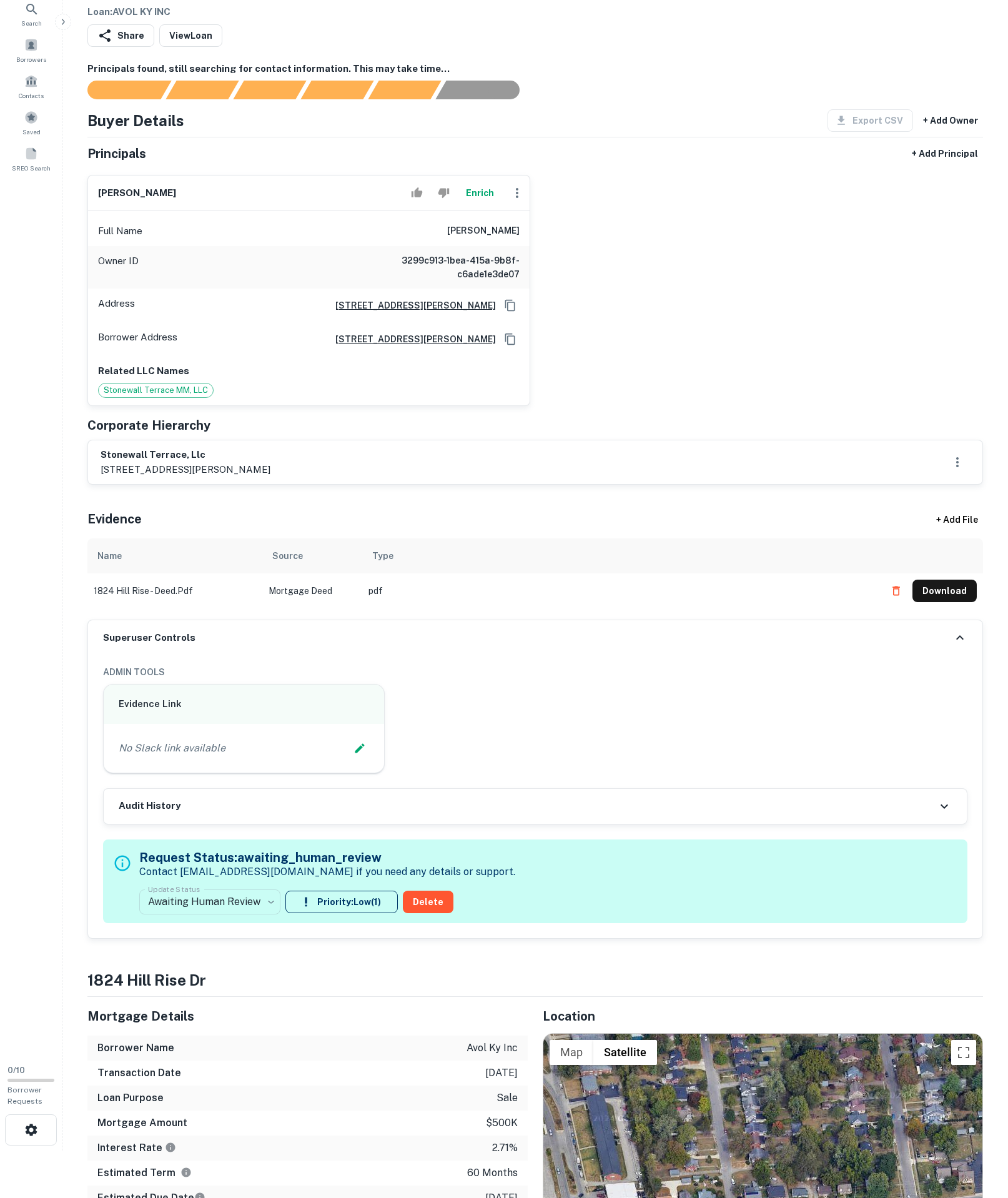
scroll to position [175, 0]
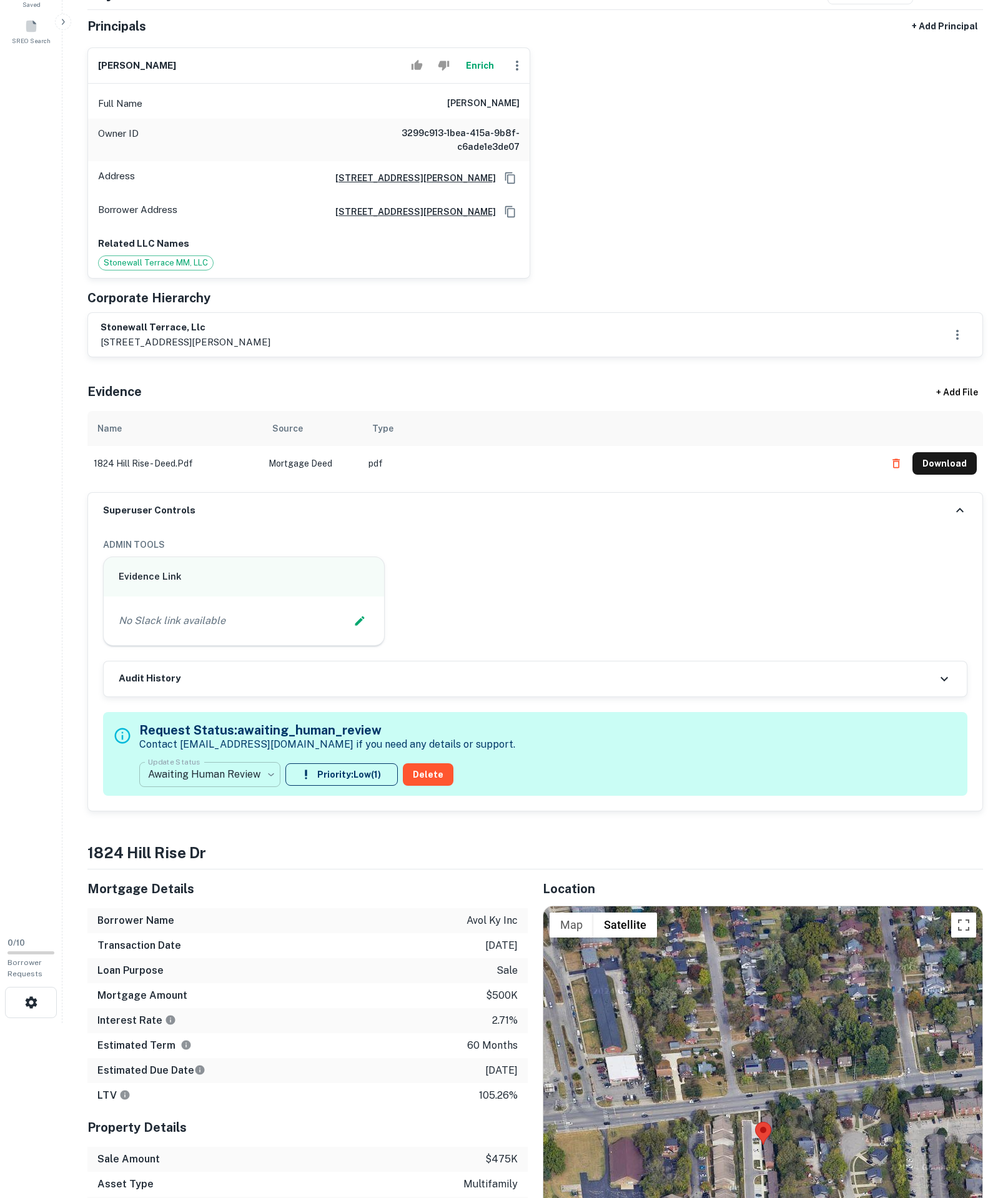
click at [247, 939] on body "Search Borrowers Contacts Saved SREO Search 0 / 10 Borrower Requests Borrower I…" at bounding box center [504, 424] width 1008 height 1198
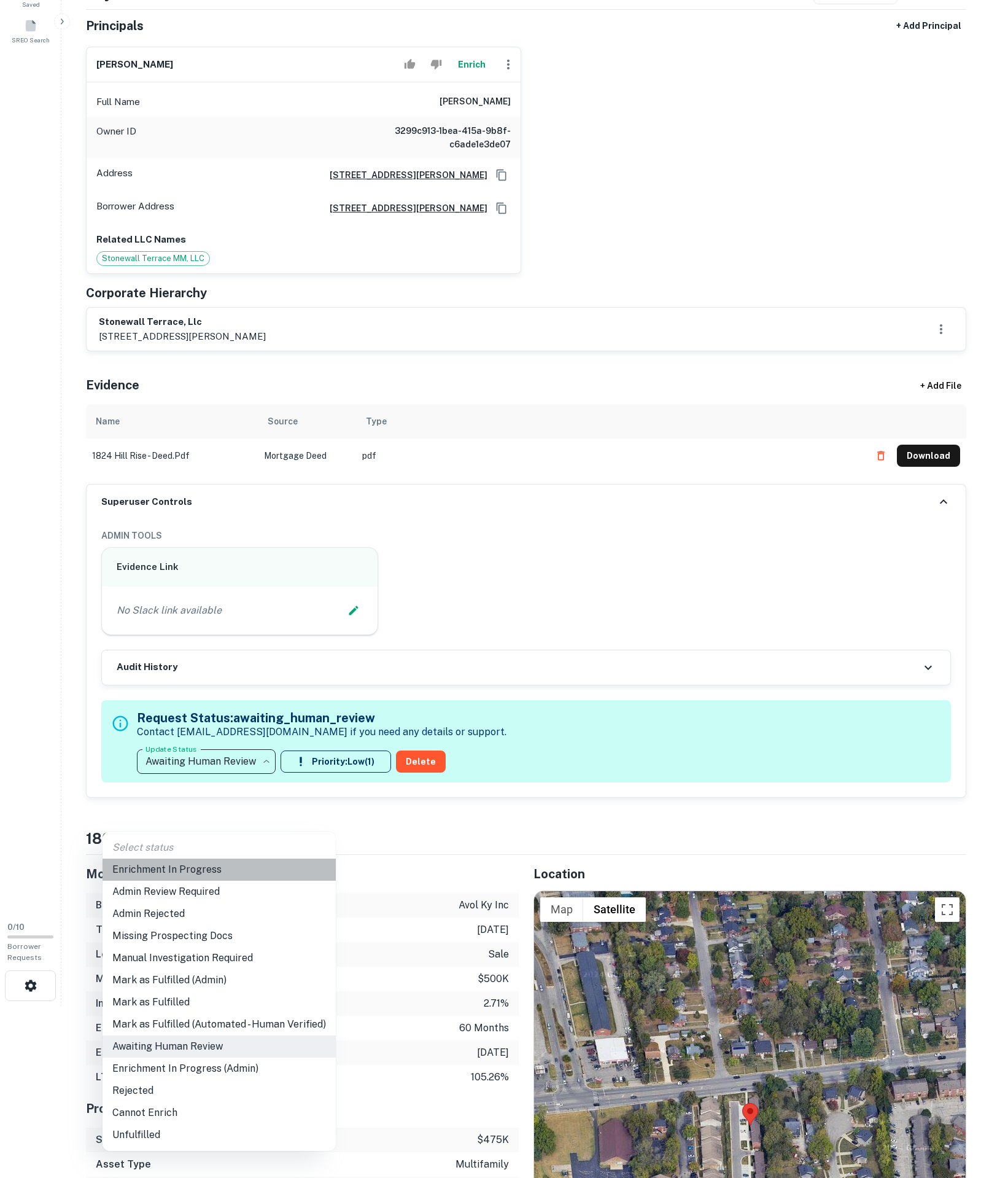
click at [198, 861] on li "Enrichment In Progress" at bounding box center [219, 870] width 234 height 22
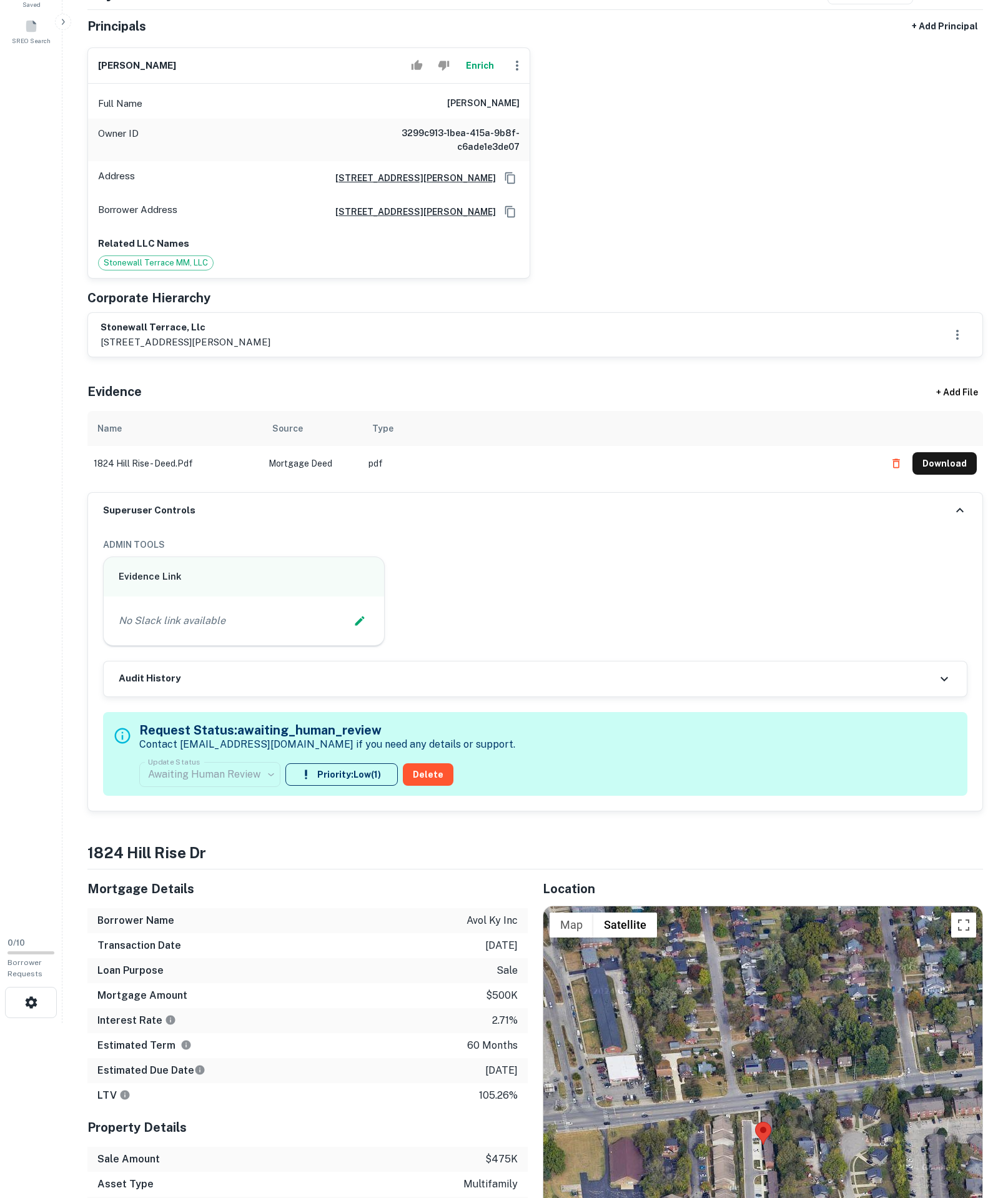
click at [369, 645] on div "No Slack link available" at bounding box center [244, 621] width 280 height 49
click at [357, 627] on icon "Edit Slack Link" at bounding box center [359, 620] width 13 height 13
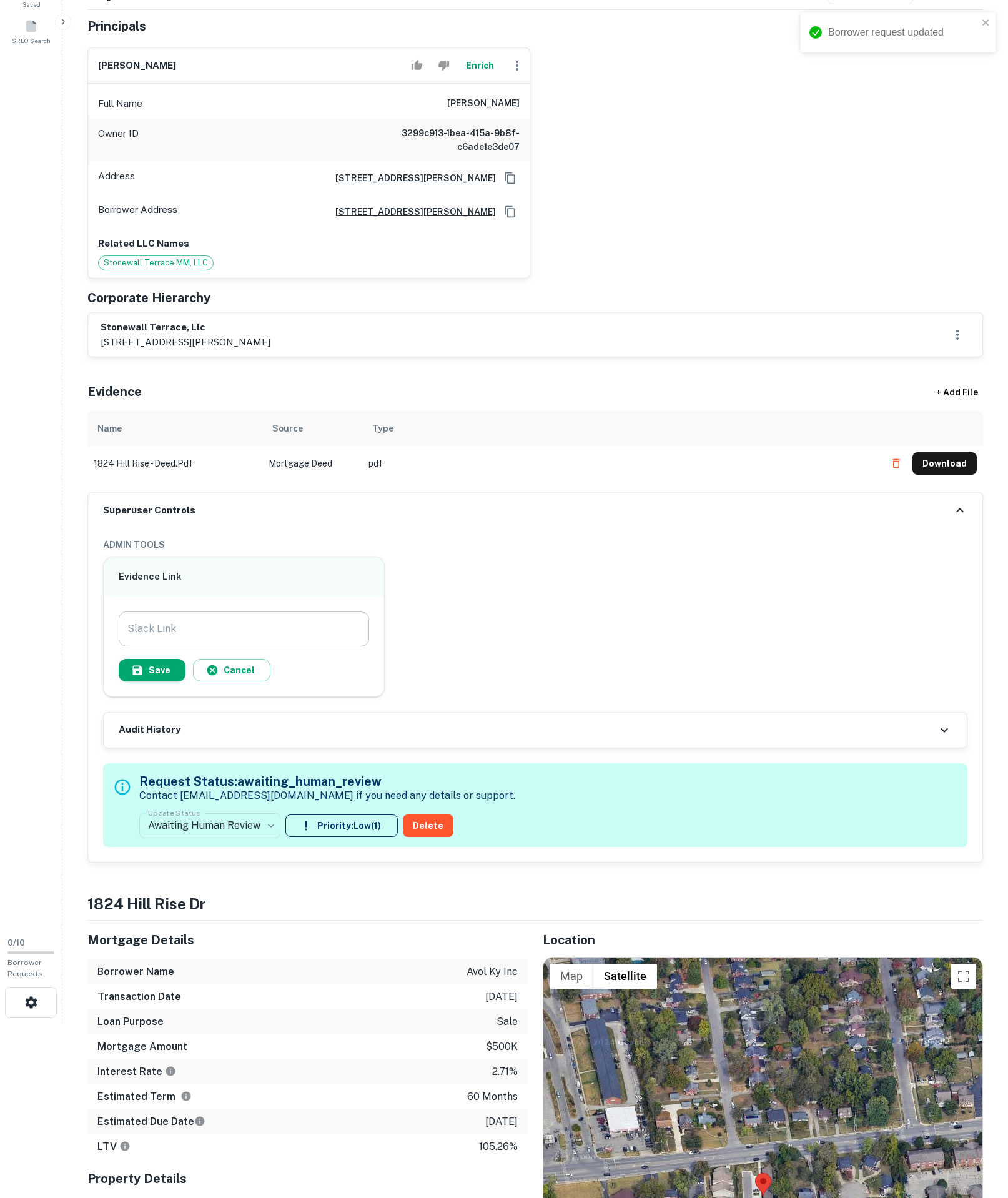
click at [276, 646] on input "Slack Link" at bounding box center [244, 629] width 251 height 35
paste input "**********"
type input "**********"
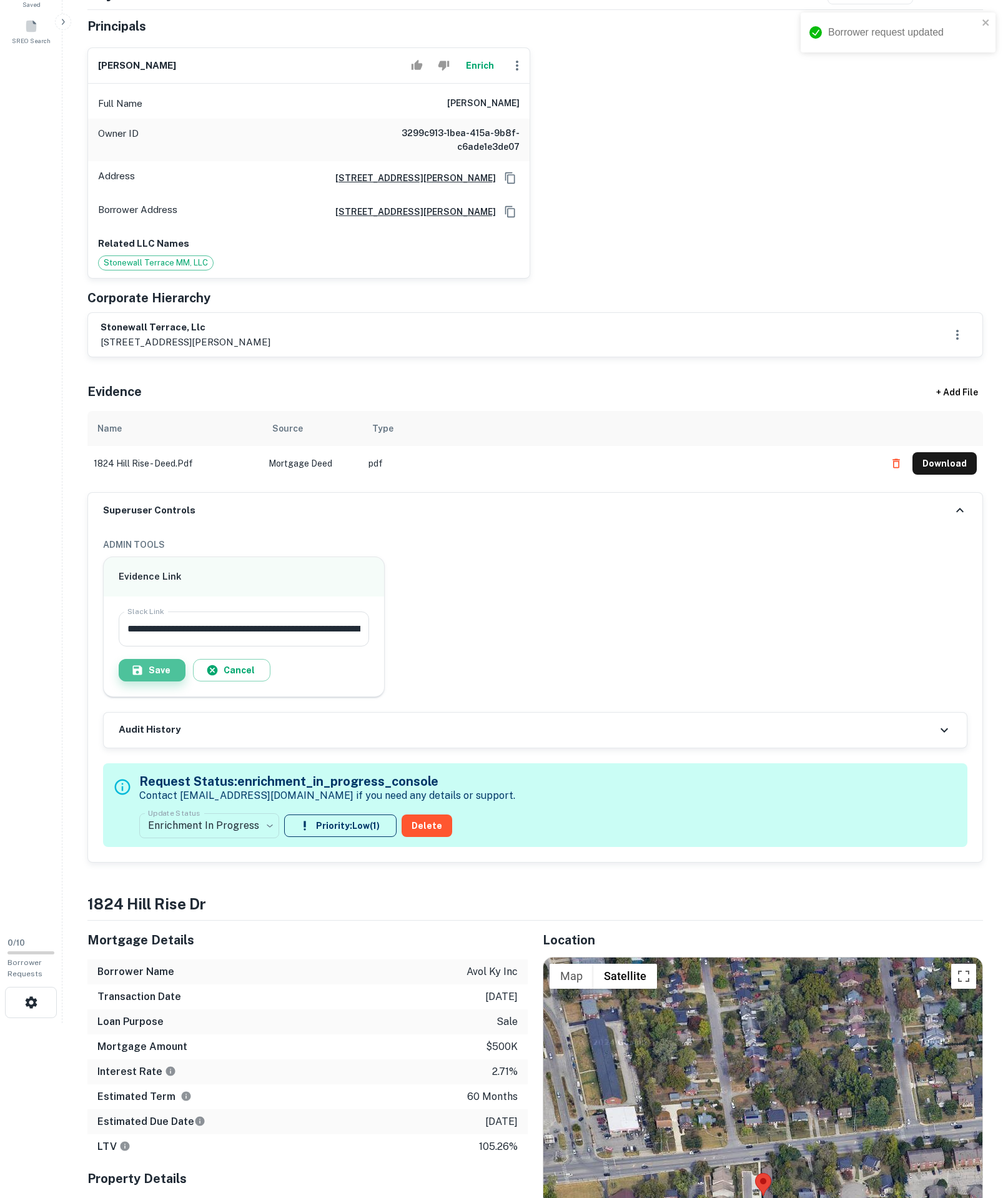
click at [173, 682] on button "Save" at bounding box center [152, 670] width 67 height 22
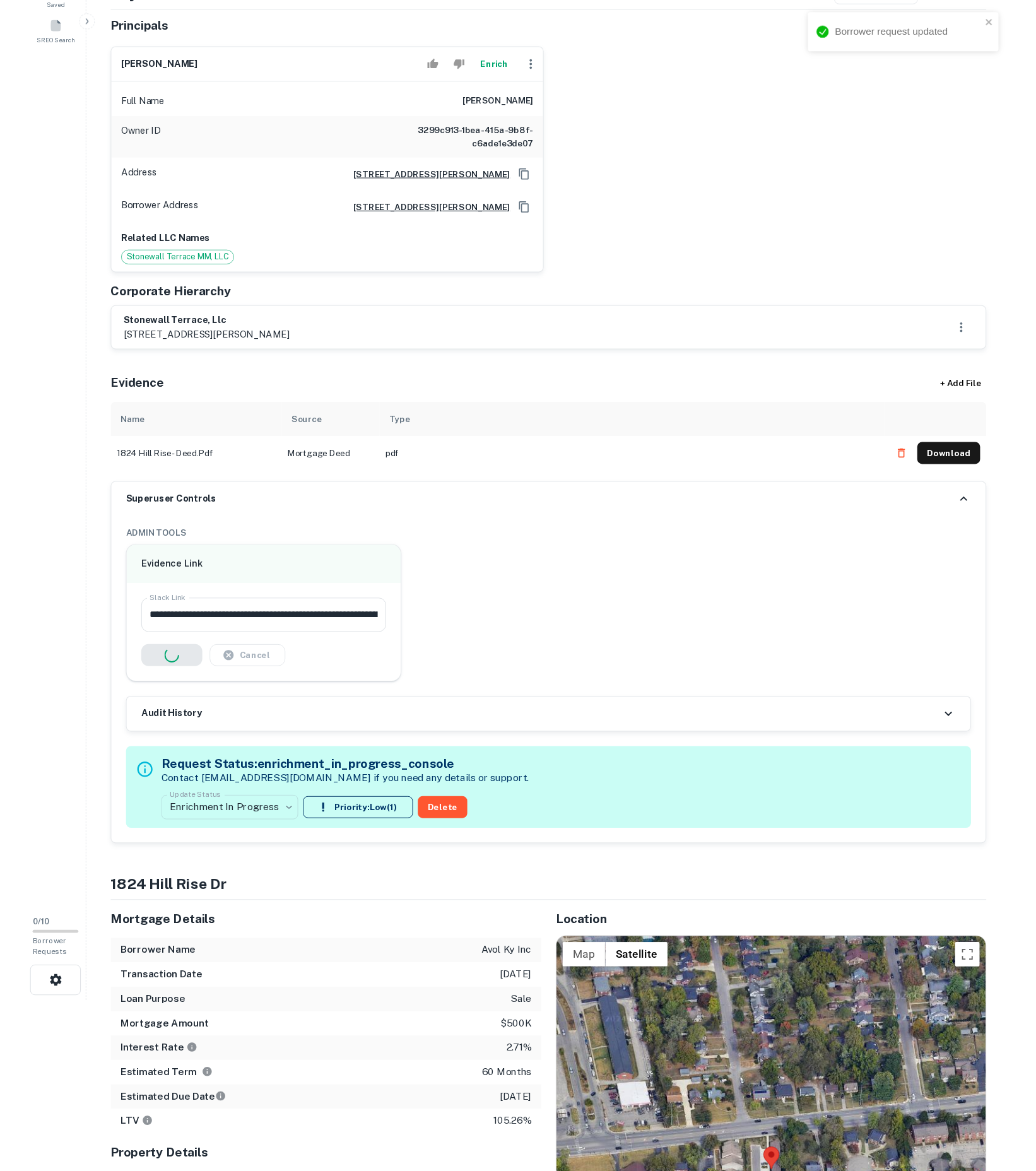
scroll to position [0, 0]
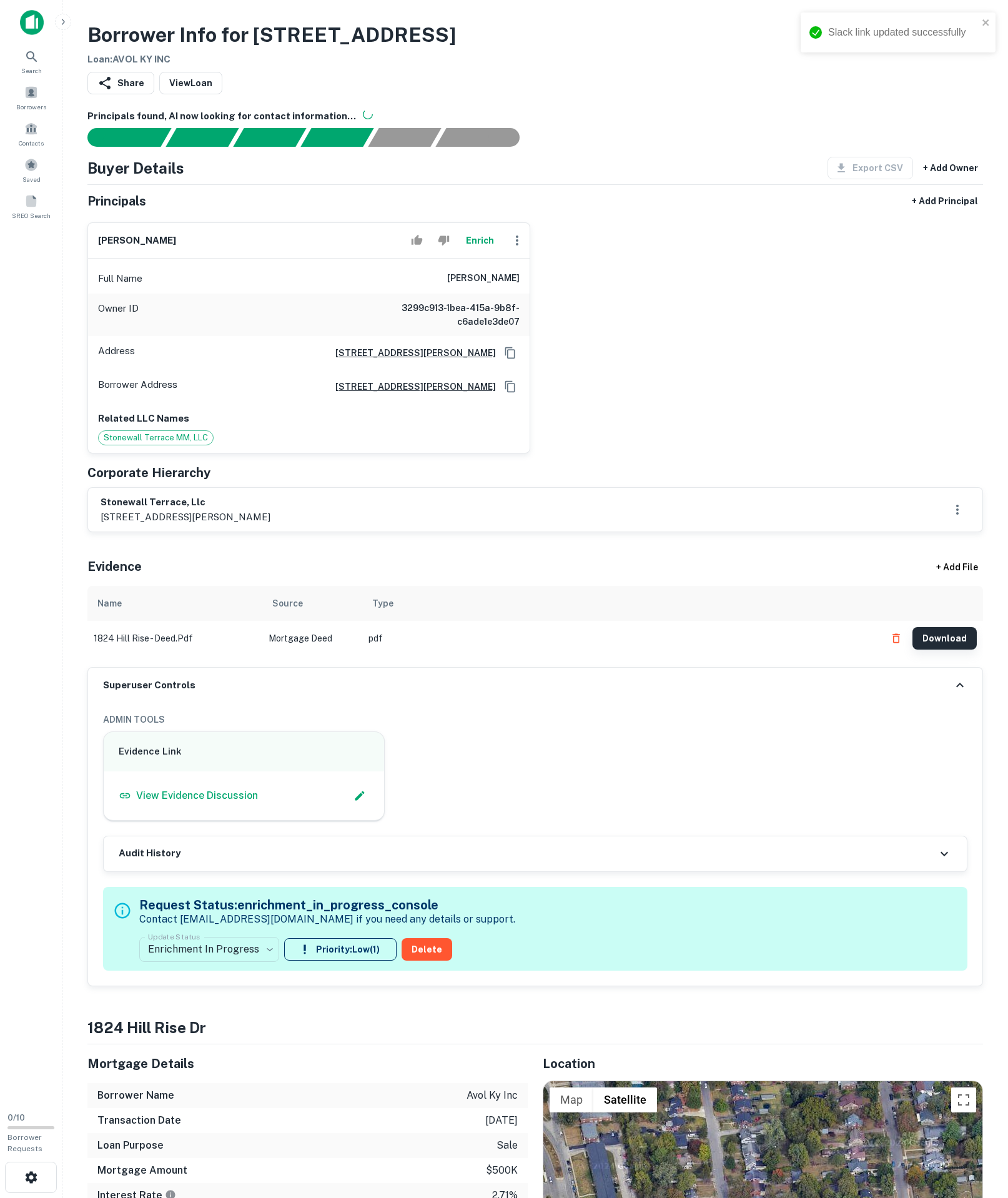
click at [933, 650] on button "Download" at bounding box center [945, 638] width 64 height 22
click at [519, 362] on div "1390 Olivia Lane, Suite 100, Lexington, KY 40511" at bounding box center [422, 353] width 194 height 18
click at [501, 362] on button "Copy Address" at bounding box center [510, 353] width 18 height 18
drag, startPoint x: 412, startPoint y: 322, endPoint x: 564, endPoint y: 333, distance: 152.4
click at [576, 333] on div "roy harrison Enrich Full Name roy harrison Owner ID 3299c913-1bea-415a-9b8f-c6a…" at bounding box center [531, 333] width 906 height 241
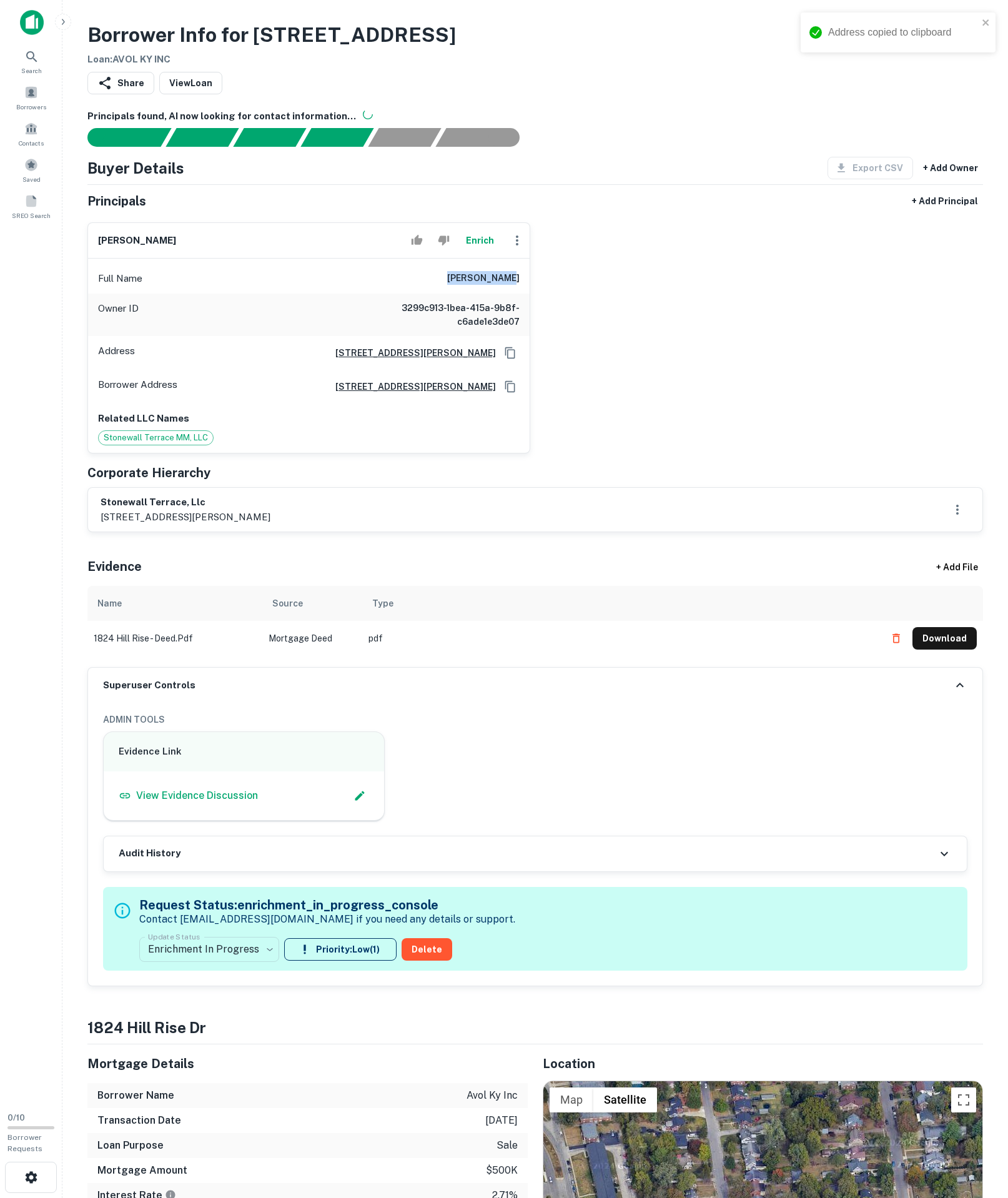
copy h6 "roy harrison"
drag, startPoint x: 99, startPoint y: 521, endPoint x: 353, endPoint y: 536, distance: 254.4
click at [353, 454] on div "Related LLC Names Stonewall Terrace MM, LLC" at bounding box center [308, 429] width 442 height 50
copy span "Stonewall Terrace MM, LLC"
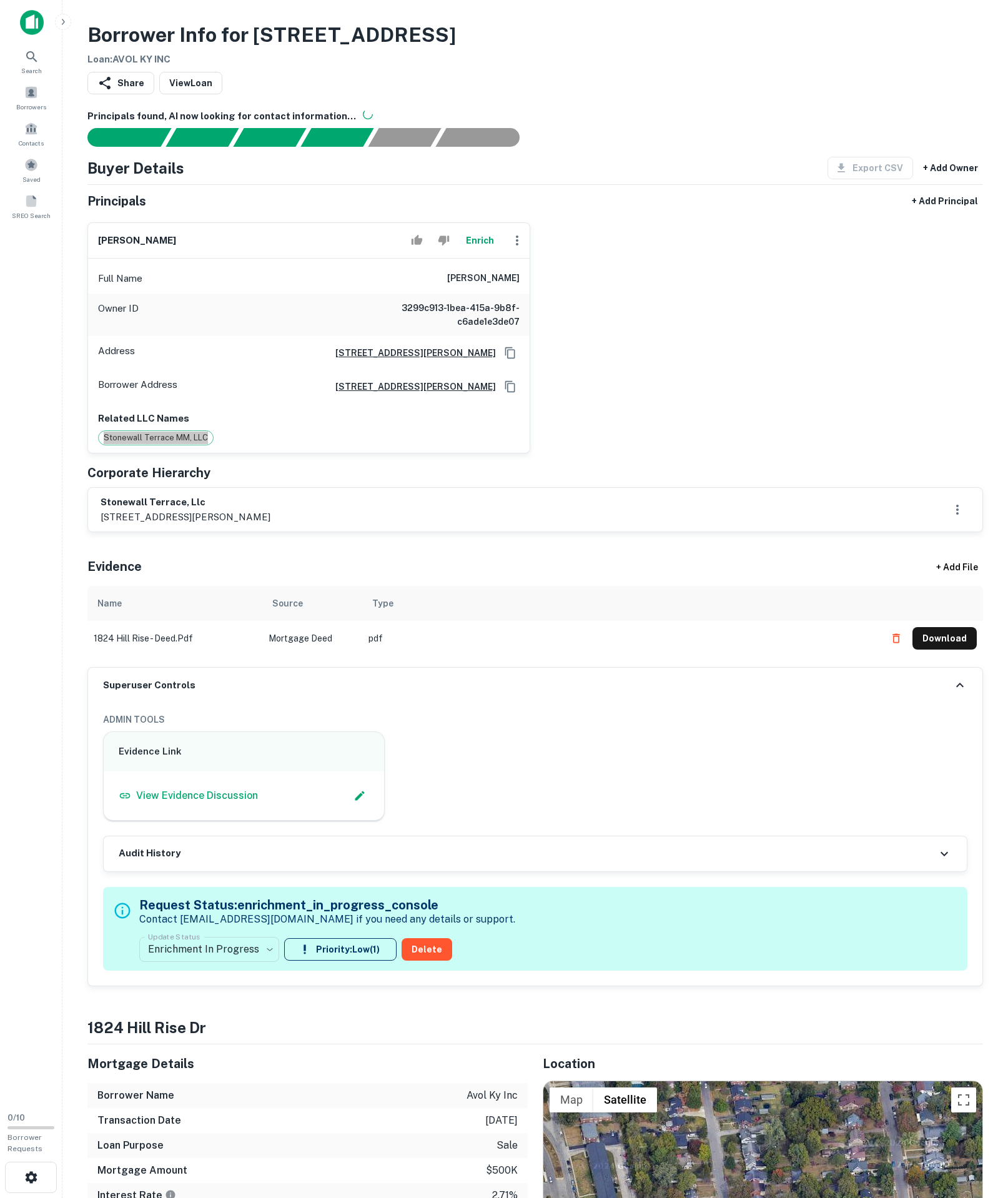
drag, startPoint x: 184, startPoint y: 472, endPoint x: 503, endPoint y: 503, distance: 320.5
click at [458, 446] on div "Stonewall Terrace MM, LLC" at bounding box center [308, 437] width 421 height 15
click at [512, 392] on icon "Copy Address" at bounding box center [511, 386] width 10 height 11
click at [504, 359] on icon "Copy Address" at bounding box center [510, 353] width 13 height 13
drag, startPoint x: 413, startPoint y: 326, endPoint x: 600, endPoint y: 328, distance: 187.0
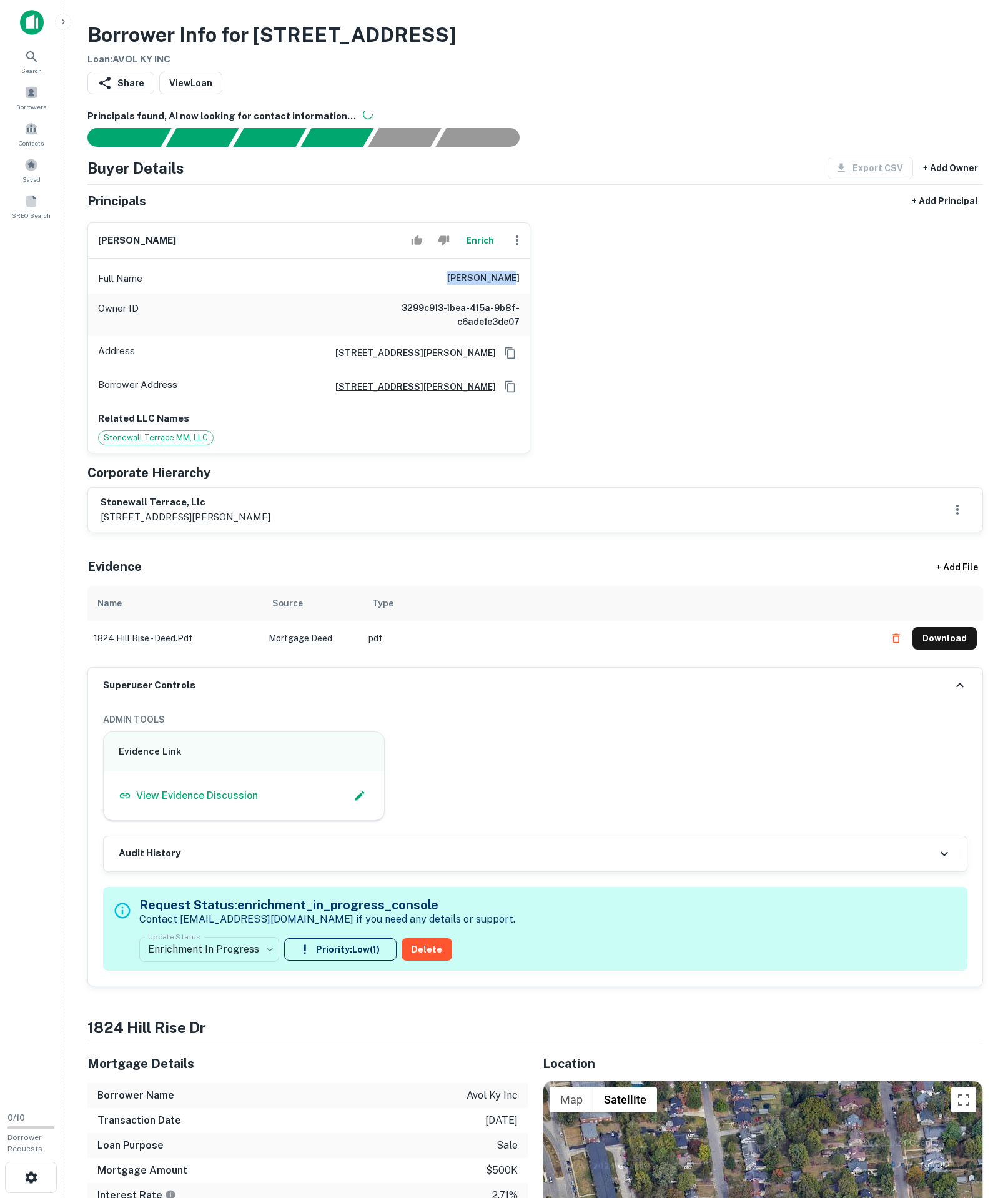
click at [600, 328] on div "roy harrison Enrich Full Name roy harrison Owner ID 3299c913-1bea-415a-9b8f-c6a…" at bounding box center [531, 333] width 906 height 241
copy h6 "roy harrison"
drag, startPoint x: 101, startPoint y: 773, endPoint x: 496, endPoint y: 333, distance: 591.3
click at [511, 294] on div "Full Name roy harrison" at bounding box center [308, 278] width 442 height 30
click at [460, 253] on button "Enrich" at bounding box center [480, 240] width 40 height 25
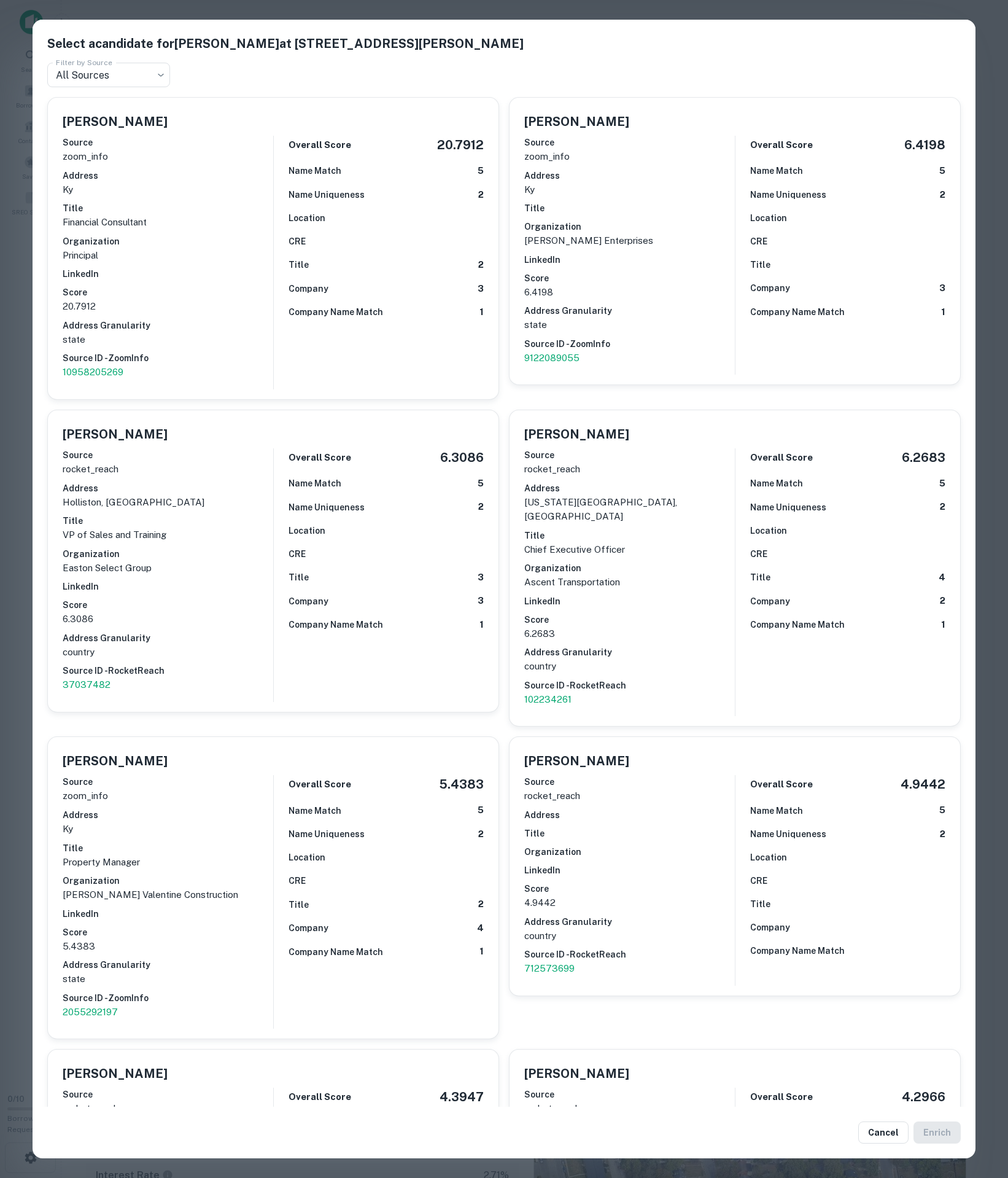
click at [306, 295] on h6 "Company" at bounding box center [308, 289] width 40 height 14
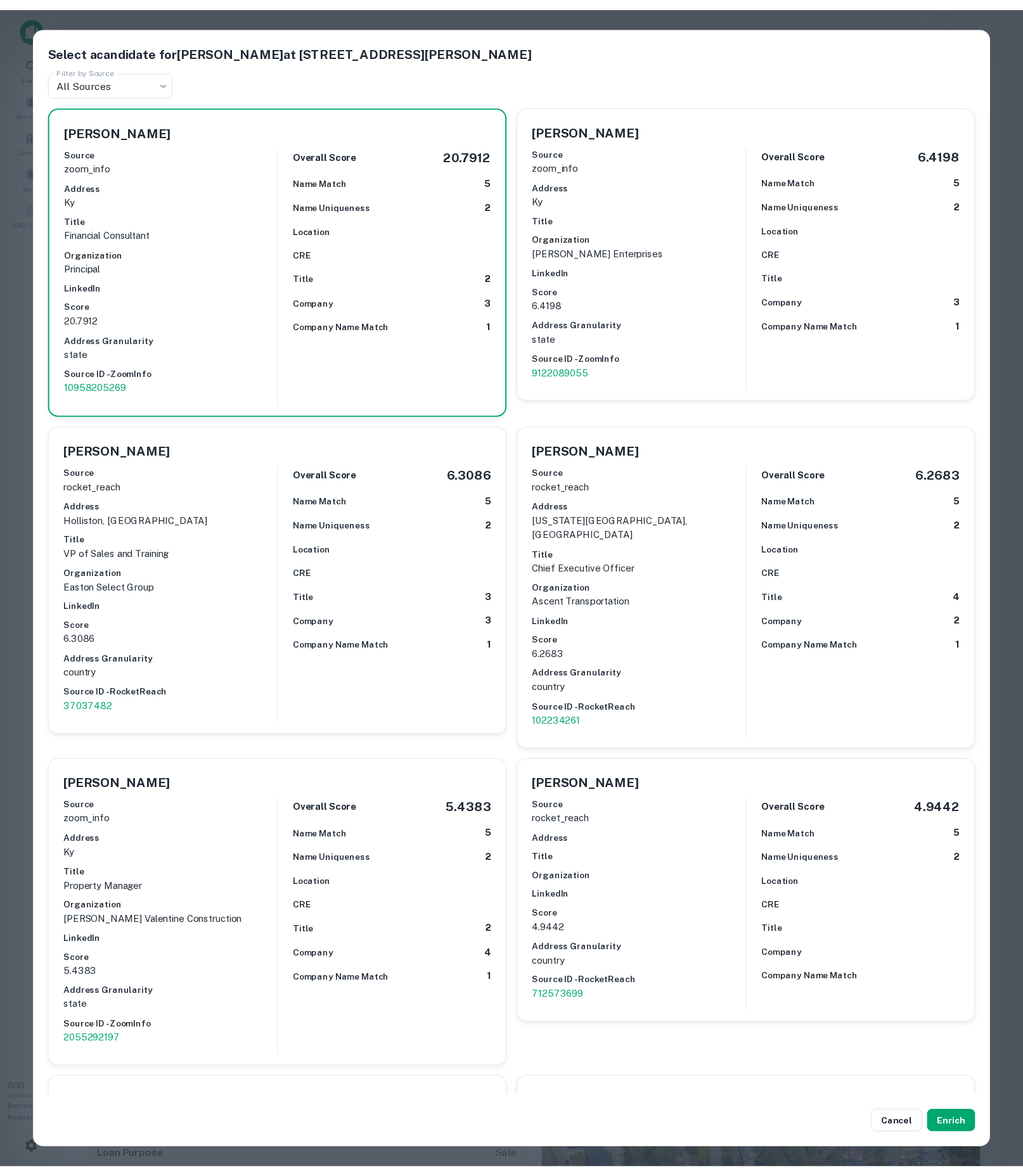
scroll to position [4944, 0]
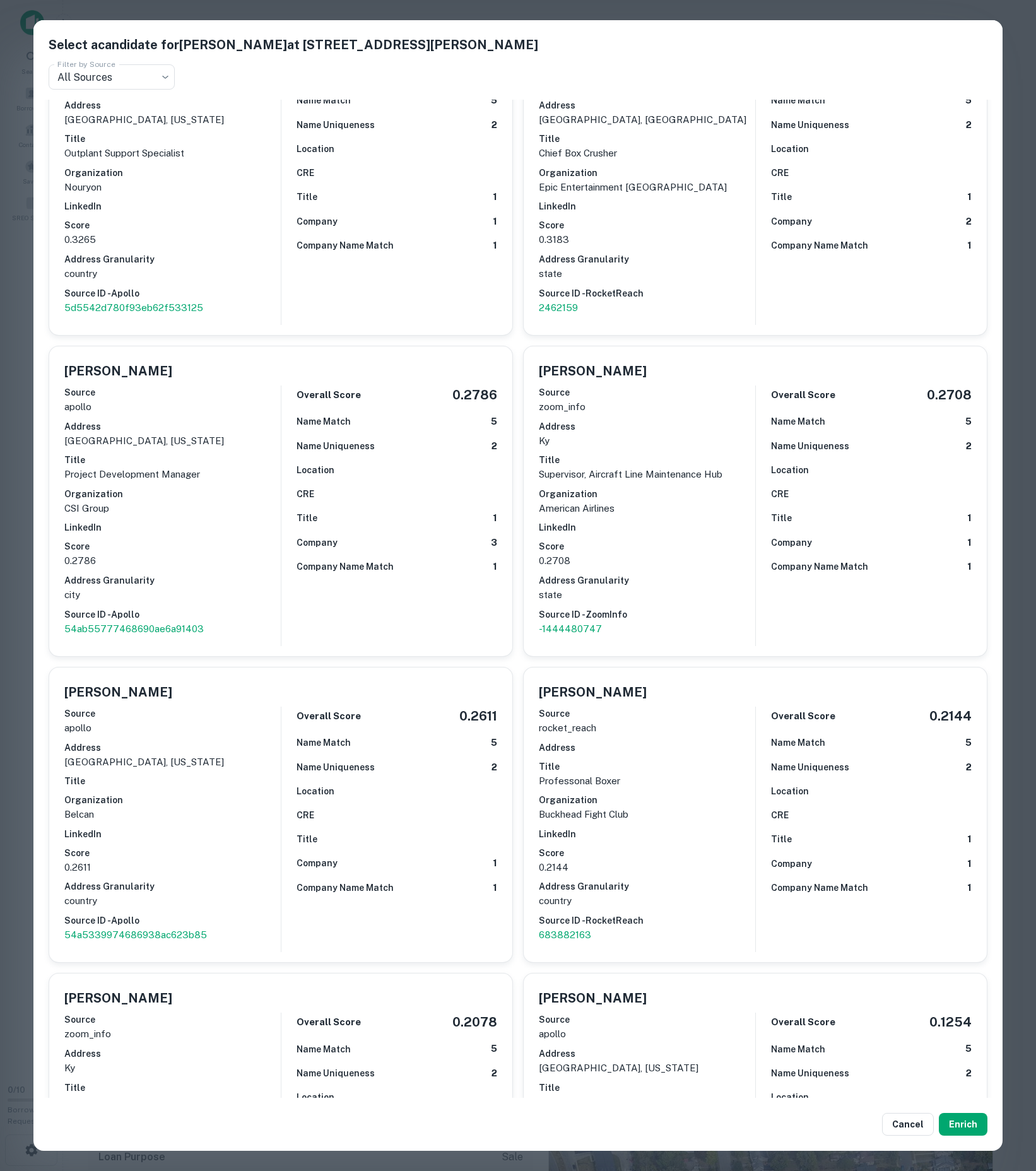
click at [968, 1122] on button "Enrich" at bounding box center [963, 1124] width 48 height 22
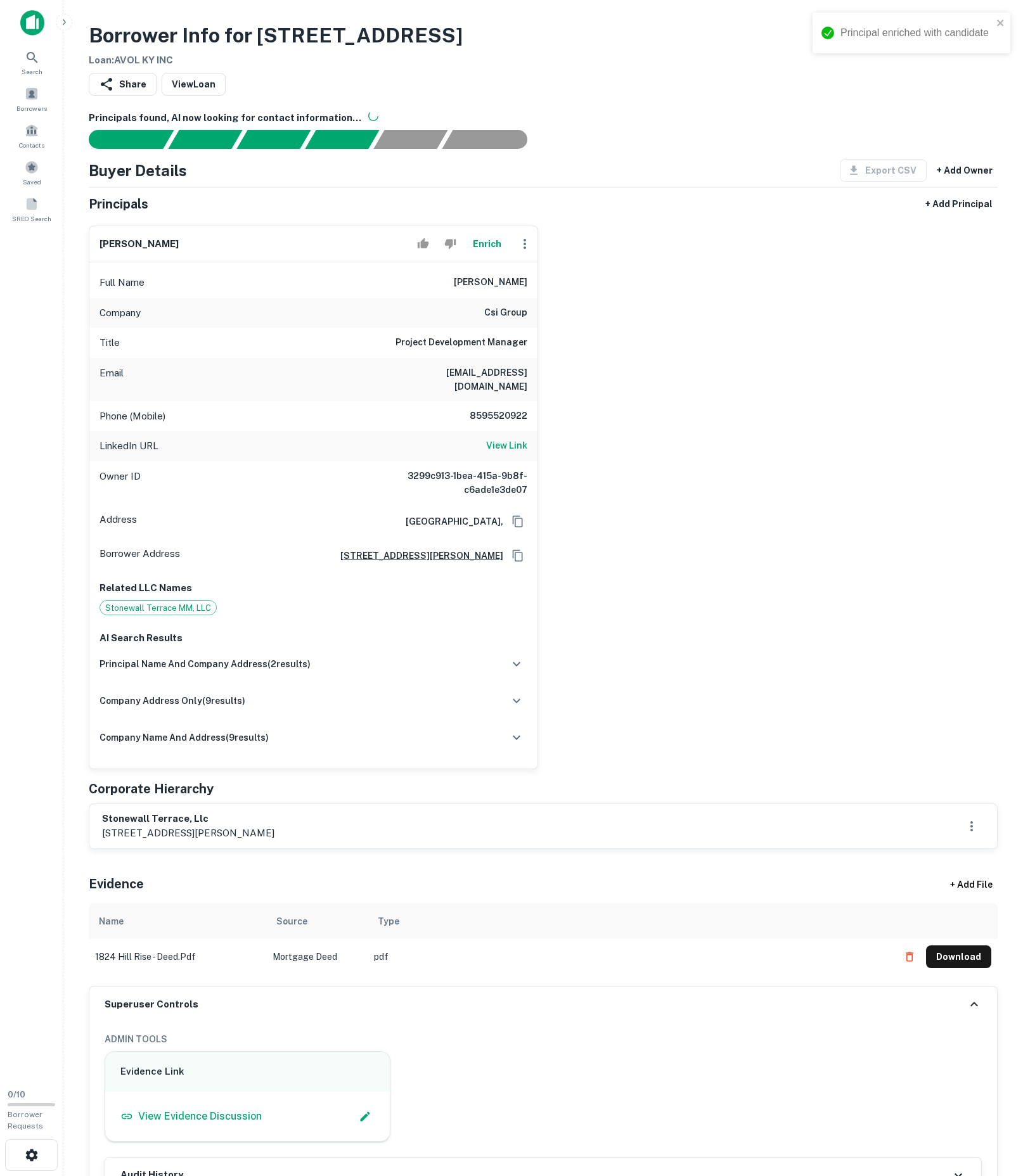
click at [261, 826] on h6 "stonewall terrace, llc" at bounding box center [188, 819] width 172 height 14
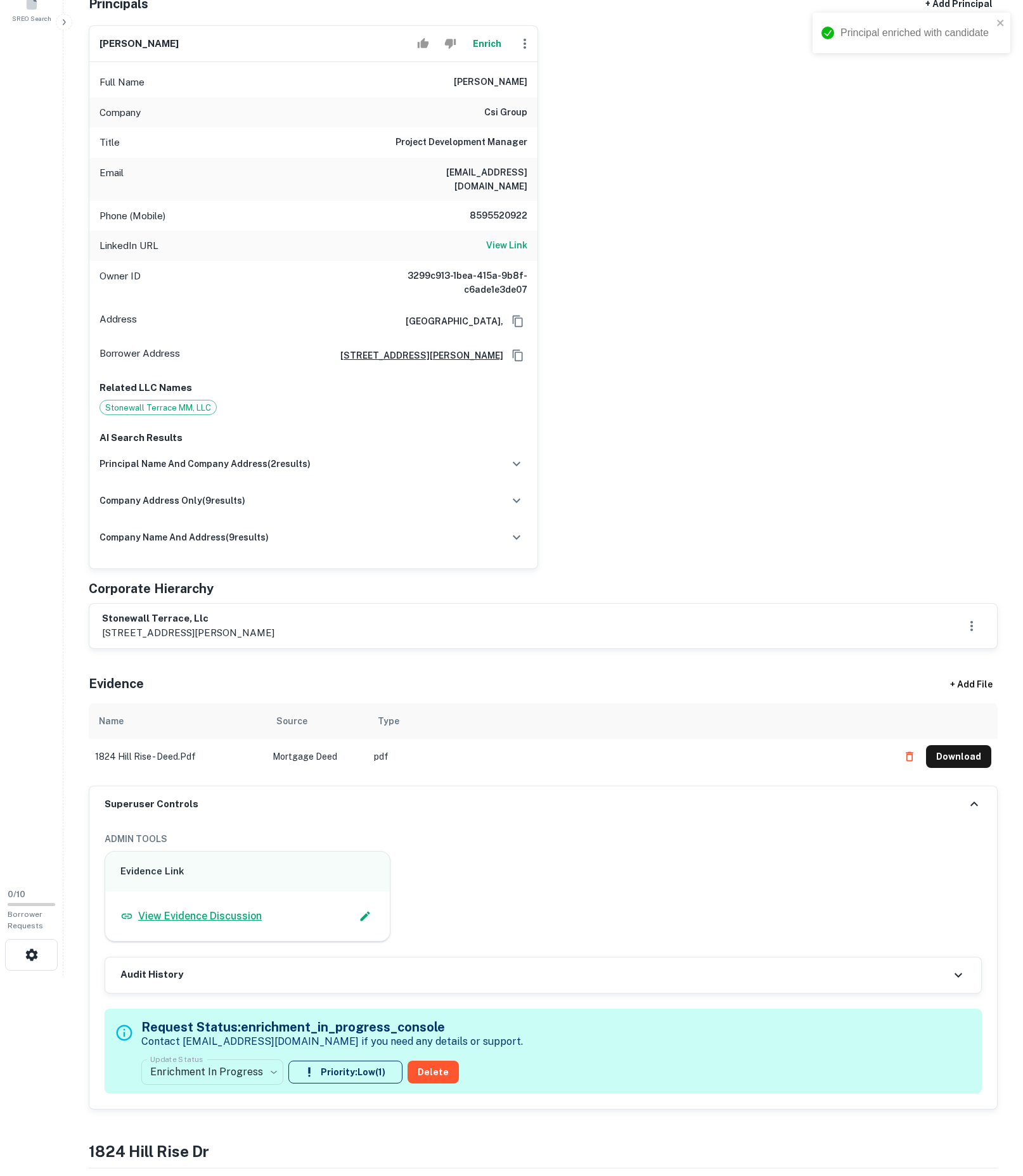
scroll to position [386, 0]
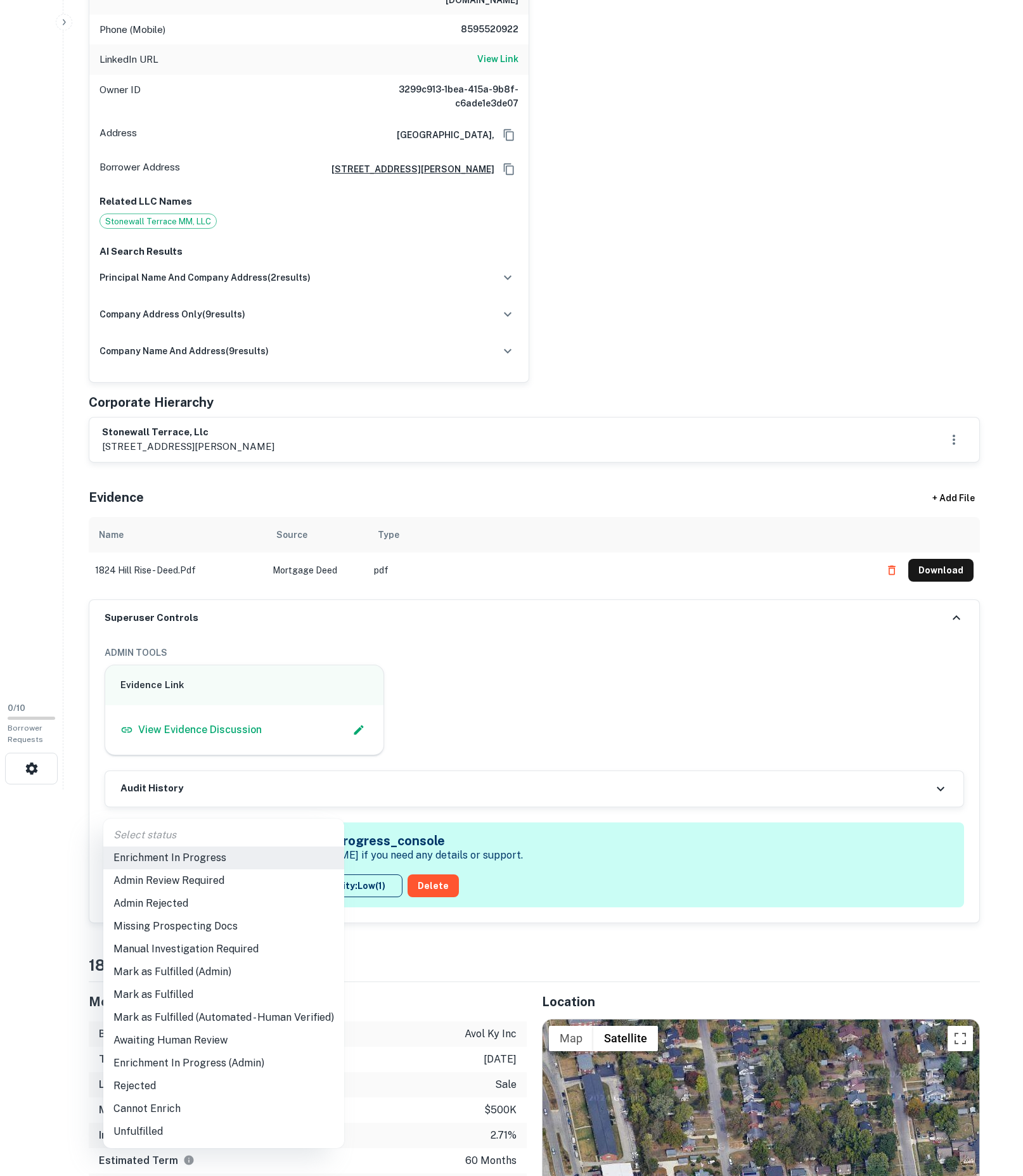
click at [234, 790] on body "Principal enriched with candidate Search Borrowers Contacts Saved SREO Search 0…" at bounding box center [511, 201] width 1023 height 1176
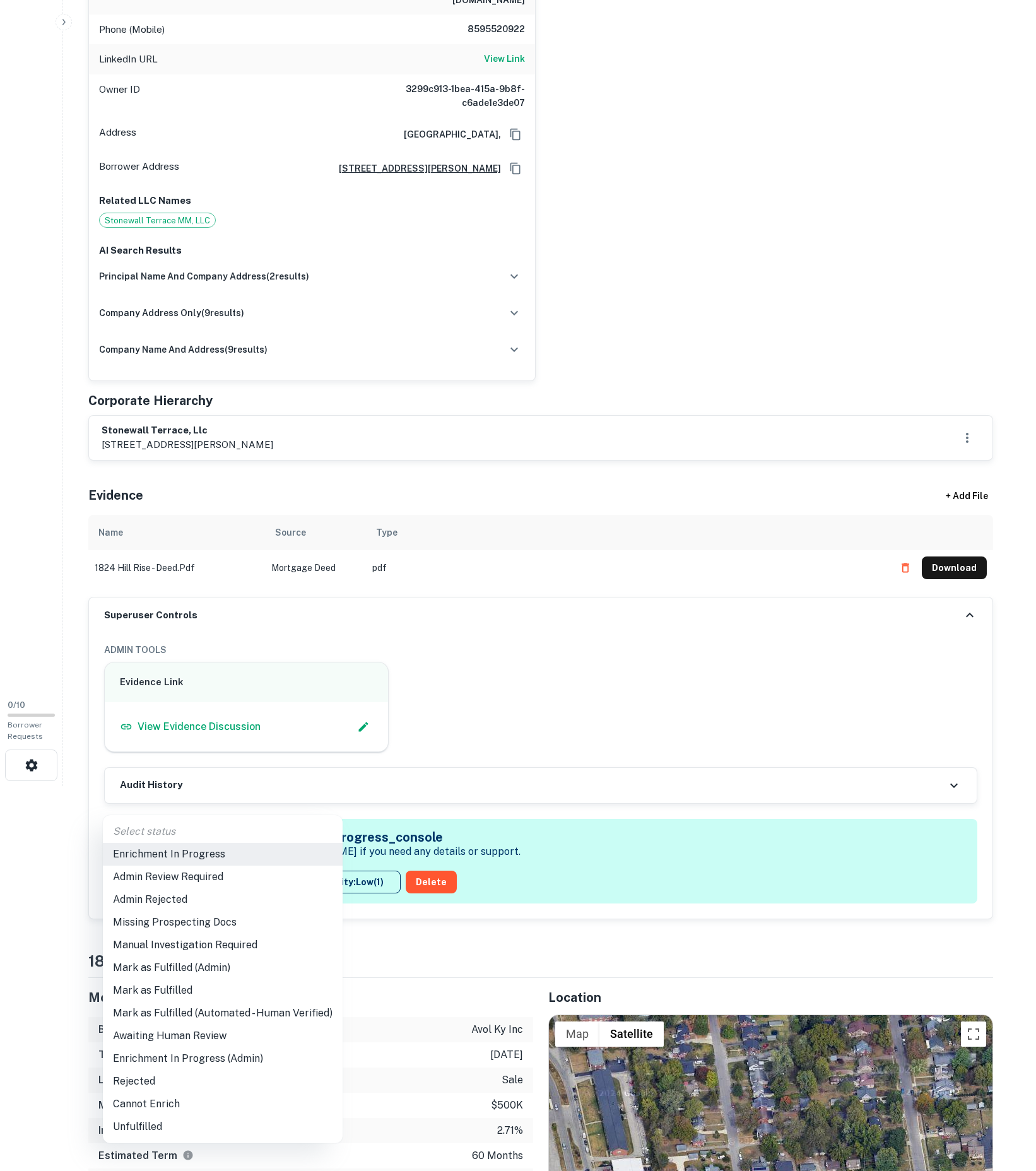
click at [220, 997] on li "Mark as Fulfilled" at bounding box center [223, 991] width 240 height 22
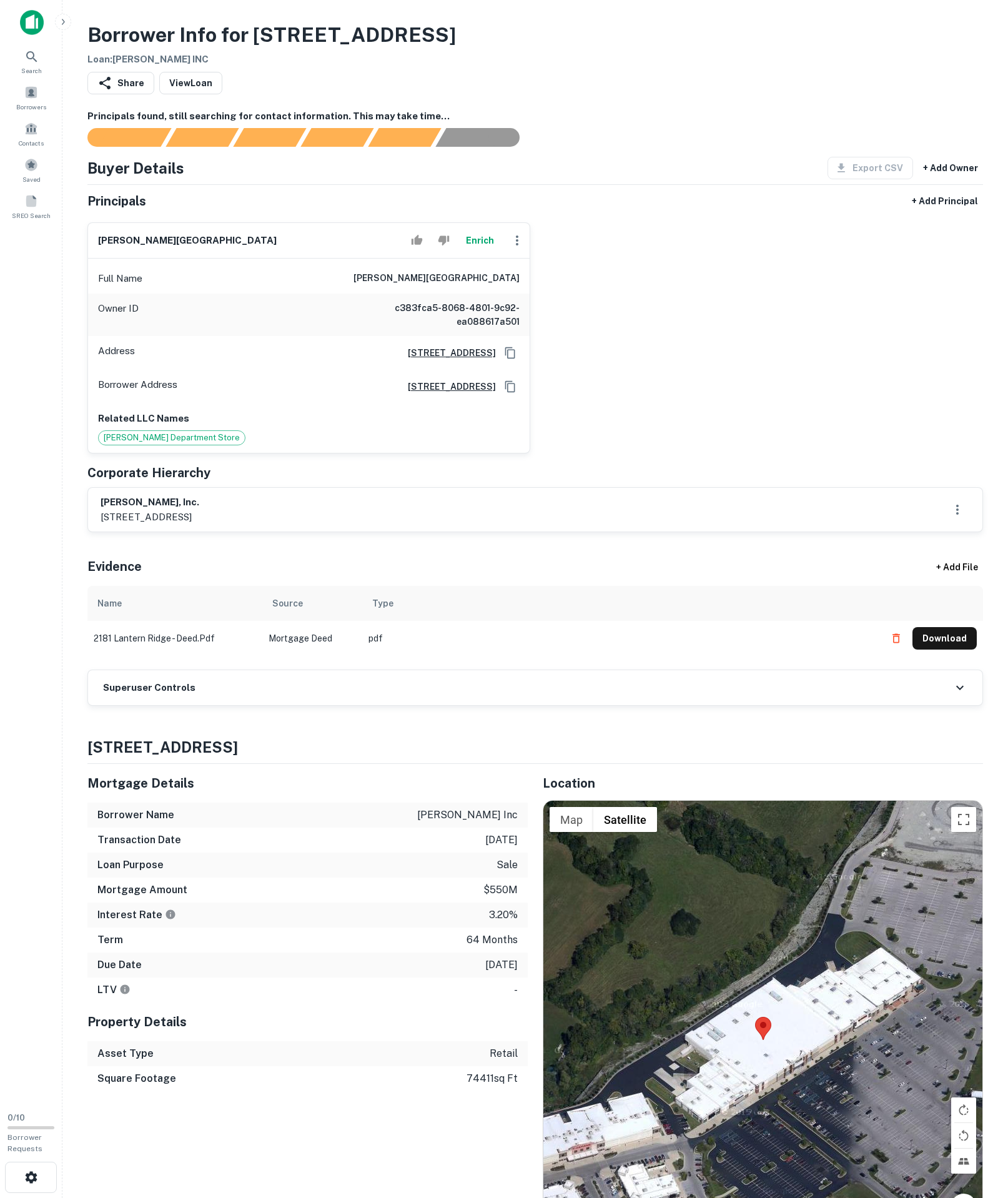
click at [330, 843] on div "Borrower Info for [STREET_ADDRESS] Loan : [PERSON_NAME] INC Share View Loan Pri…" at bounding box center [535, 1173] width 926 height 2307
click at [321, 705] on div "Superuser Controls" at bounding box center [535, 687] width 894 height 35
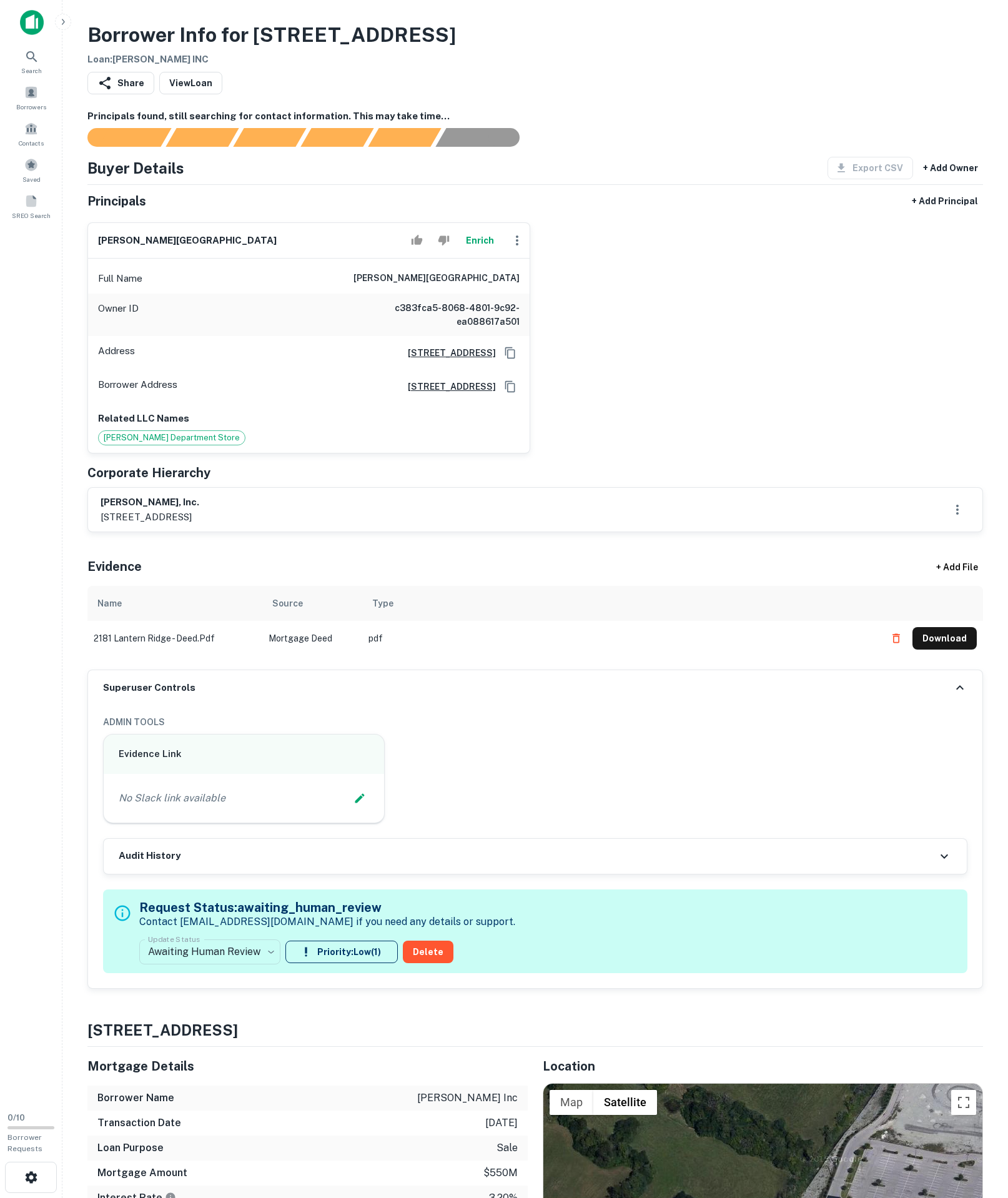
scroll to position [232, 0]
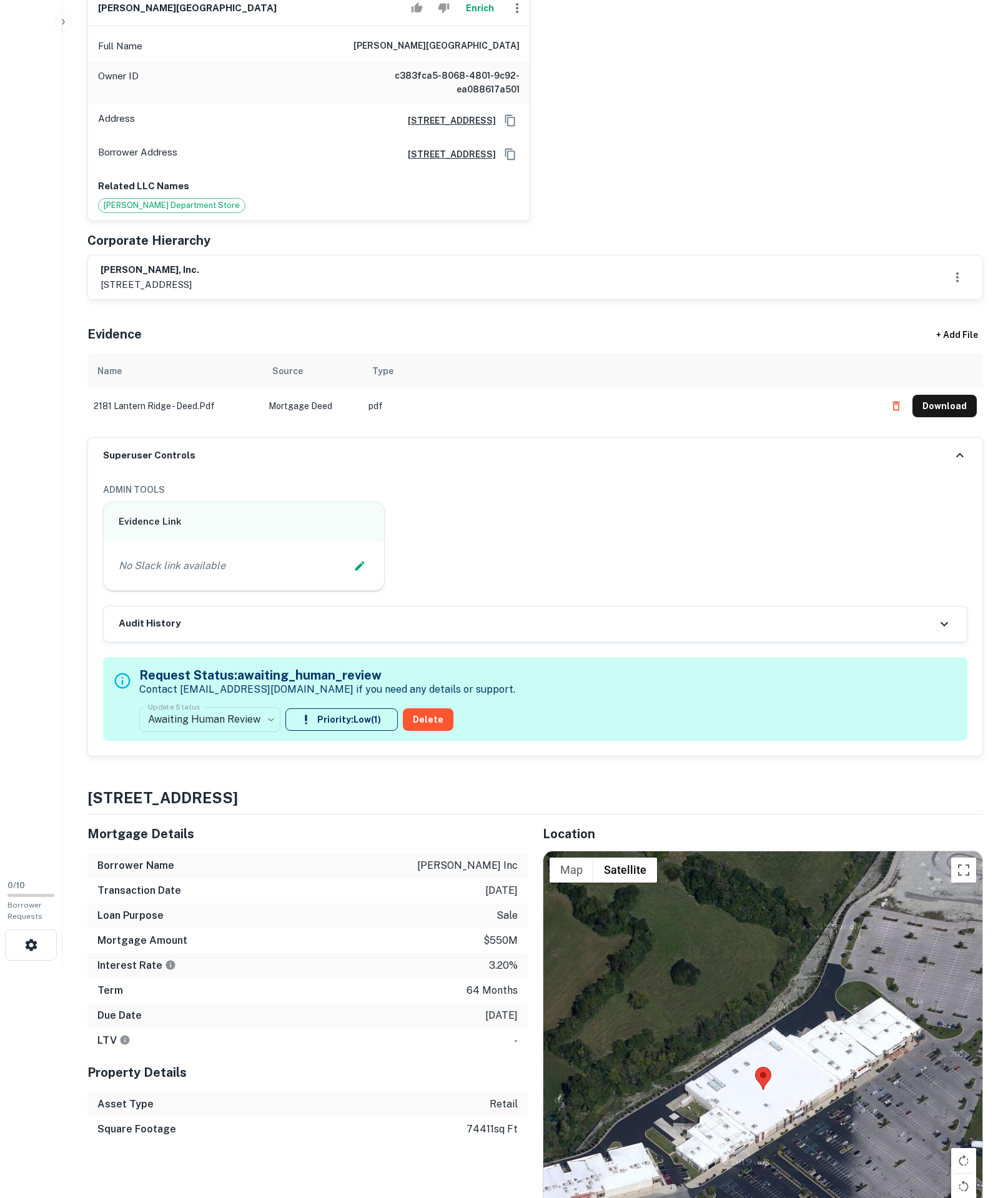
click at [244, 697] on p "Contact [EMAIL_ADDRESS][DOMAIN_NAME] if you need any details or support." at bounding box center [328, 690] width 376 height 15
click at [245, 865] on body "**********" at bounding box center [504, 367] width 1008 height 1198
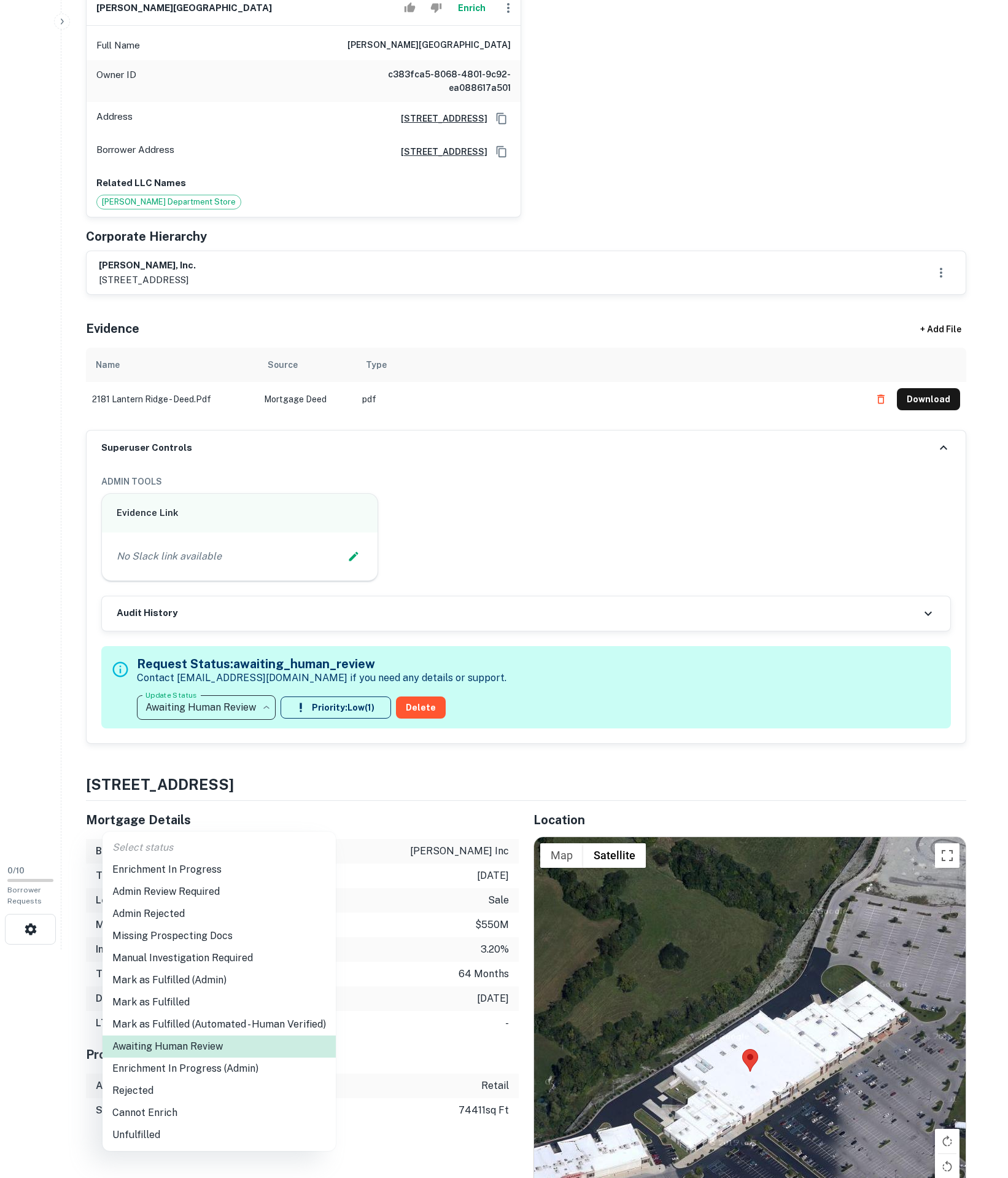
click at [199, 881] on li "Enrichment In Progress" at bounding box center [219, 870] width 234 height 22
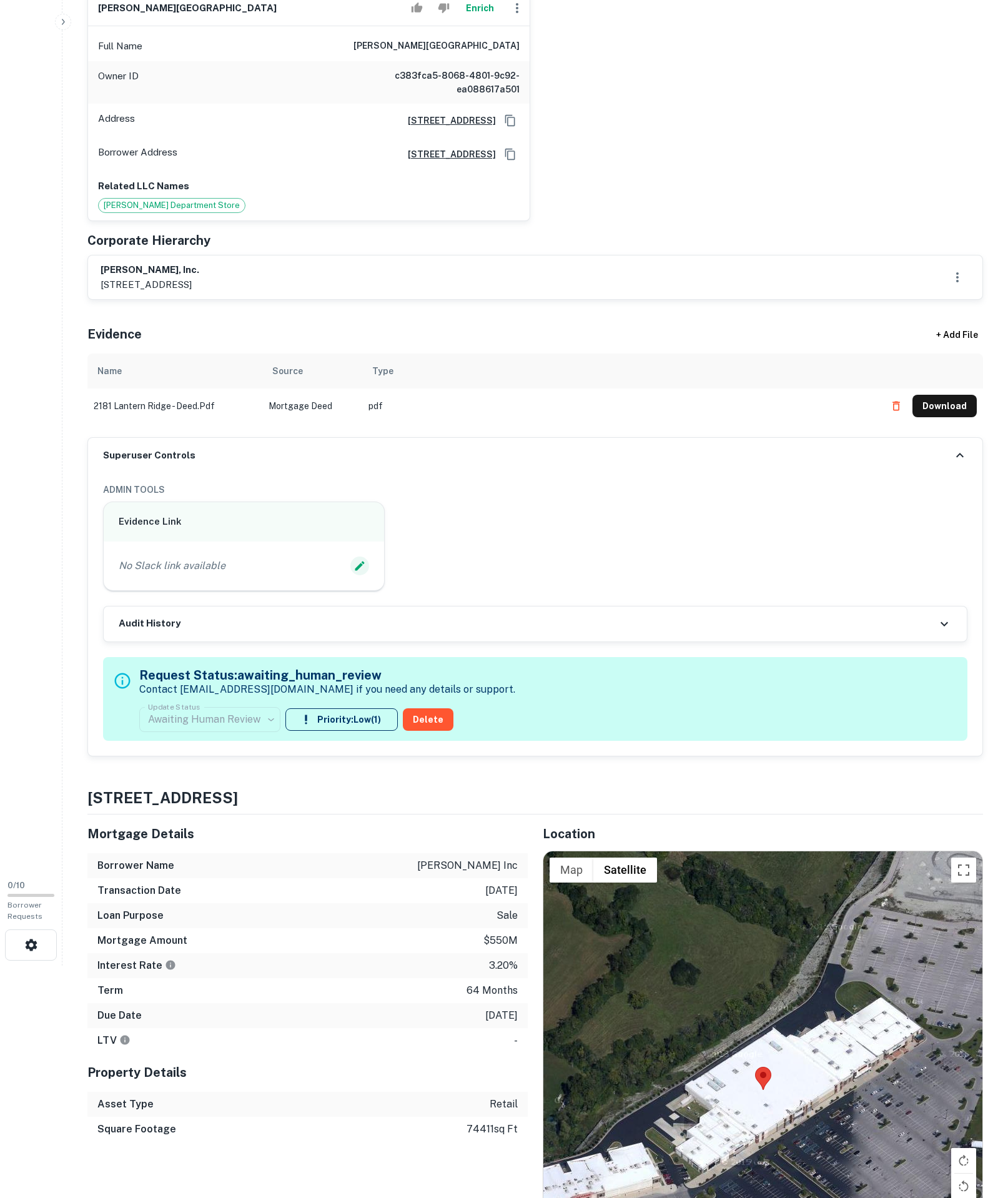
click at [353, 572] on icon "Edit Slack Link" at bounding box center [359, 566] width 13 height 13
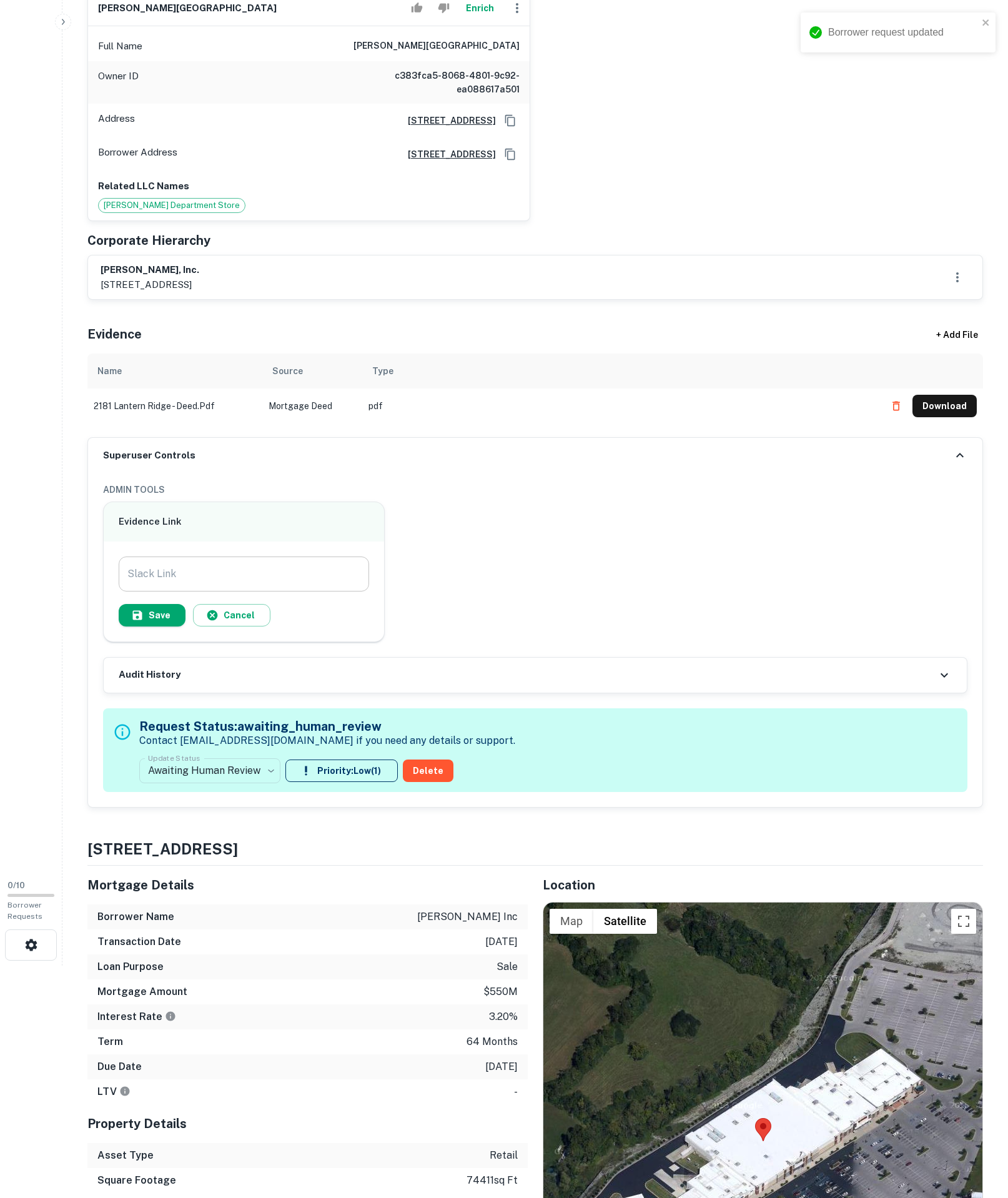
click at [283, 592] on input "Slack Link" at bounding box center [244, 573] width 251 height 35
paste input "**********"
type input "**********"
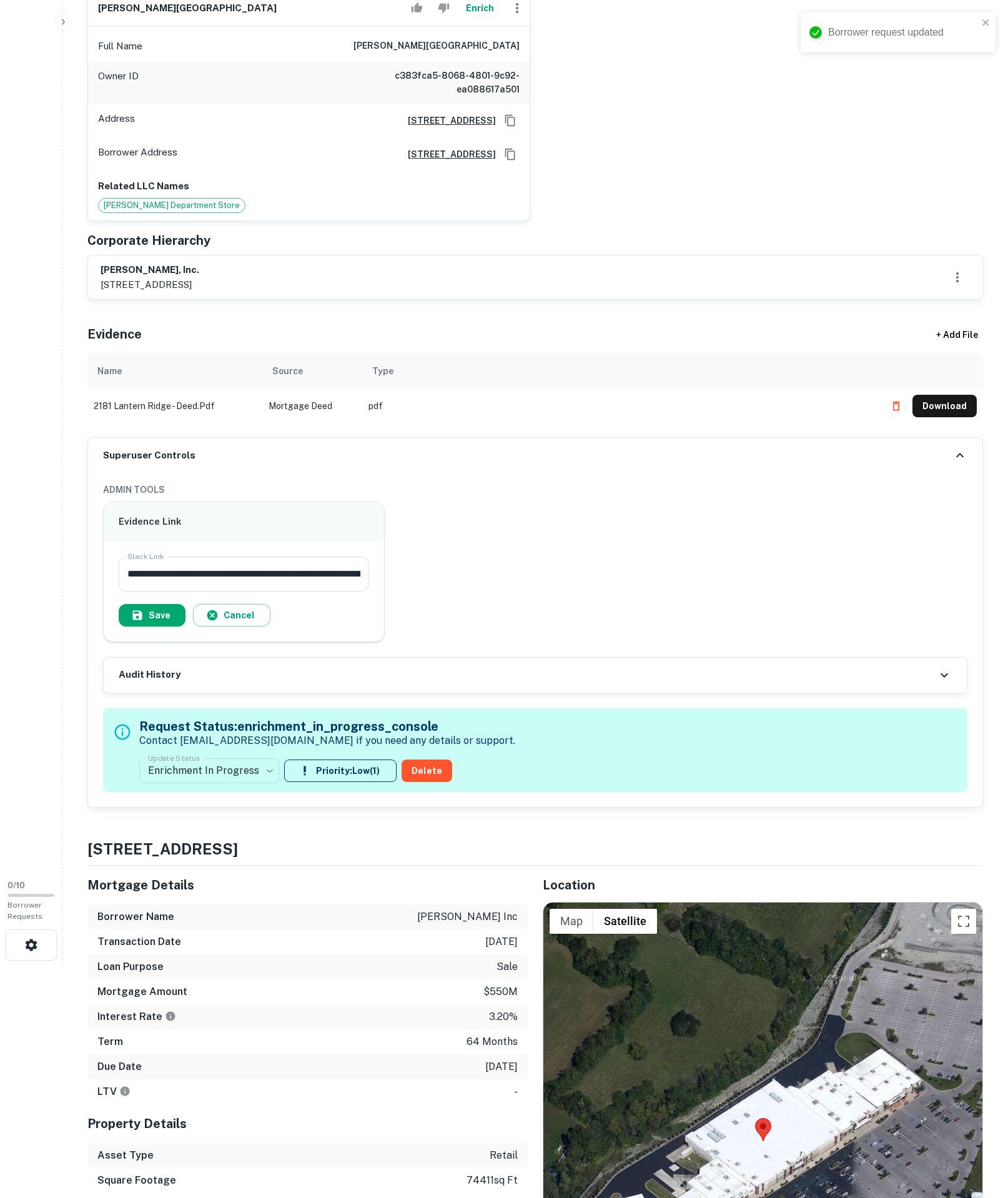
click at [175, 626] on div "**********" at bounding box center [244, 591] width 251 height 70
click at [170, 626] on button "Save" at bounding box center [152, 615] width 67 height 22
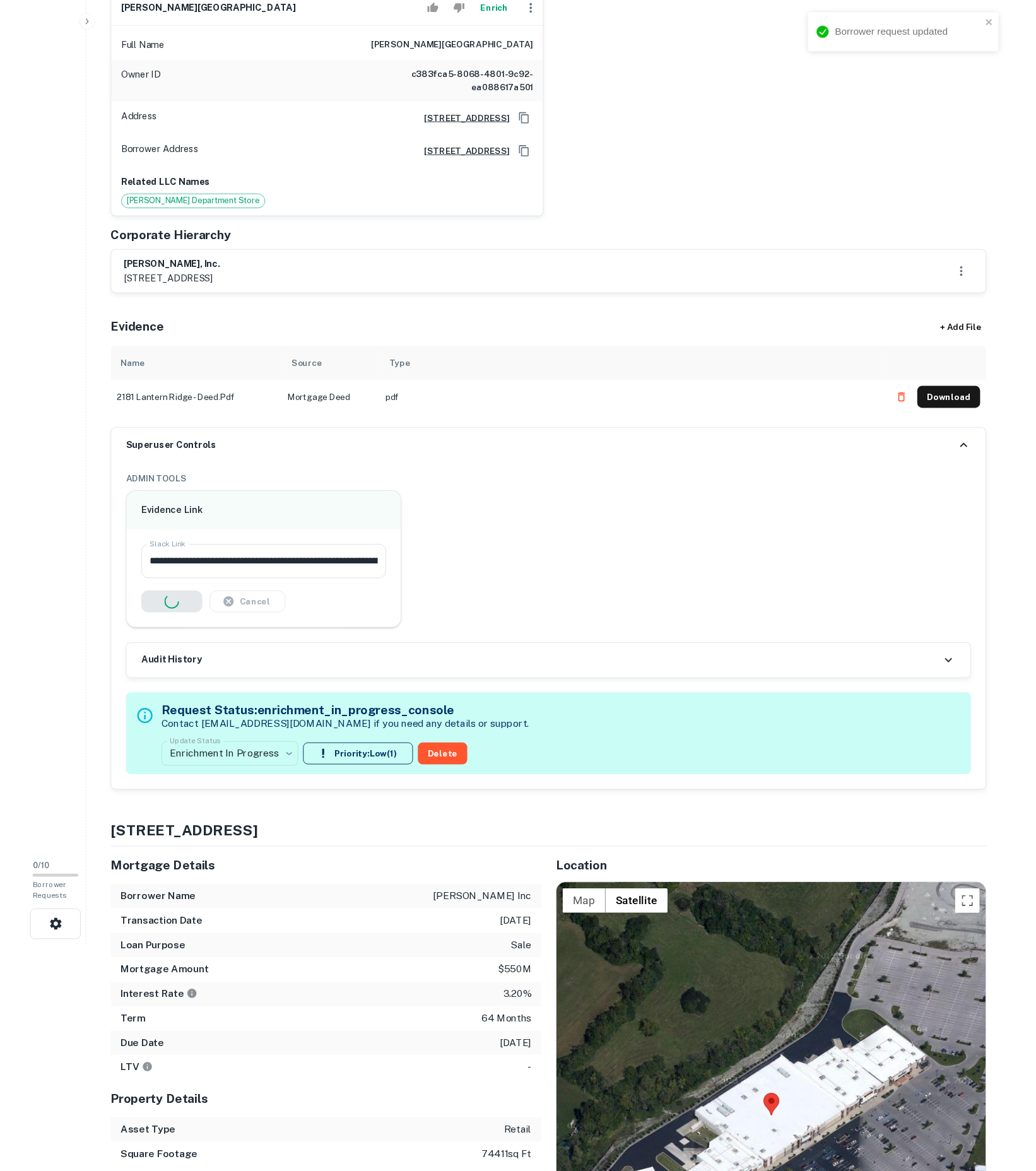
scroll to position [0, 0]
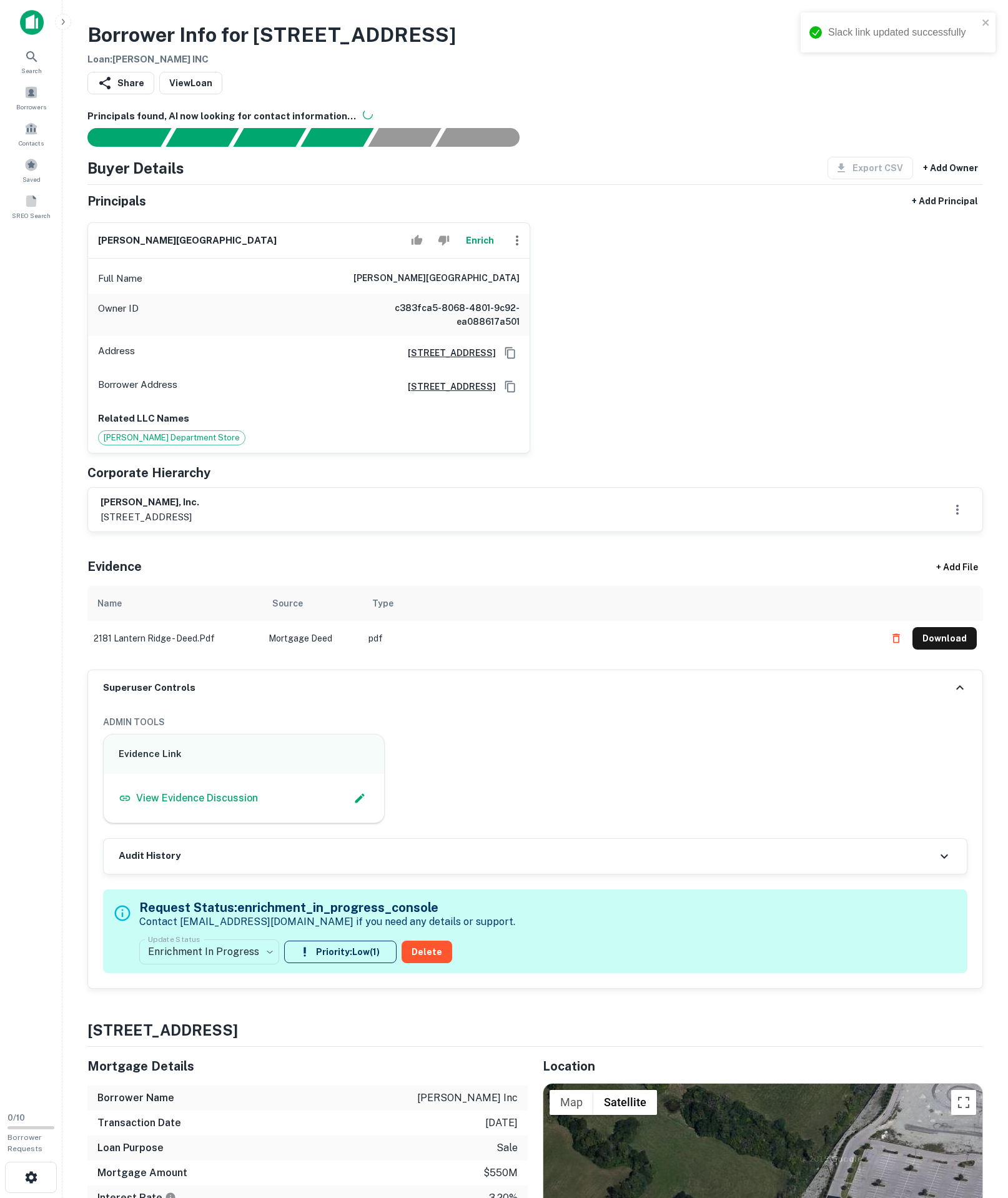
click at [953, 650] on button "Download" at bounding box center [945, 638] width 64 height 22
click at [451, 286] on h6 "[PERSON_NAME][GEOGRAPHIC_DATA]" at bounding box center [436, 278] width 166 height 15
drag, startPoint x: 420, startPoint y: 328, endPoint x: 596, endPoint y: 331, distance: 176.0
click at [596, 331] on div "[PERSON_NAME] Full Name [PERSON_NAME] Owner ID c383fca5-8068-4801-9c92-ea088617…" at bounding box center [531, 333] width 906 height 241
copy h6 "[PERSON_NAME][GEOGRAPHIC_DATA]"
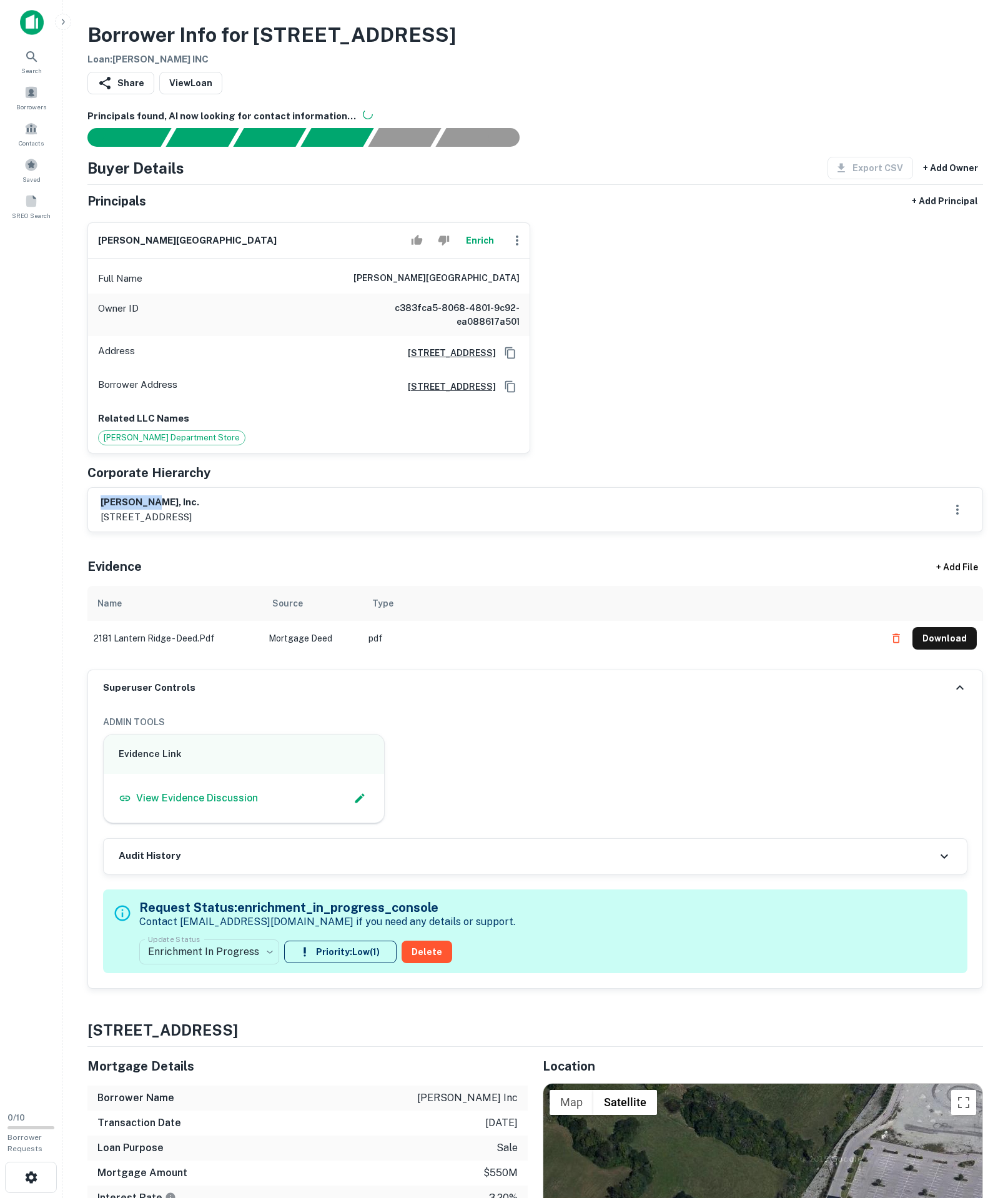
drag, startPoint x: 96, startPoint y: 595, endPoint x: 232, endPoint y: 605, distance: 136.4
click at [232, 531] on div "[PERSON_NAME], inc. [STREET_ADDRESS]" at bounding box center [535, 509] width 894 height 44
drag, startPoint x: 418, startPoint y: 333, endPoint x: 650, endPoint y: 344, distance: 232.3
click at [650, 344] on div "[PERSON_NAME] Full Name [PERSON_NAME] Owner ID c383fca5-8068-4801-9c92-ea088617…" at bounding box center [531, 333] width 906 height 241
copy h6 "[PERSON_NAME][GEOGRAPHIC_DATA]"
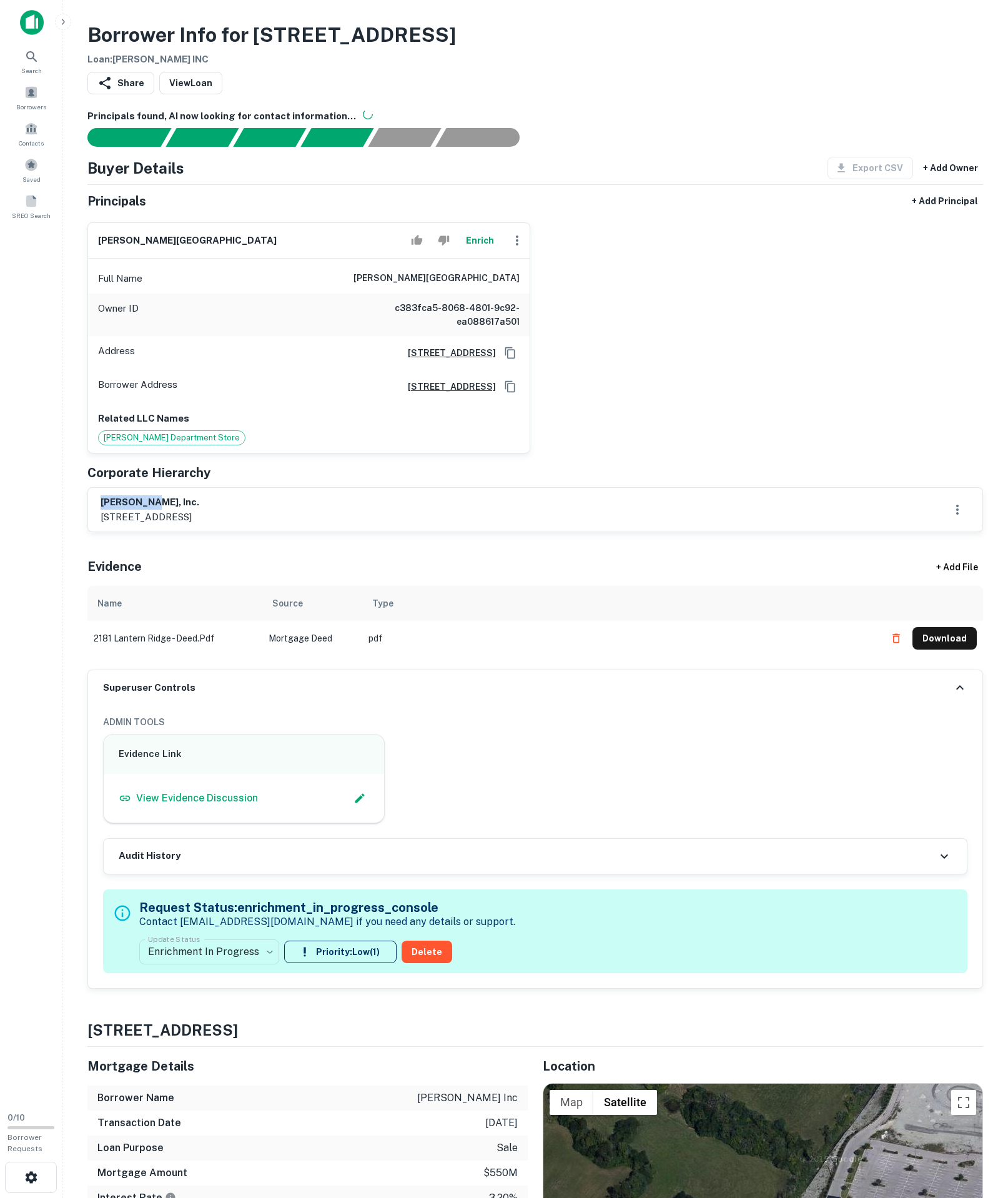
drag, startPoint x: 96, startPoint y: 584, endPoint x: 161, endPoint y: 595, distance: 65.9
click at [161, 531] on div "[PERSON_NAME], inc. [STREET_ADDRESS]" at bounding box center [535, 509] width 894 height 44
copy h6 "[PERSON_NAME], inc."
click at [686, 301] on div "[PERSON_NAME] Full Name [PERSON_NAME] Owner ID c383fca5-8068-4801-9c92-ea088617…" at bounding box center [531, 333] width 906 height 241
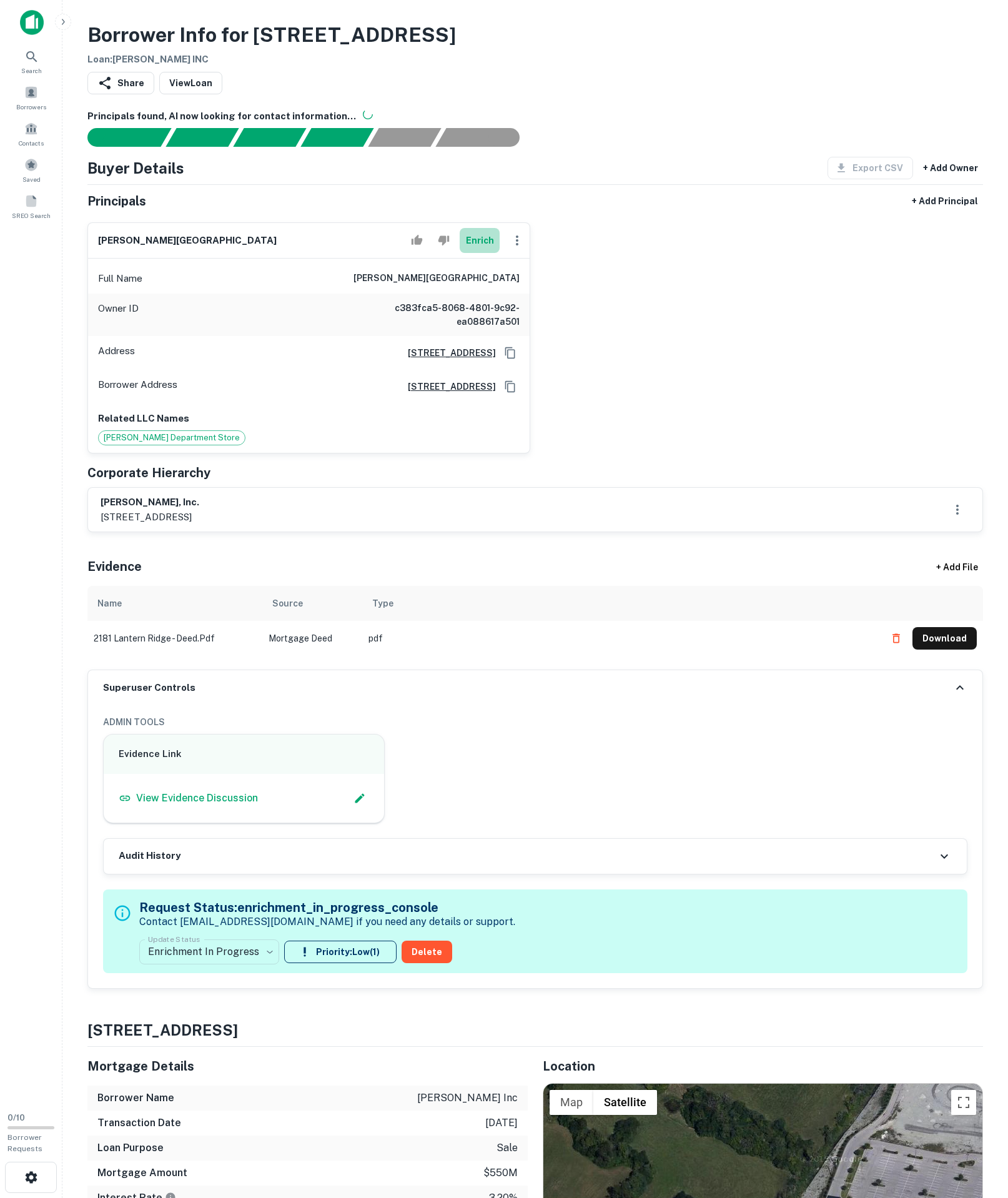
click at [460, 253] on button "Enrich" at bounding box center [480, 240] width 40 height 25
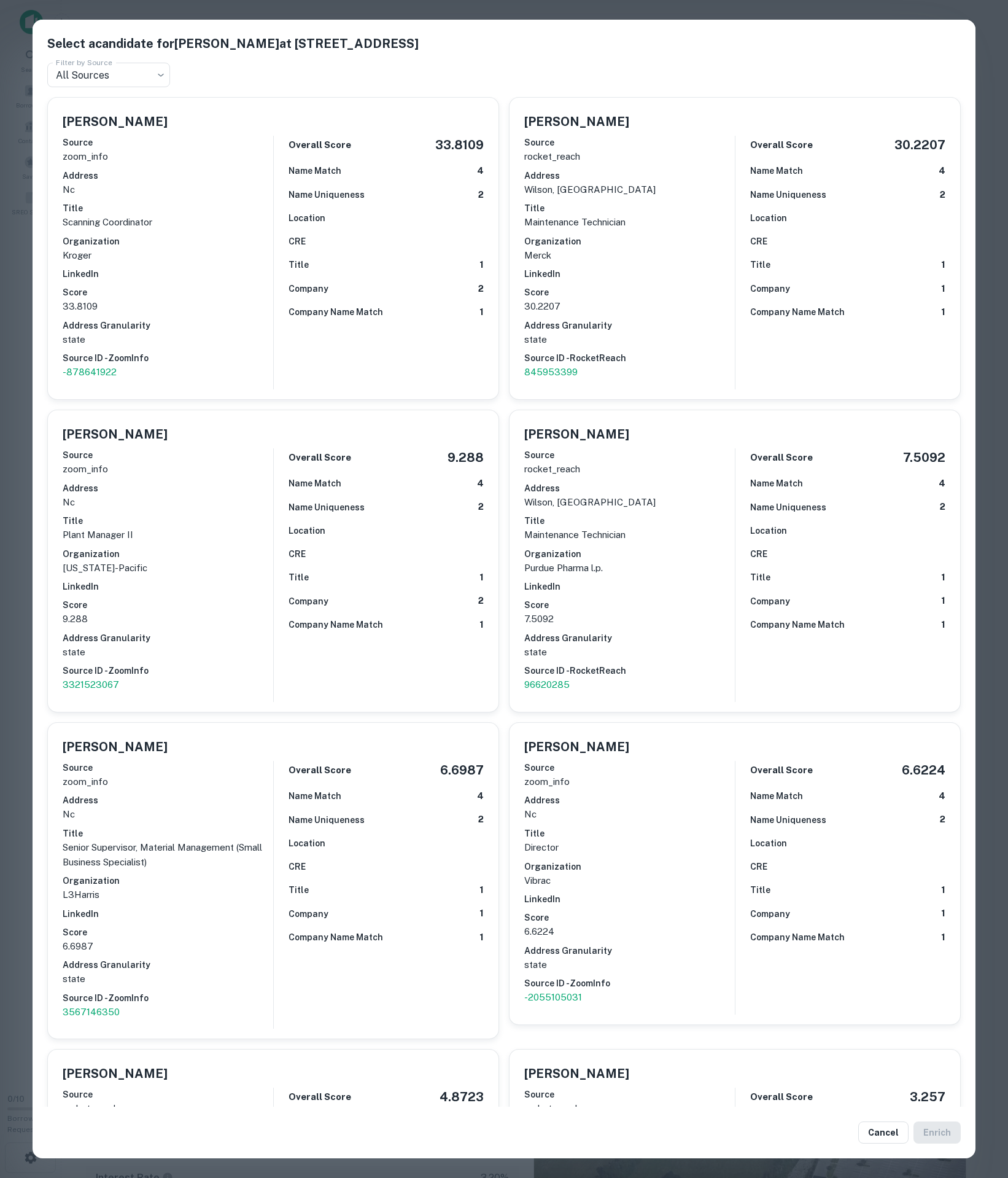
click at [225, 292] on div "Source zoom_info Address nc Title Scanning Coordinator Organization Kroger Link…" at bounding box center [168, 258] width 210 height 254
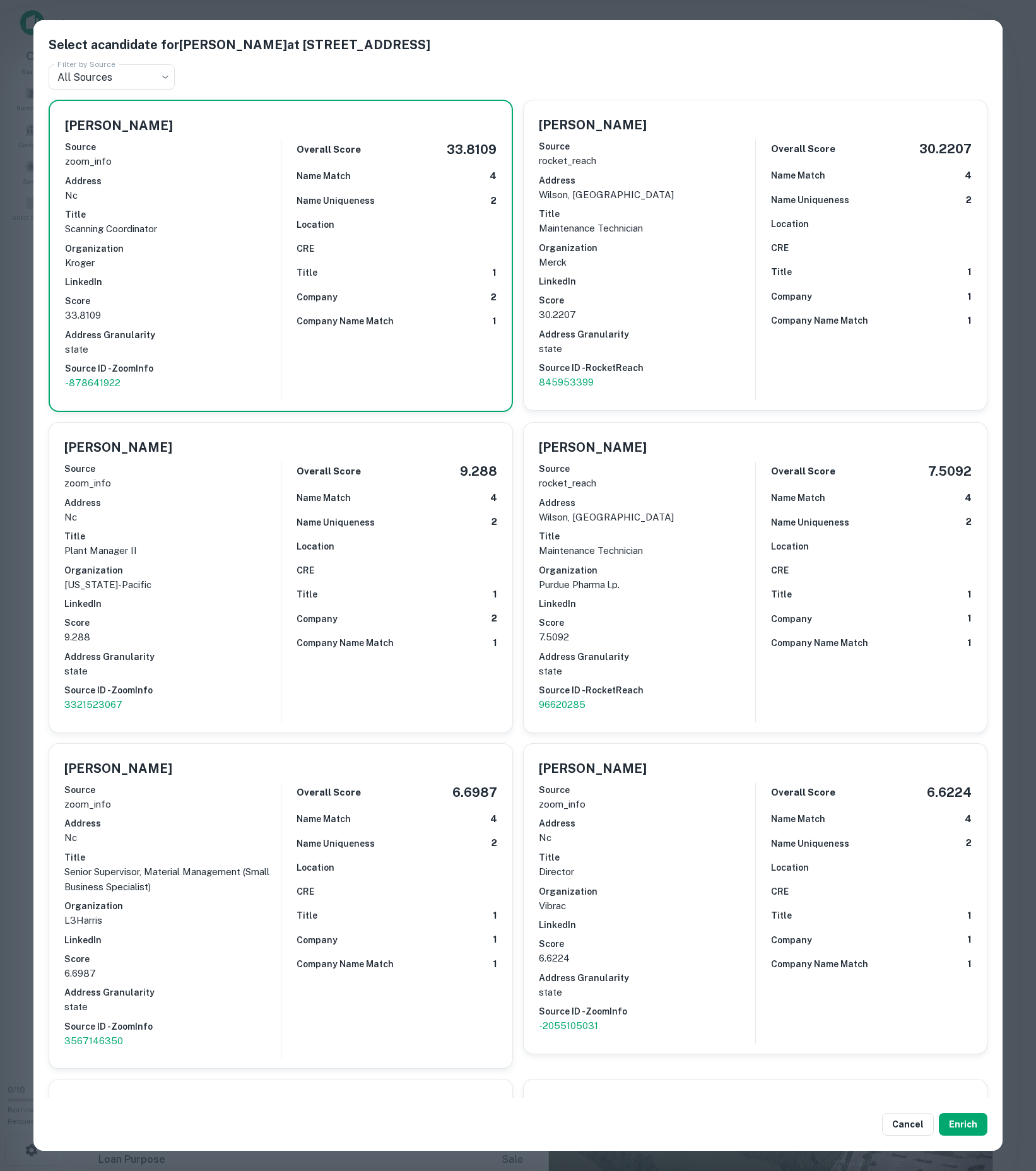
click at [882, 1125] on button "Cancel" at bounding box center [908, 1124] width 51 height 22
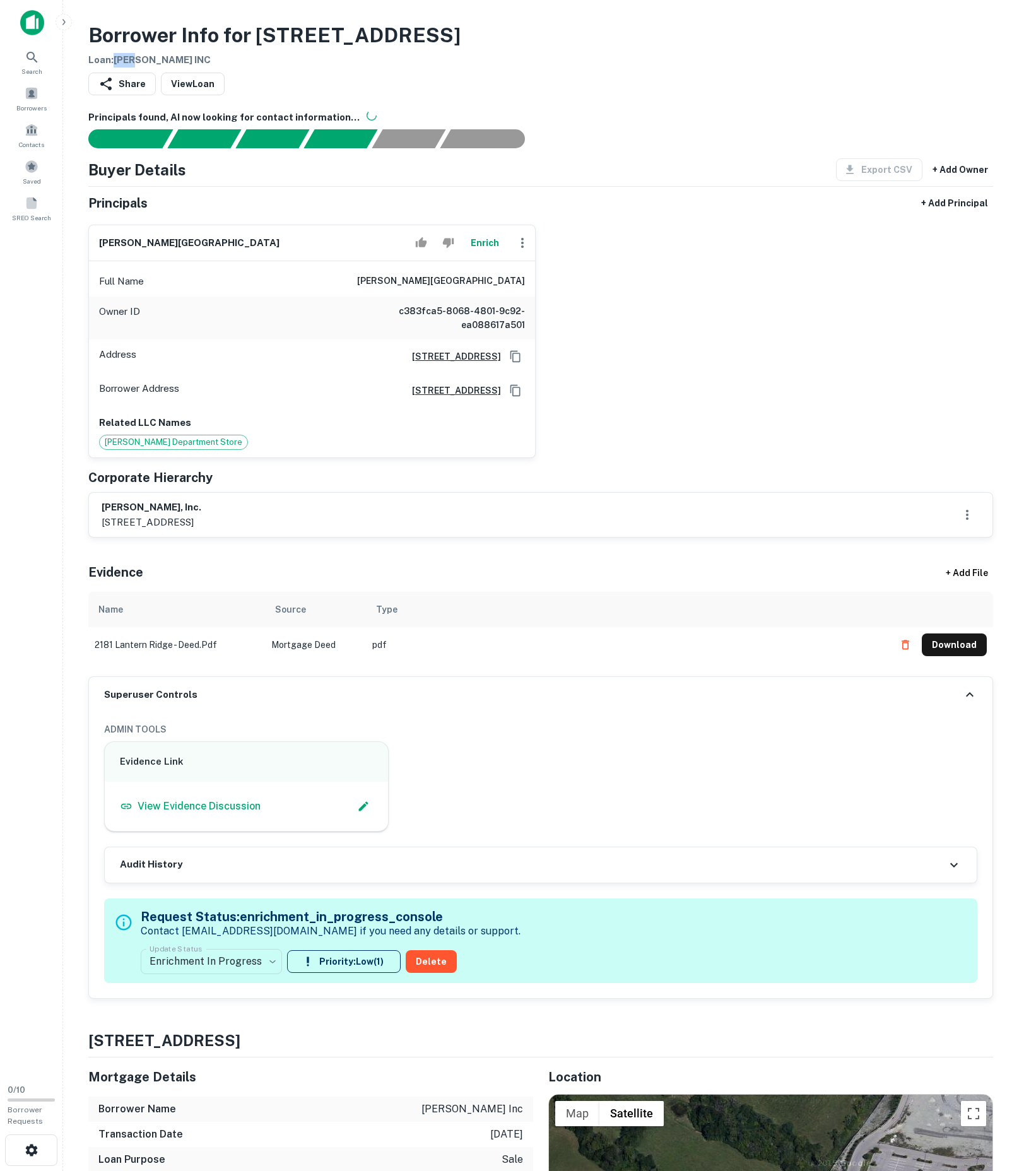
click at [892, 1116] on button "Cancel" at bounding box center [908, 1124] width 51 height 22
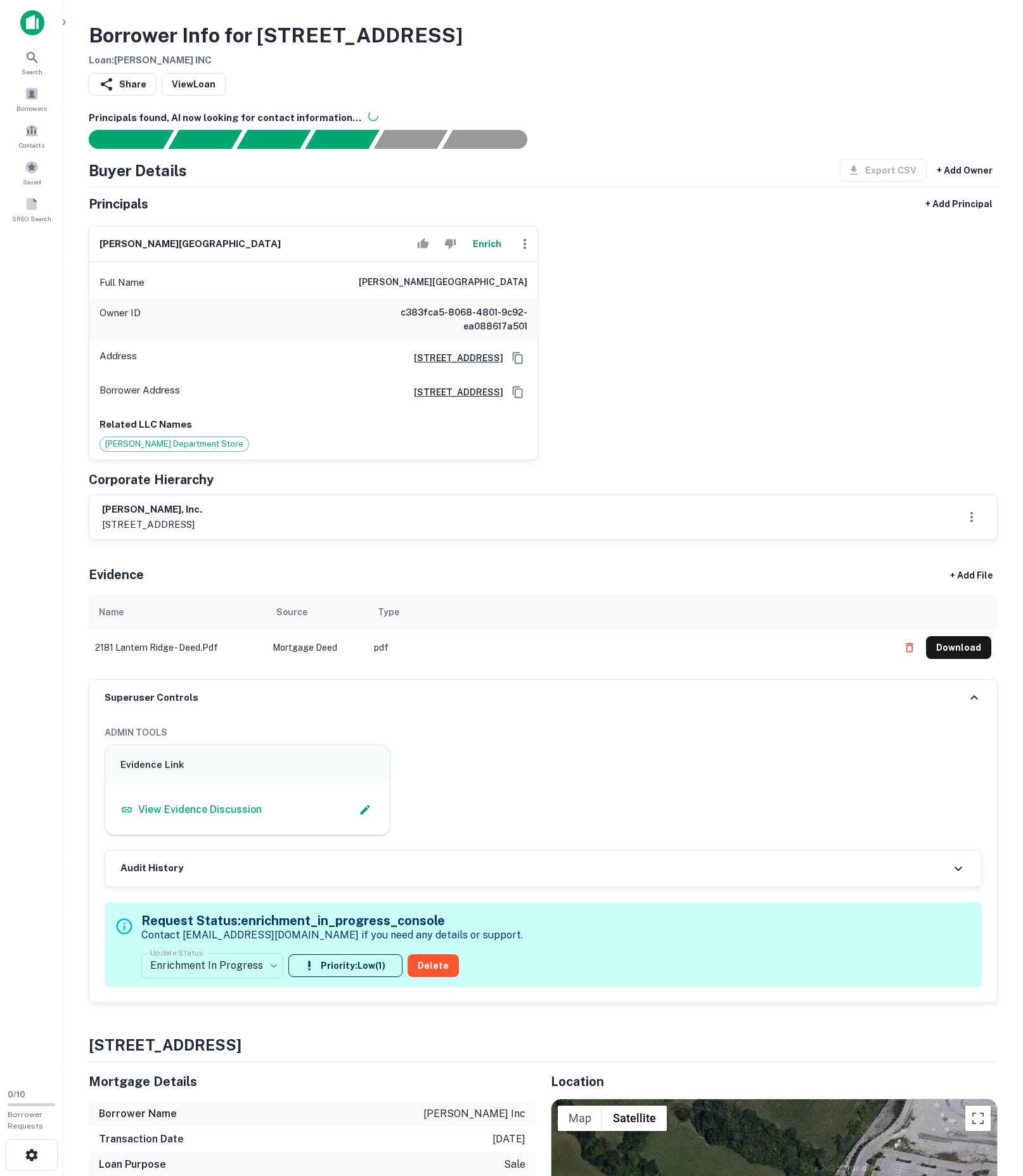
click at [526, 257] on div "Enrich" at bounding box center [475, 244] width 126 height 25
click at [523, 252] on icon "button" at bounding box center [525, 244] width 15 height 15
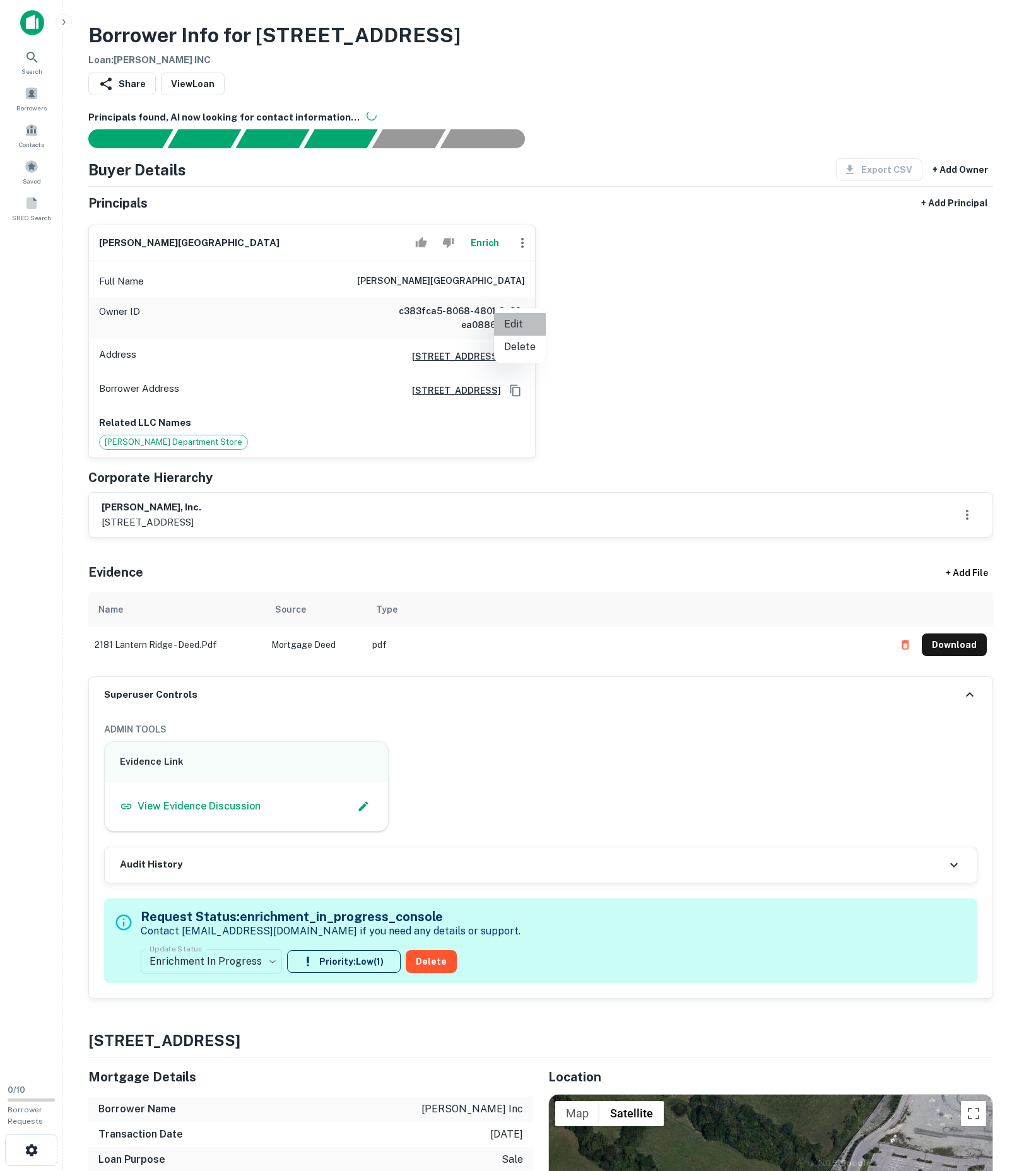
click at [520, 313] on li "Edit" at bounding box center [519, 324] width 51 height 22
select select "**"
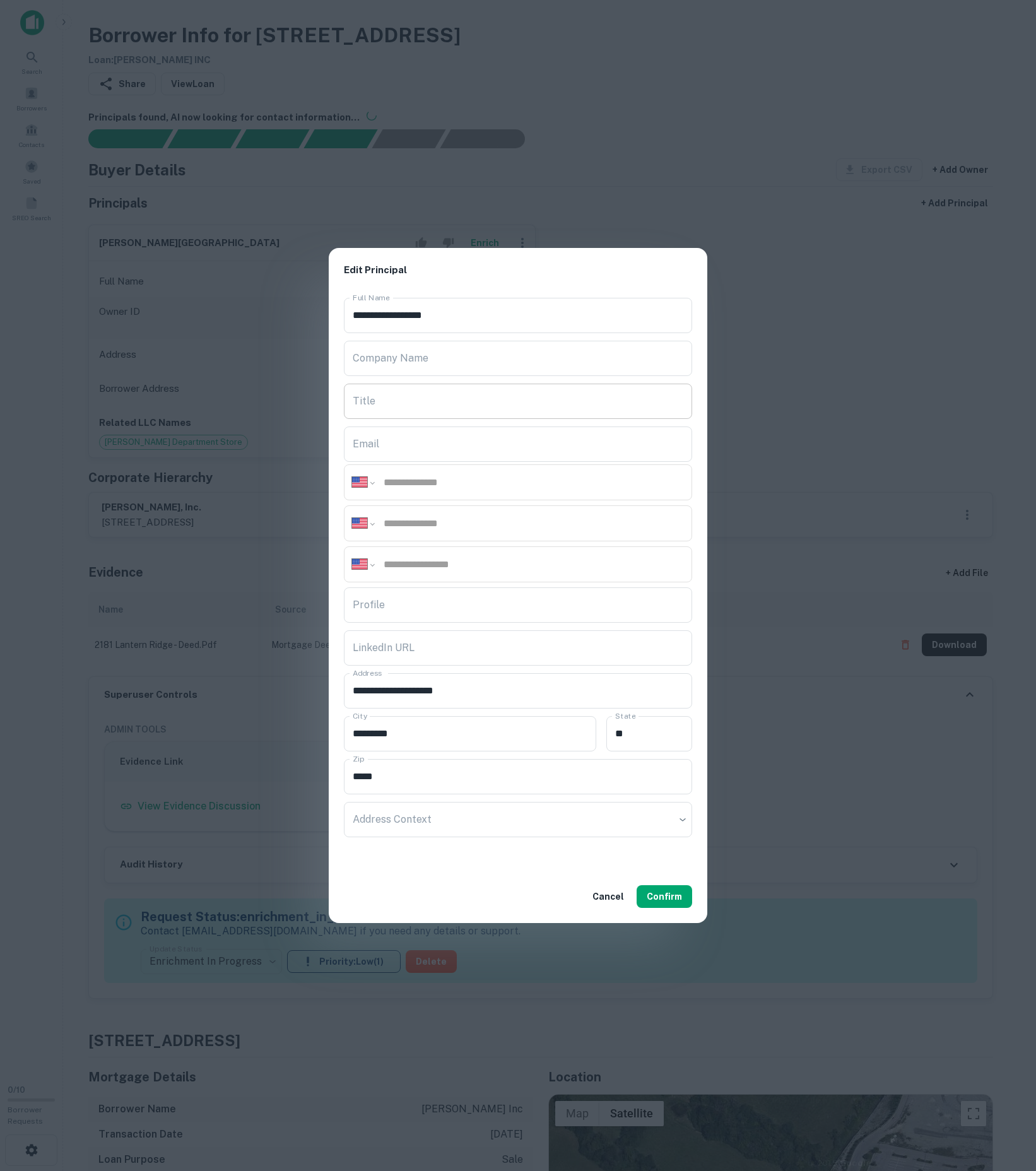
click at [477, 384] on input "Title" at bounding box center [517, 401] width 348 height 35
paste input "**********"
type input "**********"
click at [488, 590] on input "Profile" at bounding box center [517, 605] width 348 height 35
paste input "**********"
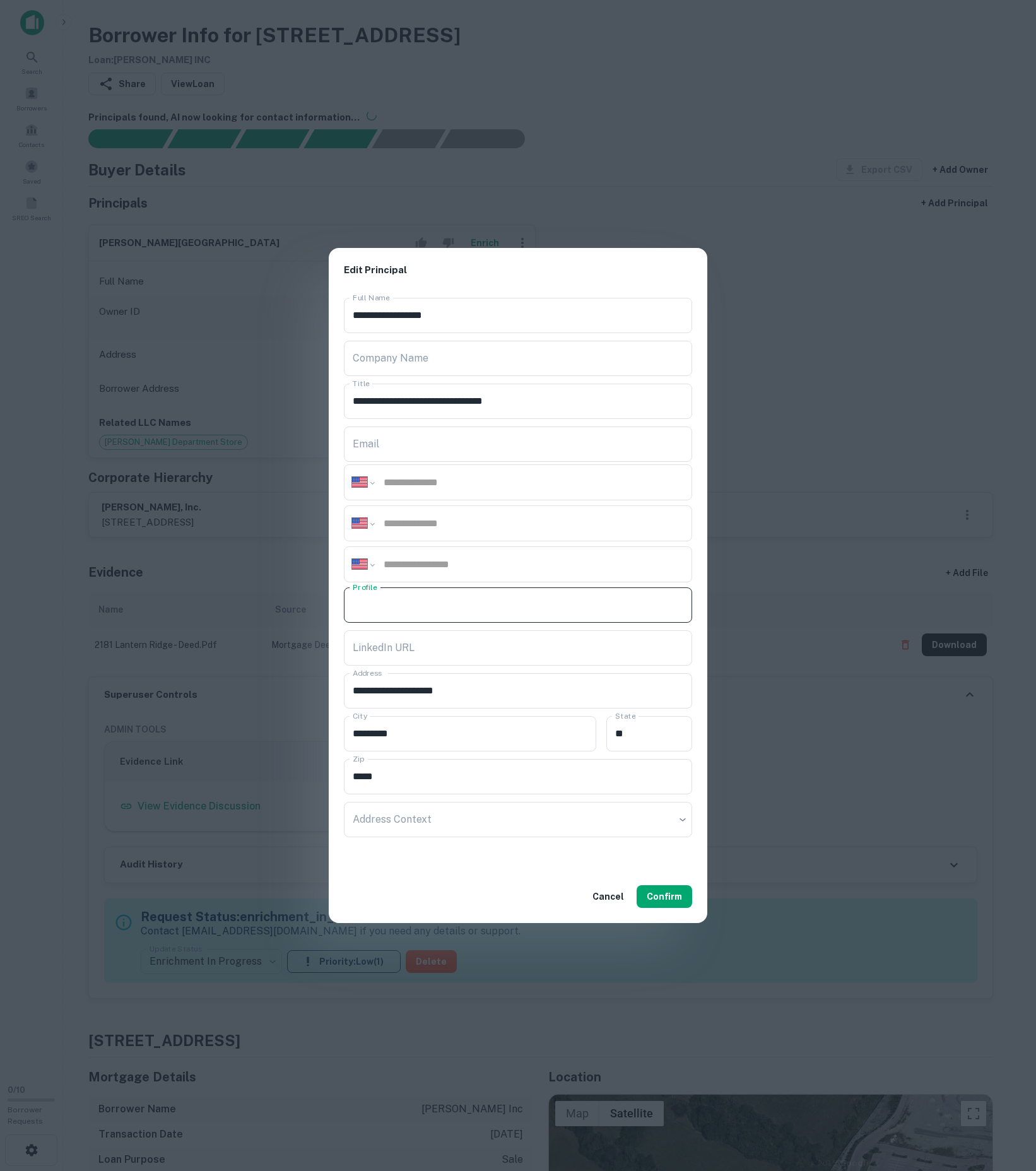
type input "**********"
click at [499, 654] on input "LinkedIn URL" at bounding box center [517, 648] width 348 height 35
paste input "**********"
type input "**********"
click at [481, 488] on div "**********" at bounding box center [517, 482] width 348 height 36
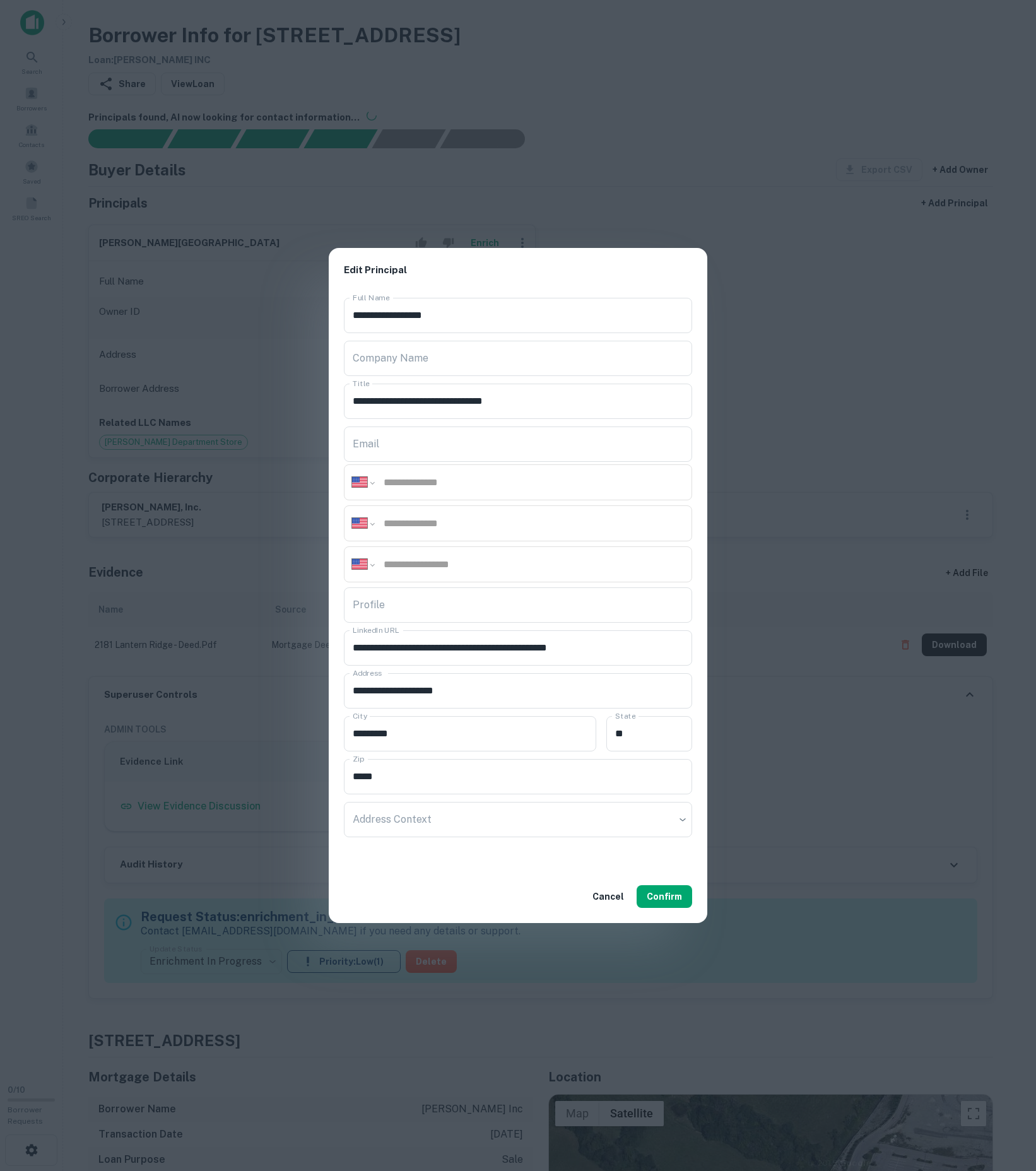
paste input "**********"
click at [552, 511] on div "**********" at bounding box center [517, 523] width 348 height 36
click at [533, 481] on input "**********" at bounding box center [533, 482] width 302 height 14
paste input "***"
type input "**********"
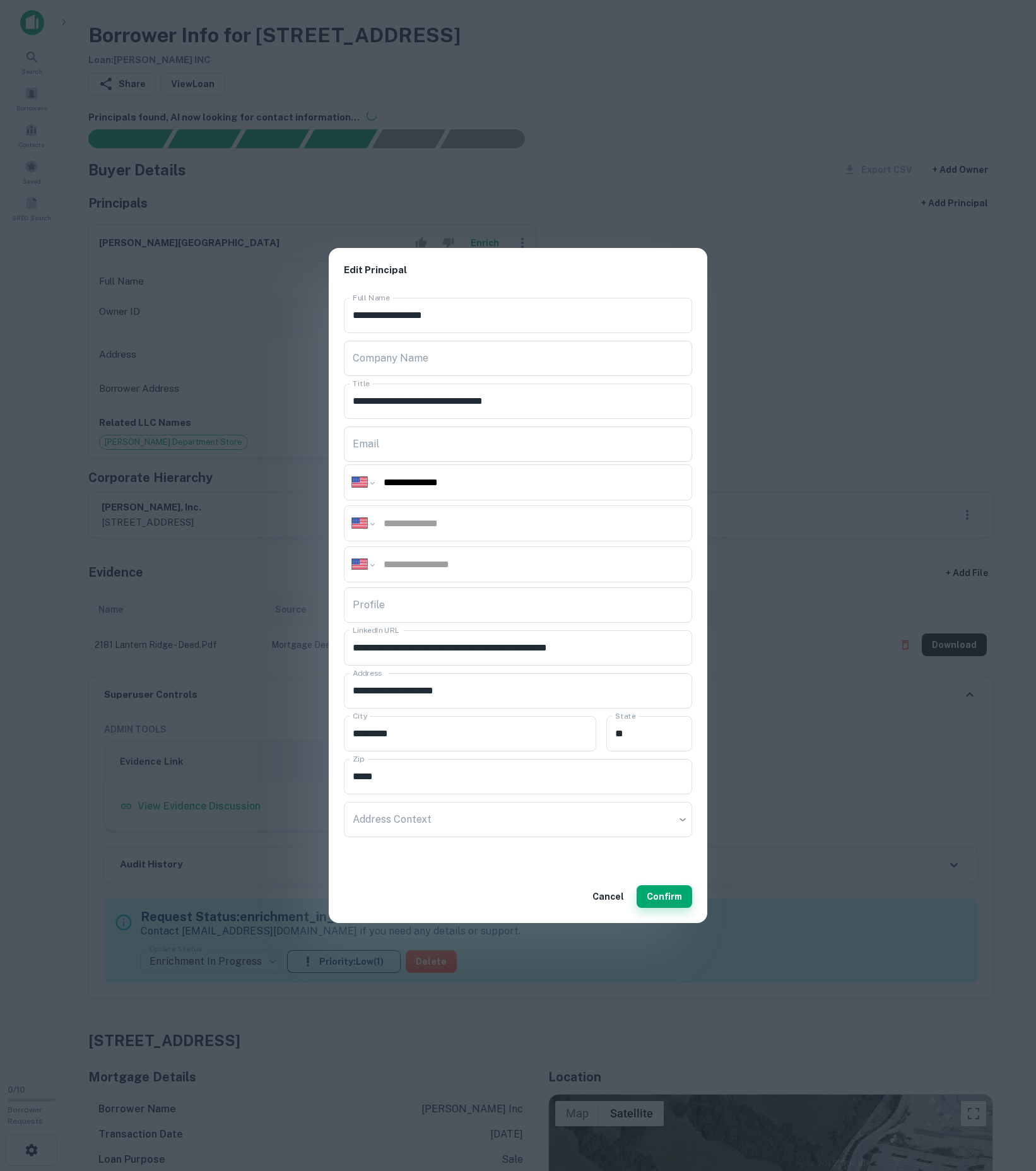
click at [651, 905] on button "Confirm" at bounding box center [664, 897] width 56 height 22
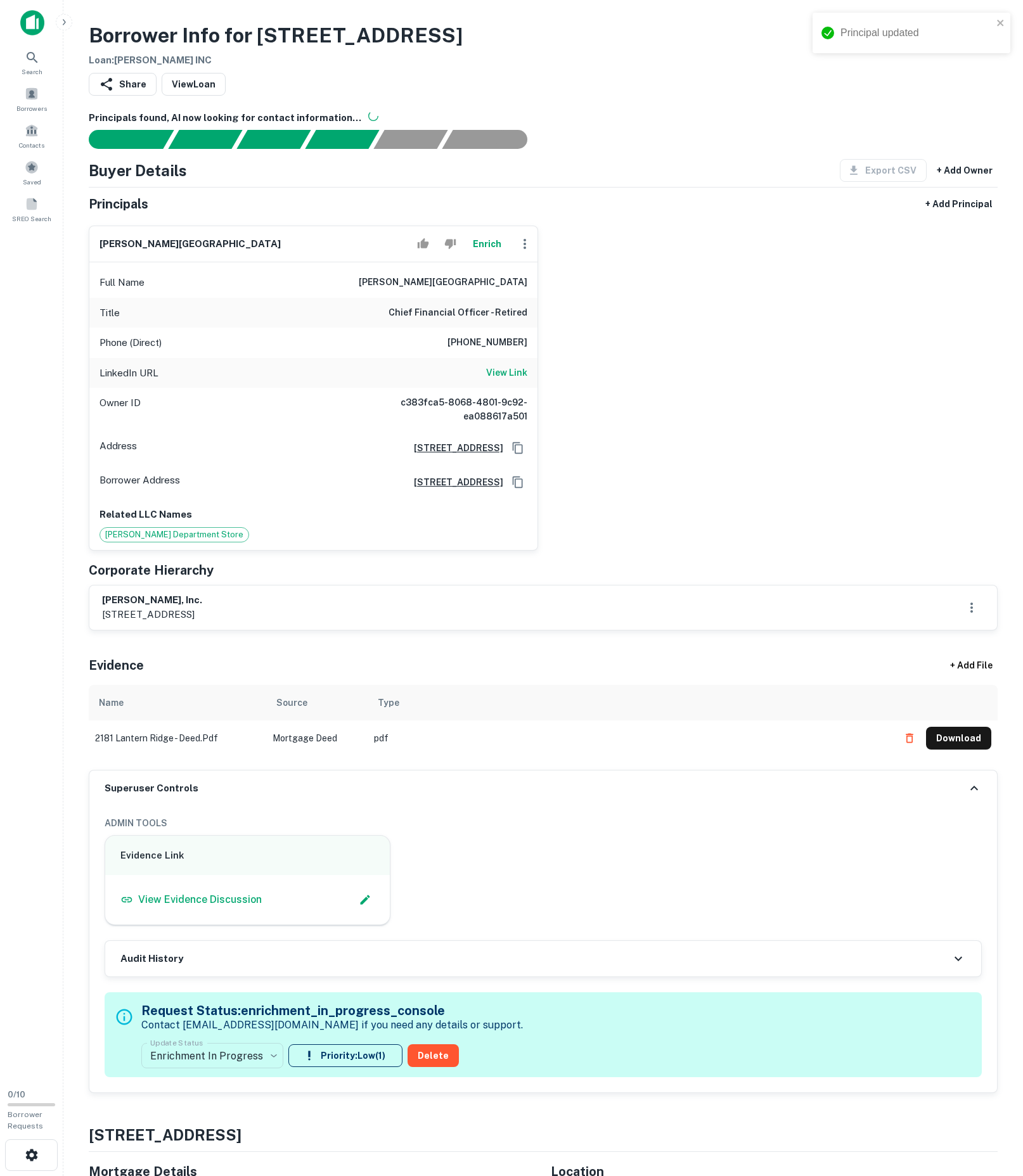
click at [539, 291] on div "[PERSON_NAME] Full Name [PERSON_NAME] Title Chief Financial Officer - Retired P…" at bounding box center [538, 383] width 920 height 335
click at [525, 252] on icon "button" at bounding box center [525, 244] width 15 height 15
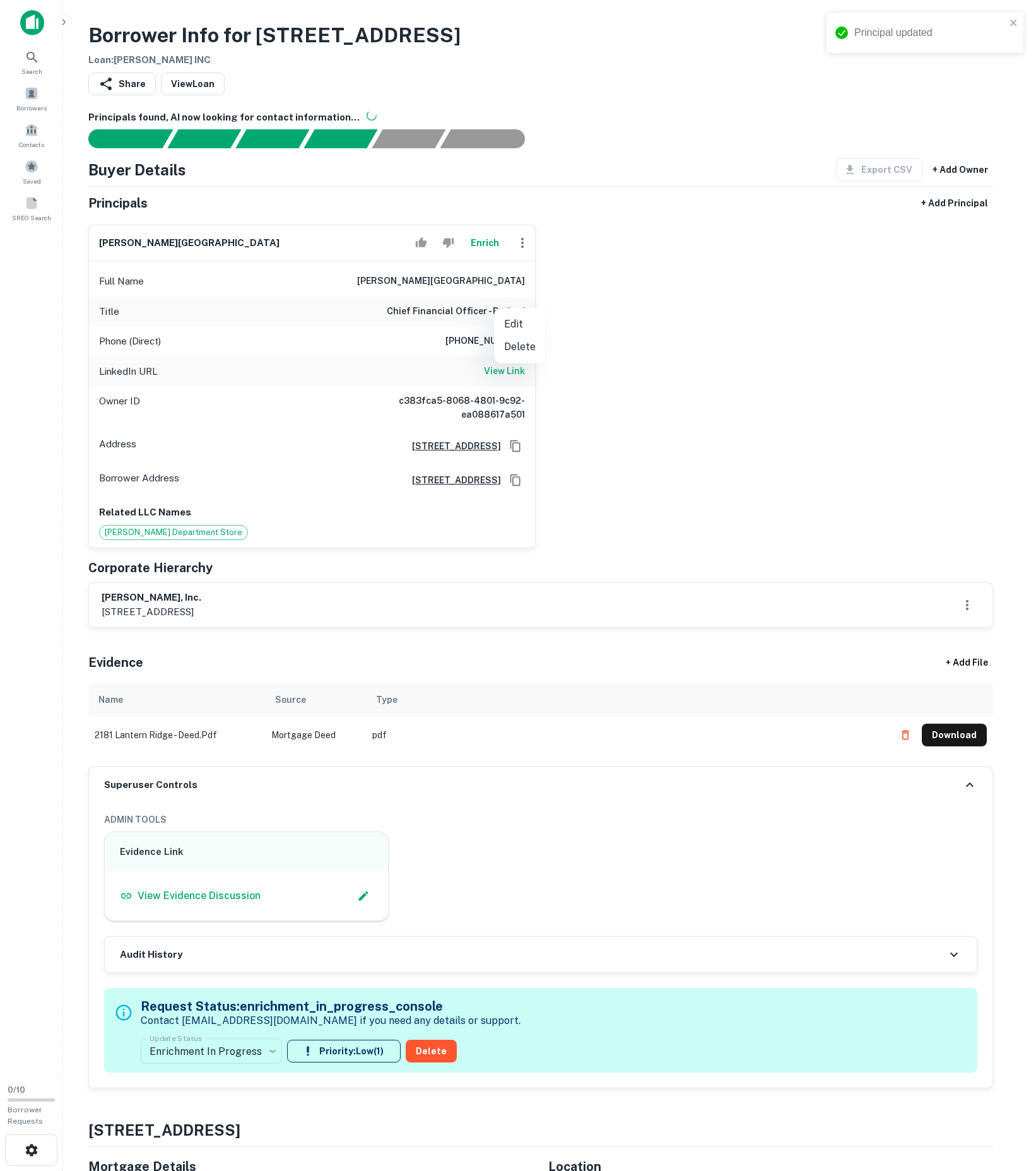
click at [524, 306] on div at bounding box center [518, 585] width 1036 height 1171
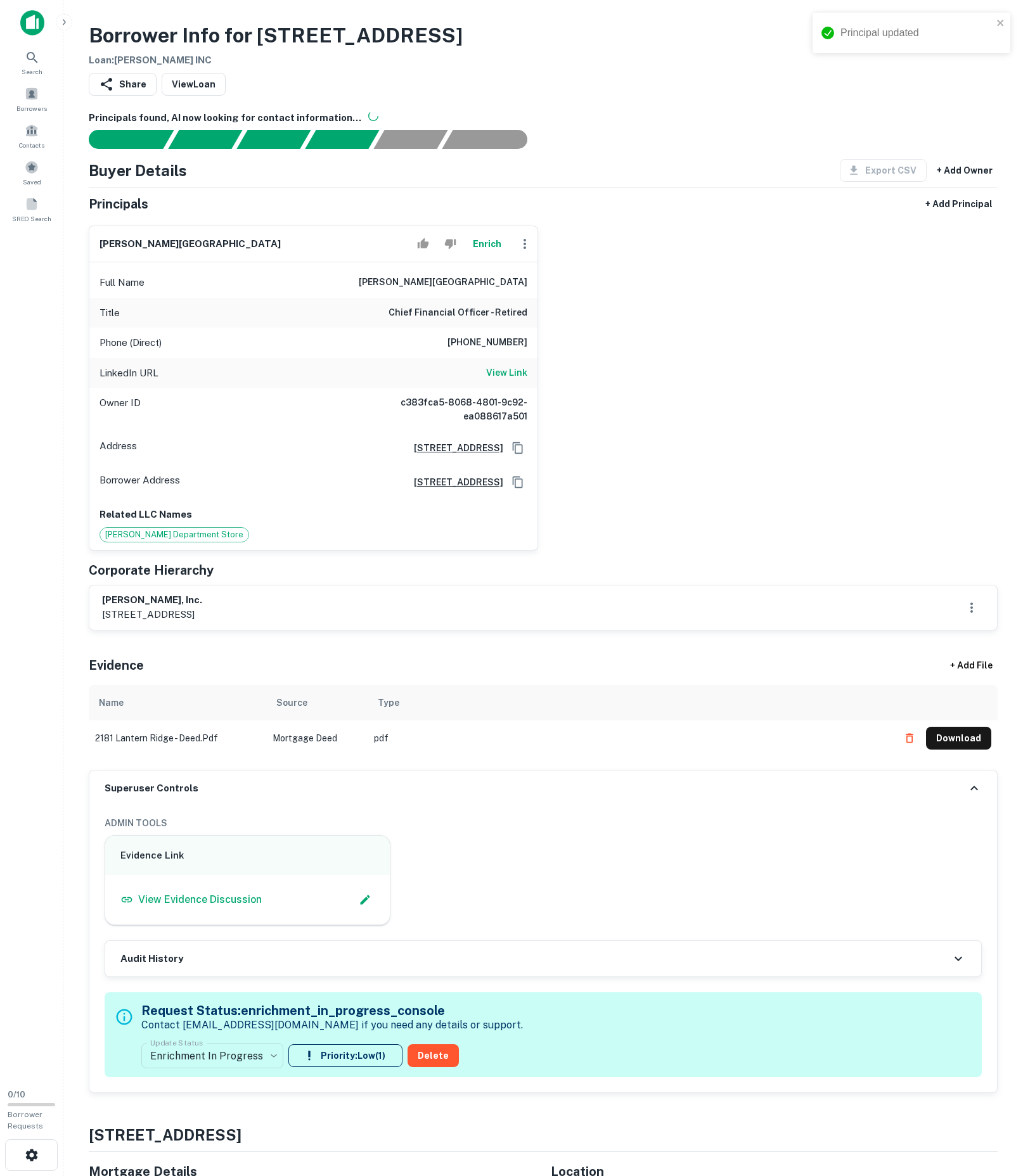
click at [521, 252] on icon "button" at bounding box center [525, 244] width 15 height 15
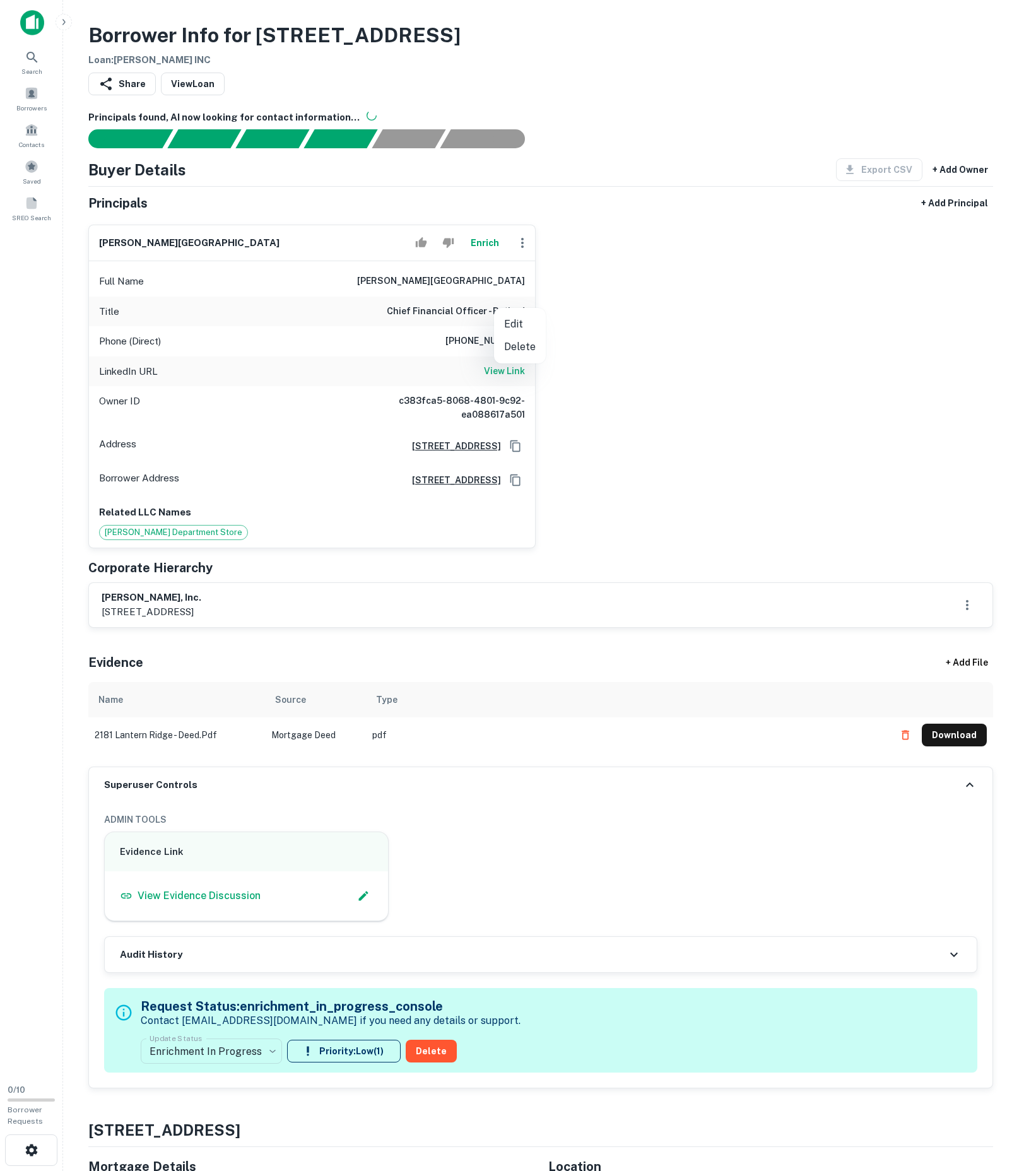
click at [522, 317] on li "Edit" at bounding box center [519, 324] width 51 height 22
select select "**"
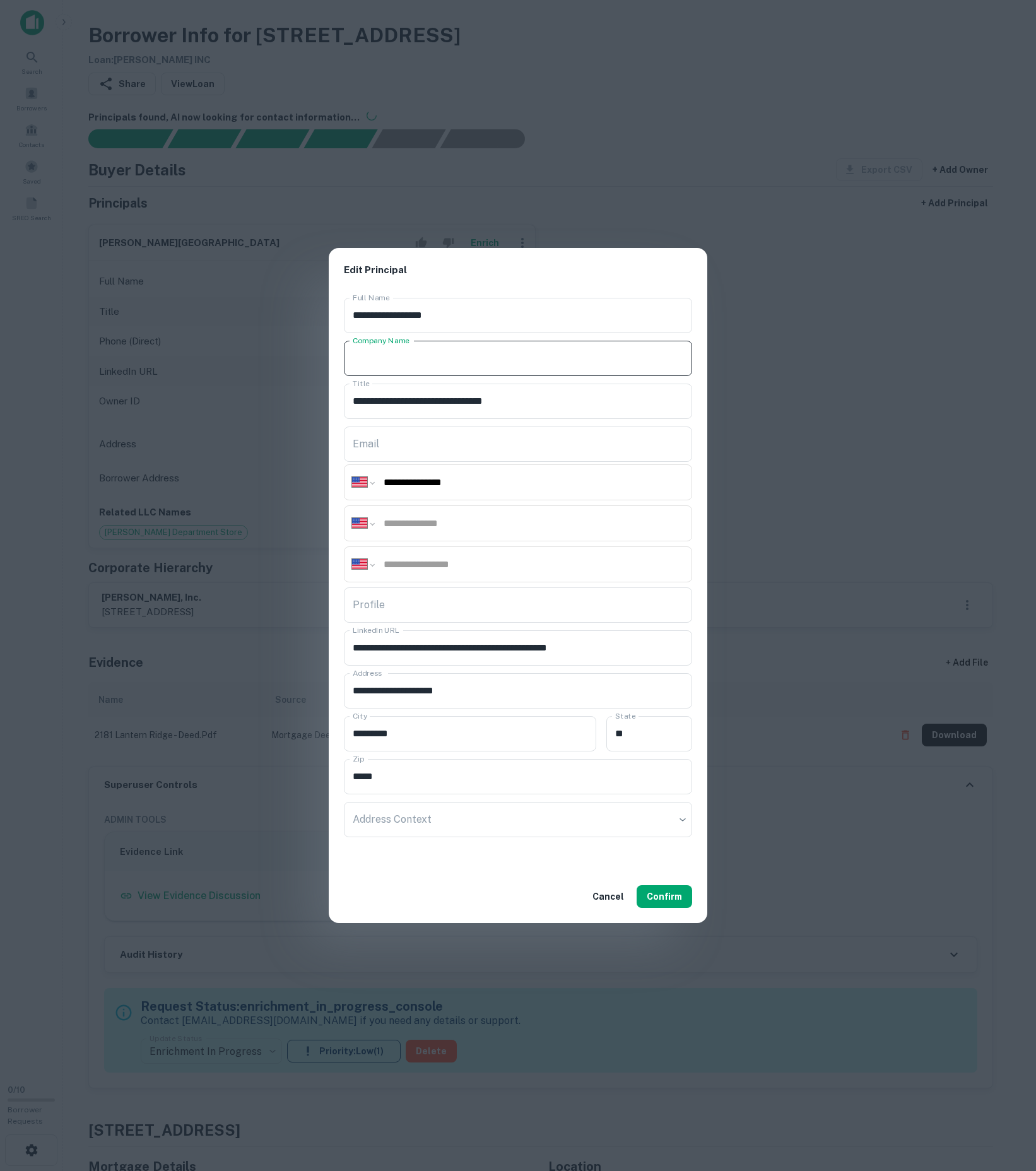
paste input "****"
type input "****"
click at [660, 908] on button "Confirm" at bounding box center [664, 897] width 56 height 22
click at [786, 548] on div "**********" at bounding box center [518, 585] width 1036 height 1171
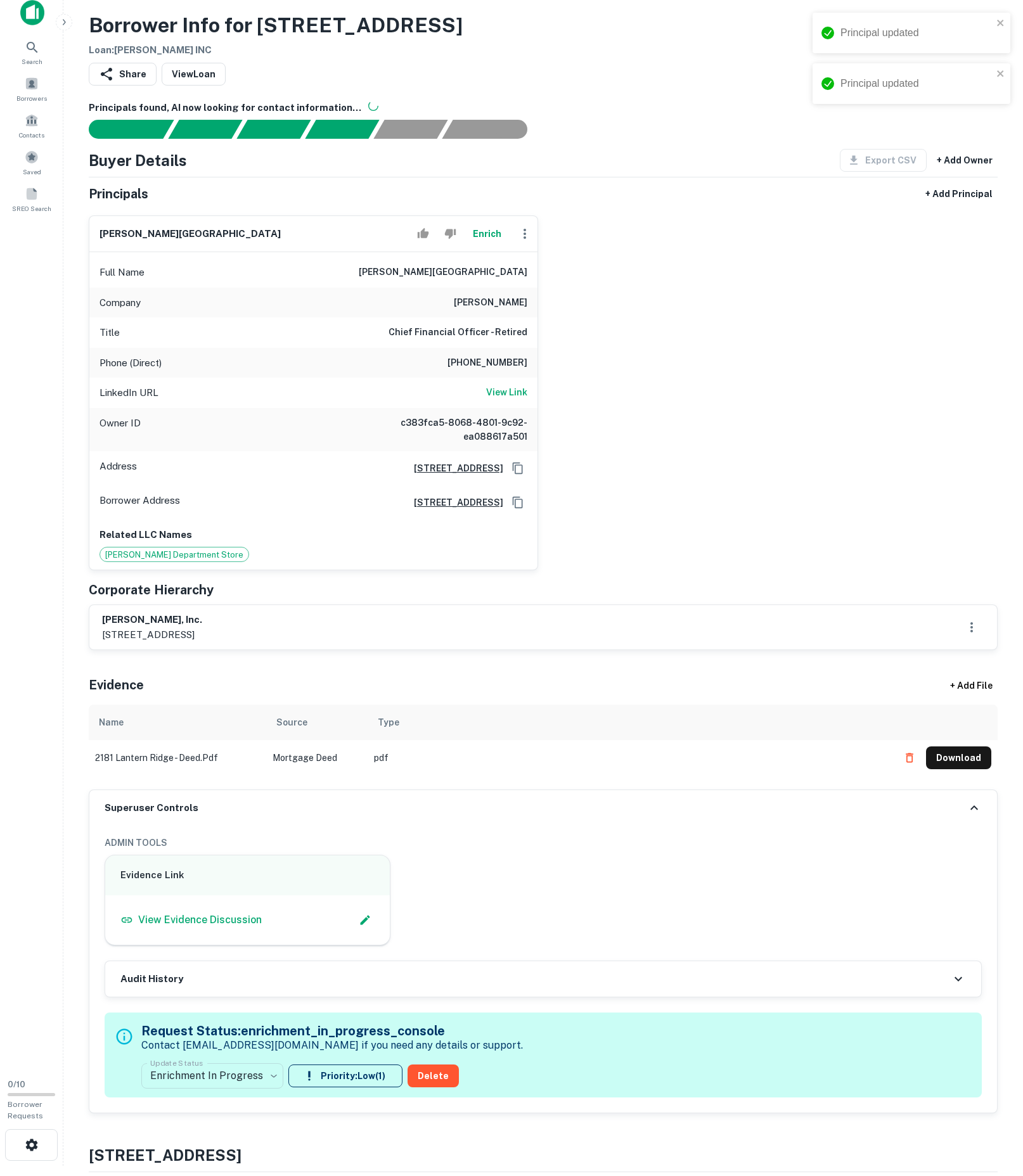
scroll to position [15, 0]
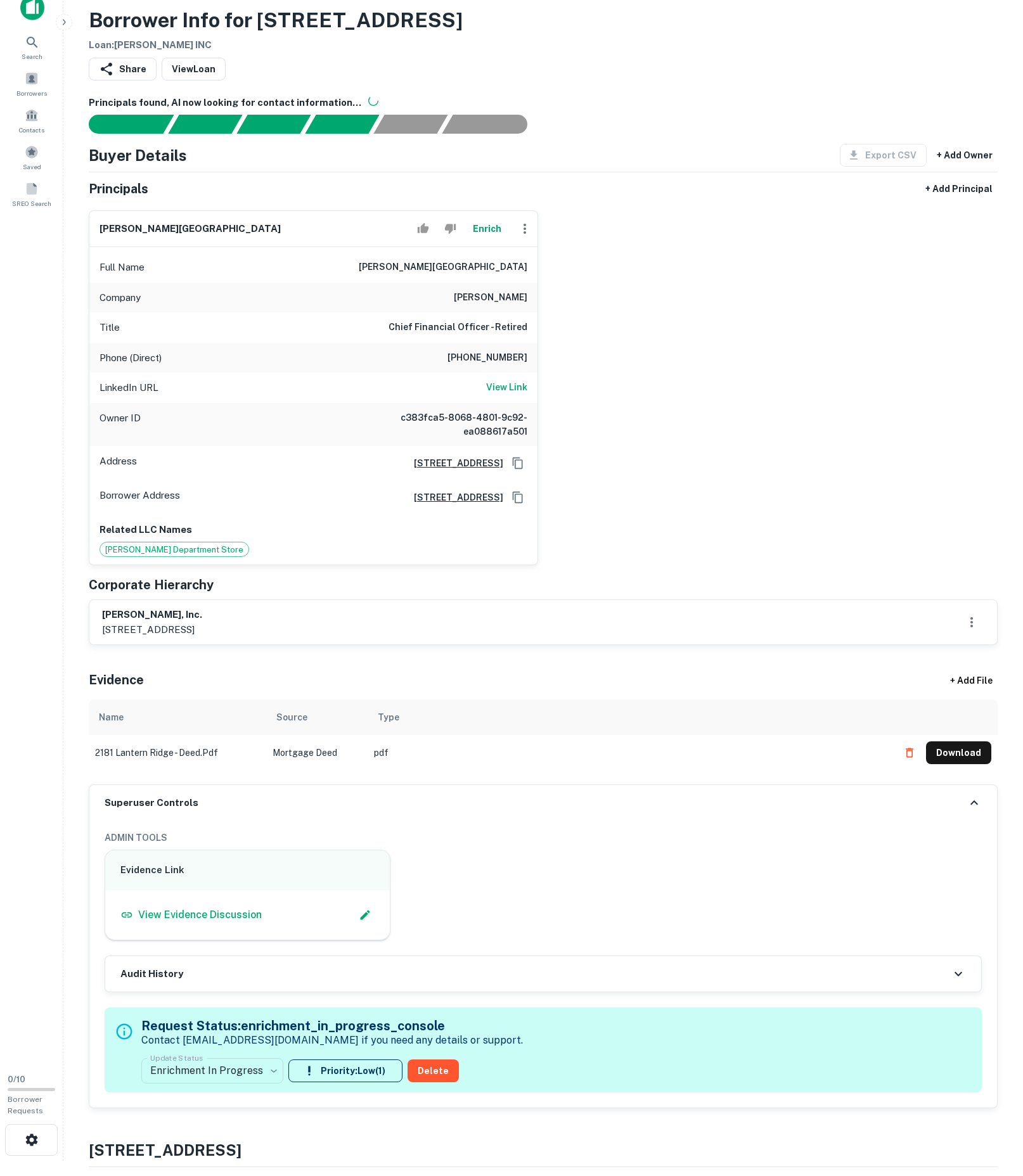
click at [637, 565] on div "[PERSON_NAME] Full Name [PERSON_NAME] Company [PERSON_NAME] Title Chief Financi…" at bounding box center [538, 383] width 920 height 365
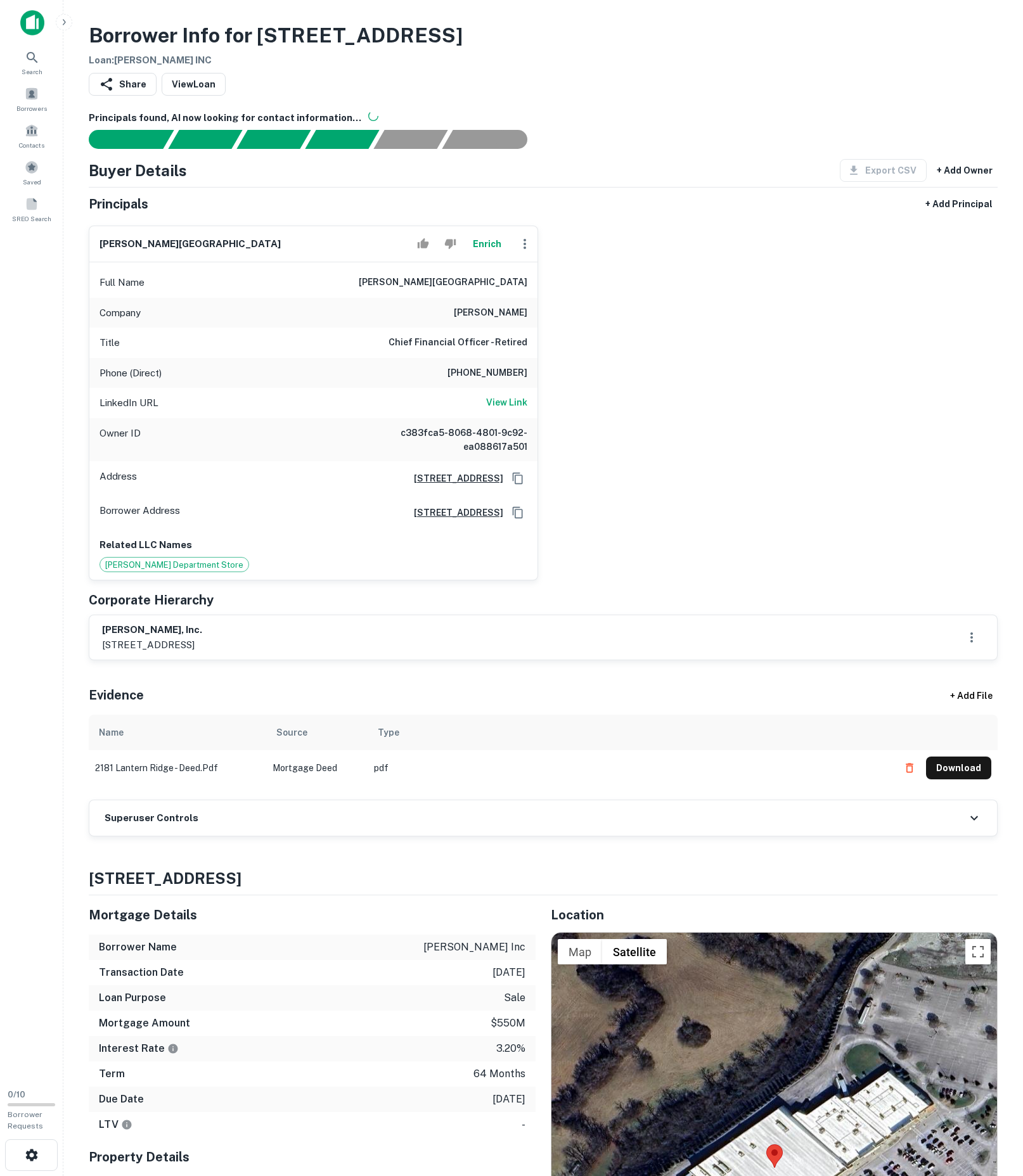
scroll to position [15, 0]
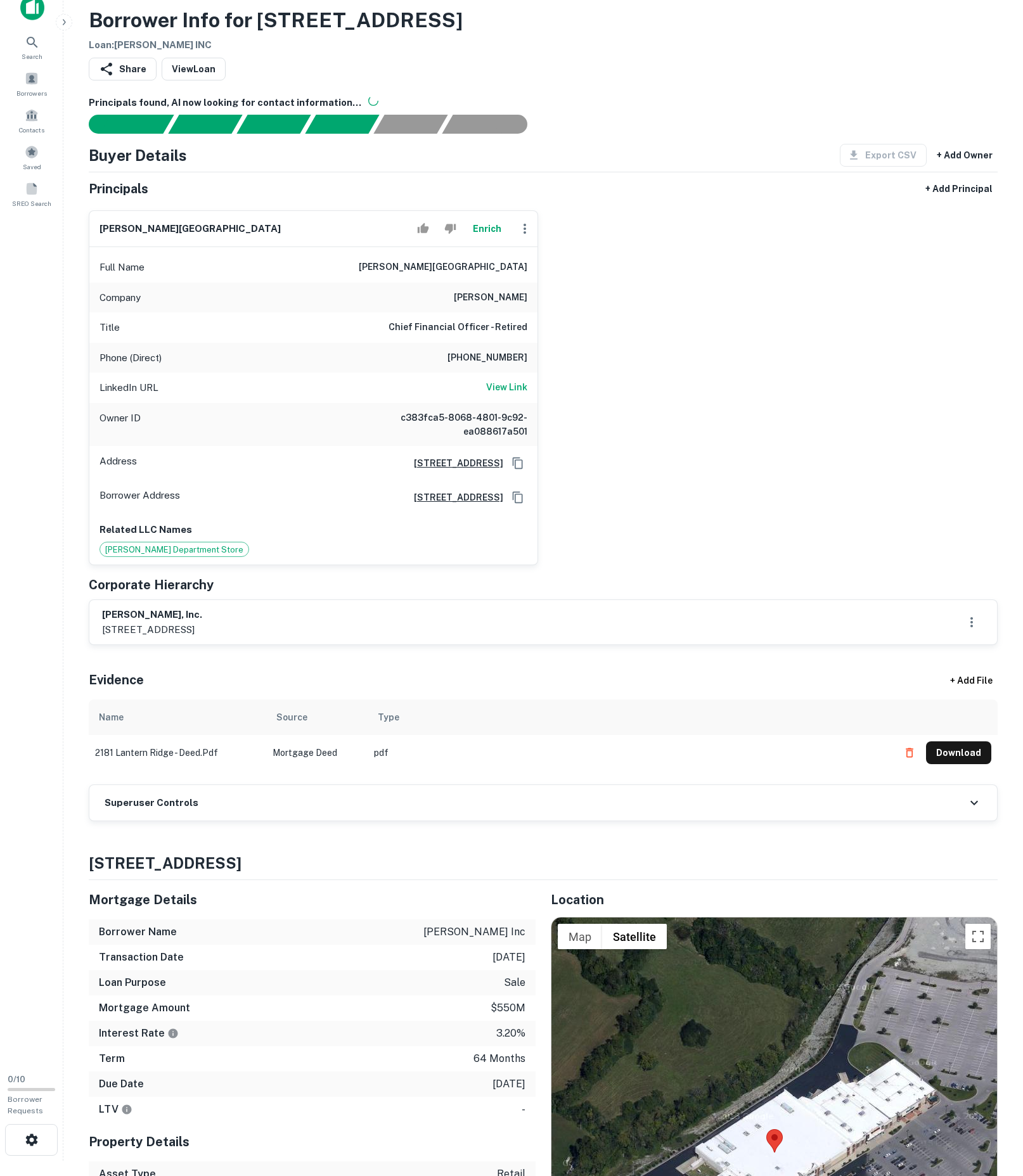
click at [246, 820] on div "Superuser Controls" at bounding box center [543, 802] width 908 height 35
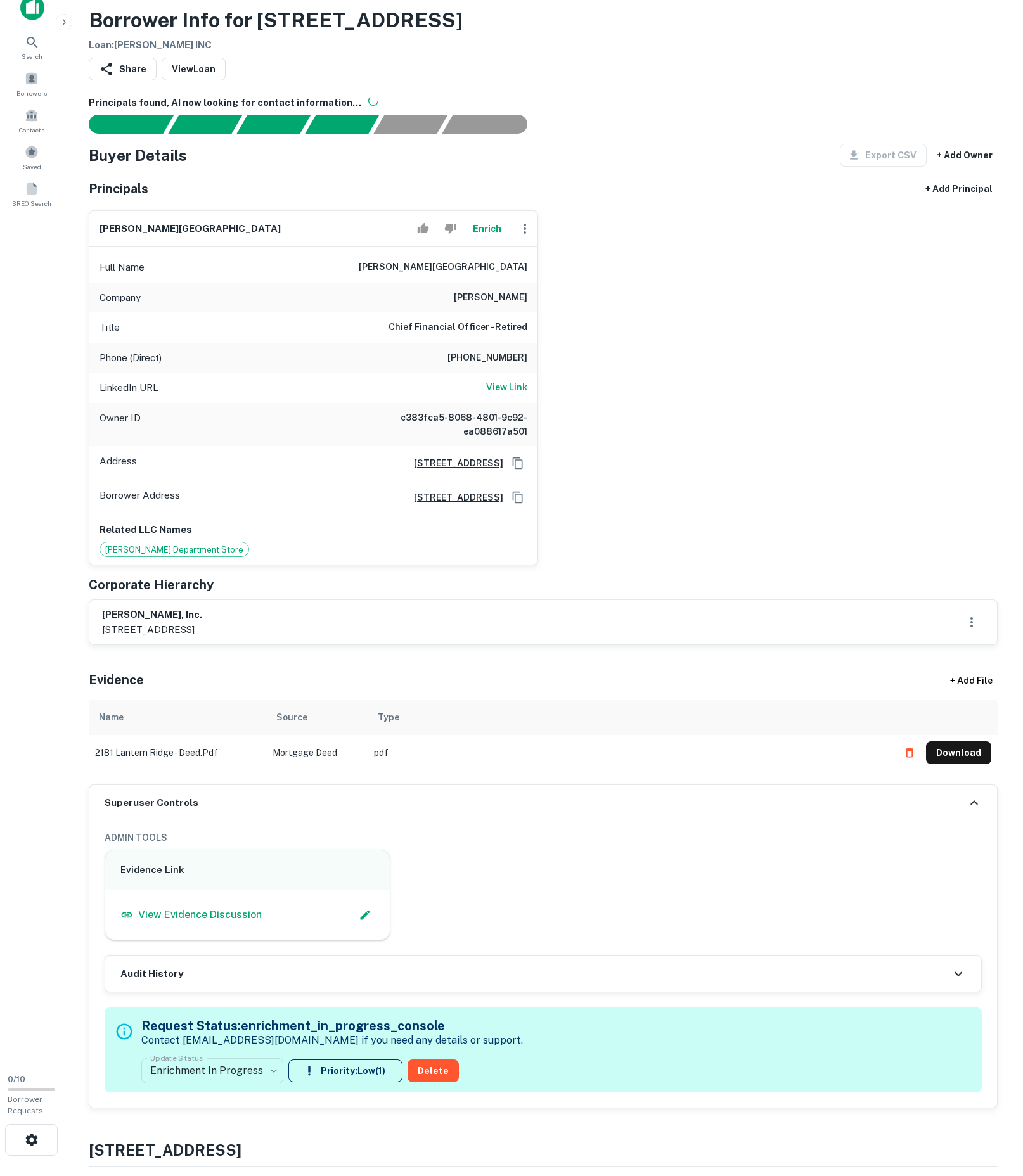
click at [241, 820] on div "Superuser Controls" at bounding box center [543, 802] width 908 height 35
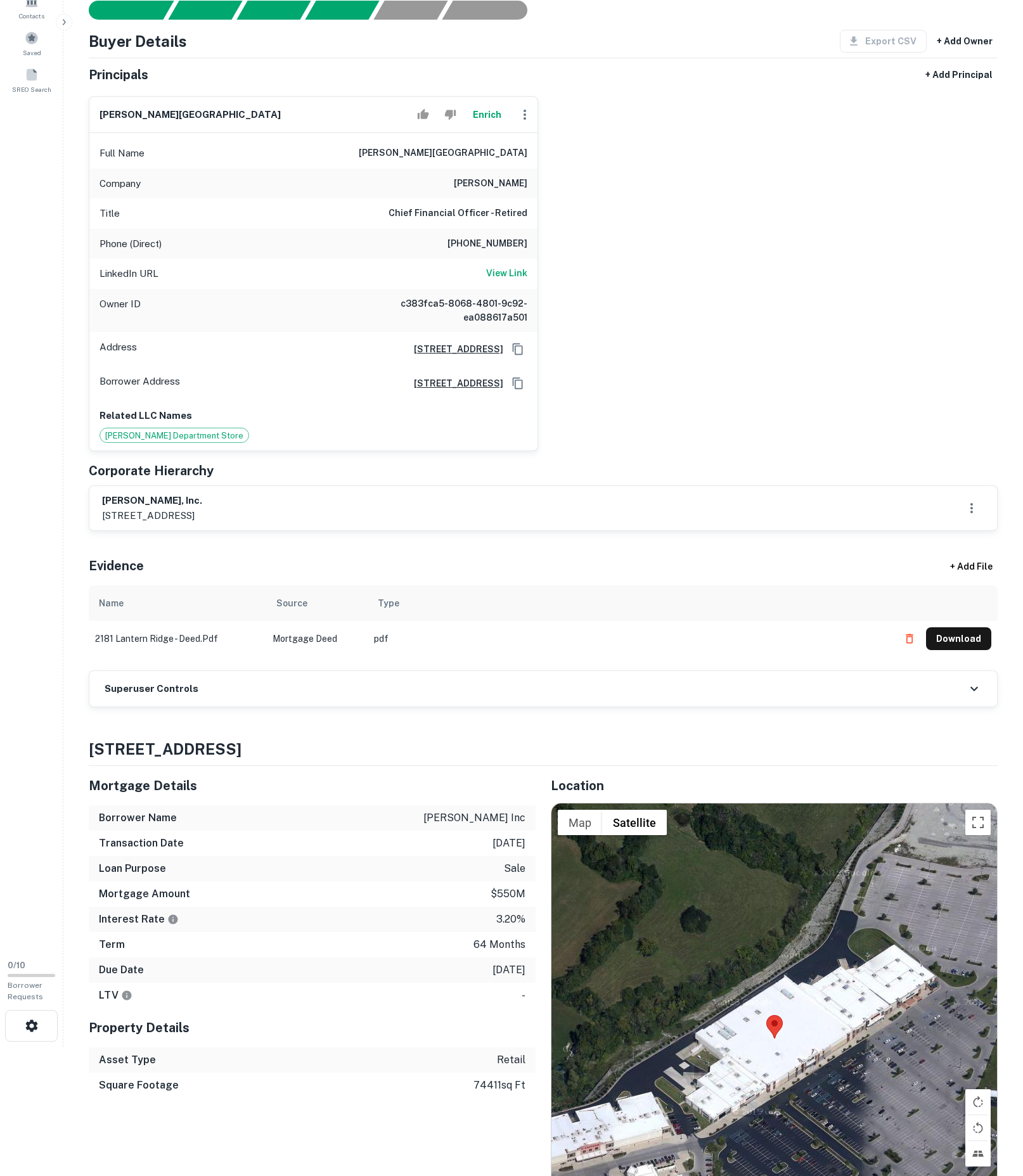
scroll to position [316, 0]
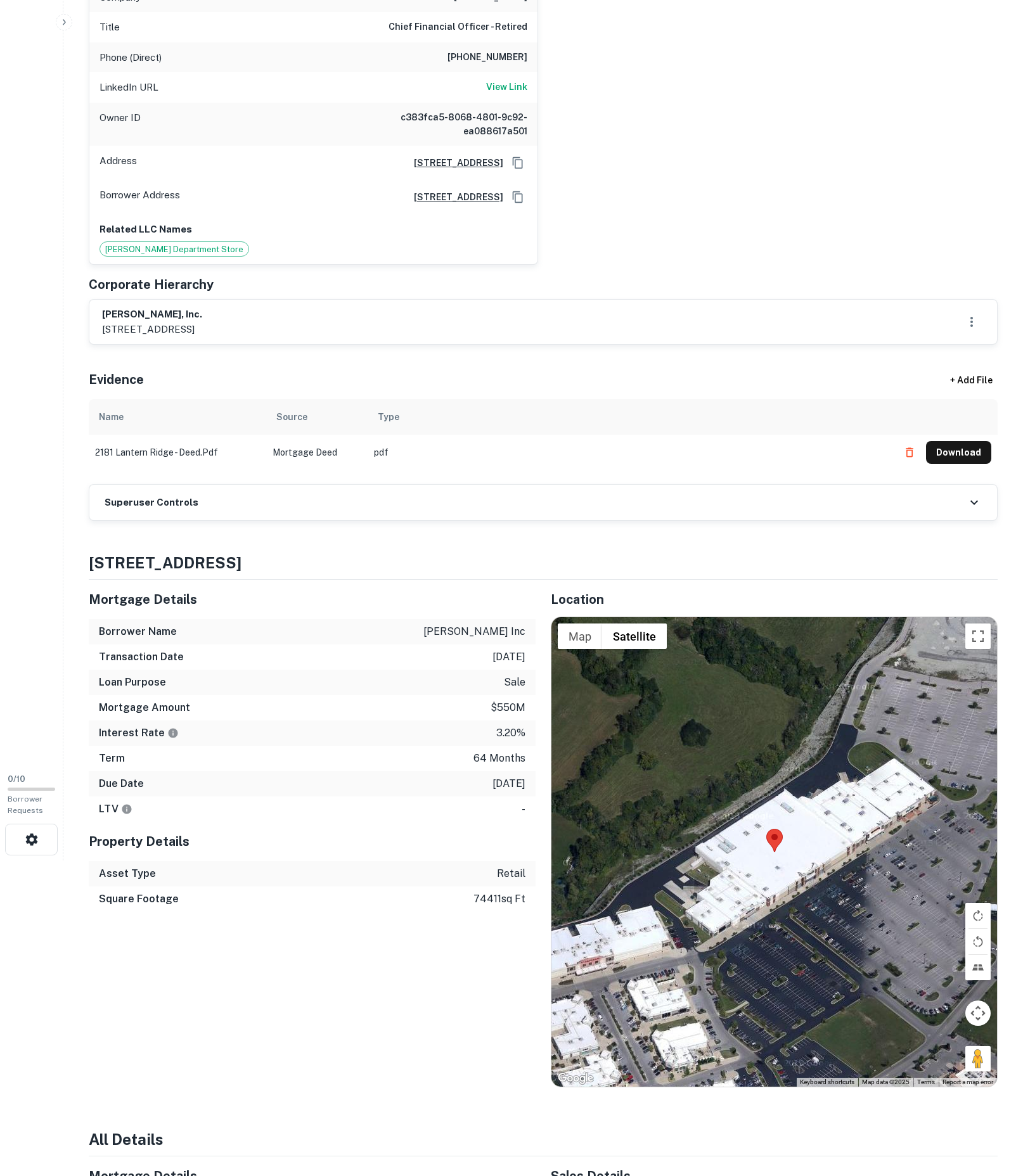
click at [236, 520] on div "Superuser Controls" at bounding box center [543, 502] width 908 height 35
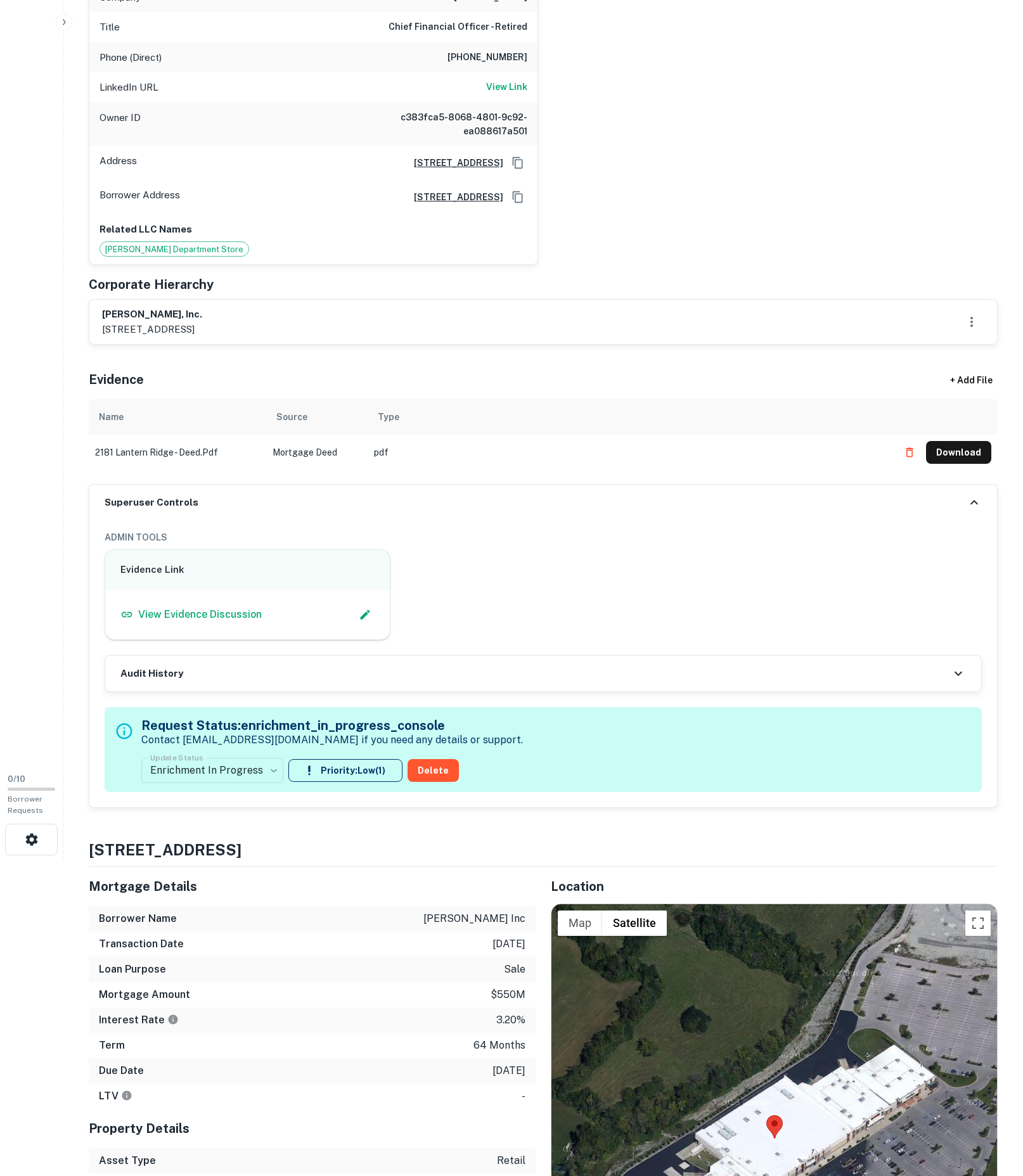
scroll to position [139, 0]
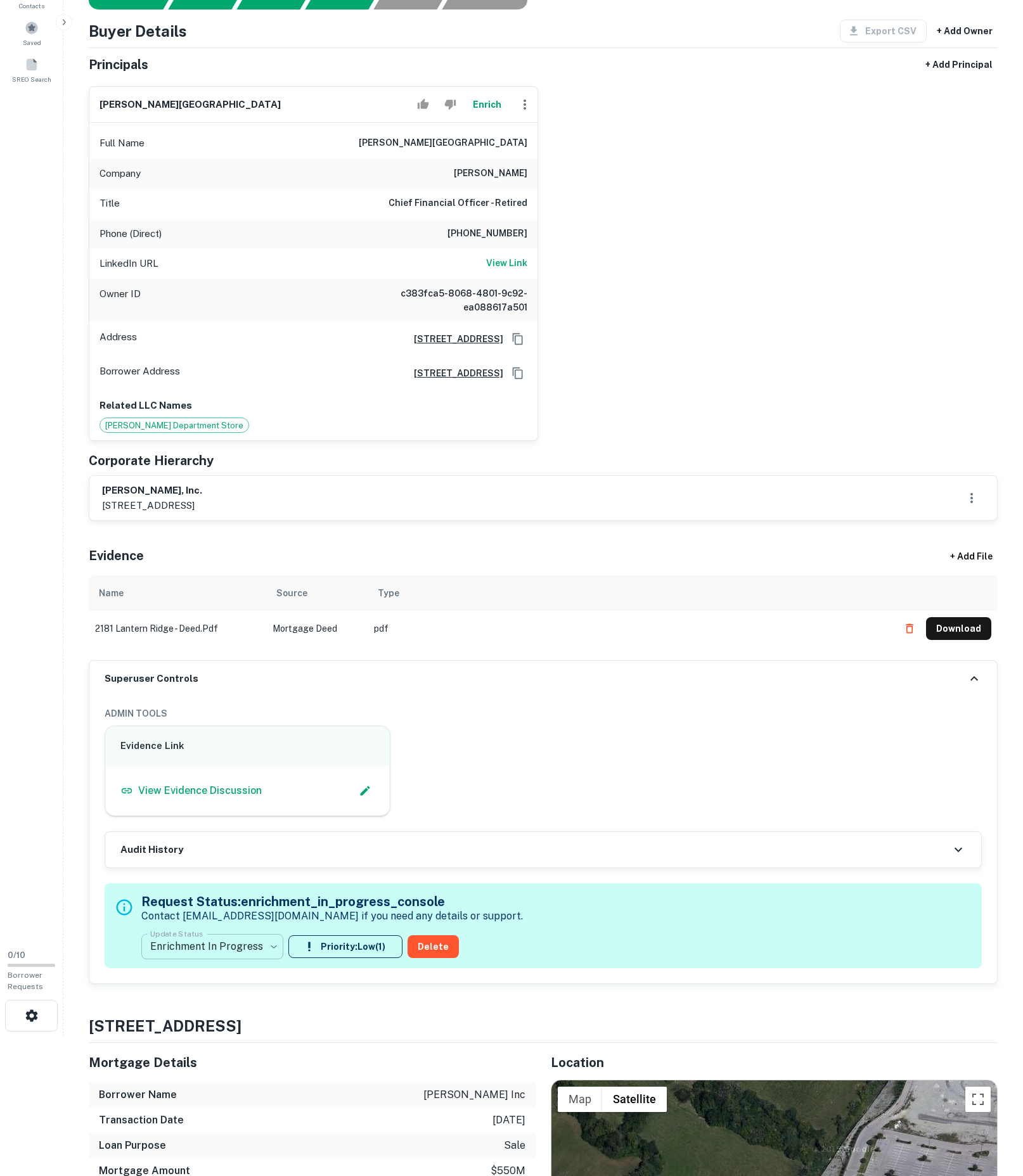
click at [242, 1037] on body "Search Borrowers Contacts Saved SREO Search 0 / 10 Borrower Requests Borrower I…" at bounding box center [511, 448] width 1023 height 1176
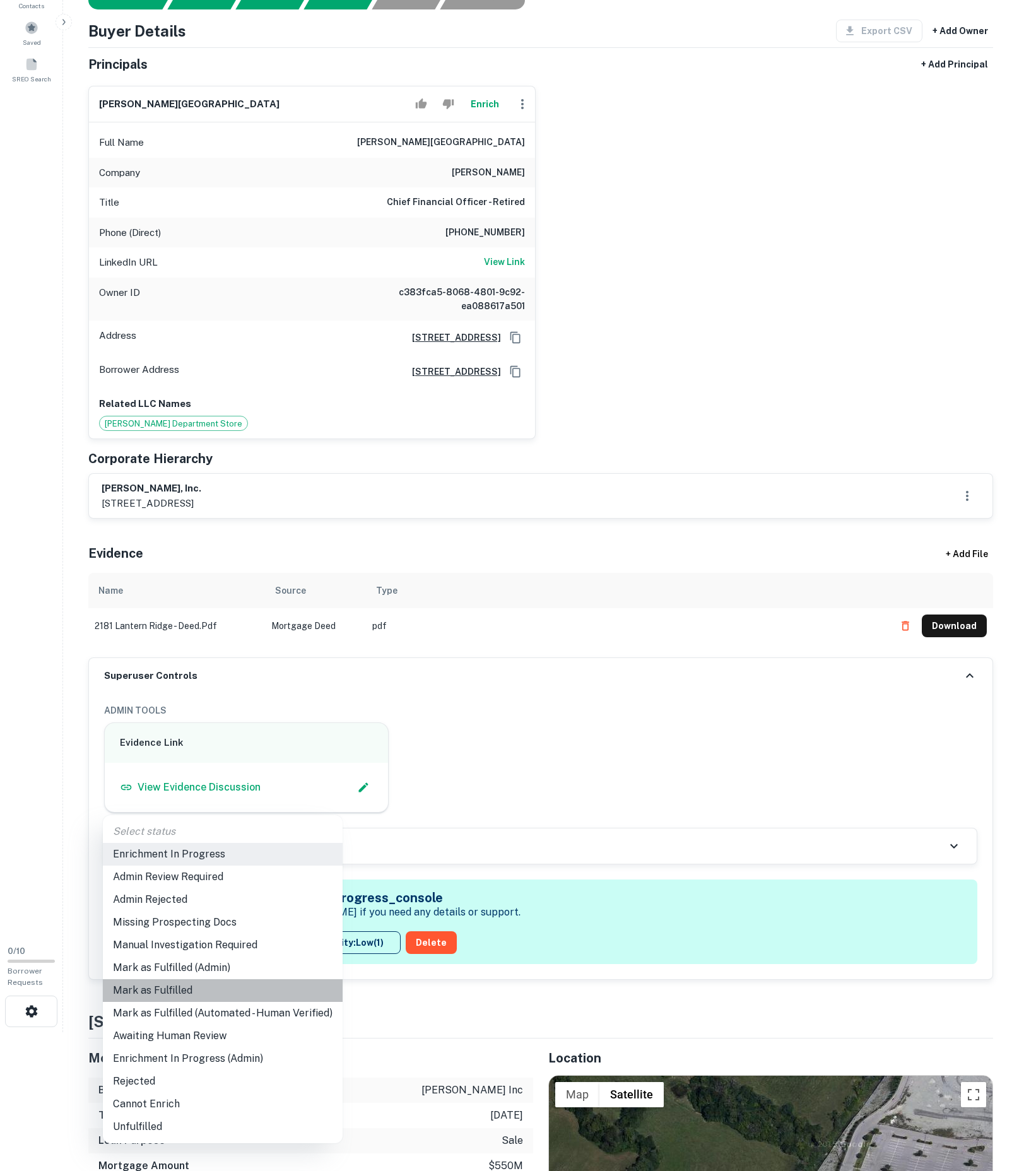
click at [202, 996] on li "Mark as Fulfilled" at bounding box center [223, 991] width 240 height 22
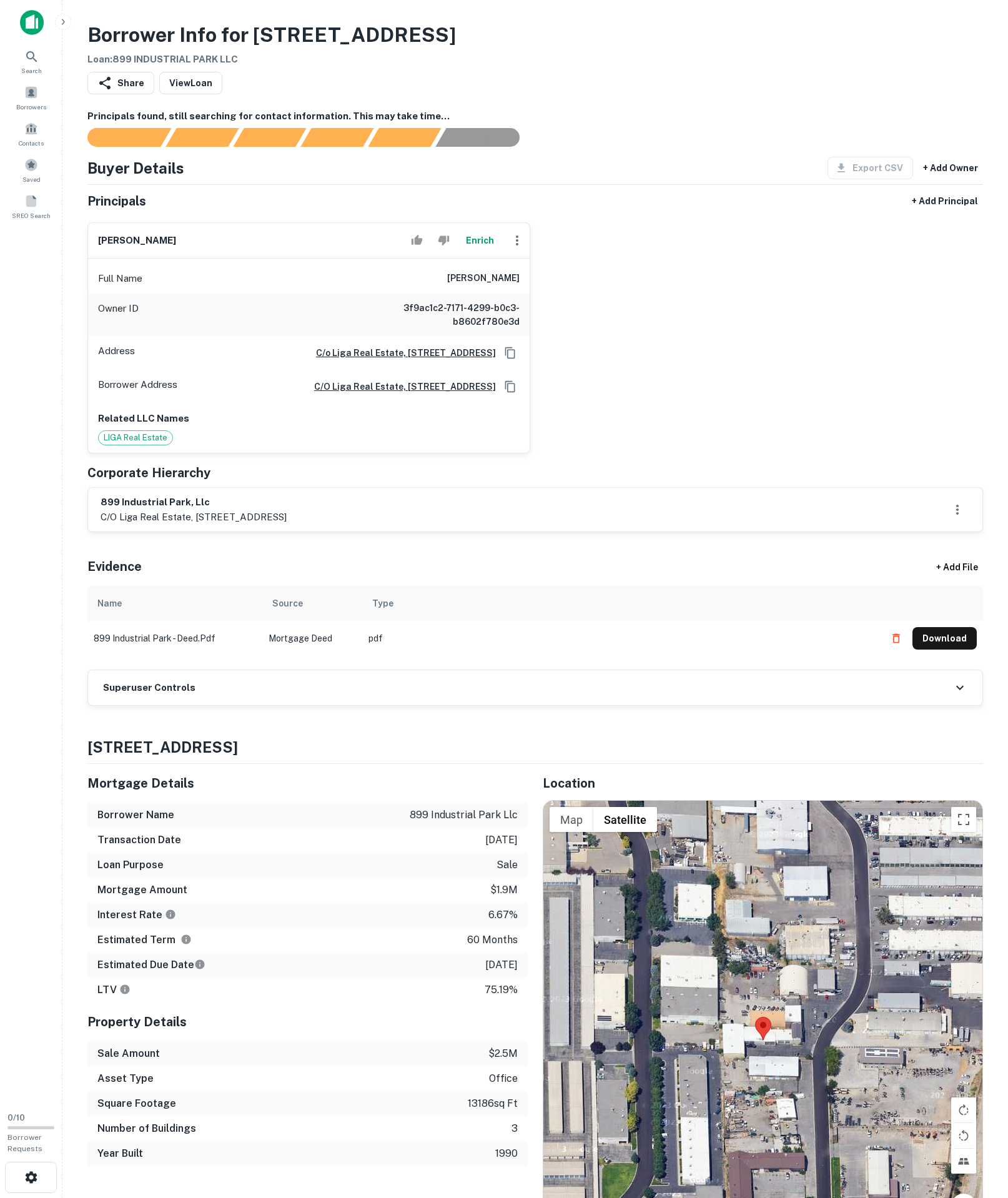
click at [342, 586] on div "Evidence + Add File" at bounding box center [536, 564] width 896 height 44
click at [261, 656] on td "899 industrial park - deed.pdf" at bounding box center [175, 638] width 175 height 35
click at [252, 705] on div "Superuser Controls" at bounding box center [535, 687] width 894 height 35
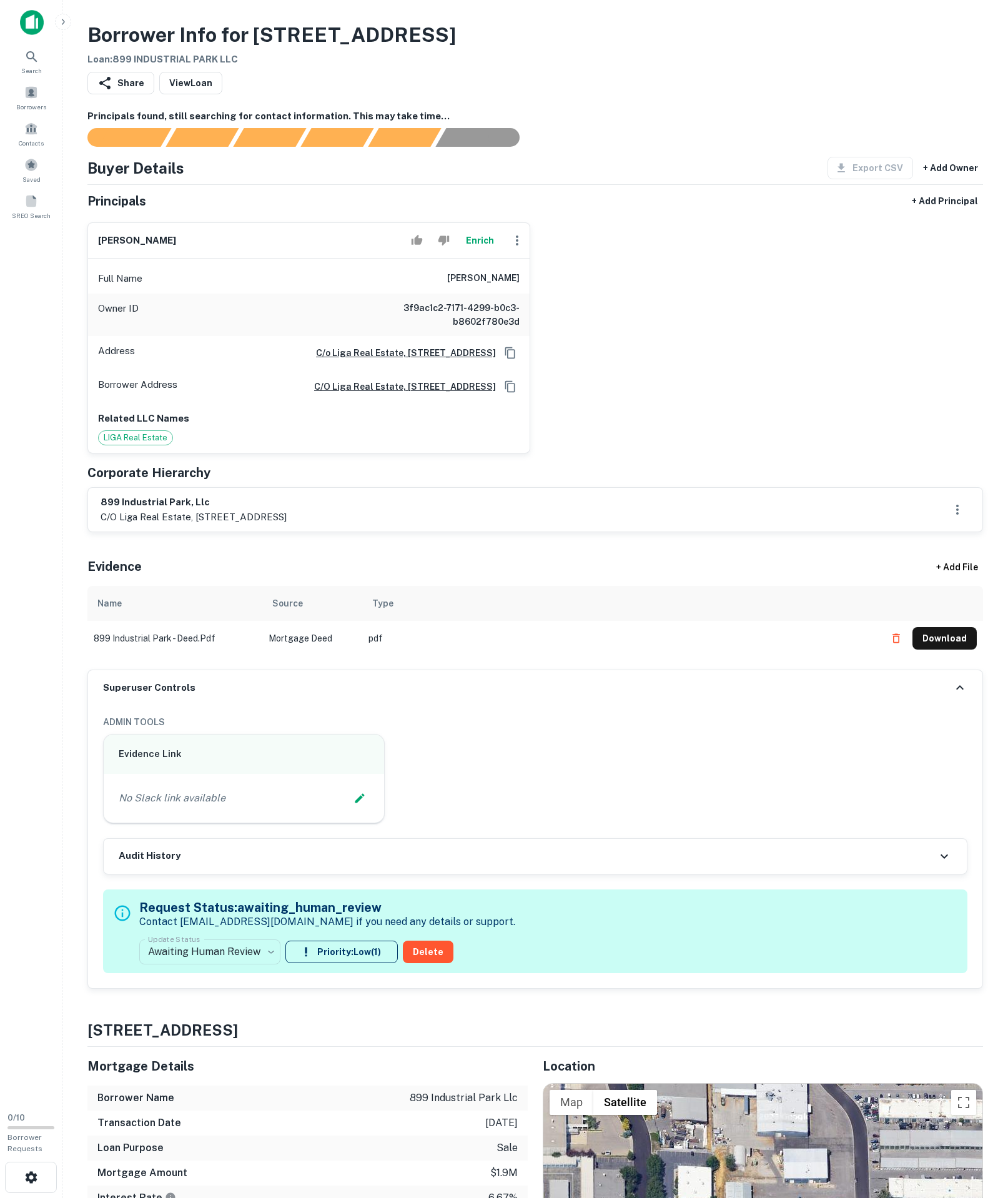
scroll to position [179, 0]
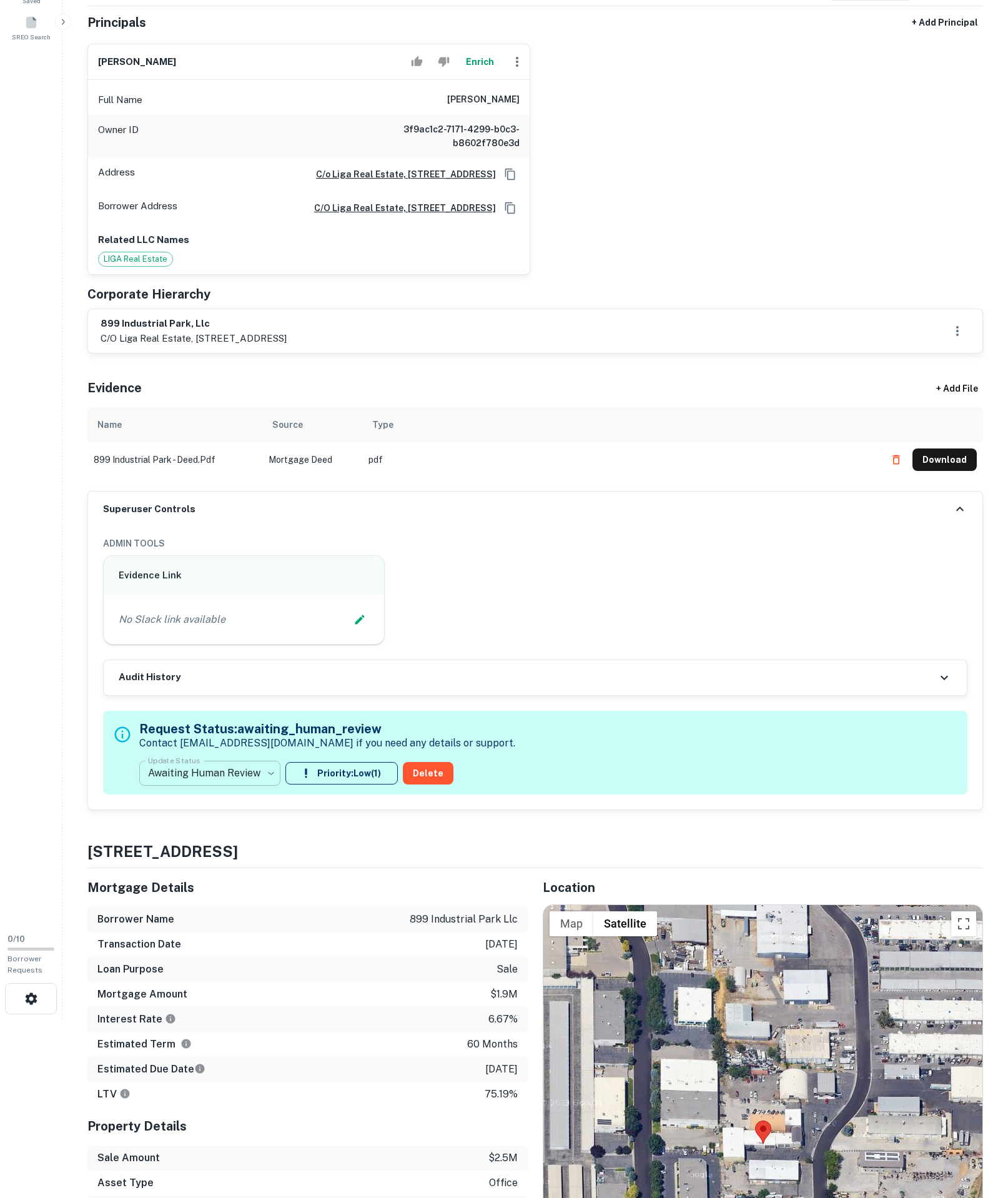
click at [251, 933] on body "Search Borrowers Contacts Saved SREO Search 0 / 10 Borrower Requests Borrower I…" at bounding box center [504, 420] width 1008 height 1198
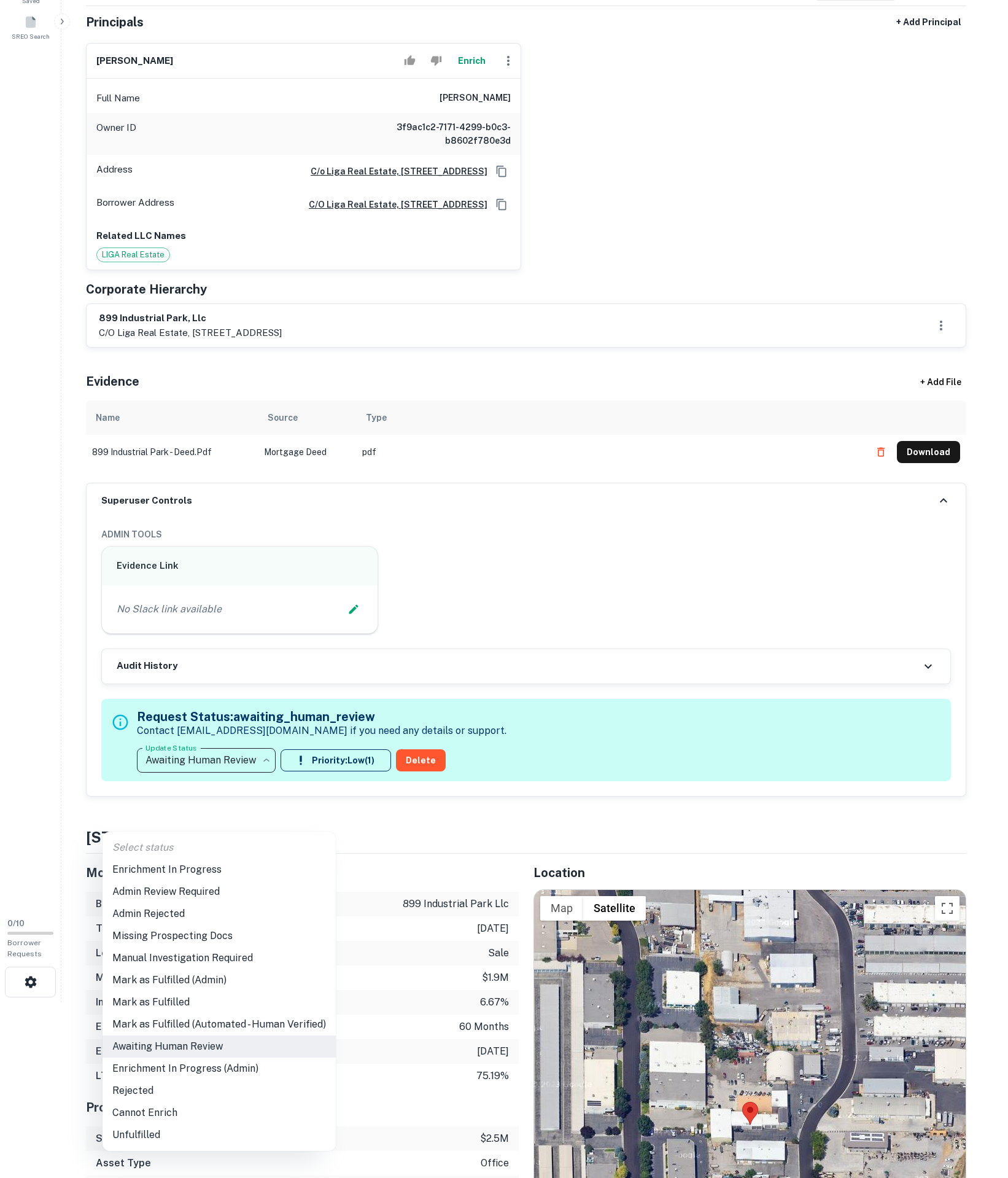
click at [207, 857] on ul "Select status Enrichment In Progress Admin Review Required Admin Rejected Missi…" at bounding box center [219, 991] width 234 height 319
click at [210, 862] on li "Enrichment In Progress" at bounding box center [219, 870] width 234 height 22
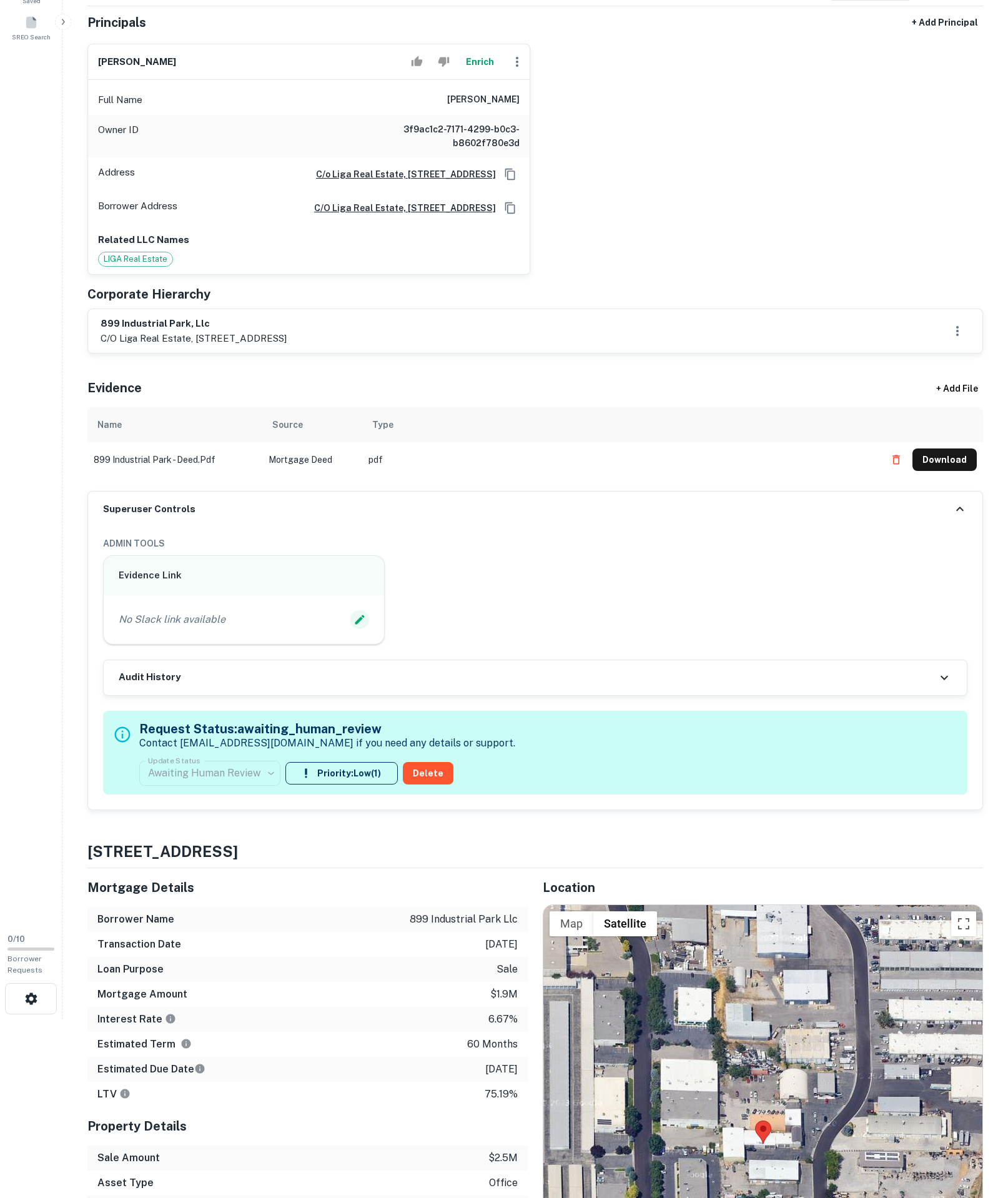
click at [353, 626] on icon "Edit Slack Link" at bounding box center [359, 619] width 13 height 13
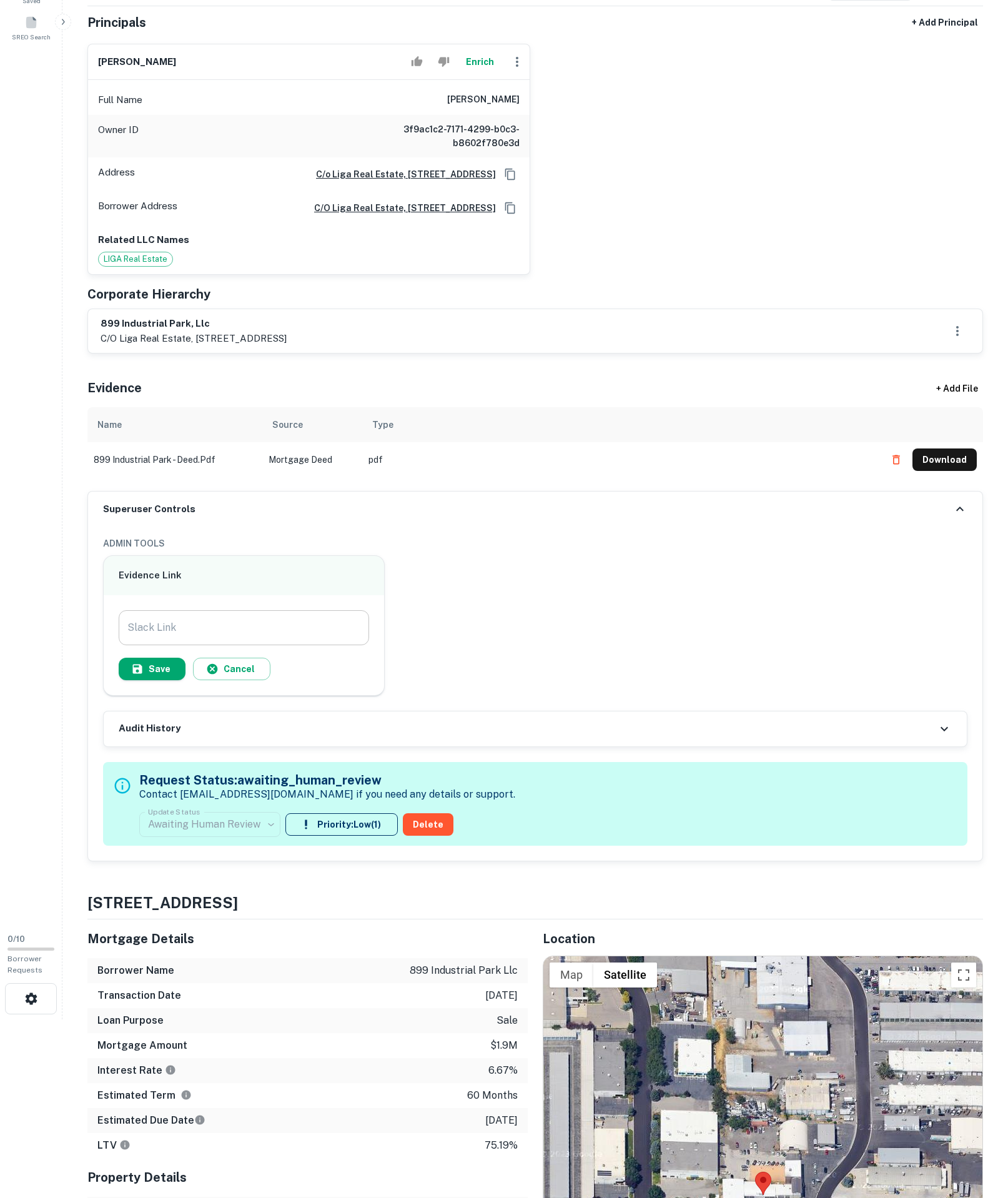
click at [272, 645] on input "Slack Link" at bounding box center [244, 627] width 251 height 35
paste input "**********"
type input "**********"
click at [164, 680] on button "Save" at bounding box center [152, 669] width 67 height 22
click at [651, 477] on td "pdf" at bounding box center [621, 459] width 517 height 35
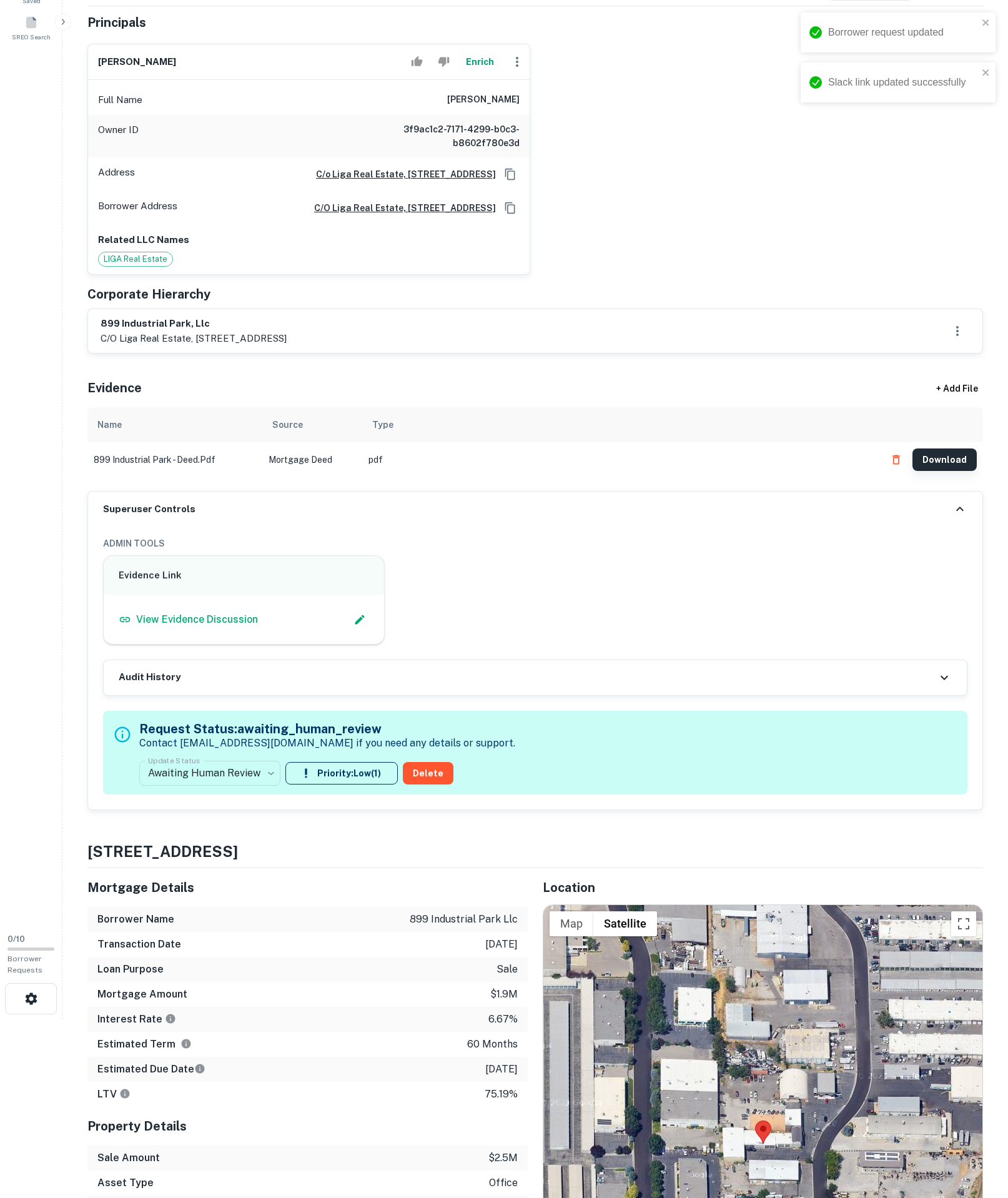
click at [970, 471] on button "Download" at bounding box center [945, 460] width 64 height 22
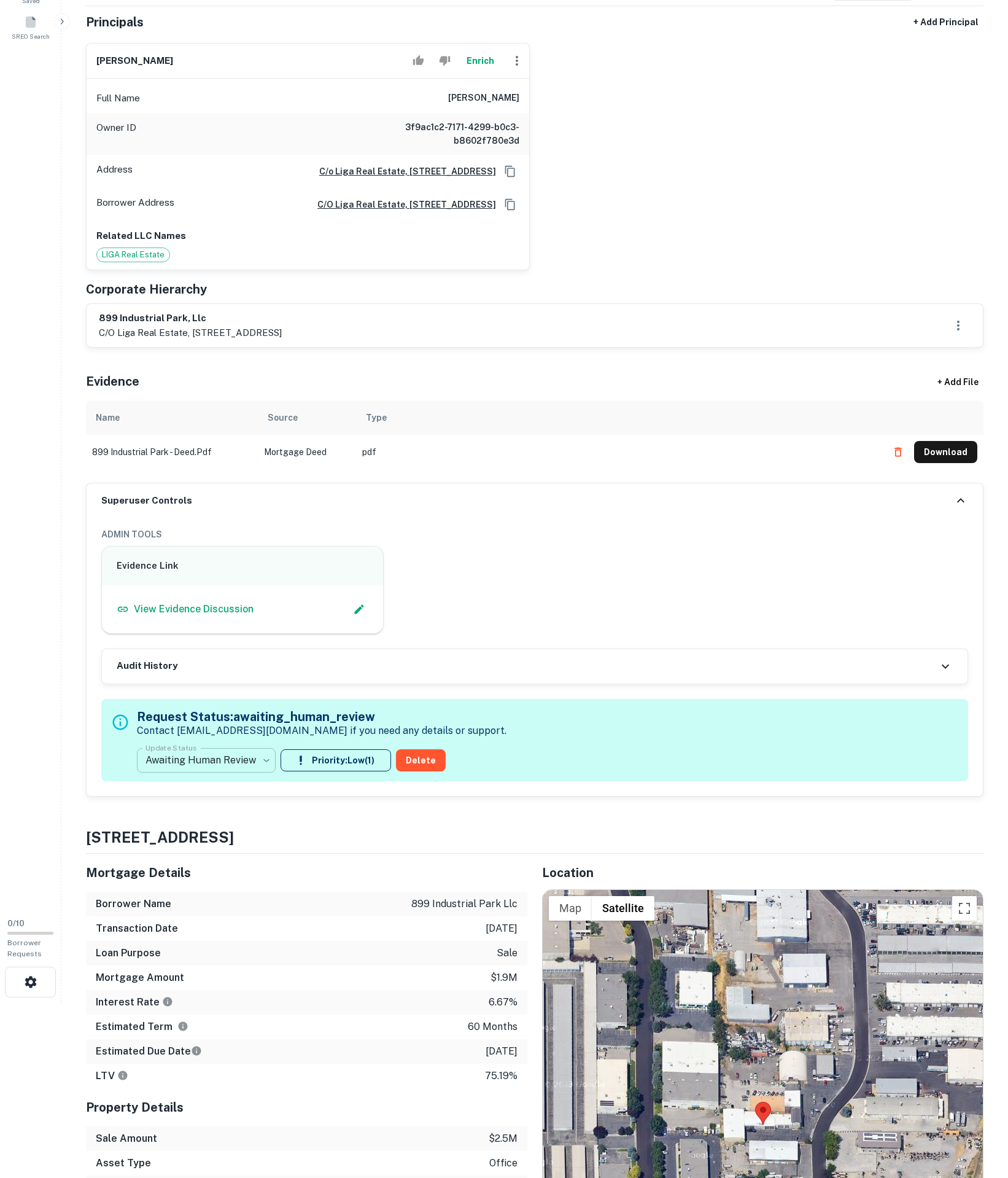
click at [221, 926] on body "Search Borrowers Contacts Saved SREO Search 0 / 10 Borrower Requests Borrower I…" at bounding box center [504, 413] width 1008 height 1178
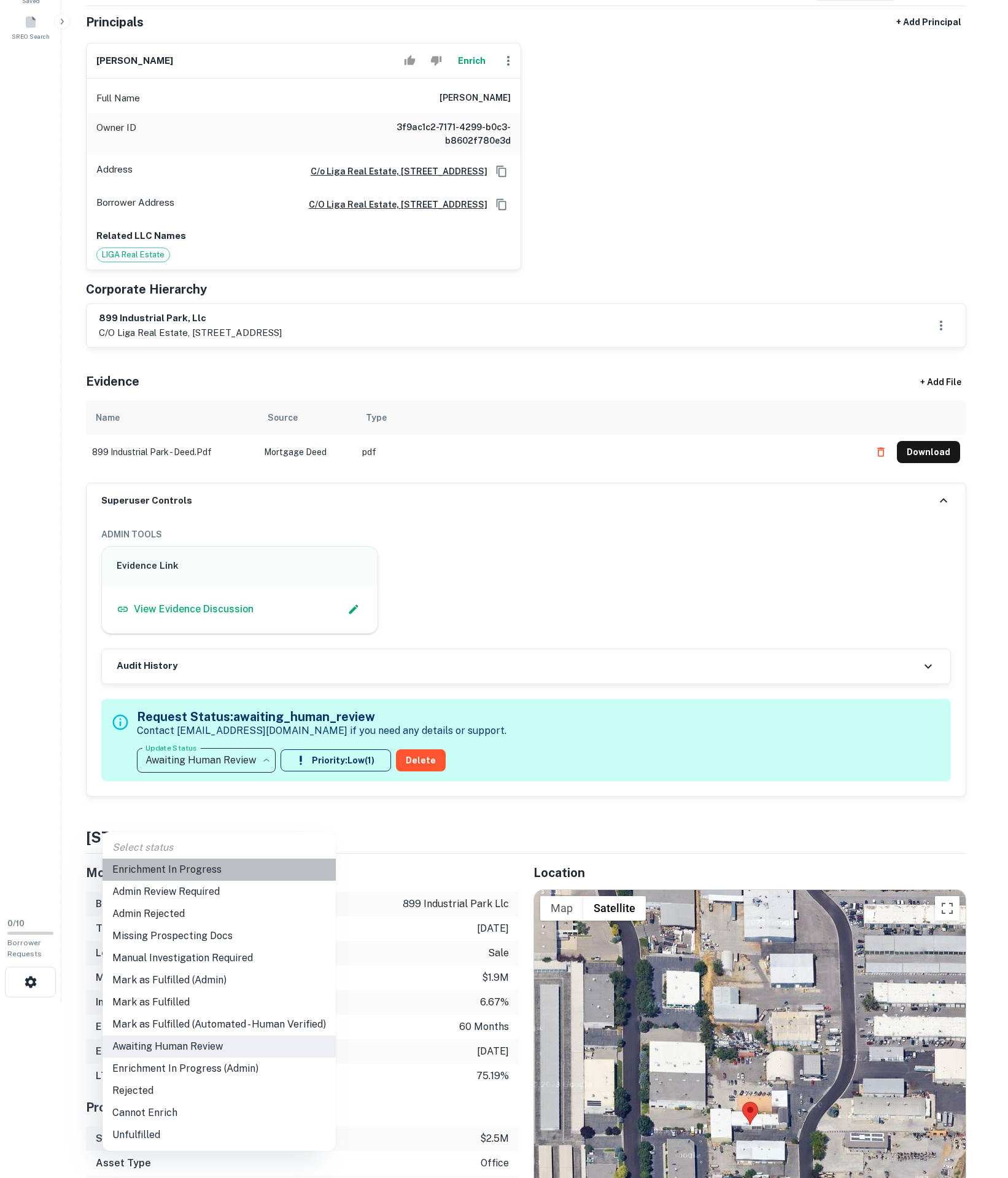
click at [189, 865] on li "Enrichment In Progress" at bounding box center [219, 870] width 234 height 22
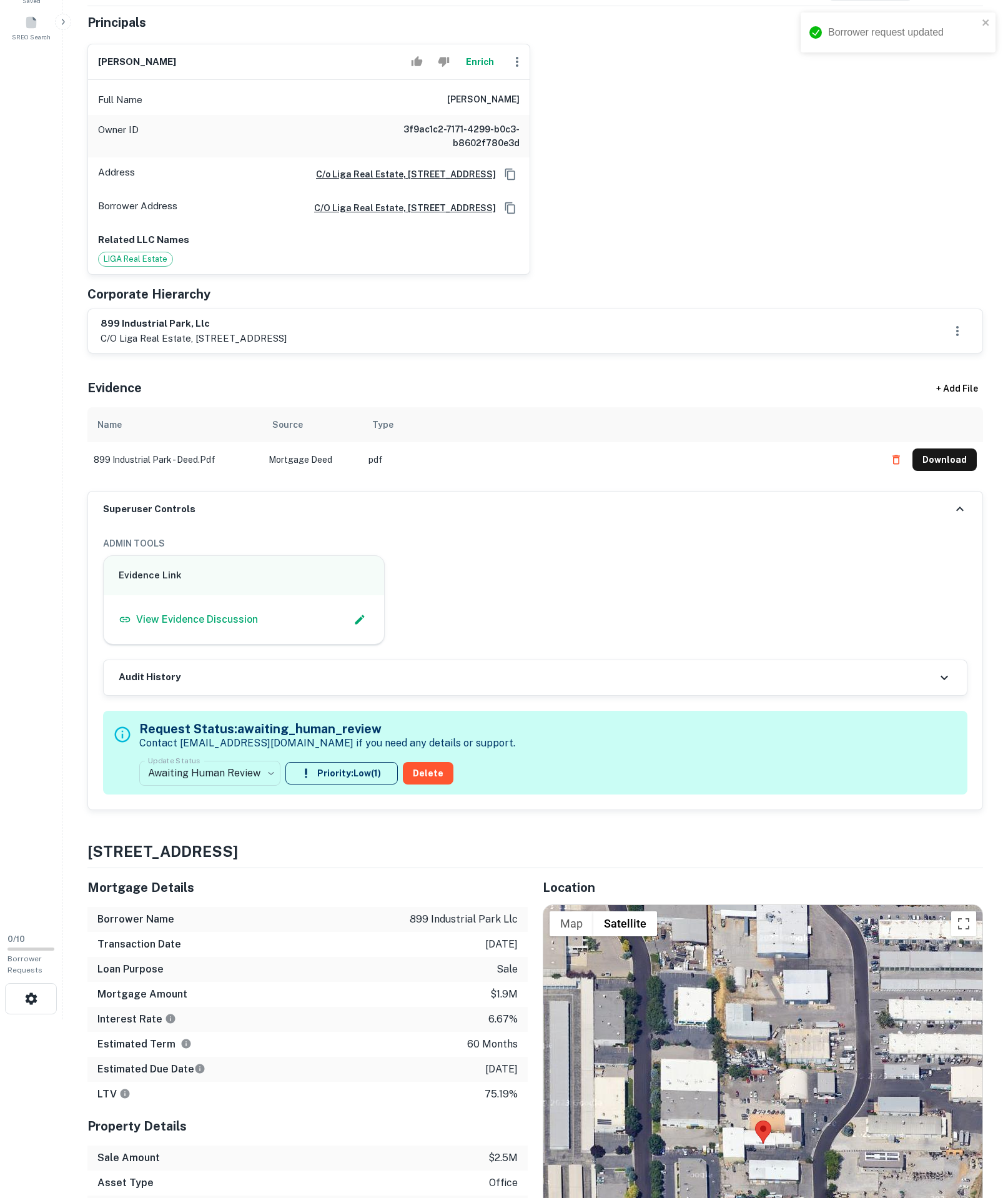
type input "**********"
click at [480, 108] on h6 "[PERSON_NAME]" at bounding box center [483, 100] width 72 height 15
drag, startPoint x: 469, startPoint y: 155, endPoint x: 573, endPoint y: 156, distance: 104.0
click at [573, 156] on div "[PERSON_NAME] Enrich Full Name [PERSON_NAME] Owner ID 3f9ac1c2-7171-4299-b0c3-b…" at bounding box center [531, 154] width 906 height 241
copy h6 "[PERSON_NAME]"
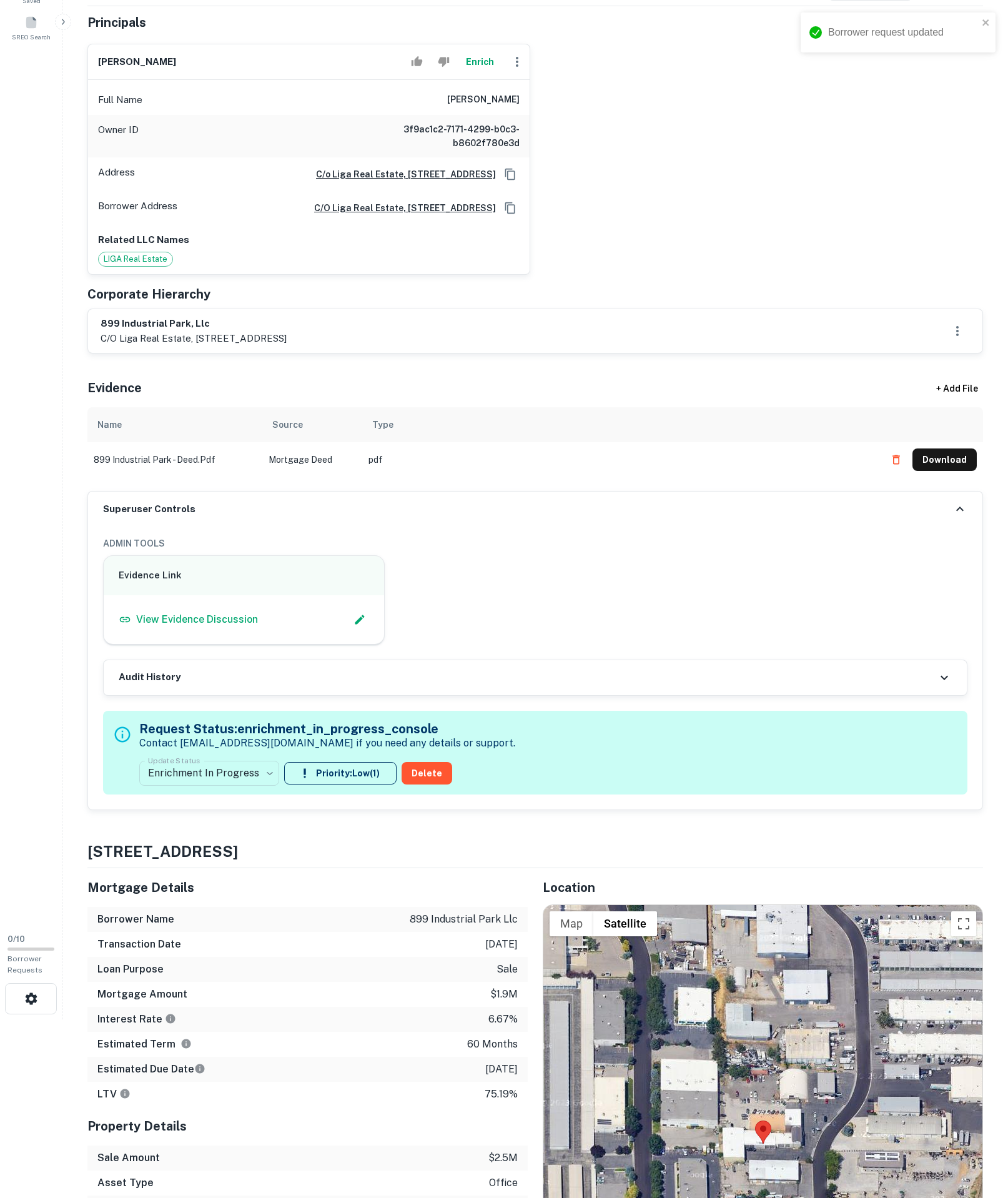
click at [479, 215] on h6 "c/o liga real estate, [STREET_ADDRESS]" at bounding box center [400, 208] width 192 height 14
click at [505, 108] on h6 "[PERSON_NAME]" at bounding box center [483, 100] width 72 height 15
click at [447, 108] on h6 "[PERSON_NAME]" at bounding box center [483, 100] width 72 height 15
drag, startPoint x: 427, startPoint y: 153, endPoint x: 526, endPoint y: 159, distance: 99.2
click at [526, 115] on div "Full Name [PERSON_NAME]" at bounding box center [308, 100] width 442 height 30
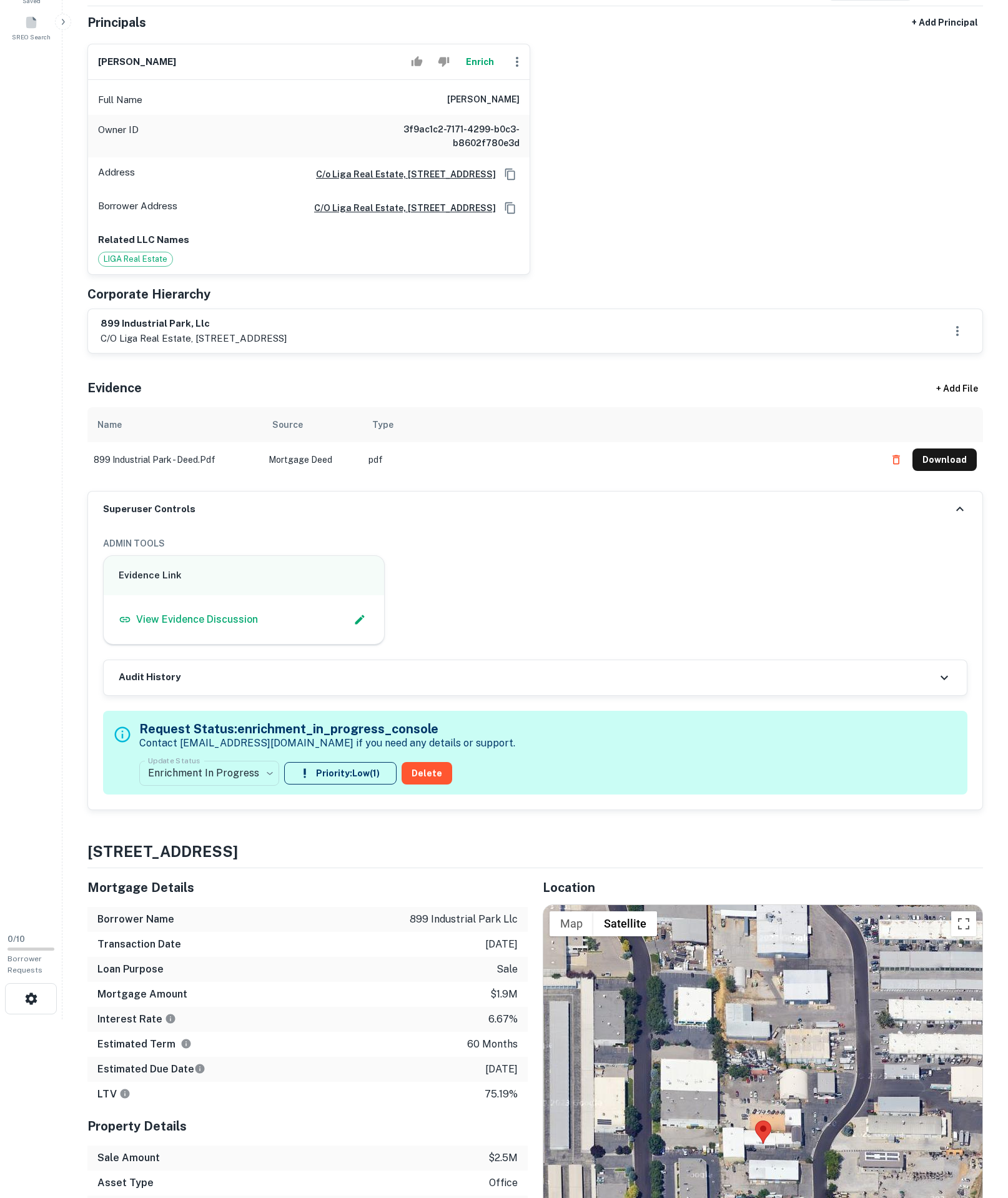
copy h6 "[PERSON_NAME]"
drag, startPoint x: 128, startPoint y: 441, endPoint x: 209, endPoint y: 441, distance: 81.0
click at [209, 346] on p "c/o liga real estate, [STREET_ADDRESS]" at bounding box center [193, 339] width 186 height 15
copy p "iga real estate"
drag, startPoint x: 216, startPoint y: 447, endPoint x: 432, endPoint y: 460, distance: 216.4
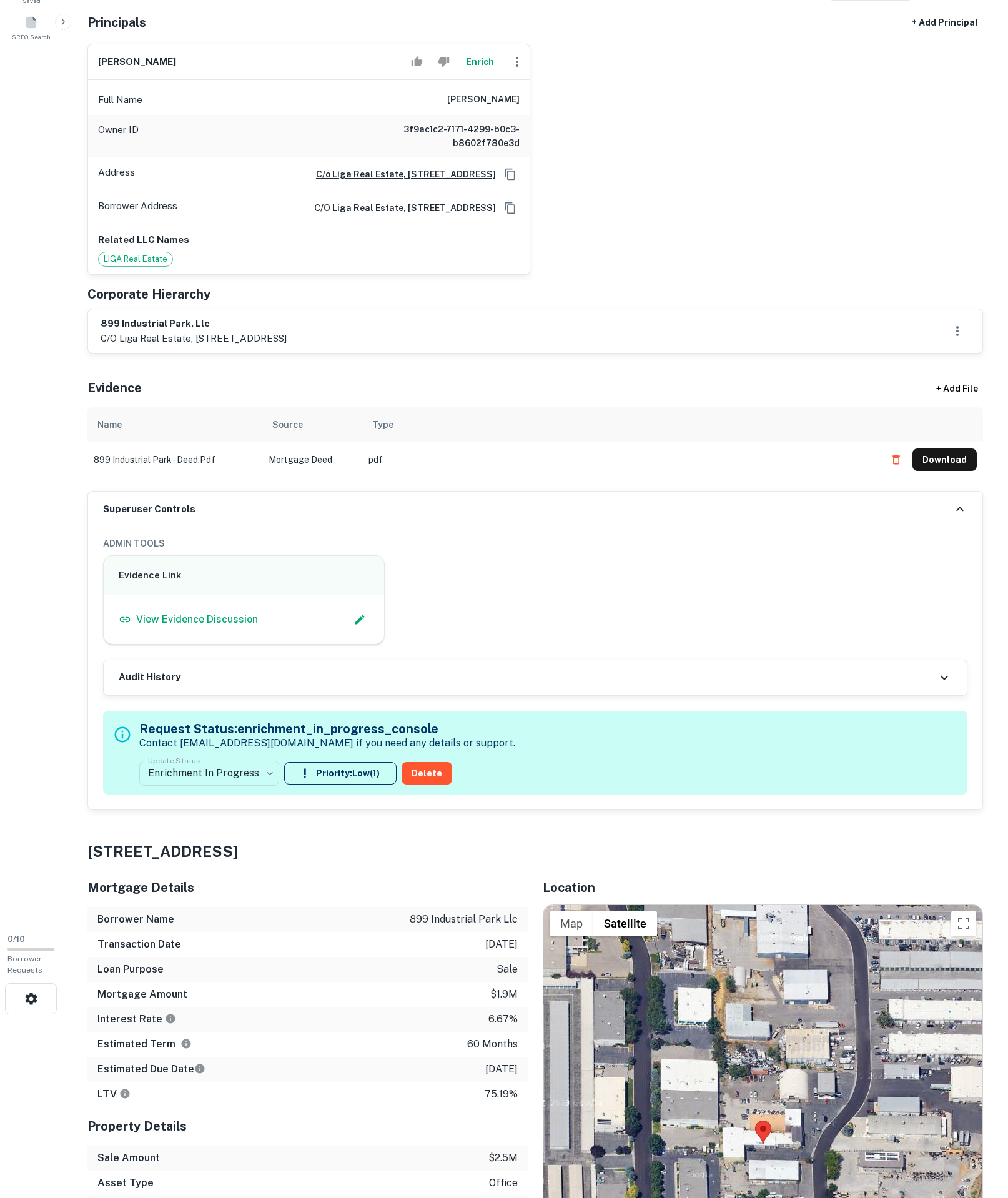
click at [432, 353] on div "[STREET_ADDRESS]" at bounding box center [536, 330] width 896 height 45
drag, startPoint x: 218, startPoint y: 443, endPoint x: 519, endPoint y: 445, distance: 301.0
click at [519, 345] on div "[STREET_ADDRESS]" at bounding box center [535, 330] width 870 height 29
click at [190, 346] on p "c/o liga real estate, [STREET_ADDRESS]" at bounding box center [193, 339] width 186 height 15
drag, startPoint x: 218, startPoint y: 443, endPoint x: 463, endPoint y: 452, distance: 245.2
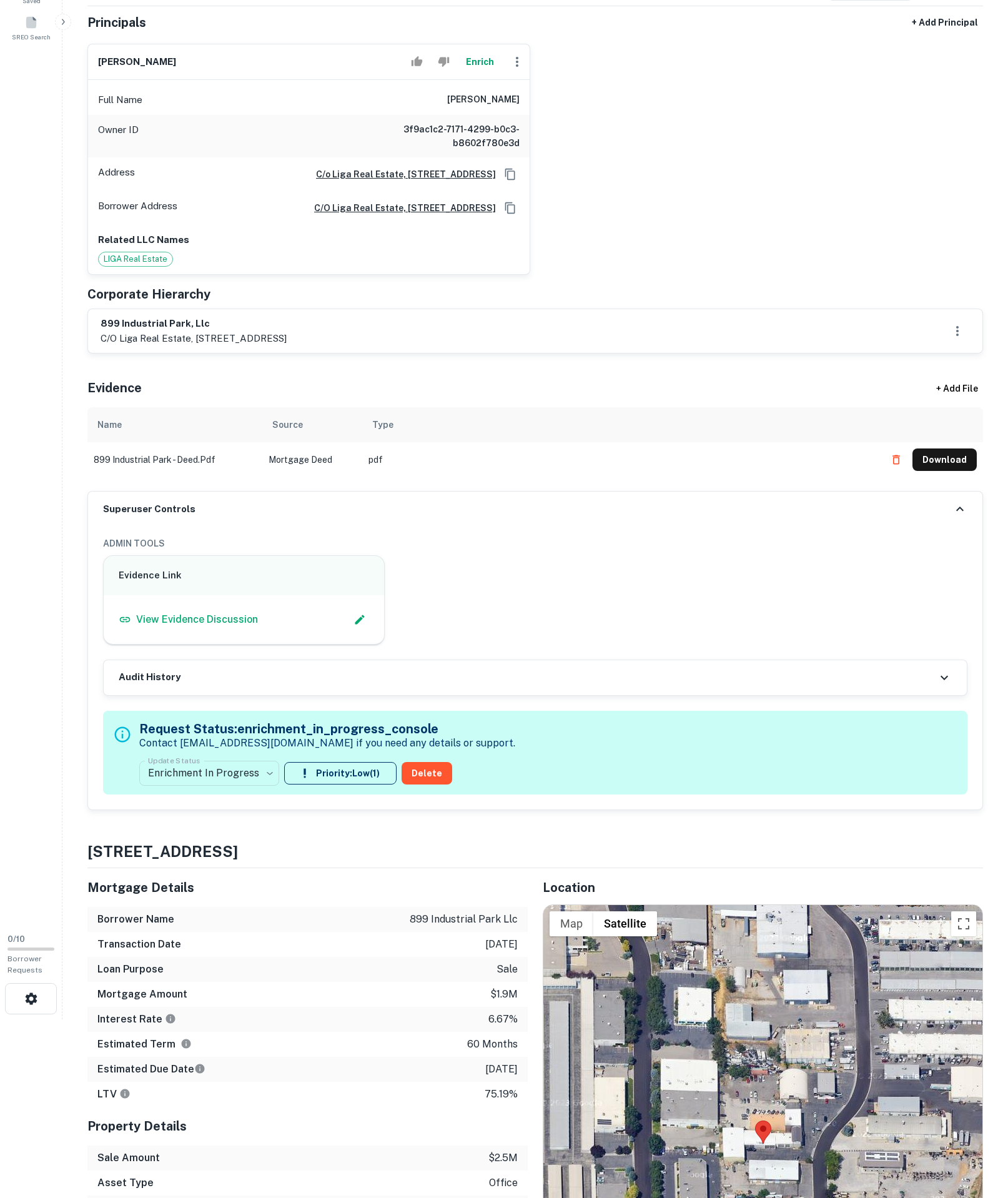
click at [463, 353] on div "[STREET_ADDRESS]" at bounding box center [535, 330] width 894 height 44
copy p "[STREET_ADDRESS]"
click at [477, 353] on div "[STREET_ADDRESS]" at bounding box center [535, 330] width 894 height 44
click at [294, 407] on div "Evidence + Add File" at bounding box center [536, 385] width 896 height 44
drag, startPoint x: 95, startPoint y: 355, endPoint x: 196, endPoint y: 360, distance: 101.1
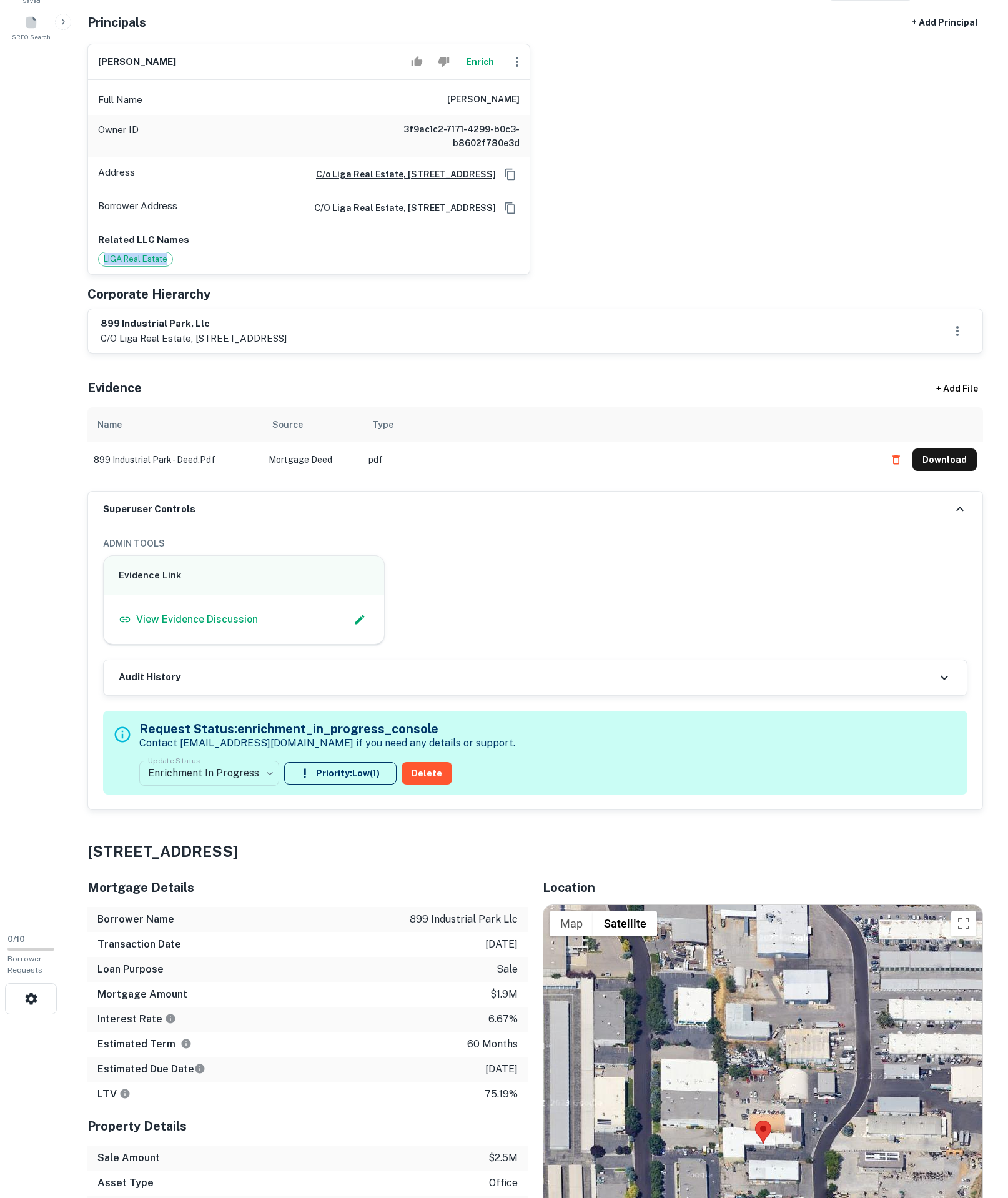
click at [196, 275] on div "Related LLC Names LIGA Real Estate" at bounding box center [308, 250] width 442 height 50
copy span "LIGA Real Estate"
click at [124, 346] on p "c/o liga real estate, po box 3393, beverly hills, ca, 90212" at bounding box center [193, 339] width 186 height 15
copy h6 "899 industrial park, llc"
drag, startPoint x: 92, startPoint y: 416, endPoint x: 153, endPoint y: 392, distance: 65.6
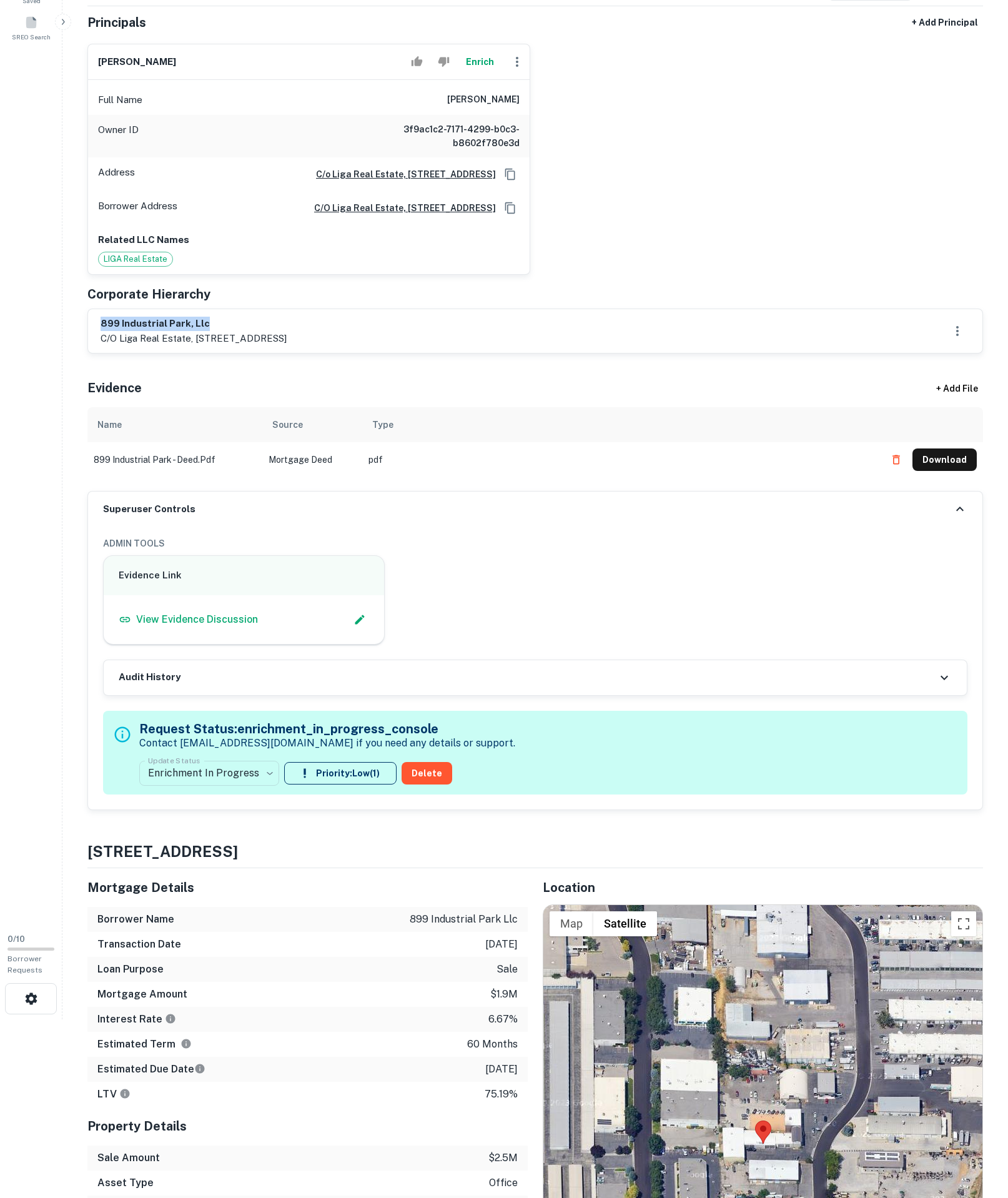
click at [252, 353] on div "899 industrial park, llc c/o liga real estate, po box 3393, beverly hills, ca, …" at bounding box center [535, 330] width 894 height 44
click at [270, 331] on h6 "899 industrial park, llc" at bounding box center [193, 323] width 186 height 14
copy h6 "899 industrial park, llc"
click at [179, 346] on p "c/o liga real estate, po box 3393, beverly hills, ca, 90212" at bounding box center [193, 339] width 186 height 15
drag, startPoint x: 125, startPoint y: 442, endPoint x: 206, endPoint y: 446, distance: 81.1
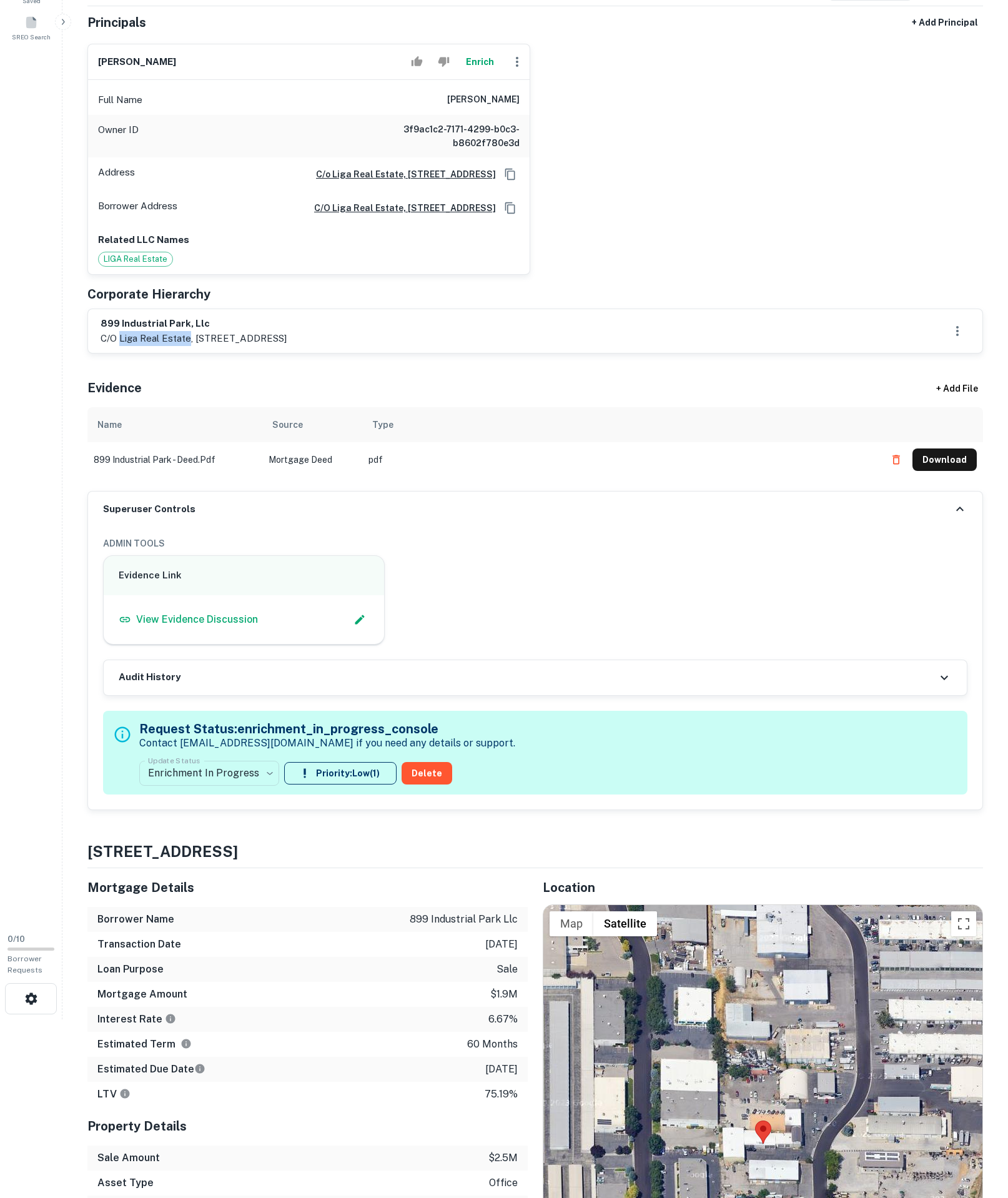
click at [206, 346] on p "c/o liga real estate, po box 3393, beverly hills, ca, 90212" at bounding box center [193, 339] width 186 height 15
copy p "liga real estate"
drag, startPoint x: 213, startPoint y: 441, endPoint x: 531, endPoint y: 450, distance: 318.1
click at [531, 345] on div "899 industrial park, llc c/o liga real estate, po box 3393, beverly hills, ca, …" at bounding box center [535, 330] width 870 height 29
copy p "po box 3393, beverly hills, ca, 90212"
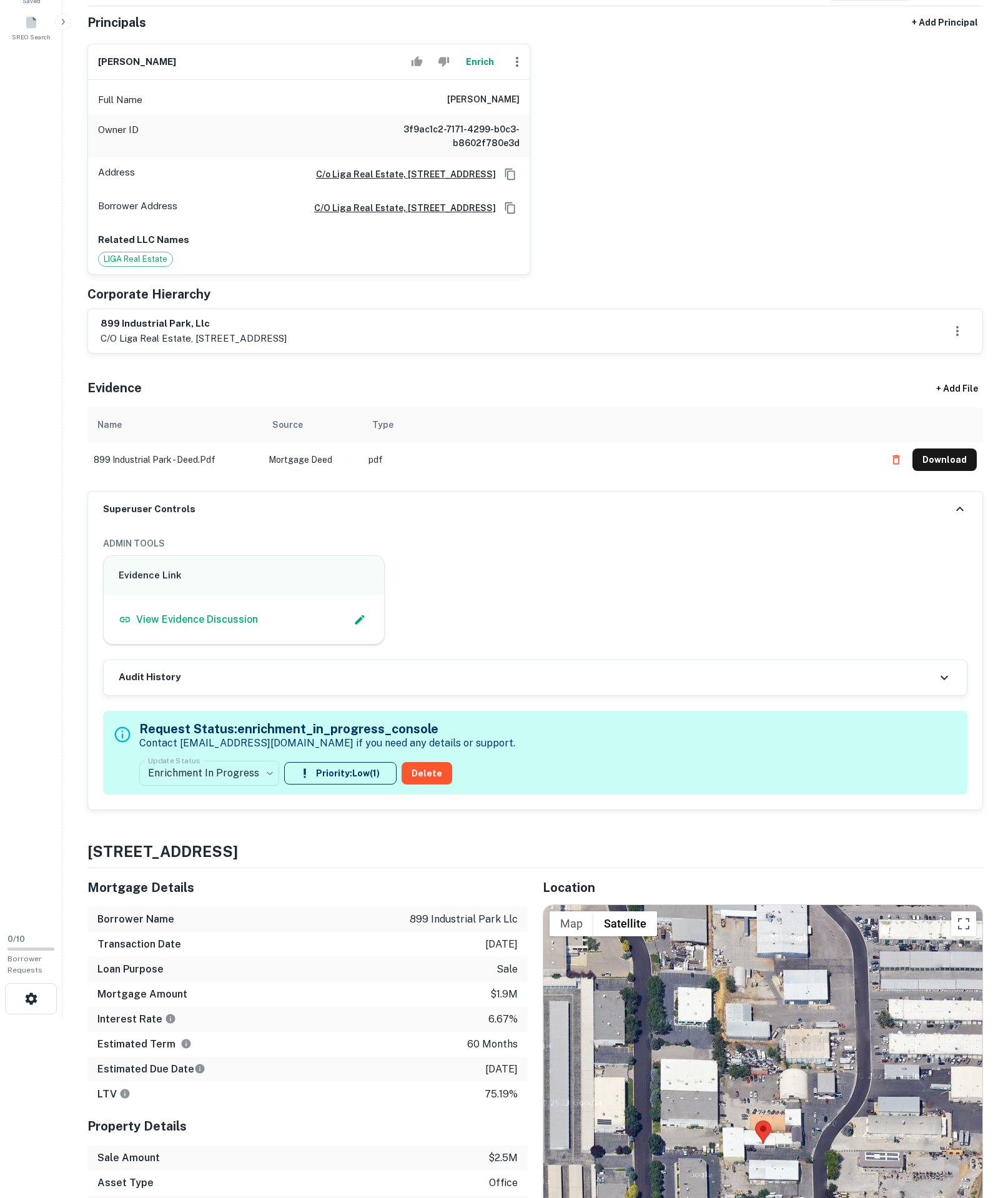
click at [385, 115] on div "Full Name elliot weintraub" at bounding box center [308, 100] width 442 height 30
click at [516, 69] on icon "button" at bounding box center [517, 62] width 15 height 15
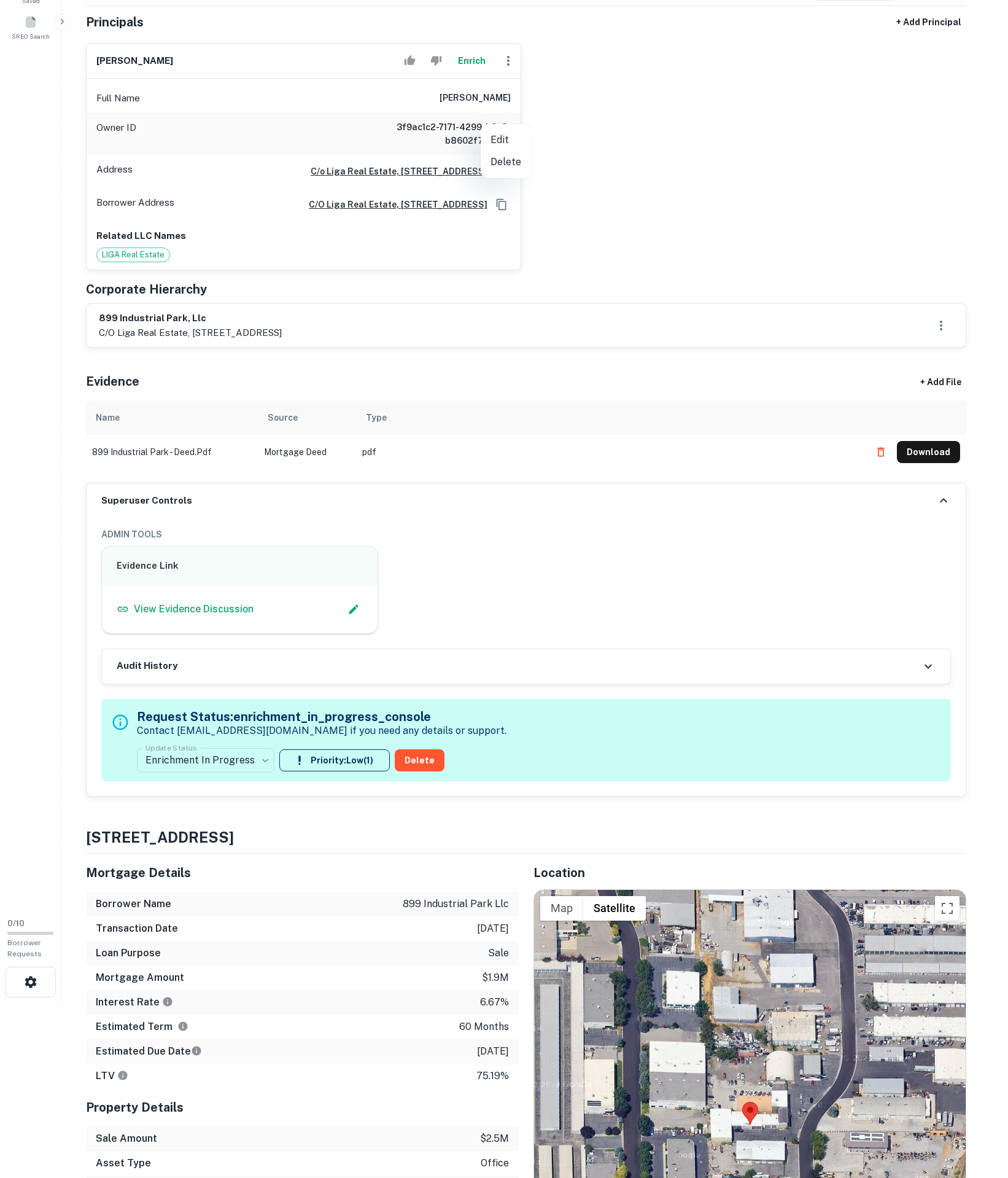
click at [501, 135] on li "Edit" at bounding box center [505, 140] width 50 height 22
select select "**"
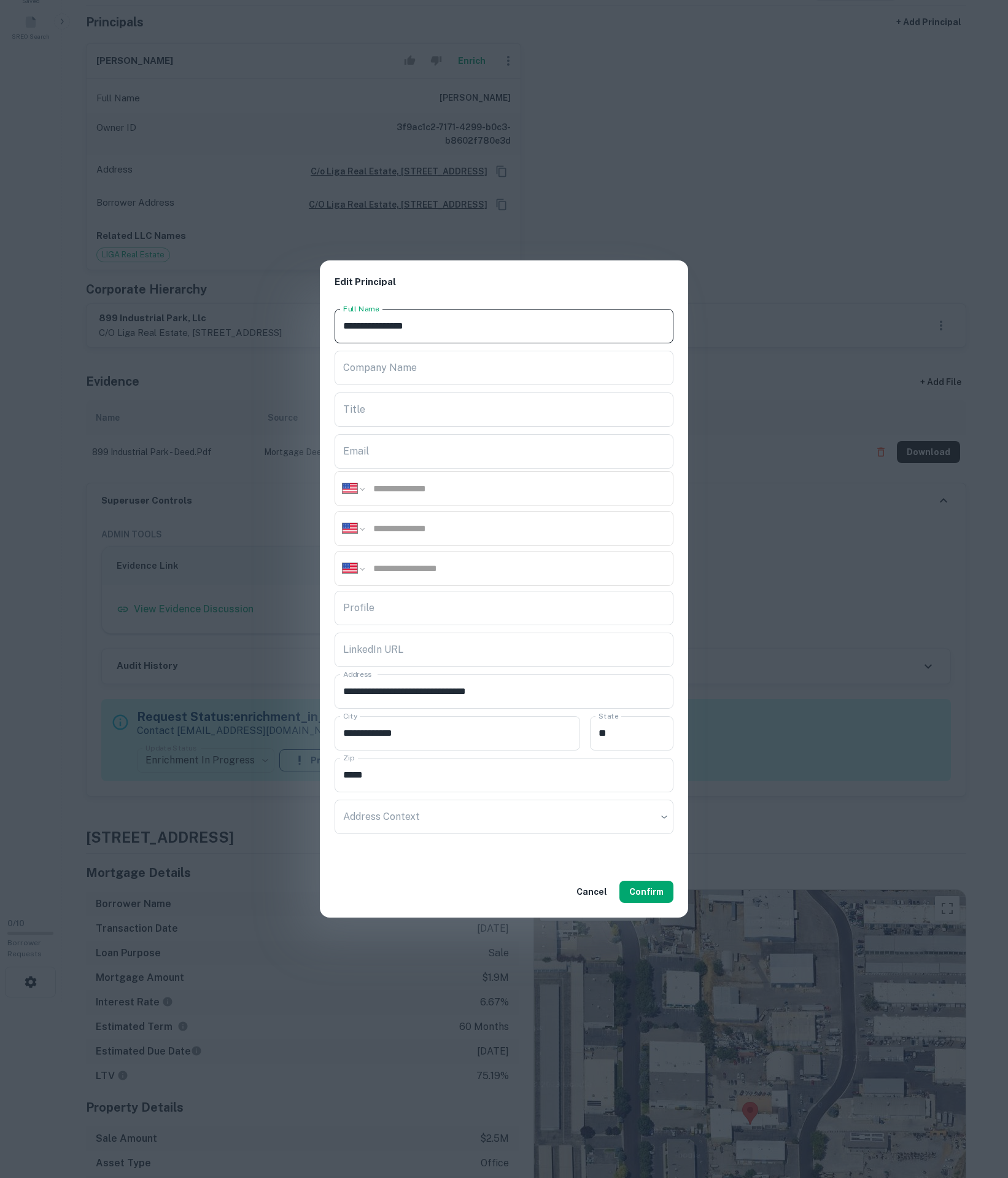
drag, startPoint x: 383, startPoint y: 310, endPoint x: 494, endPoint y: 307, distance: 111.0
type input "**********"
click at [630, 903] on button "Confirm" at bounding box center [646, 891] width 54 height 22
click at [790, 110] on div "**********" at bounding box center [504, 589] width 1008 height 1178
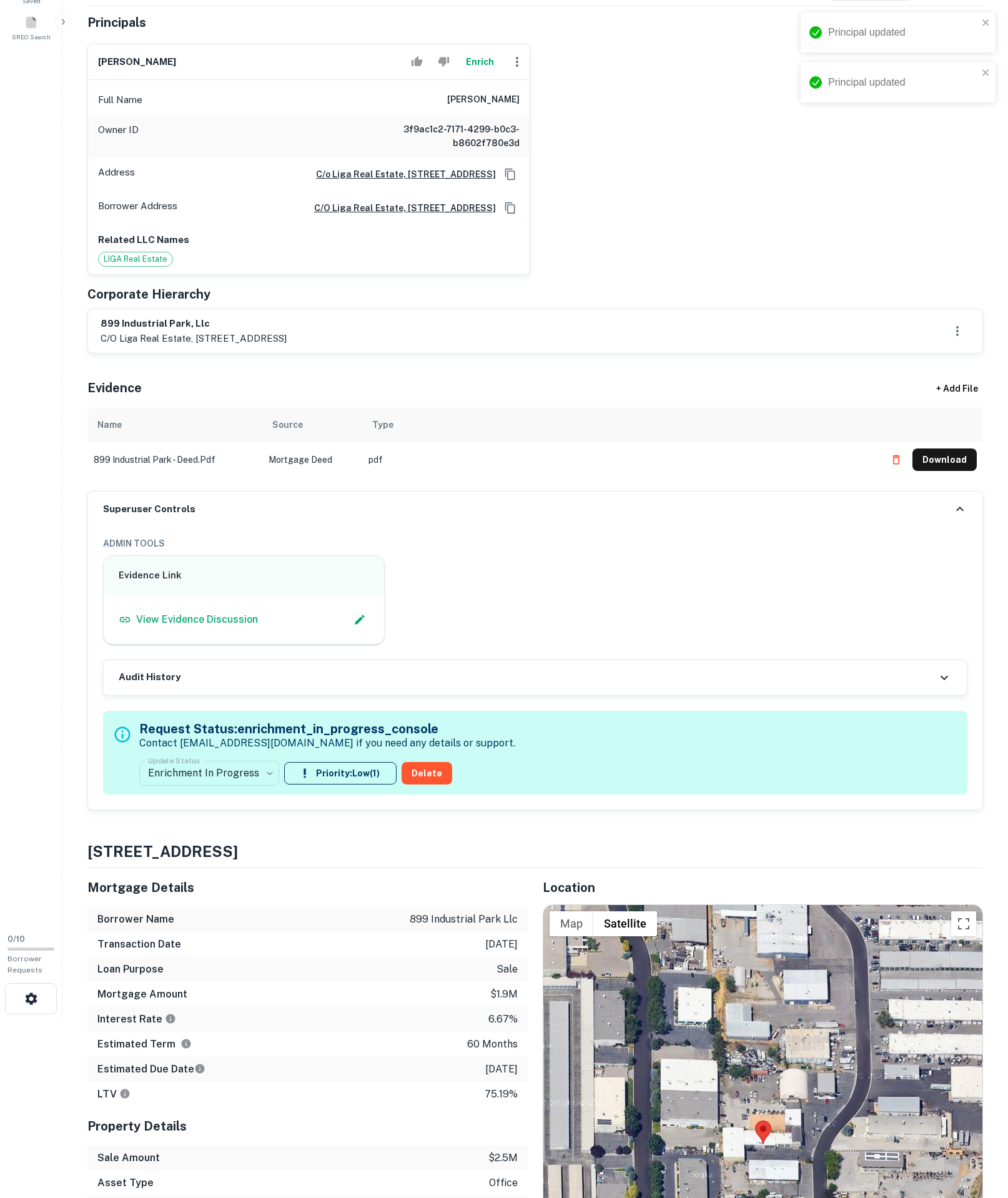
click at [418, 115] on div "Full Name elliot weintraub" at bounding box center [308, 100] width 442 height 30
drag, startPoint x: 389, startPoint y: 146, endPoint x: 581, endPoint y: 151, distance: 192.1
click at [581, 151] on div "elliot weinstock Enrich Full Name elliot weinstock Owner ID 3f9ac1c2-7171-4299-…" at bounding box center [531, 154] width 906 height 241
copy h6 "elliot weinstock"
drag, startPoint x: 97, startPoint y: 357, endPoint x: 221, endPoint y: 357, distance: 124.0
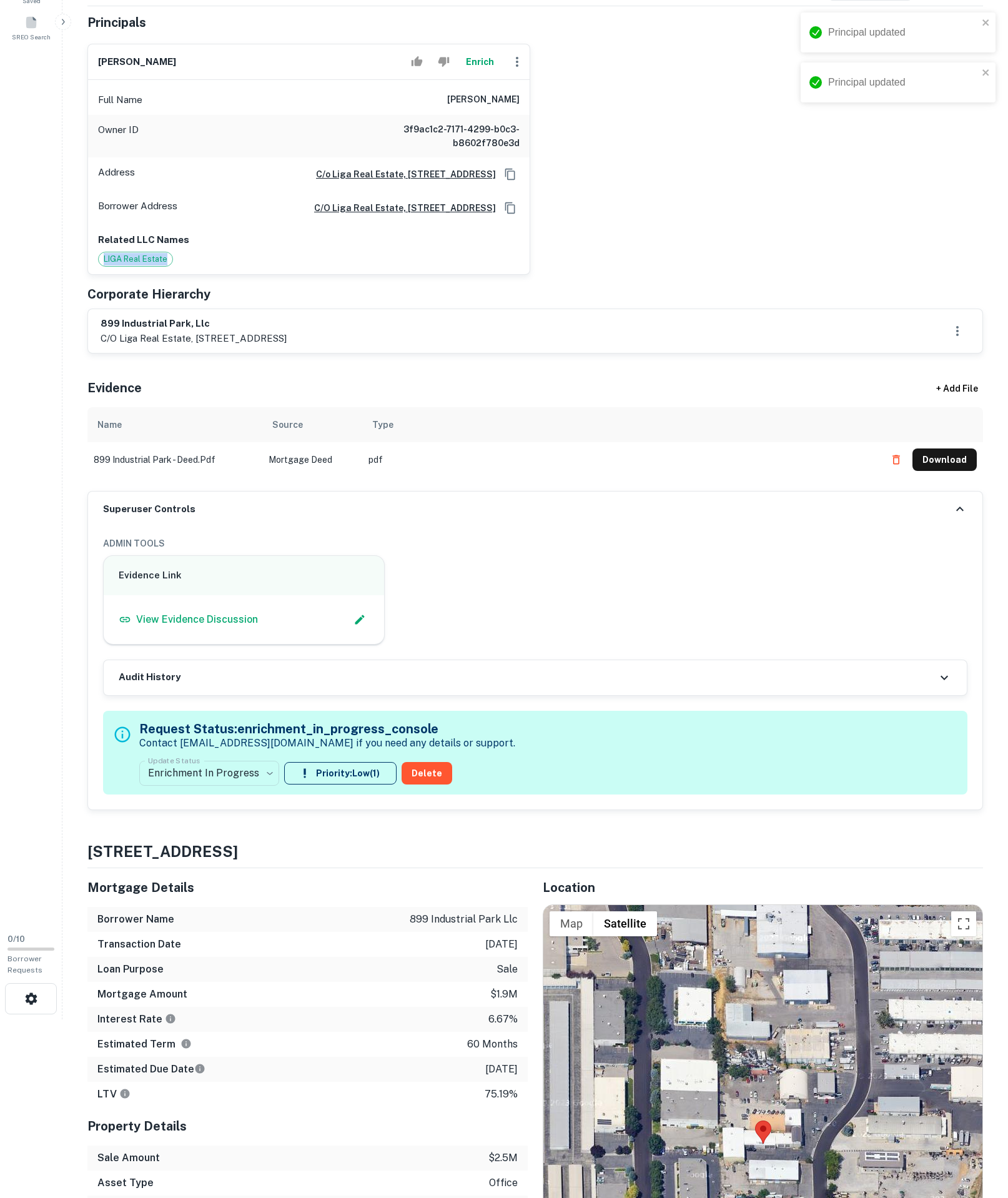
click at [221, 275] on div "Related LLC Names LIGA Real Estate" at bounding box center [308, 250] width 442 height 50
drag, startPoint x: 413, startPoint y: 155, endPoint x: 607, endPoint y: 166, distance: 194.3
click at [607, 166] on div "elliot weinstock Enrich Full Name elliot weinstock Owner ID 3f9ac1c2-7171-4299-…" at bounding box center [531, 154] width 906 height 241
drag, startPoint x: 398, startPoint y: 111, endPoint x: 550, endPoint y: 150, distance: 156.9
click at [751, 162] on div "elliot weinstock Enrich Full Name elliot weinstock Owner ID 3f9ac1c2-7171-4299-…" at bounding box center [531, 154] width 906 height 241
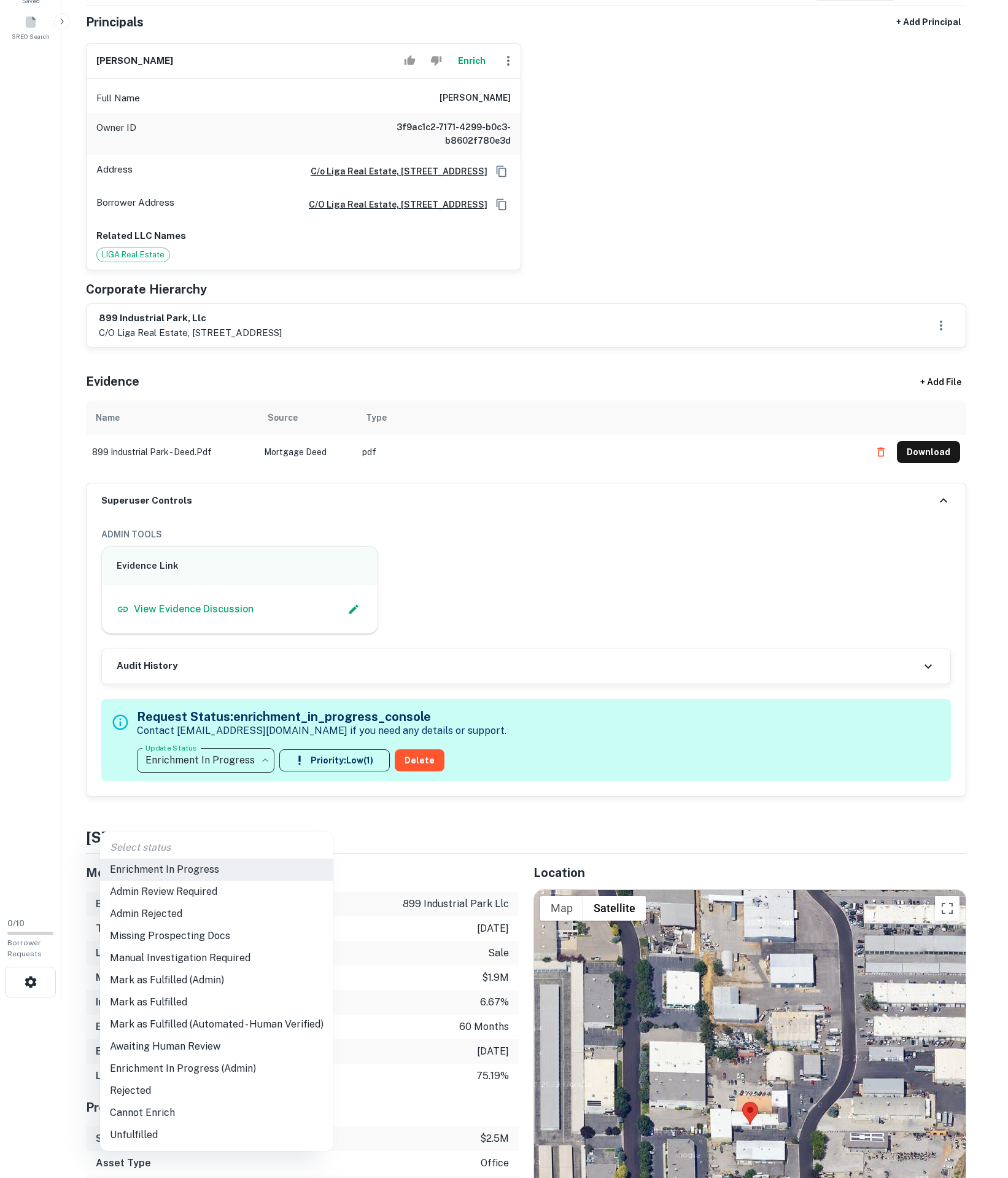
click at [274, 913] on body "Search Borrowers Contacts Saved SREO Search 0 / 10 Borrower Requests Borrower I…" at bounding box center [504, 413] width 1008 height 1178
click at [191, 889] on li "Admin Review Required" at bounding box center [217, 891] width 234 height 22
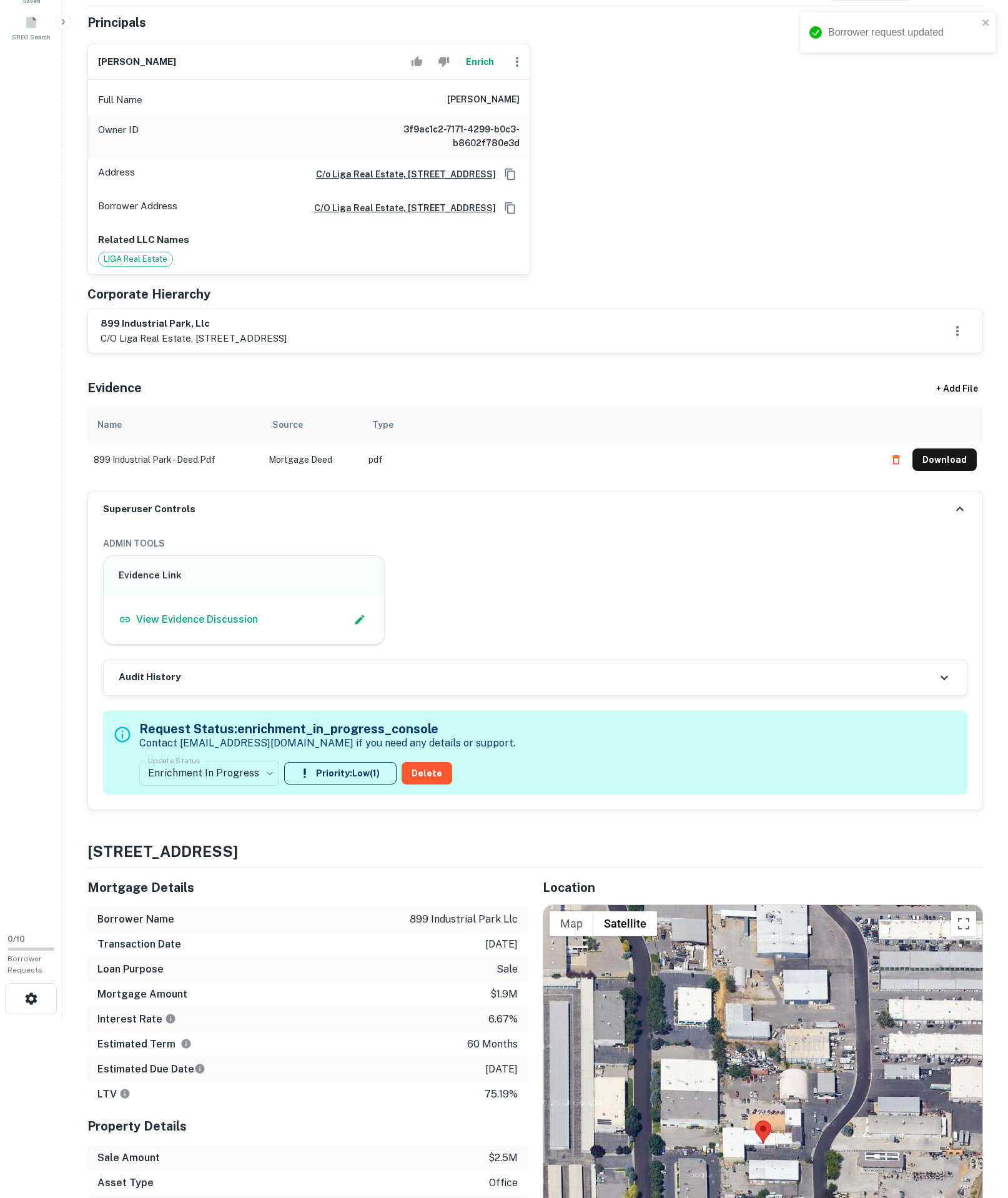
type input "**********"
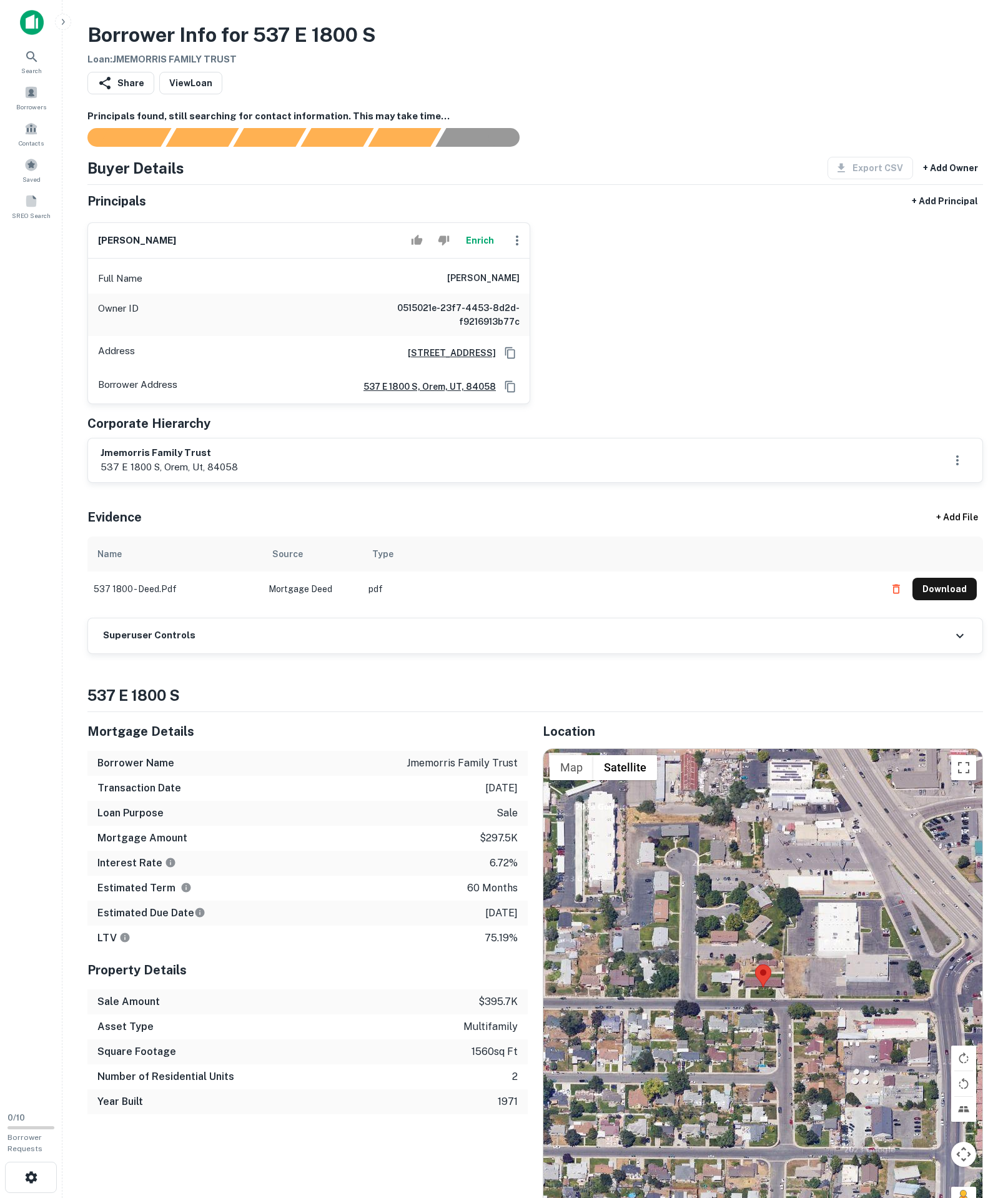
click at [418, 561] on div "Type" at bounding box center [621, 554] width 497 height 15
click at [322, 654] on div "Superuser Controls" at bounding box center [535, 635] width 894 height 35
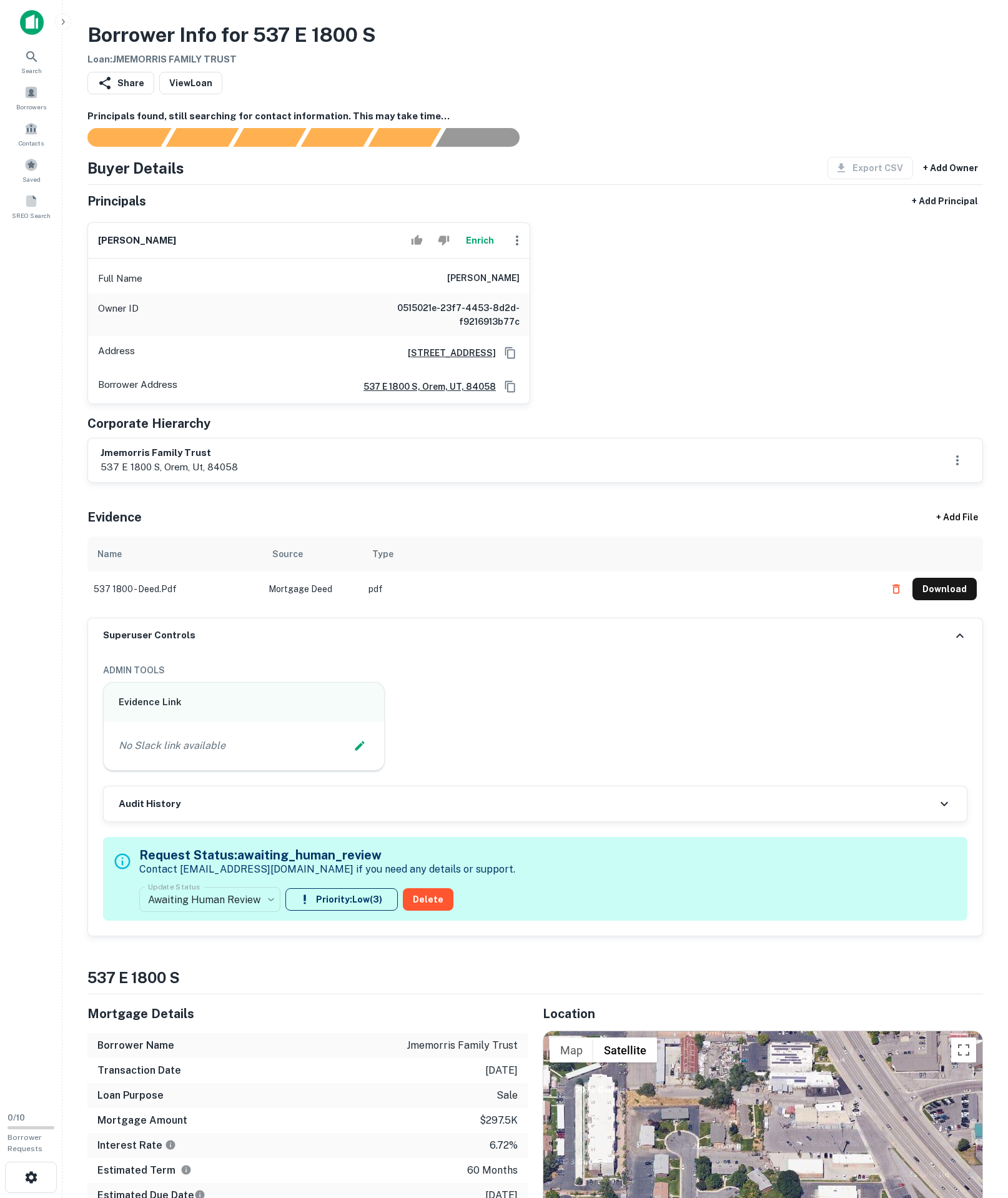
scroll to position [220, 0]
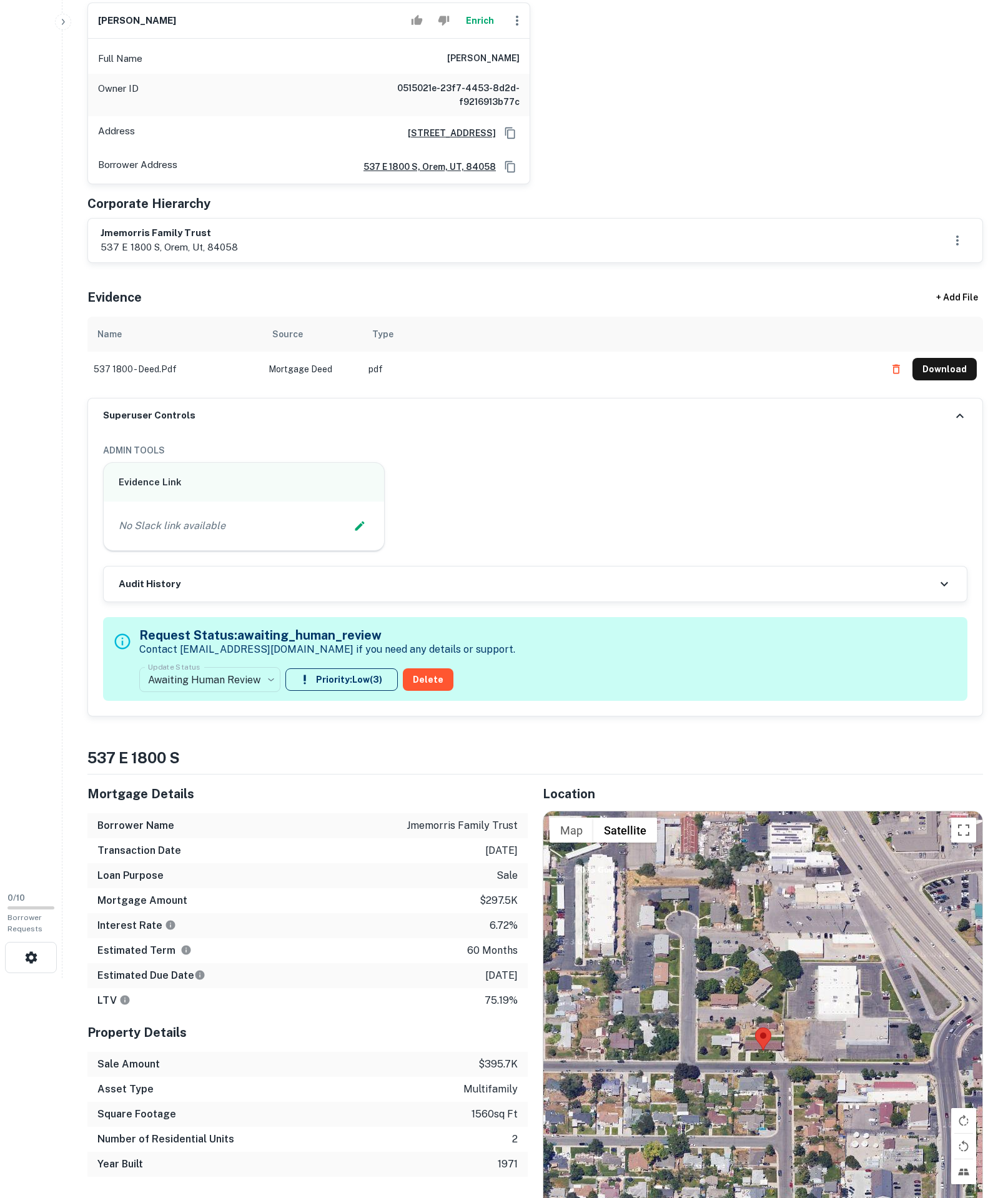
click at [252, 716] on div "**********" at bounding box center [535, 575] width 894 height 283
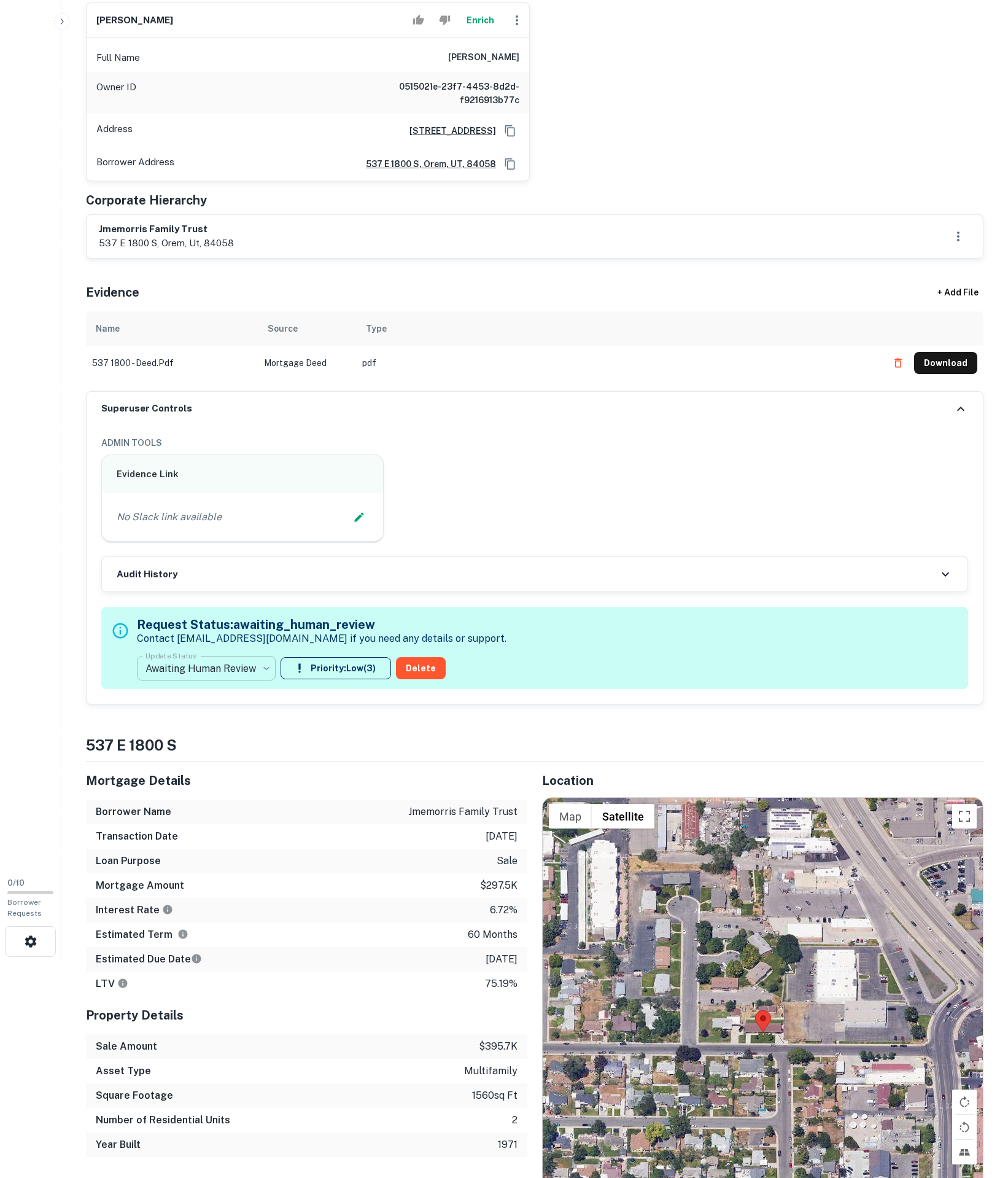
click at [248, 835] on body "**********" at bounding box center [504, 373] width 1008 height 1178
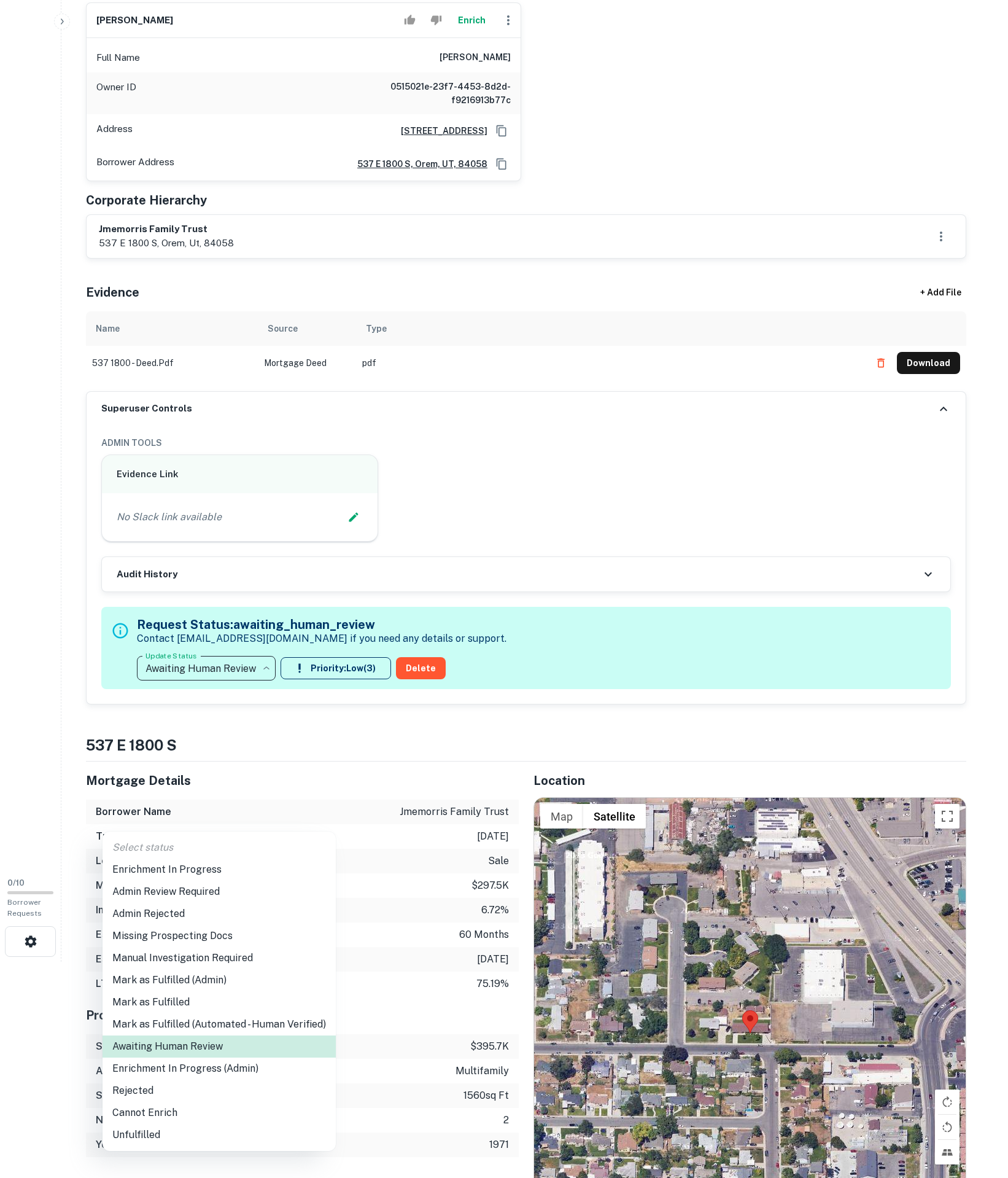
drag, startPoint x: 234, startPoint y: 859, endPoint x: 230, endPoint y: 871, distance: 12.6
click at [232, 863] on ul "Select status Enrichment In Progress Admin Review Required Admin Rejected Missi…" at bounding box center [219, 991] width 234 height 319
click at [231, 871] on li "Enrichment In Progress" at bounding box center [219, 870] width 234 height 22
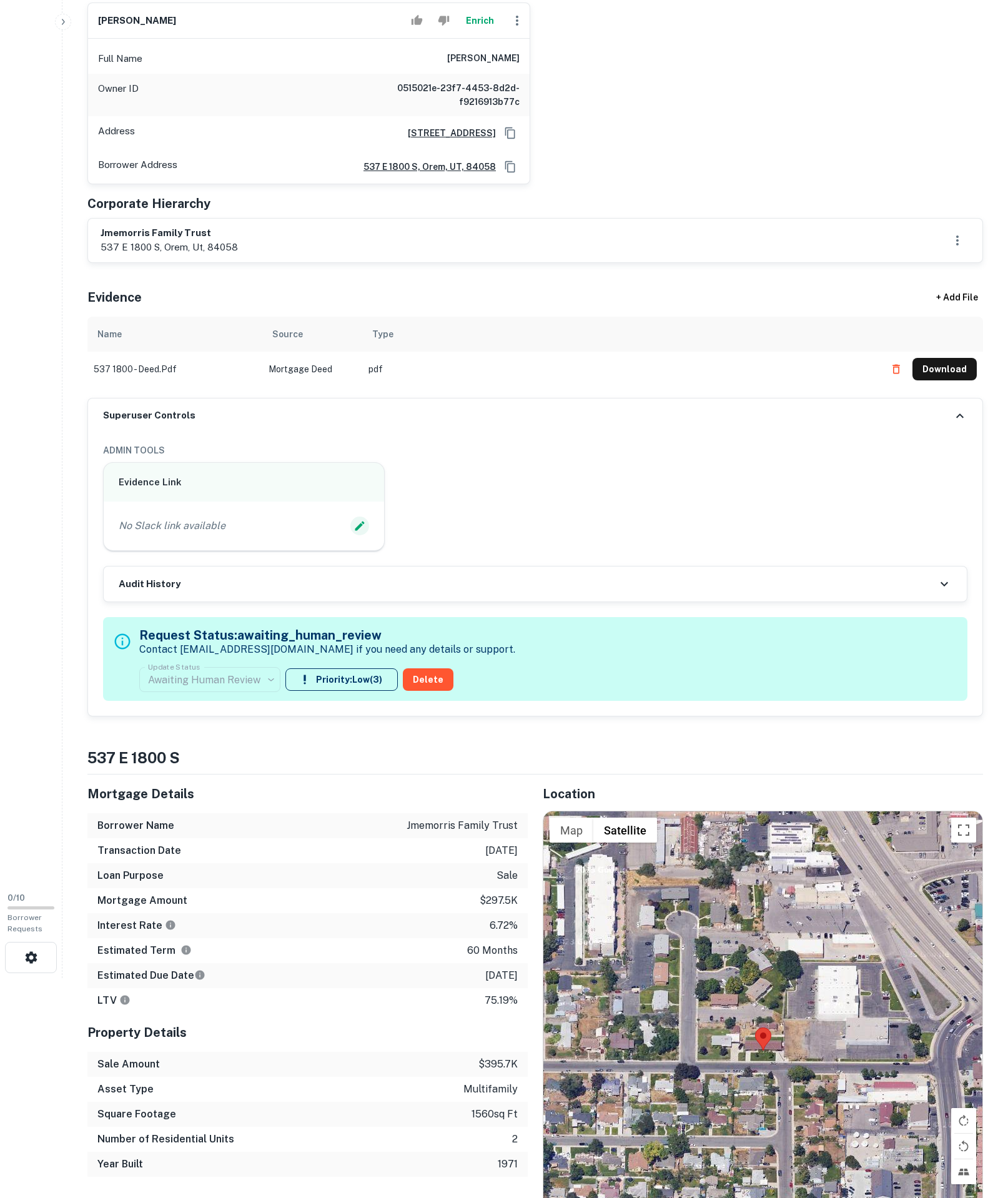
click at [353, 532] on icon "Edit Slack Link" at bounding box center [359, 525] width 13 height 13
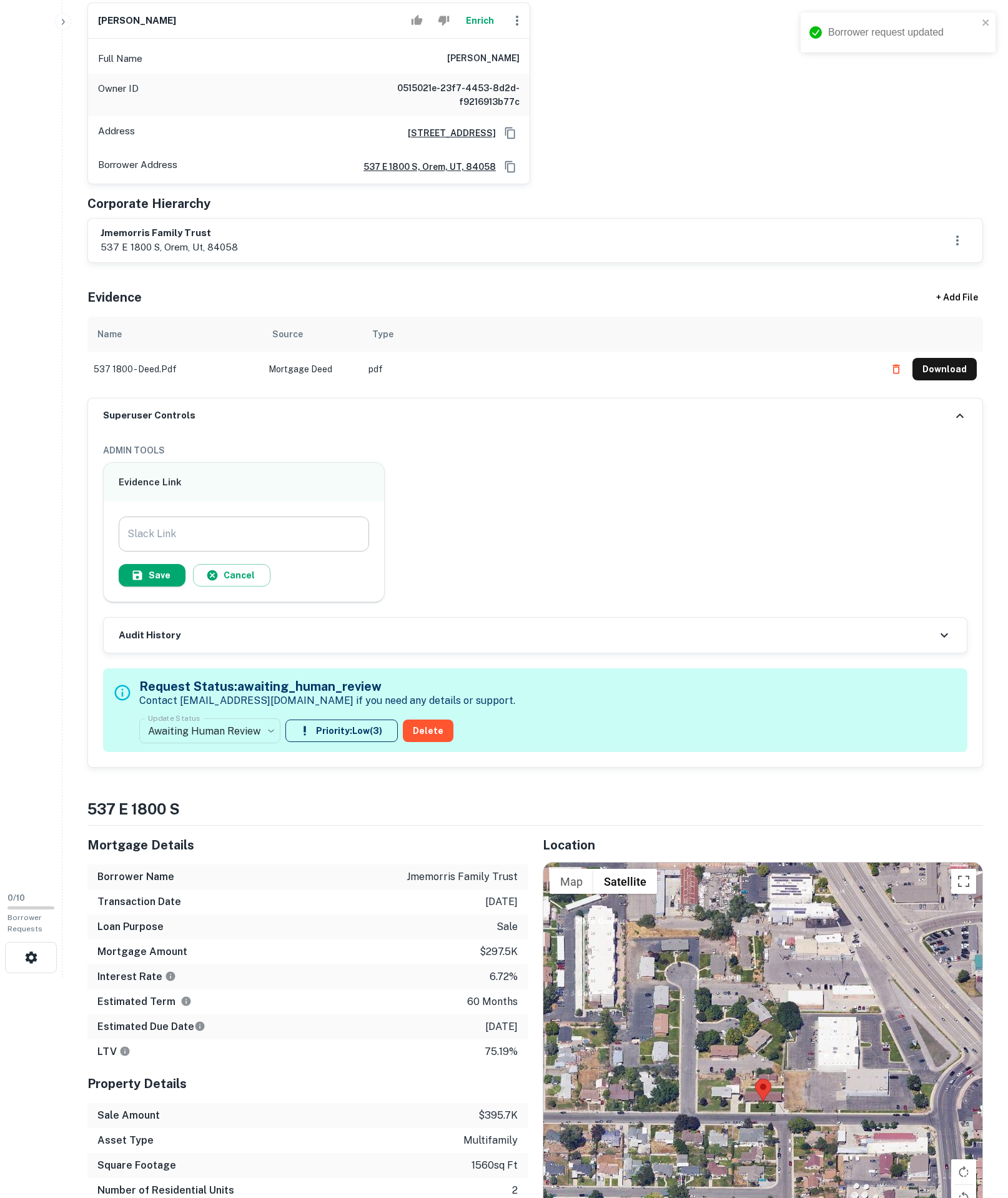
click at [312, 552] on input "Slack Link" at bounding box center [244, 533] width 251 height 35
paste input "**********"
type input "**********"
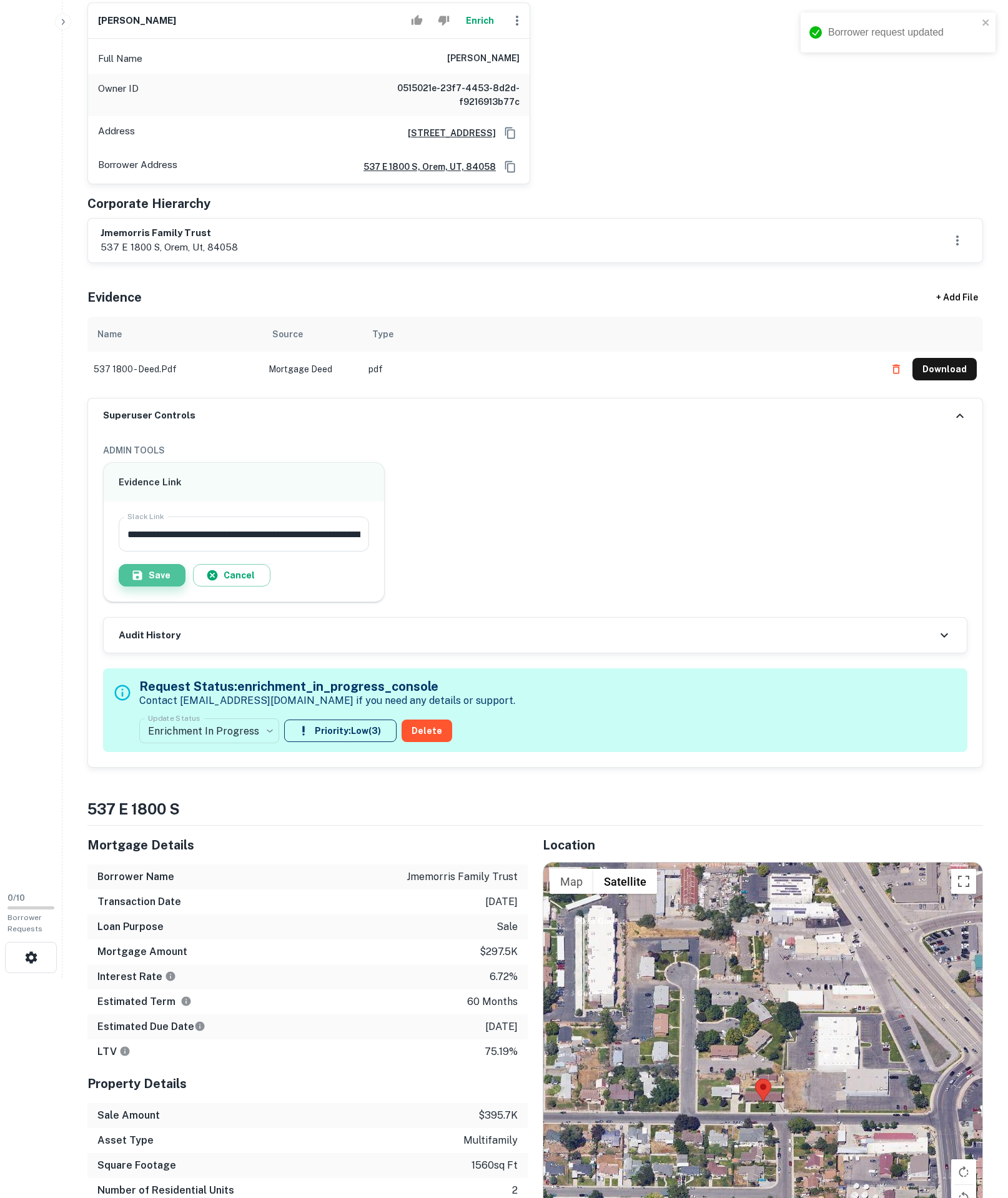
click at [185, 586] on button "Save" at bounding box center [152, 575] width 67 height 22
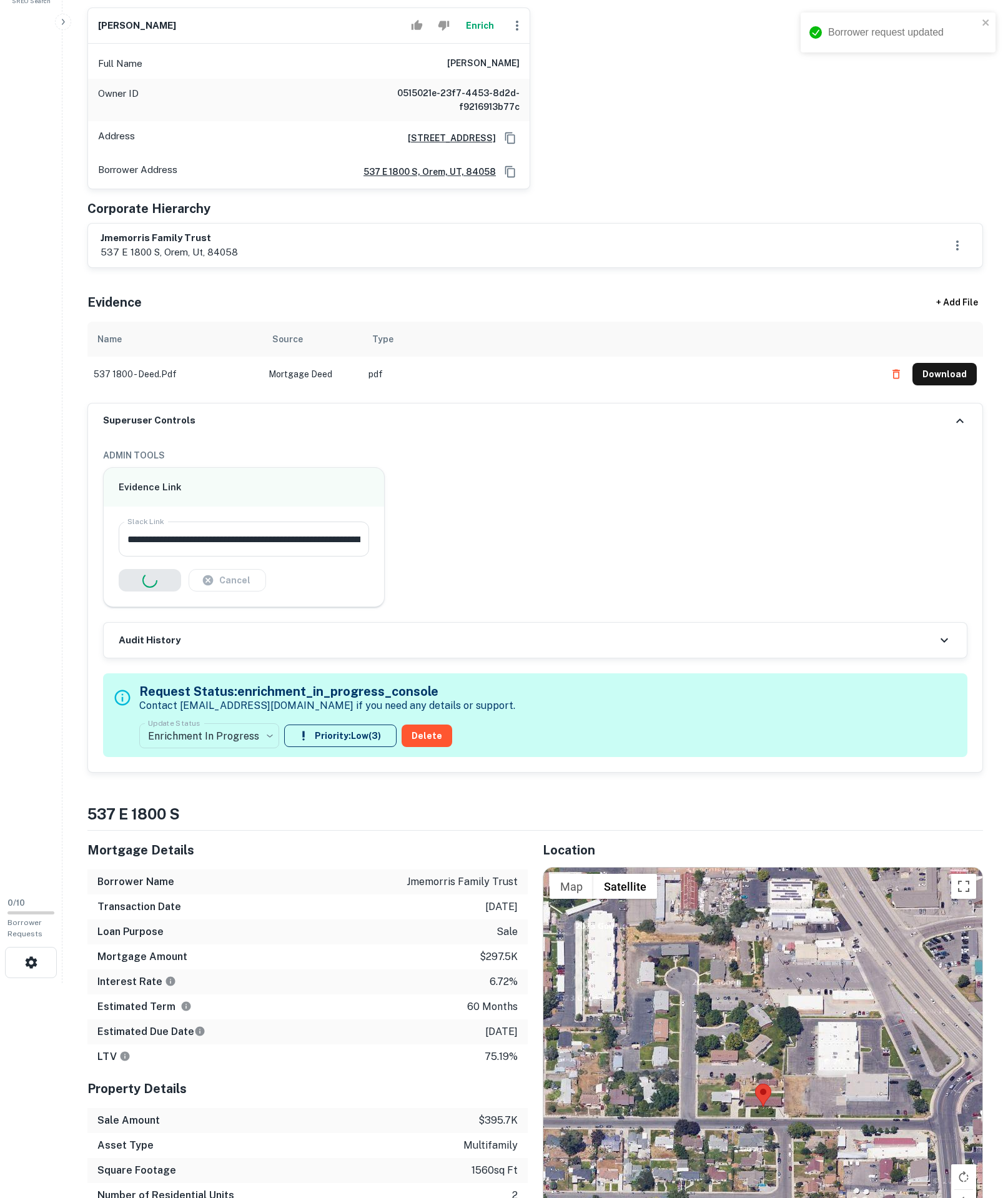
scroll to position [0, 0]
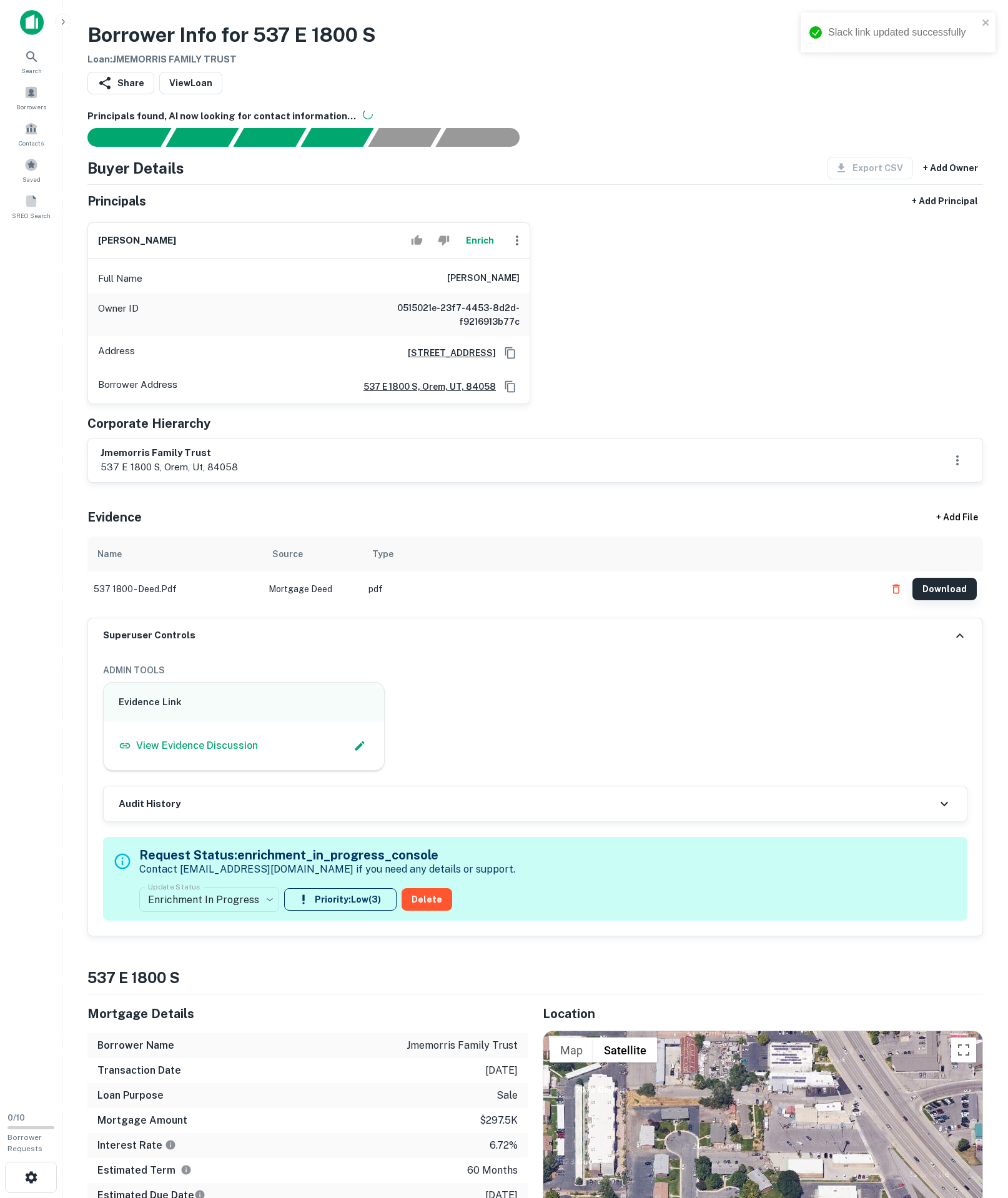
click at [933, 600] on button "Download" at bounding box center [945, 589] width 64 height 22
drag, startPoint x: 99, startPoint y: 688, endPoint x: 512, endPoint y: 465, distance: 469.4
click at [521, 404] on div "Borrower Address [STREET_ADDRESS]" at bounding box center [308, 387] width 442 height 34
click at [512, 392] on icon "Copy Address" at bounding box center [511, 386] width 10 height 11
click at [169, 586] on div "**********" at bounding box center [536, 523] width 896 height 828
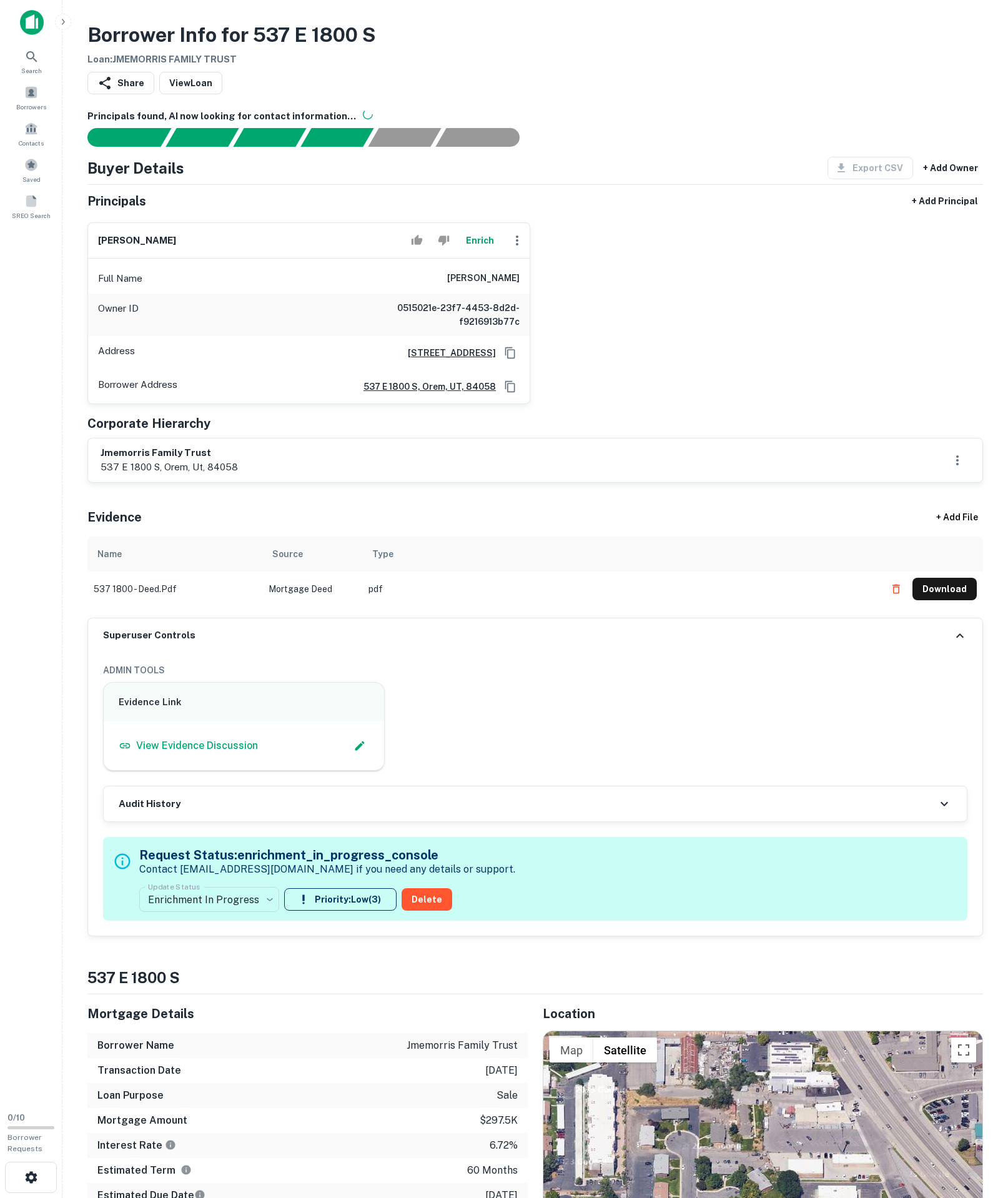
drag, startPoint x: 15, startPoint y: 564, endPoint x: 535, endPoint y: 344, distance: 564.6
click at [535, 344] on div "[PERSON_NAME] Full Name [PERSON_NAME] Owner ID 0515021e-23f7-4453-8d2d-f9216913…" at bounding box center [531, 308] width 906 height 192
copy h6 "[PERSON_NAME]"
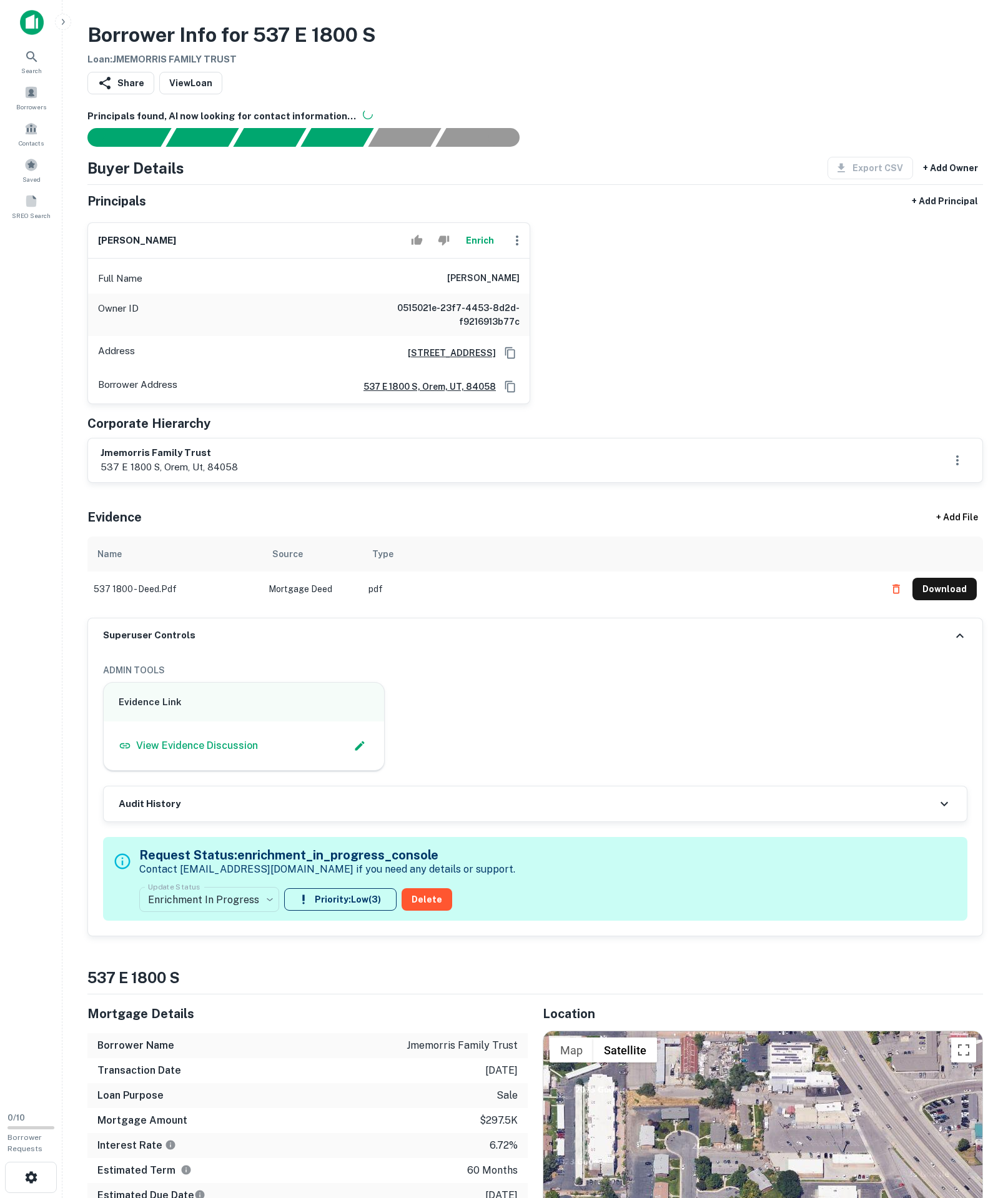
click at [565, 362] on div "[PERSON_NAME] Full Name [PERSON_NAME] Owner ID 0515021e-23f7-4453-8d2d-f9216913…" at bounding box center [531, 308] width 906 height 192
drag, startPoint x: 377, startPoint y: 321, endPoint x: 512, endPoint y: 330, distance: 135.3
click at [512, 294] on div "Full Name [PERSON_NAME]" at bounding box center [308, 278] width 442 height 30
click at [528, 294] on div "Full Name james c. morris" at bounding box center [308, 278] width 442 height 30
copy h6 "james c. morris"
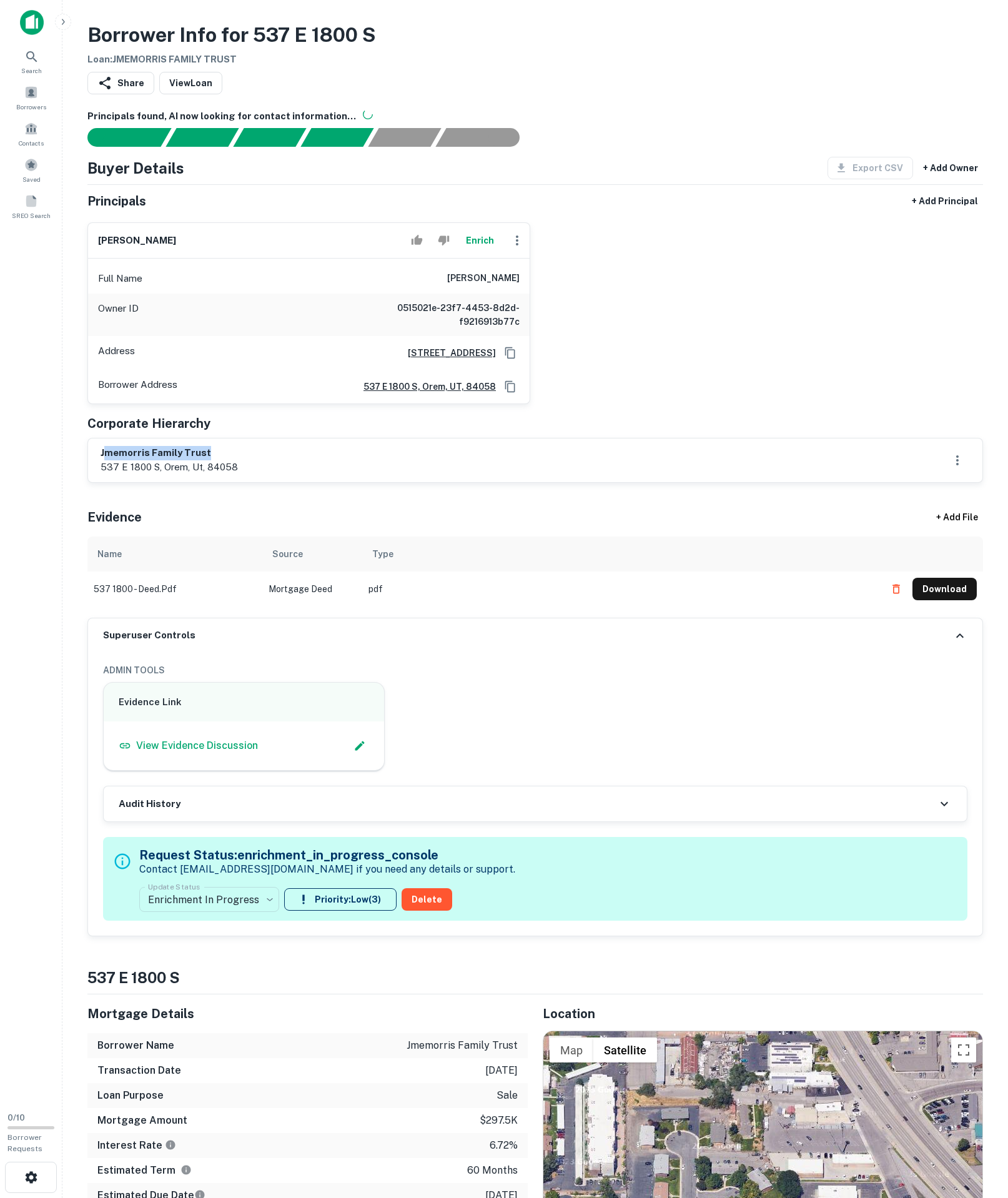
drag, startPoint x: 105, startPoint y: 544, endPoint x: 283, endPoint y: 548, distance: 178.0
click at [283, 474] on div "jmemorris family trust 537 e 1800 s, orem, ut, 84058" at bounding box center [535, 460] width 870 height 29
click at [92, 482] on div "jmemorris family trust 537 e 1800 s, orem, ut, 84058" at bounding box center [535, 460] width 894 height 44
drag, startPoint x: 95, startPoint y: 536, endPoint x: 286, endPoint y: 547, distance: 191.3
click at [286, 482] on div "jmemorris family trust 537 e 1800 s, orem, ut, 84058" at bounding box center [535, 460] width 894 height 44
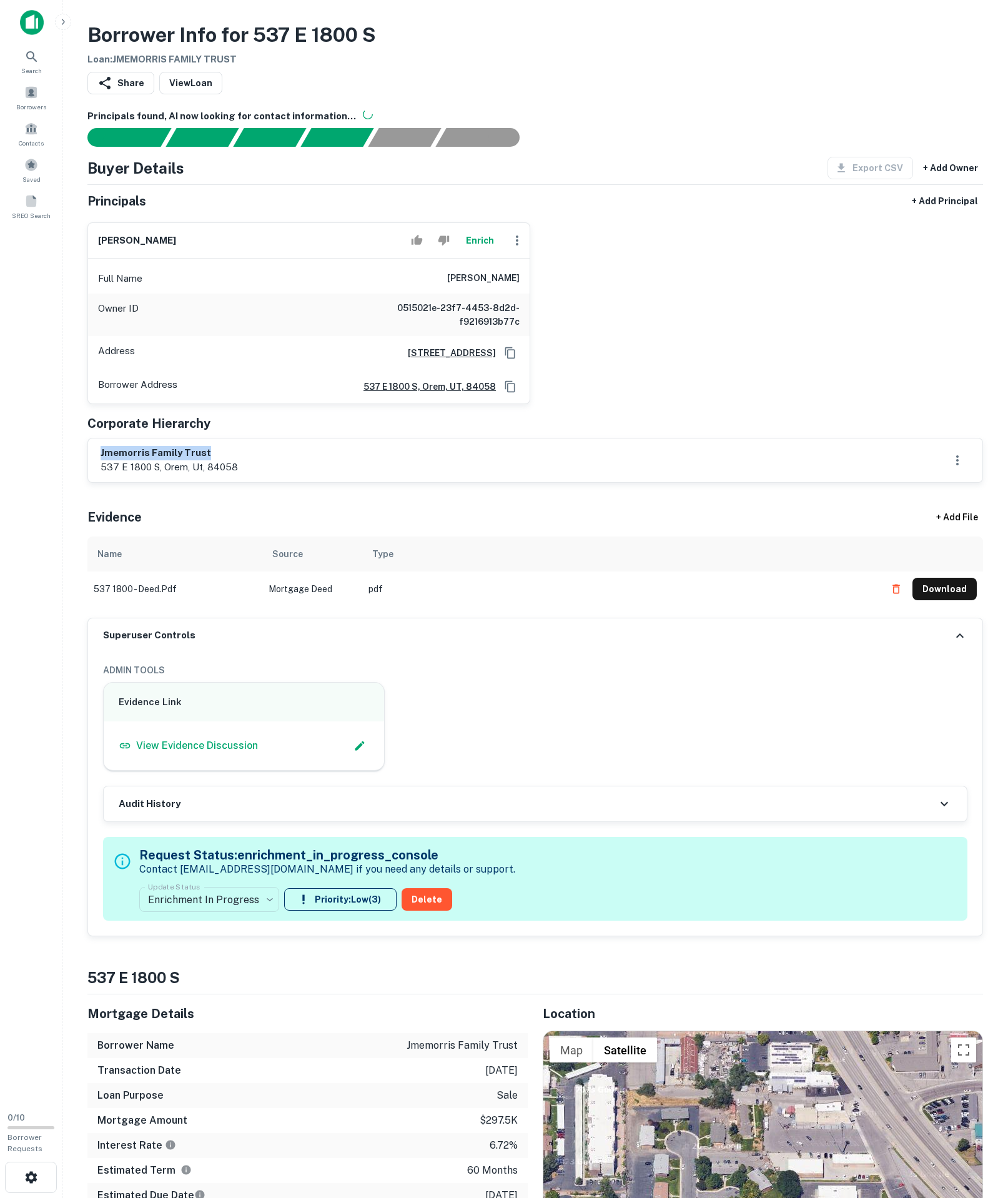
copy h6 "jmemorris family trust"
drag, startPoint x: 393, startPoint y: 337, endPoint x: 686, endPoint y: 344, distance: 293.1
click at [686, 344] on div "james c. morris Enrich Full Name james c. morris Owner ID 0515021e-23f7-4453-8d…" at bounding box center [531, 308] width 906 height 192
copy h6 "james c. morris"
drag, startPoint x: 99, startPoint y: 547, endPoint x: 299, endPoint y: 547, distance: 200.0
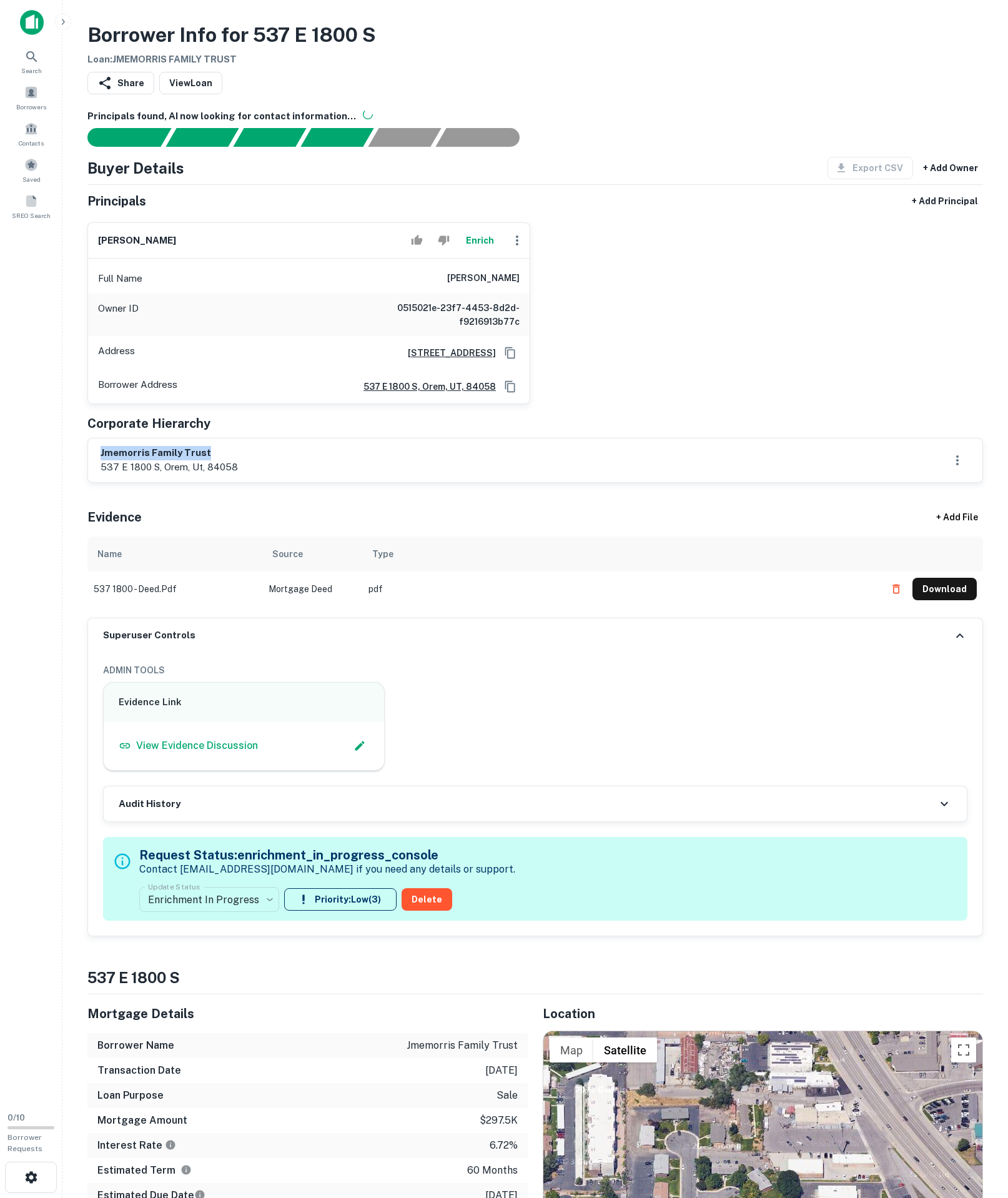
click at [299, 482] on div "jmemorris family trust 537 e 1800 s, orem, ut, 84058" at bounding box center [535, 460] width 894 height 44
copy h6 "jmemorris family trust"
click at [522, 404] on div "Borrower Address 537 e 1800 s, orem, UT, 84058" at bounding box center [308, 387] width 442 height 34
click at [514, 392] on icon "Copy Address" at bounding box center [511, 386] width 10 height 11
click at [269, 1048] on body "**********" at bounding box center [504, 599] width 1008 height 1198
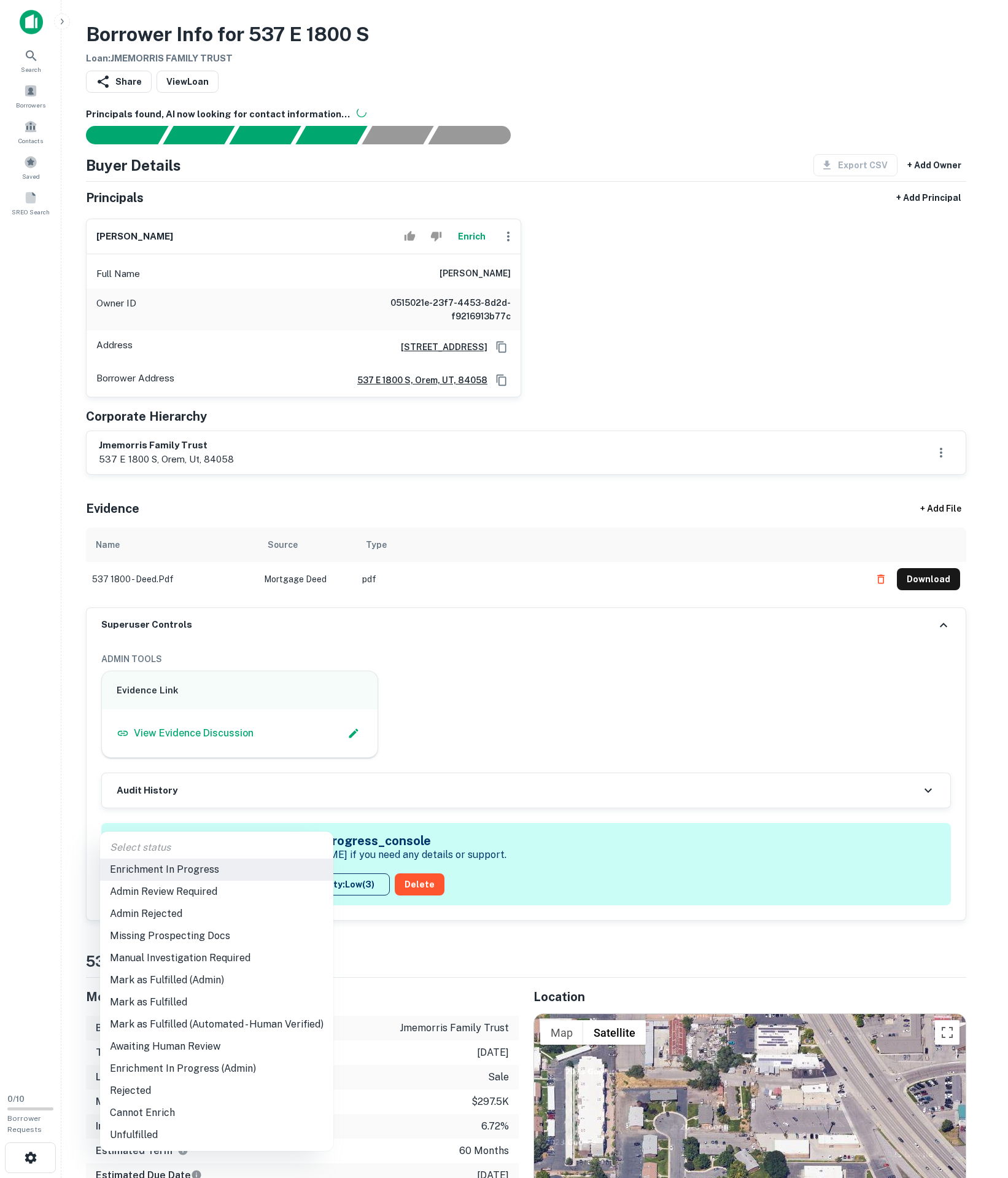
click at [214, 902] on li "Admin Review Required" at bounding box center [217, 891] width 234 height 22
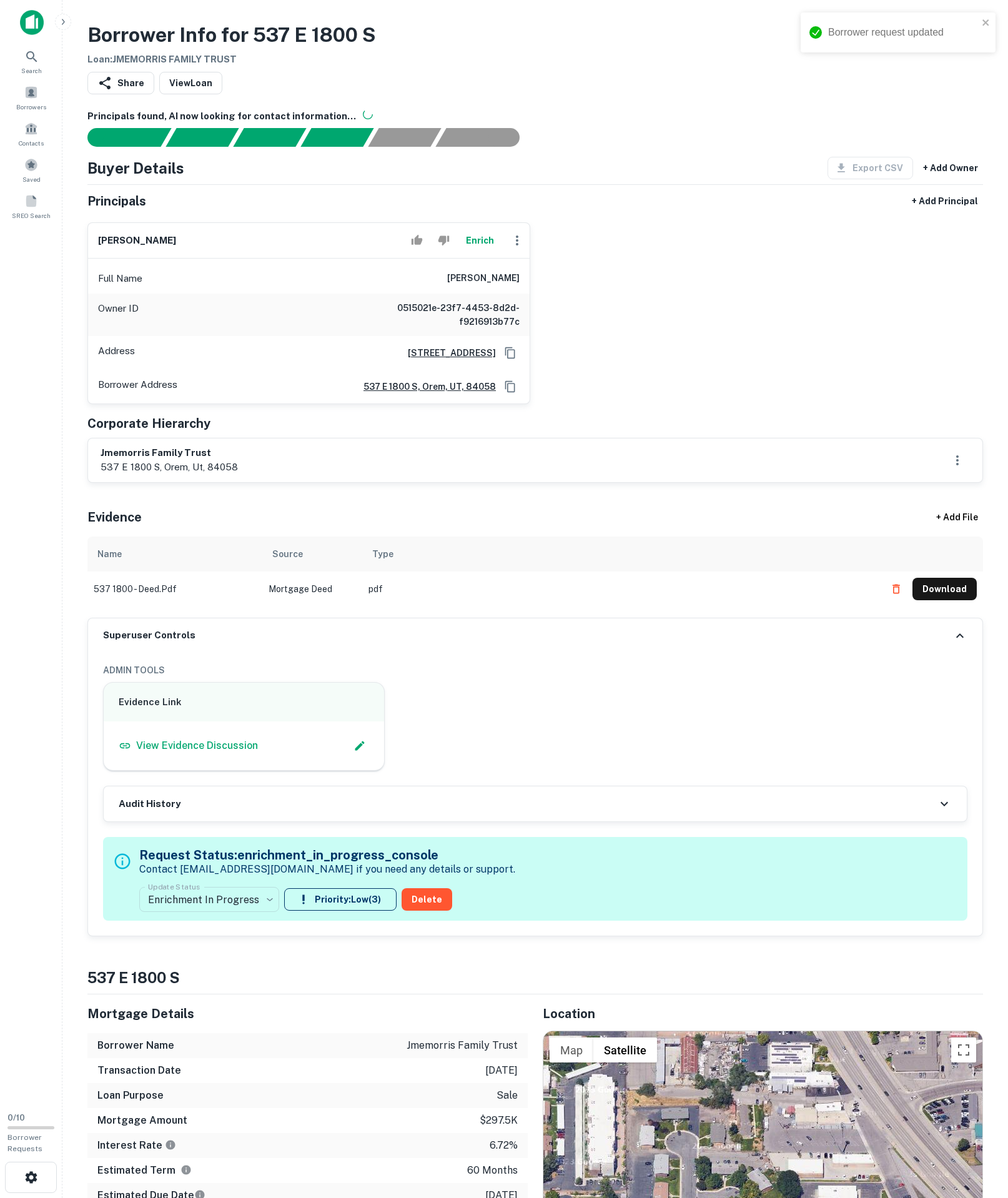
type input "**********"
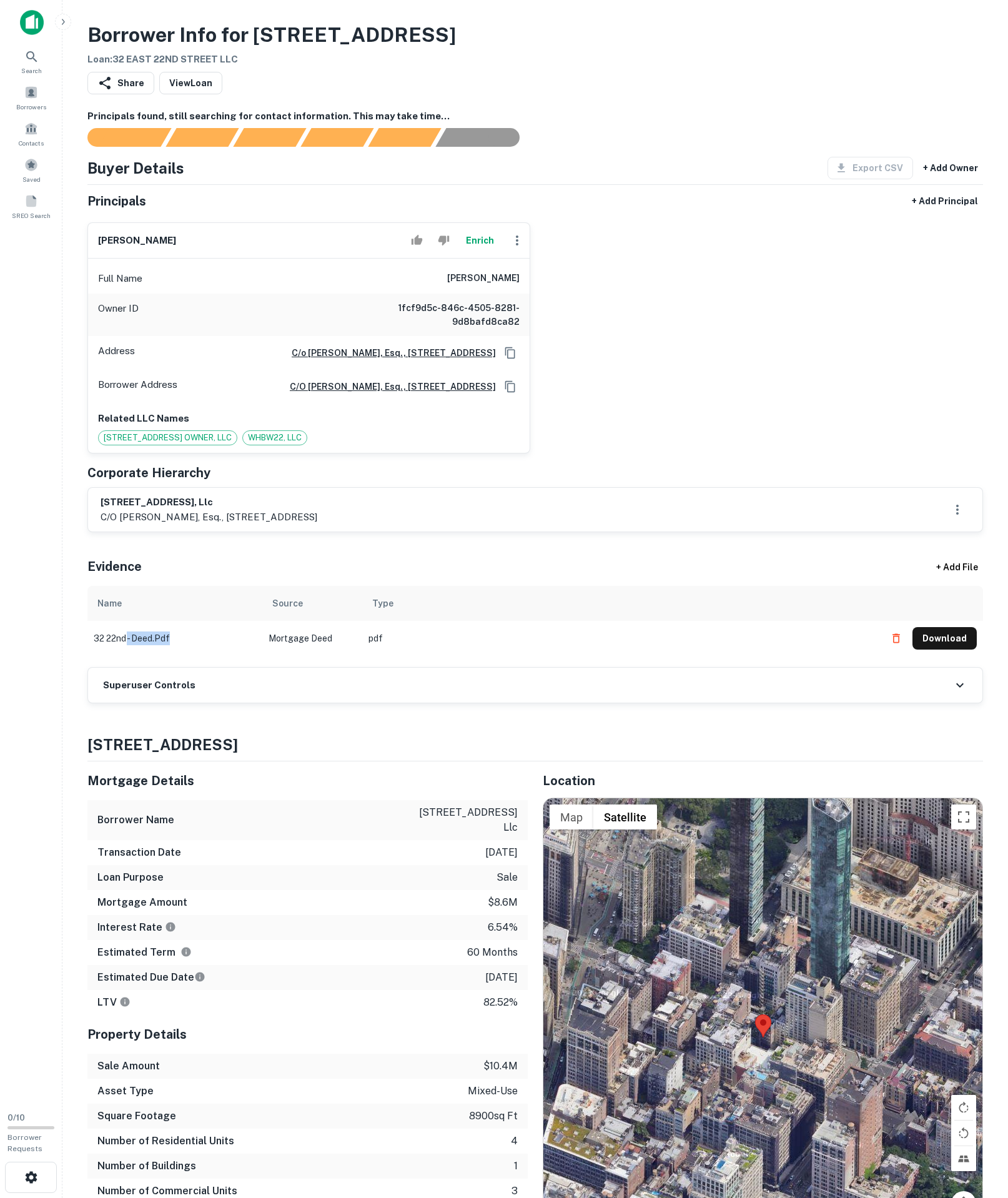
drag, startPoint x: 141, startPoint y: 752, endPoint x: 173, endPoint y: 798, distance: 56.0
click at [150, 656] on td "32 22nd - deed.pdf" at bounding box center [175, 638] width 175 height 35
click at [173, 693] on h6 "Superuser Controls" at bounding box center [149, 685] width 92 height 14
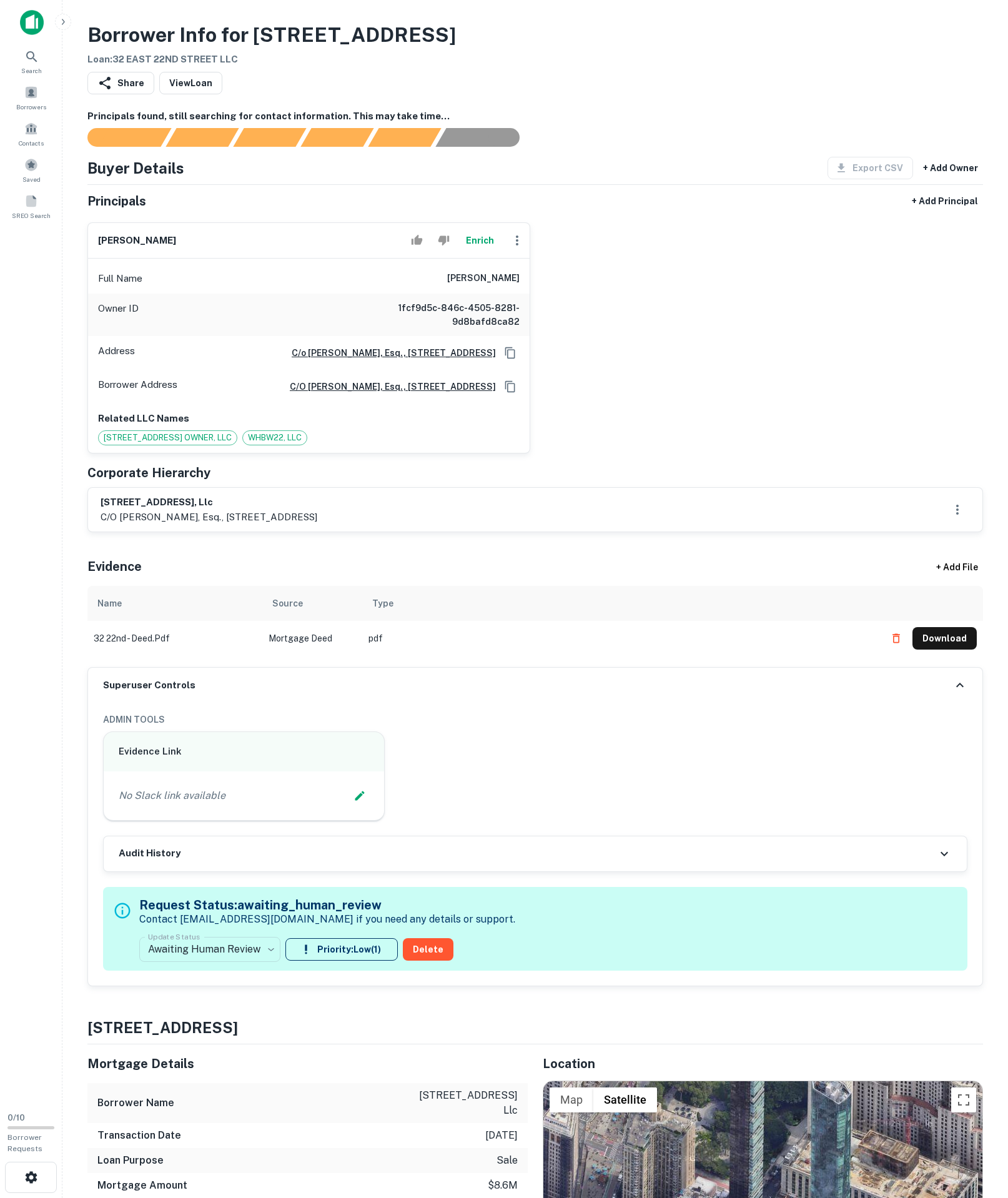
scroll to position [27, 0]
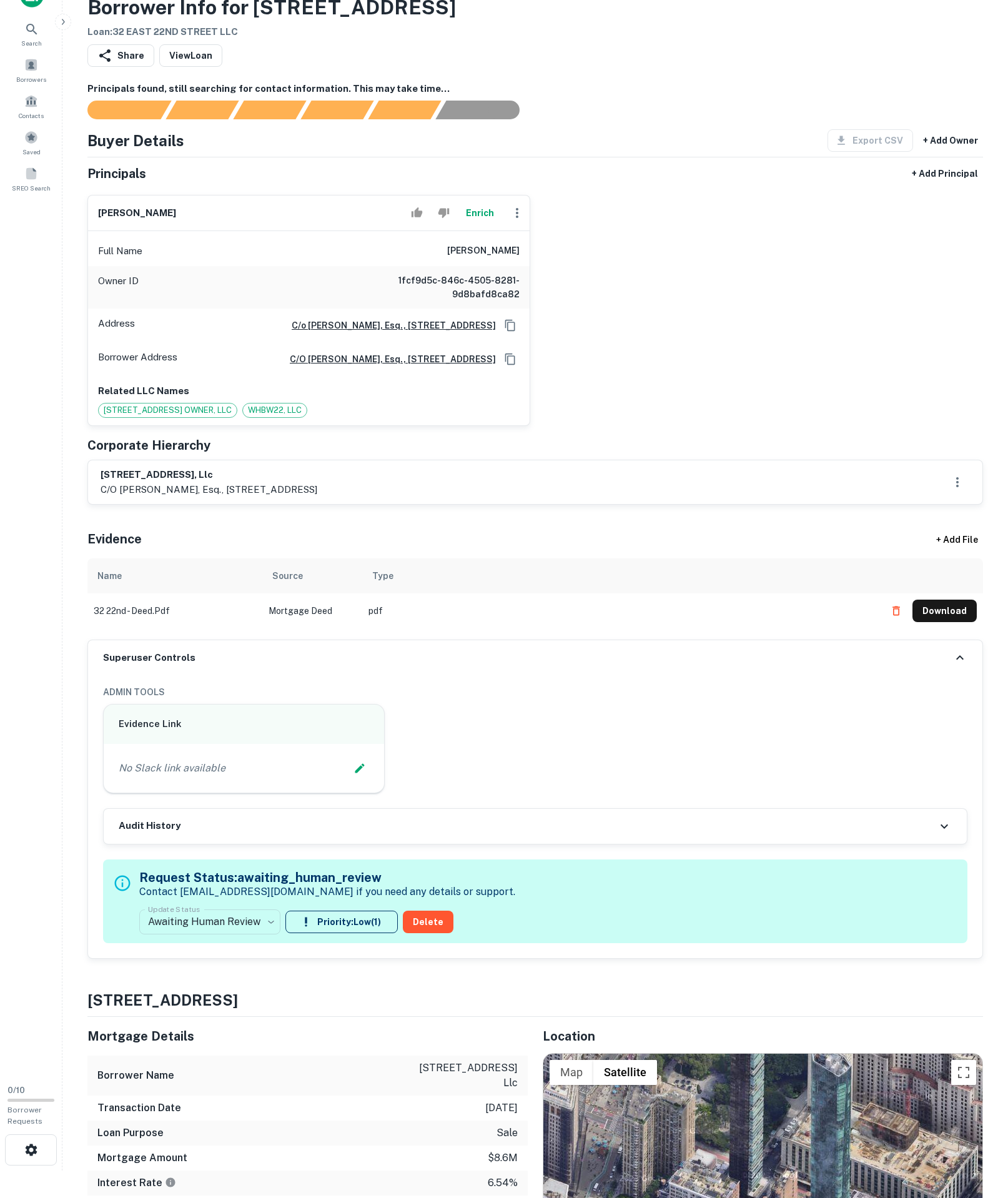
click at [254, 939] on div "**********" at bounding box center [328, 901] width 376 height 76
click at [250, 1078] on body "Search Borrowers Contacts Saved SREO Search 0 / 10 Borrower Requests Borrower I…" at bounding box center [504, 572] width 1008 height 1198
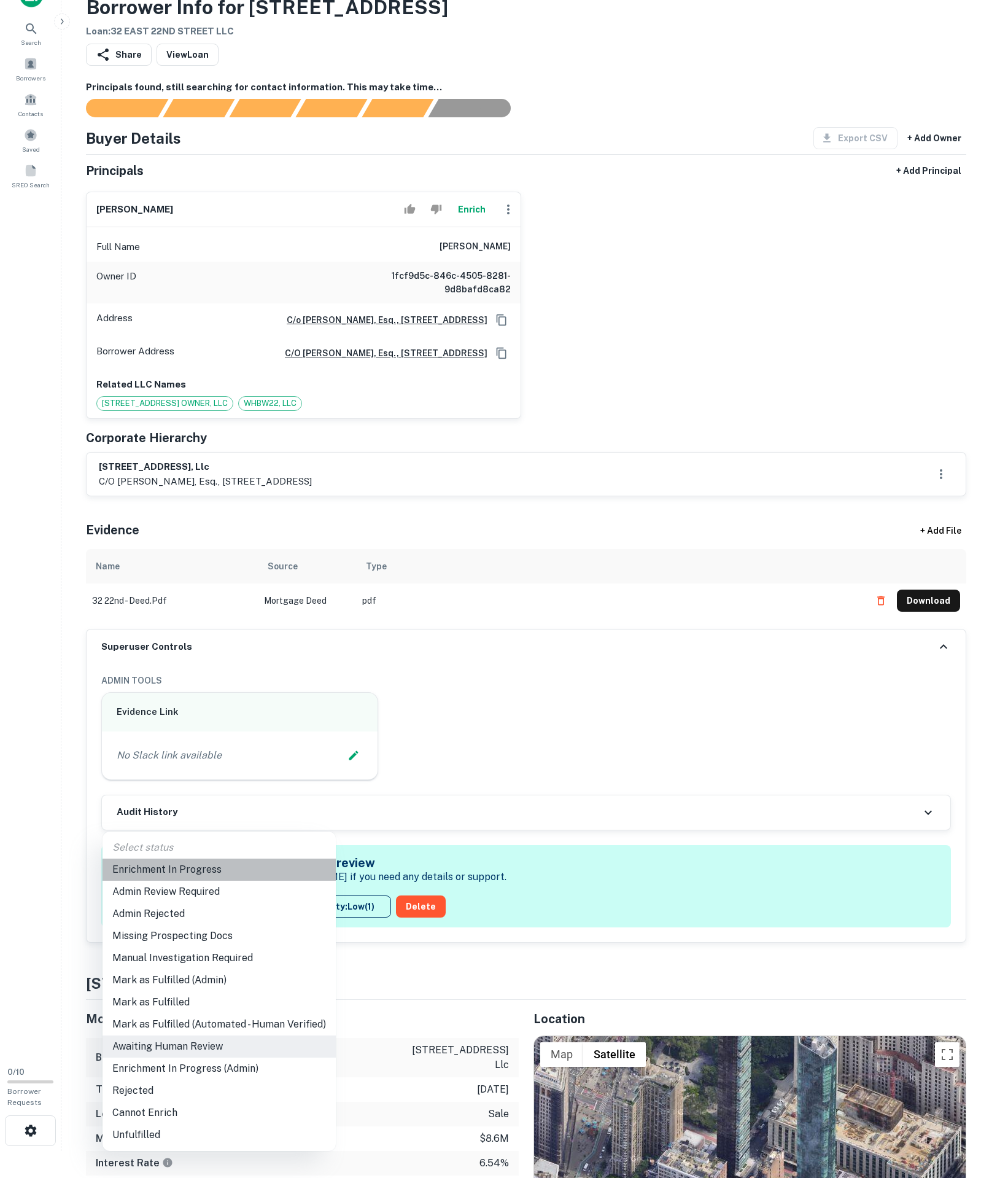
click at [160, 862] on li "Enrichment In Progress" at bounding box center [219, 870] width 234 height 22
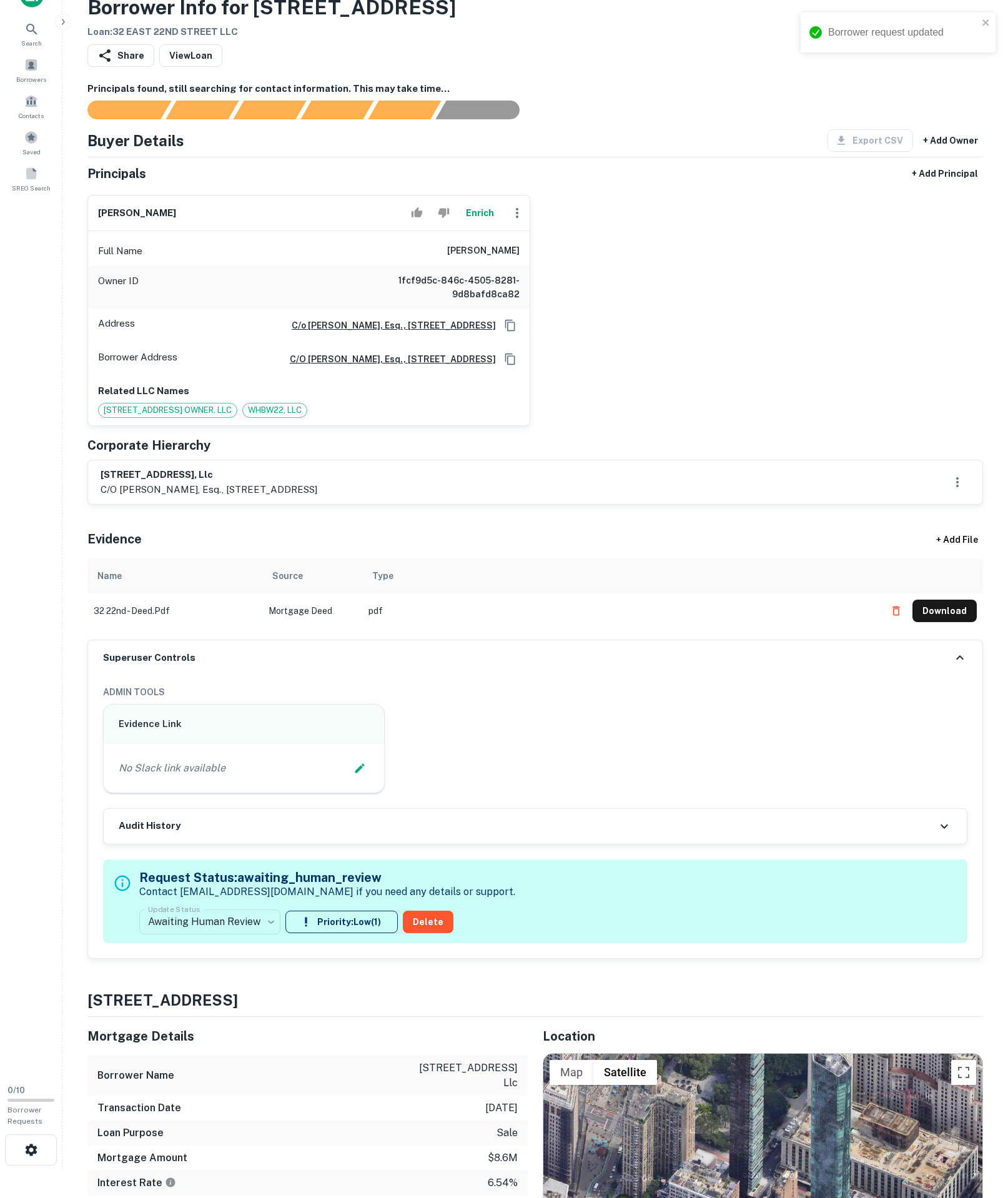
type input "**********"
click at [364, 775] on icon "Edit Slack Link" at bounding box center [359, 768] width 13 height 13
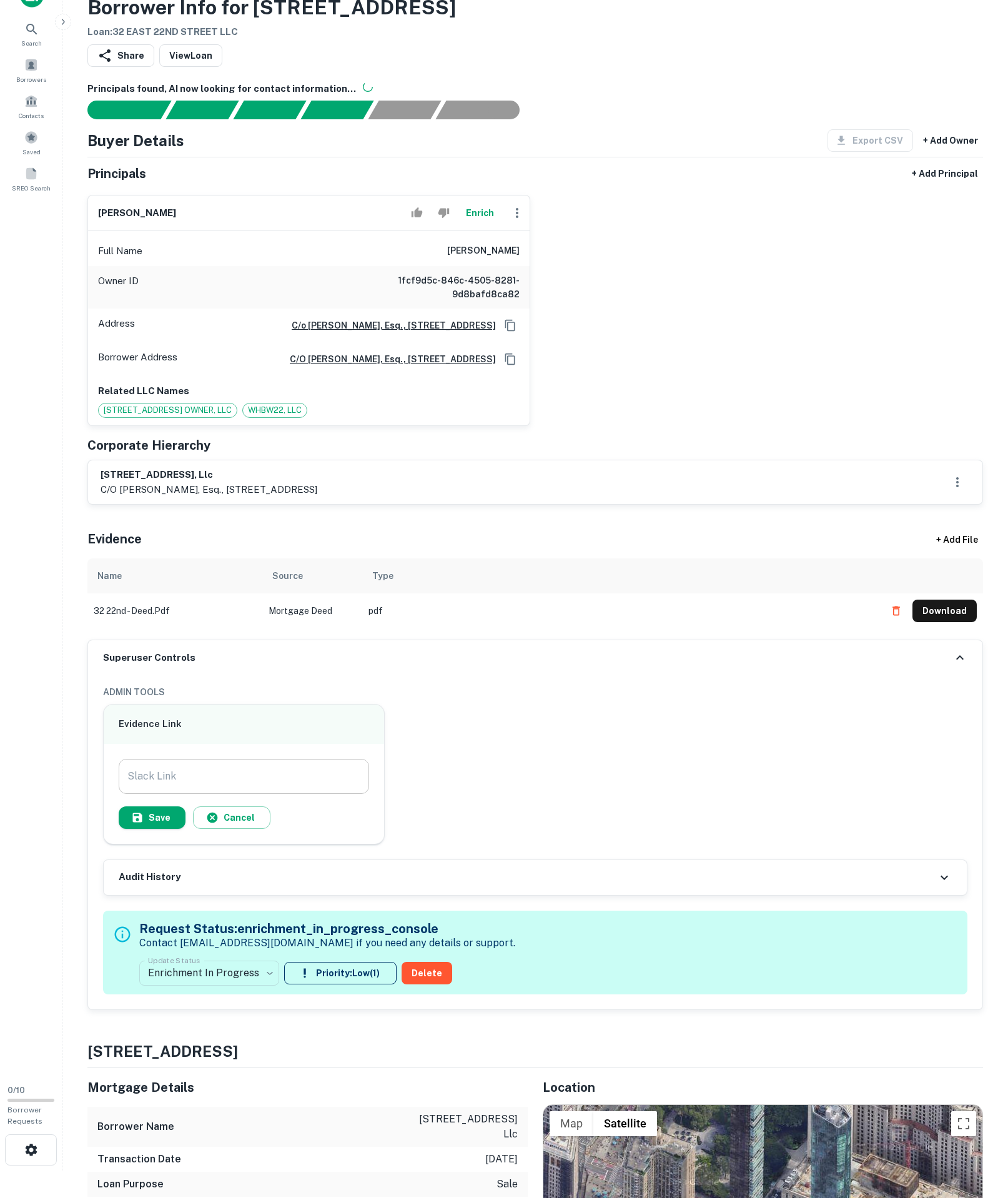
click at [314, 794] on input "Slack Link" at bounding box center [244, 776] width 251 height 35
paste input "**********"
type input "**********"
click at [185, 828] on button "Save" at bounding box center [152, 817] width 67 height 22
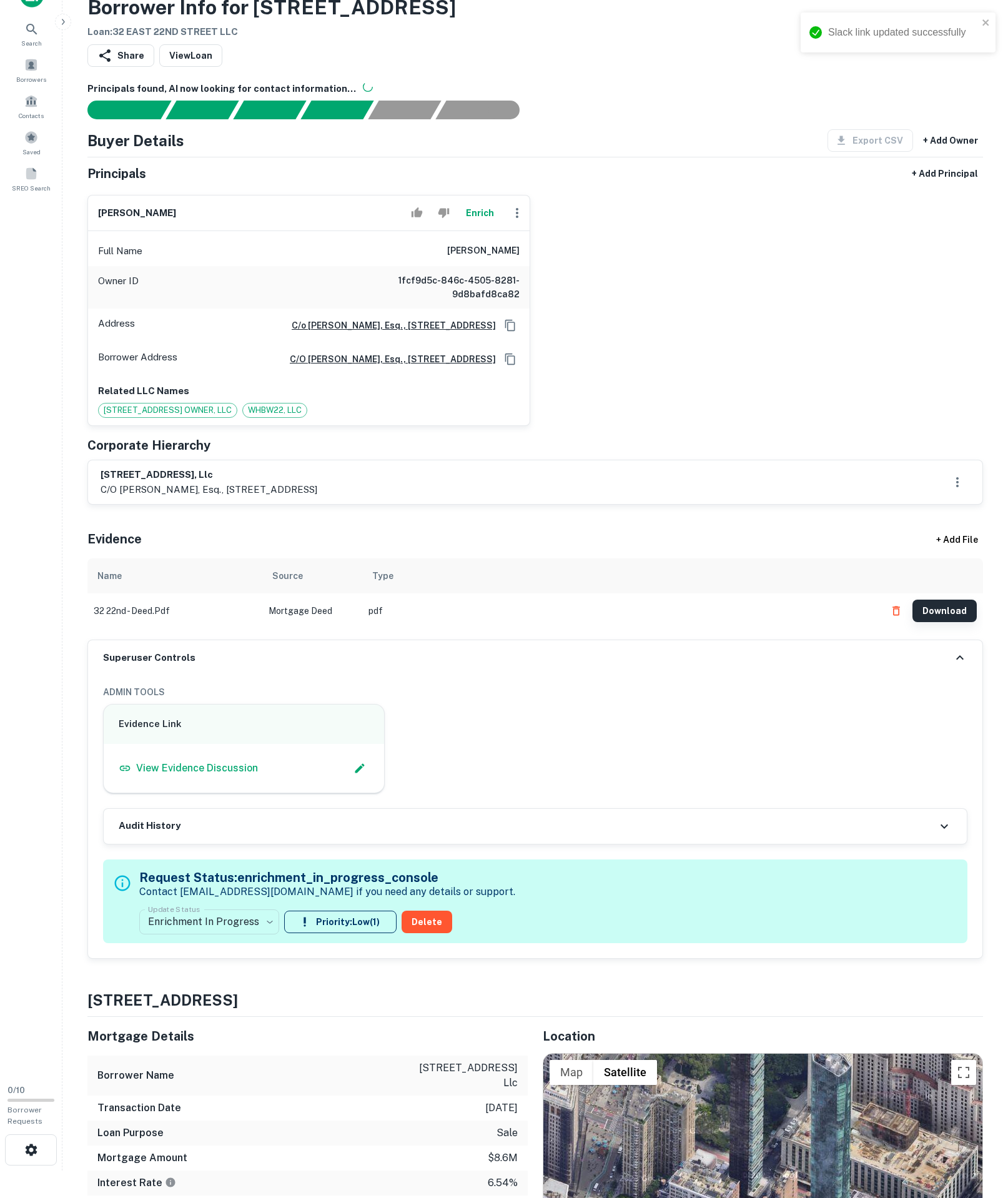
click at [955, 622] on button "Download" at bounding box center [945, 611] width 64 height 22
click at [514, 364] on icon "Copy Address" at bounding box center [511, 358] width 10 height 11
drag, startPoint x: 121, startPoint y: 593, endPoint x: 201, endPoint y: 591, distance: 80.0
click at [201, 497] on p "c/o [PERSON_NAME], esq., [STREET_ADDRESS]" at bounding box center [209, 490] width 217 height 15
copy p "[PERSON_NAME], esq"
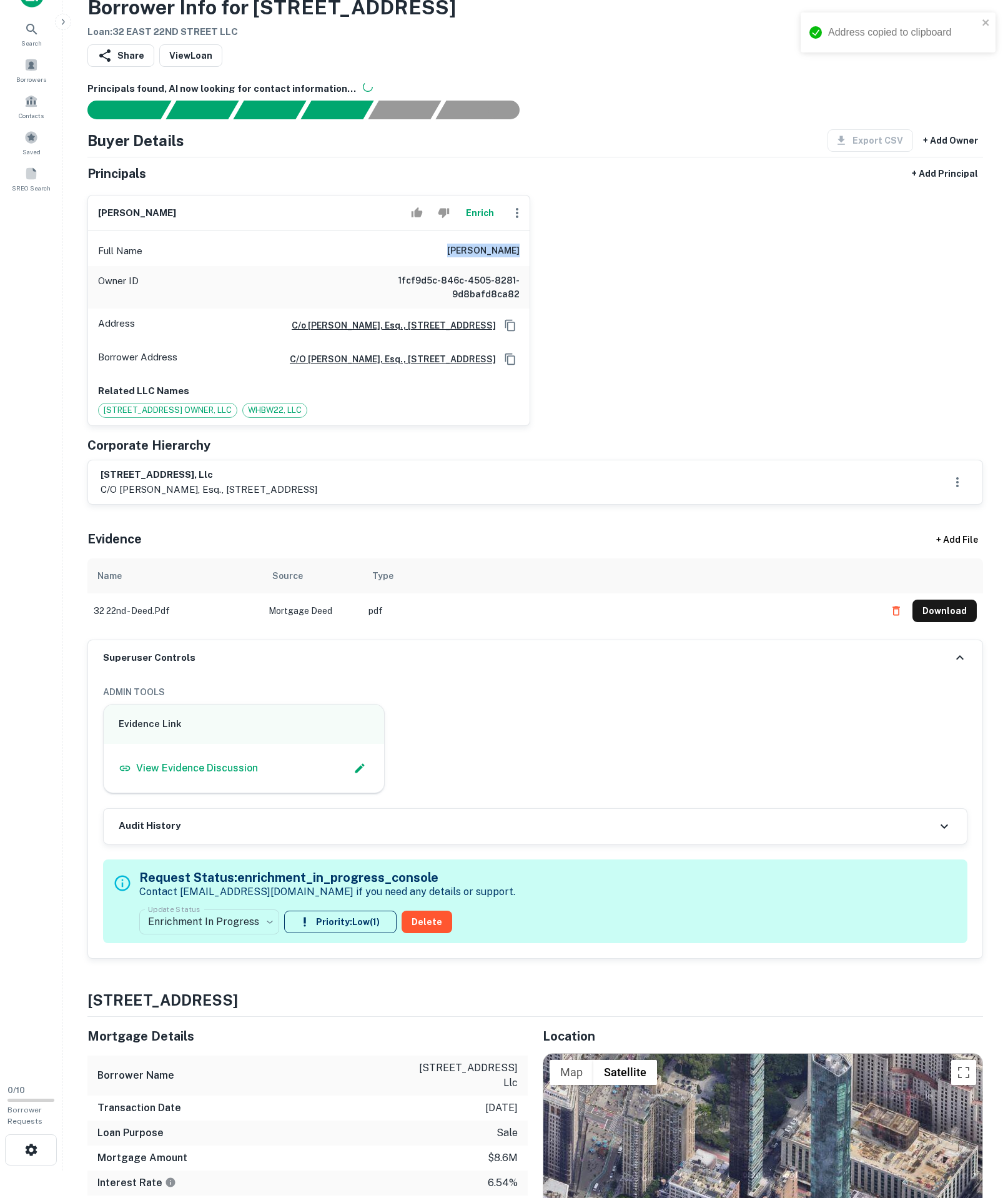
drag, startPoint x: 426, startPoint y: 303, endPoint x: 600, endPoint y: 315, distance: 174.4
click at [600, 315] on div "[PERSON_NAME] Full Name [PERSON_NAME] Owner ID 1fcf9d5c-846c-4505-8281-9d8bafd8…" at bounding box center [531, 305] width 906 height 241
copy h6 "[PERSON_NAME]"
drag, startPoint x: 571, startPoint y: 314, endPoint x: 586, endPoint y: 344, distance: 33.5
click at [773, 311] on div "[PERSON_NAME] Full Name [PERSON_NAME] Owner ID 1fcf9d5c-846c-4505-8281-9d8bafd8…" at bounding box center [531, 305] width 906 height 241
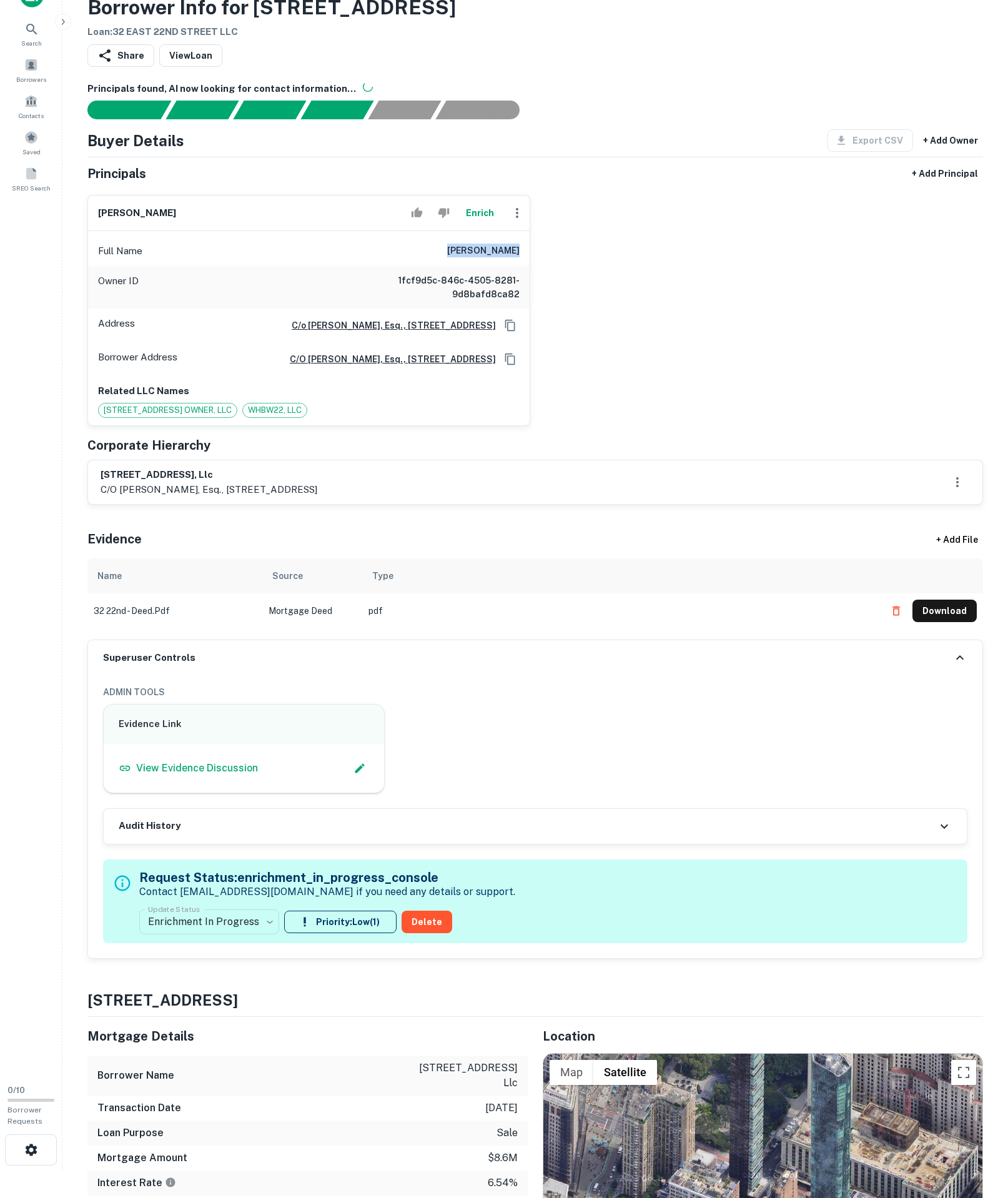
copy h6 "[PERSON_NAME]"
drag, startPoint x: 101, startPoint y: 502, endPoint x: 303, endPoint y: 503, distance: 202.0
click at [238, 418] on div "[STREET_ADDRESS] OWNER, LLC" at bounding box center [168, 410] width 139 height 15
copy span "[STREET_ADDRESS] OWNER, LLC"
drag, startPoint x: 443, startPoint y: 310, endPoint x: 355, endPoint y: 310, distance: 88.0
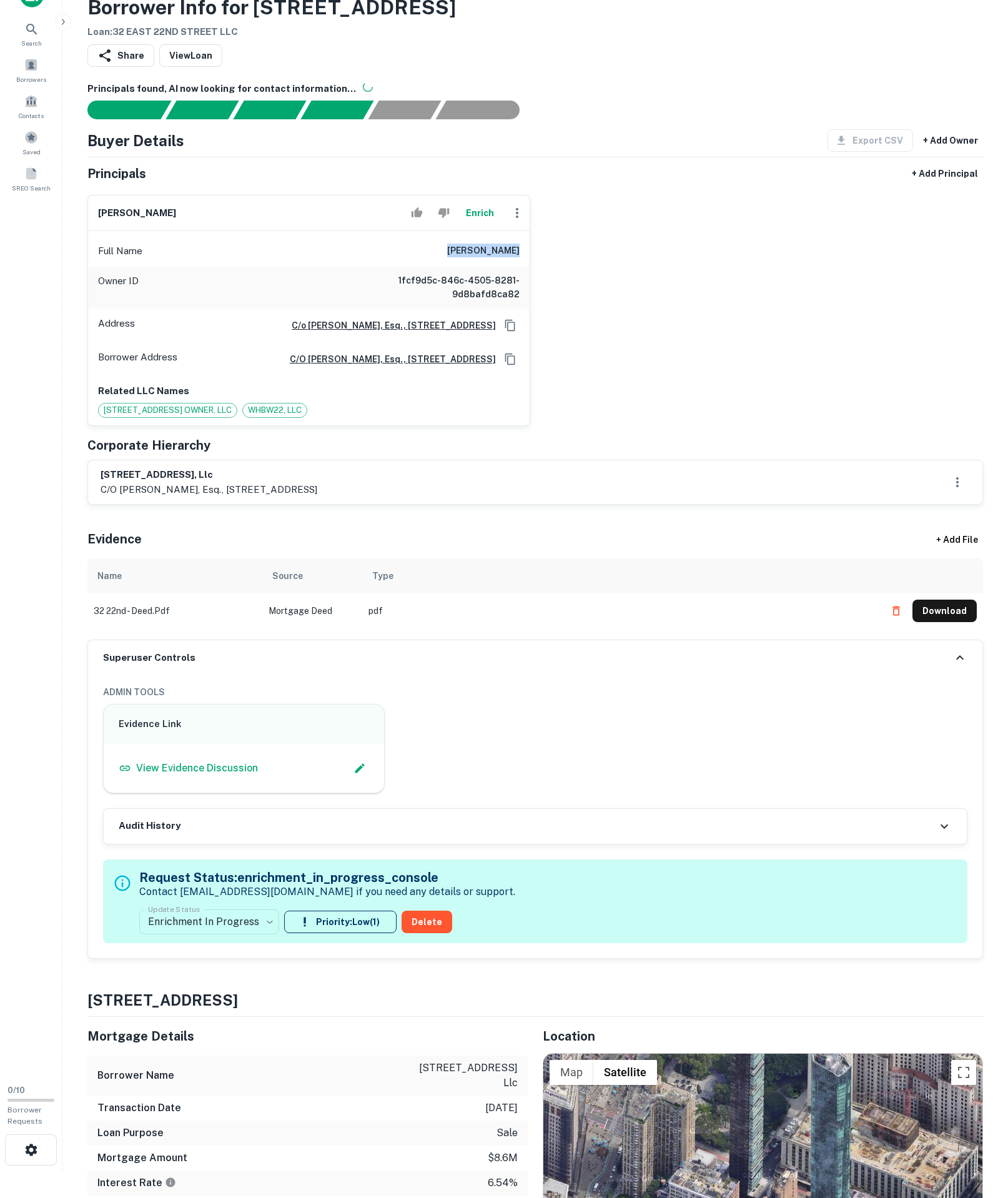
click at [605, 308] on div "[PERSON_NAME] Full Name [PERSON_NAME] Owner ID 1fcf9d5c-846c-4505-8281-9d8bafd8…" at bounding box center [531, 305] width 906 height 241
copy h6 "[PERSON_NAME]"
click at [470, 226] on button "Enrich" at bounding box center [480, 213] width 40 height 25
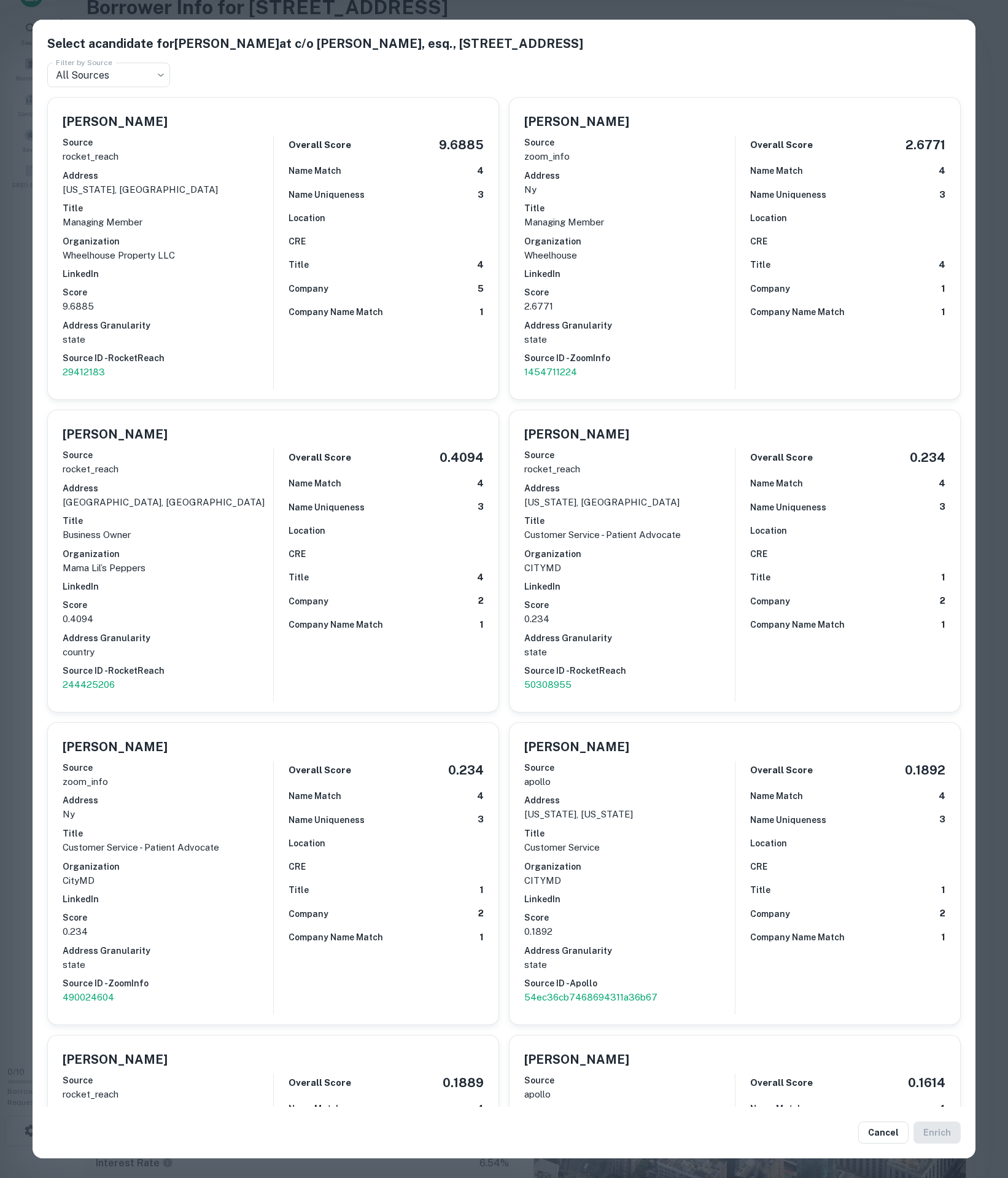
click at [284, 302] on div "Overall Score 9.6885 Name Match 4 Name Uniqueness 3 Location CRE Title 4 Compan…" at bounding box center [379, 263] width 210 height 254
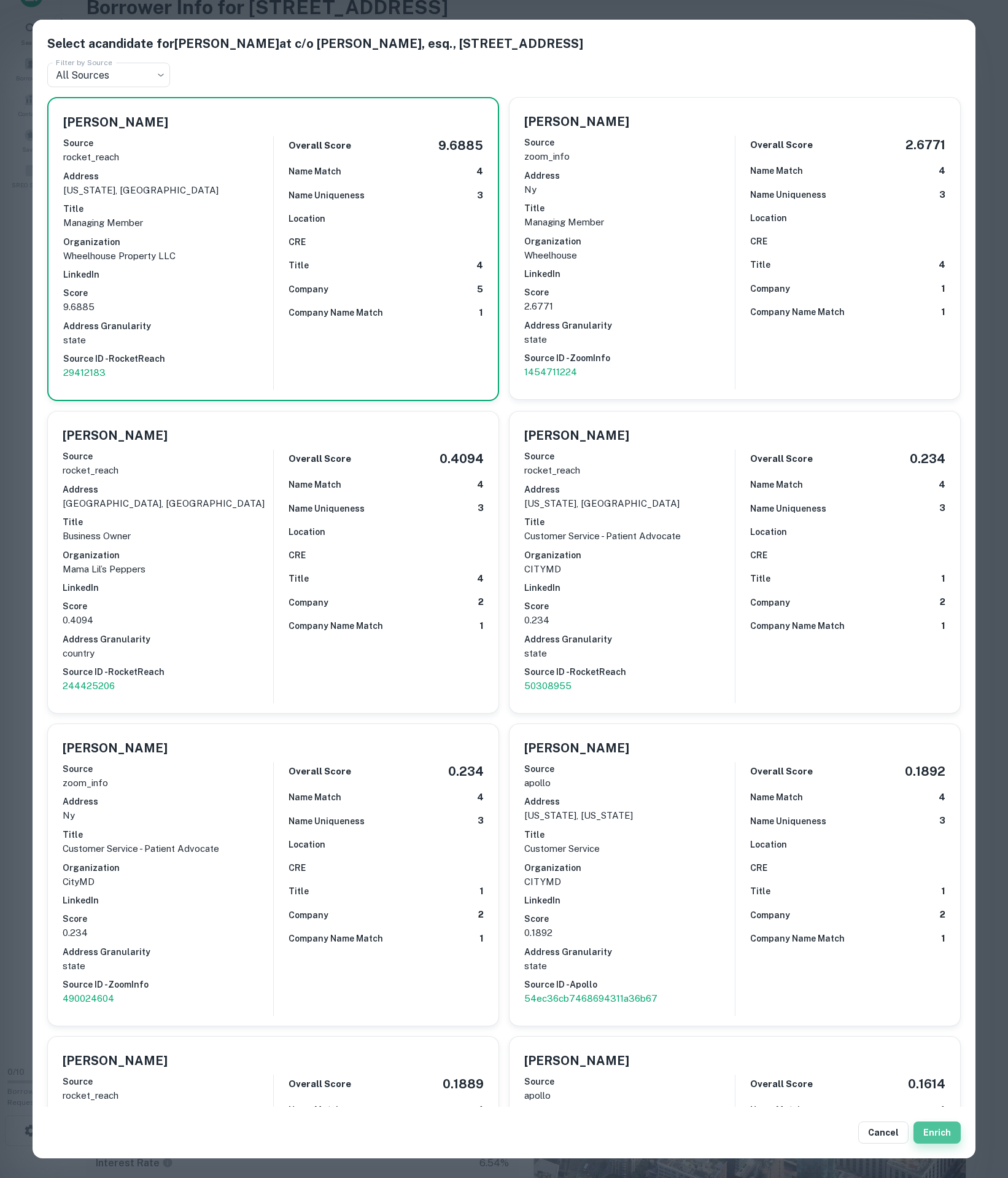
click at [923, 1124] on button "Enrich" at bounding box center [937, 1132] width 47 height 22
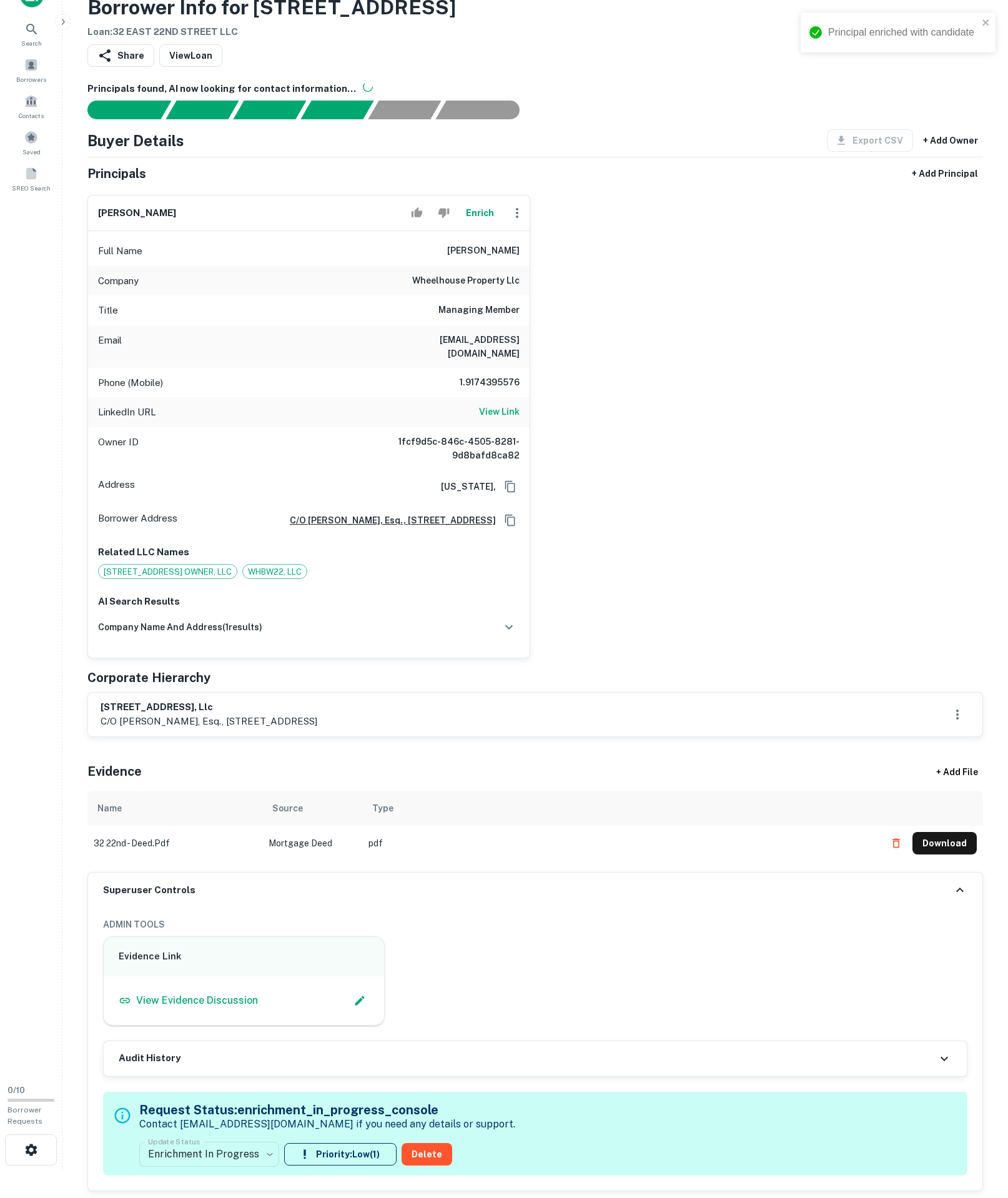
scroll to position [553, 0]
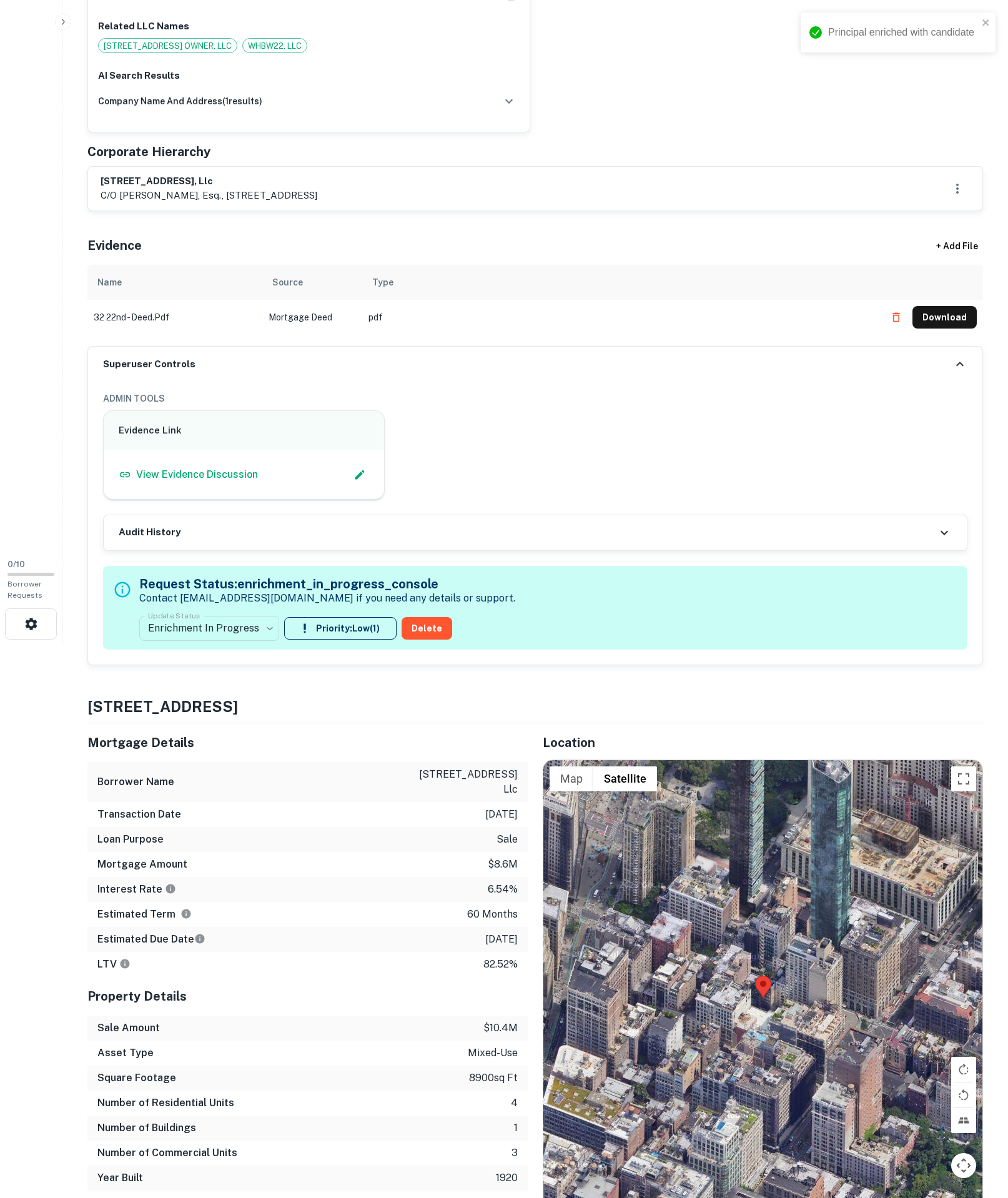
click at [193, 665] on div "**********" at bounding box center [535, 523] width 894 height 283
click at [199, 645] on body "Principal enriched with candidate Search Borrowers Contacts Saved SREO Search 0…" at bounding box center [504, 46] width 1008 height 1198
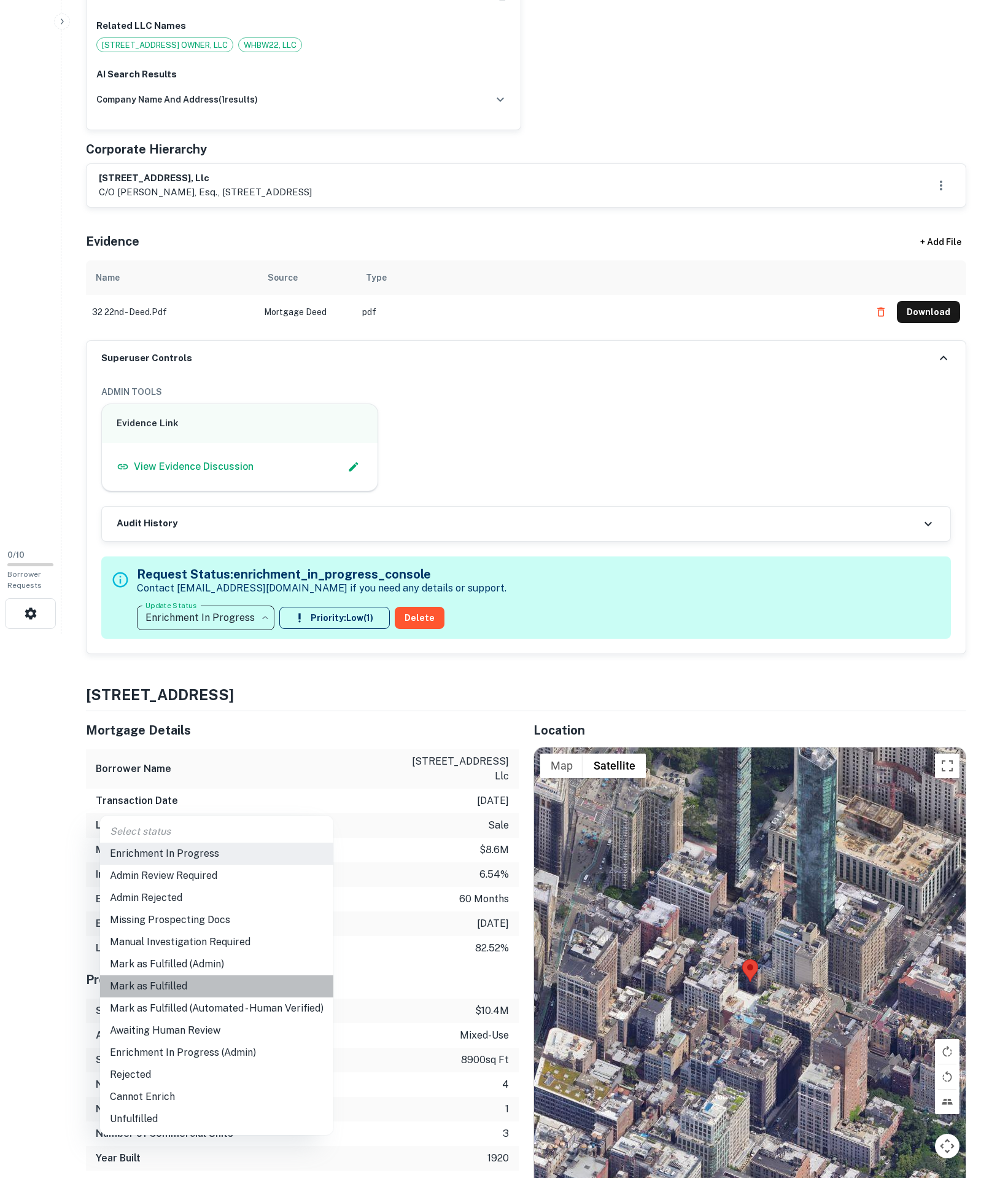
drag, startPoint x: 188, startPoint y: 992, endPoint x: 207, endPoint y: 964, distance: 33.8
click at [189, 992] on li "Mark as Fulfilled" at bounding box center [217, 986] width 234 height 22
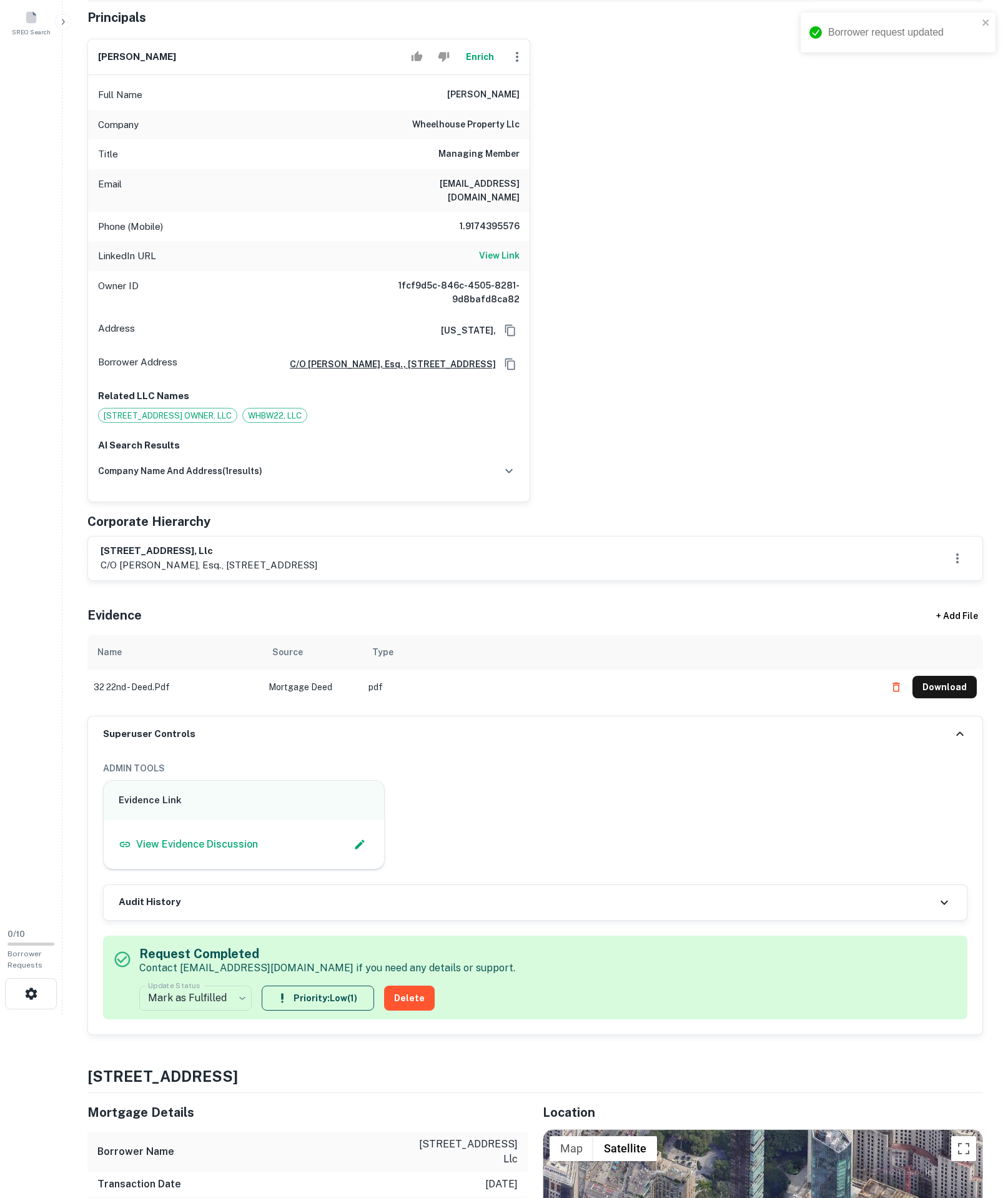
scroll to position [193, 0]
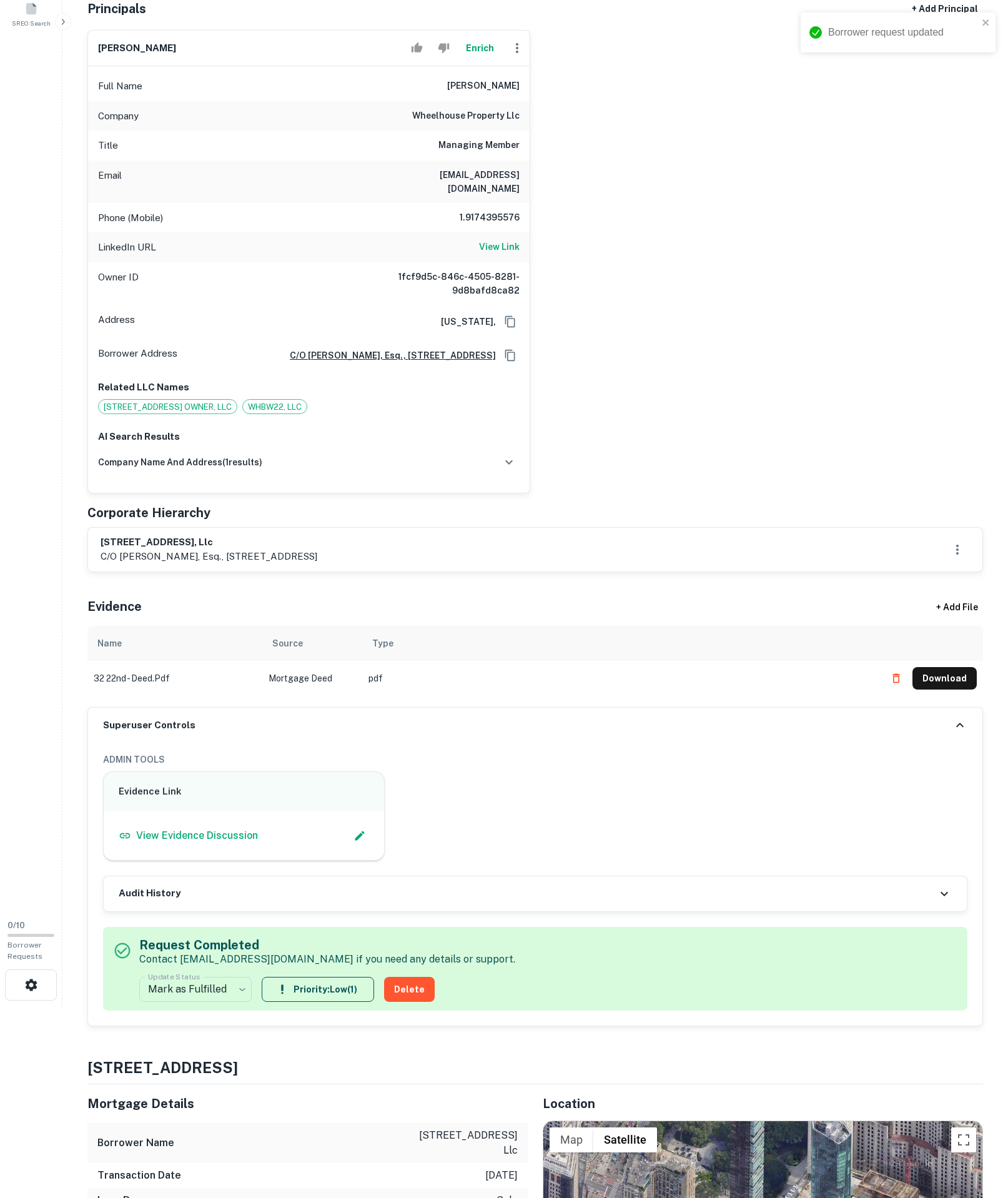
click at [512, 55] on icon "button" at bounding box center [517, 48] width 15 height 15
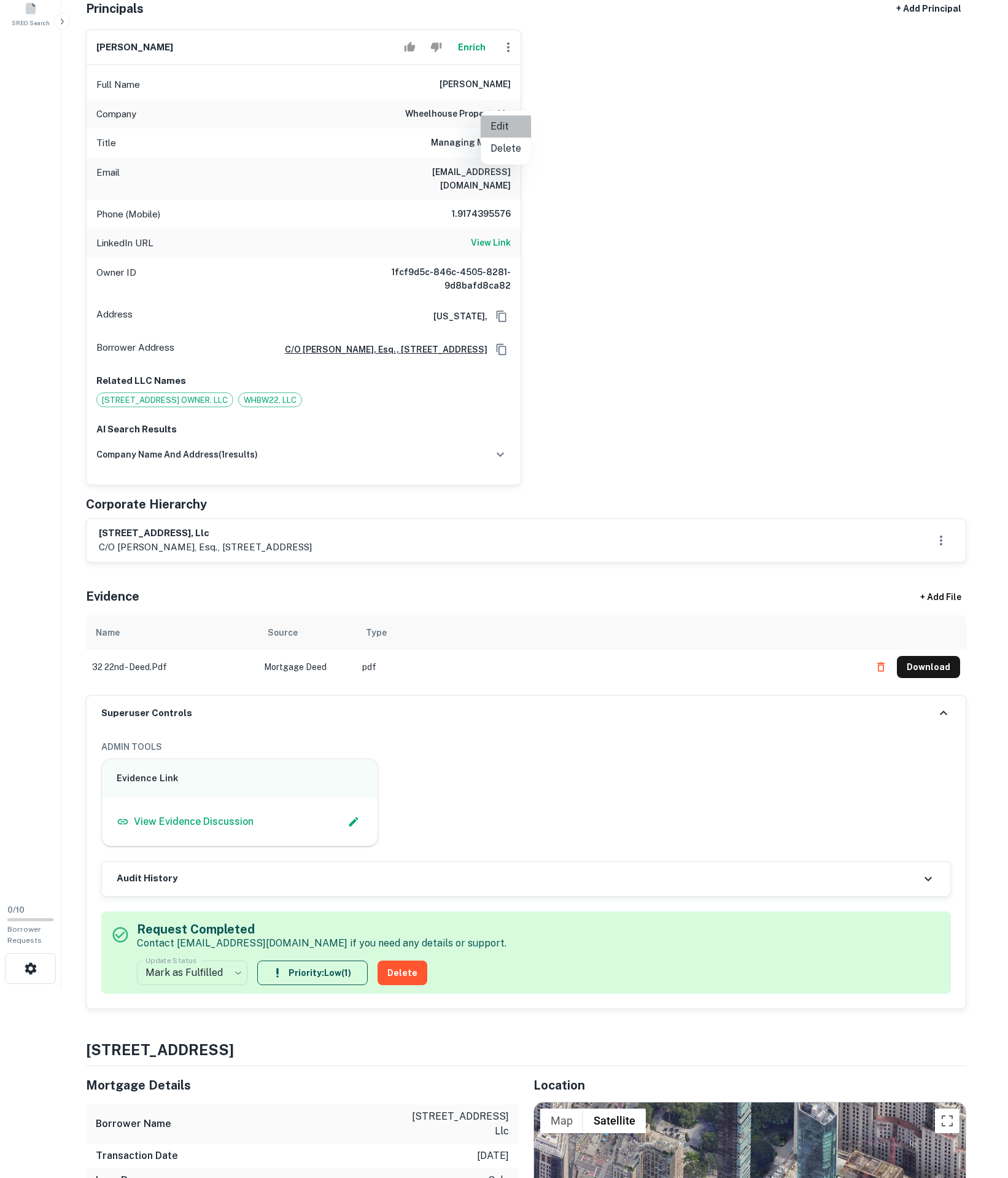
click at [511, 124] on li "Edit" at bounding box center [505, 126] width 50 height 22
select select "**"
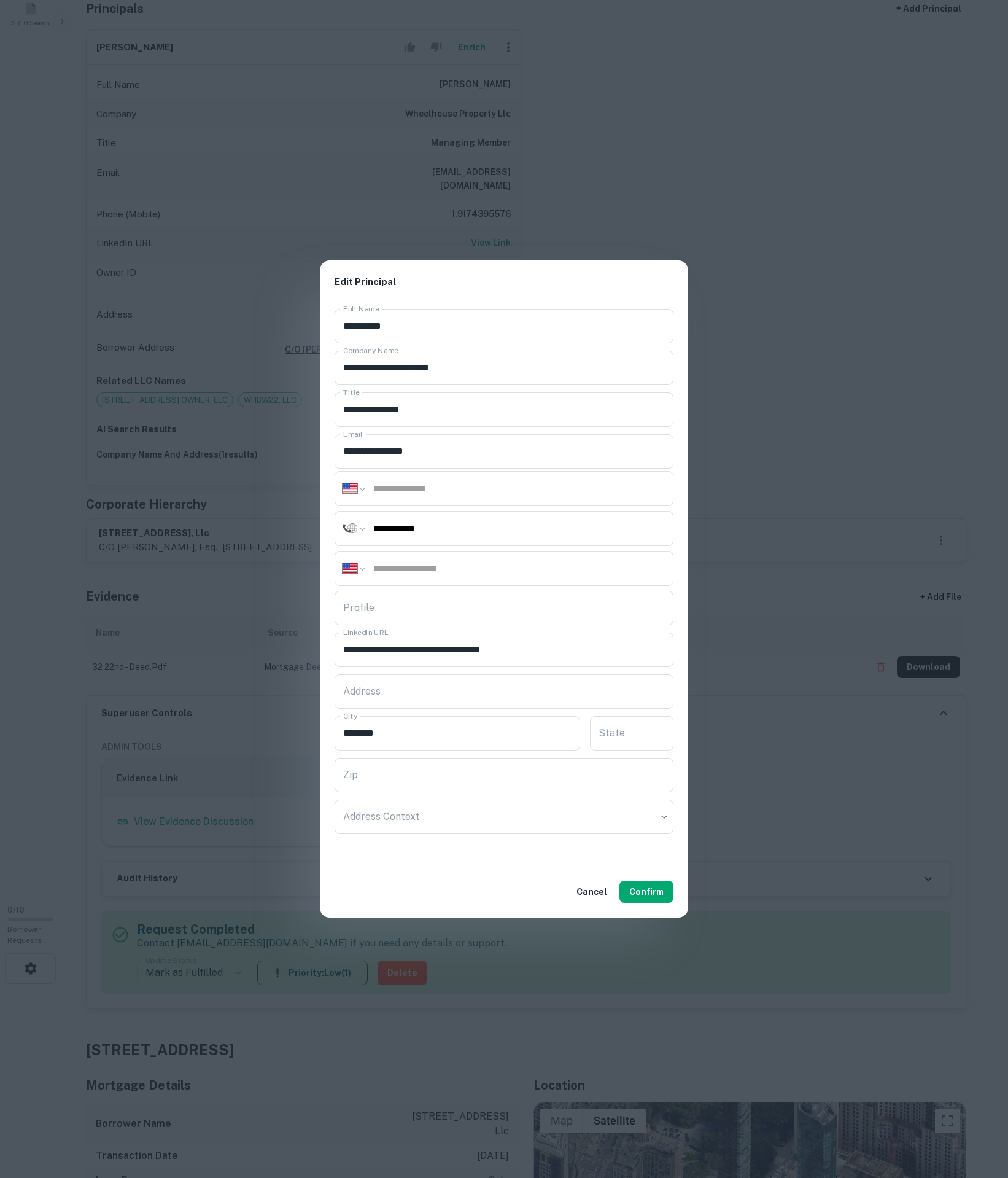
drag, startPoint x: 495, startPoint y: 528, endPoint x: 336, endPoint y: 530, distance: 159.0
paste input "**"
type input "**********"
click at [476, 505] on div "**********" at bounding box center [504, 585] width 368 height 562
click at [475, 500] on div "**********" at bounding box center [503, 488] width 339 height 35
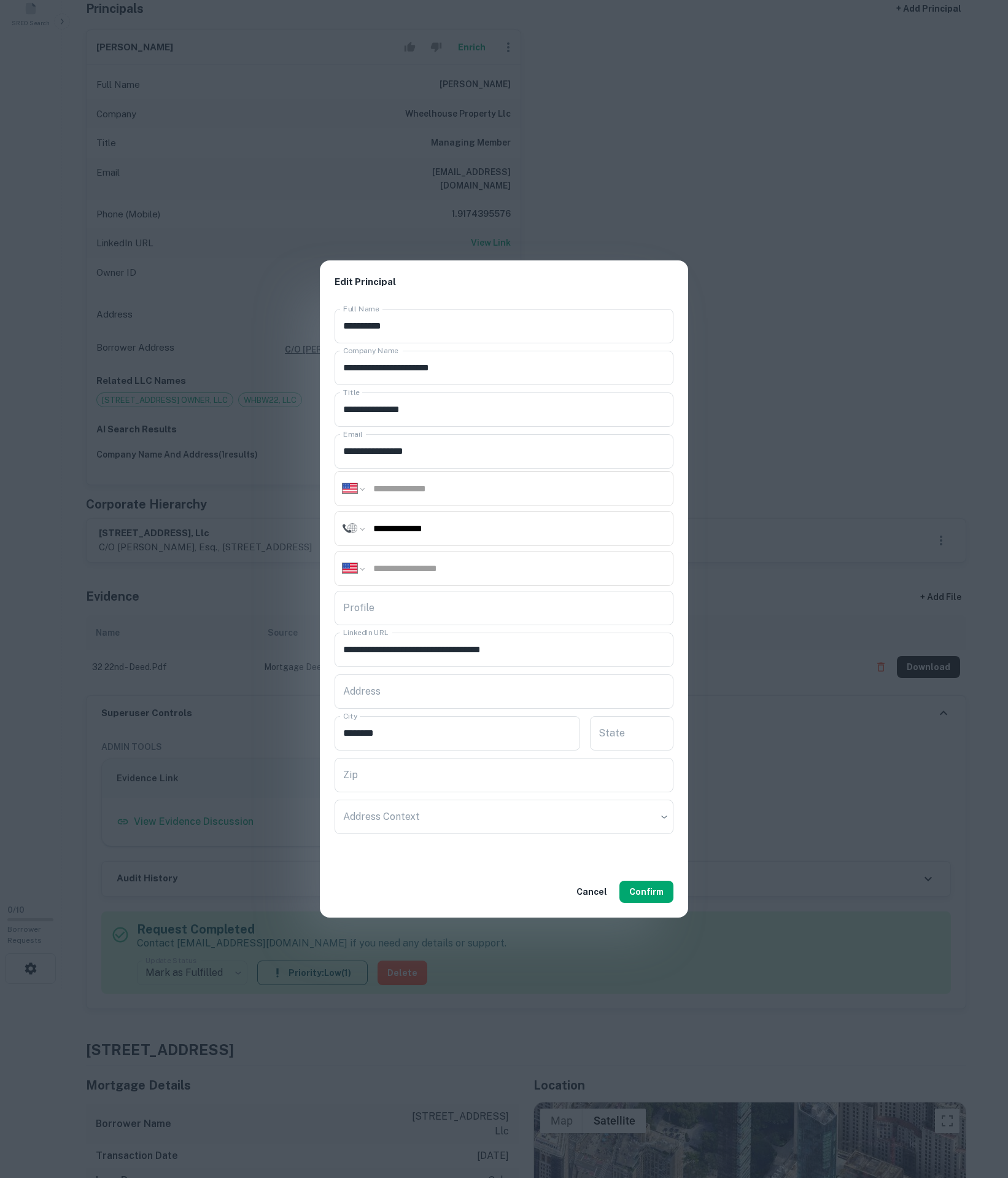
click at [473, 494] on div "**********" at bounding box center [503, 488] width 339 height 35
paste input "**********"
type input "**********"
click at [658, 903] on button "Confirm" at bounding box center [646, 891] width 54 height 22
click at [797, 904] on div "**********" at bounding box center [504, 589] width 1008 height 1178
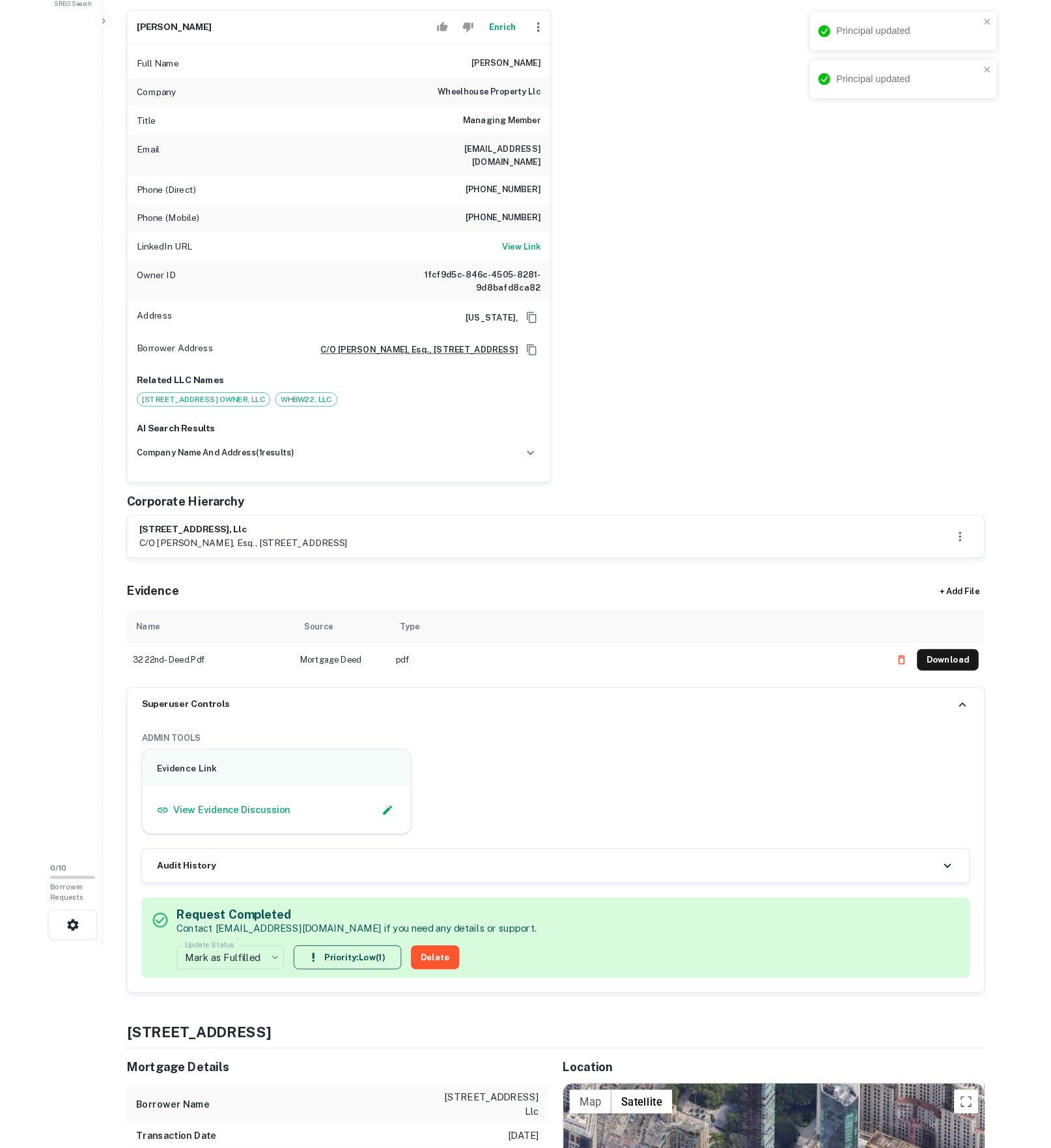
scroll to position [263, 0]
